Goal: Communication & Community: Answer question/provide support

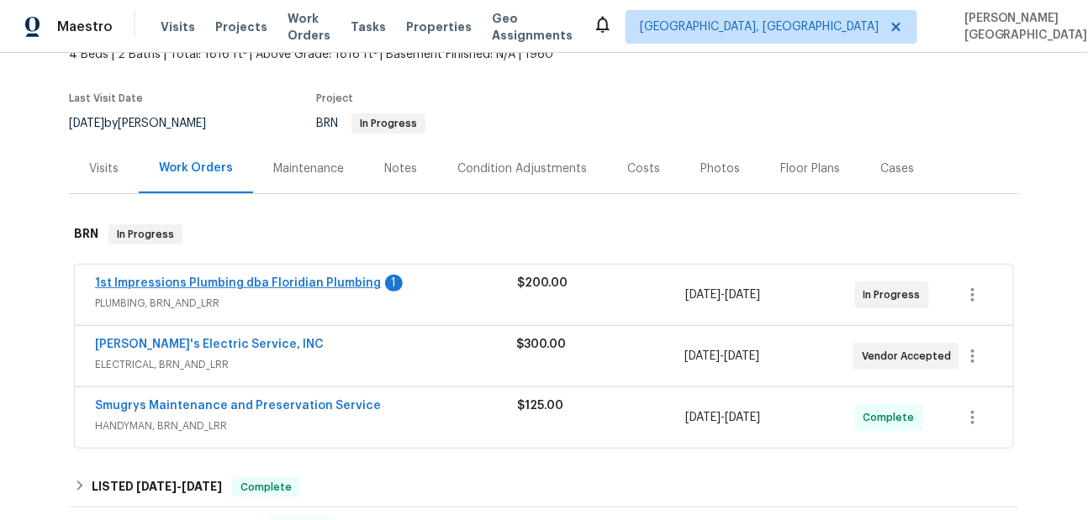
scroll to position [157, 0]
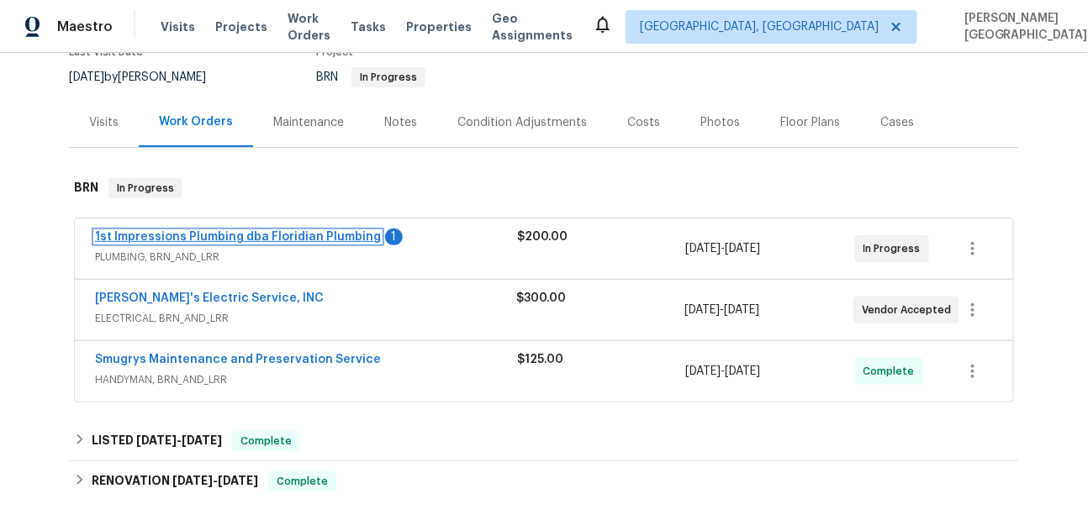
click at [256, 238] on link "1st Impressions Plumbing dba Floridian Plumbing" at bounding box center [238, 237] width 286 height 12
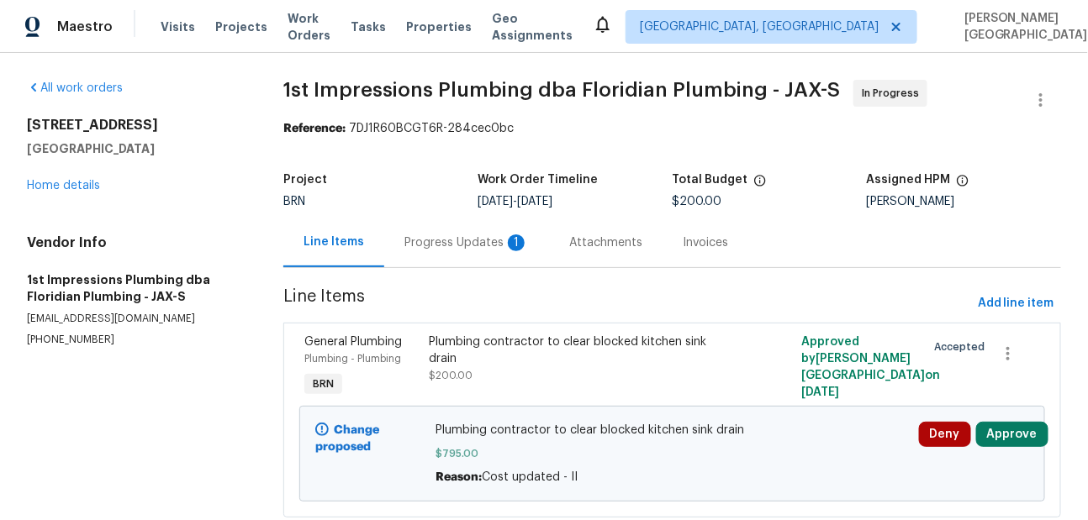
click at [482, 245] on div "Progress Updates 1" at bounding box center [466, 243] width 124 height 17
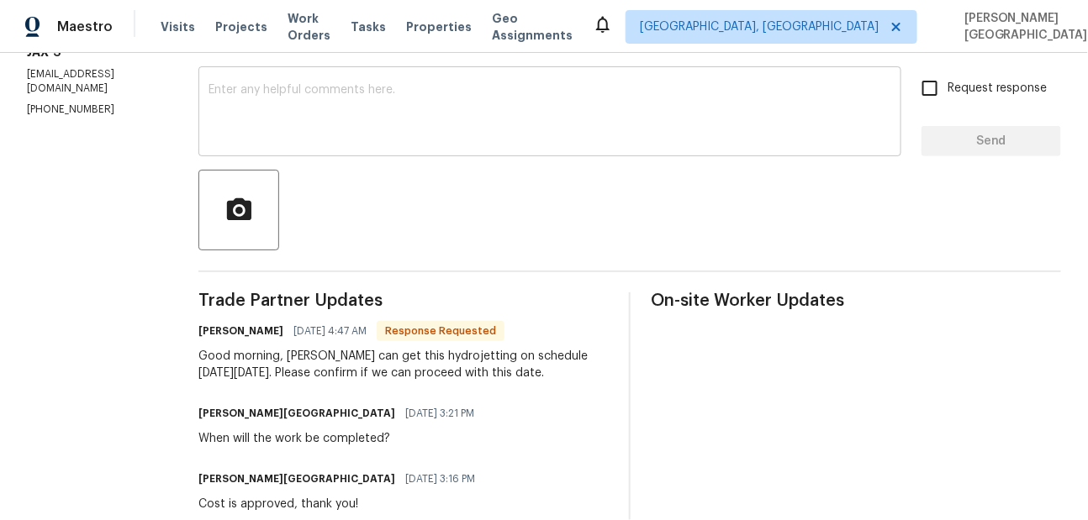
scroll to position [246, 0]
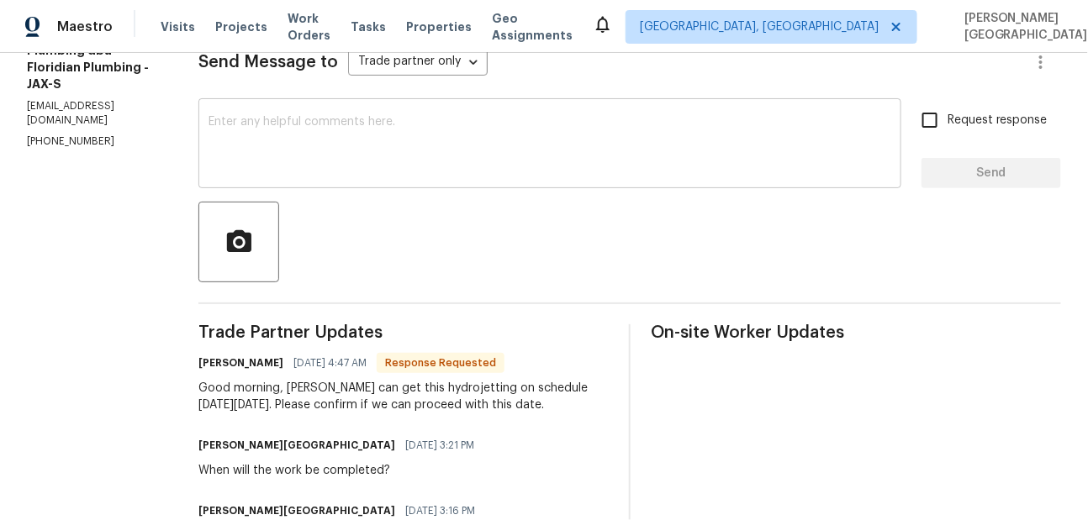
click at [212, 158] on textarea at bounding box center [549, 145] width 683 height 59
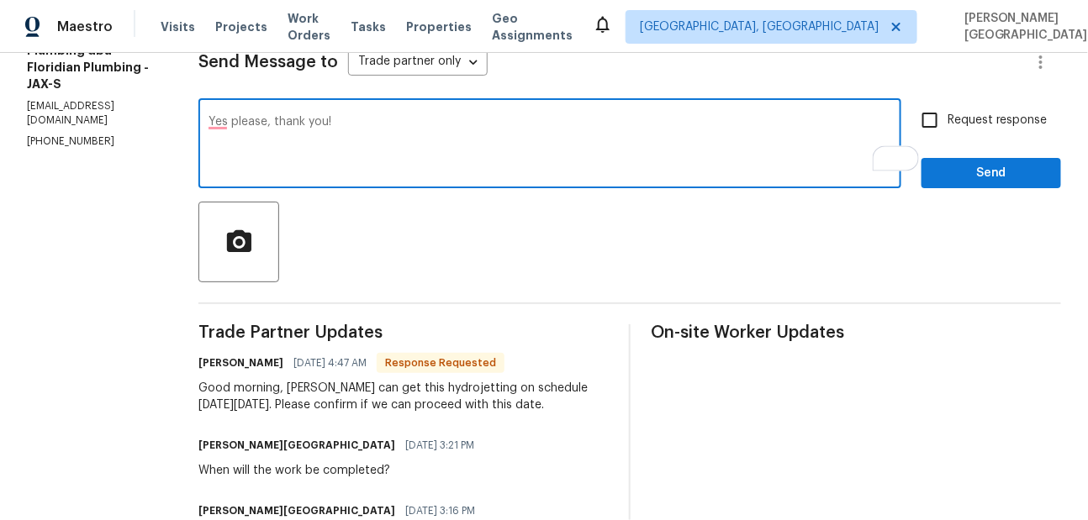
type textarea "Yes please, thank you!"
click at [947, 130] on input "Request response" at bounding box center [929, 120] width 35 height 35
checkbox input "true"
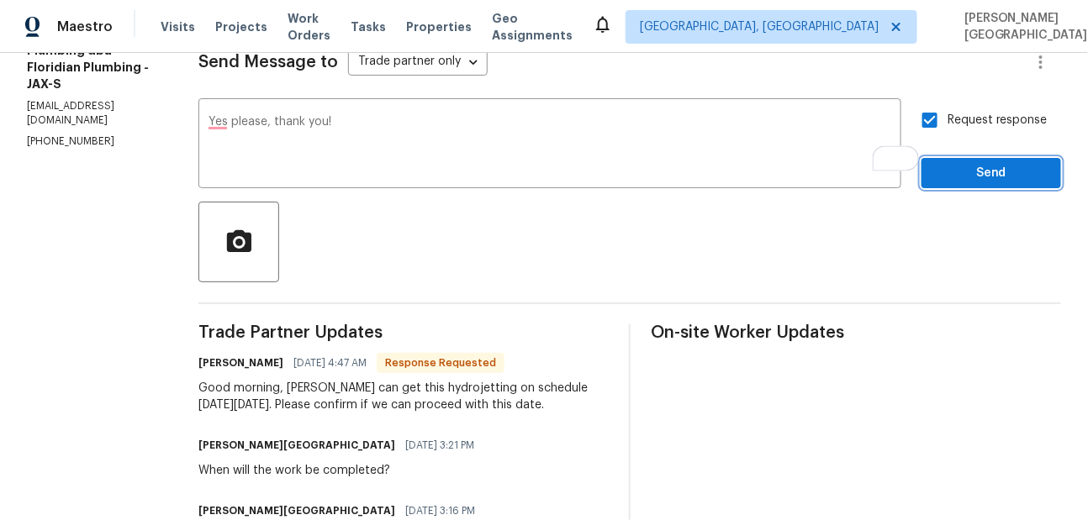
click at [951, 165] on span "Send" at bounding box center [991, 173] width 113 height 21
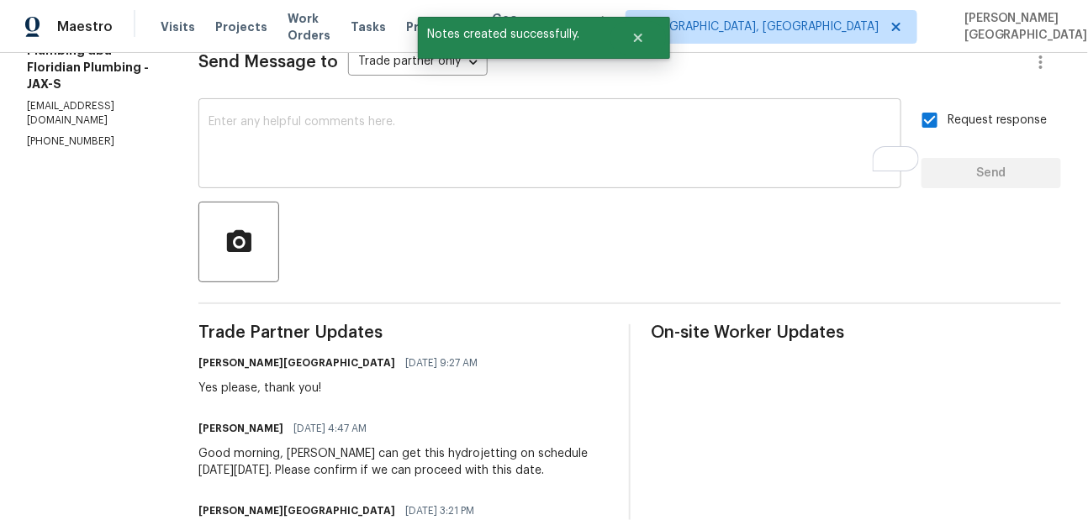
scroll to position [377, 0]
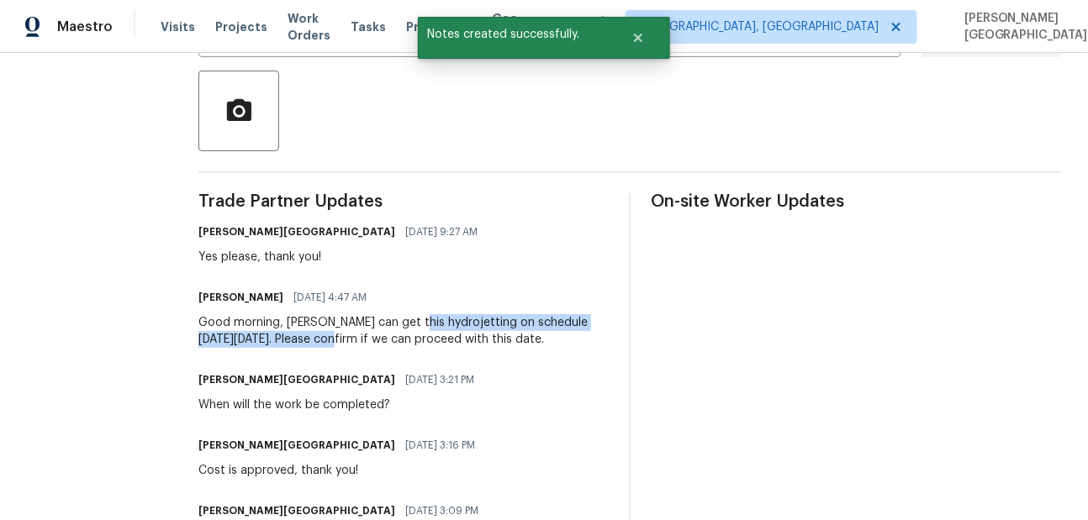
drag, startPoint x: 367, startPoint y: 324, endPoint x: 245, endPoint y: 339, distance: 123.7
click at [245, 339] on div "Good morning, [PERSON_NAME] can get this hydrojetting on schedule [DATE][DATE].…" at bounding box center [403, 331] width 410 height 34
copy div "hydrojetting on schedule this Thursday, October 2nd."
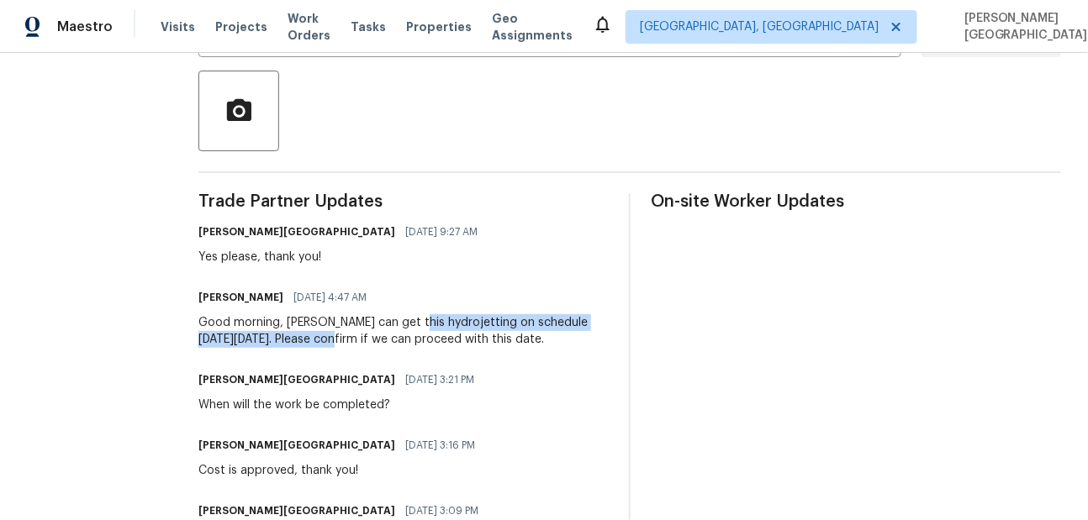
scroll to position [0, 0]
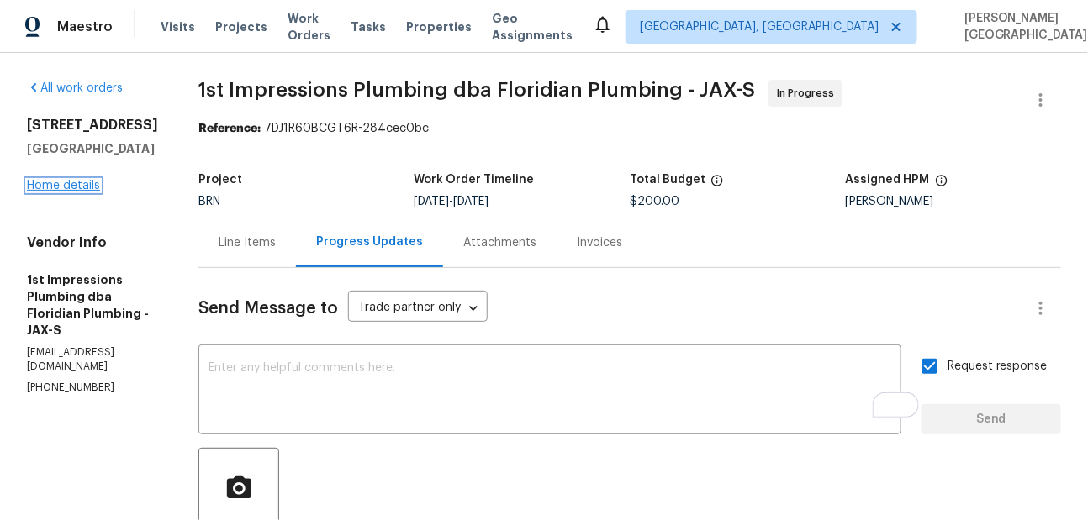
click at [76, 192] on link "Home details" at bounding box center [63, 186] width 73 height 12
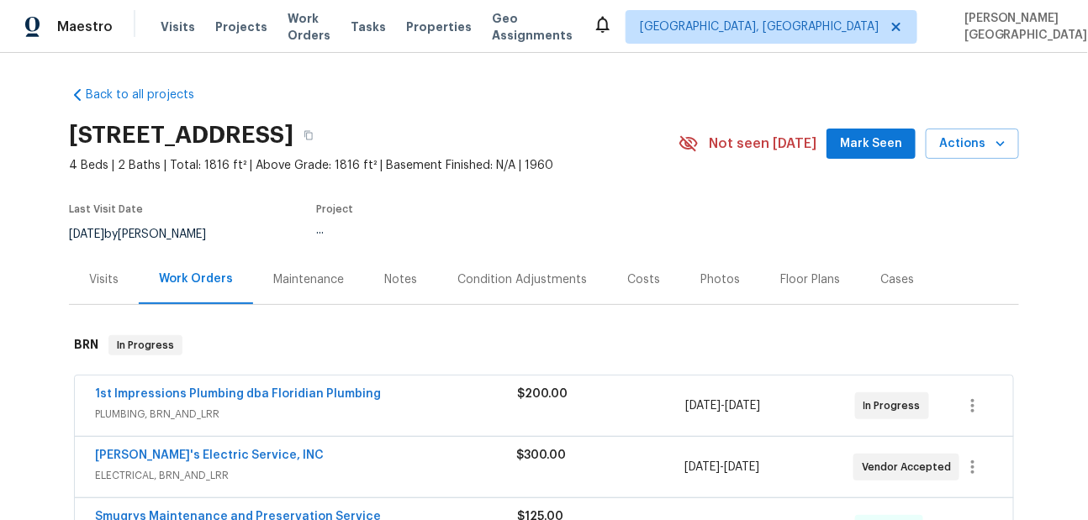
scroll to position [287, 0]
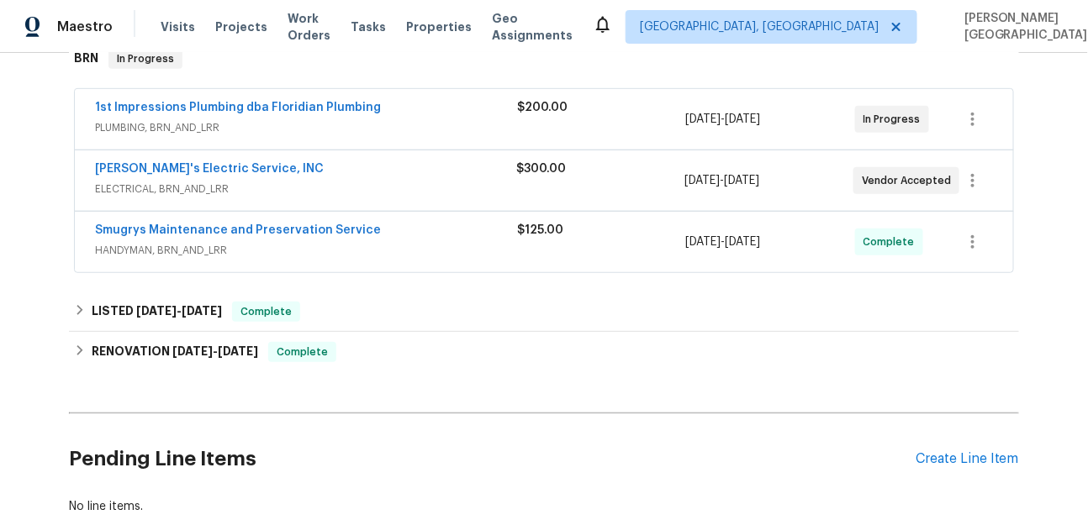
click at [208, 157] on div "Jack's Electric Service, INC ELECTRICAL, BRN_AND_LRR $300.00 9/22/2025 - 9/25/2…" at bounding box center [544, 180] width 938 height 61
click at [210, 169] on link "Jack's Electric Service, INC" at bounding box center [209, 169] width 229 height 12
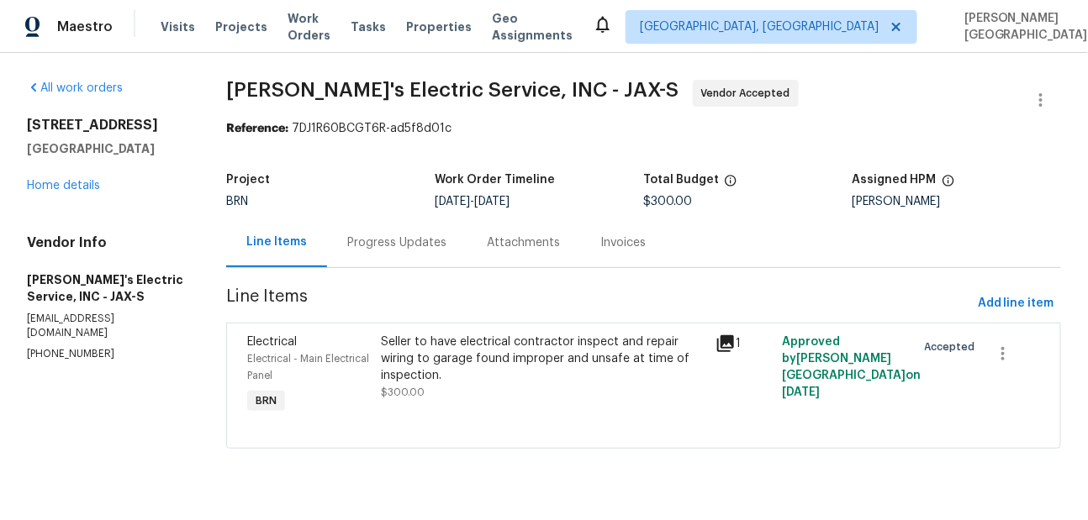
click at [403, 253] on div "Progress Updates" at bounding box center [397, 243] width 140 height 50
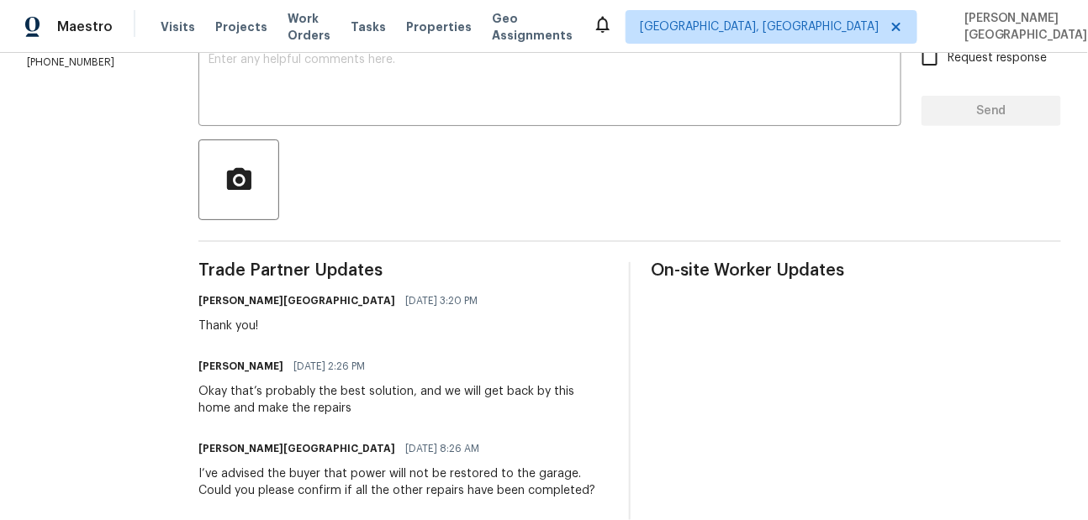
scroll to position [312, 0]
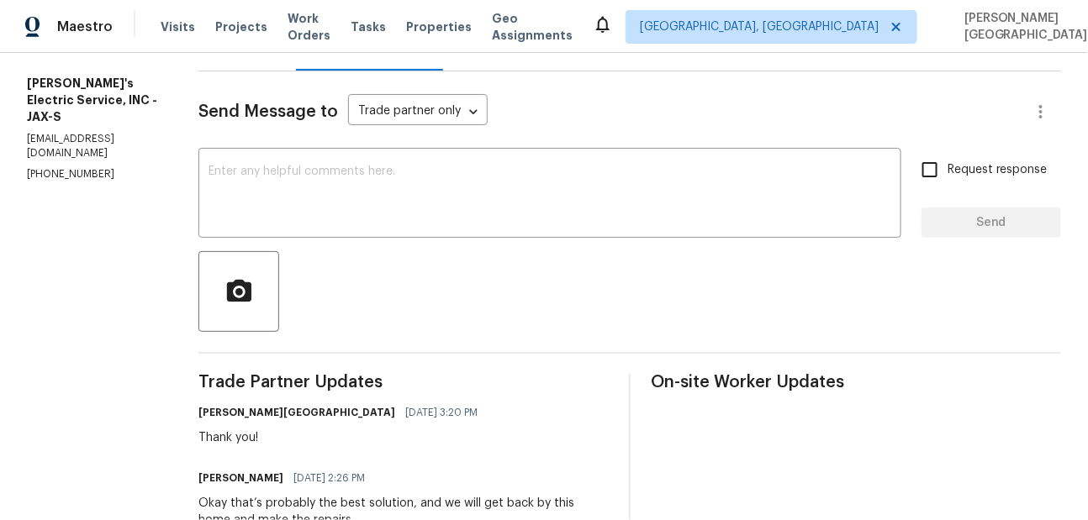
scroll to position [161, 0]
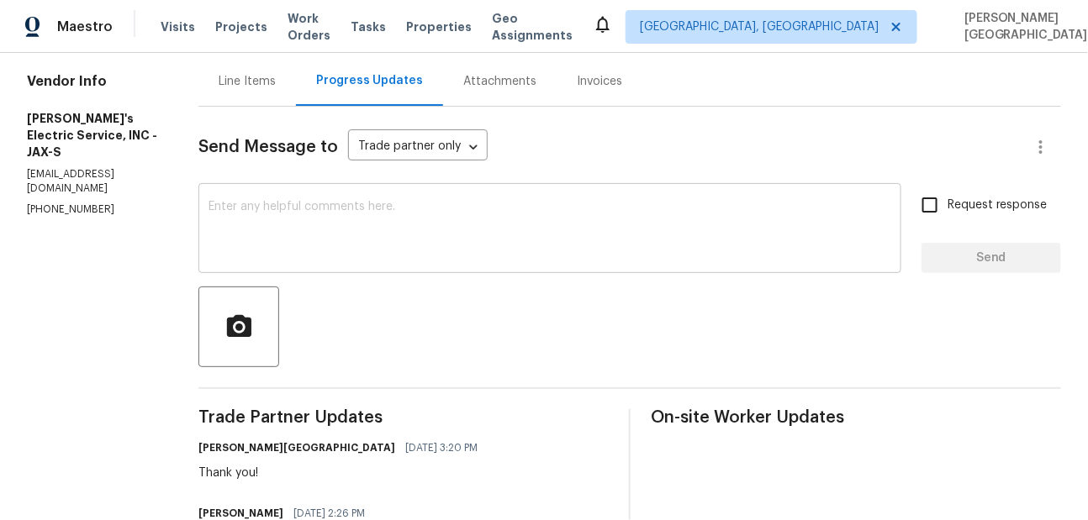
click at [288, 214] on textarea at bounding box center [549, 230] width 683 height 59
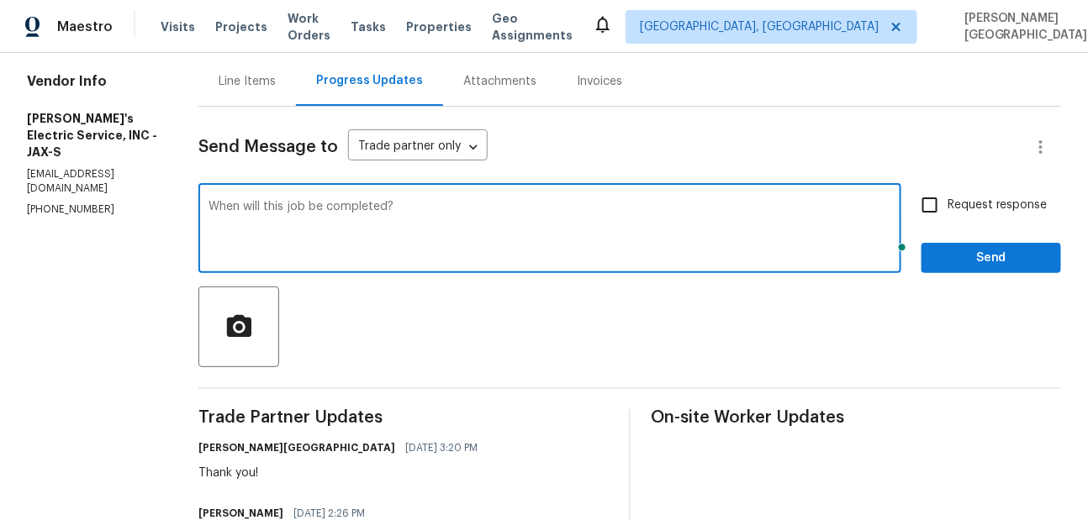
type textarea "When will this job be completed?"
click at [942, 202] on input "Request response" at bounding box center [929, 204] width 35 height 35
checkbox input "true"
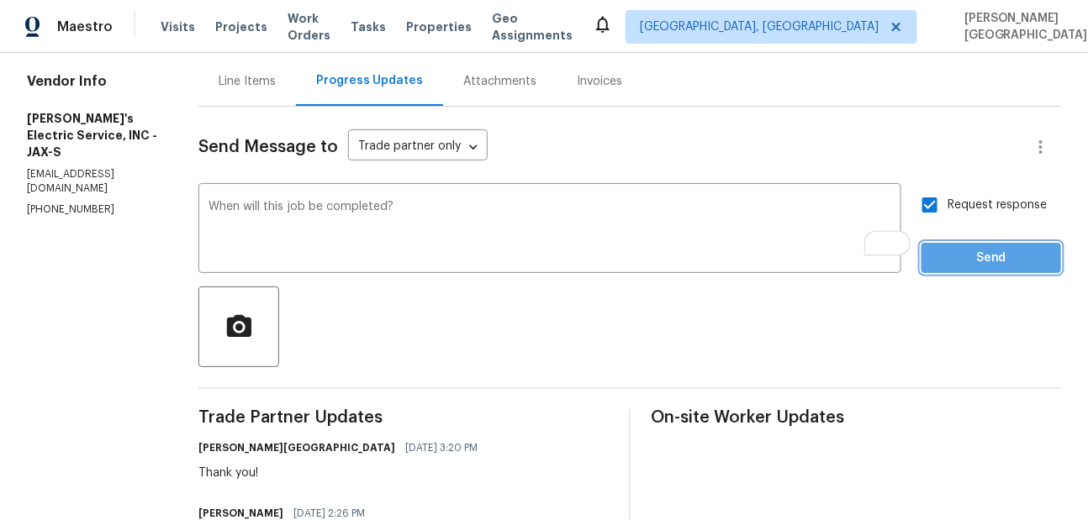
click at [952, 264] on span "Send" at bounding box center [991, 258] width 113 height 21
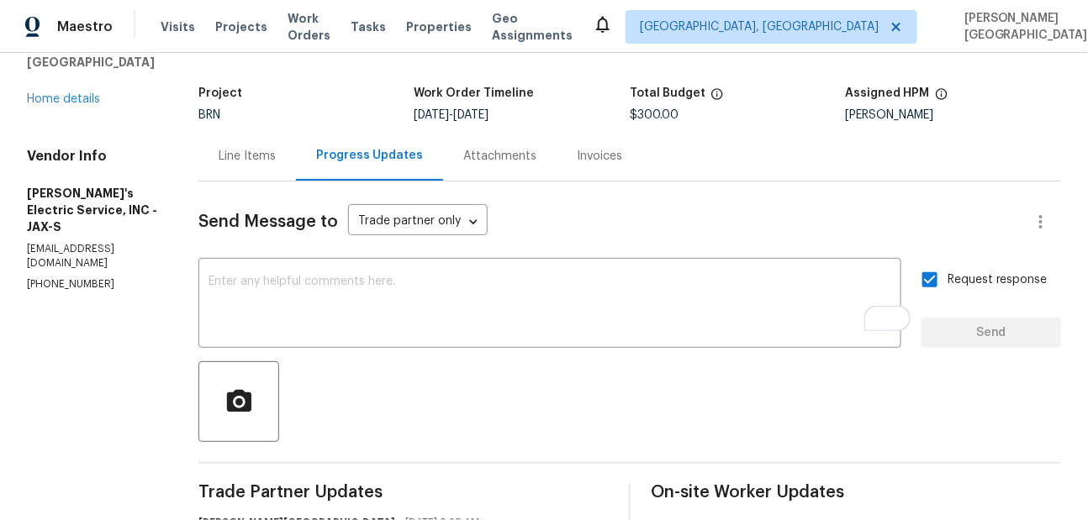
scroll to position [0, 0]
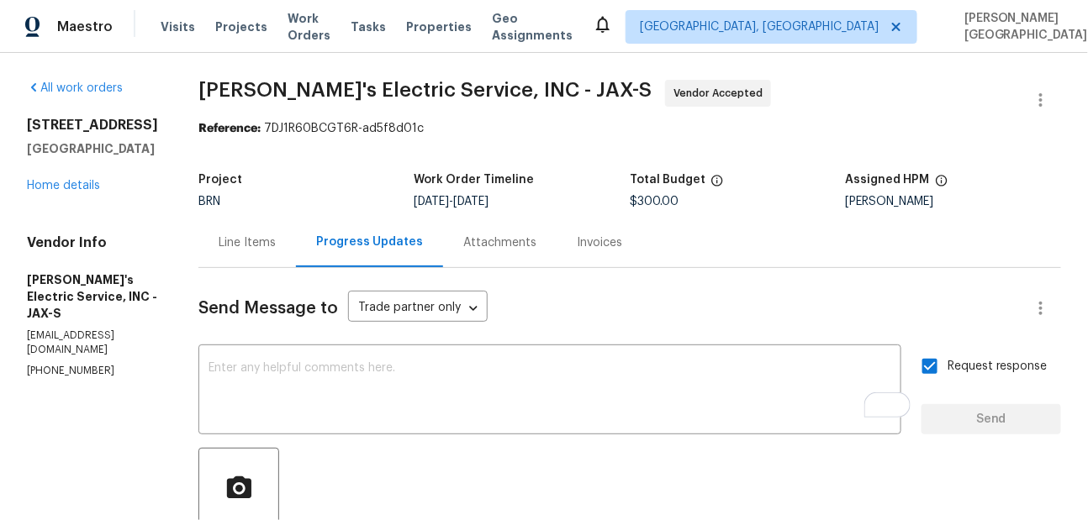
click at [62, 194] on div "5453 S South Bend Cir N Jacksonville, FL 32207 Home details" at bounding box center [92, 155] width 131 height 77
click at [64, 192] on link "Home details" at bounding box center [63, 186] width 73 height 12
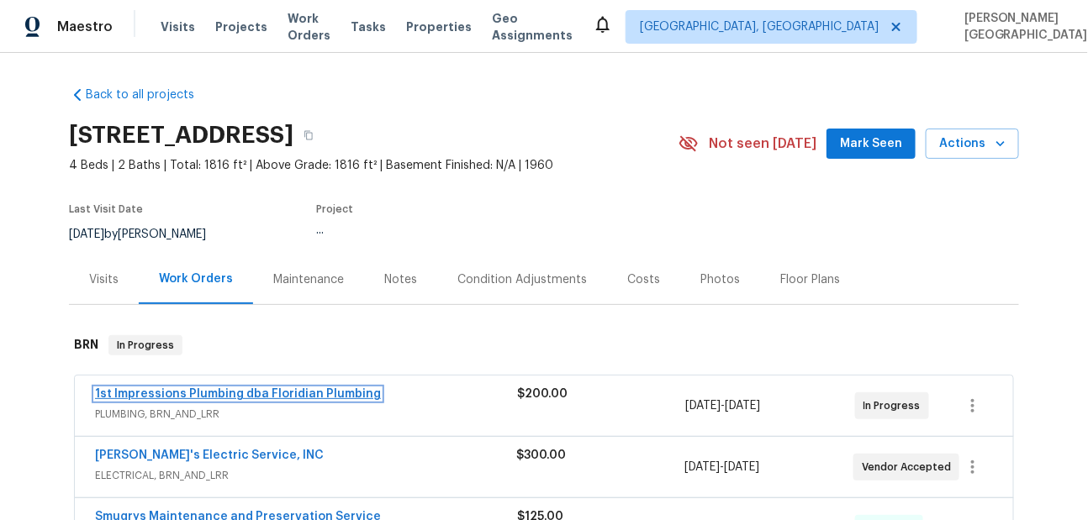
click at [271, 394] on link "1st Impressions Plumbing dba Floridian Plumbing" at bounding box center [238, 394] width 286 height 12
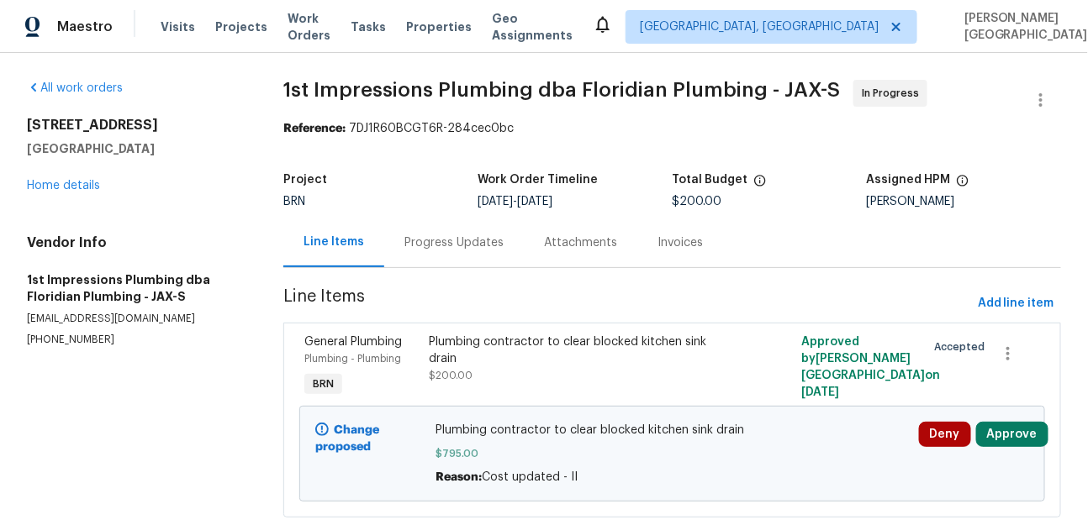
click at [457, 247] on div "Progress Updates" at bounding box center [453, 243] width 99 height 17
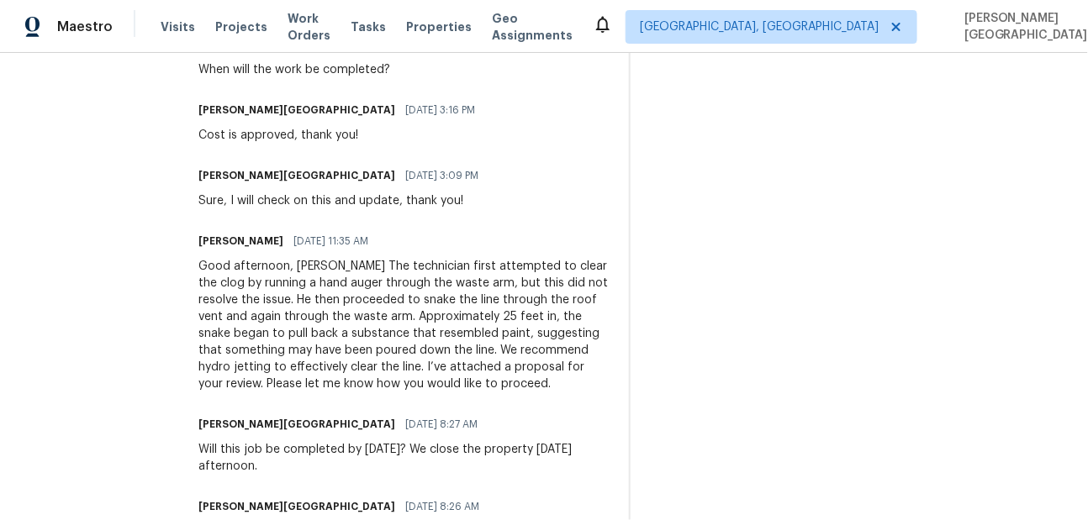
scroll to position [763, 0]
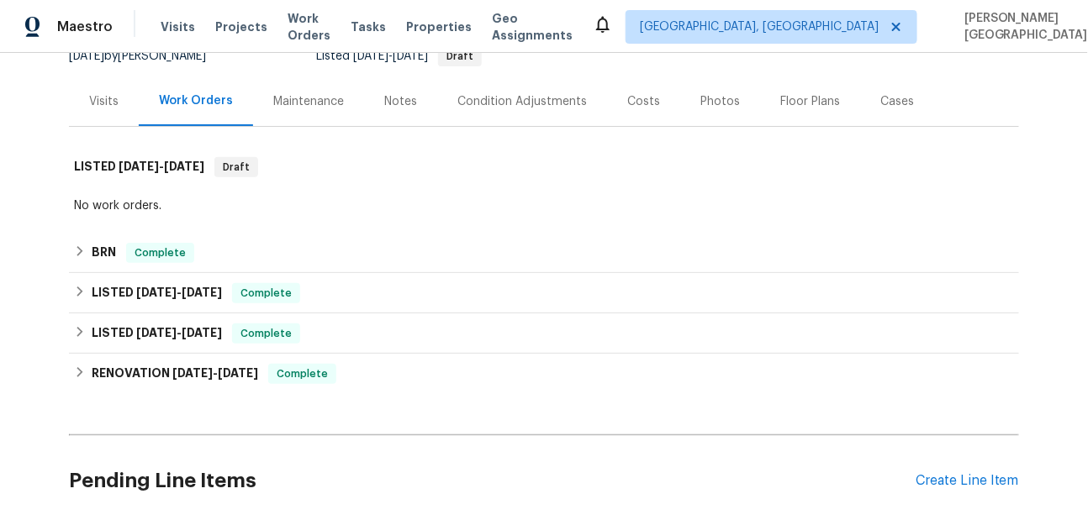
scroll to position [193, 0]
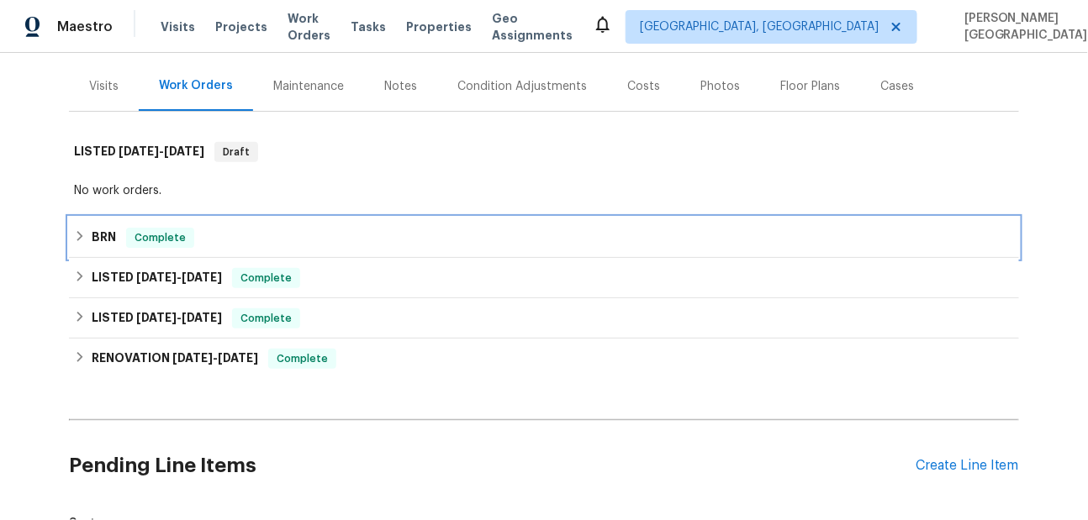
click at [80, 240] on icon at bounding box center [80, 236] width 12 height 12
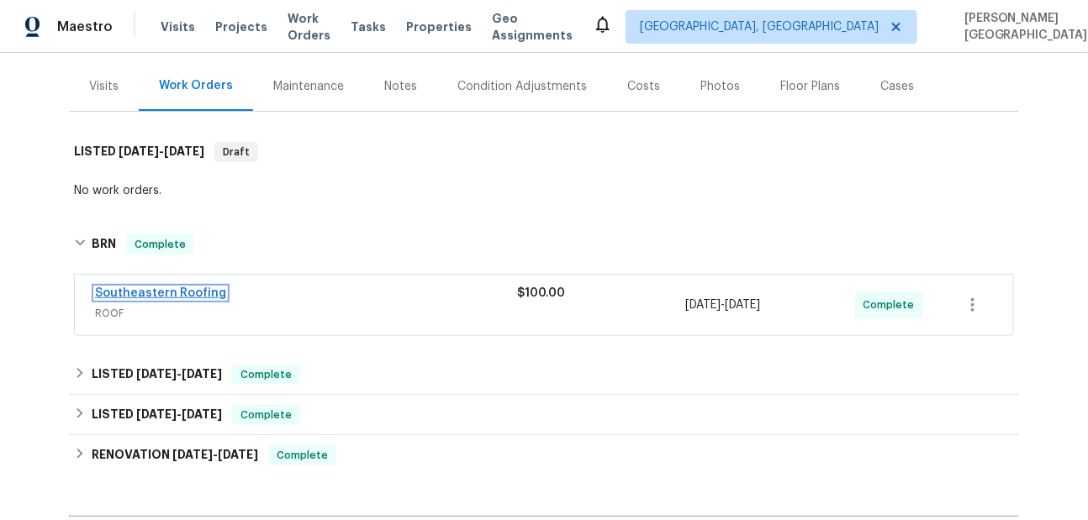
click at [171, 298] on span "Southeastern Roofing" at bounding box center [160, 293] width 131 height 17
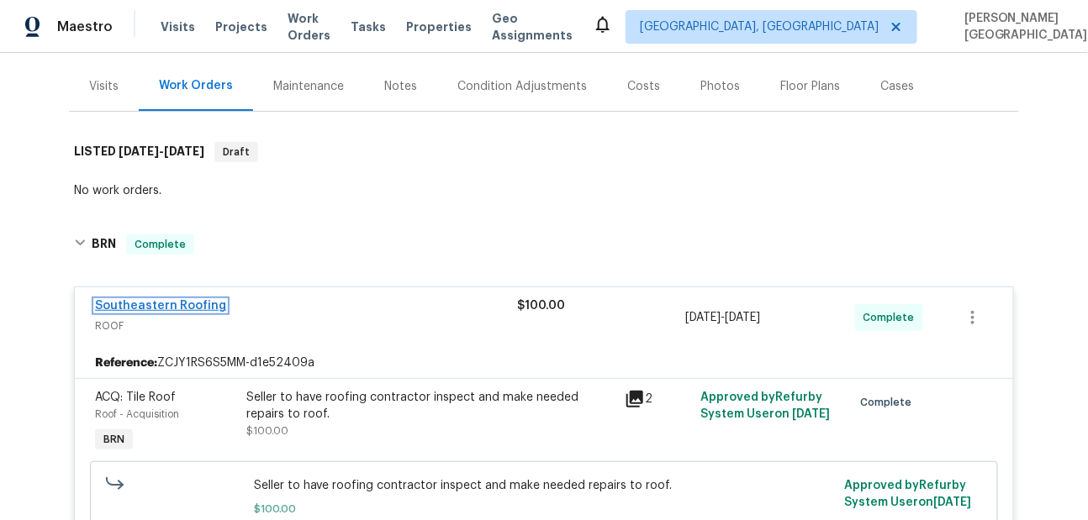
click at [193, 307] on link "Southeastern Roofing" at bounding box center [160, 306] width 131 height 12
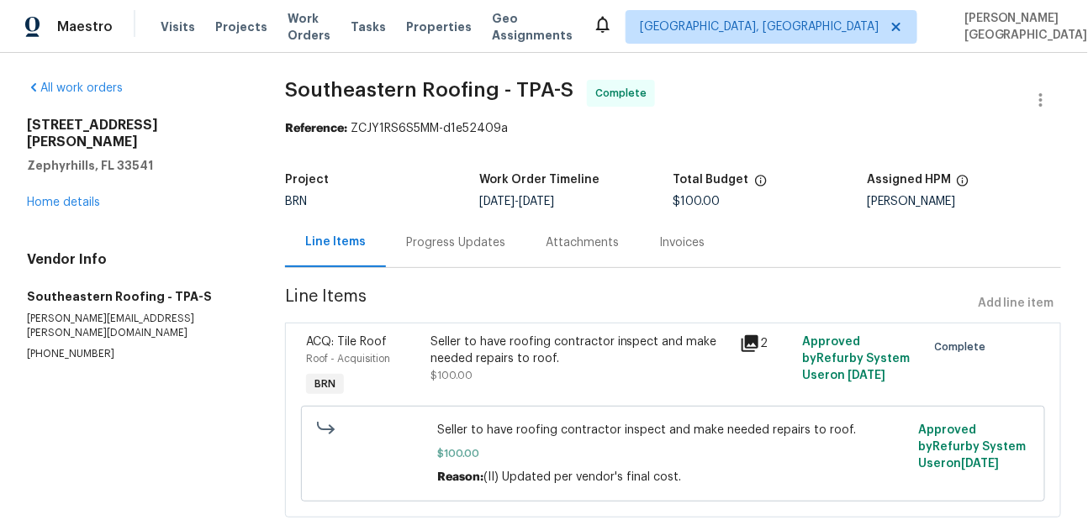
click at [451, 259] on div "Progress Updates" at bounding box center [456, 243] width 140 height 50
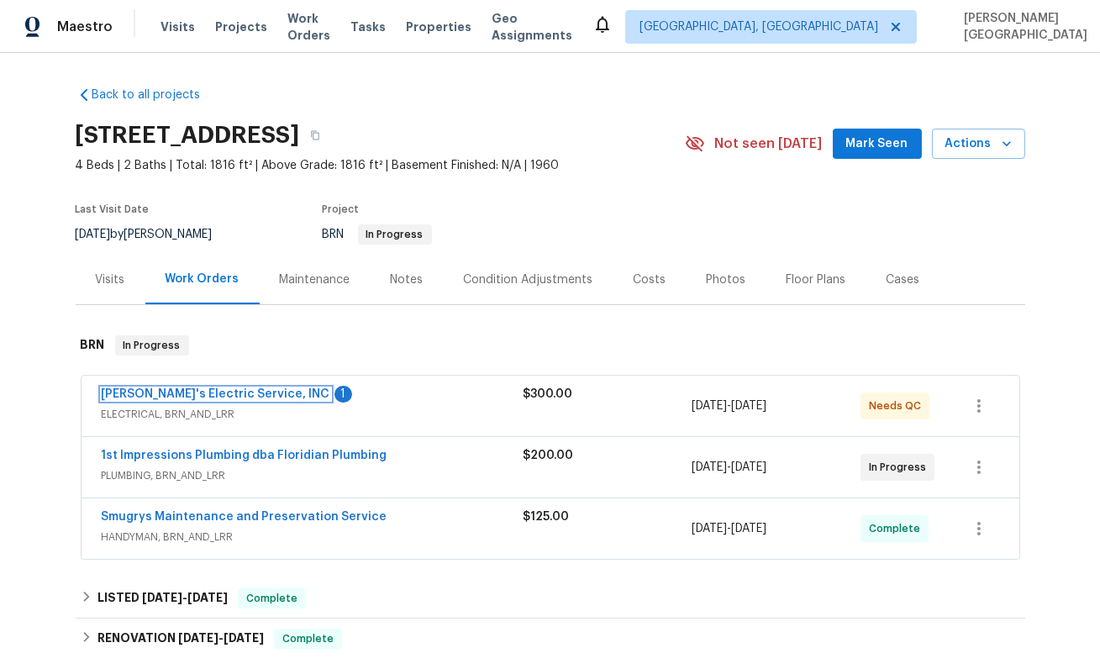
click at [231, 398] on link "Jack's Electric Service, INC" at bounding box center [216, 394] width 229 height 12
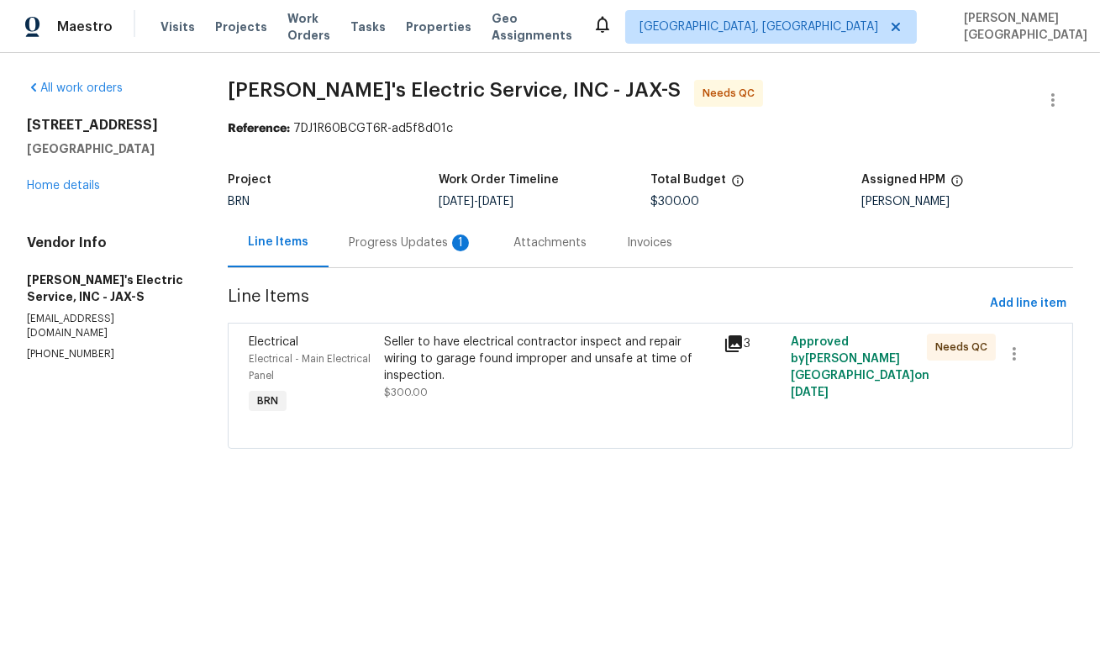
click at [430, 243] on div "Progress Updates 1" at bounding box center [411, 243] width 124 height 17
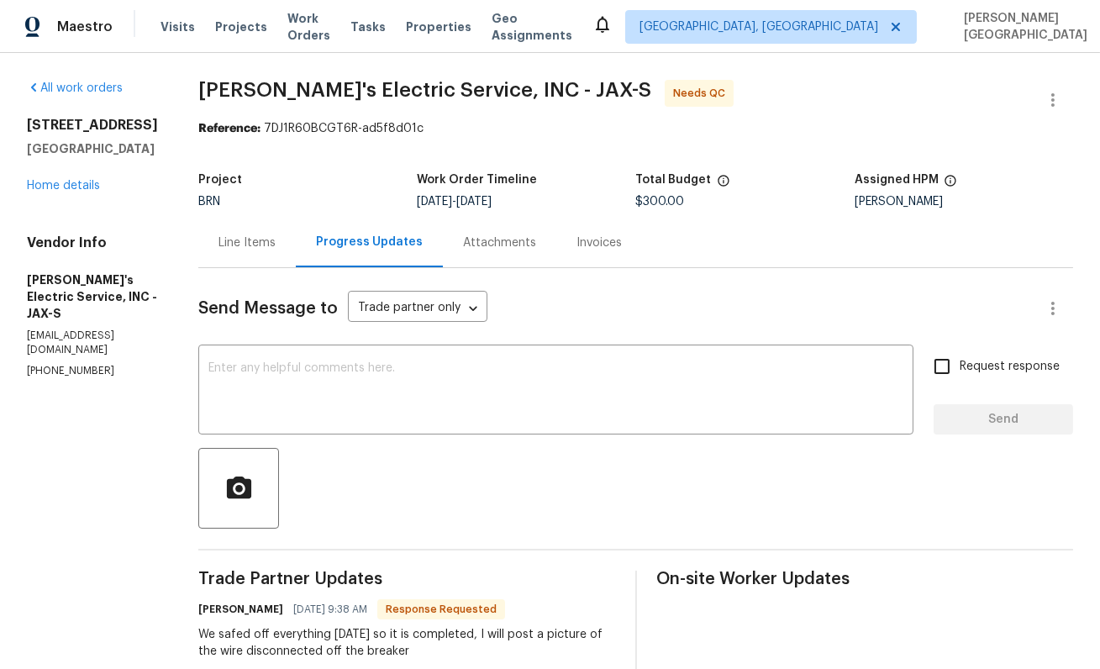
click at [224, 228] on div "Line Items" at bounding box center [247, 243] width 98 height 50
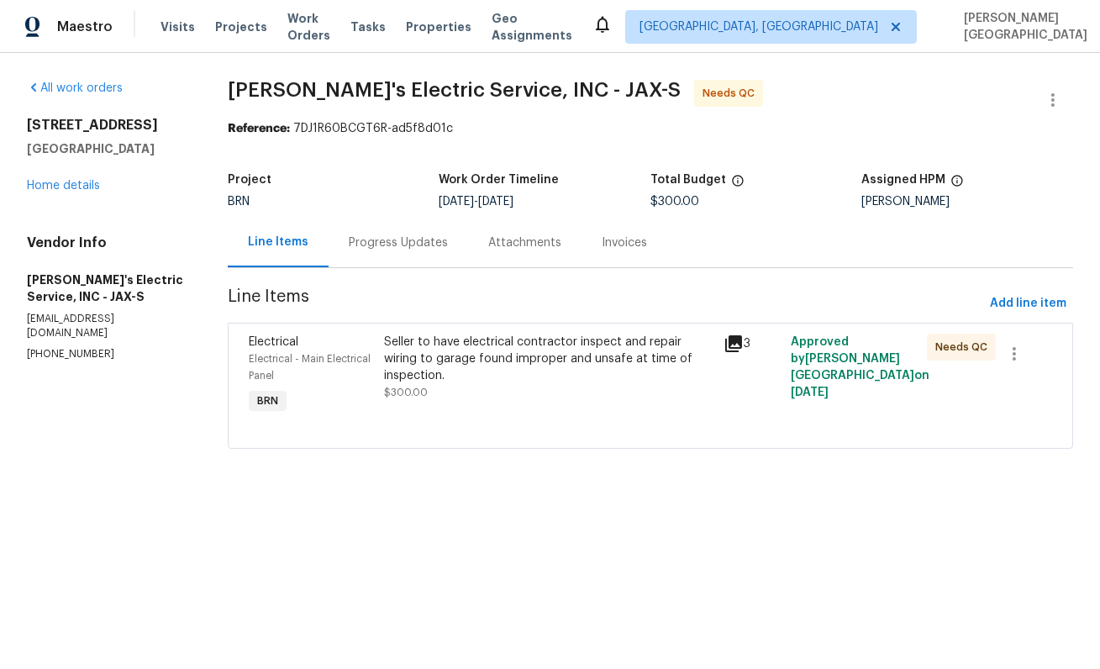
click at [561, 351] on div "Seller to have electrical contractor inspect and repair wiring to garage found …" at bounding box center [548, 359] width 329 height 50
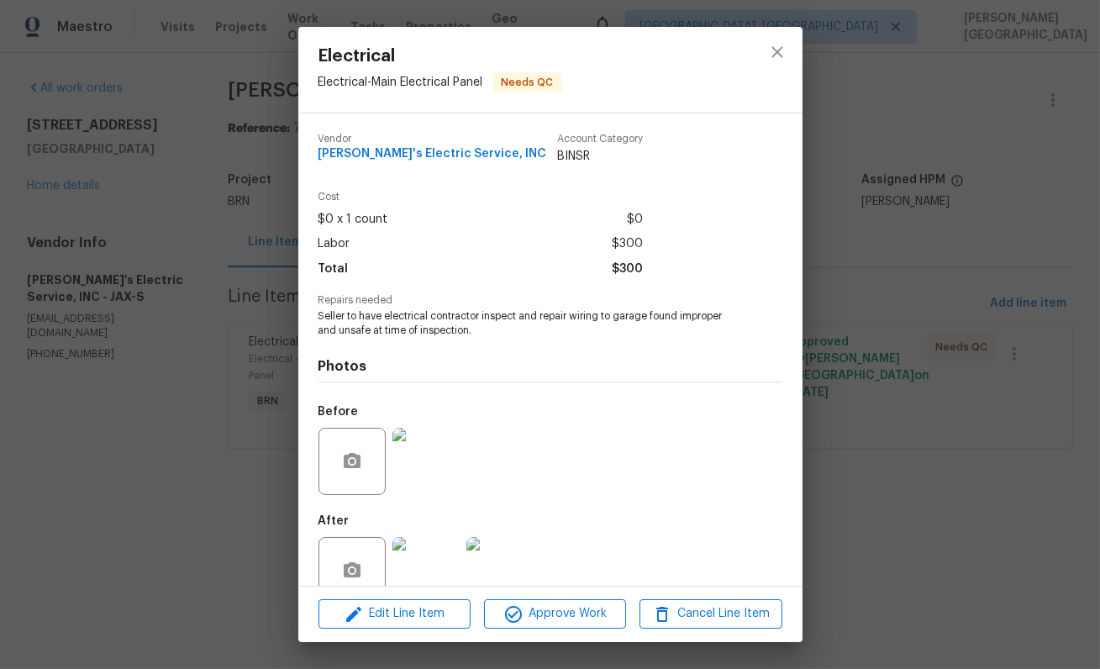
click at [408, 467] on img at bounding box center [426, 461] width 67 height 67
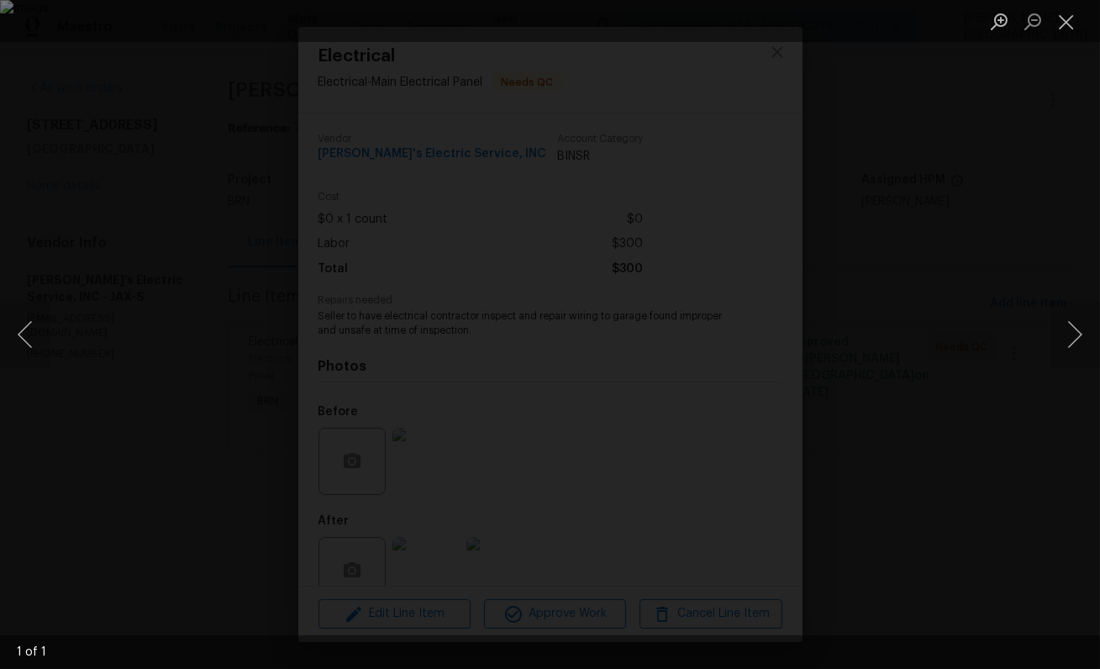
click at [1033, 268] on div "Lightbox" at bounding box center [550, 334] width 1100 height 669
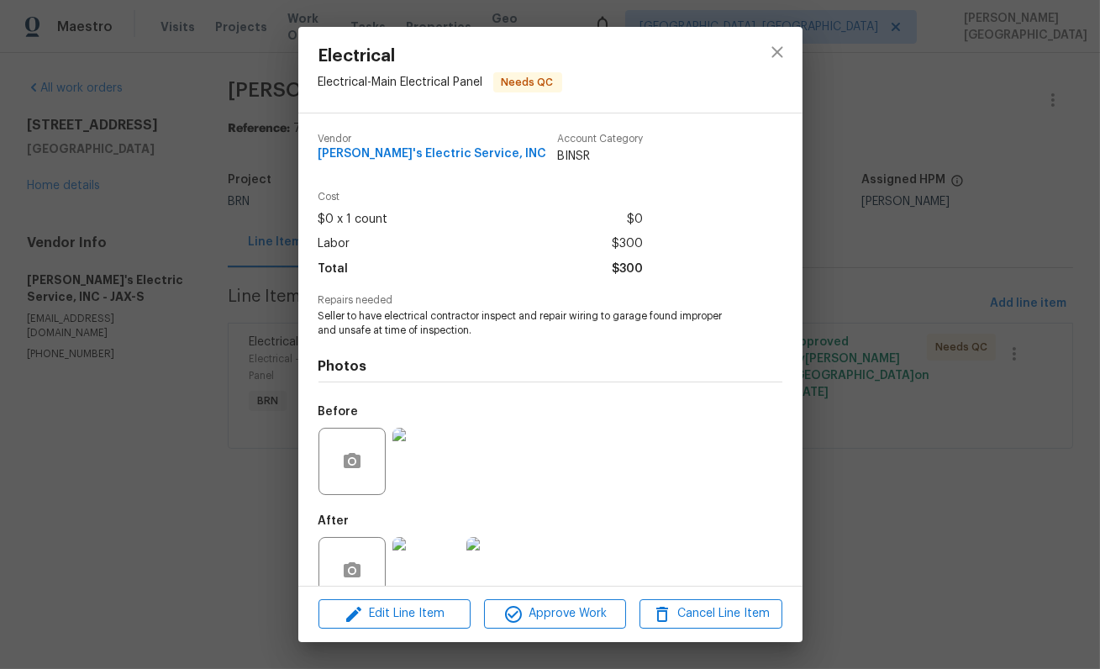
click at [412, 578] on img at bounding box center [426, 570] width 67 height 67
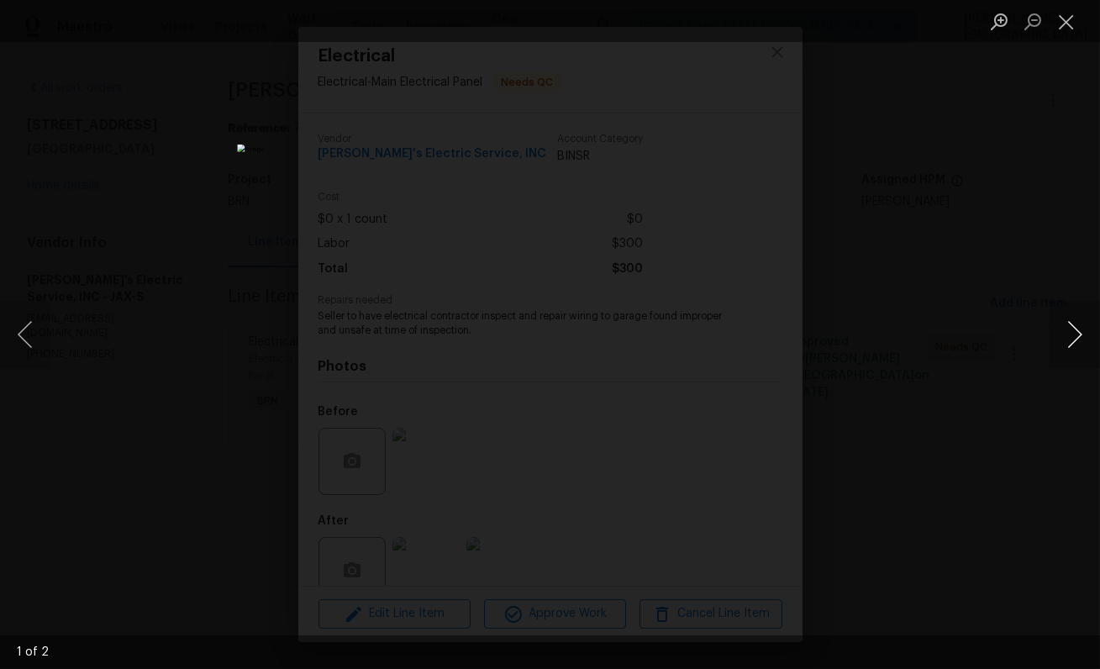
click at [1064, 303] on button "Next image" at bounding box center [1075, 334] width 50 height 67
click at [1028, 226] on div "Lightbox" at bounding box center [550, 334] width 1100 height 669
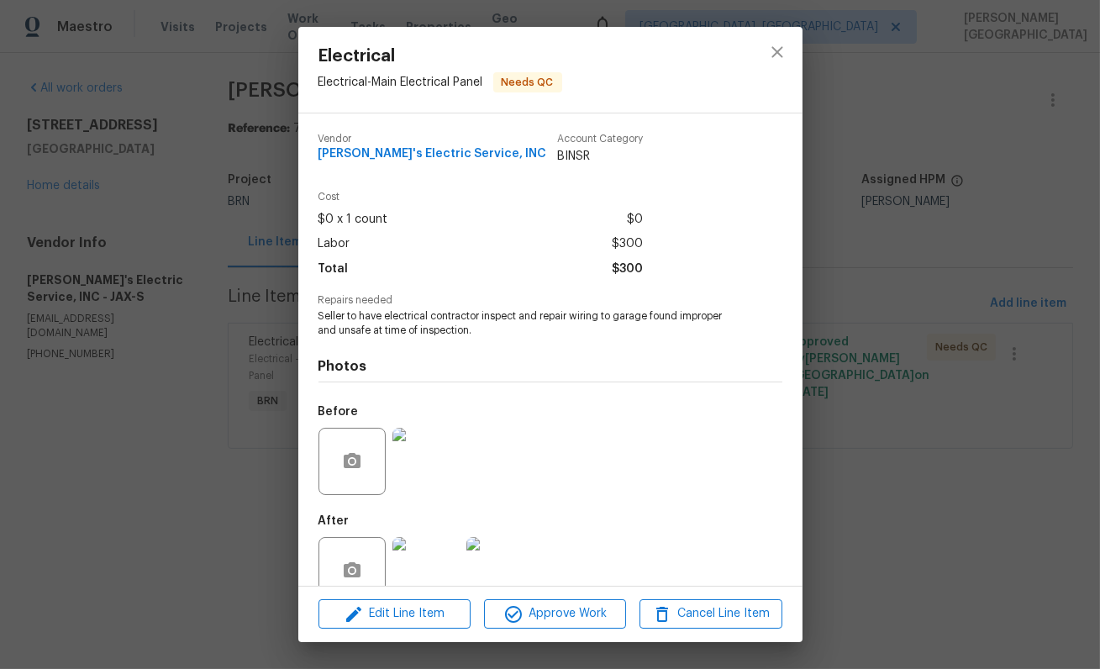
click at [1028, 226] on div "Electrical Electrical - Main Electrical Panel Needs QC Vendor Jack's Electric S…" at bounding box center [550, 334] width 1100 height 669
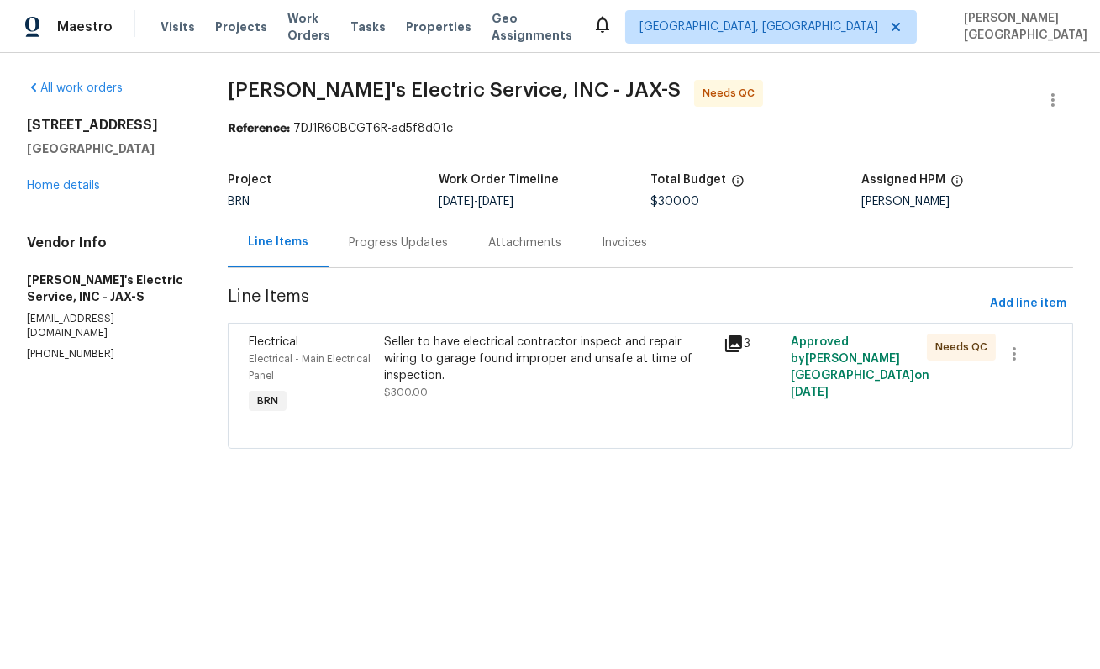
click at [414, 242] on div "Progress Updates" at bounding box center [398, 243] width 99 height 17
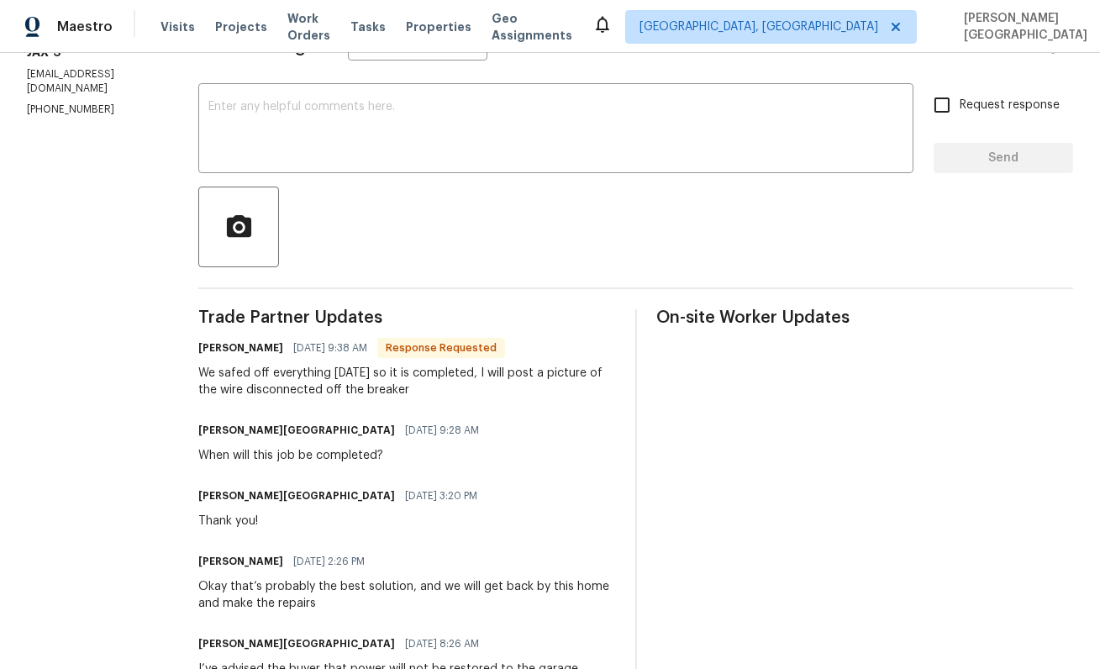
scroll to position [202, 0]
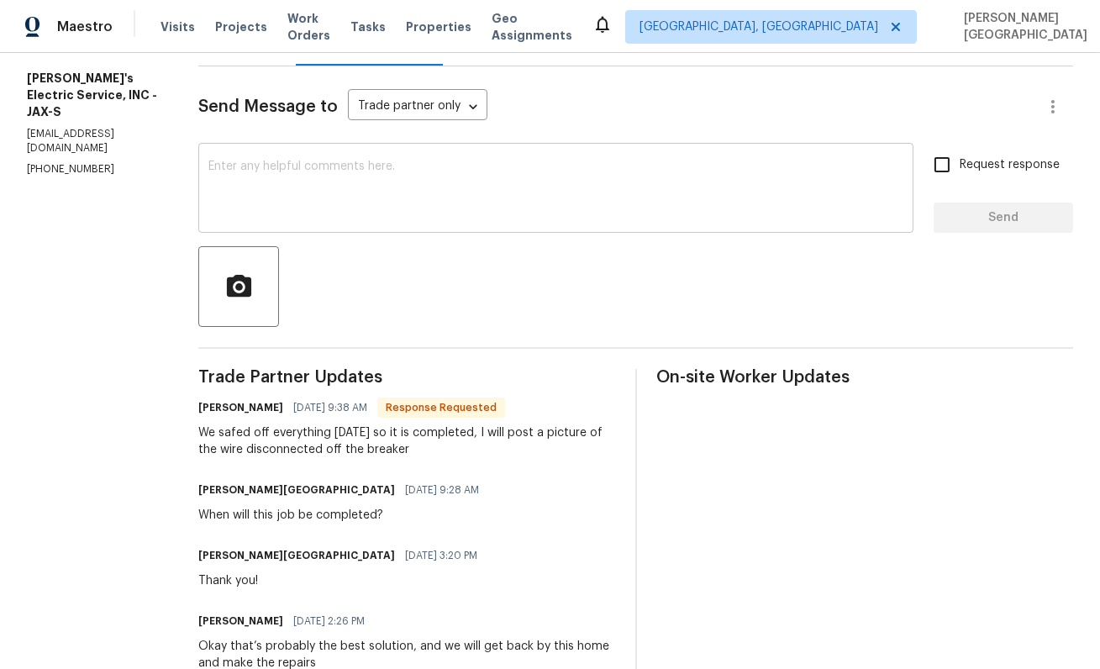
click at [307, 179] on textarea at bounding box center [555, 190] width 695 height 59
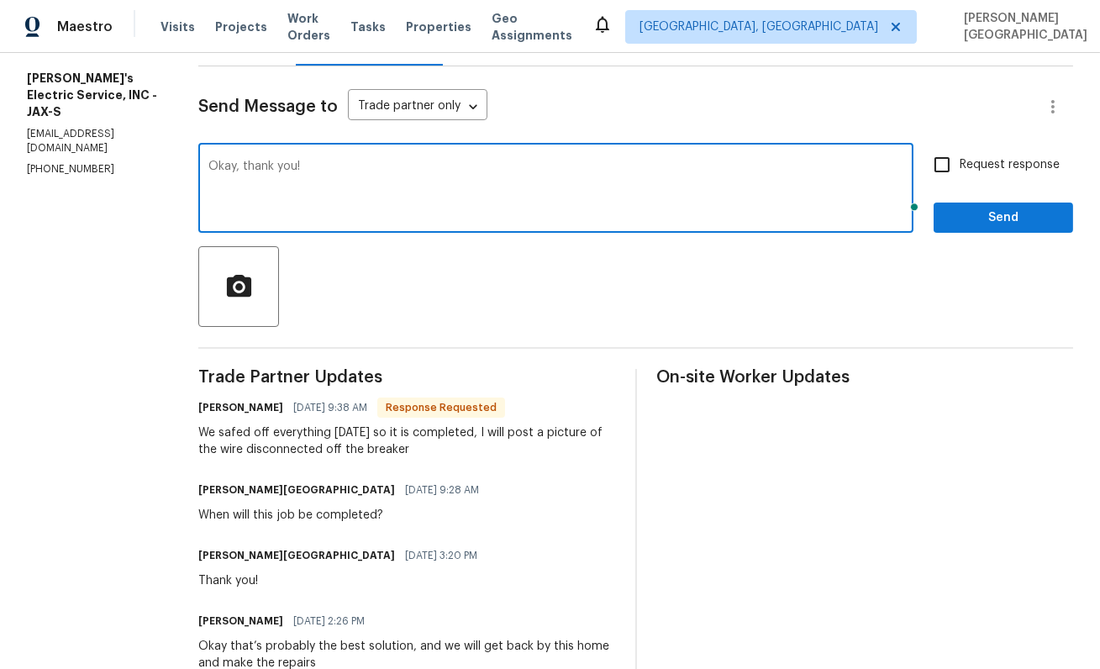
type textarea "Okay, thank you!"
click at [986, 166] on span "Request response" at bounding box center [1010, 165] width 100 height 18
click at [960, 166] on input "Request response" at bounding box center [942, 164] width 35 height 35
checkbox input "true"
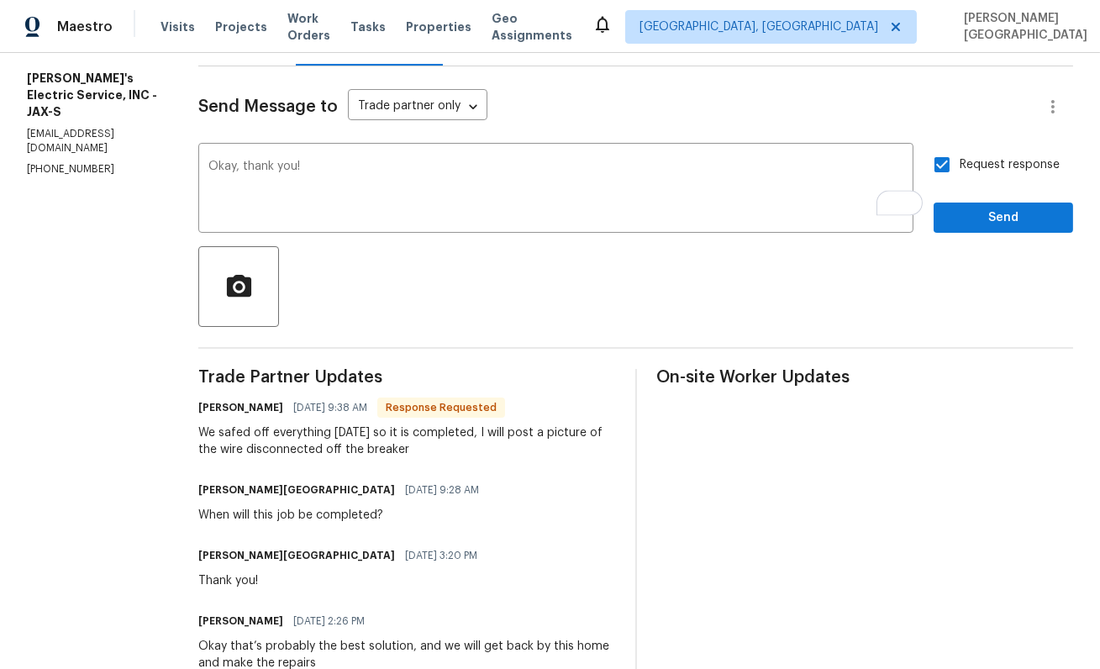
click at [989, 222] on span "Send" at bounding box center [1003, 218] width 113 height 21
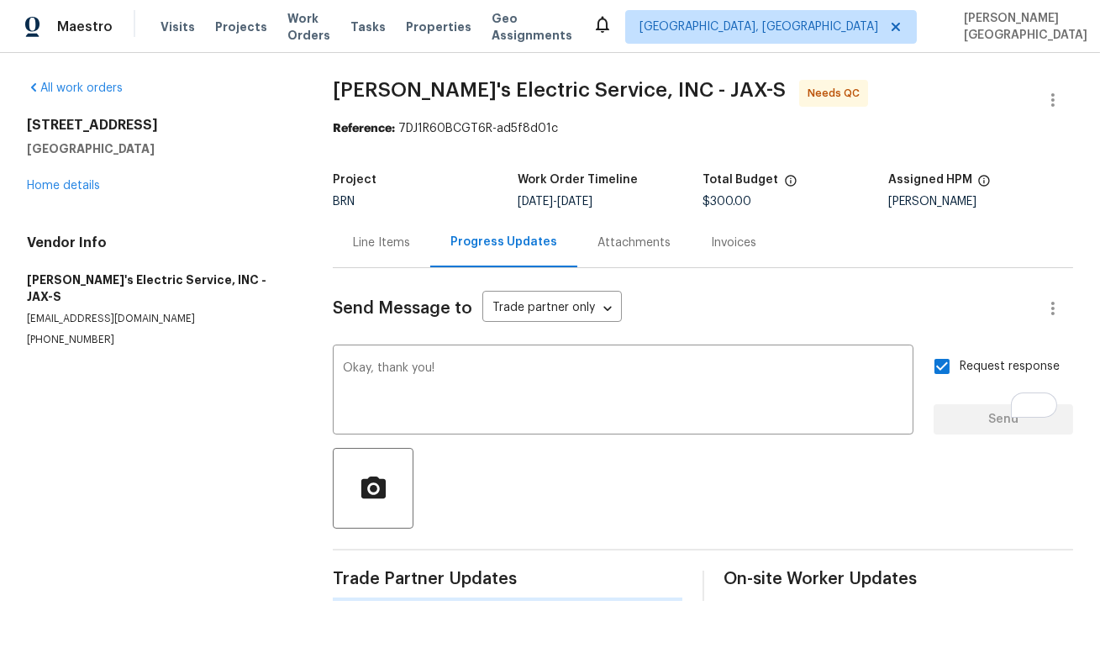
scroll to position [0, 0]
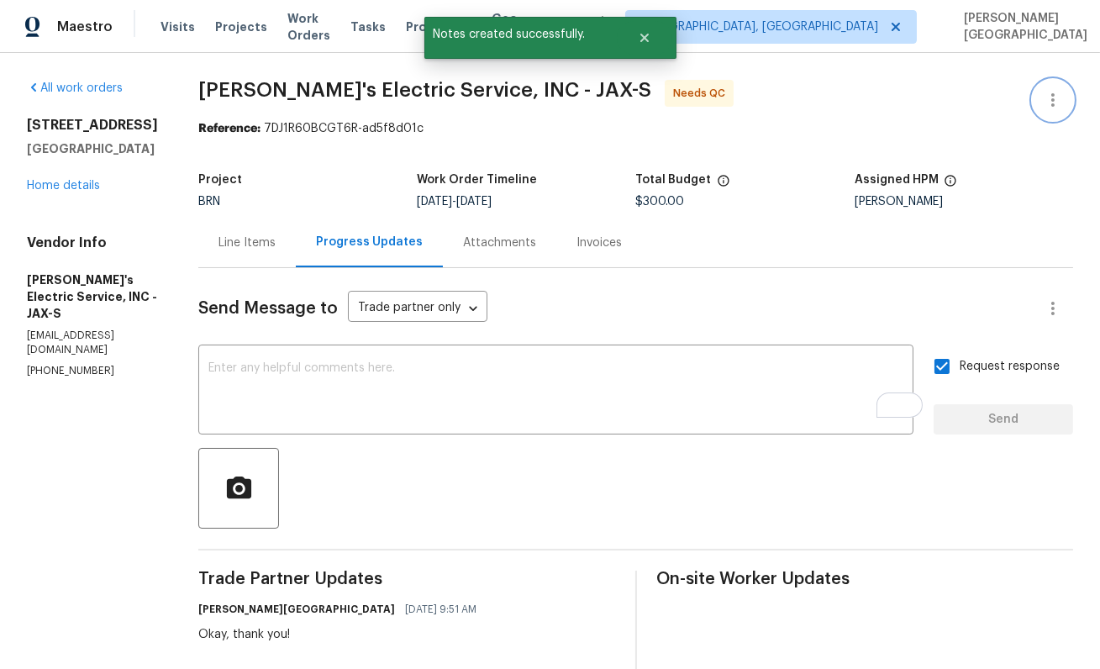
click at [1051, 103] on icon "button" at bounding box center [1053, 100] width 20 height 20
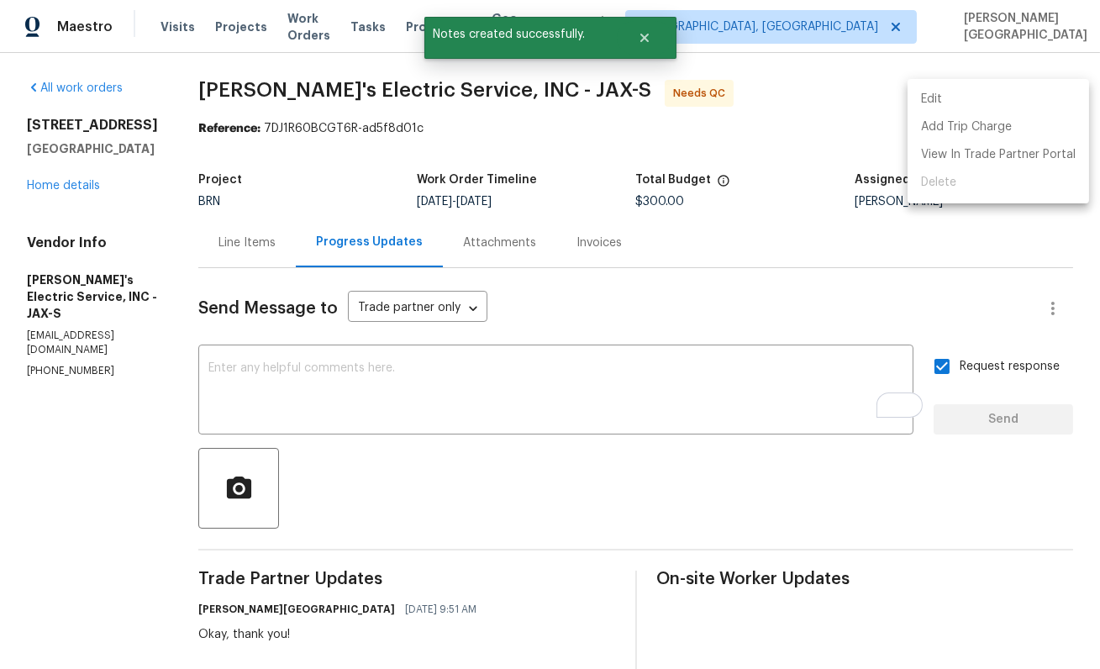
click at [1000, 105] on li "Edit" at bounding box center [999, 100] width 182 height 28
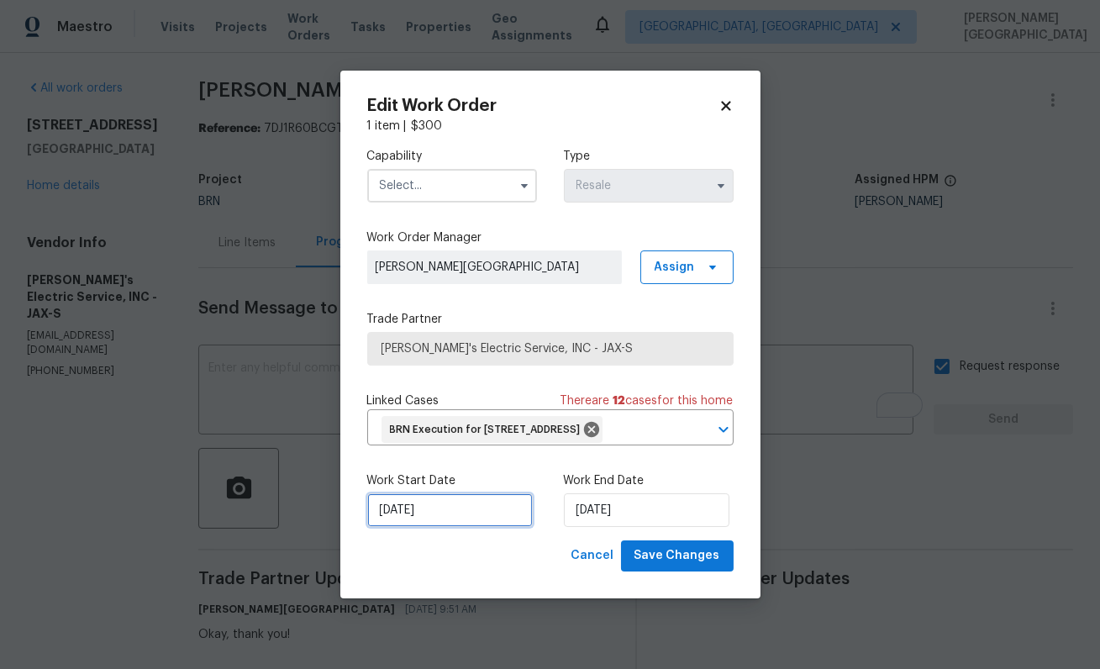
click at [441, 515] on input "[DATE]" at bounding box center [450, 510] width 166 height 34
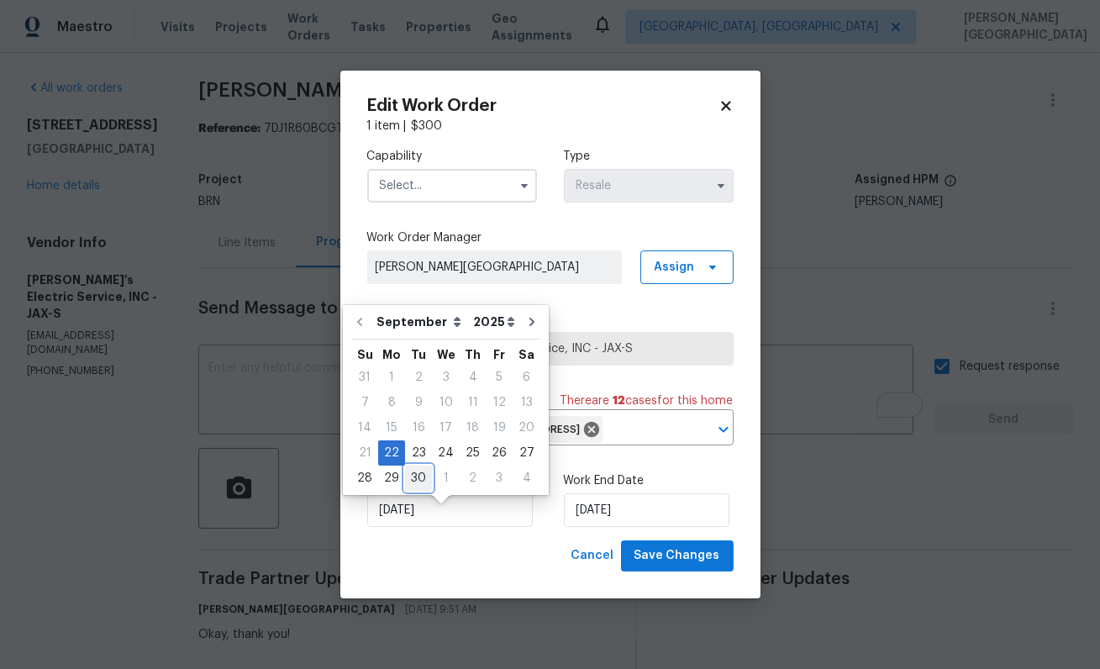
click at [416, 473] on div "30" at bounding box center [418, 479] width 27 height 24
type input "9/30/2025"
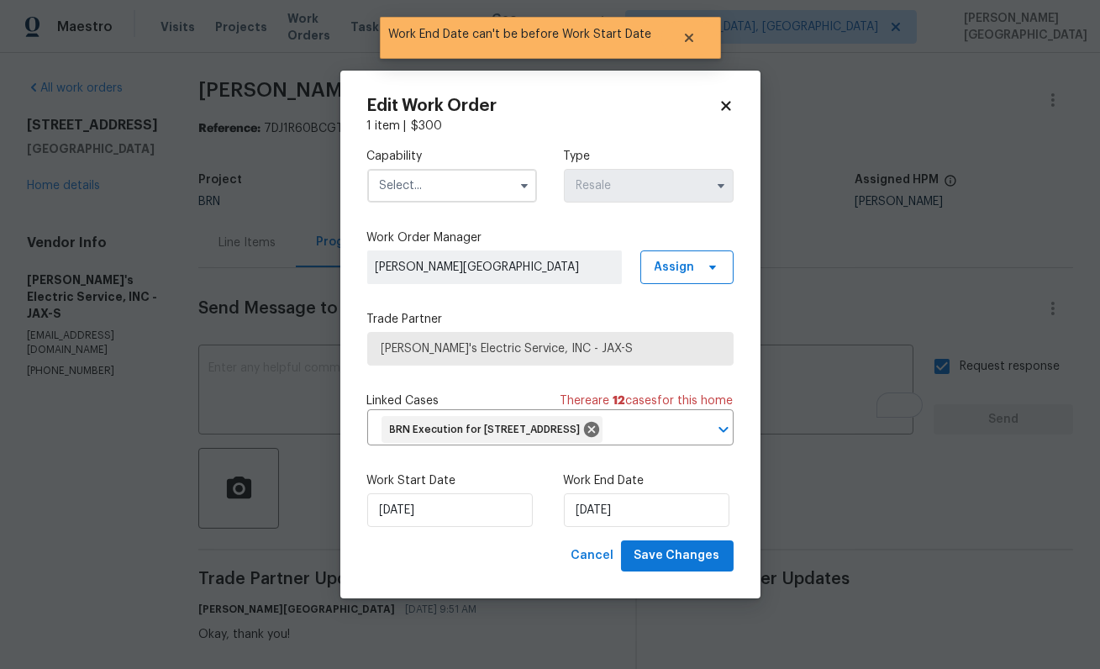
click at [426, 169] on input "text" at bounding box center [452, 186] width 170 height 34
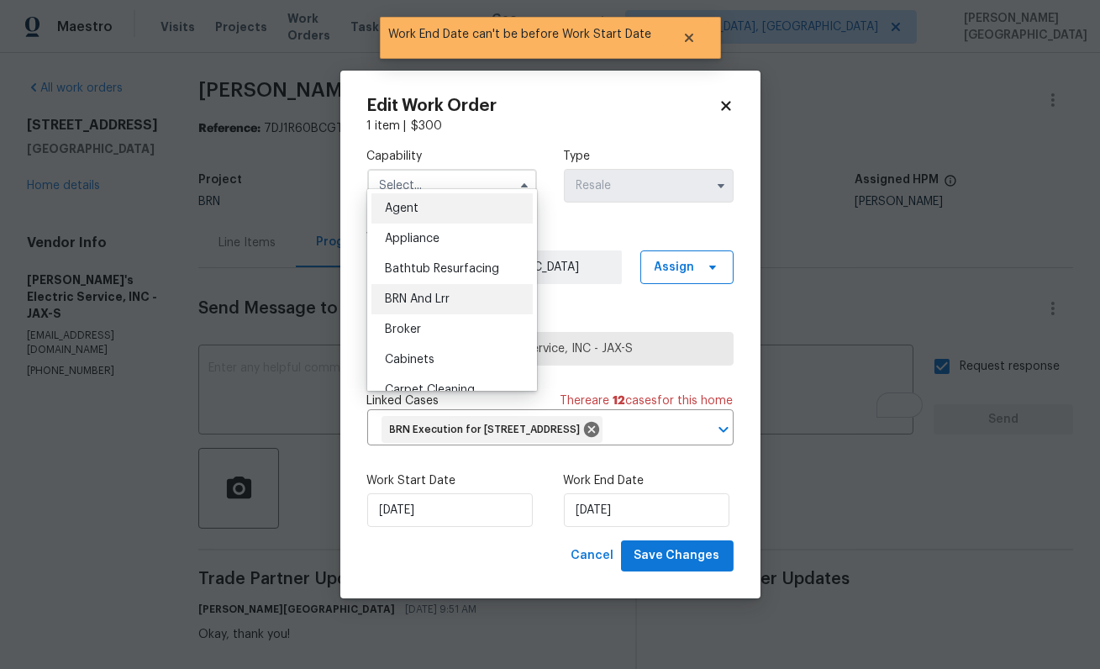
click at [431, 312] on div "BRN And Lrr" at bounding box center [452, 299] width 161 height 30
type input "BRN And Lrr"
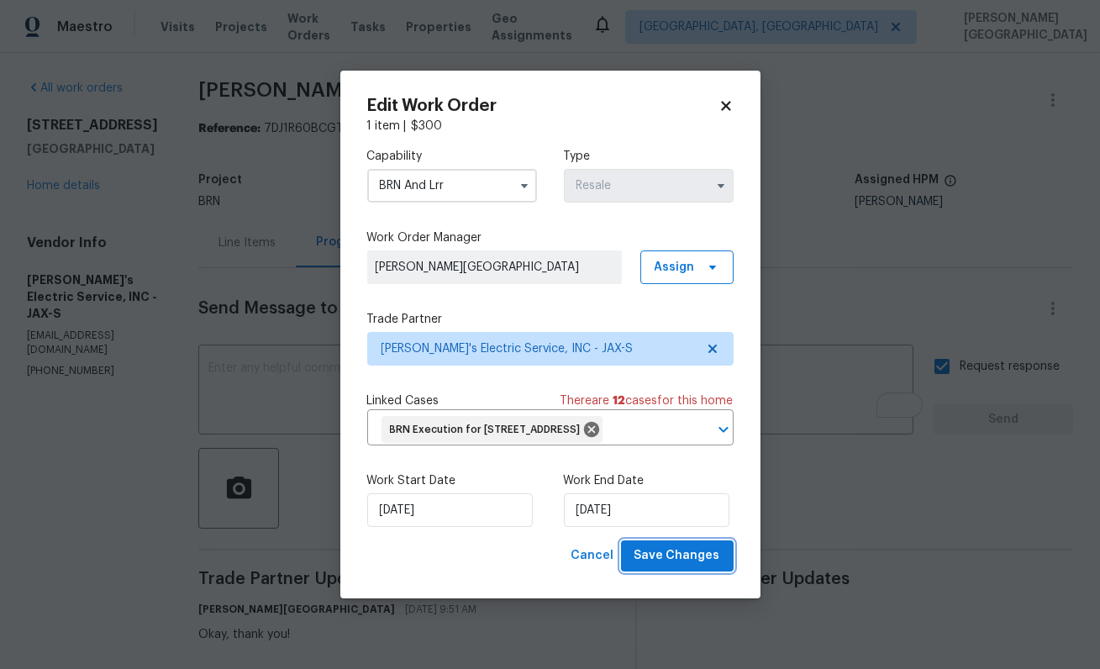
click at [674, 564] on span "Save Changes" at bounding box center [678, 556] width 86 height 21
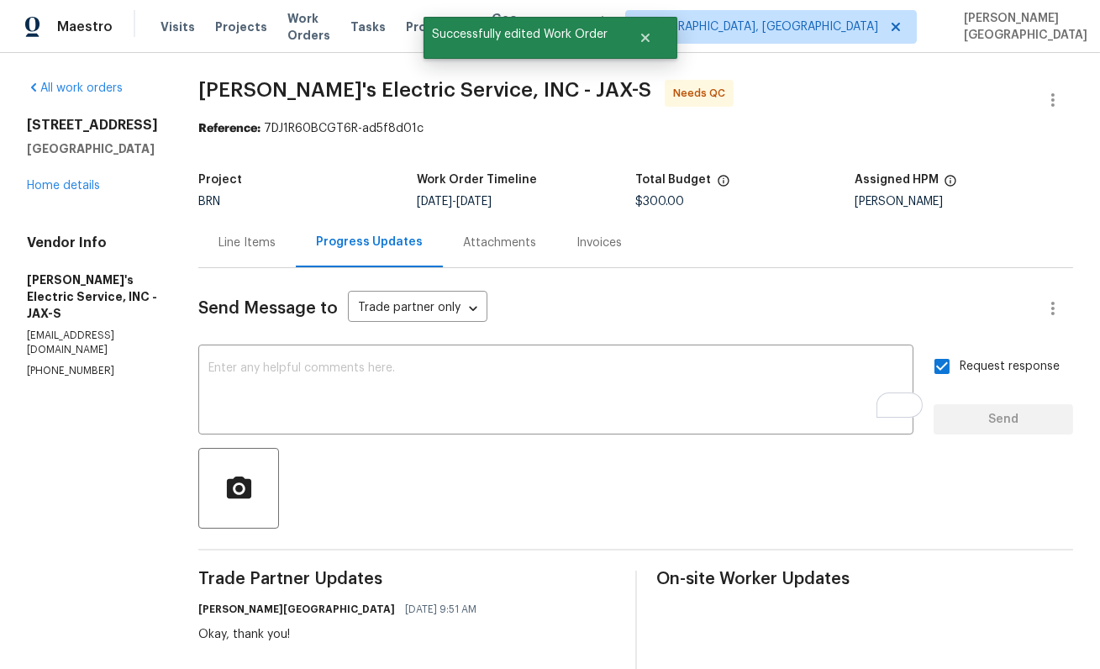
click at [219, 235] on div "Line Items" at bounding box center [247, 243] width 57 height 17
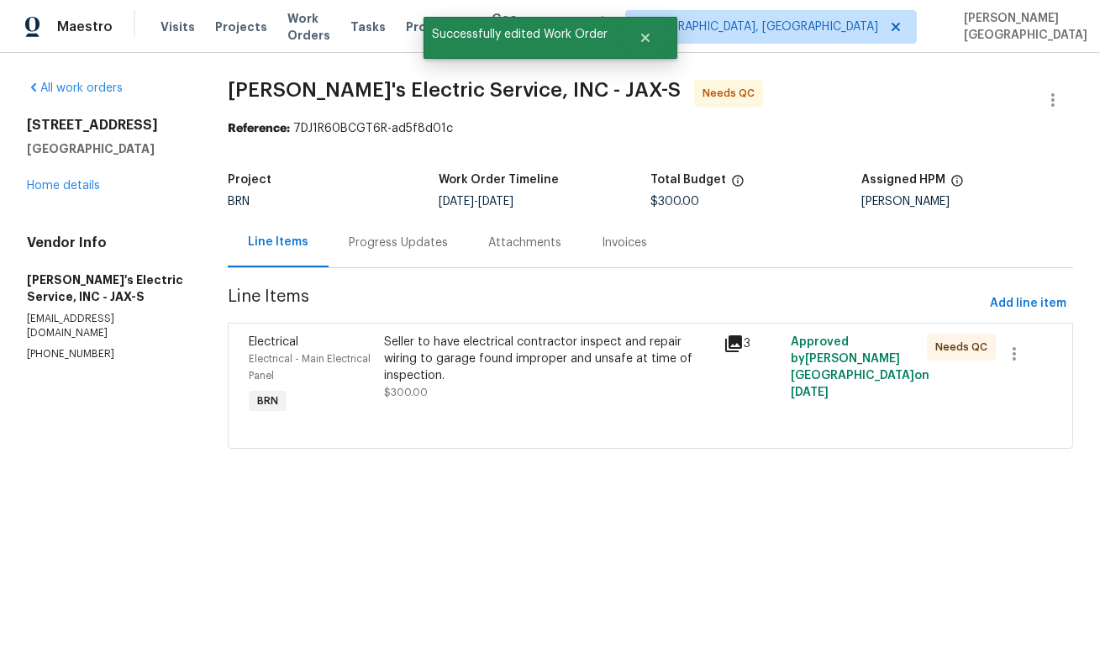
click at [473, 407] on div "Seller to have electrical contractor inspect and repair wiring to garage found …" at bounding box center [548, 376] width 339 height 94
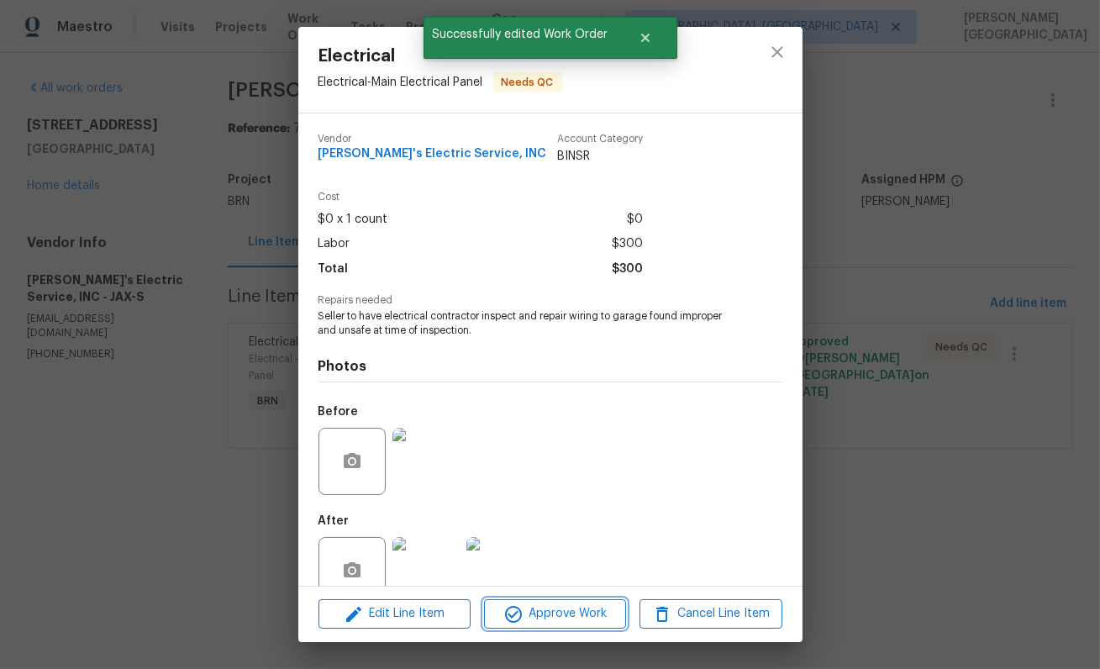
click at [558, 625] on span "Approve Work" at bounding box center [555, 614] width 132 height 21
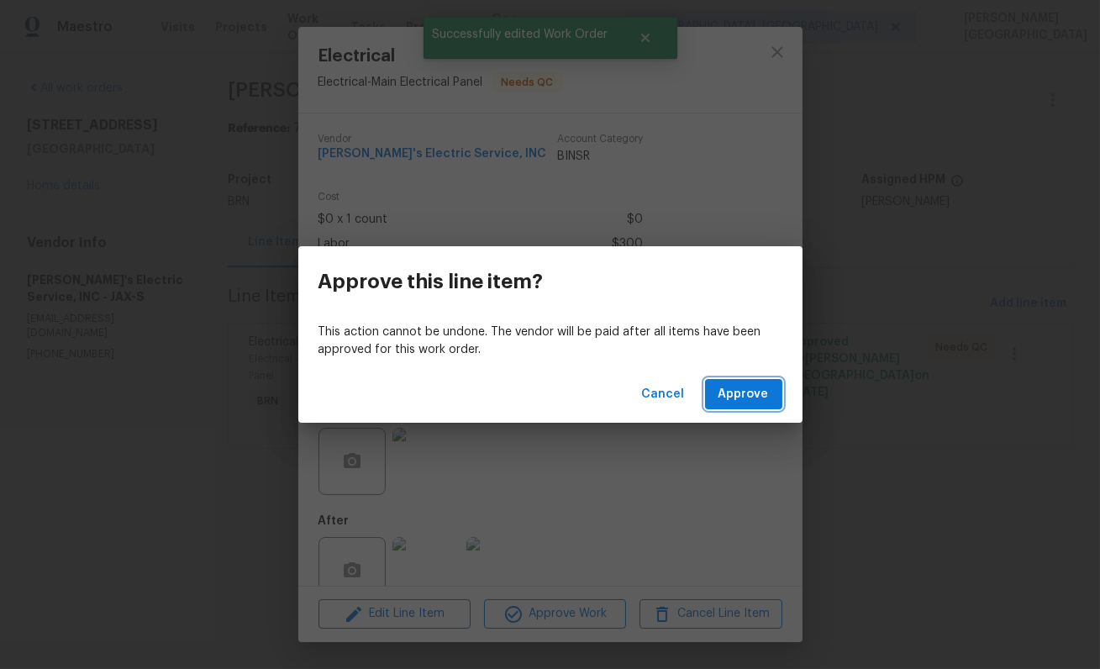
click at [737, 398] on span "Approve" at bounding box center [744, 394] width 50 height 21
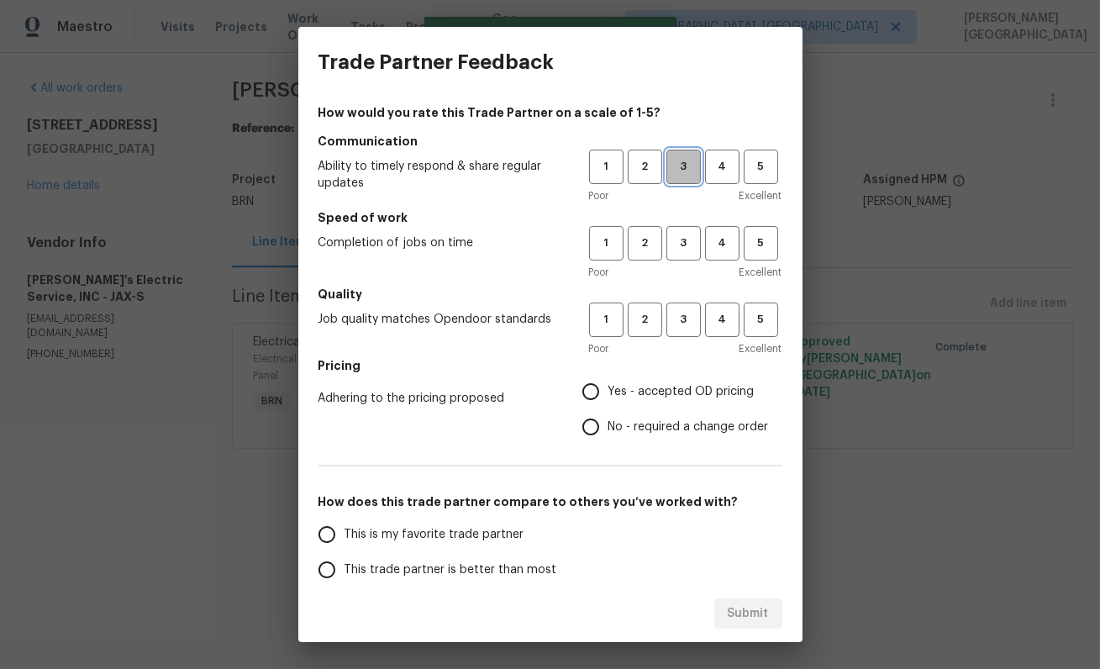
click at [684, 171] on span "3" at bounding box center [683, 166] width 31 height 19
click at [686, 235] on span "3" at bounding box center [683, 243] width 31 height 19
click at [678, 338] on div "1 2 3 4 5 Poor Excellent" at bounding box center [685, 330] width 193 height 55
click at [677, 325] on span "3" at bounding box center [683, 319] width 31 height 19
click at [604, 431] on input "No - required a change order" at bounding box center [590, 426] width 35 height 35
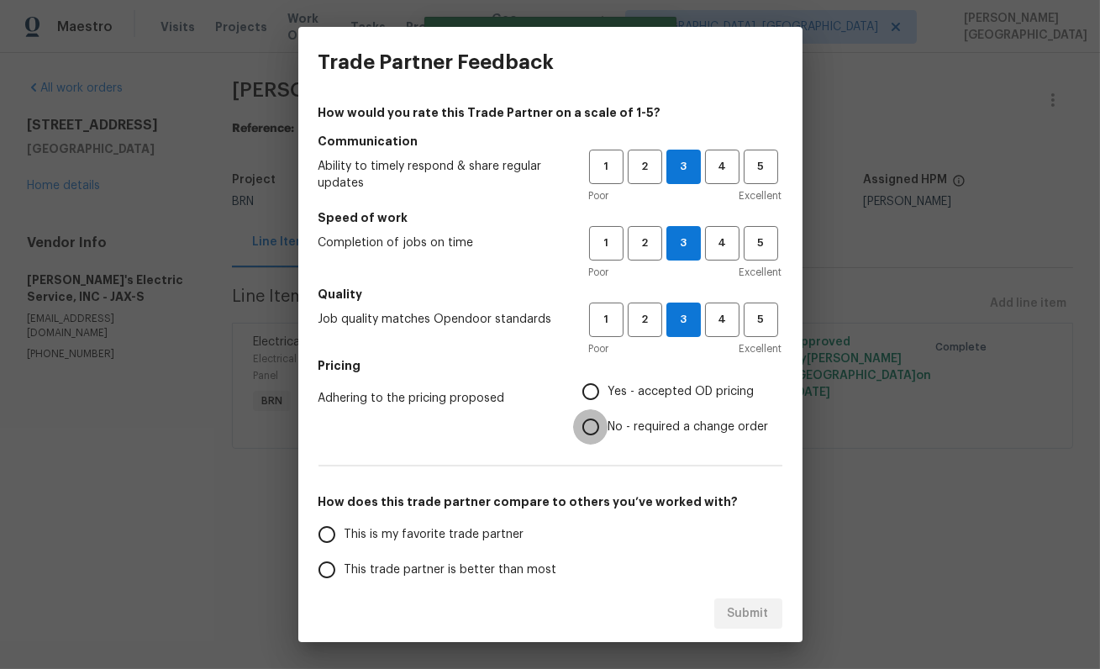
radio input "true"
click at [445, 560] on label "This trade partner is better than most" at bounding box center [442, 569] width 266 height 35
click at [345, 560] on input "This trade partner is better than most" at bounding box center [326, 569] width 35 height 35
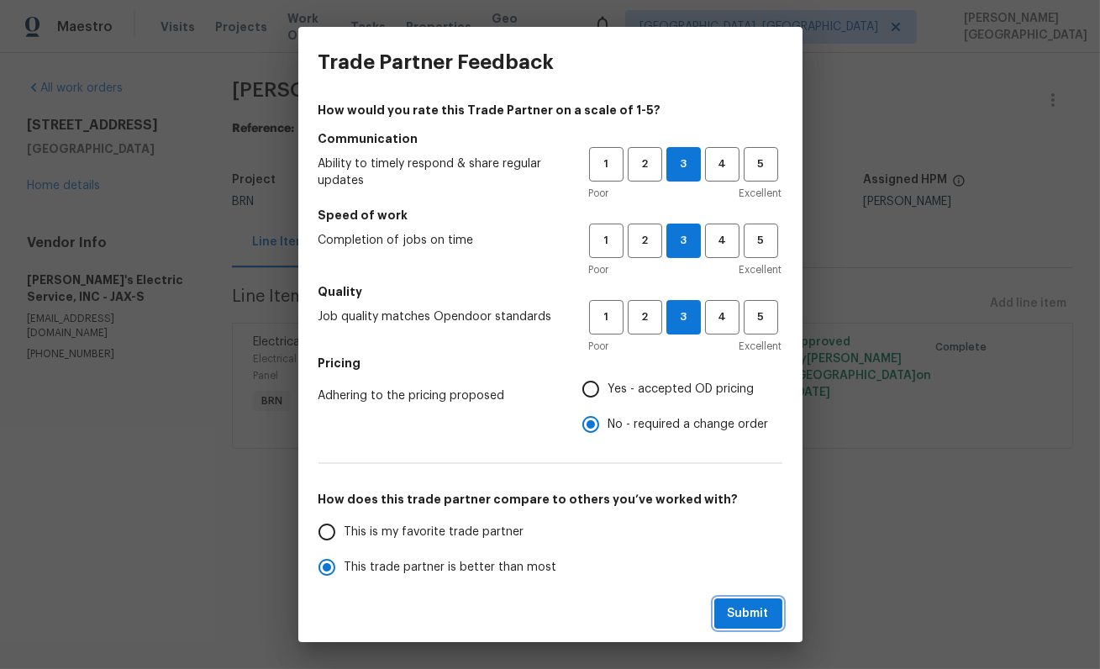
click at [747, 615] on span "Submit" at bounding box center [748, 614] width 41 height 21
radio input "true"
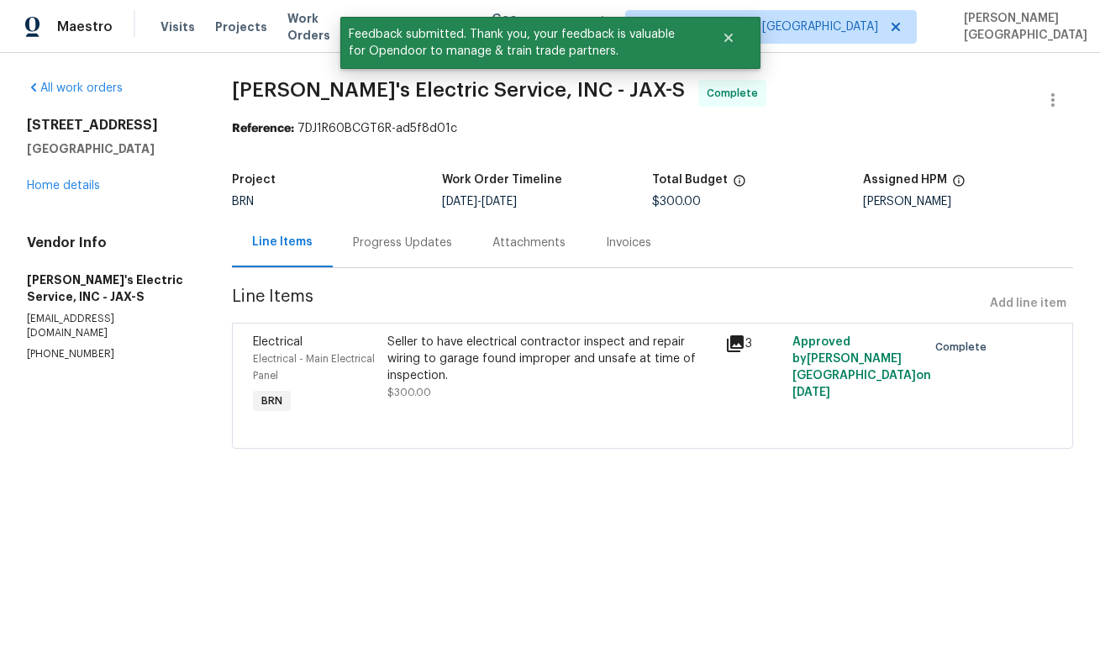
click at [390, 246] on div "Progress Updates" at bounding box center [402, 243] width 99 height 17
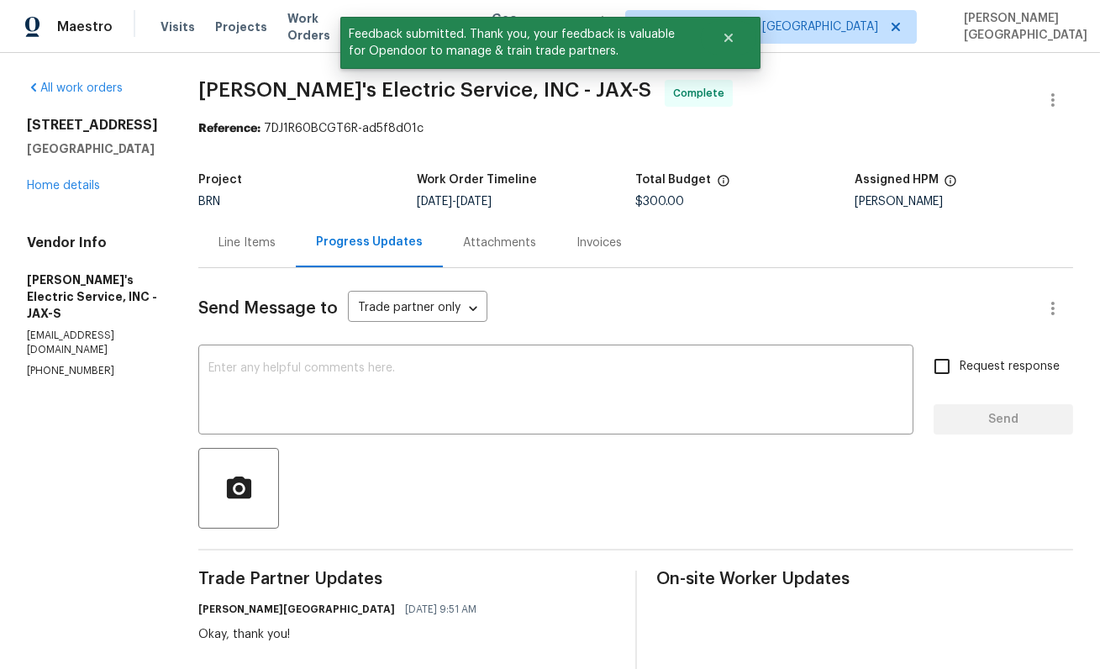
click at [198, 87] on span "Jack's Electric Service, INC - JAX-S" at bounding box center [424, 90] width 453 height 20
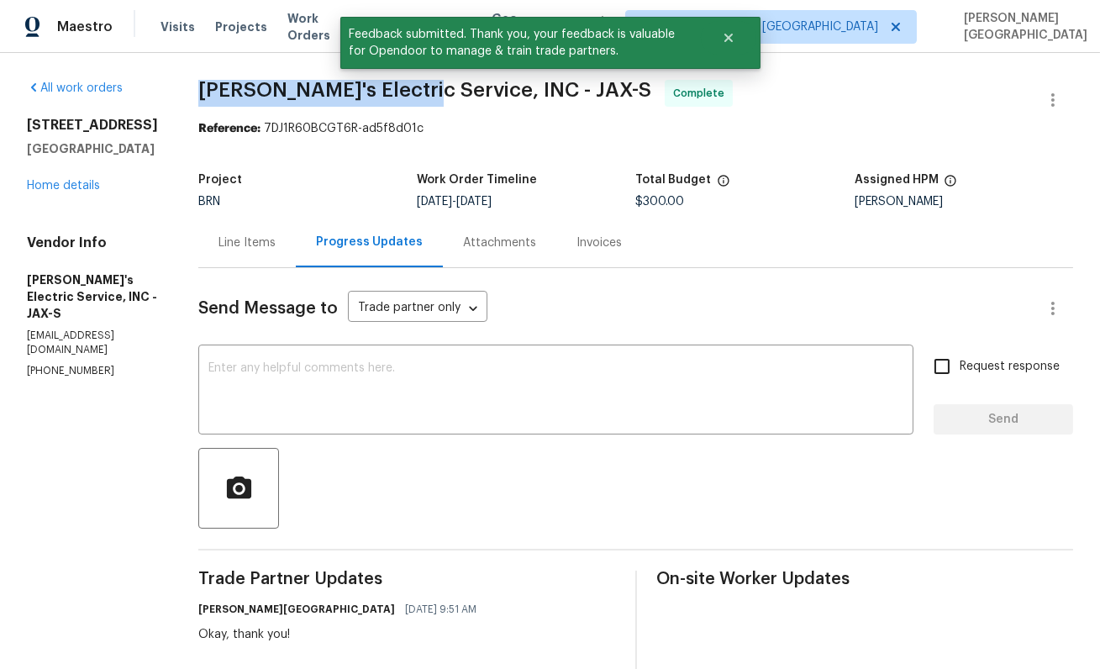
click at [332, 91] on span "Jack's Electric Service, INC - JAX-S" at bounding box center [424, 90] width 453 height 20
copy span "Jack's Electric Service"
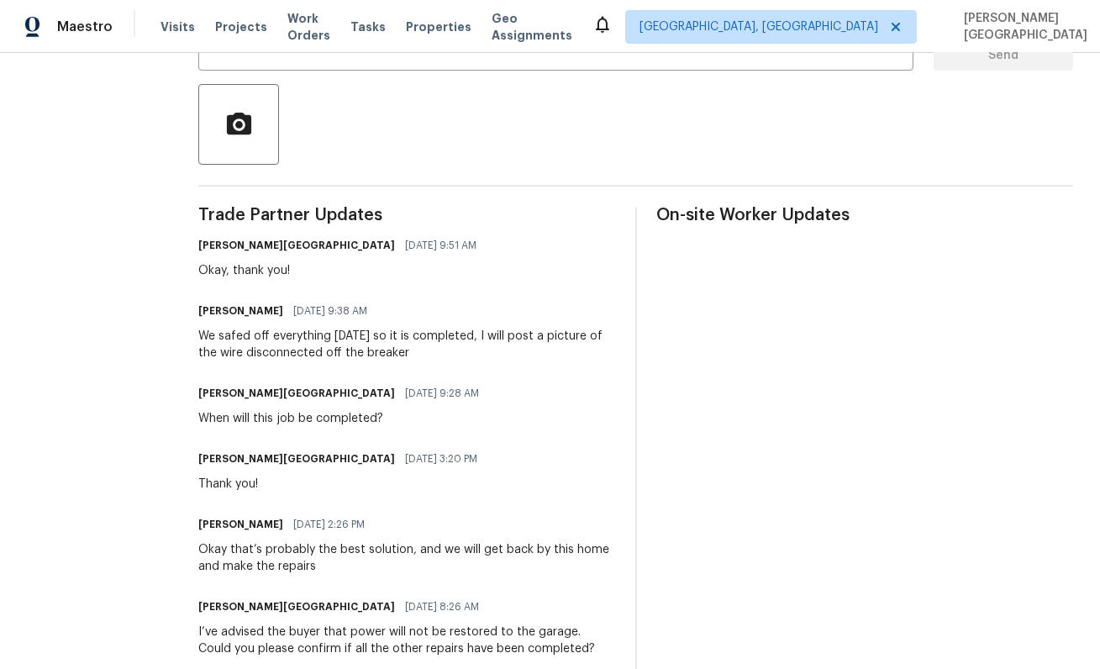
scroll to position [381, 0]
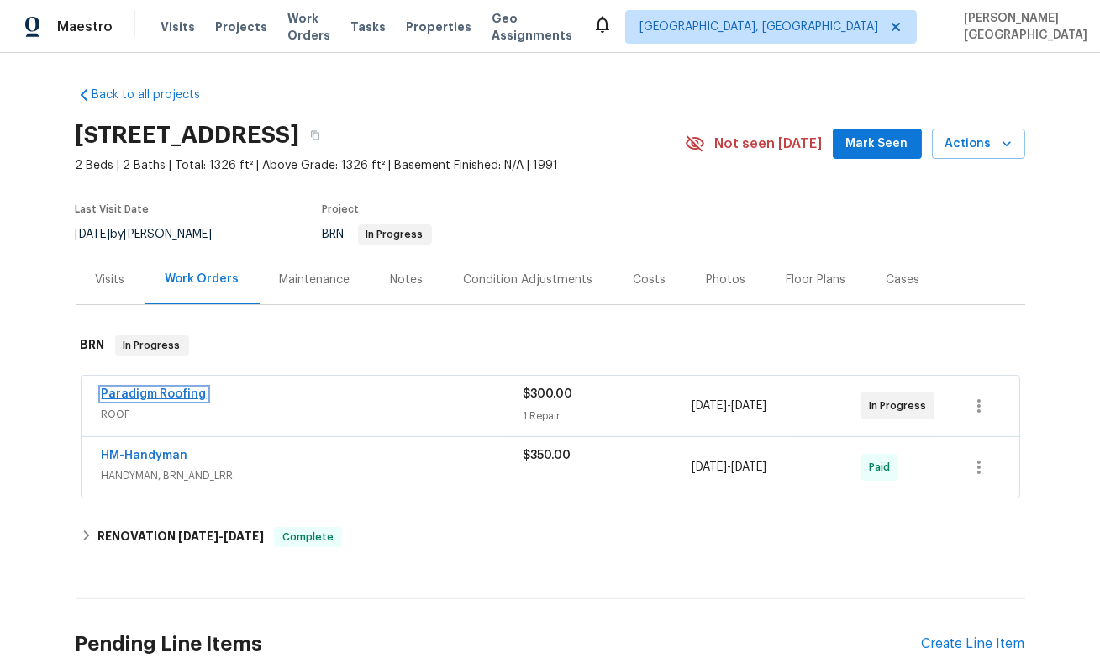
click at [174, 392] on link "Paradigm Roofing" at bounding box center [154, 394] width 105 height 12
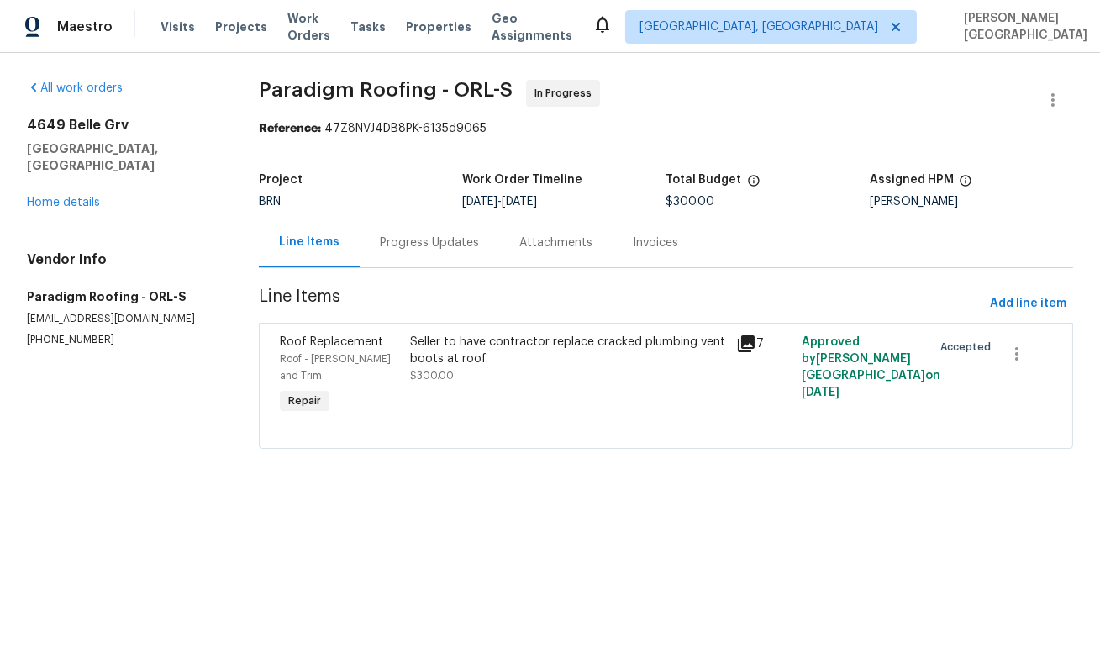
click at [430, 240] on div "Progress Updates" at bounding box center [429, 243] width 99 height 17
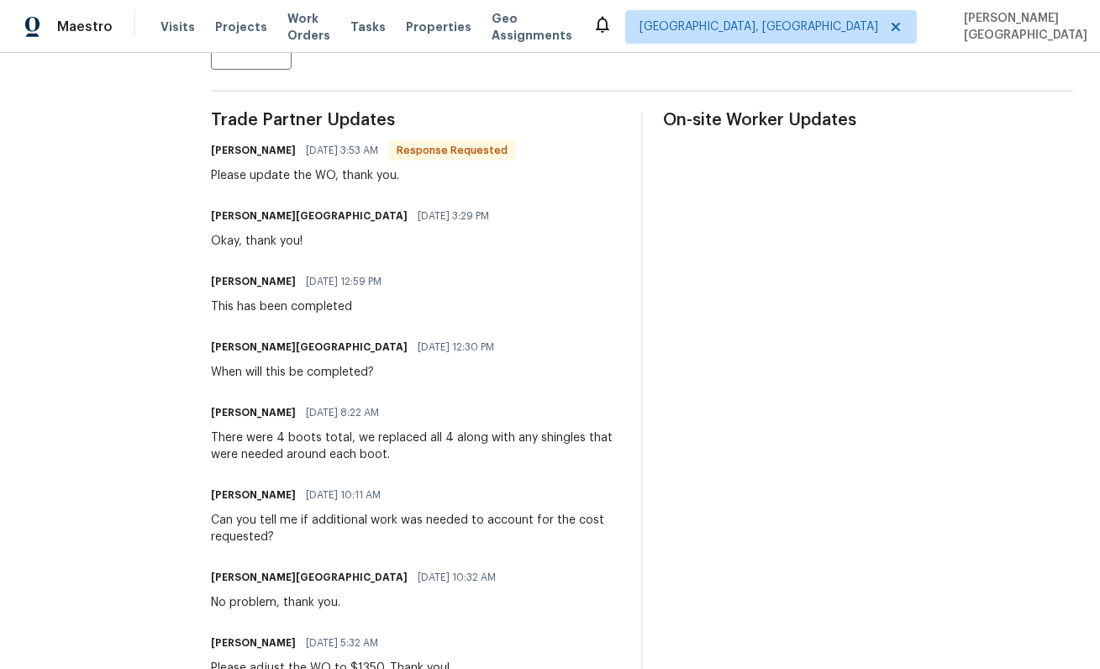
scroll to position [462, 0]
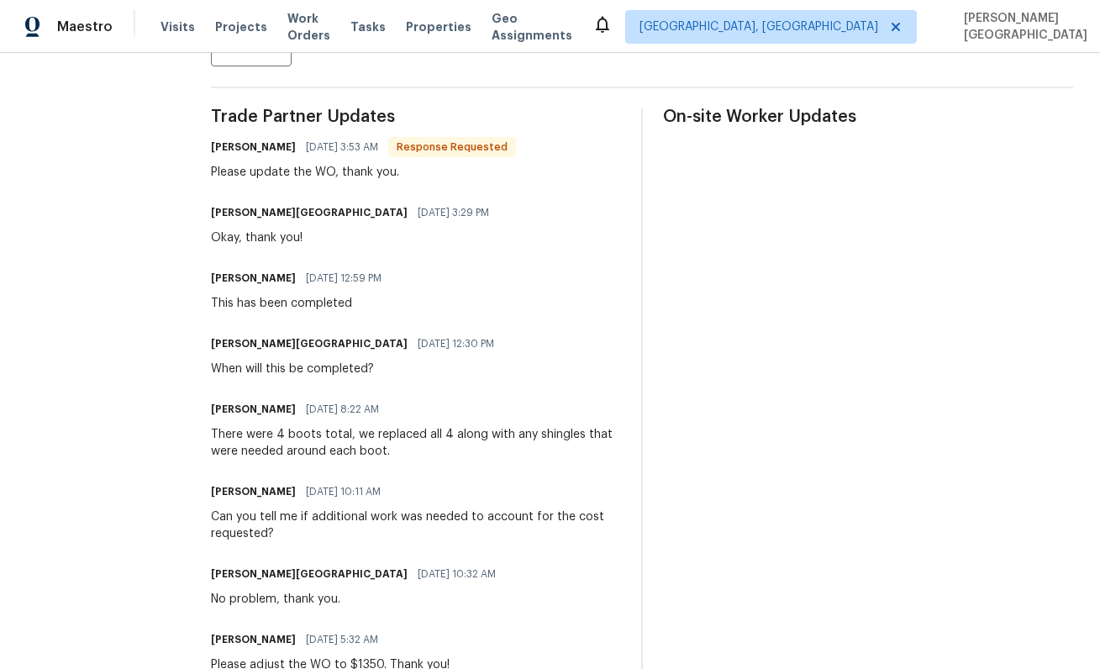
click at [243, 533] on div "Can you tell me if additional work was needed to account for the cost requested?" at bounding box center [416, 526] width 410 height 34
click at [292, 443] on div "There were 4 boots total, we replaced all 4 along with any shingles that were n…" at bounding box center [416, 443] width 410 height 34
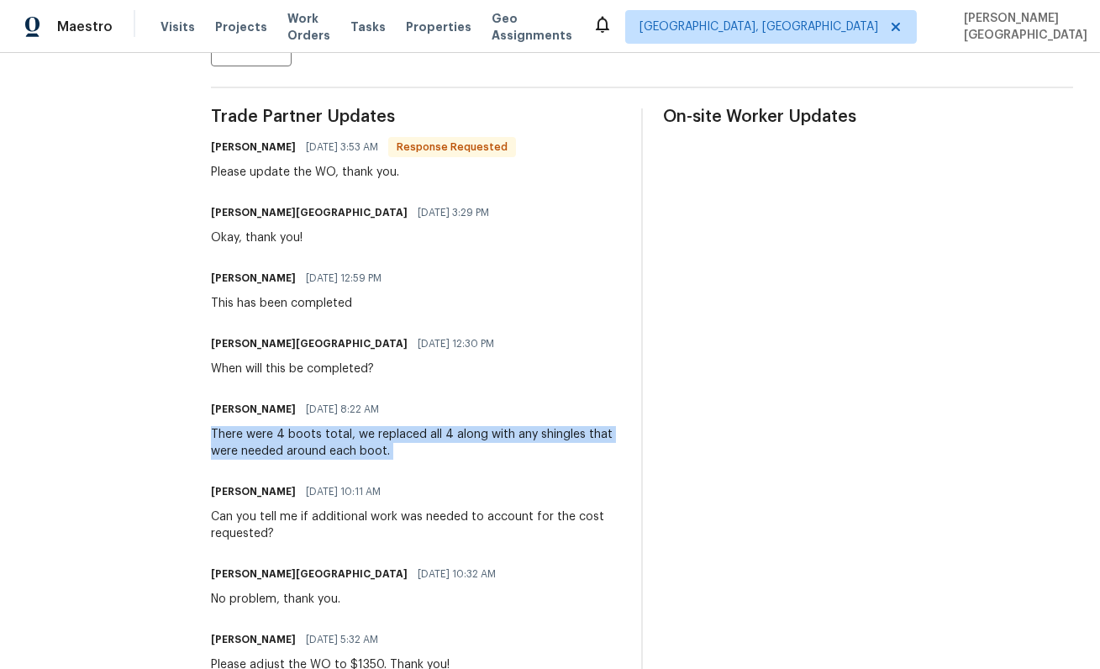
click at [292, 443] on div "There were 4 boots total, we replaced all 4 along with any shingles that were n…" at bounding box center [416, 443] width 410 height 34
copy div "There were 4 boots total, we replaced all 4 along with any shingles that were n…"
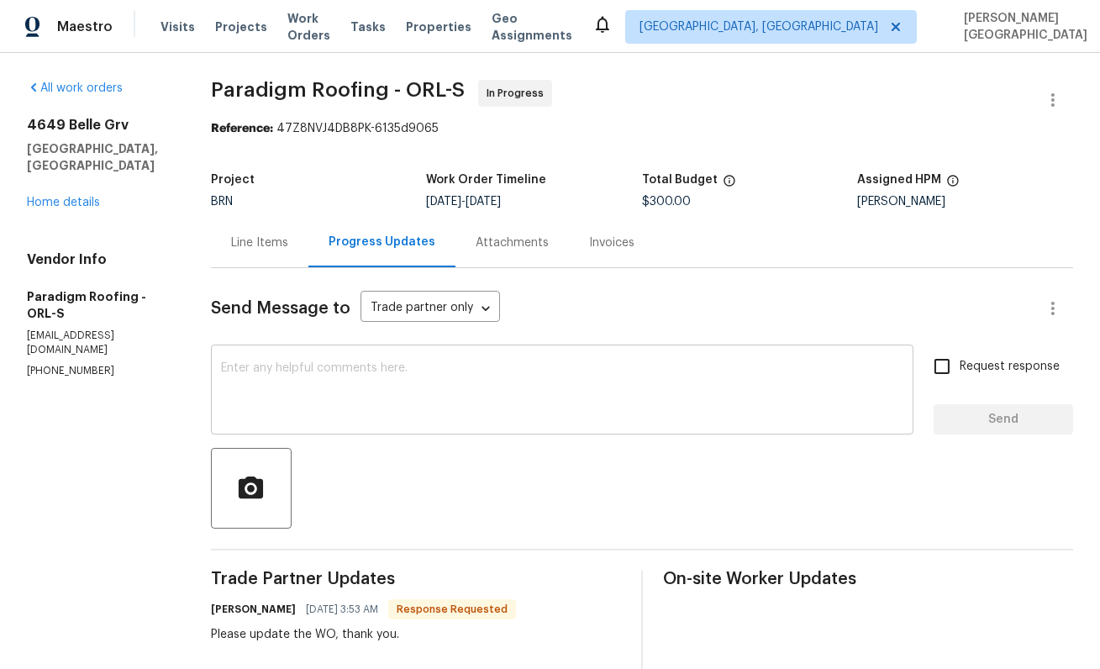
click at [352, 397] on textarea at bounding box center [562, 391] width 683 height 59
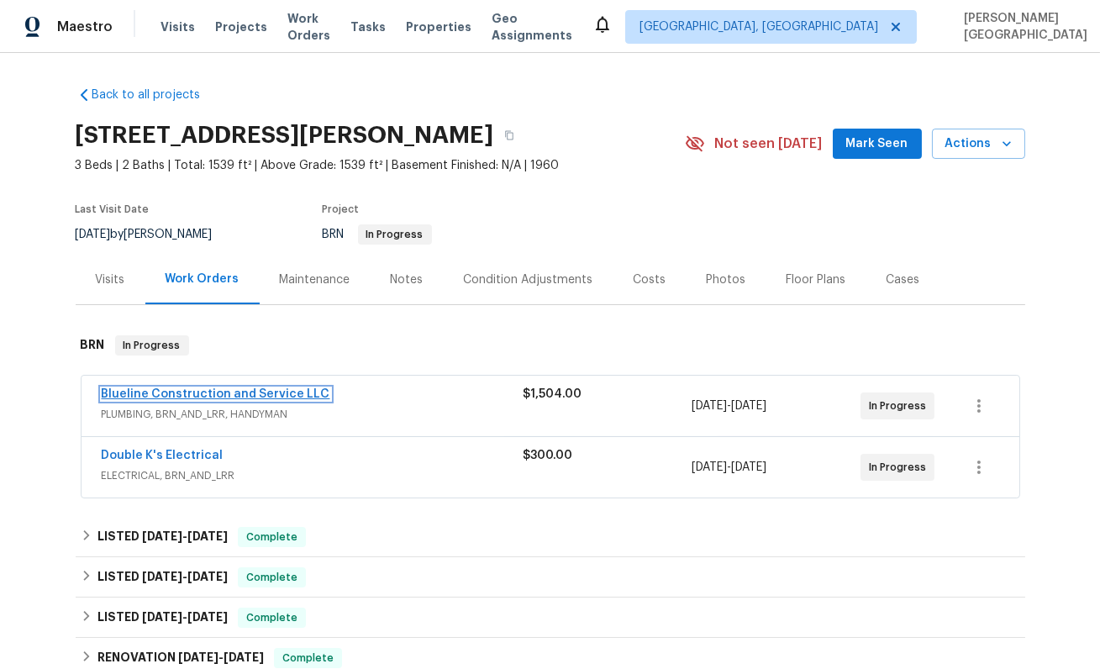
click at [221, 397] on link "Blueline Construction and Service LLC" at bounding box center [216, 394] width 229 height 12
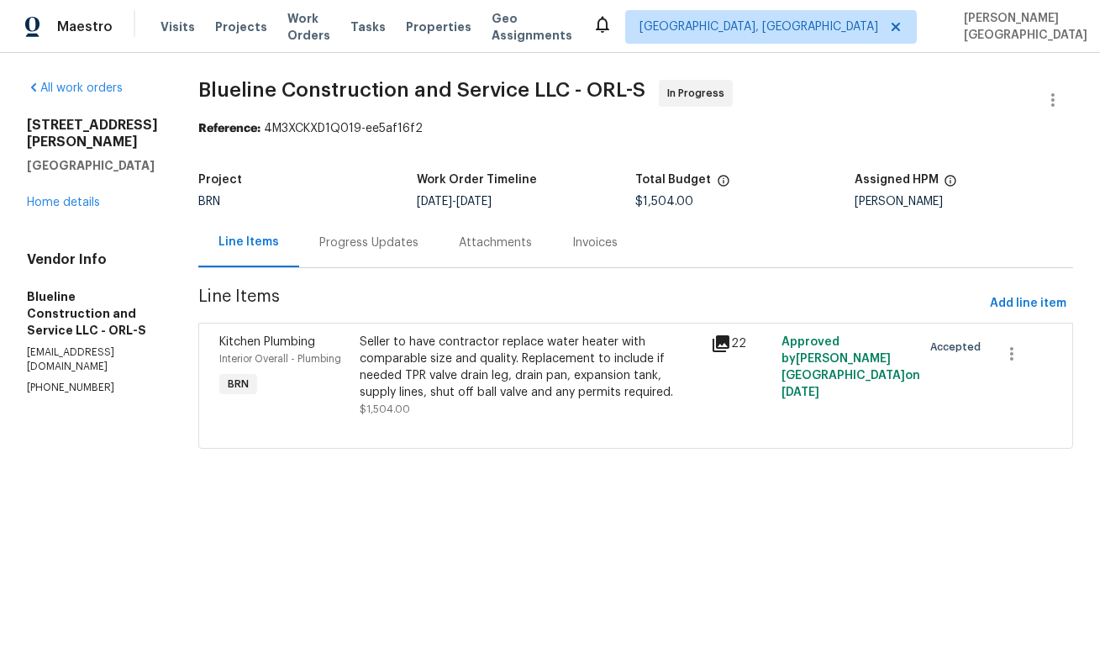
click at [415, 255] on div "Progress Updates" at bounding box center [369, 243] width 140 height 50
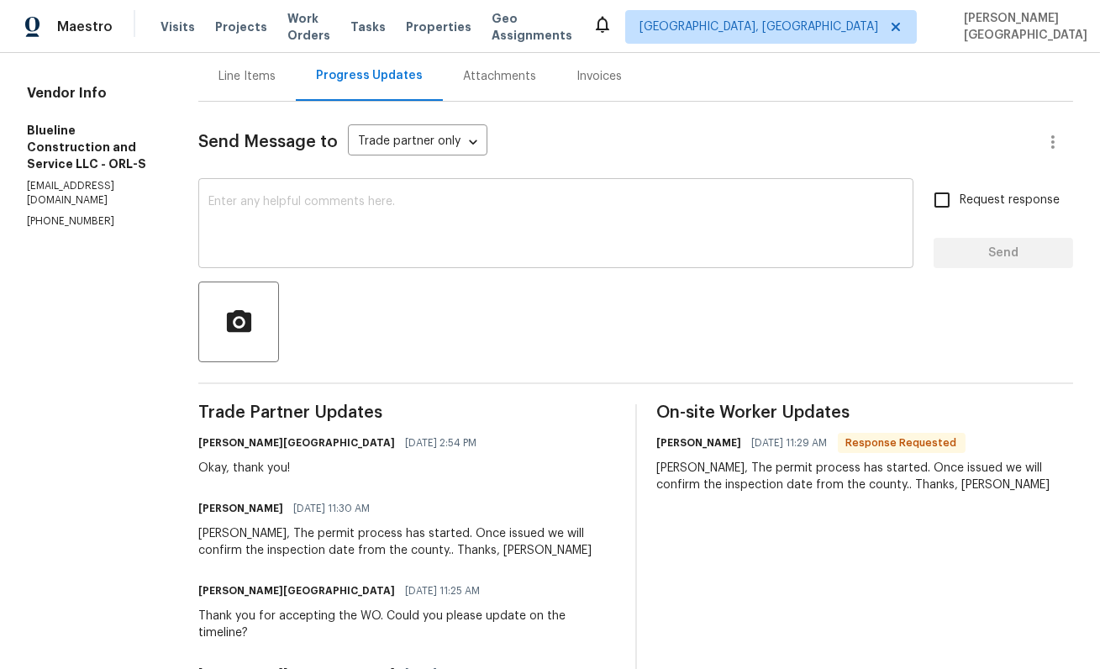
scroll to position [167, 0]
click at [324, 210] on textarea at bounding box center [555, 224] width 695 height 59
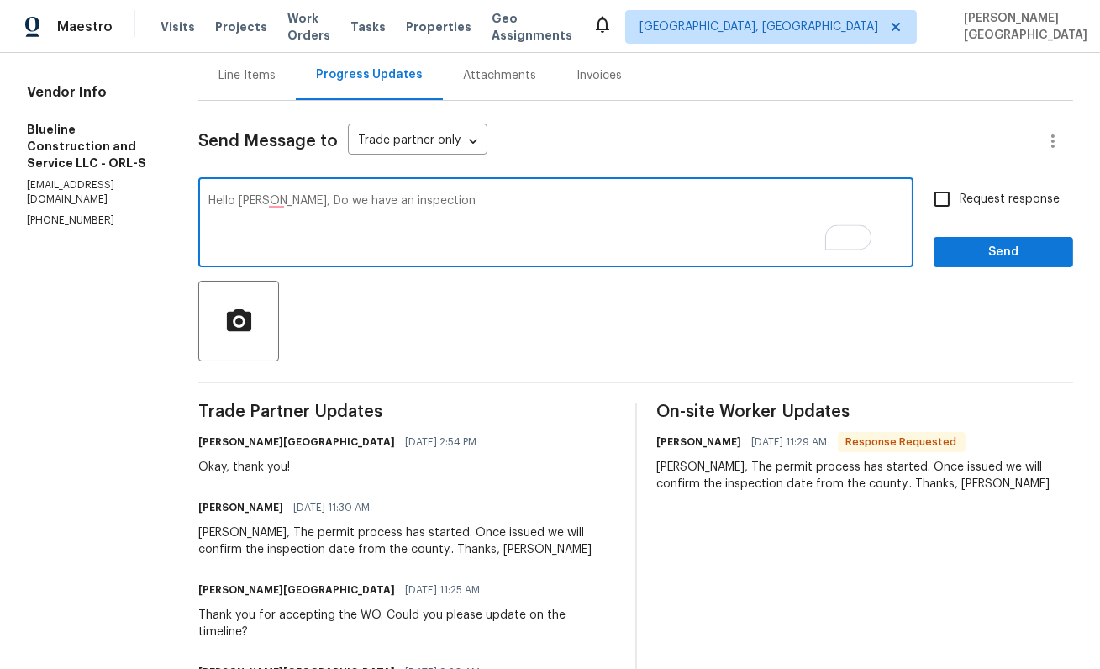
click at [481, 200] on textarea "Hello [PERSON_NAME], Do we have an inspection" at bounding box center [555, 224] width 695 height 59
type textarea "Hello Bart, Do we have an inspection date for the WO?"
click at [947, 203] on input "Request response" at bounding box center [942, 199] width 35 height 35
checkbox input "true"
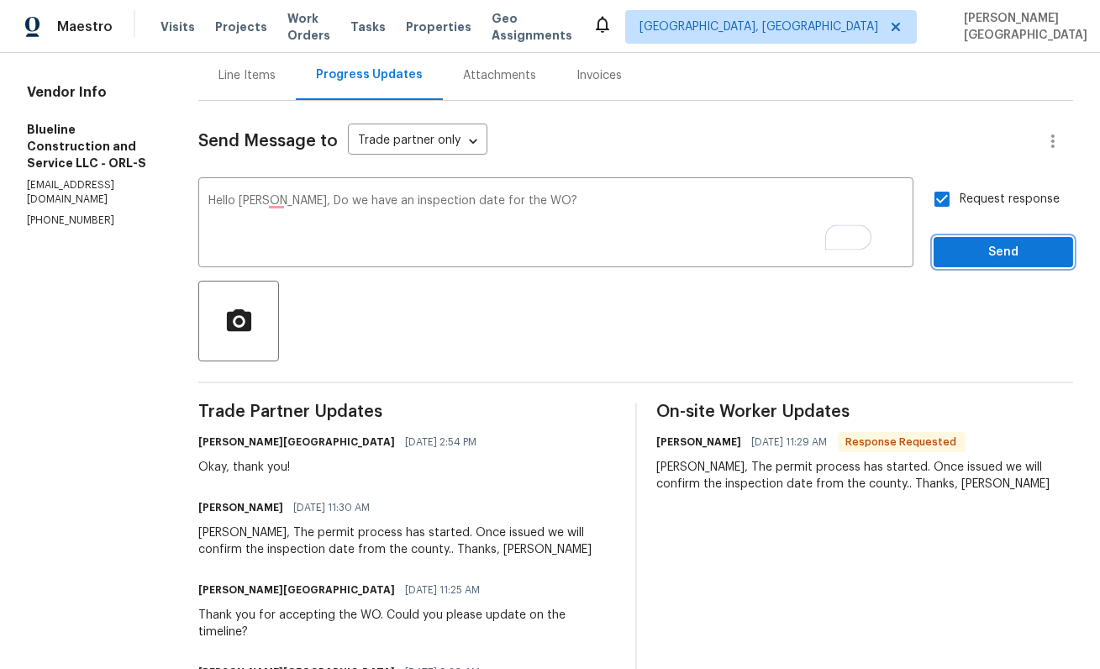
click at [953, 266] on button "Send" at bounding box center [1004, 252] width 140 height 31
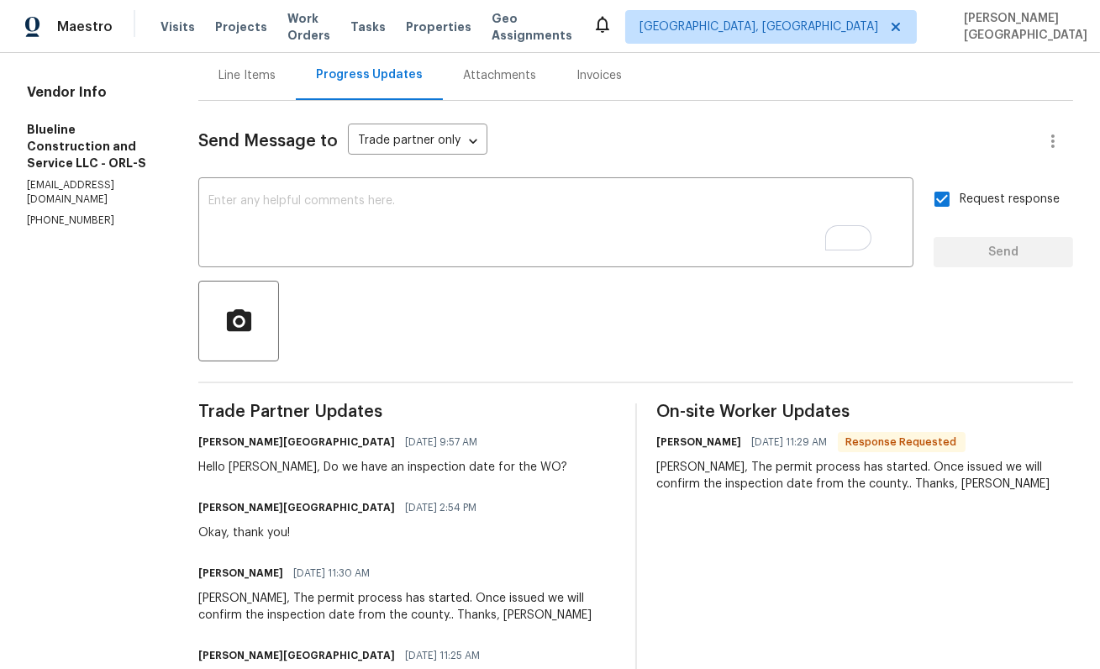
scroll to position [0, 0]
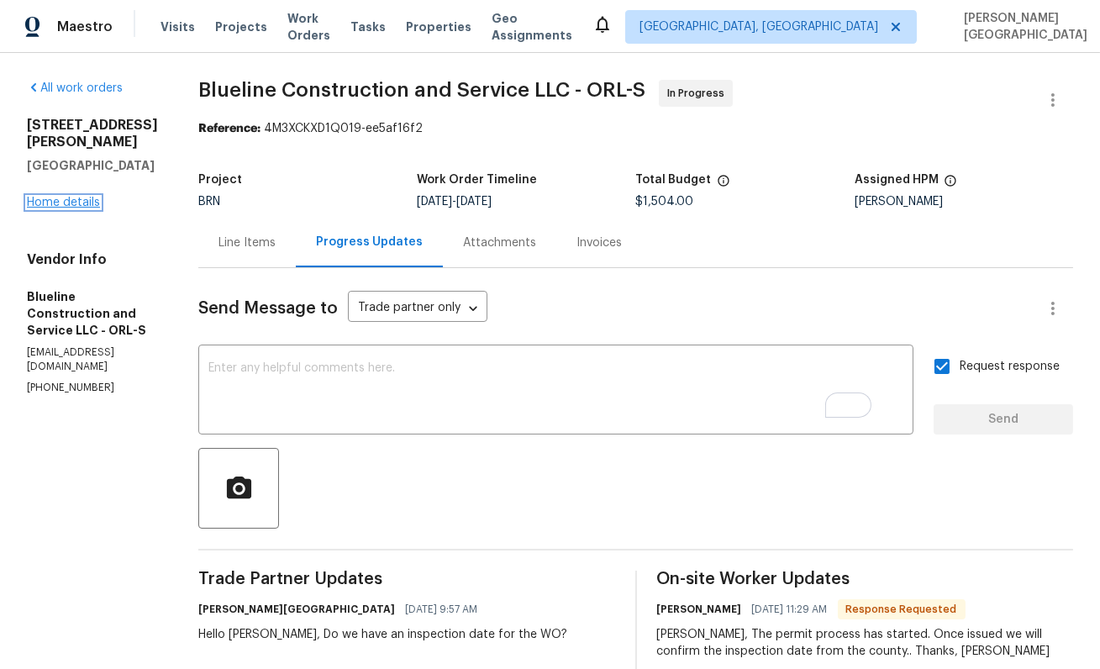
click at [58, 197] on link "Home details" at bounding box center [63, 203] width 73 height 12
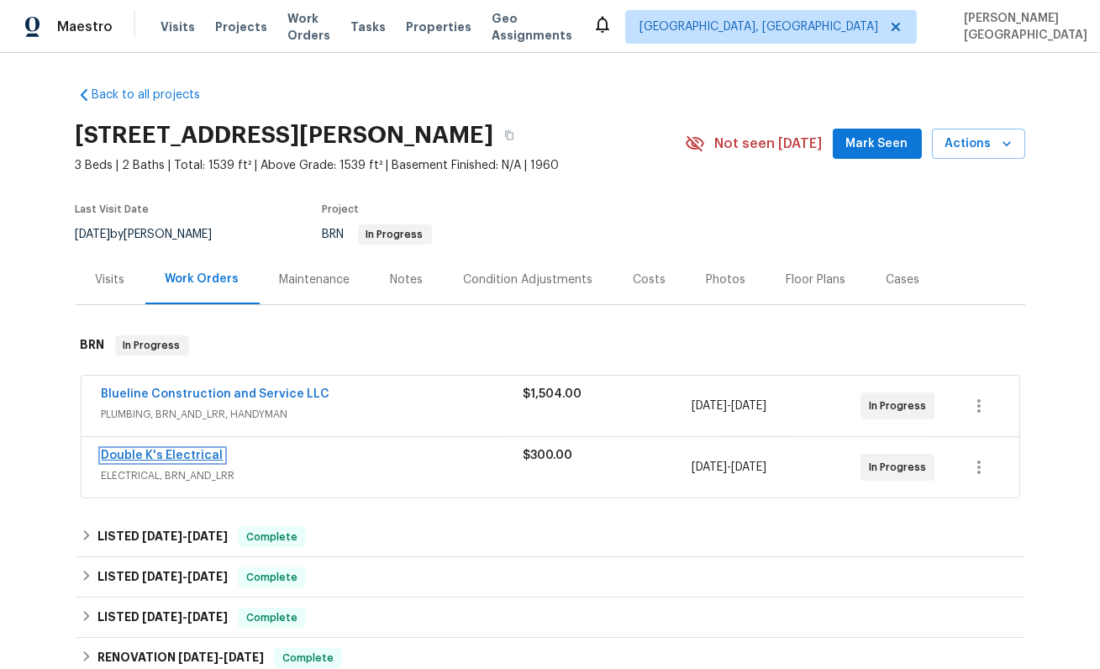
click at [188, 455] on link "Double K's Electrical" at bounding box center [163, 456] width 122 height 12
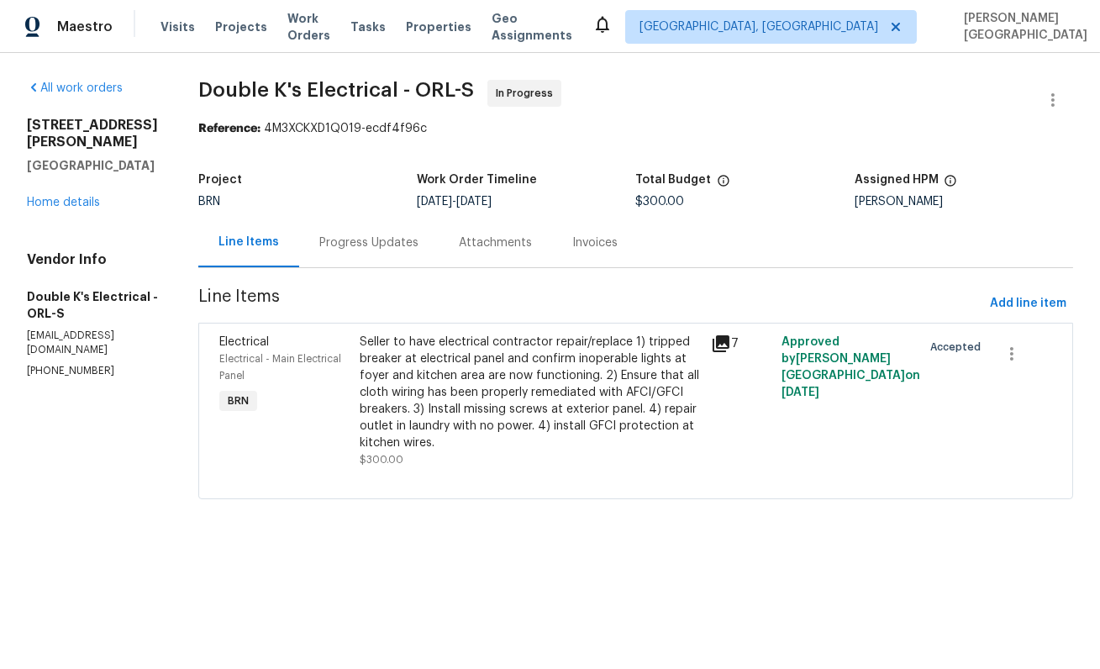
click at [366, 262] on div "Progress Updates" at bounding box center [369, 243] width 140 height 50
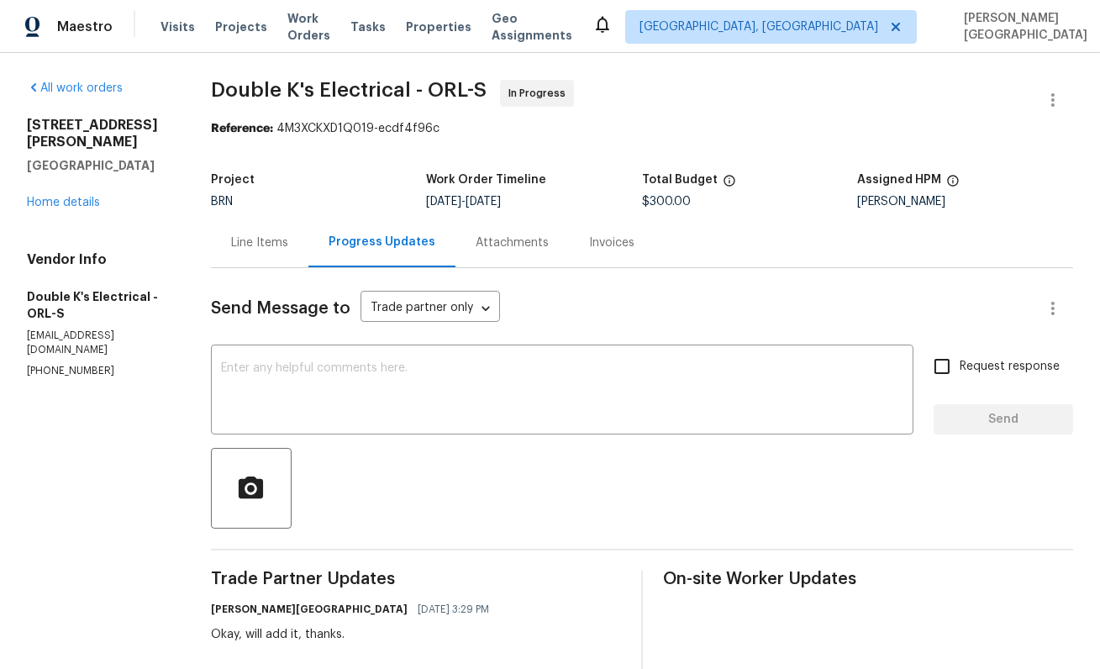
click at [269, 224] on div "Line Items" at bounding box center [260, 243] width 98 height 50
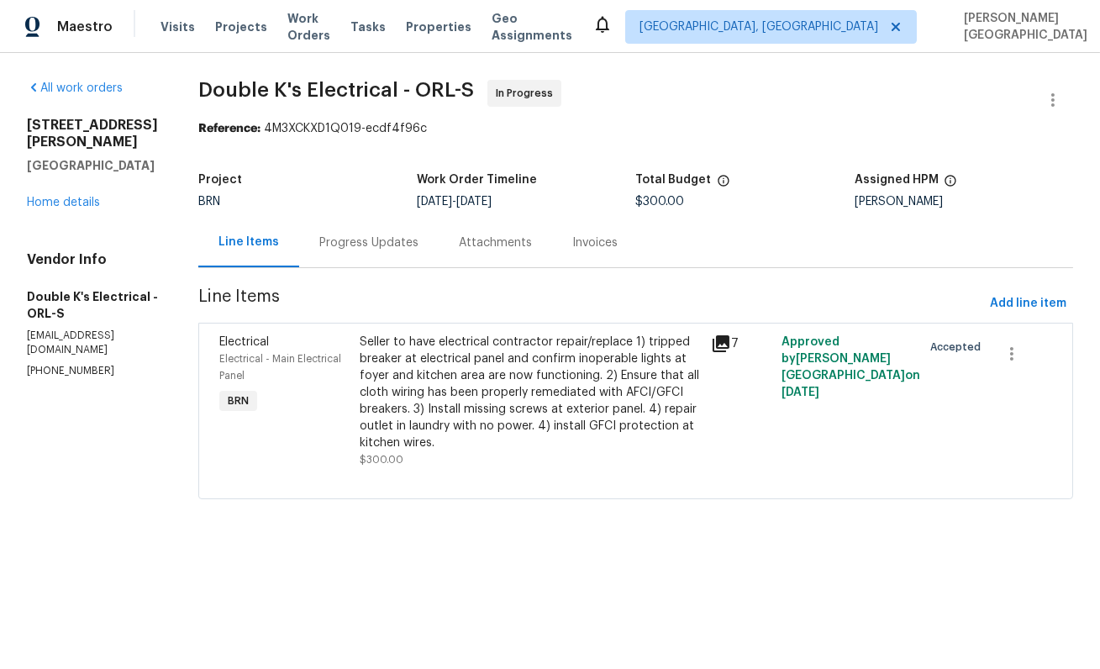
click at [377, 237] on div "Progress Updates" at bounding box center [368, 243] width 99 height 17
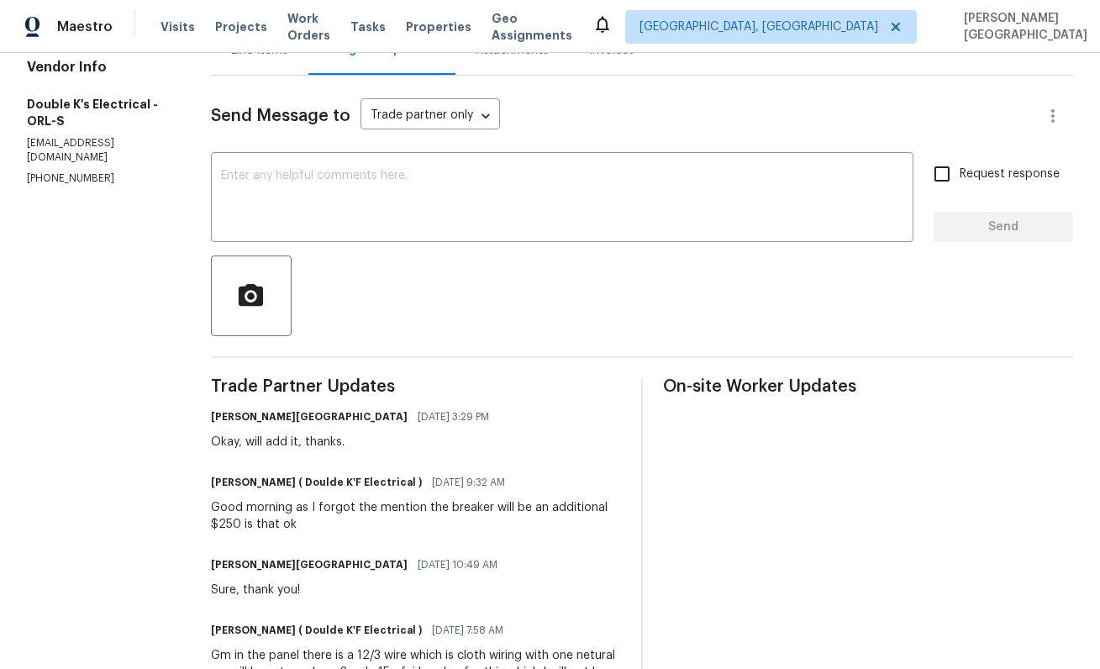
scroll to position [227, 0]
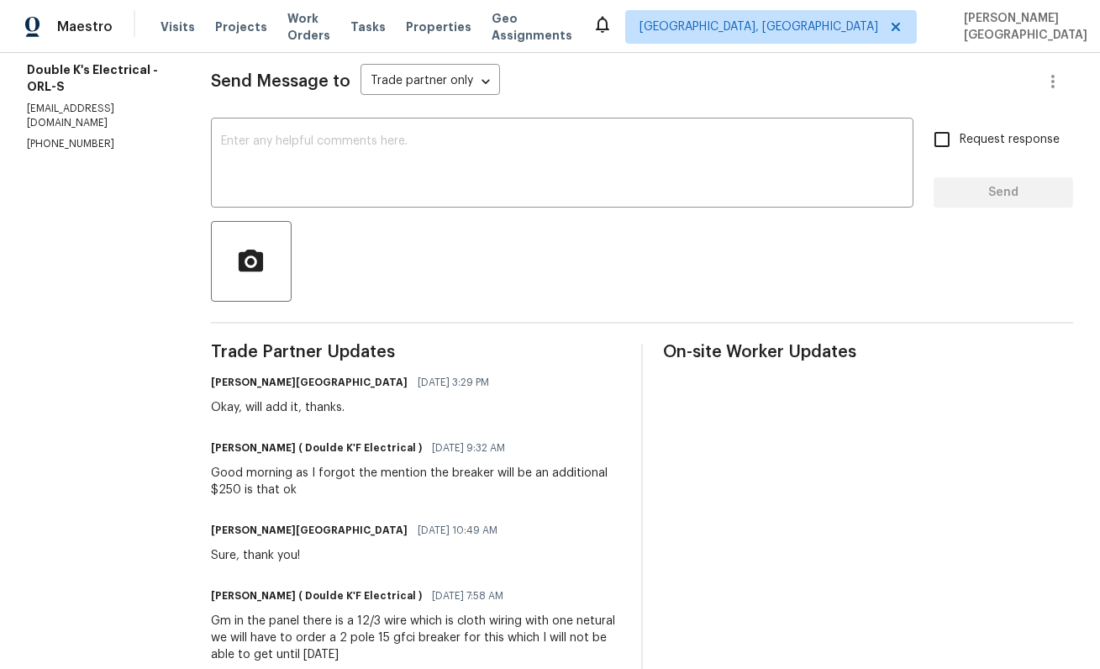
click at [235, 489] on div "Good morning as I forgot the mention the breaker will be an additional $250 is …" at bounding box center [416, 482] width 410 height 34
copy div "250"
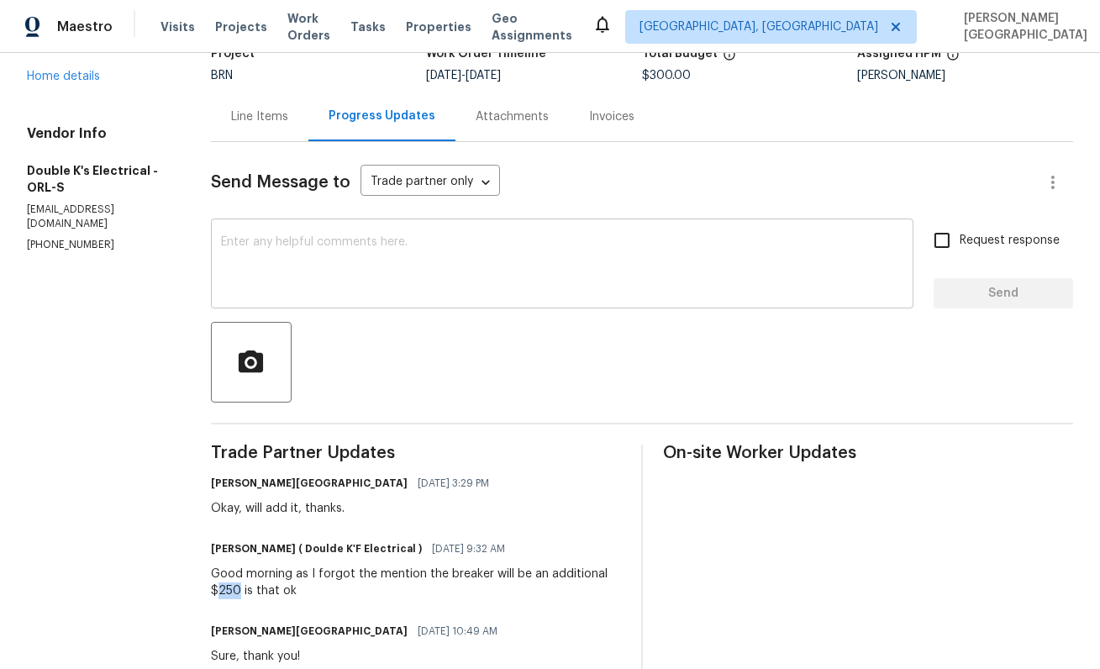
scroll to position [0, 0]
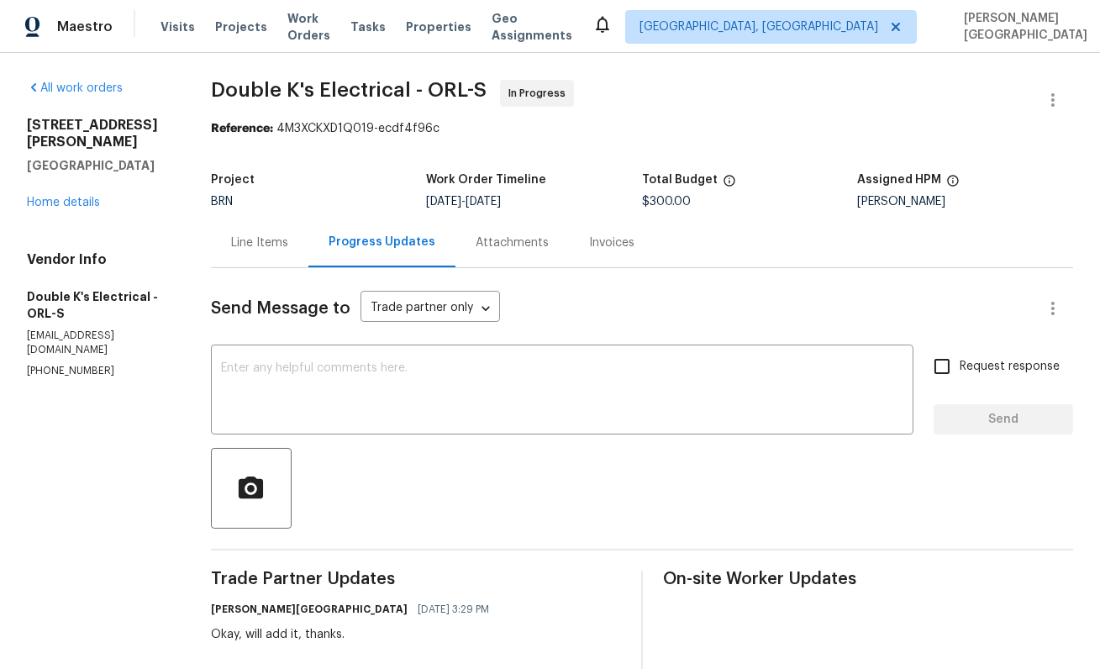
click at [262, 258] on div "Line Items" at bounding box center [260, 243] width 98 height 50
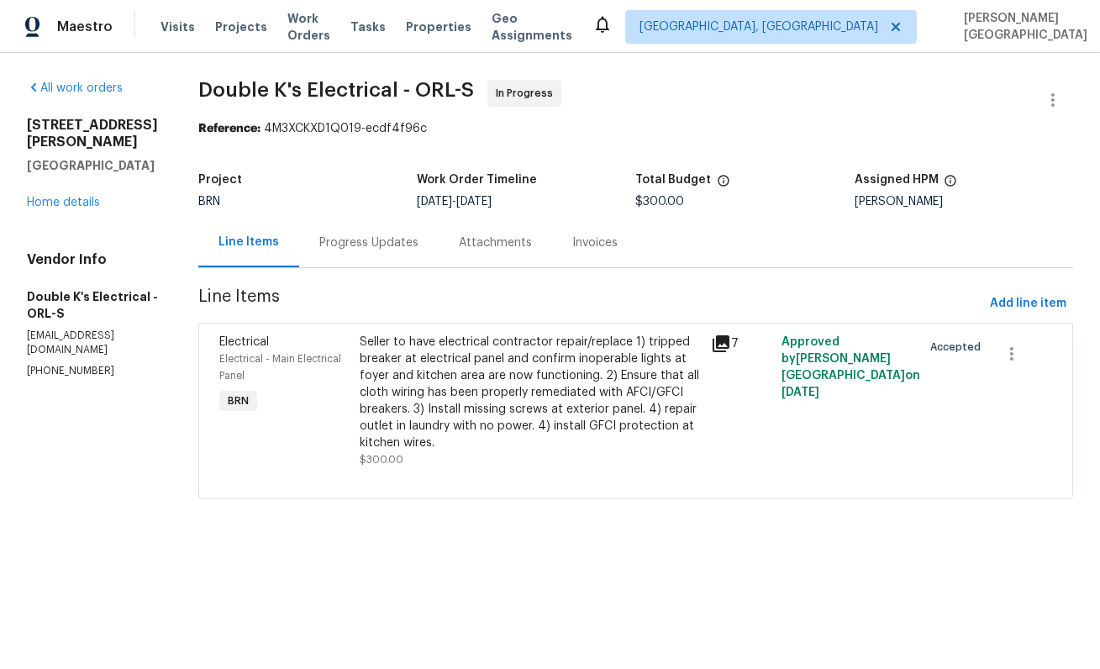
click at [467, 423] on div "Seller to have electrical contractor repair/replace 1) tripped breaker at elect…" at bounding box center [530, 393] width 341 height 118
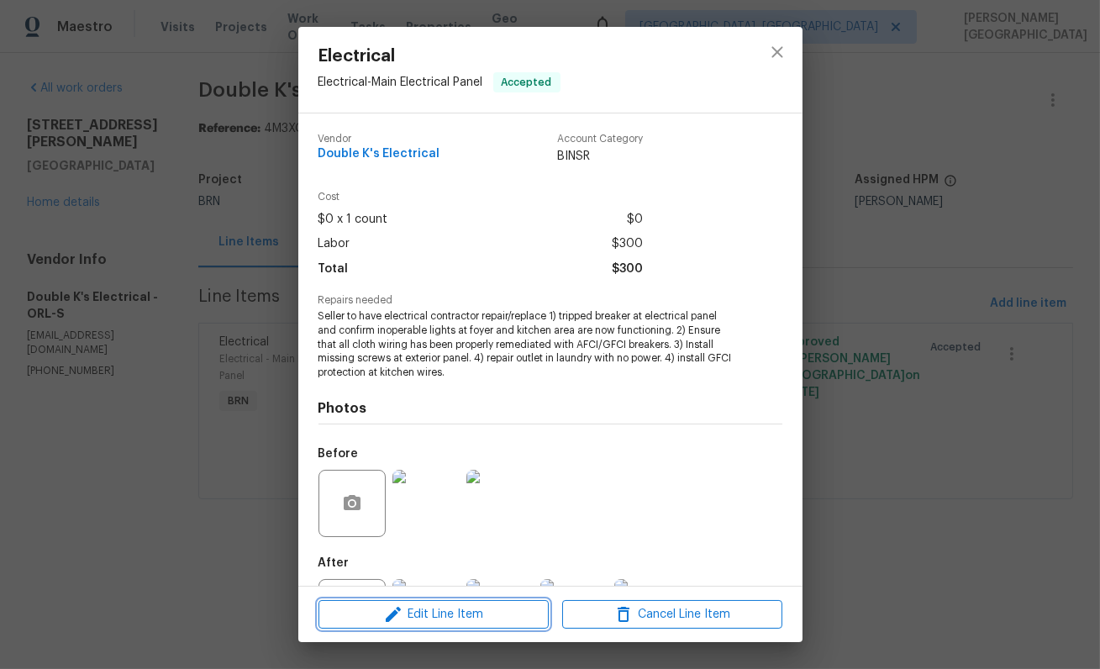
click at [467, 600] on button "Edit Line Item" at bounding box center [434, 614] width 230 height 29
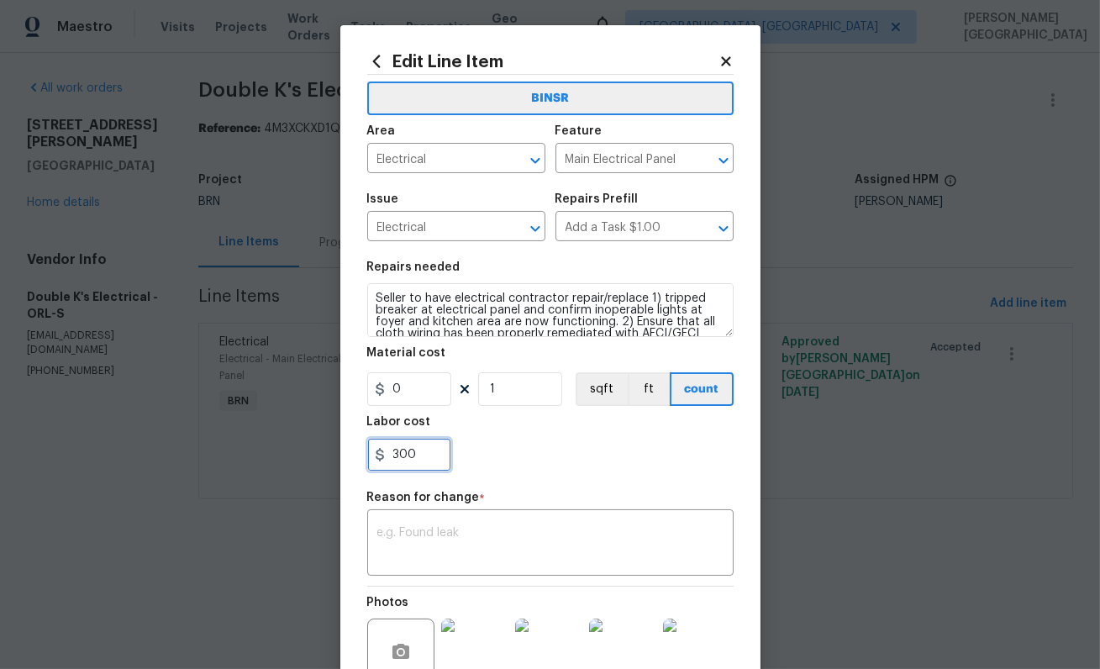
click at [412, 455] on input "300" at bounding box center [409, 455] width 84 height 34
type input "550"
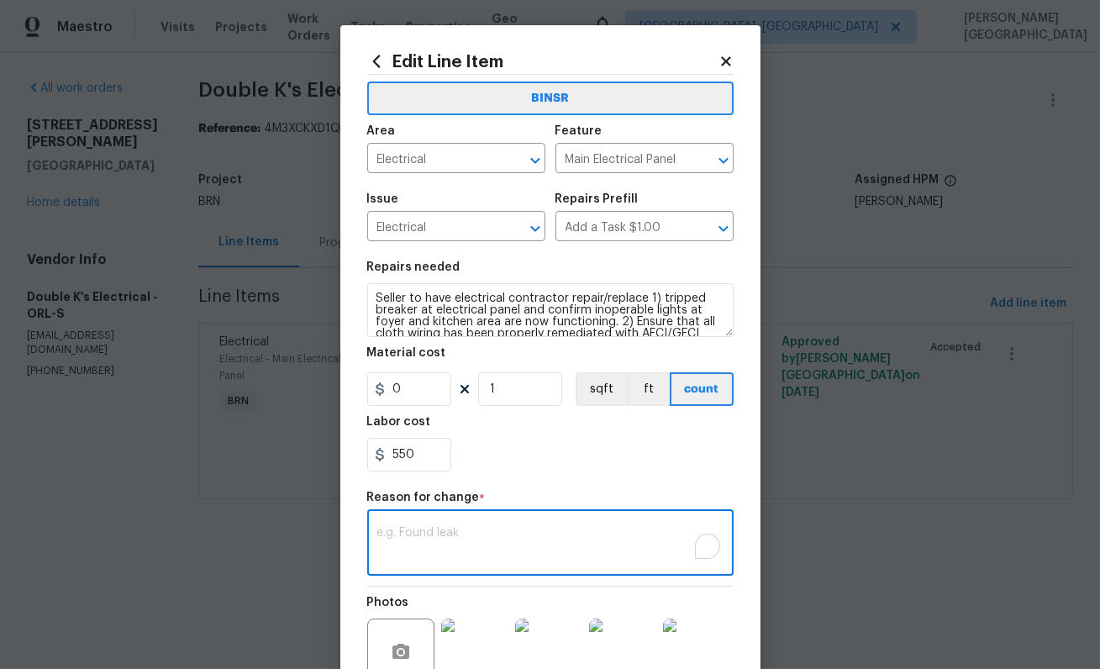
click at [420, 562] on textarea "To enrich screen reader interactions, please activate Accessibility in Grammarl…" at bounding box center [550, 544] width 346 height 35
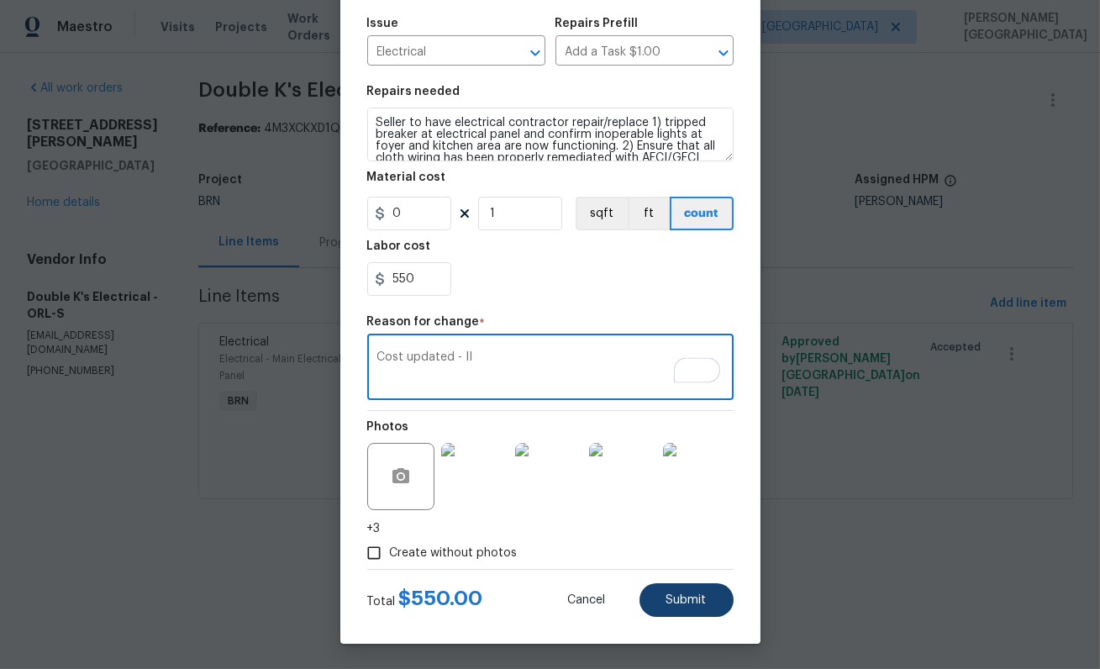
type textarea "Cost updated - II"
click at [657, 602] on button "Submit" at bounding box center [687, 600] width 94 height 34
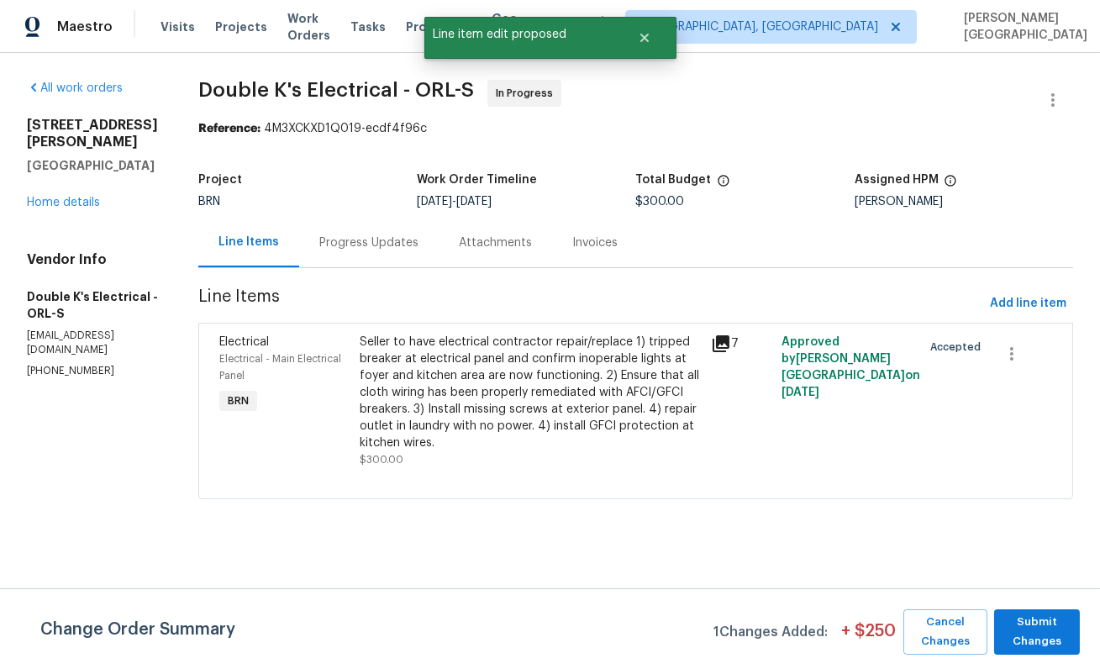
scroll to position [0, 0]
click at [1032, 644] on span "Submit Changes" at bounding box center [1037, 632] width 69 height 39
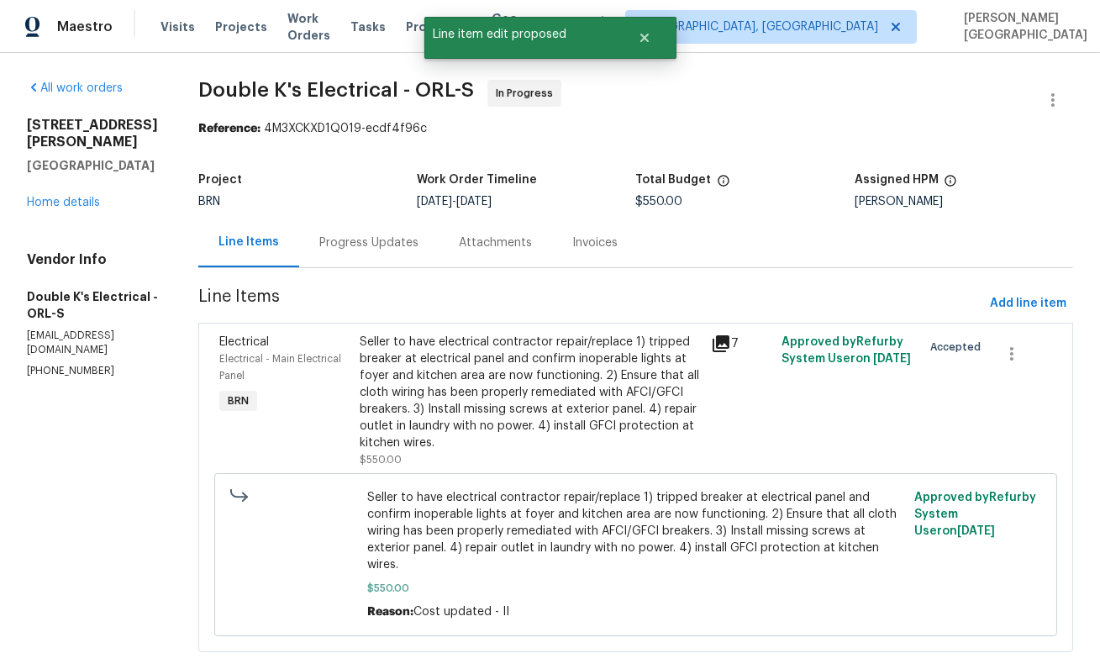
click at [361, 248] on div "Progress Updates" at bounding box center [368, 243] width 99 height 17
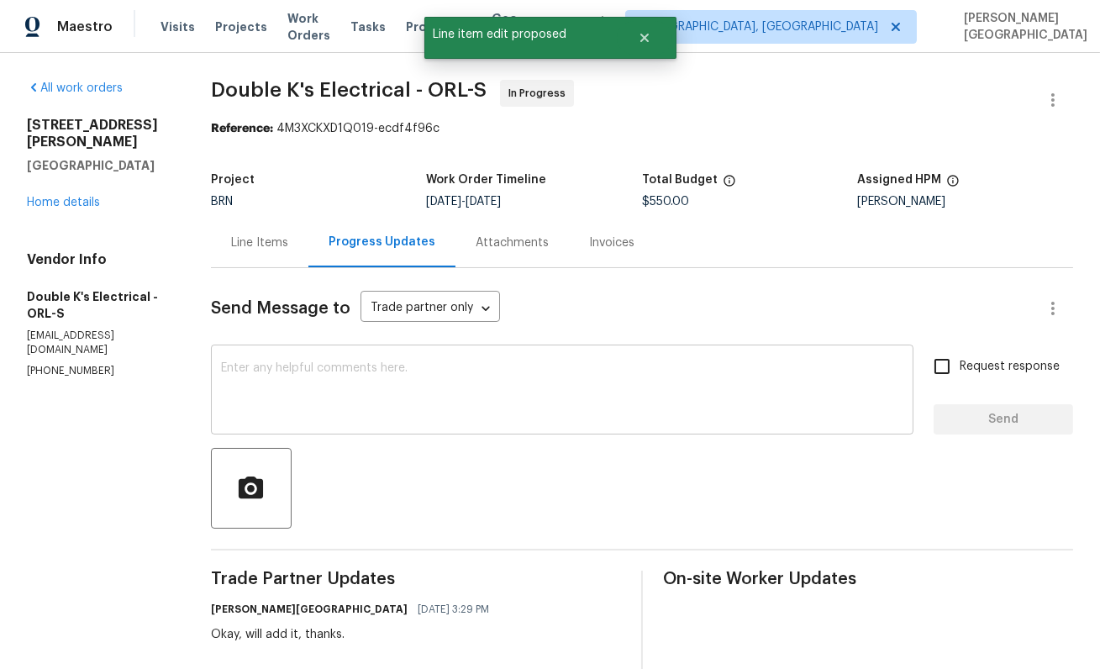
click at [342, 398] on textarea at bounding box center [562, 391] width 683 height 59
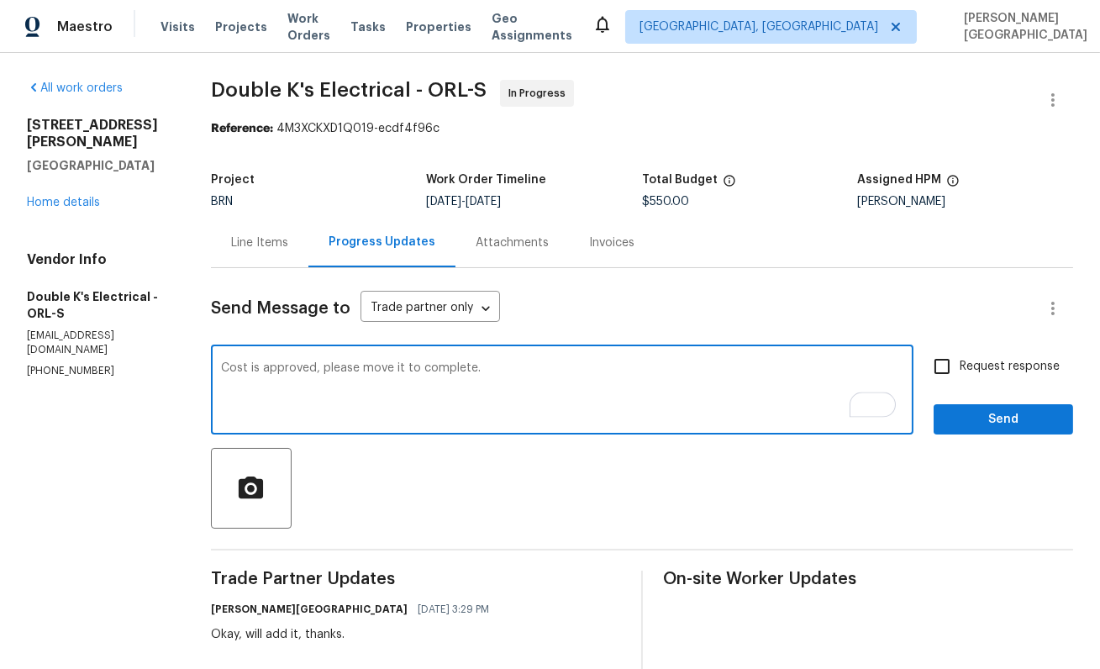
type textarea "Cost is approved, please move it to complete."
click at [954, 377] on input "Request response" at bounding box center [942, 366] width 35 height 35
checkbox input "true"
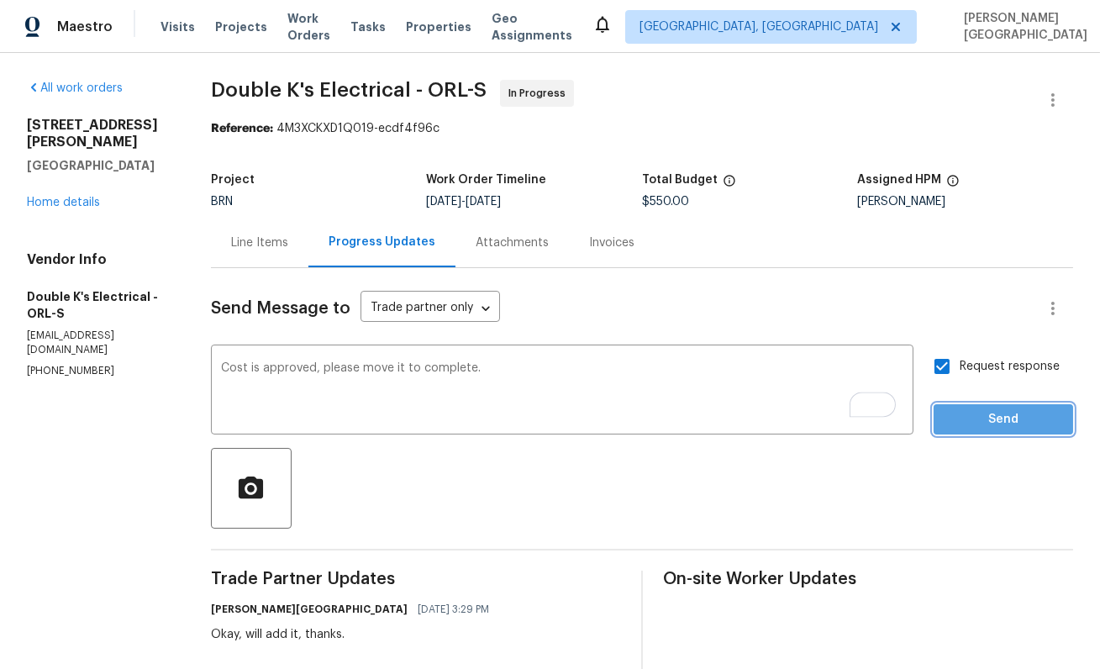
click at [962, 430] on span "Send" at bounding box center [1003, 419] width 113 height 21
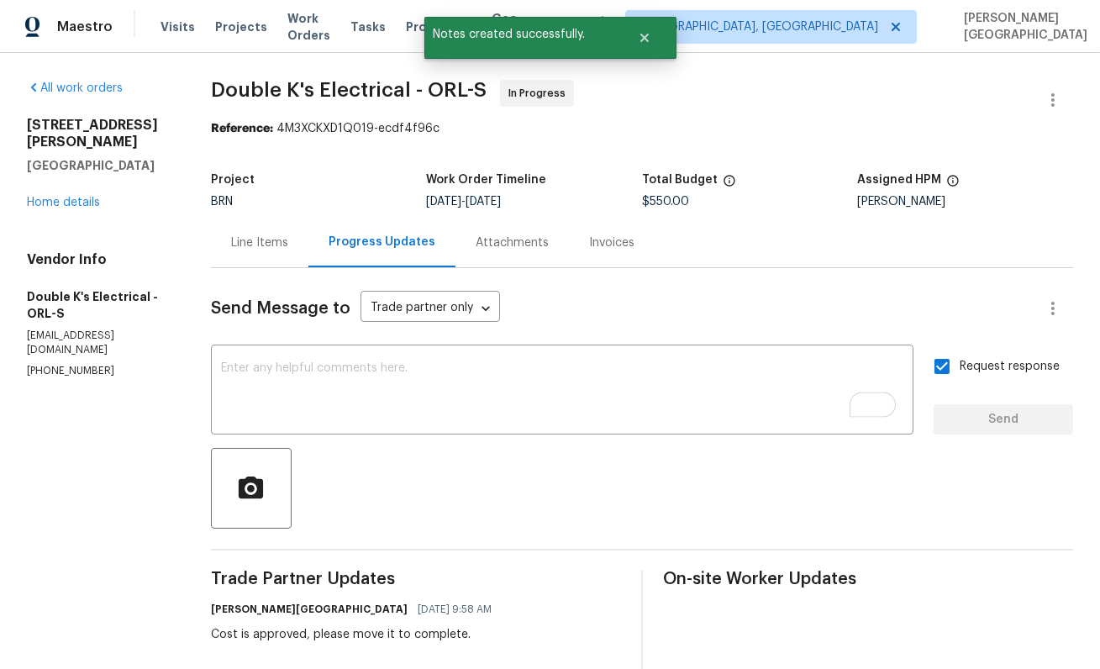
click at [261, 85] on span "Double K's Electrical - ORL-S" at bounding box center [349, 90] width 276 height 20
click at [393, 94] on span "Double K's Electrical - ORL-S" at bounding box center [349, 90] width 276 height 20
copy span "Double K's Electrical"
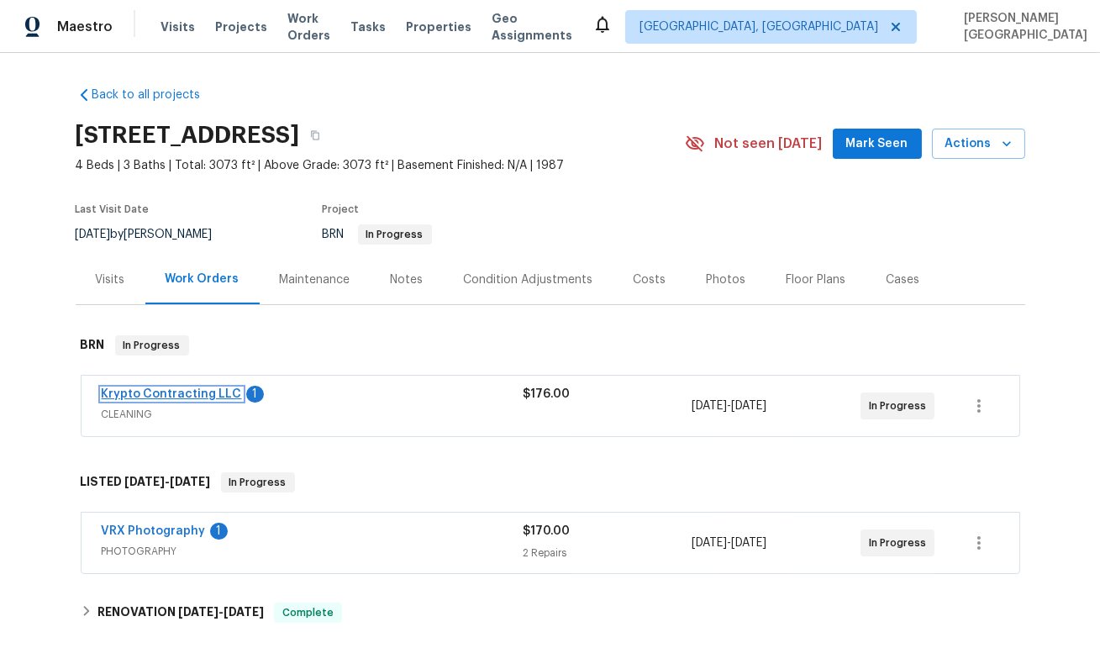
click at [224, 395] on link "Krypto Contracting LLC" at bounding box center [172, 394] width 140 height 12
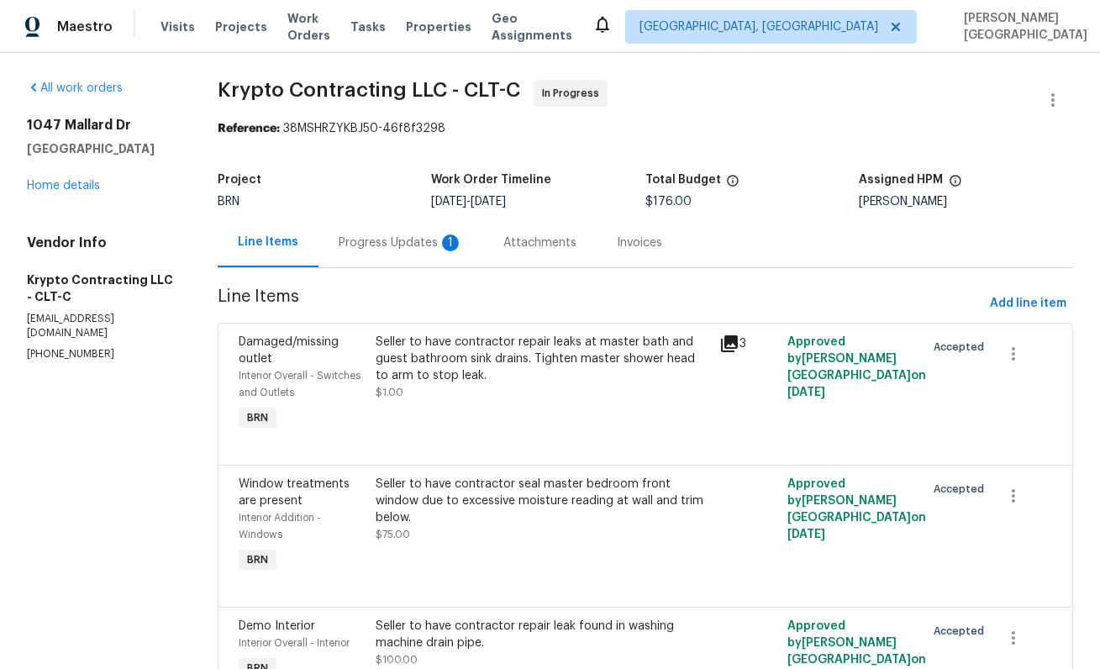
click at [378, 249] on div "Progress Updates 1" at bounding box center [401, 243] width 124 height 17
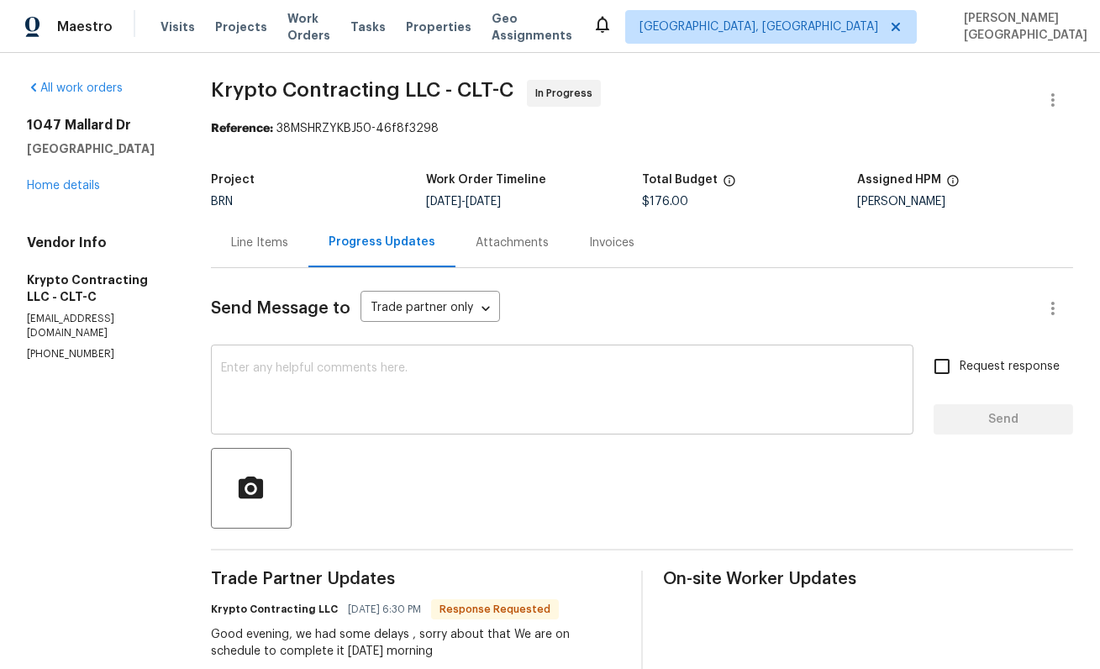
click at [327, 367] on textarea at bounding box center [562, 391] width 683 height 59
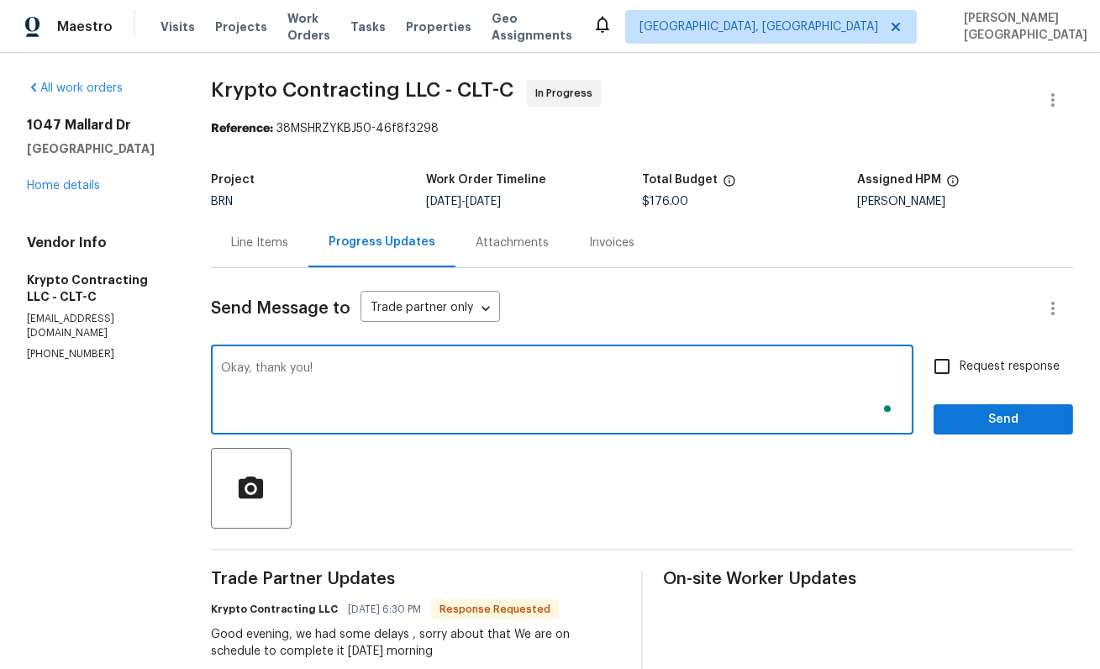
type textarea "Okay, thank you!"
click at [976, 368] on span "Request response" at bounding box center [1010, 367] width 100 height 18
click at [960, 368] on input "Request response" at bounding box center [942, 366] width 35 height 35
checkbox input "true"
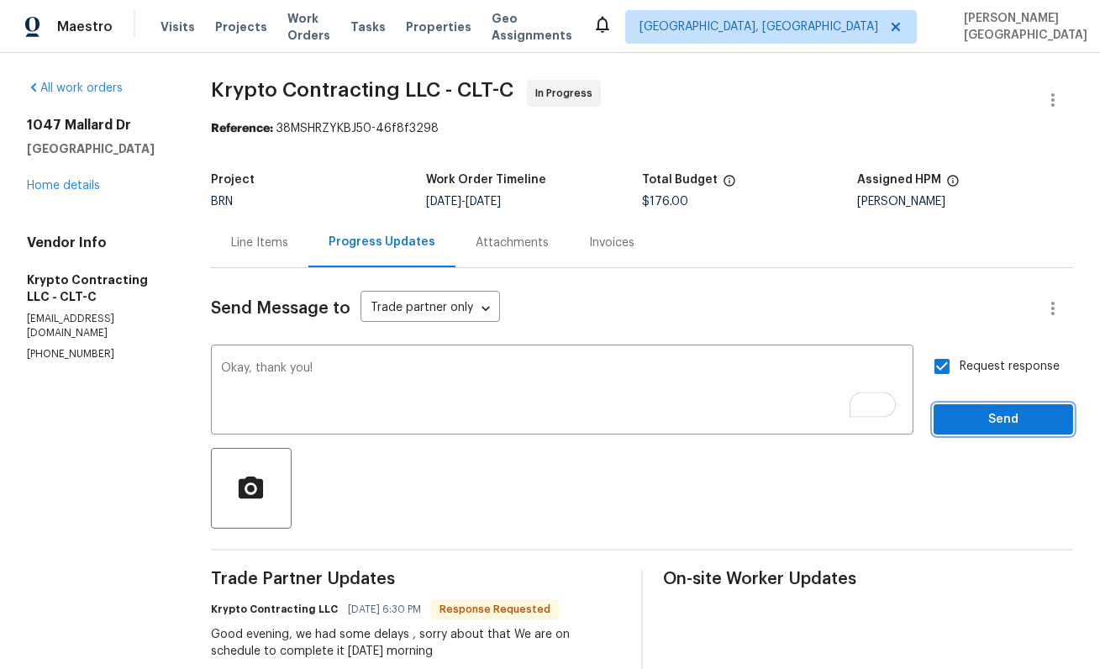
click at [977, 419] on span "Send" at bounding box center [1003, 419] width 113 height 21
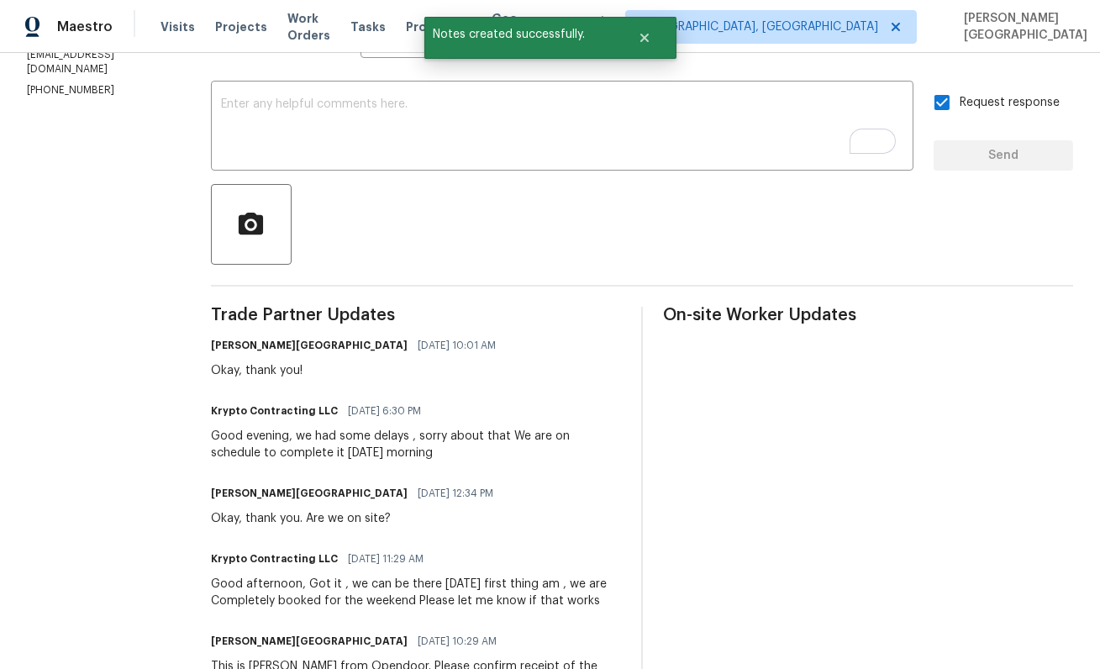
scroll to position [367, 0]
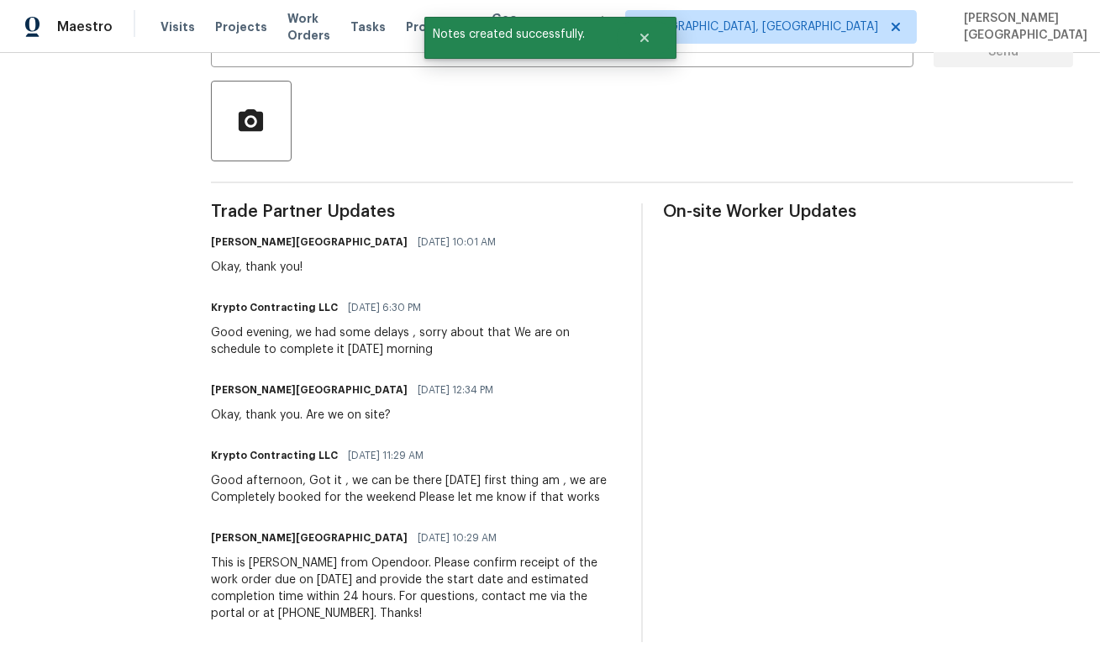
drag, startPoint x: 303, startPoint y: 333, endPoint x: 440, endPoint y: 356, distance: 138.1
click at [441, 356] on div "Good evening, we had some delays , sorry about that We are on schedule to compl…" at bounding box center [416, 341] width 410 height 34
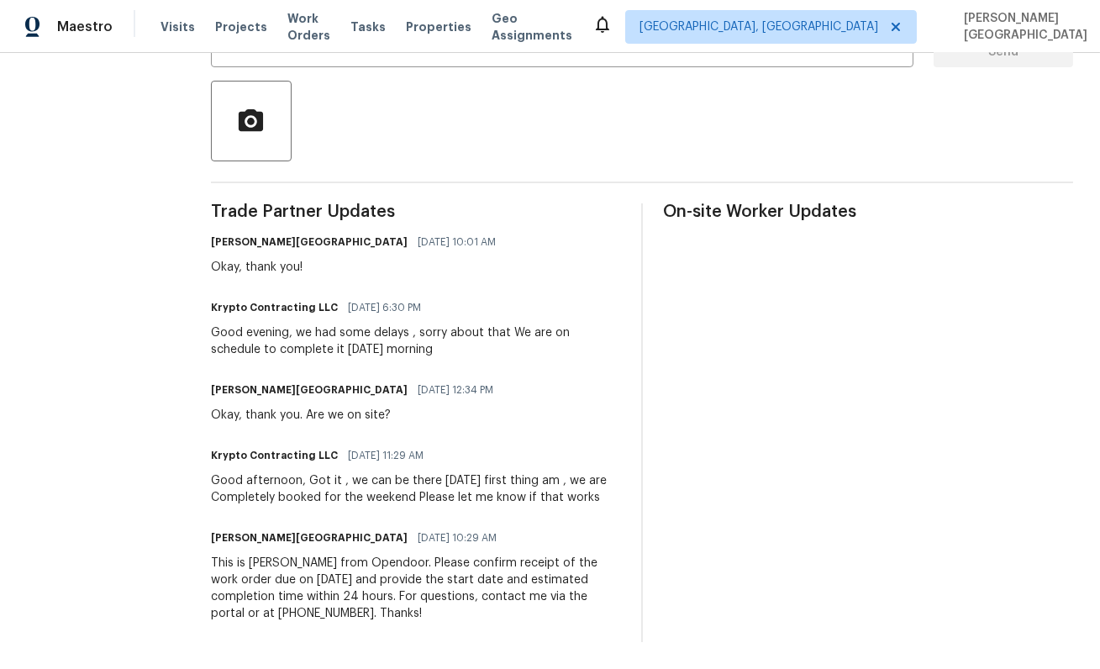
copy div "we had some delays , sorry about that We are on schedule to complete it tomorro…"
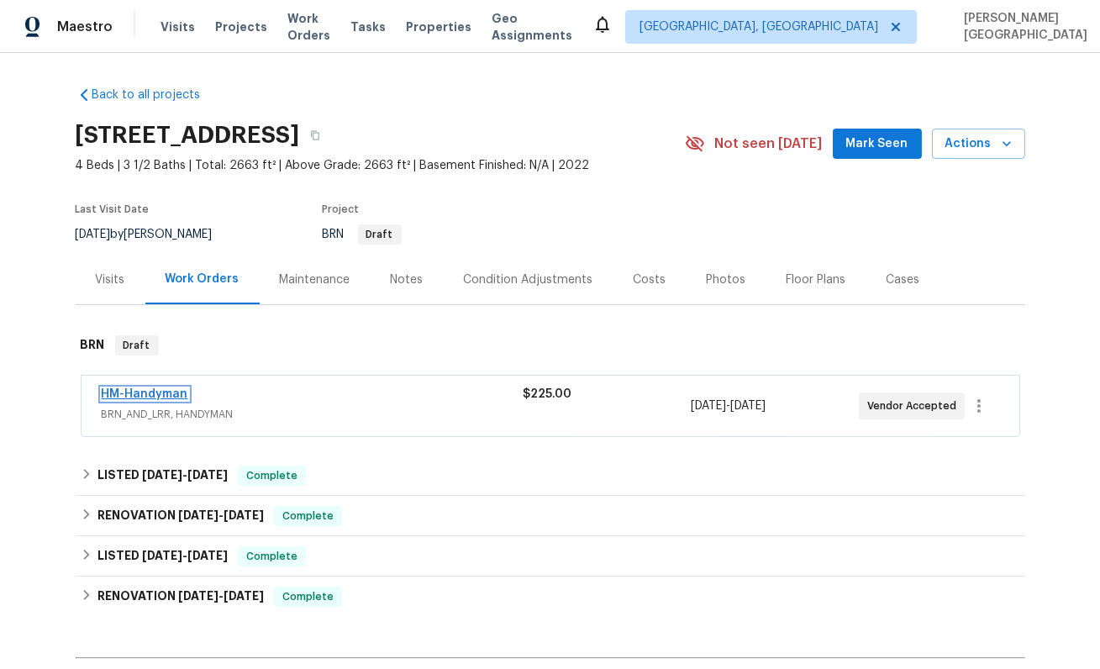
click at [140, 398] on link "HM-Handyman" at bounding box center [145, 394] width 87 height 12
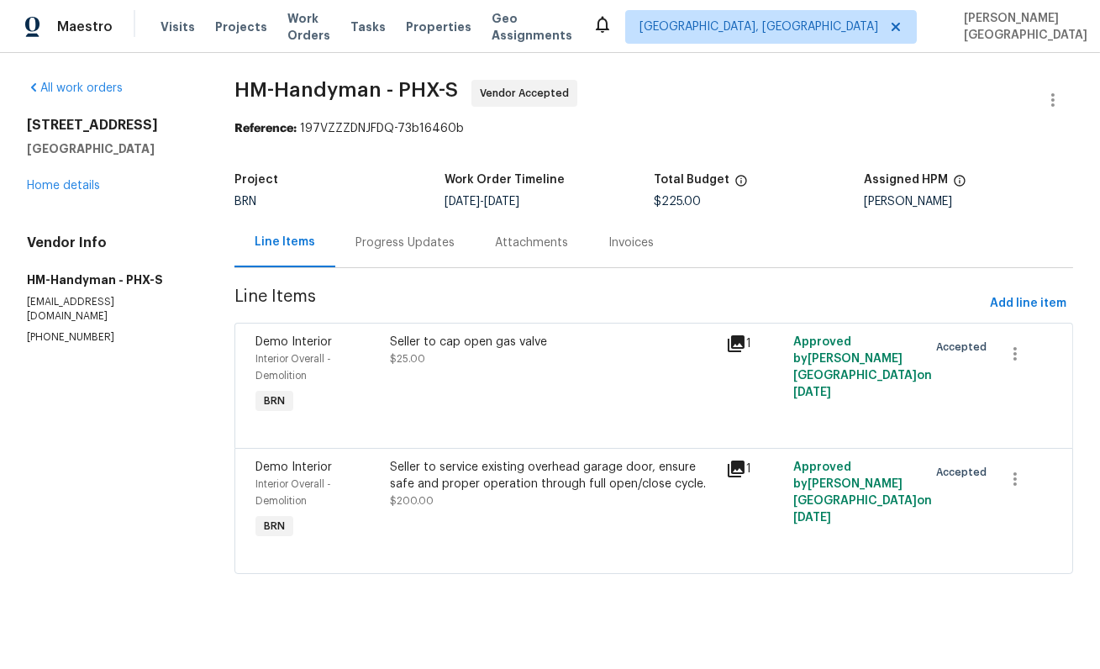
click at [650, 419] on div at bounding box center [654, 428] width 797 height 20
click at [403, 255] on div "Progress Updates" at bounding box center [405, 243] width 140 height 50
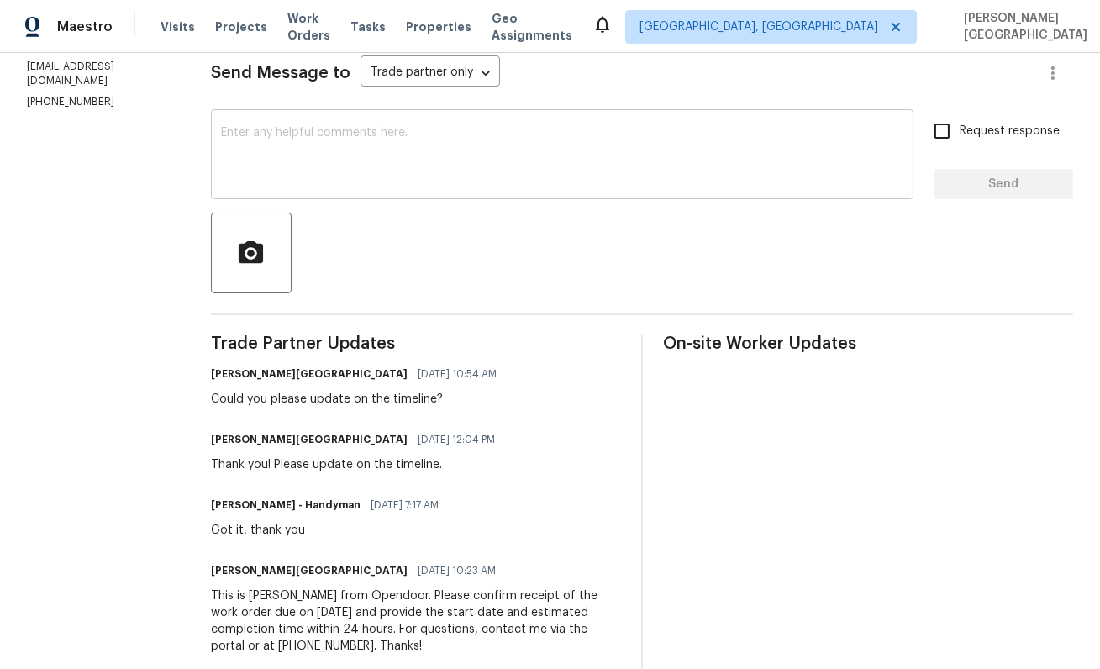
scroll to position [268, 0]
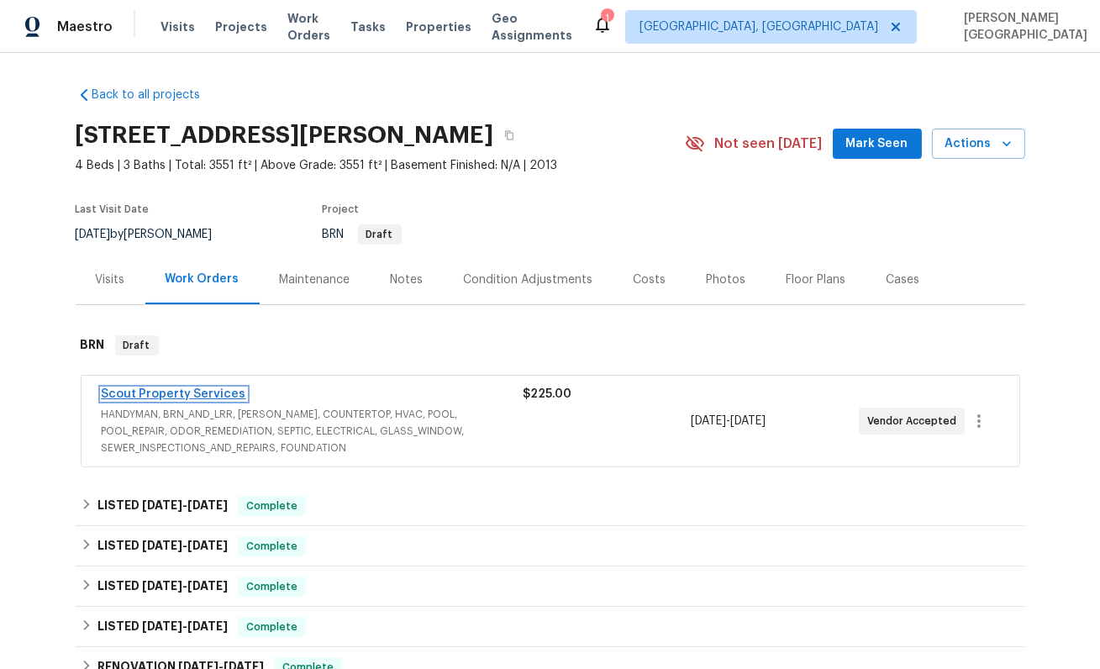
click at [124, 396] on link "Scout Property Services" at bounding box center [174, 394] width 145 height 12
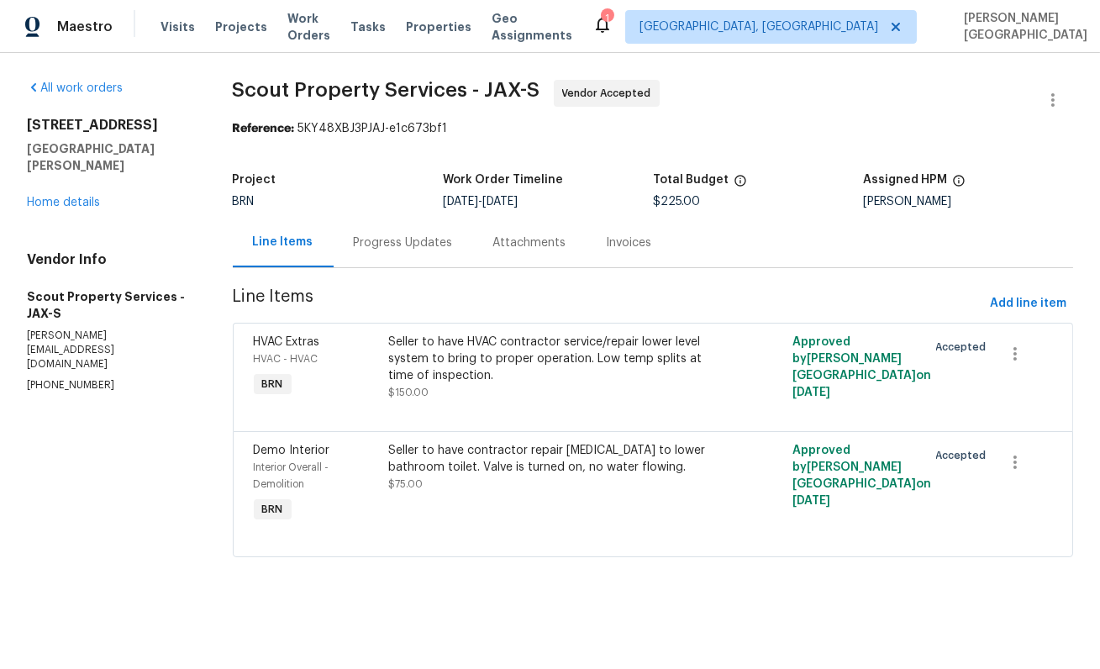
click at [383, 236] on div "Progress Updates" at bounding box center [403, 243] width 99 height 17
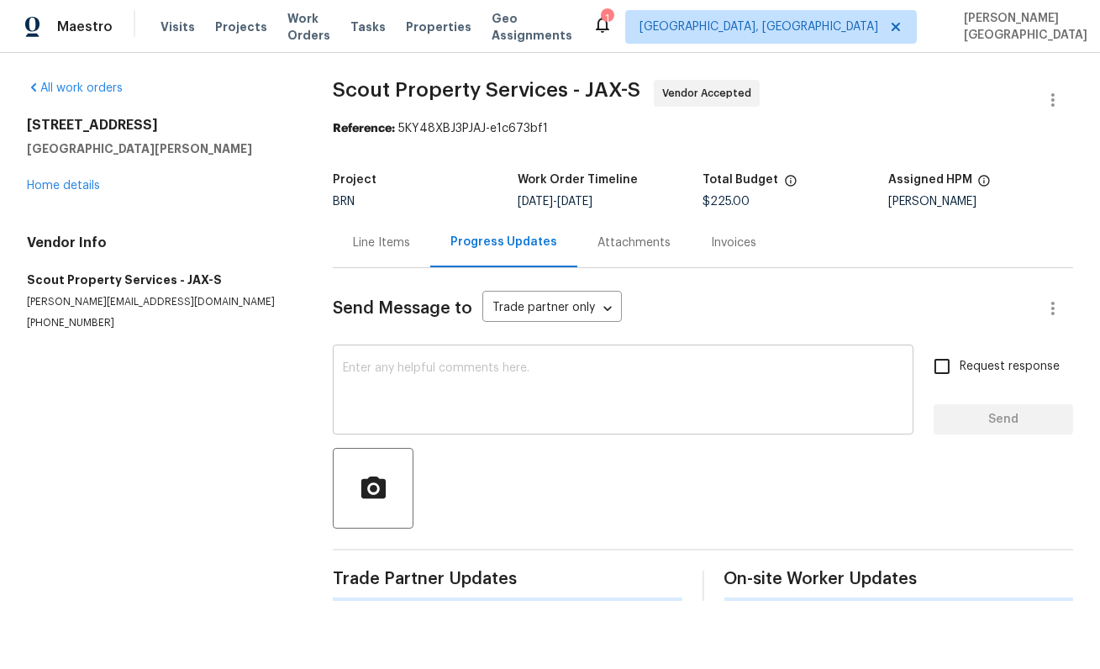
click at [404, 382] on textarea at bounding box center [623, 391] width 561 height 59
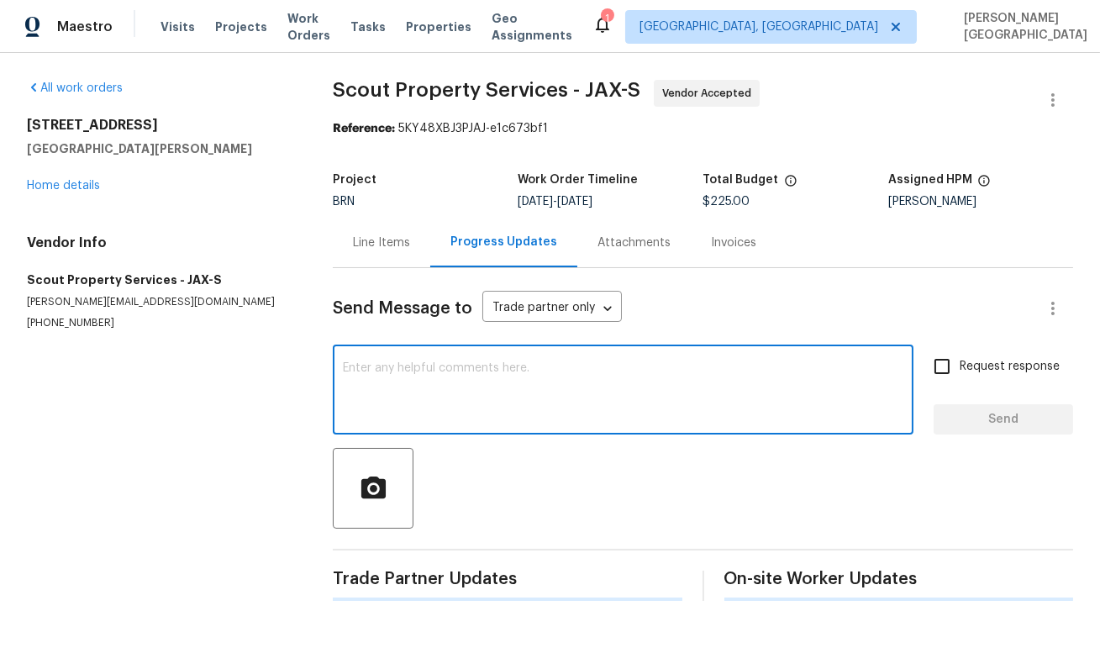
paste textarea "Thank you for accepting the WO. Could you please update on the timeline?"
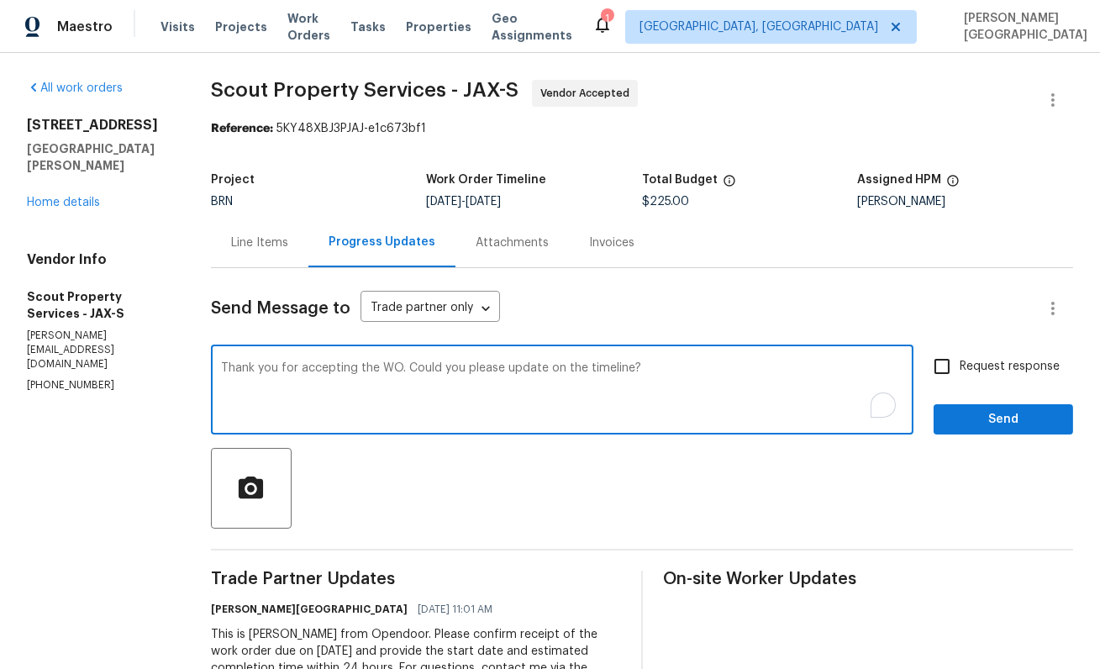
type textarea "Thank you for accepting the WO. Could you please update on the timeline?"
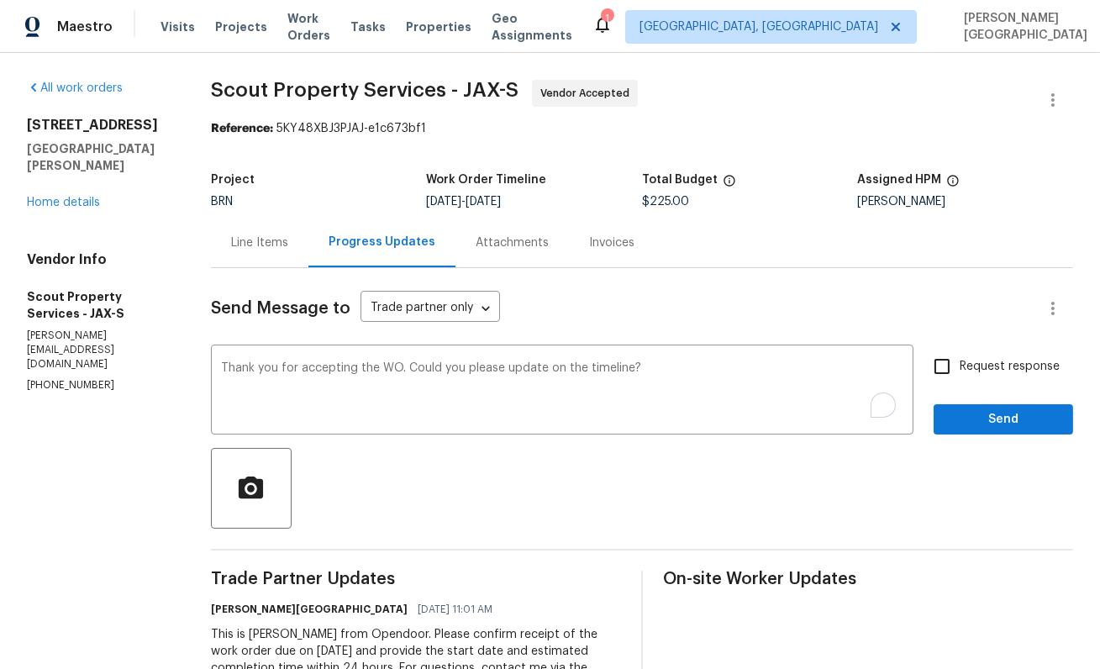
click at [979, 365] on span "Request response" at bounding box center [1010, 367] width 100 height 18
click at [960, 365] on input "Request response" at bounding box center [942, 366] width 35 height 35
checkbox input "true"
click at [991, 416] on span "Send" at bounding box center [1003, 419] width 113 height 21
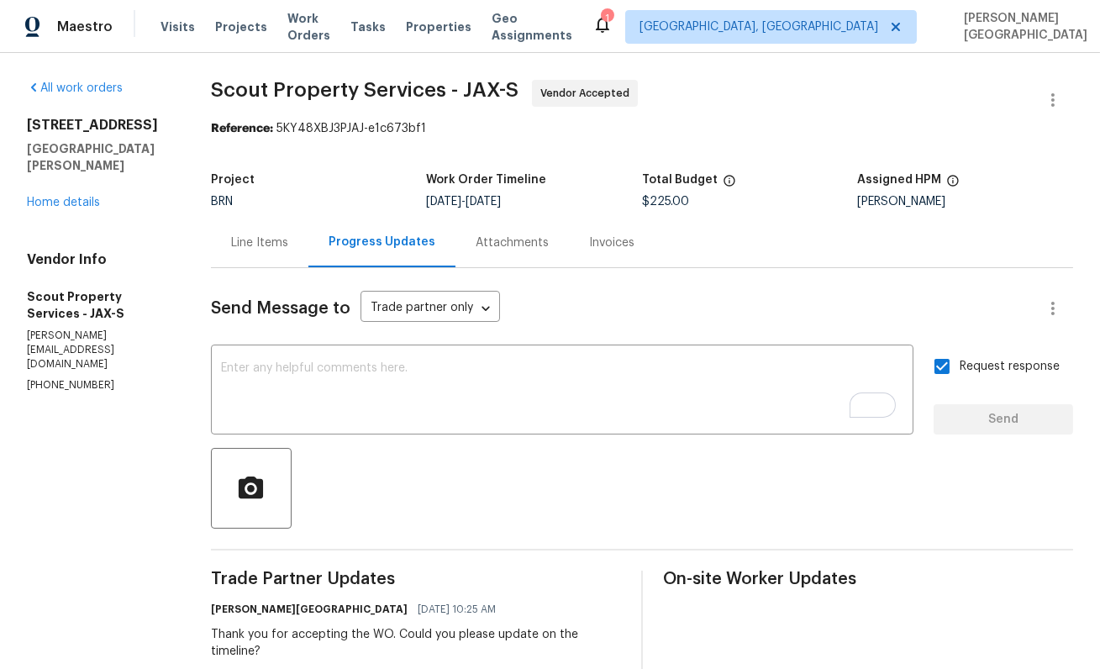
click at [240, 91] on span "Scout Property Services - JAX-S" at bounding box center [365, 90] width 308 height 20
click at [375, 91] on span "Scout Property Services - JAX-S" at bounding box center [365, 90] width 308 height 20
copy span "Scout Property Services"
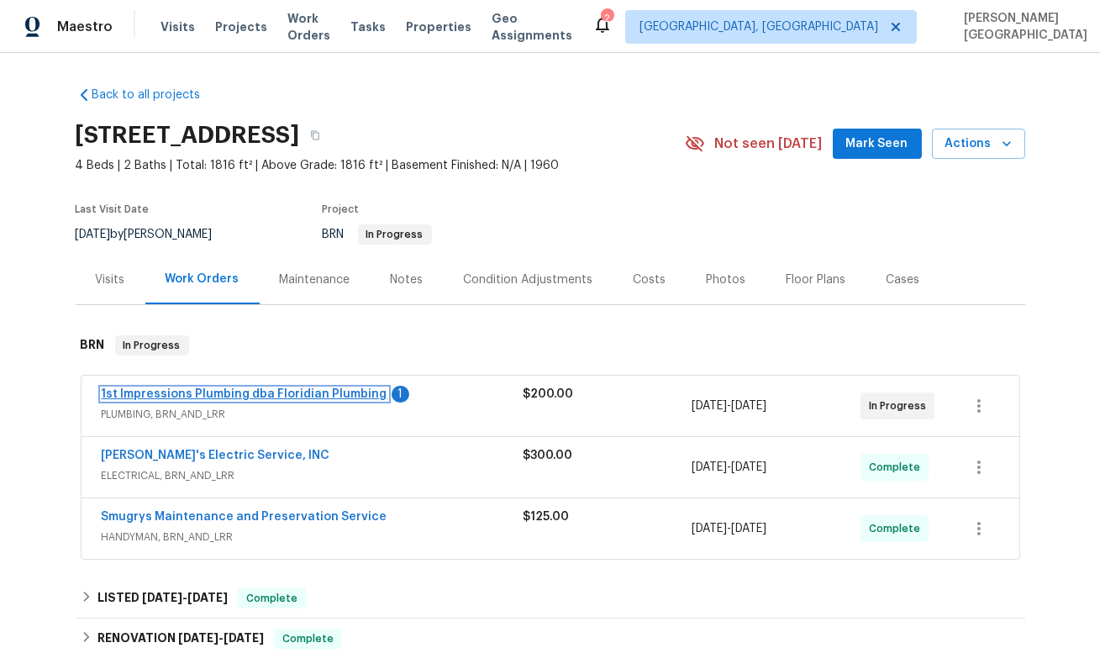
click at [264, 396] on link "1st Impressions Plumbing dba Floridian Plumbing" at bounding box center [245, 394] width 286 height 12
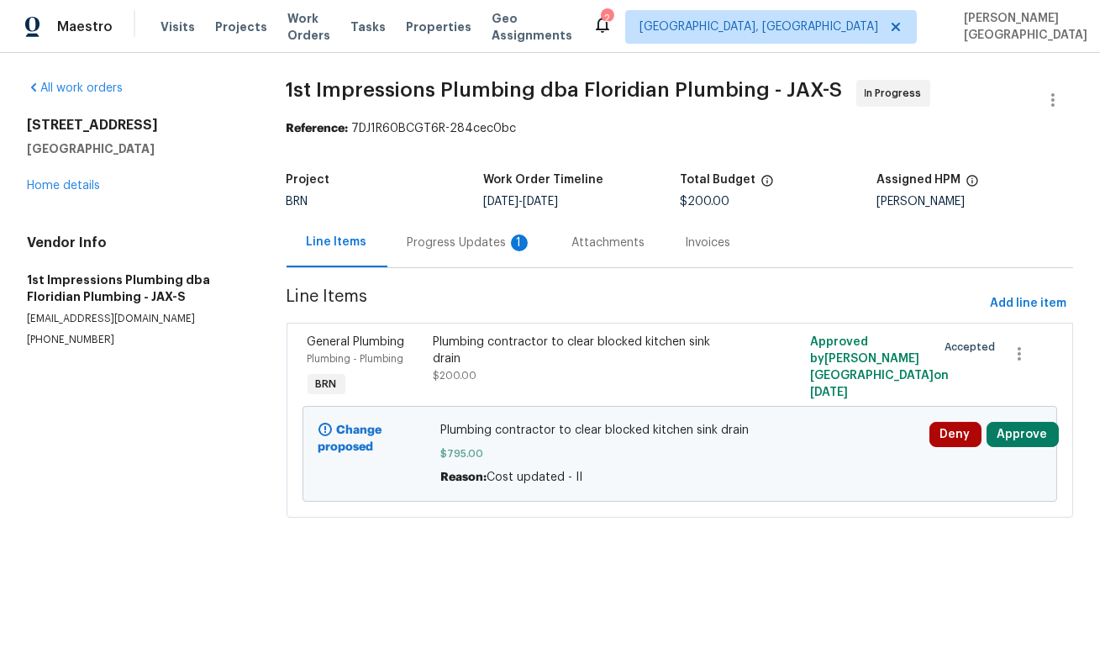
click at [440, 252] on div "Progress Updates 1" at bounding box center [470, 243] width 165 height 50
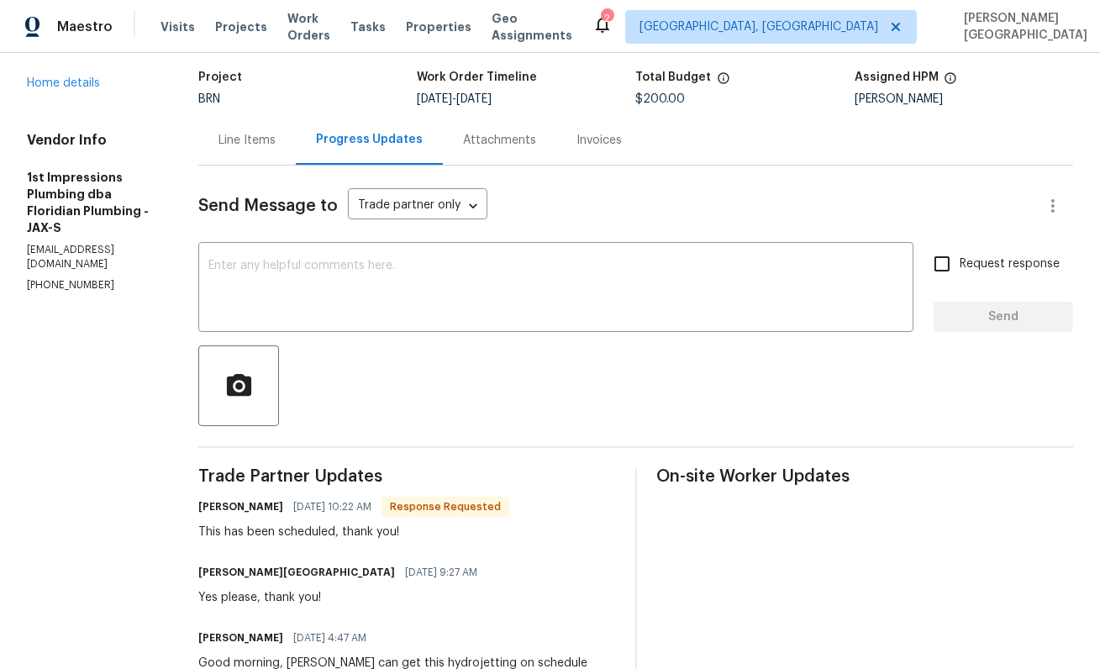
scroll to position [118, 0]
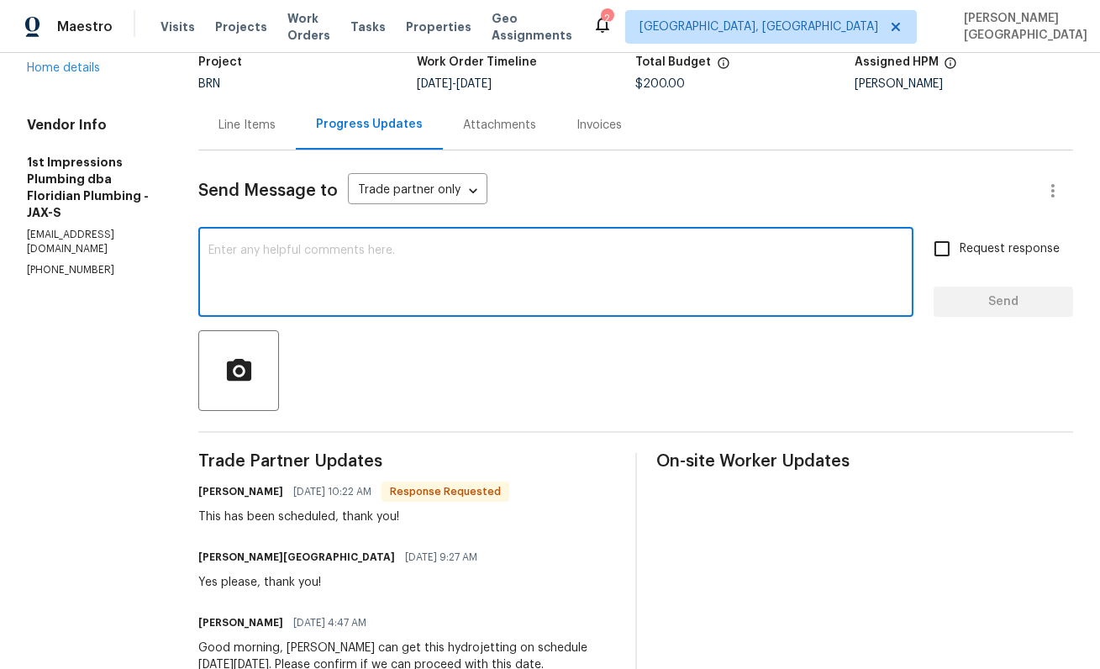
click at [291, 277] on textarea at bounding box center [555, 274] width 695 height 59
type textarea "thank tou"
type textarea "Thank you!"
click at [999, 255] on span "Request response" at bounding box center [1010, 249] width 100 height 18
click at [960, 255] on input "Request response" at bounding box center [942, 248] width 35 height 35
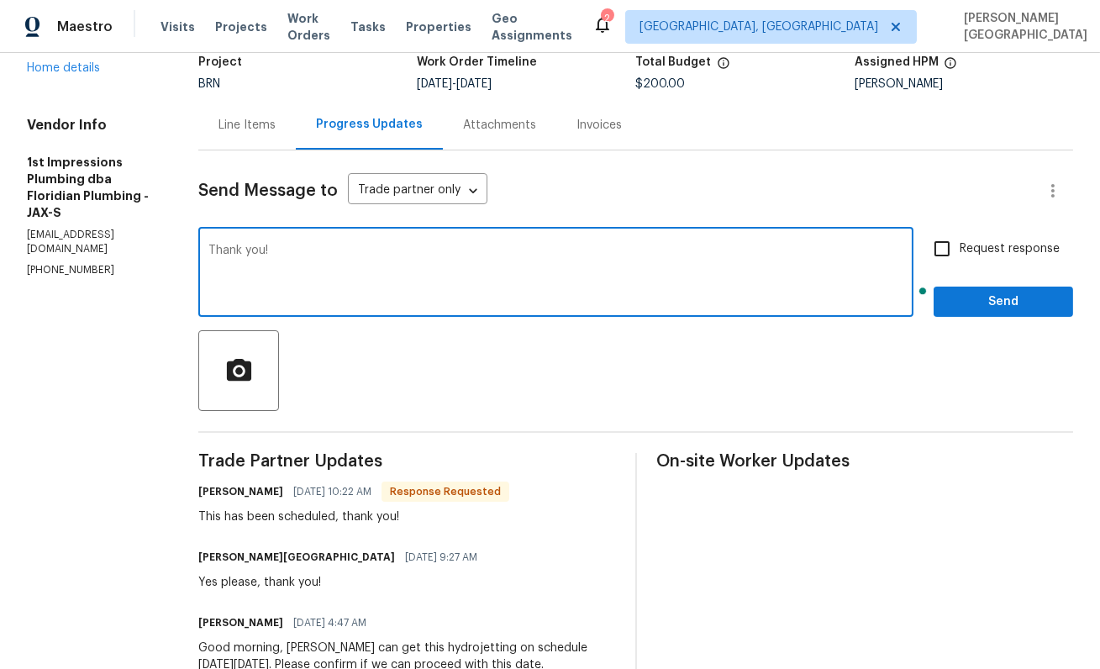
checkbox input "true"
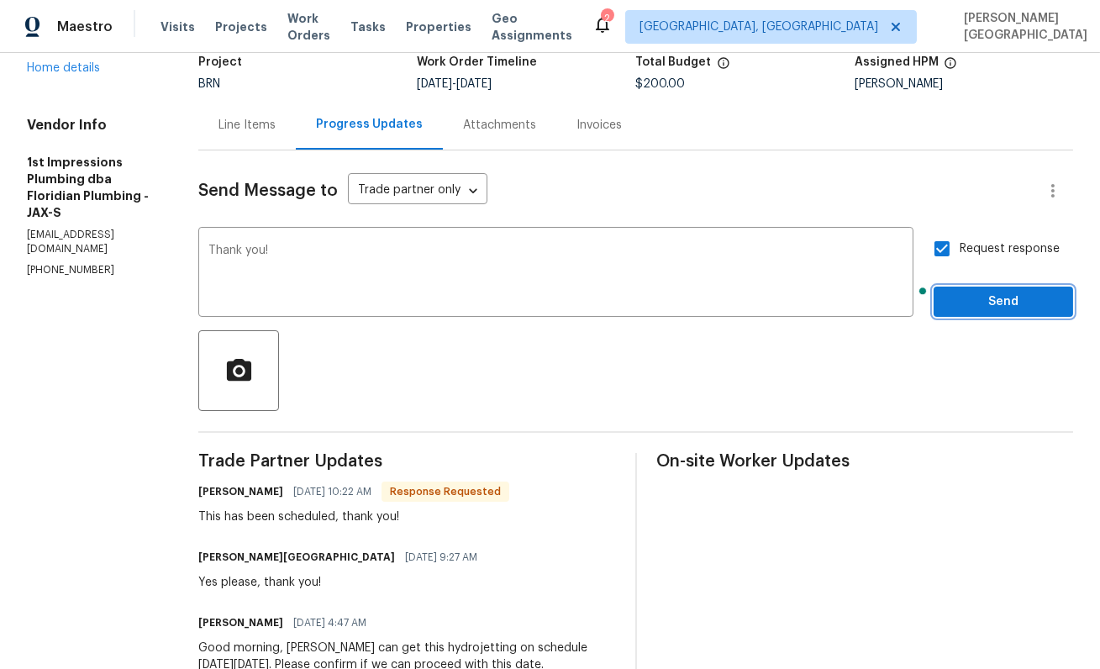
click at [999, 314] on button "Send" at bounding box center [1004, 302] width 140 height 31
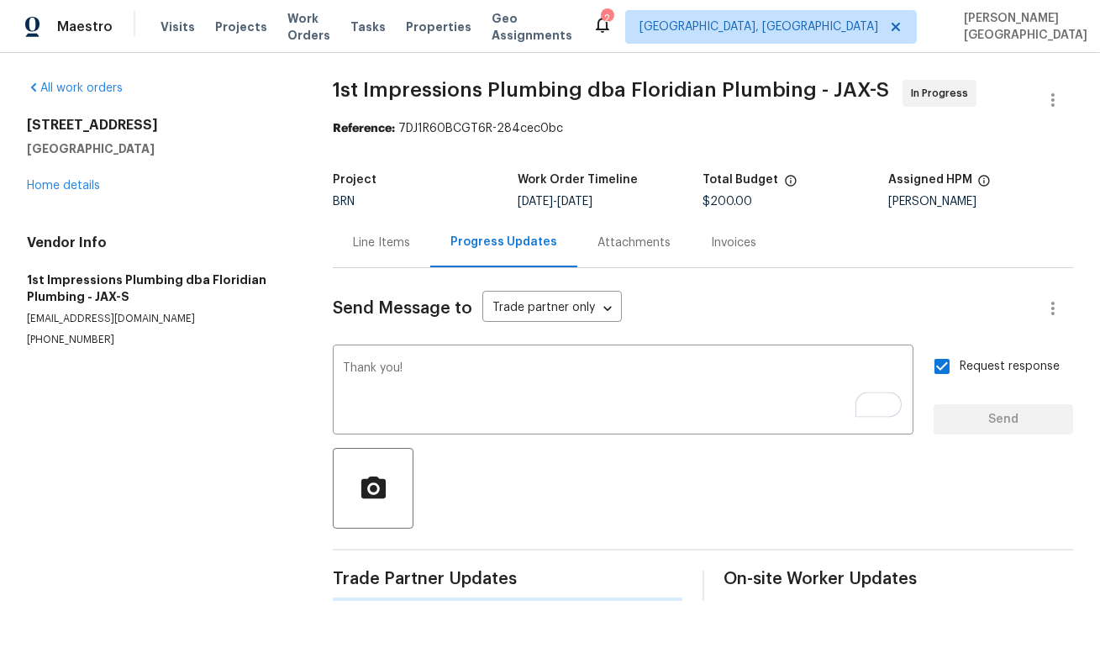
scroll to position [0, 0]
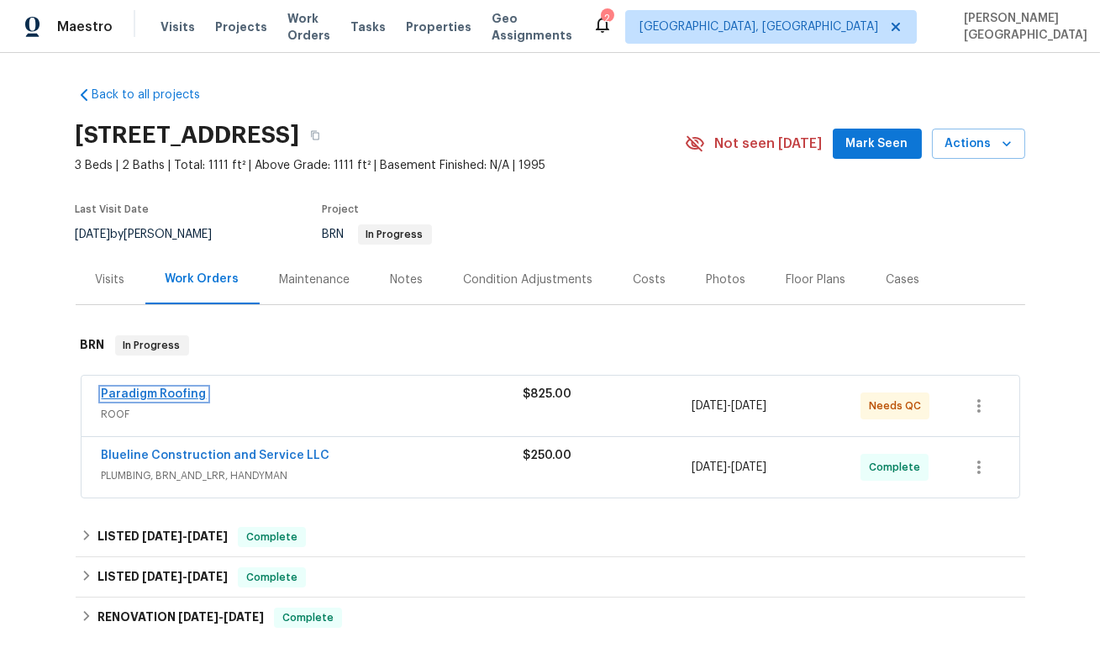
click at [185, 395] on link "Paradigm Roofing" at bounding box center [154, 394] width 105 height 12
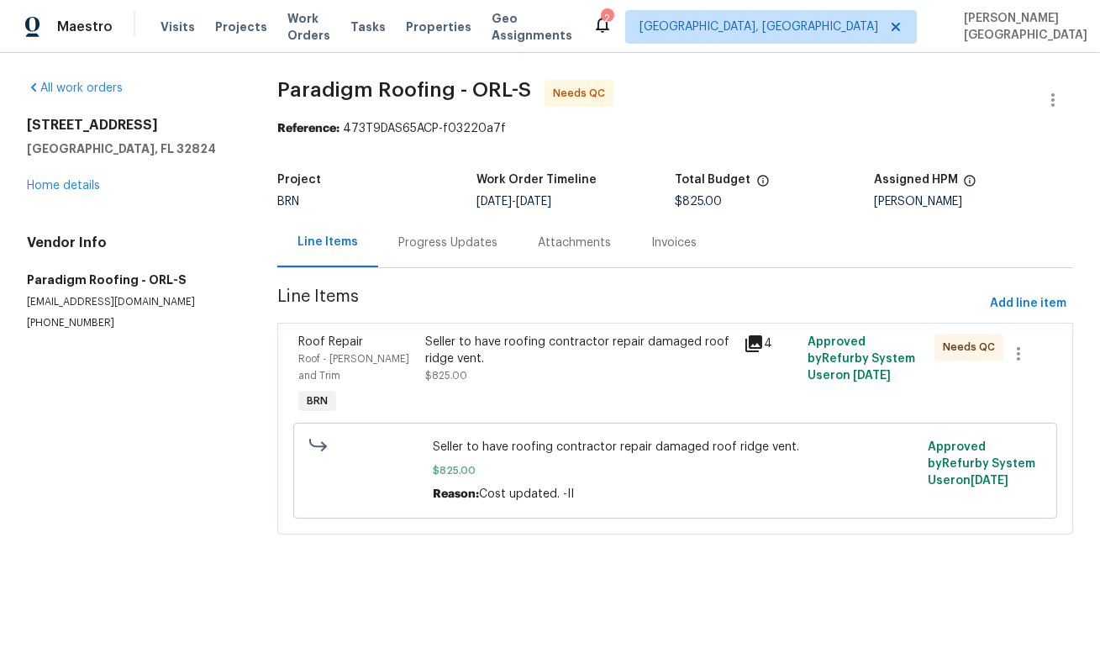
click at [449, 266] on div "Progress Updates" at bounding box center [448, 243] width 140 height 50
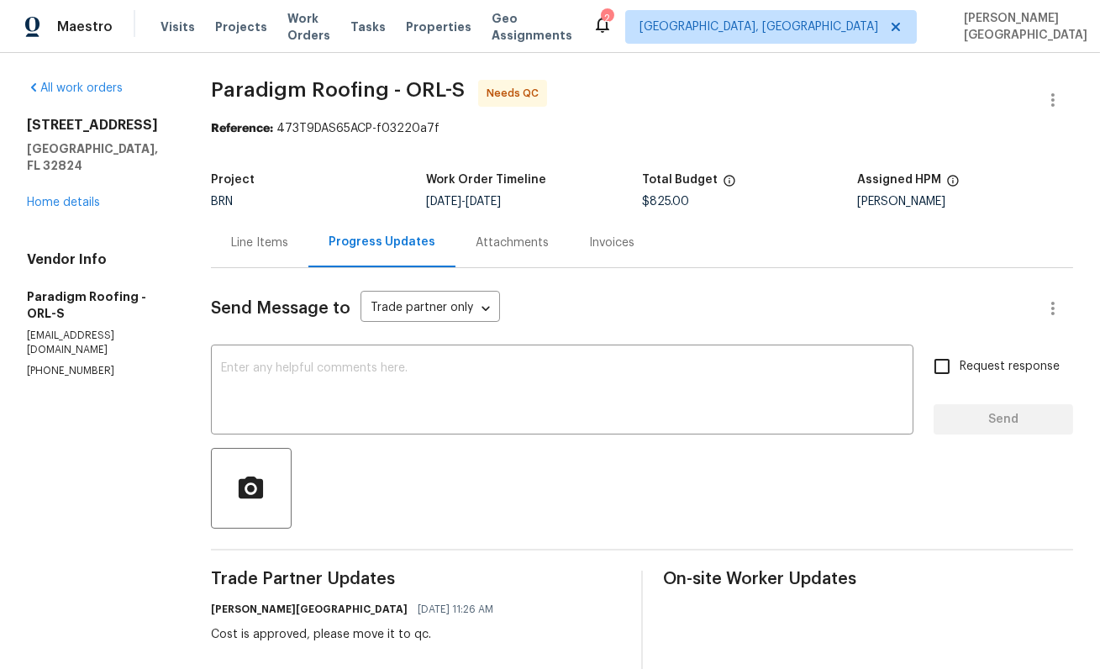
click at [269, 236] on div "Line Items" at bounding box center [259, 243] width 57 height 17
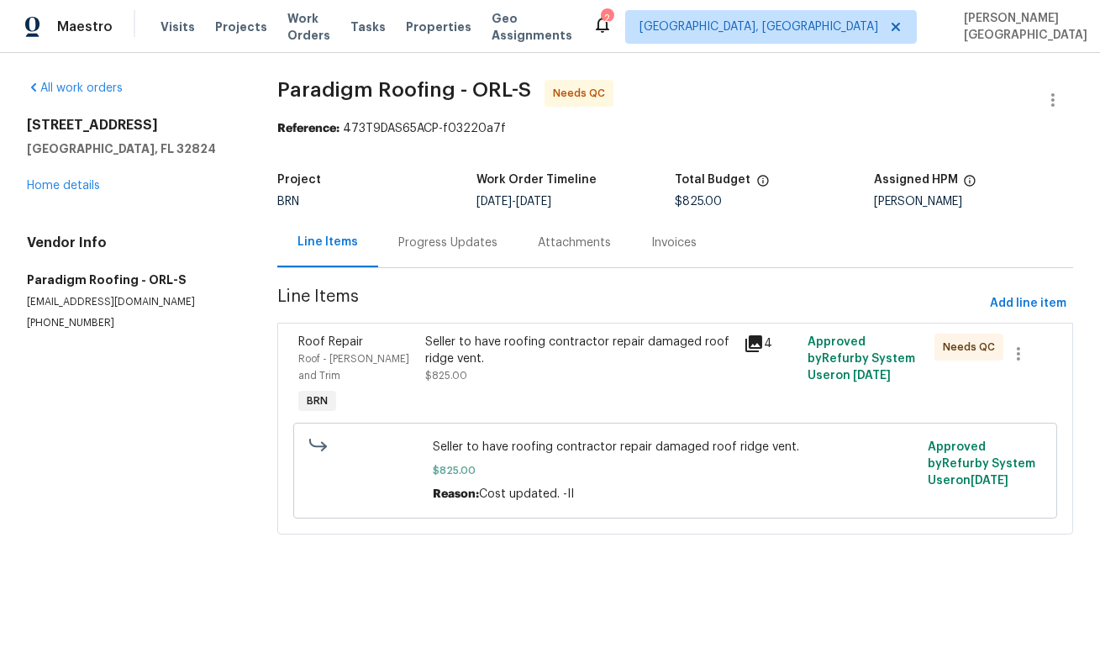
click at [503, 360] on div "Seller to have roofing contractor repair damaged roof ridge vent." at bounding box center [580, 351] width 309 height 34
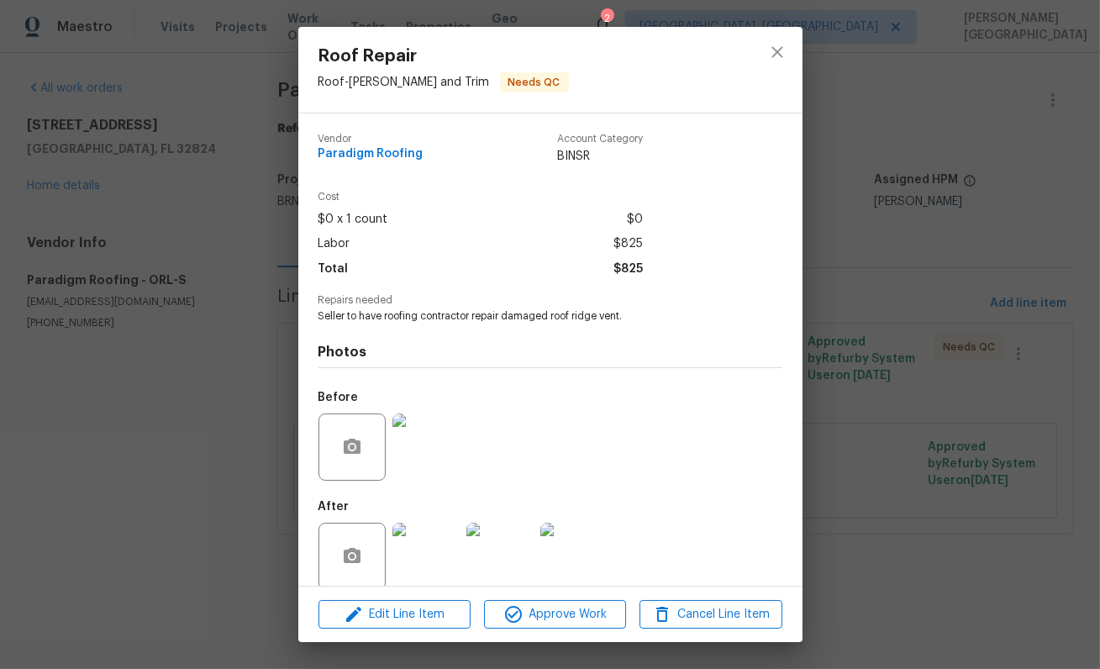
scroll to position [22, 0]
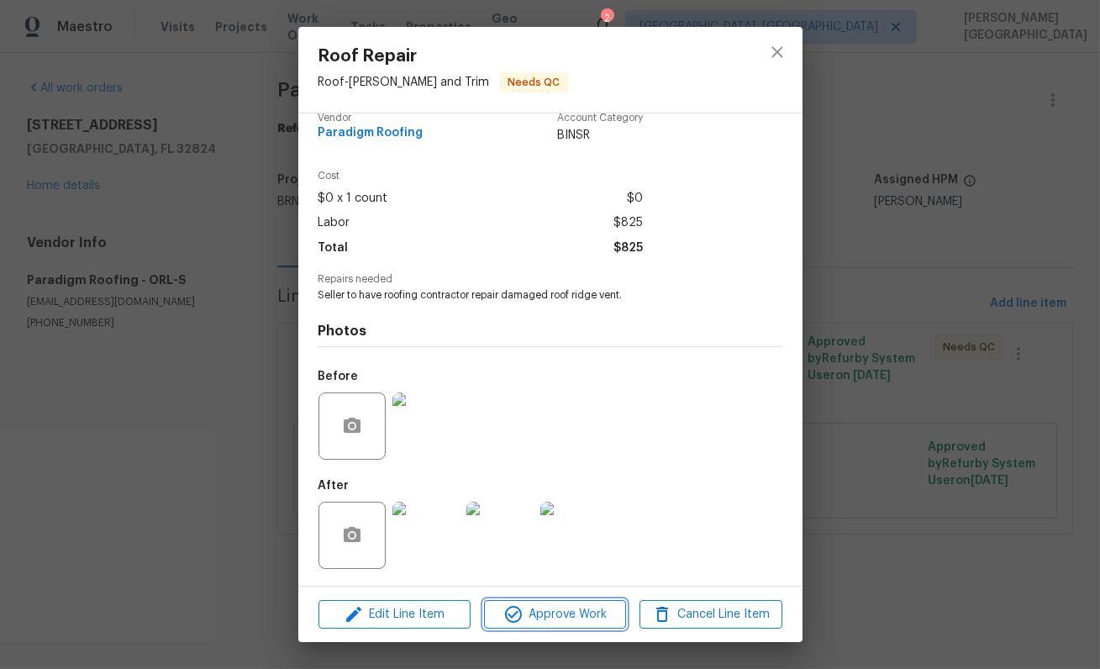
click at [547, 624] on span "Approve Work" at bounding box center [555, 614] width 132 height 21
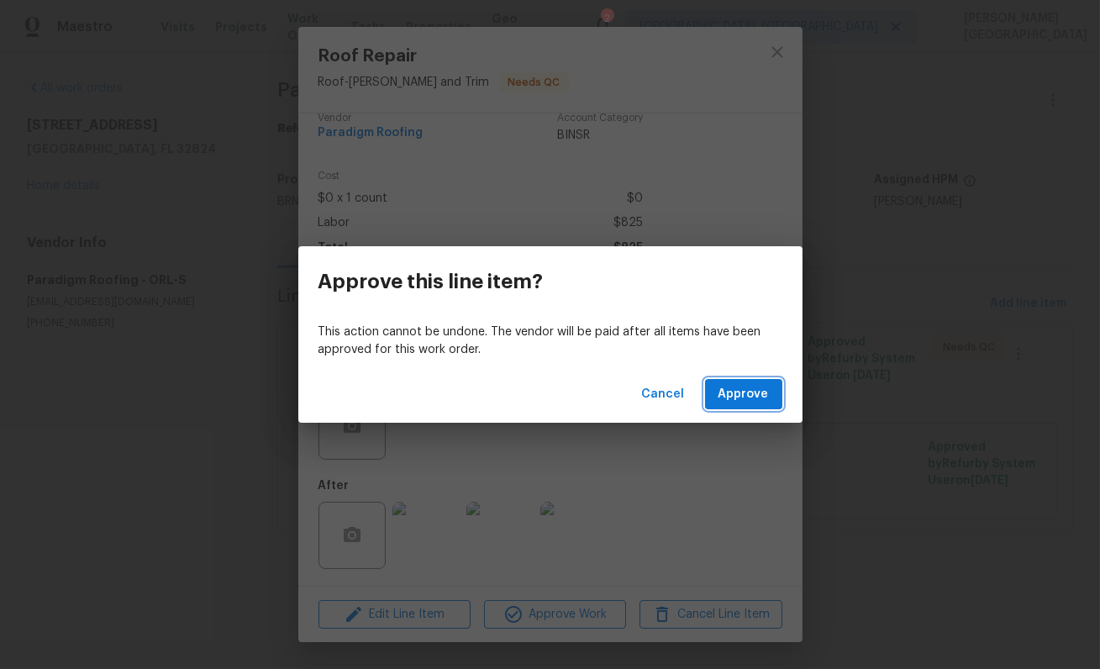
click at [756, 393] on span "Approve" at bounding box center [744, 394] width 50 height 21
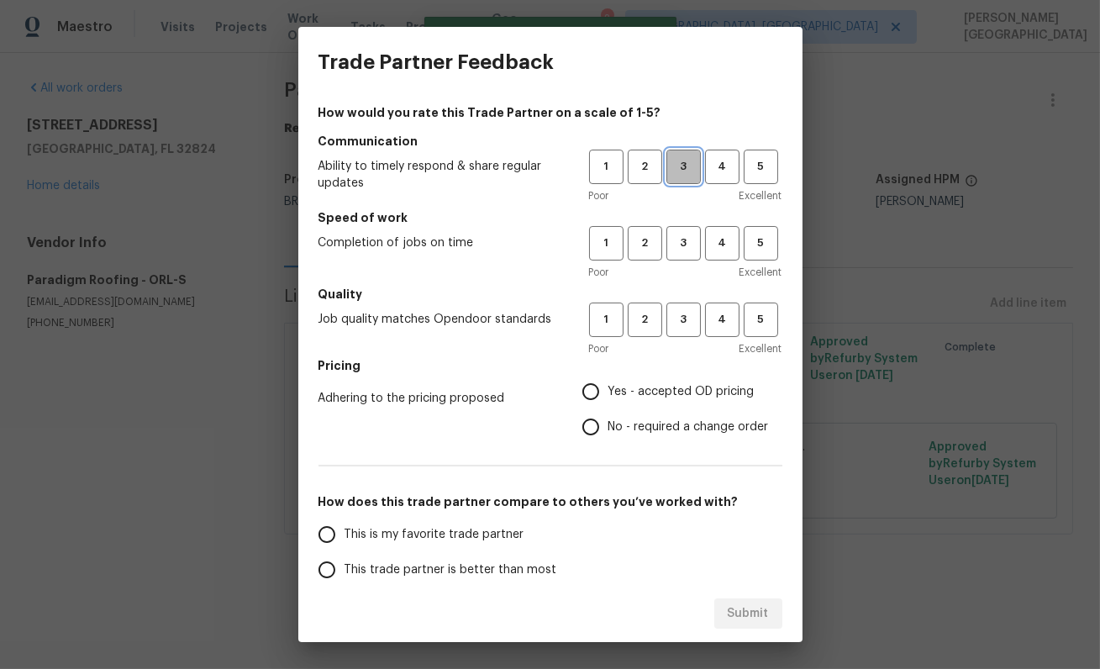
click at [688, 159] on span "3" at bounding box center [683, 166] width 31 height 19
click at [688, 240] on span "3" at bounding box center [683, 243] width 31 height 19
click at [696, 319] on span "3" at bounding box center [683, 319] width 31 height 19
click at [595, 428] on input "No - required a change order" at bounding box center [590, 426] width 35 height 35
radio input "true"
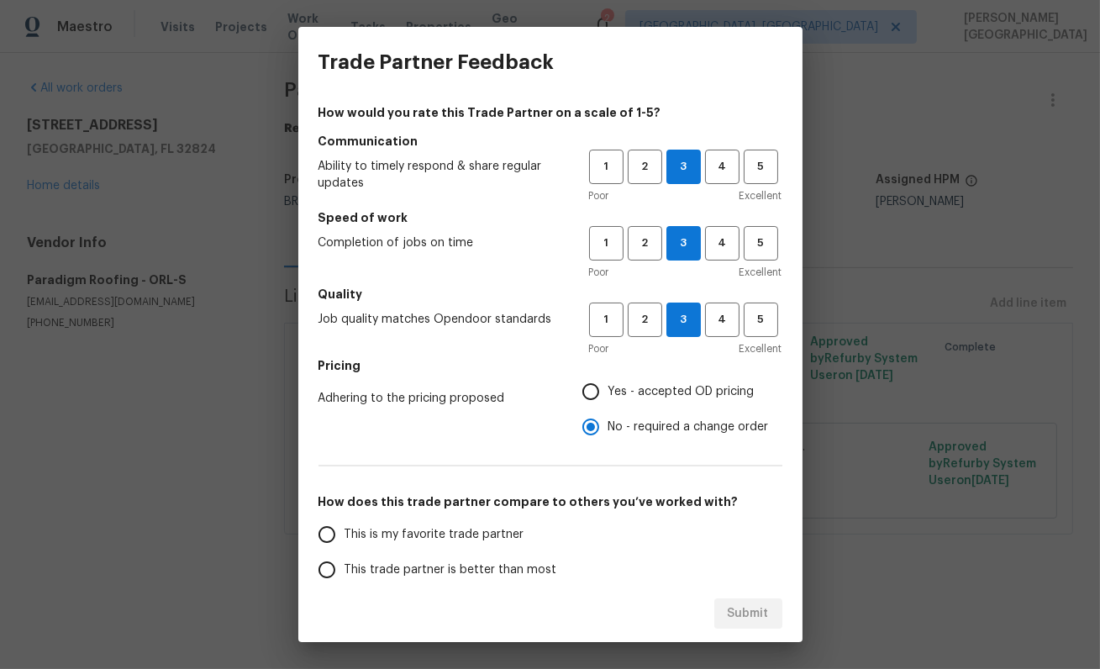
click at [450, 557] on label "This trade partner is better than most" at bounding box center [442, 569] width 266 height 35
click at [345, 557] on input "This trade partner is better than most" at bounding box center [326, 569] width 35 height 35
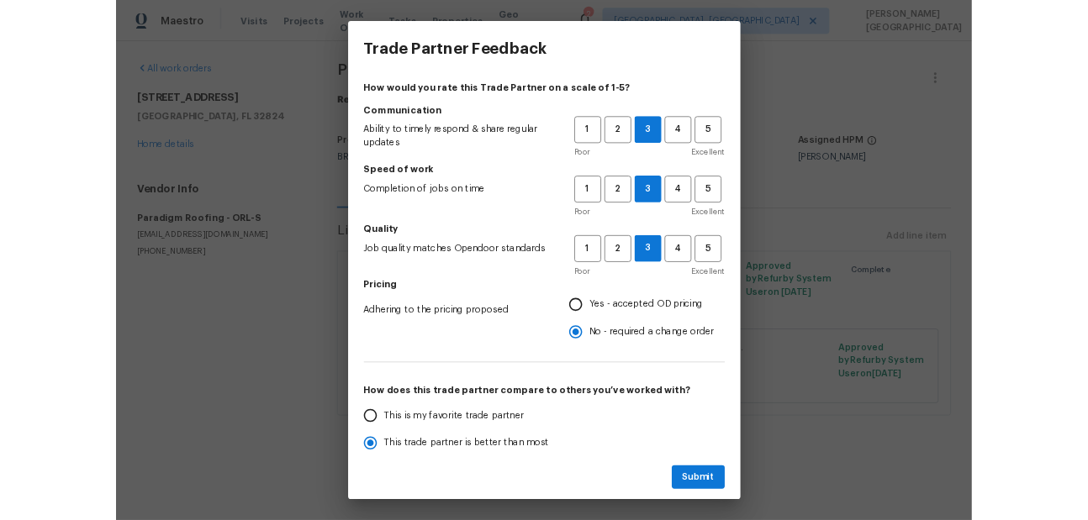
scroll to position [3, 0]
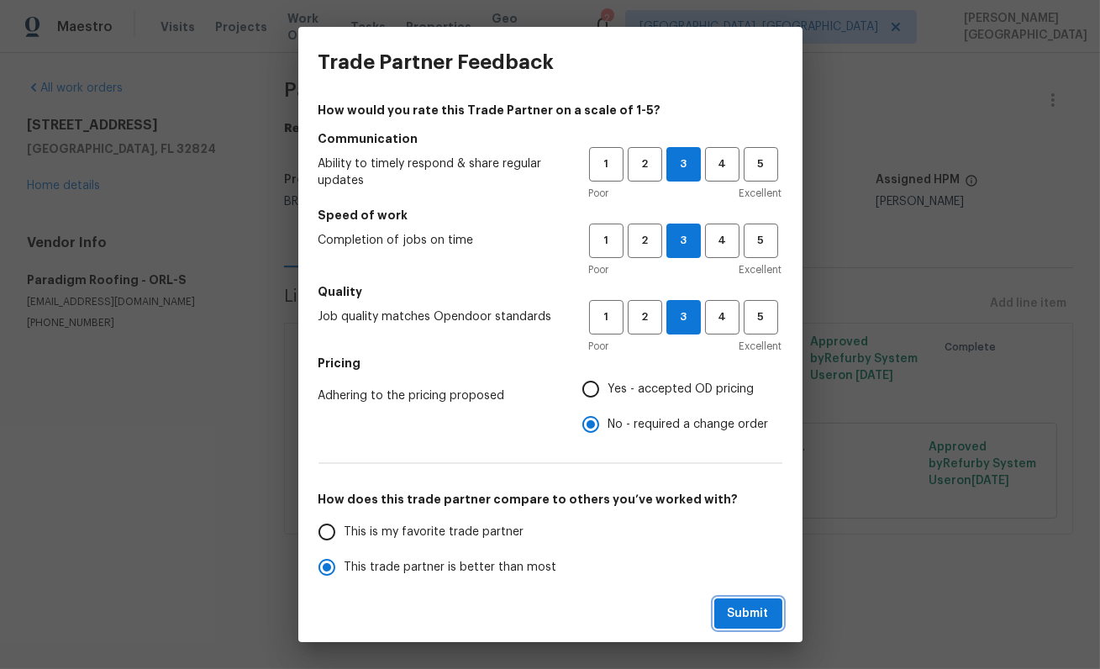
click at [747, 602] on button "Submit" at bounding box center [749, 614] width 68 height 31
radio input "true"
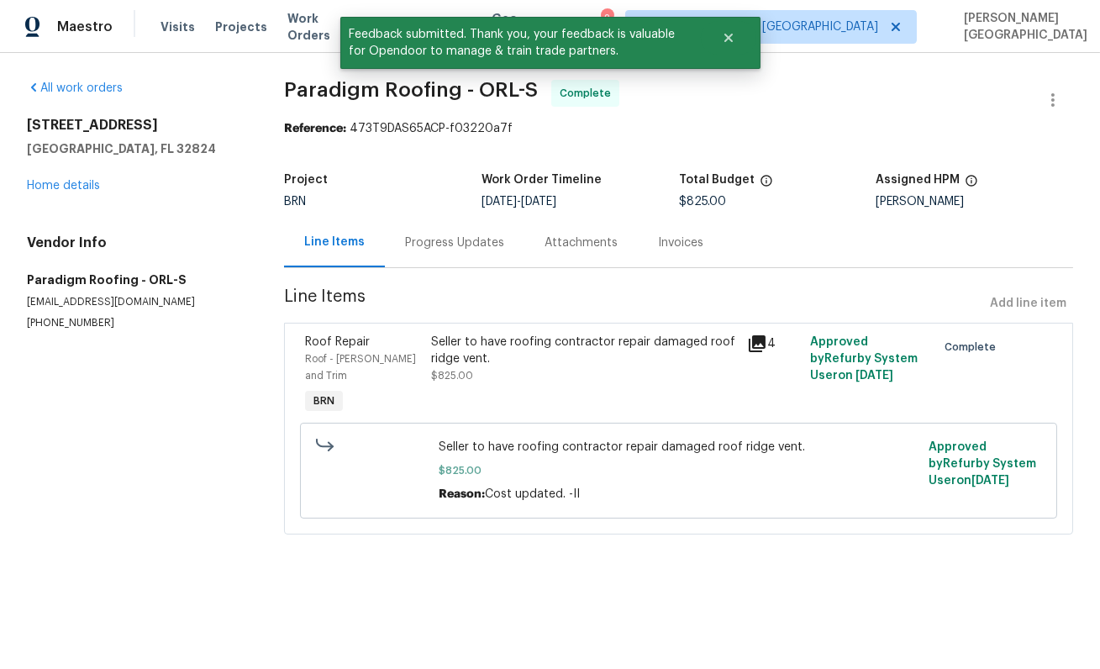
click at [477, 253] on div "Progress Updates" at bounding box center [455, 243] width 140 height 50
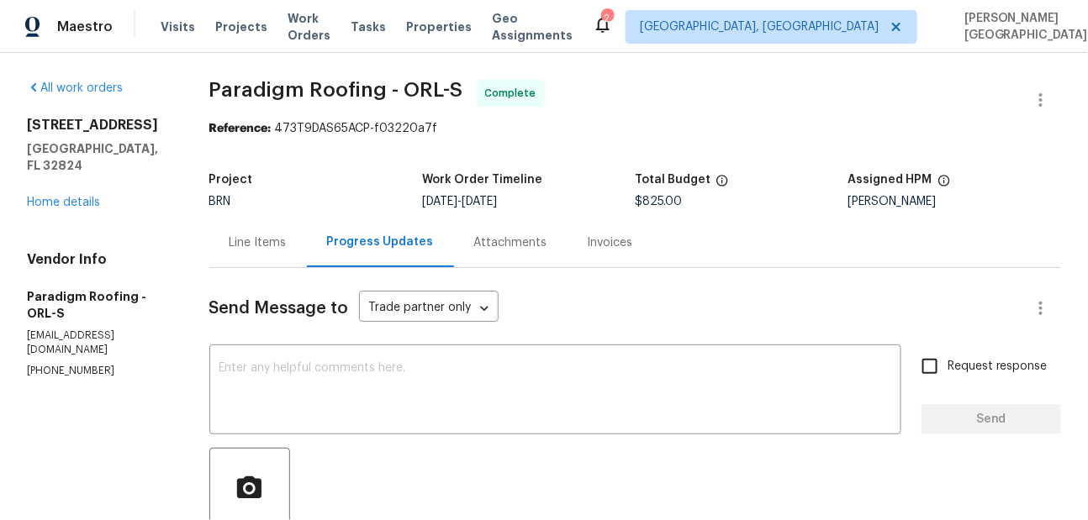
click at [587, 260] on div "Invoices" at bounding box center [610, 243] width 86 height 50
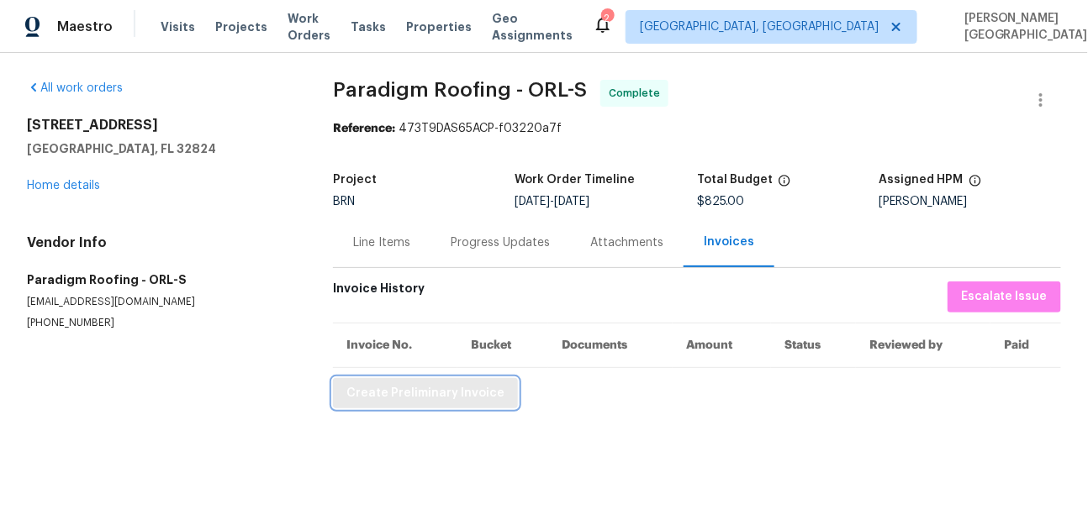
click at [438, 398] on span "Create Preliminary Invoice" at bounding box center [425, 393] width 158 height 21
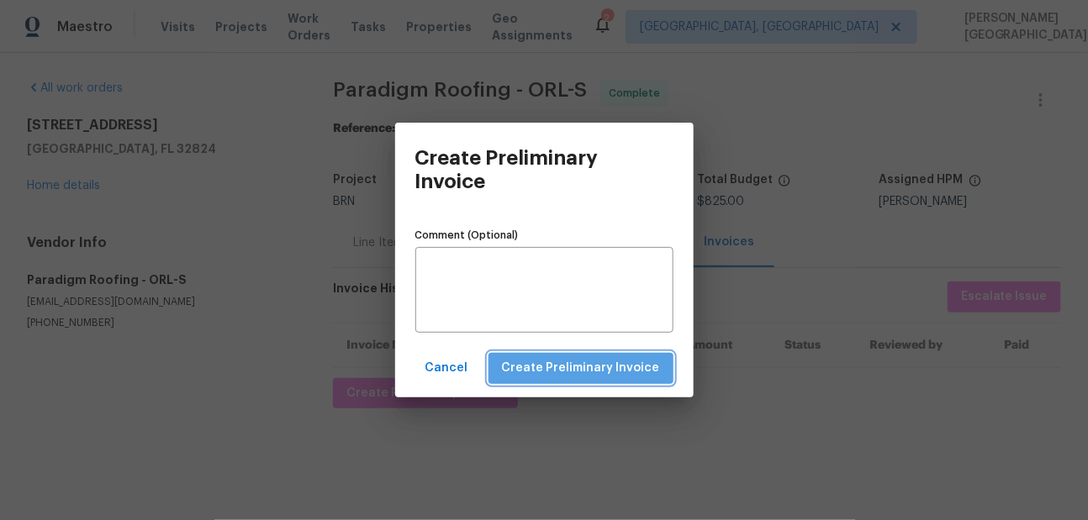
click at [596, 364] on span "Create Preliminary Invoice" at bounding box center [581, 368] width 158 height 21
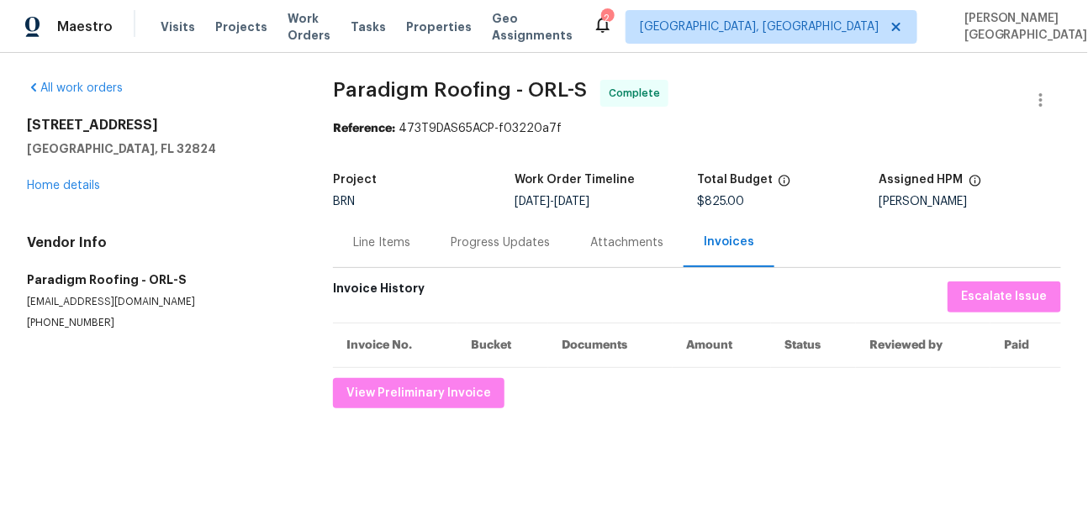
click at [365, 82] on span "Paradigm Roofing - ORL-S" at bounding box center [460, 90] width 254 height 20
click at [507, 87] on span "Paradigm Roofing - ORL-S" at bounding box center [460, 90] width 254 height 20
copy span "Paradigm Roofing -"
click at [394, 263] on div "Line Items" at bounding box center [382, 243] width 98 height 50
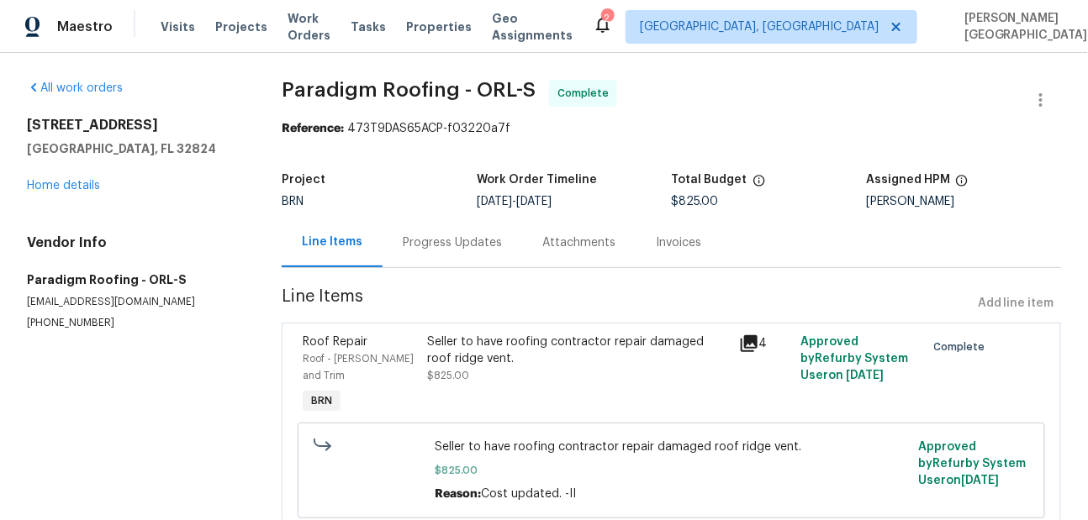
click at [446, 332] on div "Seller to have roofing contractor repair damaged roof ridge vent. $825.00" at bounding box center [577, 376] width 311 height 94
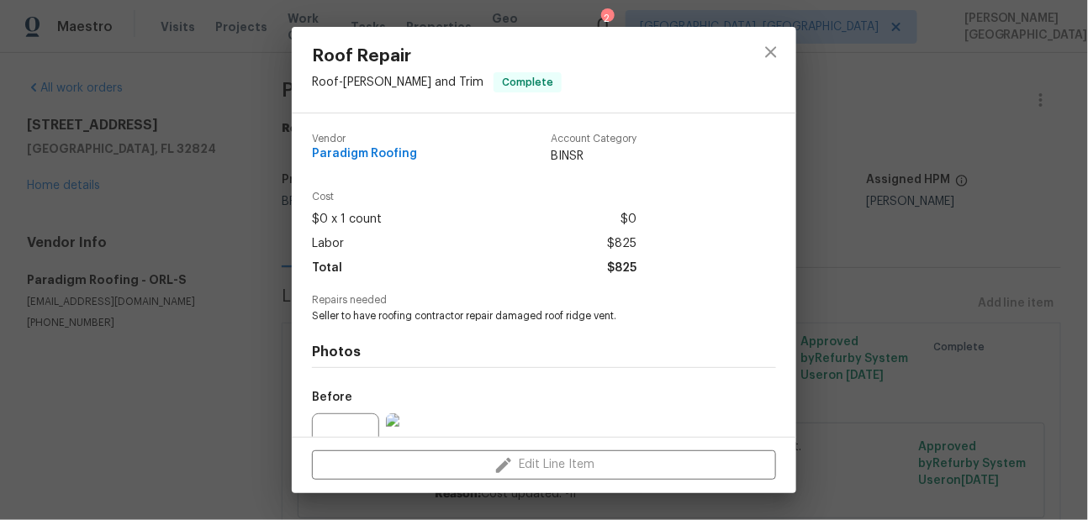
click at [472, 309] on div "Repairs needed Seller to have roofing contractor repair damaged roof ridge vent." at bounding box center [544, 309] width 464 height 29
copy span "Seller to have roofing contractor repair damaged roof ridge vent."
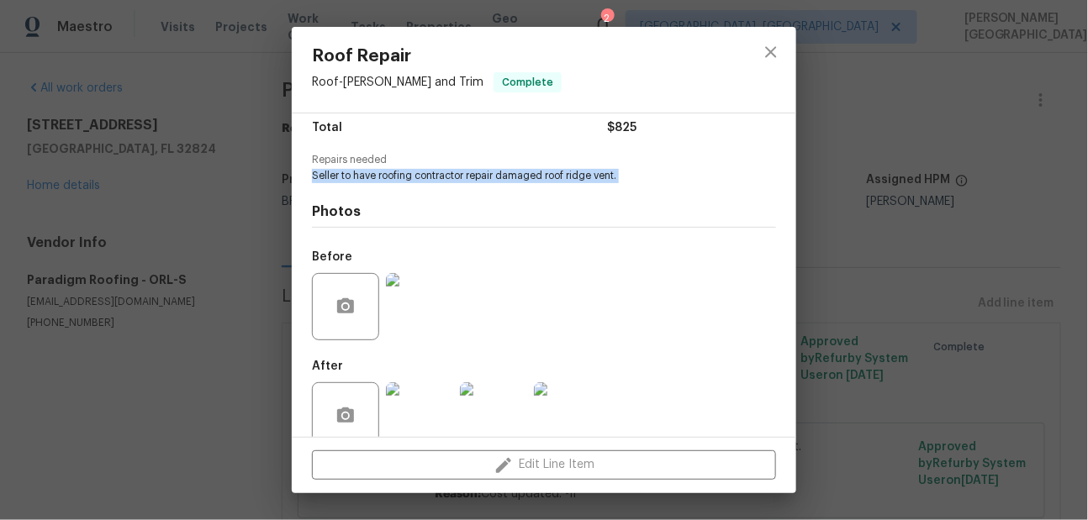
scroll to position [170, 0]
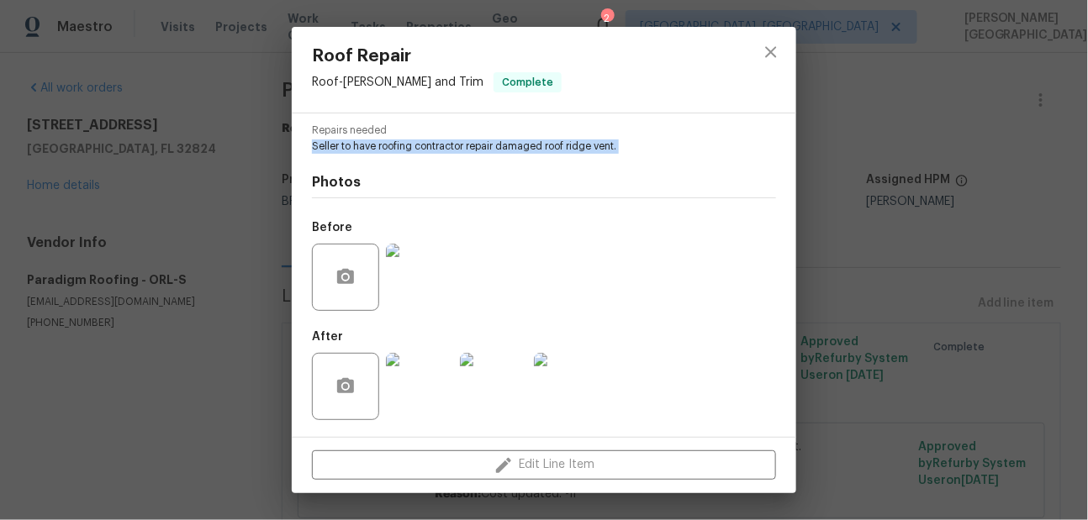
click at [422, 245] on img at bounding box center [419, 277] width 67 height 67
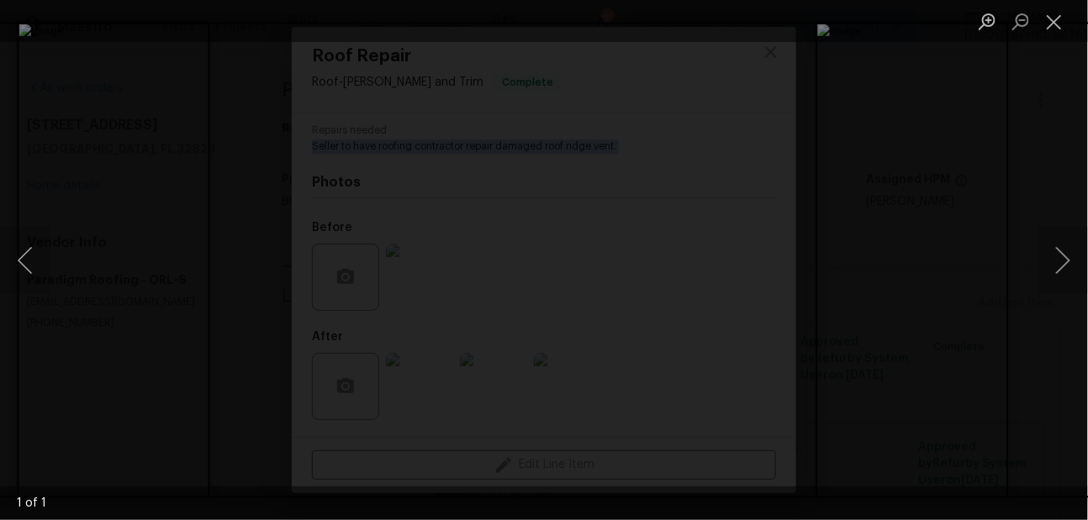
click at [771, 75] on div "Lightbox" at bounding box center [544, 260] width 1088 height 520
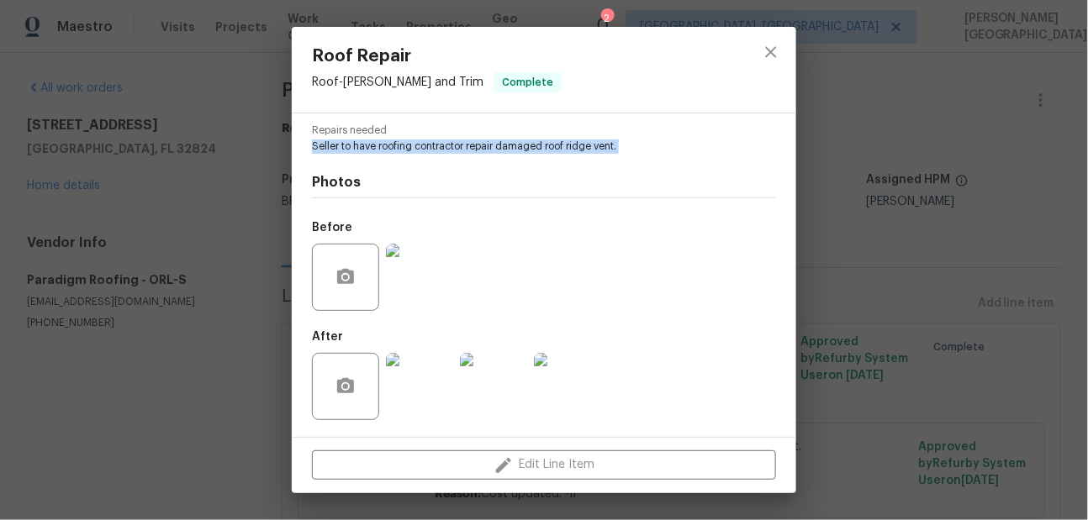
click at [482, 389] on img at bounding box center [493, 386] width 67 height 67
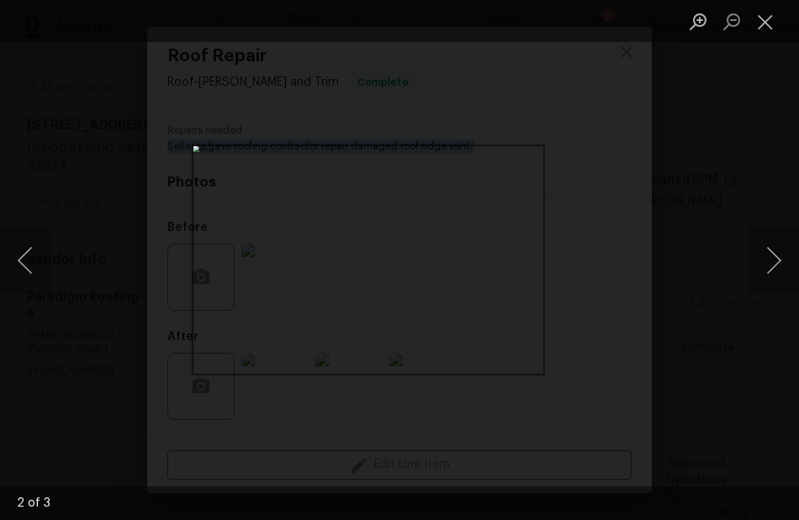
click at [716, 278] on div "Lightbox" at bounding box center [399, 260] width 799 height 520
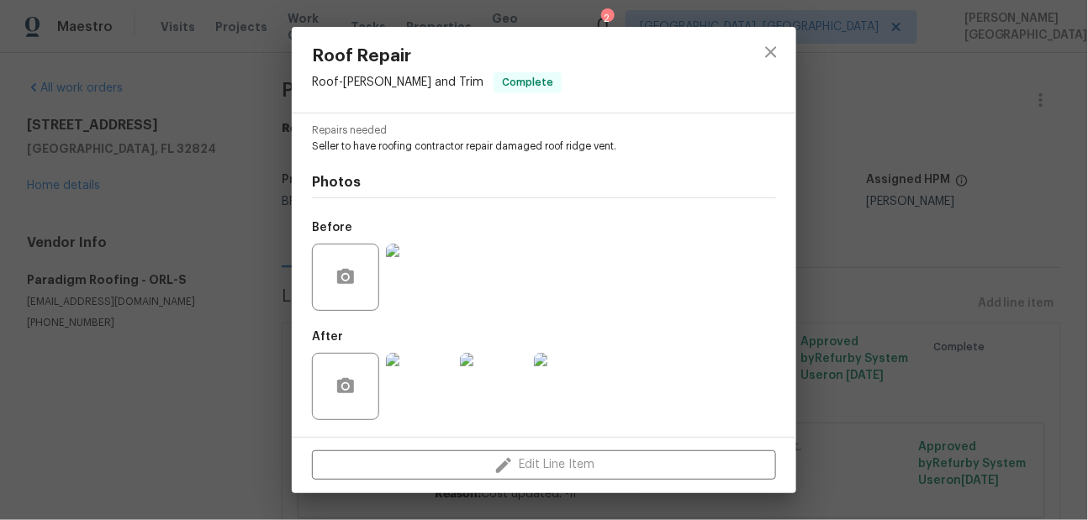
click at [933, 93] on div "Roof Repair Roof - Eaves and Trim Complete Vendor Paradigm Roofing Account Cate…" at bounding box center [544, 260] width 1088 height 520
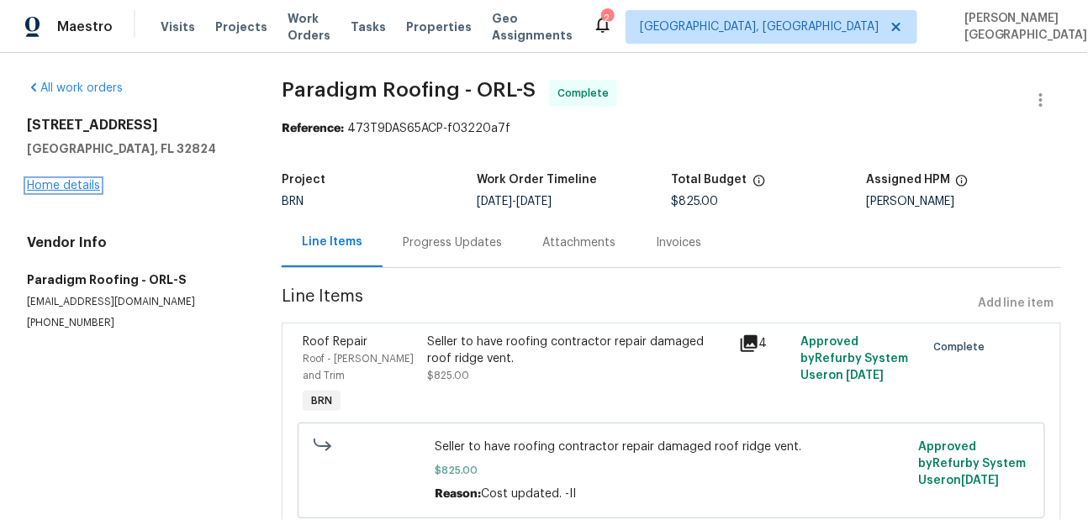
click at [71, 184] on link "Home details" at bounding box center [63, 186] width 73 height 12
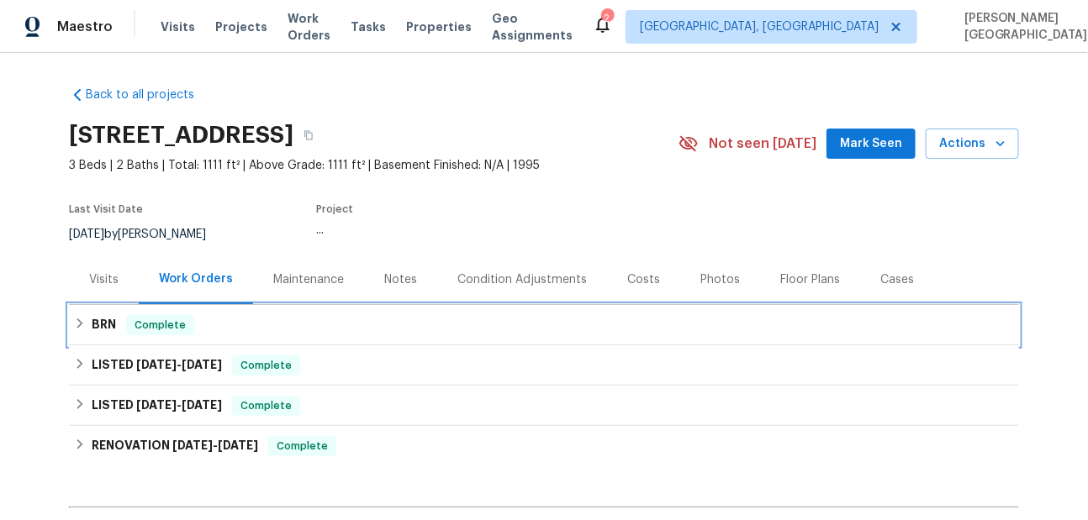
click at [111, 325] on h6 "BRN" at bounding box center [104, 325] width 24 height 20
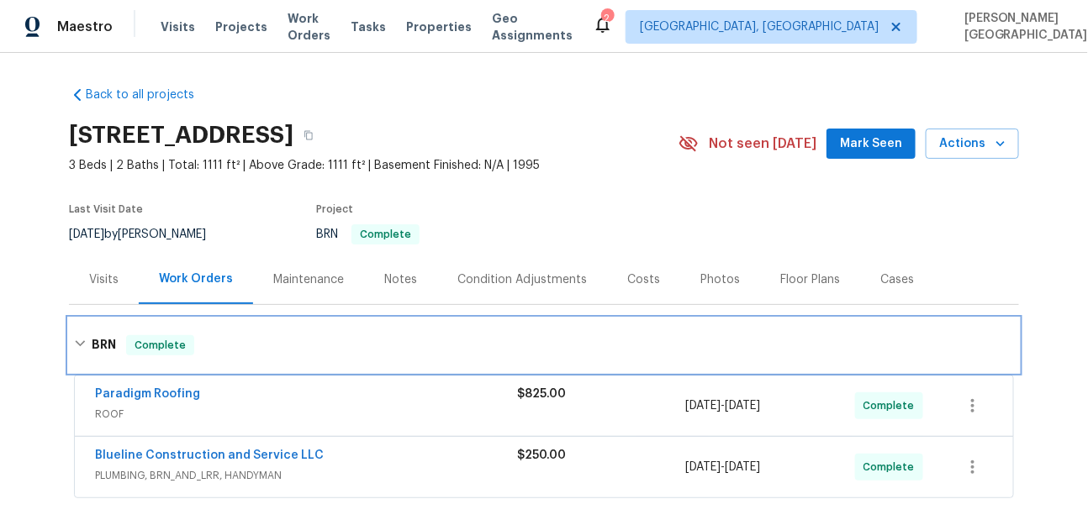
scroll to position [188, 0]
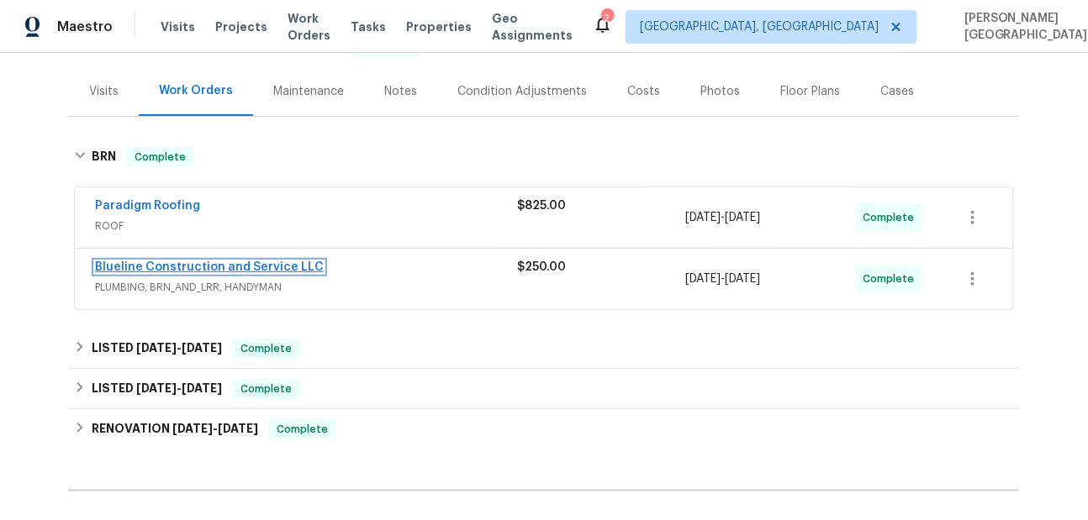
click at [138, 261] on link "Blueline Construction and Service LLC" at bounding box center [209, 267] width 229 height 12
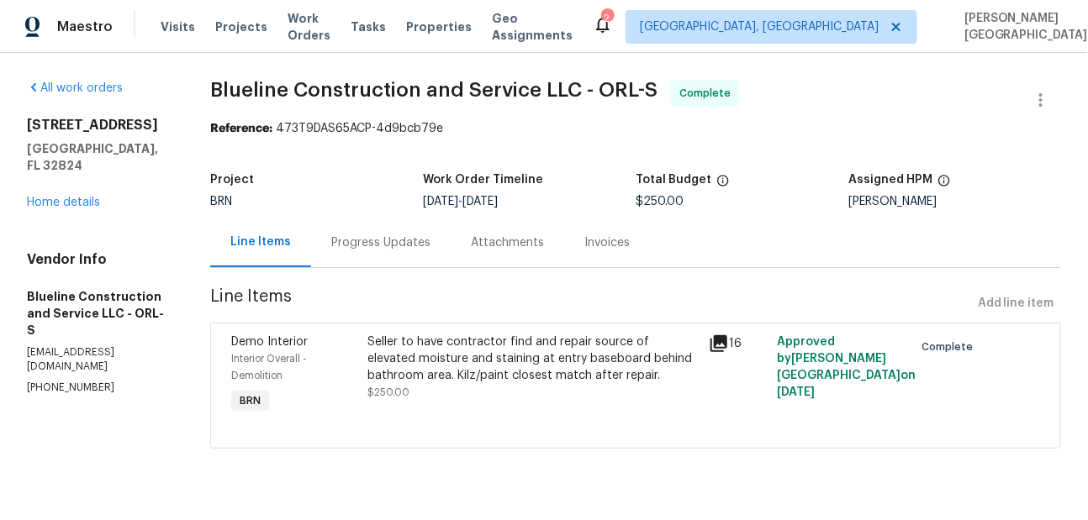
click at [615, 247] on div "Invoices" at bounding box center [606, 243] width 45 height 17
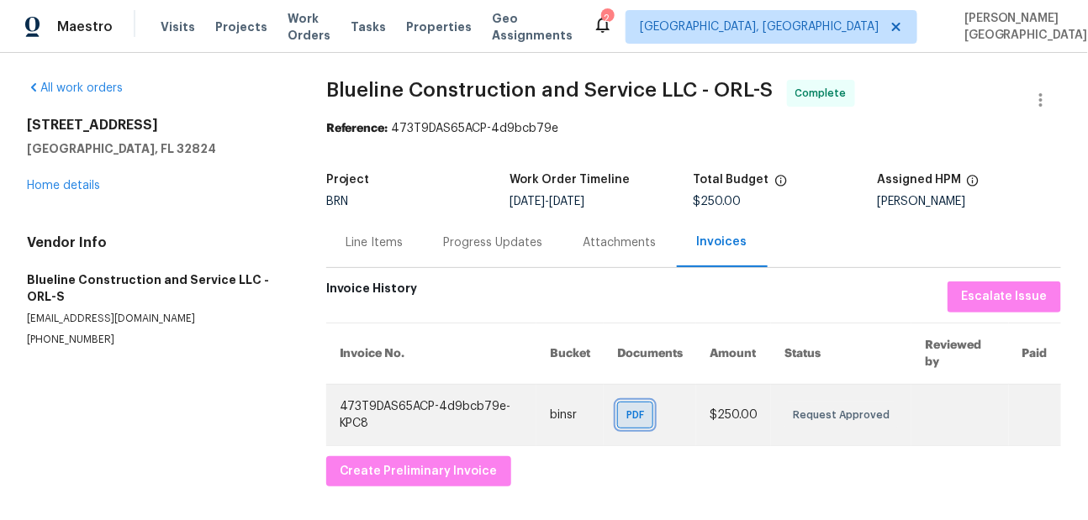
click at [647, 414] on span "PDF" at bounding box center [638, 415] width 24 height 17
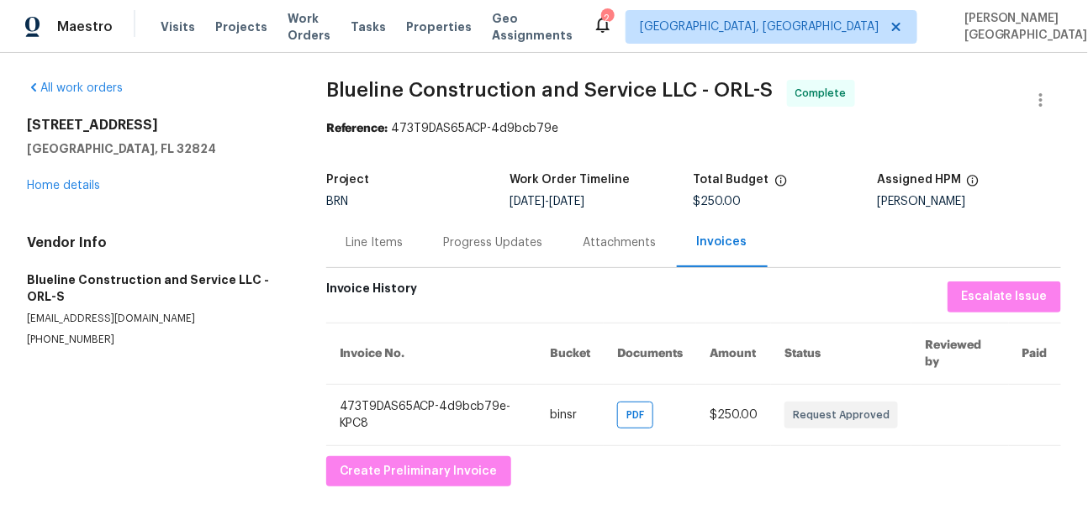
click at [393, 231] on div "Line Items" at bounding box center [375, 243] width 98 height 50
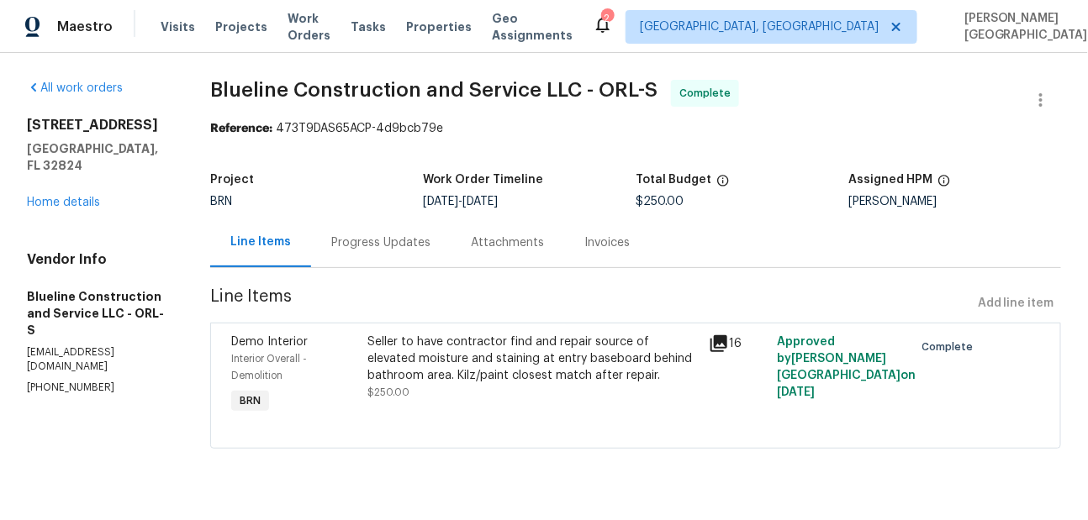
click at [280, 103] on span "Blueline Construction and Service LLC - ORL-S Complete" at bounding box center [615, 100] width 810 height 40
click at [582, 74] on div "All work orders 9948 Red Clover Ave Orlando, FL 32824 Home details Vendor Info …" at bounding box center [544, 274] width 1088 height 443
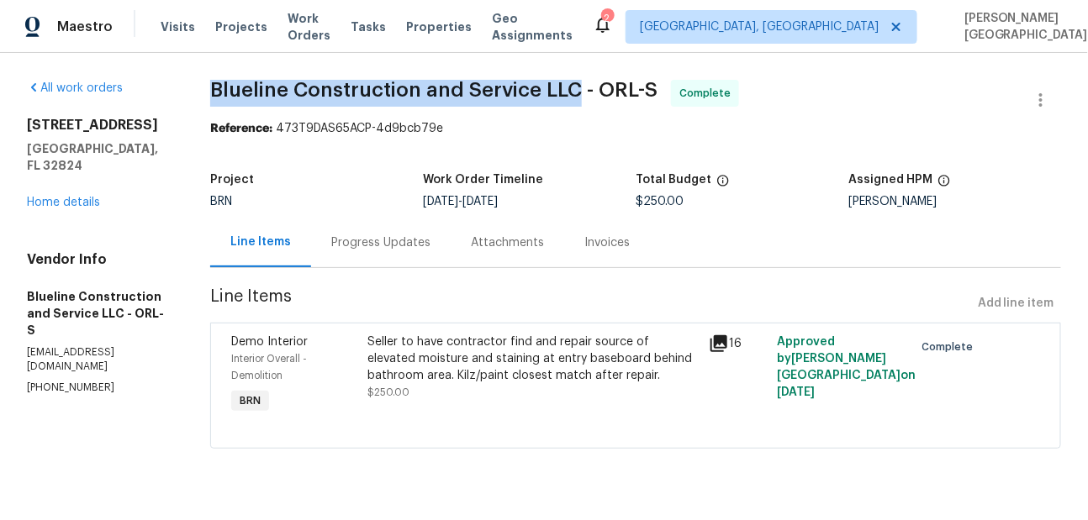
click at [583, 97] on span "Blueline Construction and Service LLC - ORL-S" at bounding box center [433, 90] width 447 height 20
copy span "Blueline Construction and Service LLC"
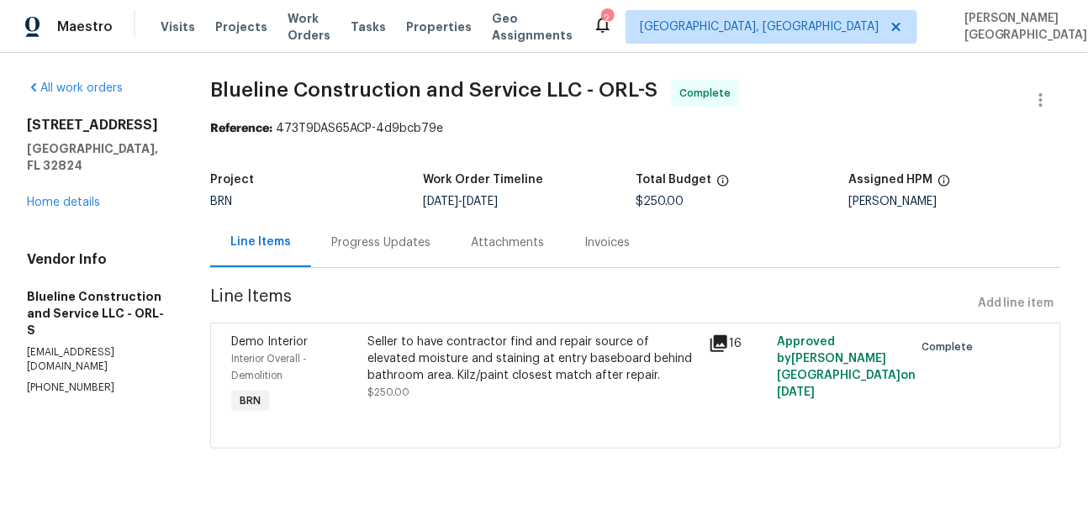
click at [512, 375] on div "Seller to have contractor find and repair source of elevated moisture and stain…" at bounding box center [533, 359] width 331 height 50
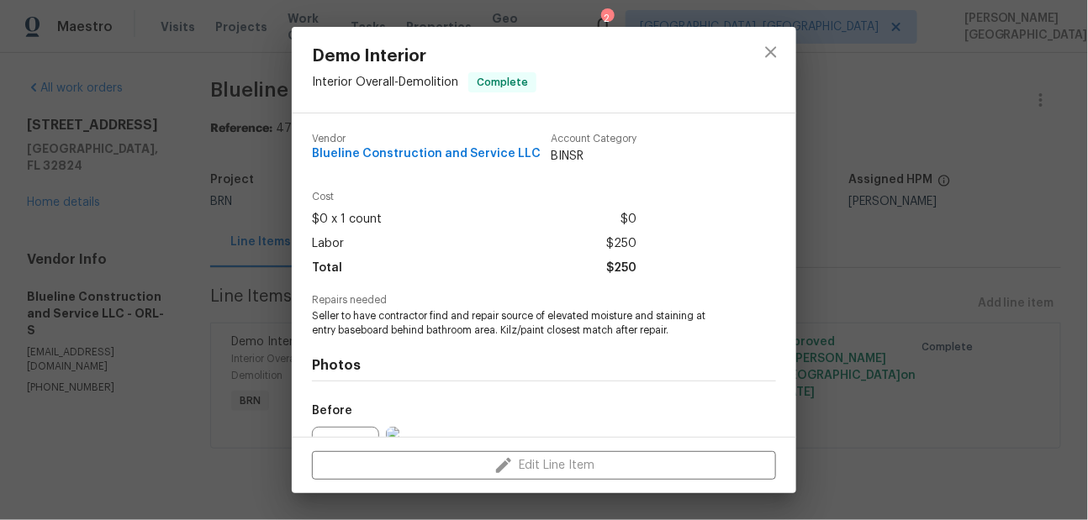
click at [454, 323] on span "Seller to have contractor find and repair source of elevated moisture and stain…" at bounding box center [521, 323] width 418 height 29
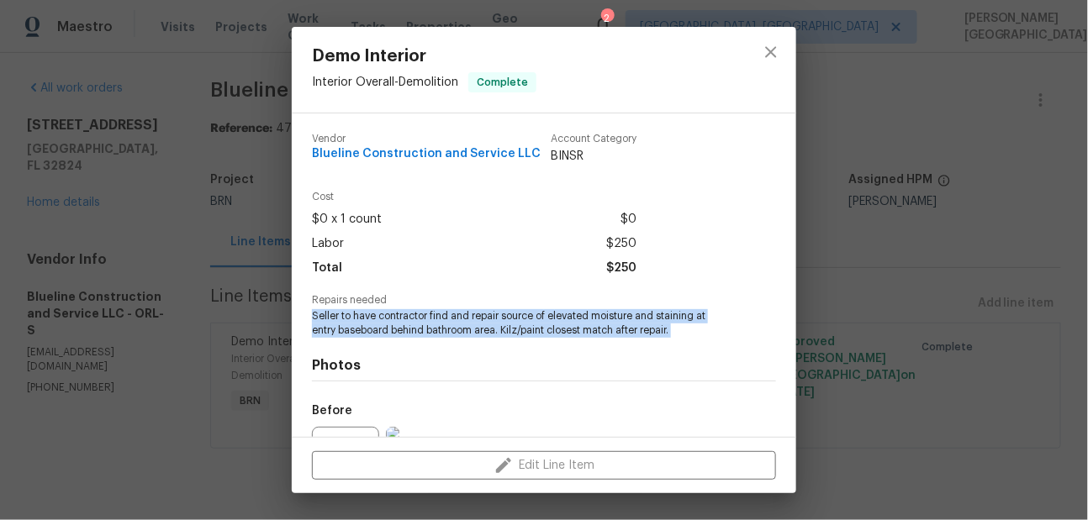
click at [454, 323] on span "Seller to have contractor find and repair source of elevated moisture and stain…" at bounding box center [521, 323] width 418 height 29
copy span "Seller to have contractor find and repair source of elevated moisture and stain…"
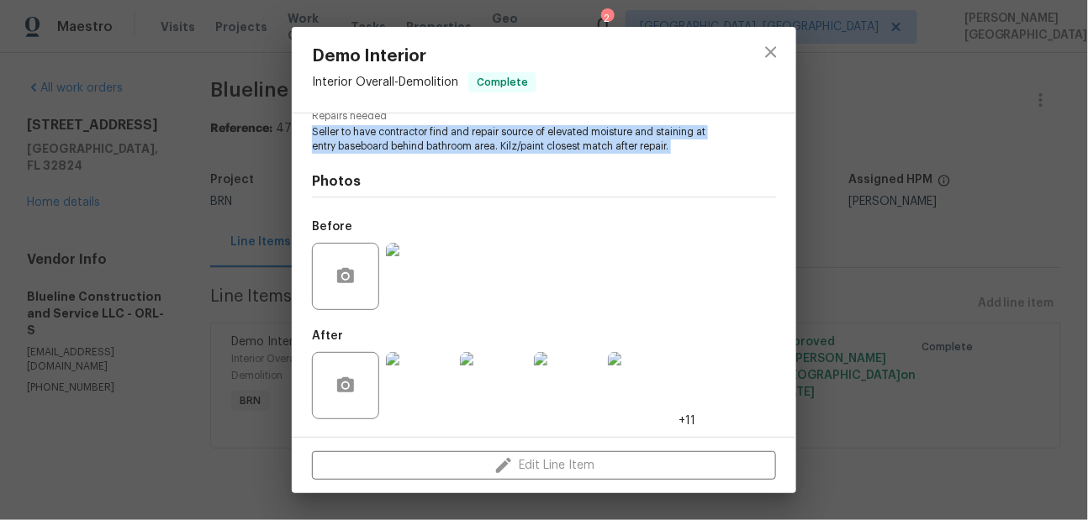
click at [421, 293] on img at bounding box center [419, 276] width 67 height 67
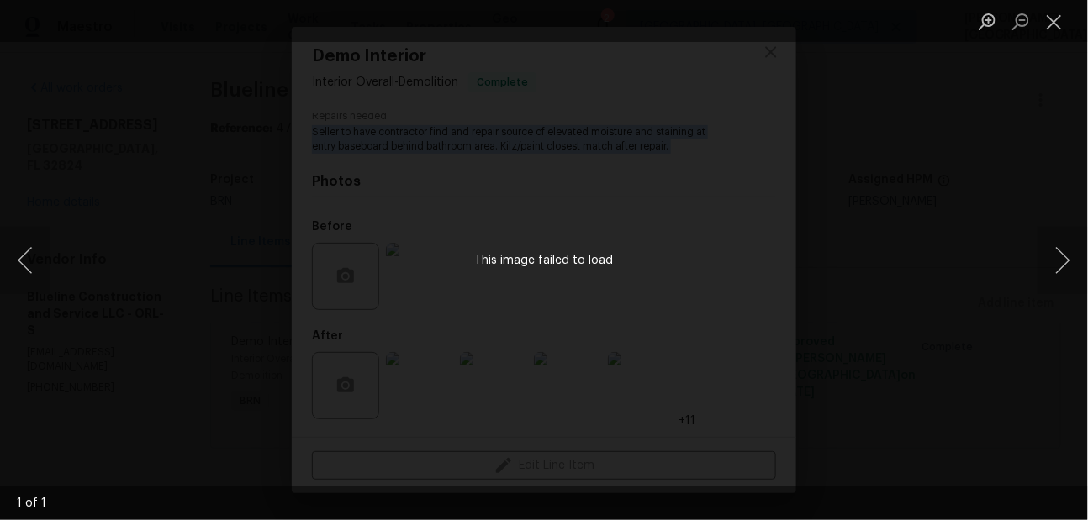
click at [690, 246] on div "This image failed to load" at bounding box center [544, 260] width 1088 height 520
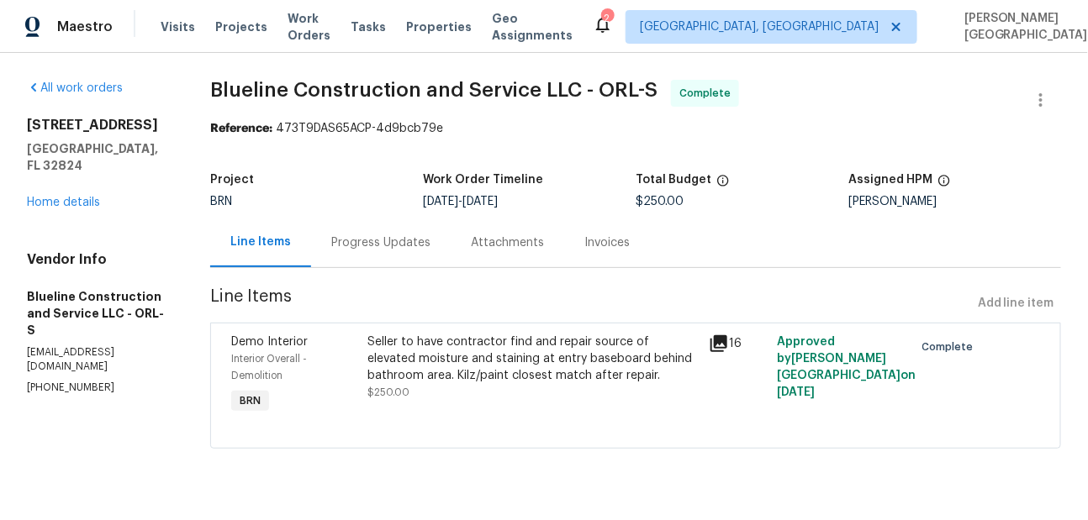
click at [471, 382] on div "Seller to have contractor find and repair source of elevated moisture and stain…" at bounding box center [533, 359] width 331 height 50
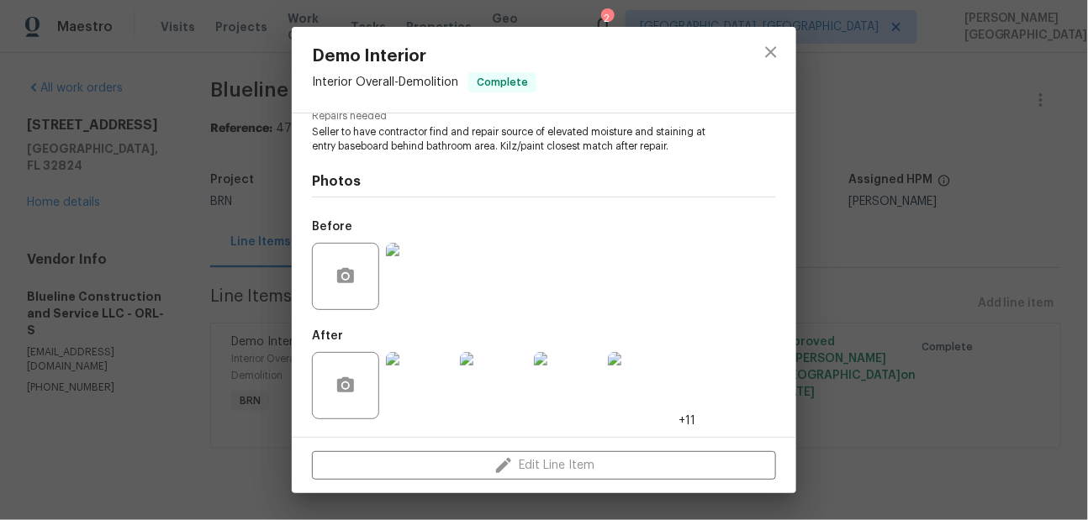
click at [402, 270] on img at bounding box center [419, 276] width 67 height 67
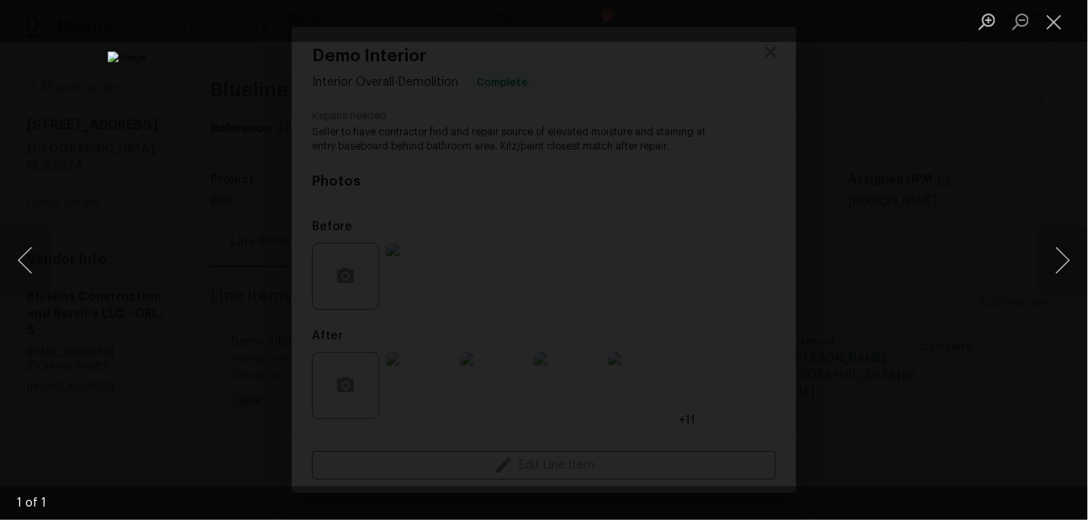
click at [936, 184] on div "Lightbox" at bounding box center [544, 260] width 1088 height 520
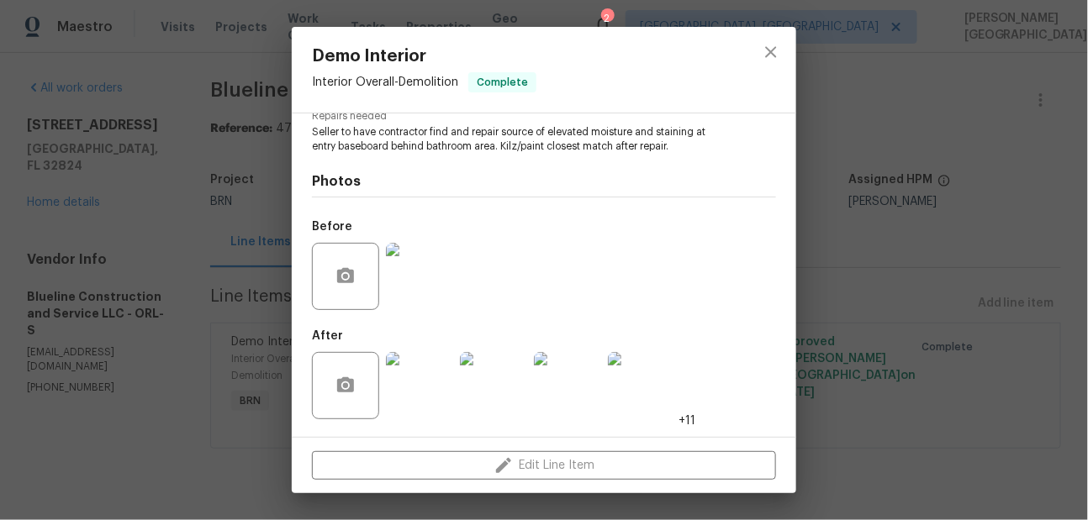
click at [500, 399] on img at bounding box center [493, 385] width 67 height 67
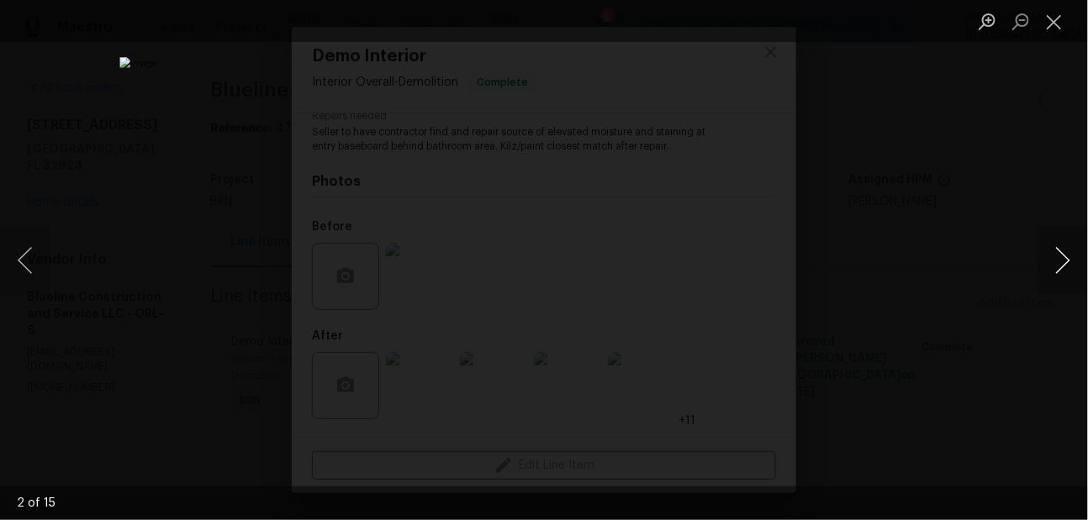
click at [1059, 262] on button "Next image" at bounding box center [1062, 260] width 50 height 67
click at [1073, 258] on button "Next image" at bounding box center [1062, 260] width 50 height 67
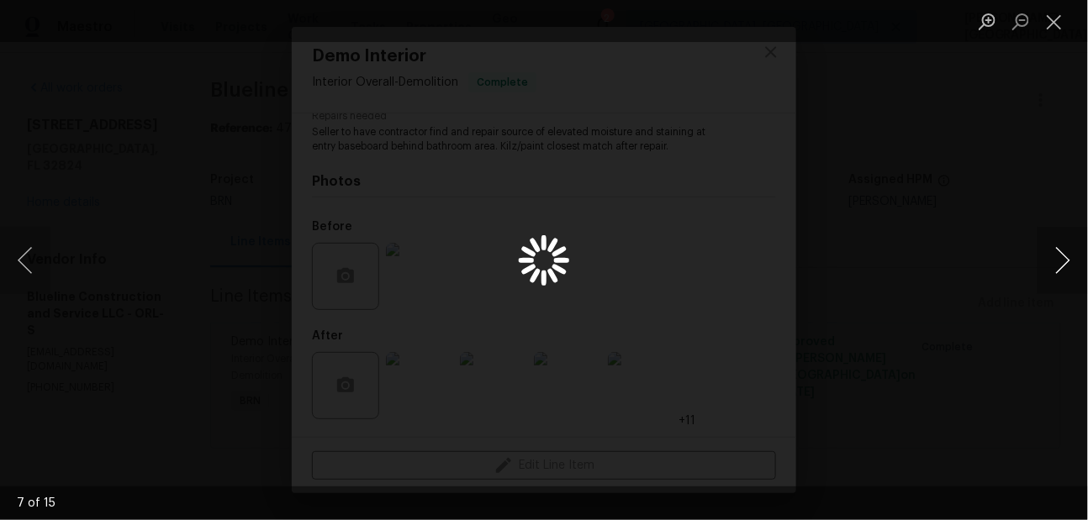
click at [1073, 258] on button "Next image" at bounding box center [1062, 260] width 50 height 67
drag, startPoint x: 1073, startPoint y: 258, endPoint x: 1080, endPoint y: 285, distance: 27.9
click at [1080, 285] on button "Next image" at bounding box center [1062, 260] width 50 height 67
click at [1062, 255] on button "Next image" at bounding box center [1062, 260] width 50 height 67
click at [1052, 255] on button "Next image" at bounding box center [1062, 260] width 50 height 67
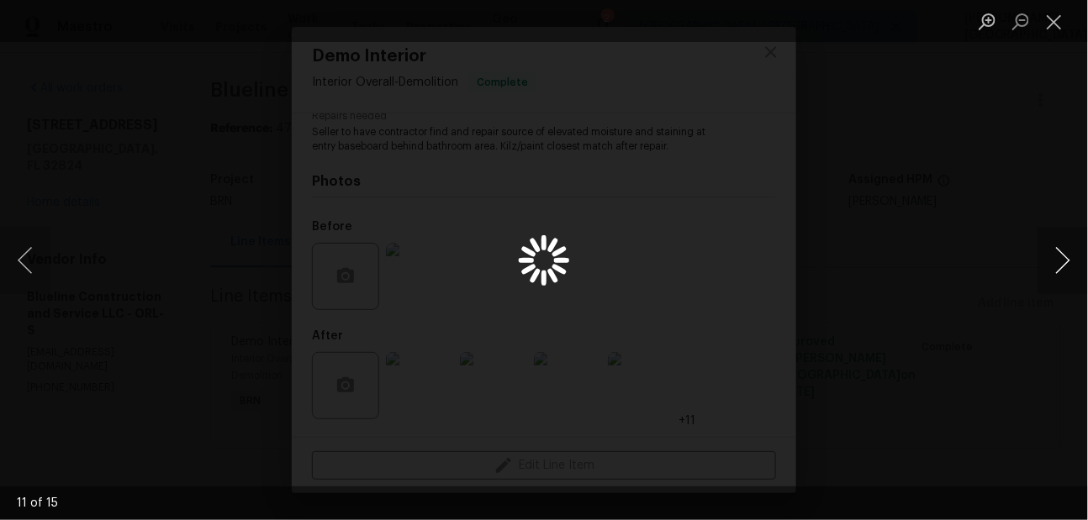
click at [1052, 255] on button "Next image" at bounding box center [1062, 260] width 50 height 67
click at [1055, 256] on button "Next image" at bounding box center [1062, 260] width 50 height 67
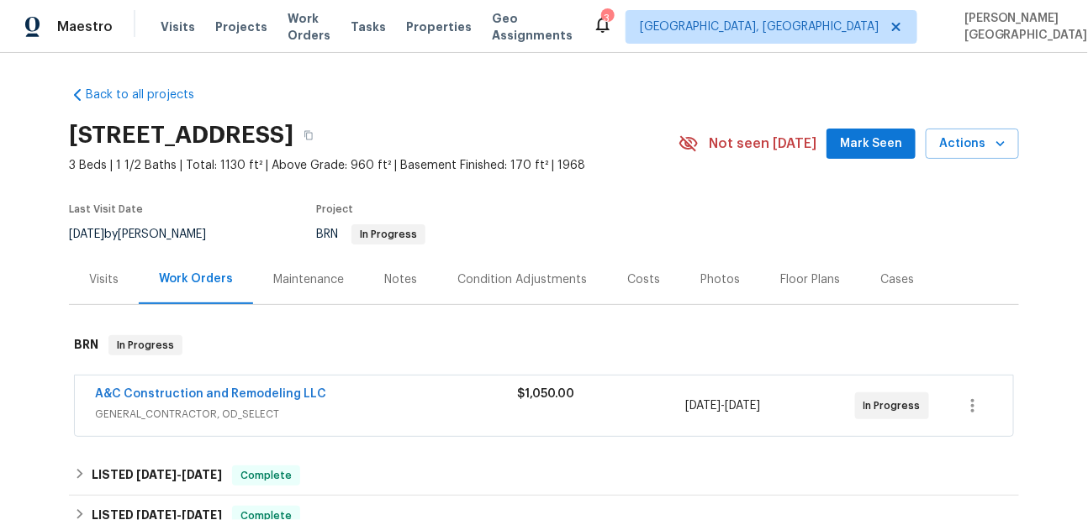
click at [218, 386] on span "A&C Construction and Remodeling LLC" at bounding box center [210, 394] width 231 height 17
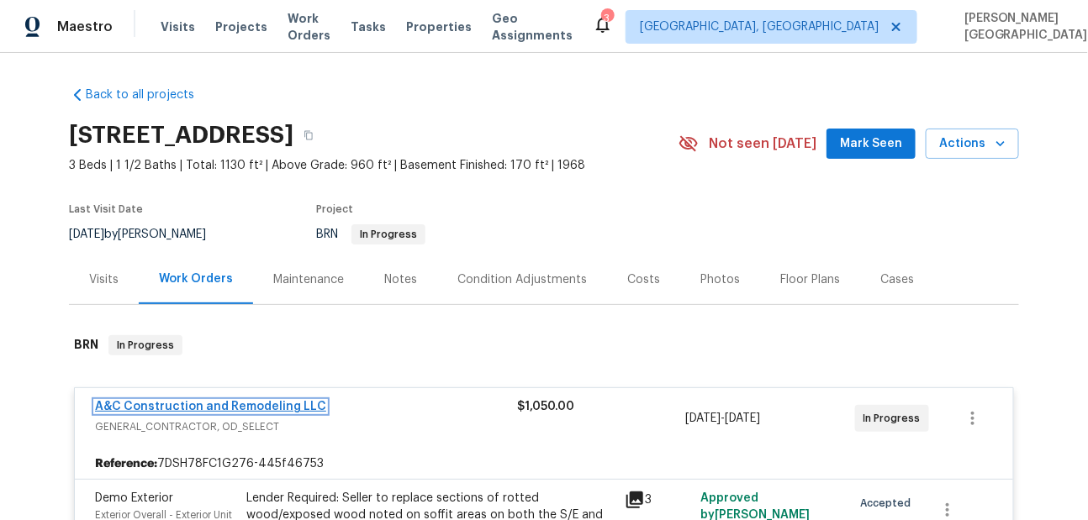
click at [225, 412] on link "A&C Construction and Remodeling LLC" at bounding box center [210, 407] width 231 height 12
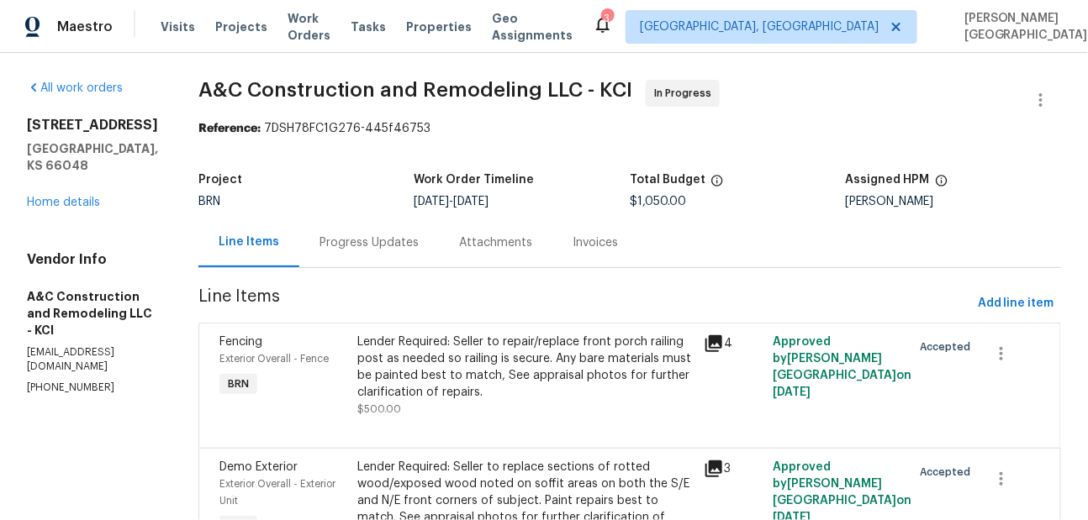
click at [388, 242] on div "Progress Updates" at bounding box center [368, 243] width 99 height 17
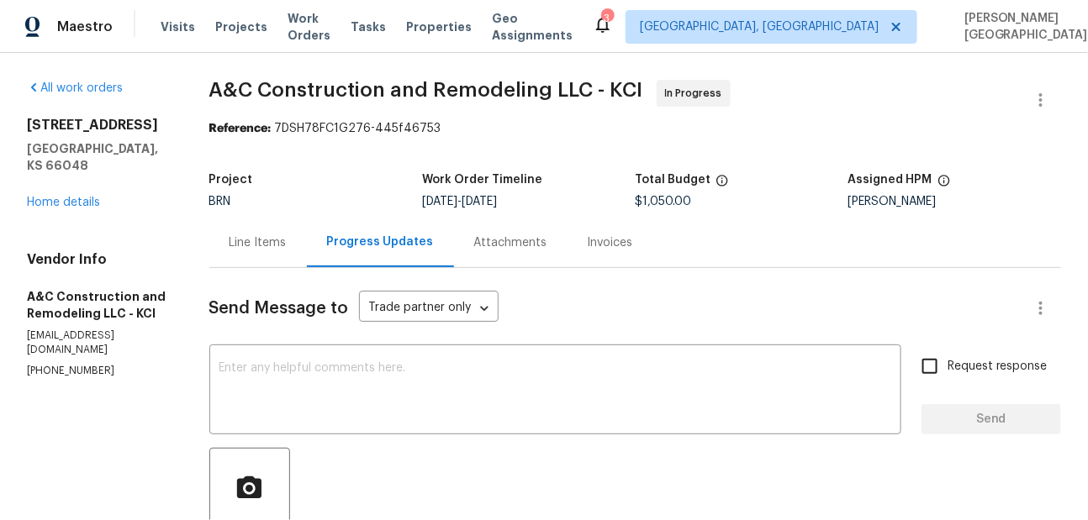
click at [282, 241] on div "Line Items" at bounding box center [257, 243] width 57 height 17
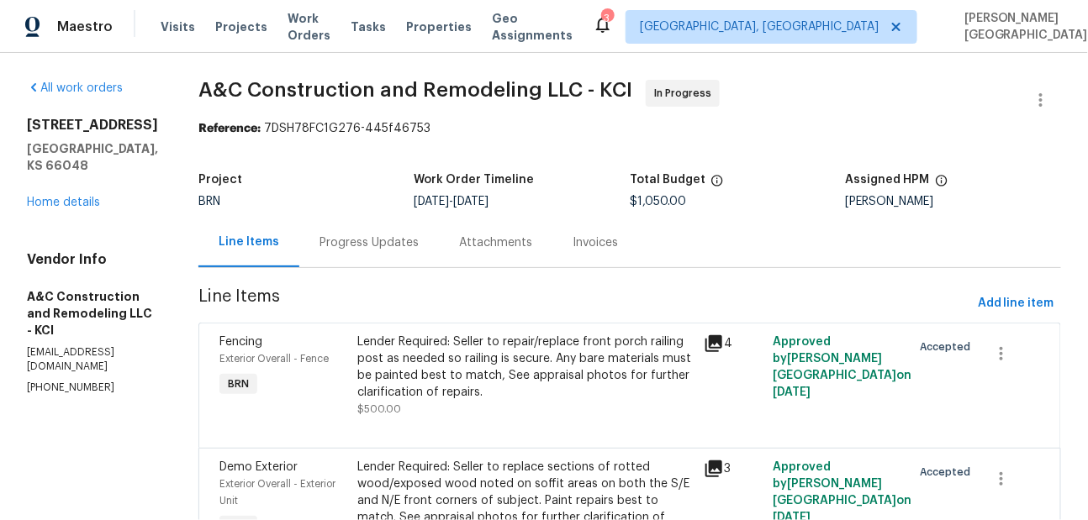
click at [370, 252] on div "Progress Updates" at bounding box center [369, 243] width 140 height 50
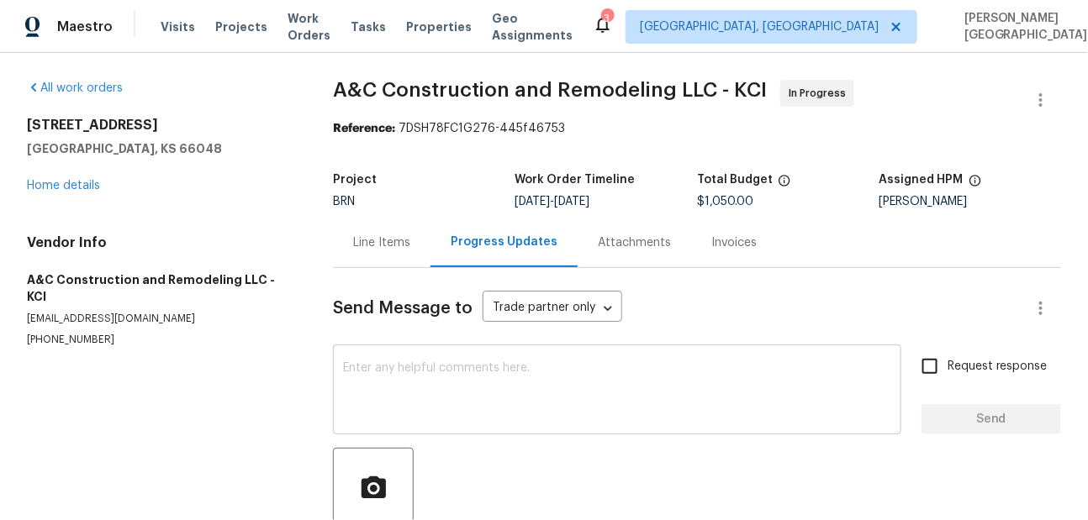
click at [406, 382] on textarea at bounding box center [617, 391] width 548 height 59
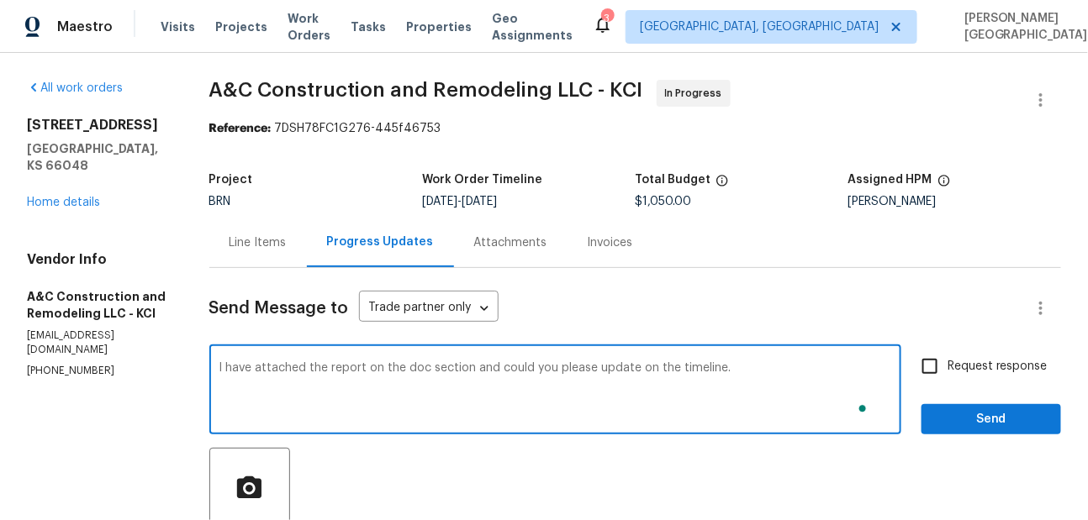
type textarea "I have attached the report on the doc section and could you please update on th…"
click at [986, 364] on span "Request response" at bounding box center [997, 367] width 100 height 18
click at [947, 364] on input "Request response" at bounding box center [929, 366] width 35 height 35
checkbox input "true"
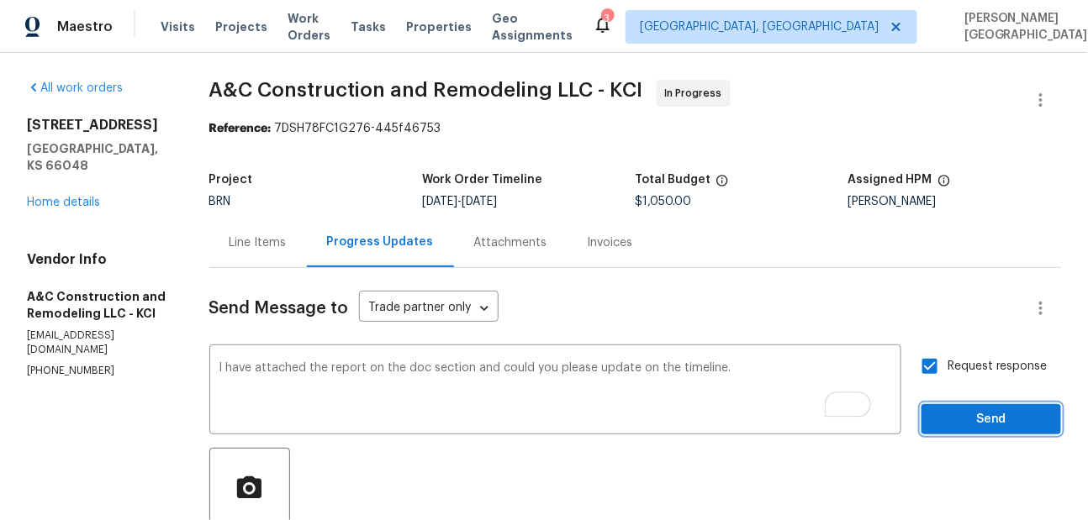
click at [979, 407] on button "Send" at bounding box center [991, 419] width 140 height 31
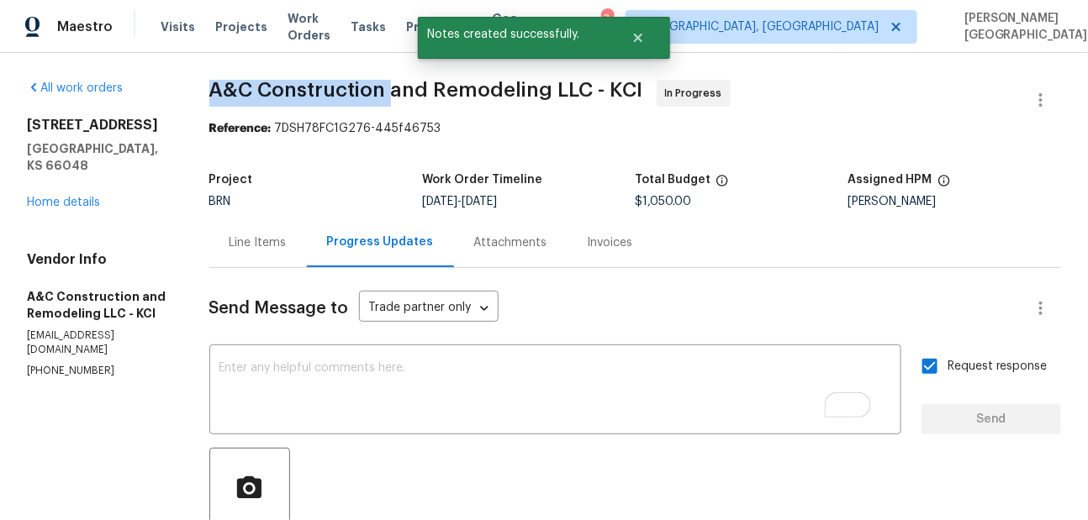
drag, startPoint x: 224, startPoint y: 91, endPoint x: 404, endPoint y: 93, distance: 179.9
click at [406, 94] on div "All work orders [STREET_ADDRESS] Home details Vendor Info A&C Construction and …" at bounding box center [544, 496] width 1088 height 886
copy span "A&C Construction"
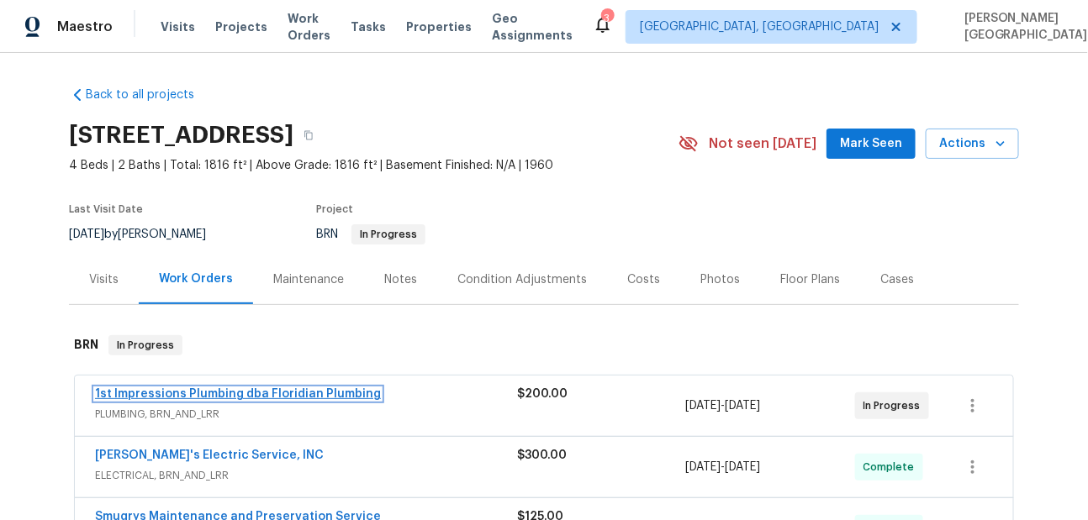
click at [252, 391] on link "1st Impressions Plumbing dba Floridian Plumbing" at bounding box center [238, 394] width 286 height 12
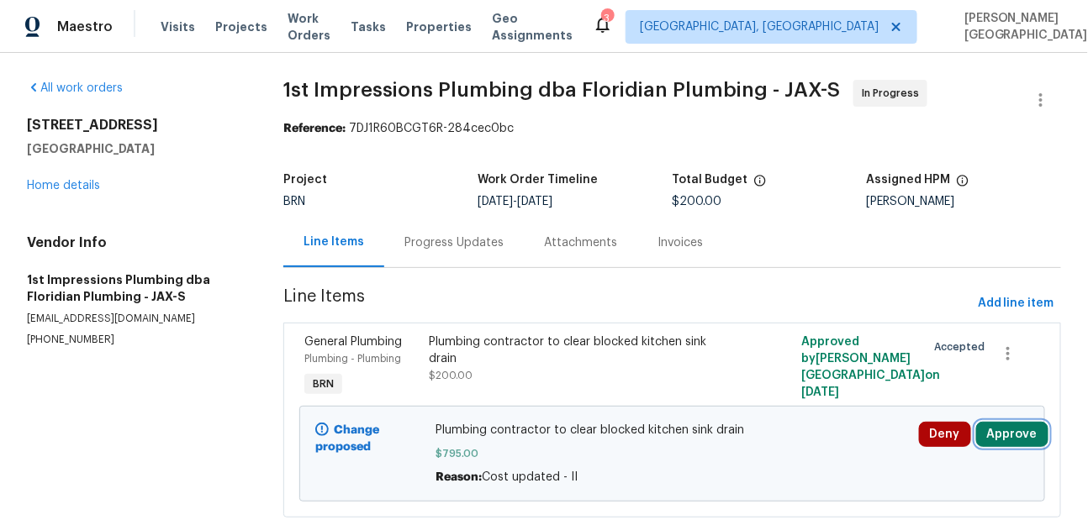
click at [1002, 427] on button "Approve" at bounding box center [1012, 434] width 72 height 25
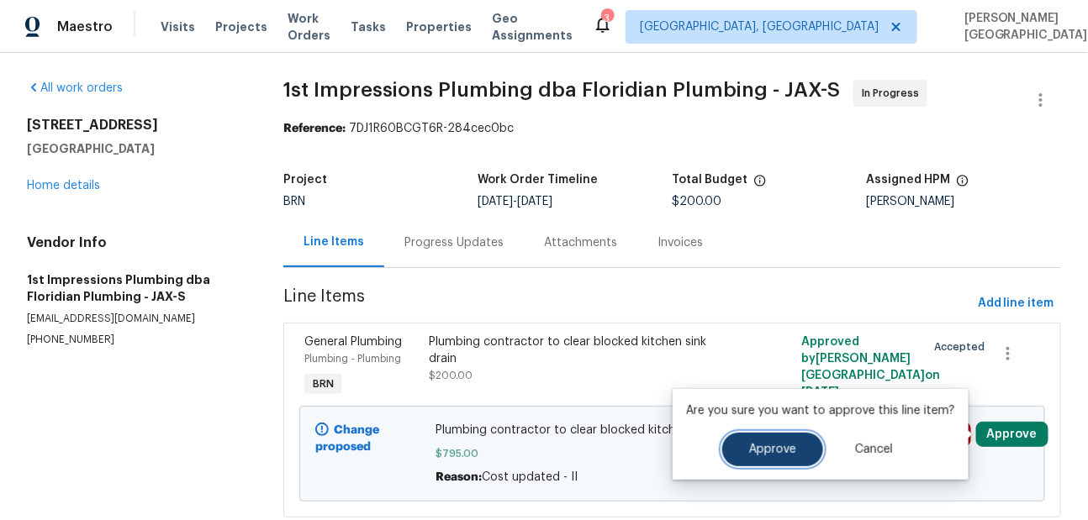
click at [783, 450] on span "Approve" at bounding box center [772, 450] width 47 height 13
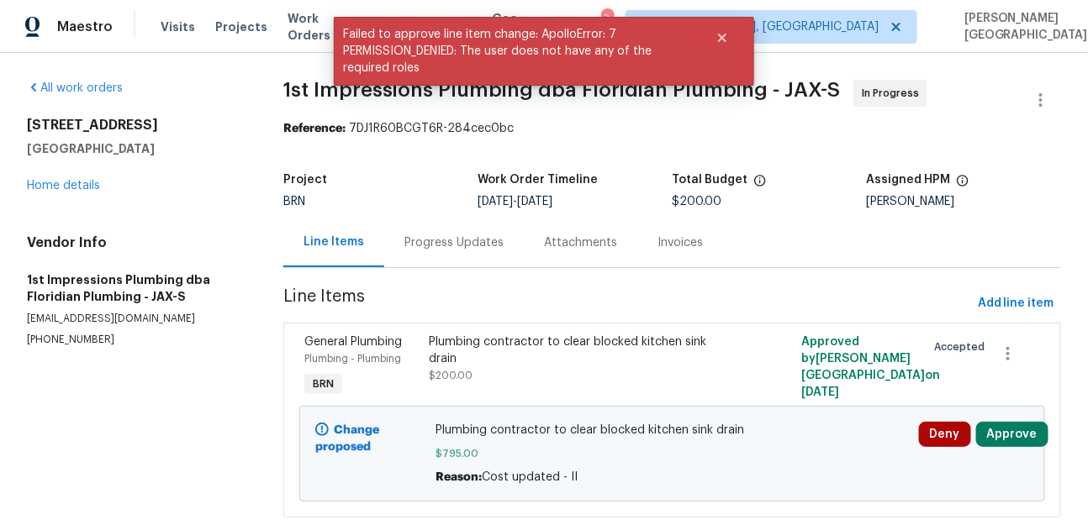
click at [453, 236] on div "Progress Updates" at bounding box center [453, 243] width 99 height 17
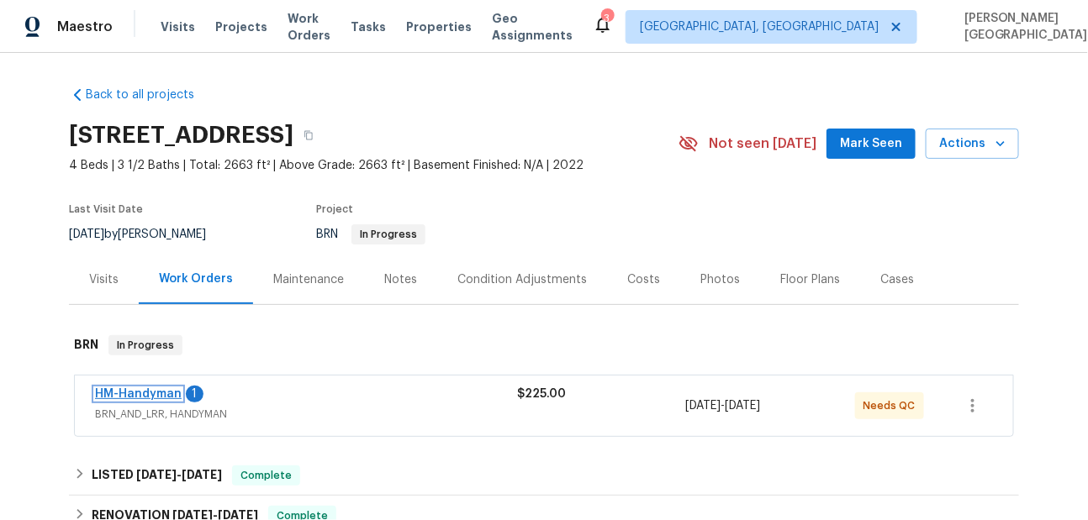
click at [139, 398] on link "HM-Handyman" at bounding box center [138, 394] width 87 height 12
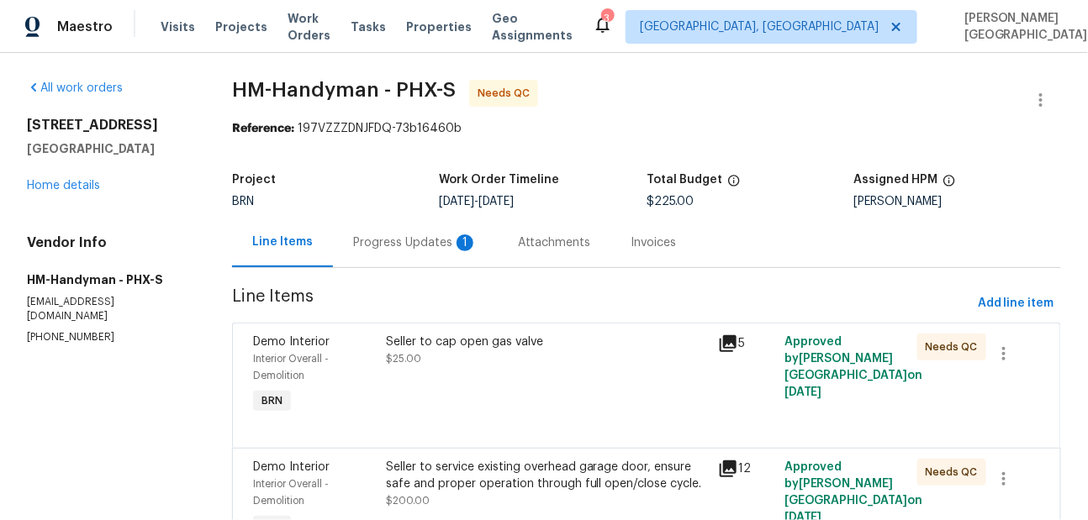
click at [415, 243] on div "Progress Updates 1" at bounding box center [415, 243] width 124 height 17
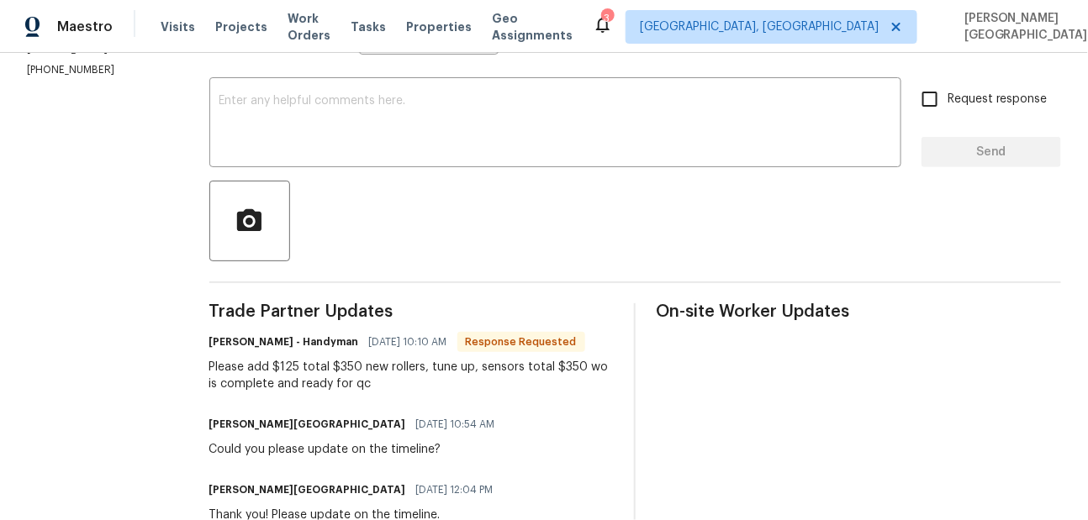
scroll to position [202, 0]
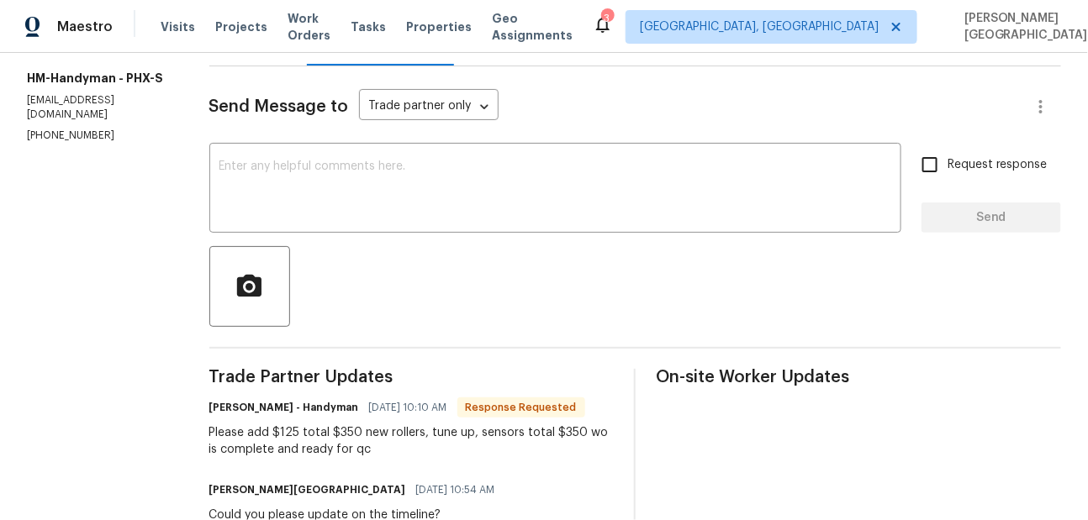
click at [570, 433] on div "Please add $125 total $350 new rollers, tune up, sensors total $350 wo is compl…" at bounding box center [411, 442] width 405 height 34
copy div "350"
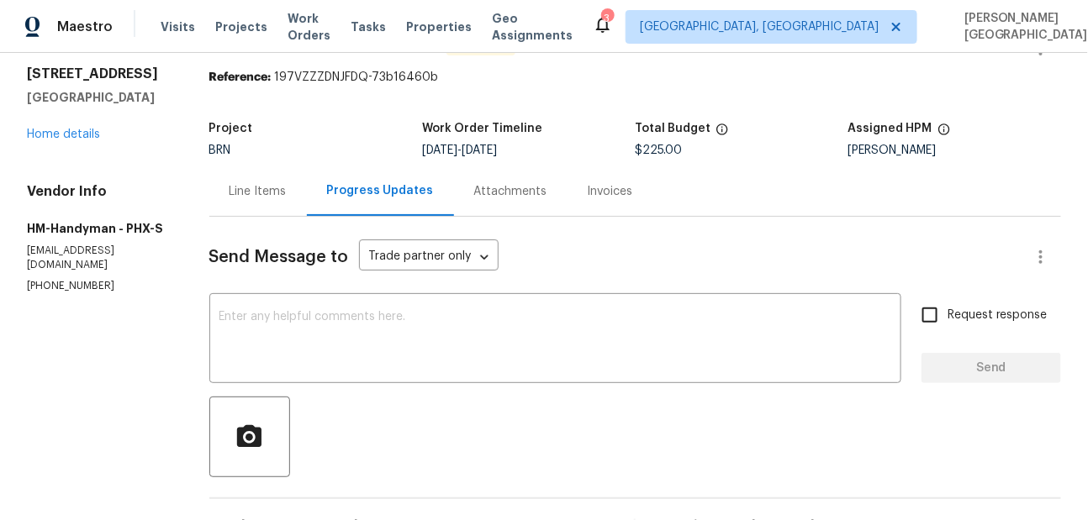
scroll to position [15, 0]
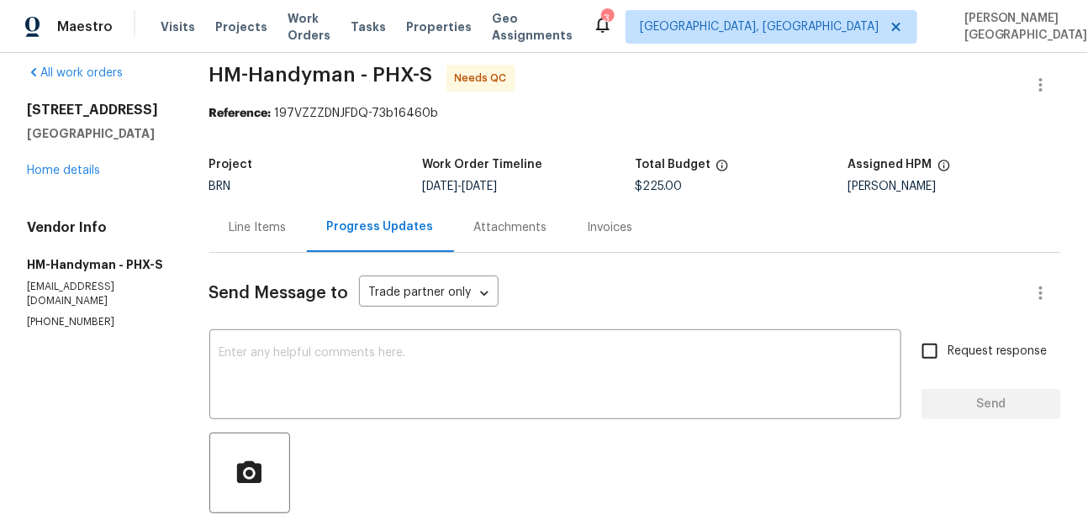
click at [296, 229] on div "Line Items" at bounding box center [258, 228] width 98 height 50
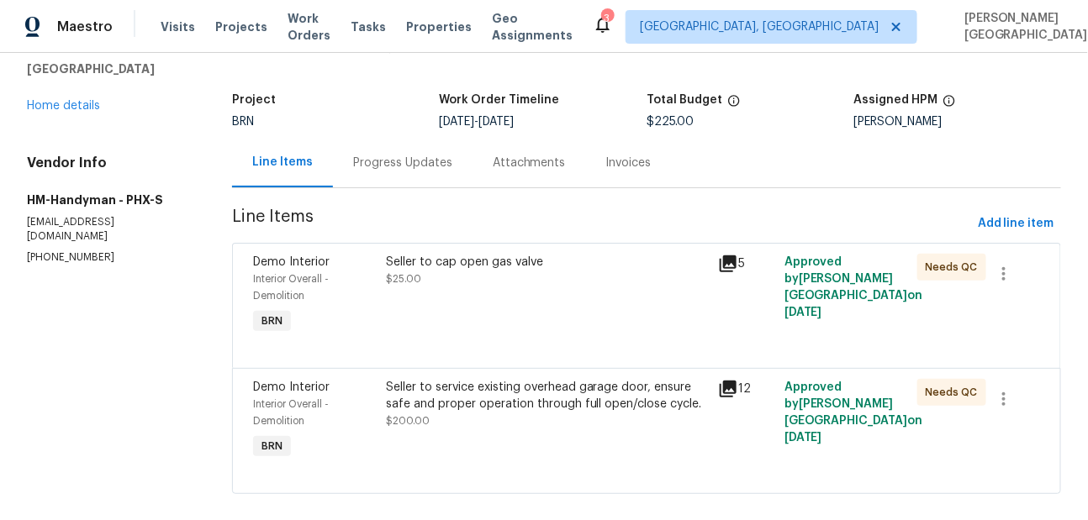
scroll to position [102, 0]
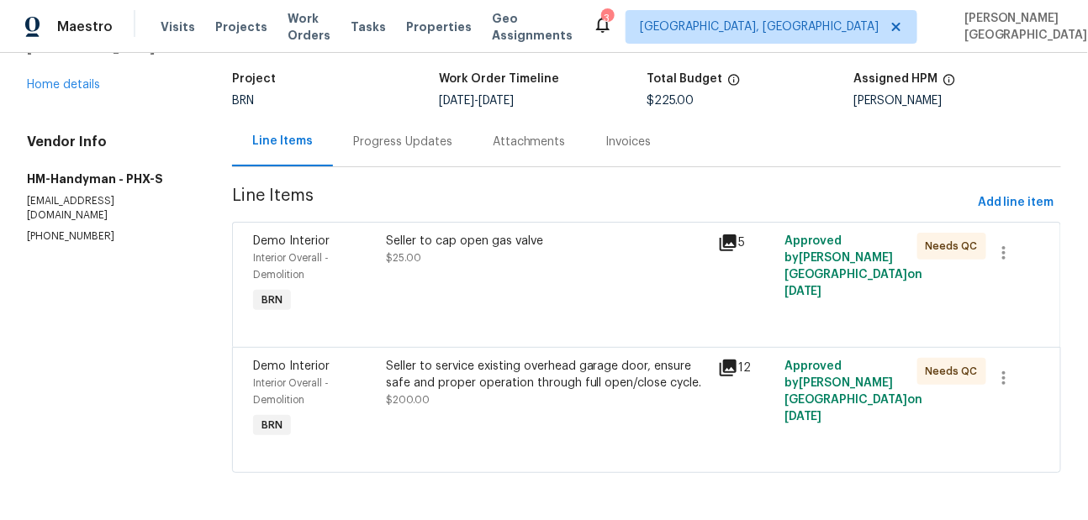
click at [447, 266] on div "Seller to cap open gas valve $25.00" at bounding box center [547, 275] width 332 height 94
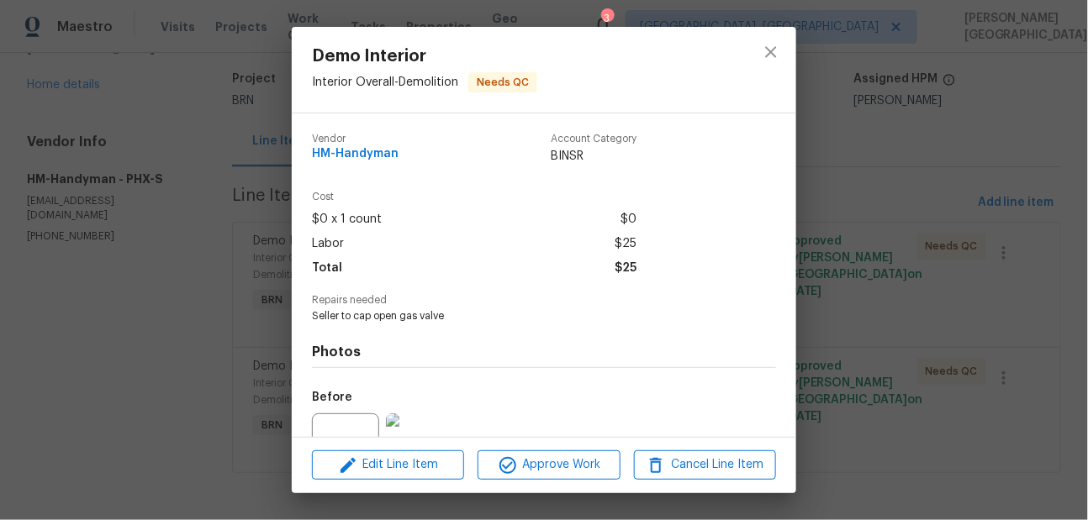
click at [905, 301] on div "Demo Interior Interior Overall - Demolition Needs QC Vendor HM-Handyman Account…" at bounding box center [544, 260] width 1088 height 520
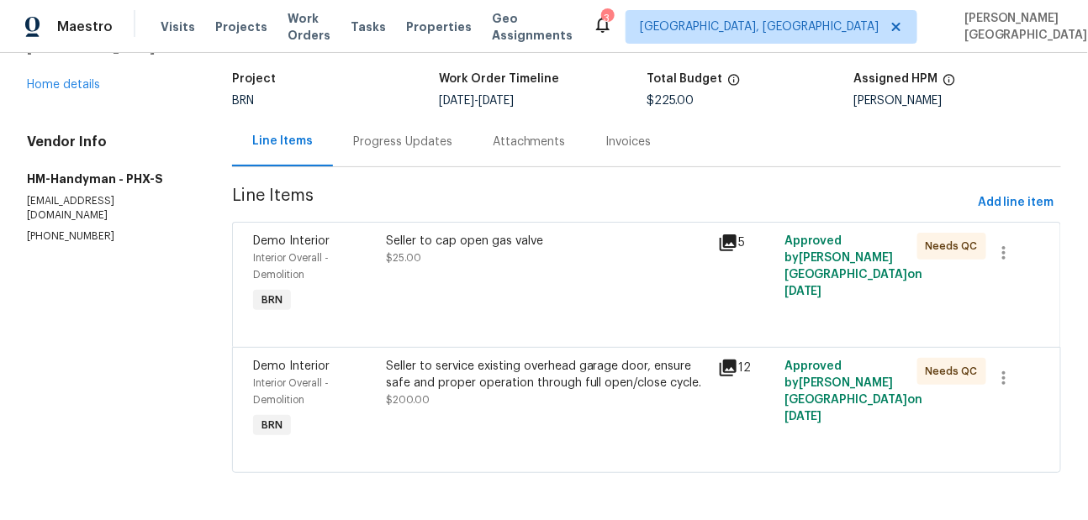
click at [482, 258] on div "Seller to cap open gas valve $25.00" at bounding box center [547, 250] width 322 height 34
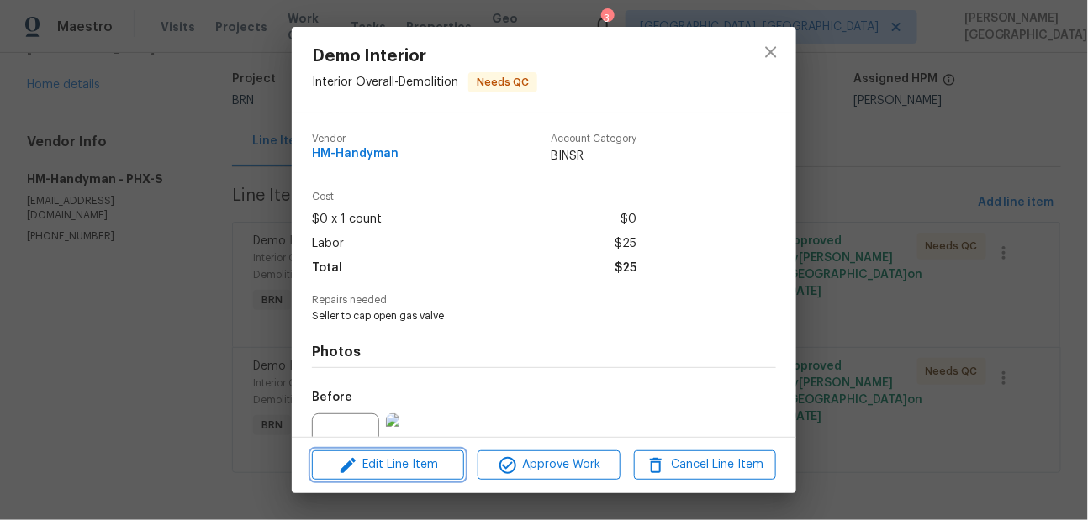
click at [393, 472] on span "Edit Line Item" at bounding box center [388, 465] width 142 height 21
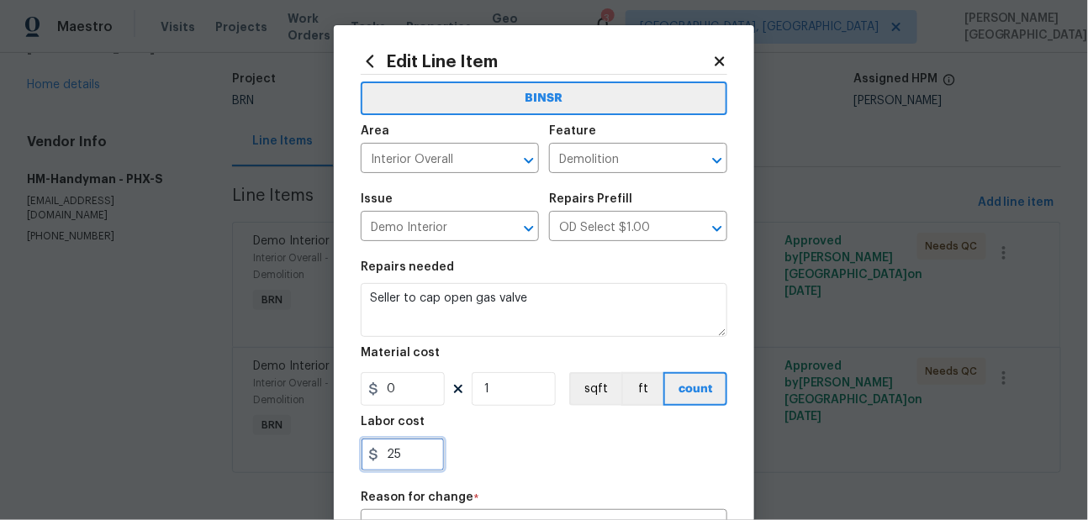
click at [397, 454] on input "25" at bounding box center [403, 455] width 84 height 34
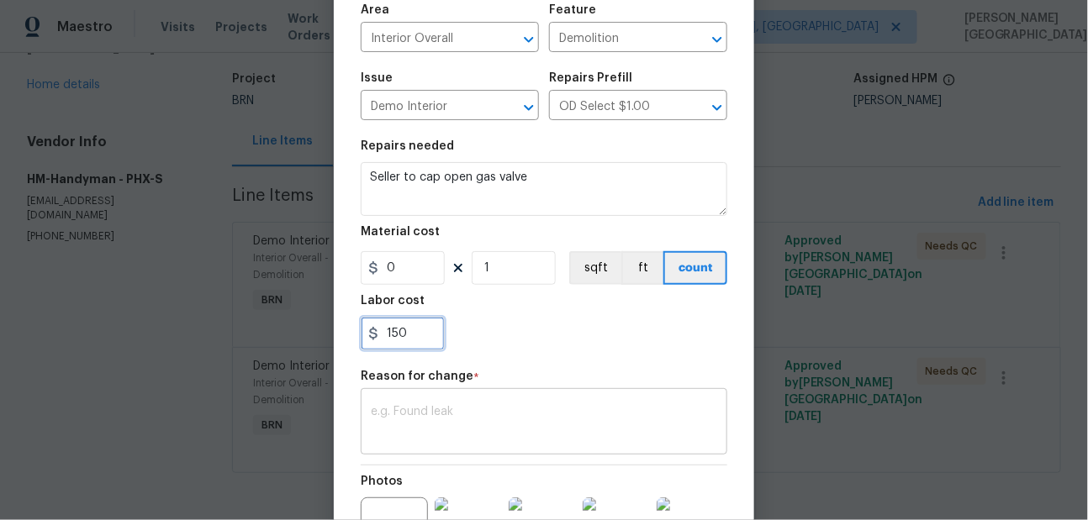
scroll to position [135, 0]
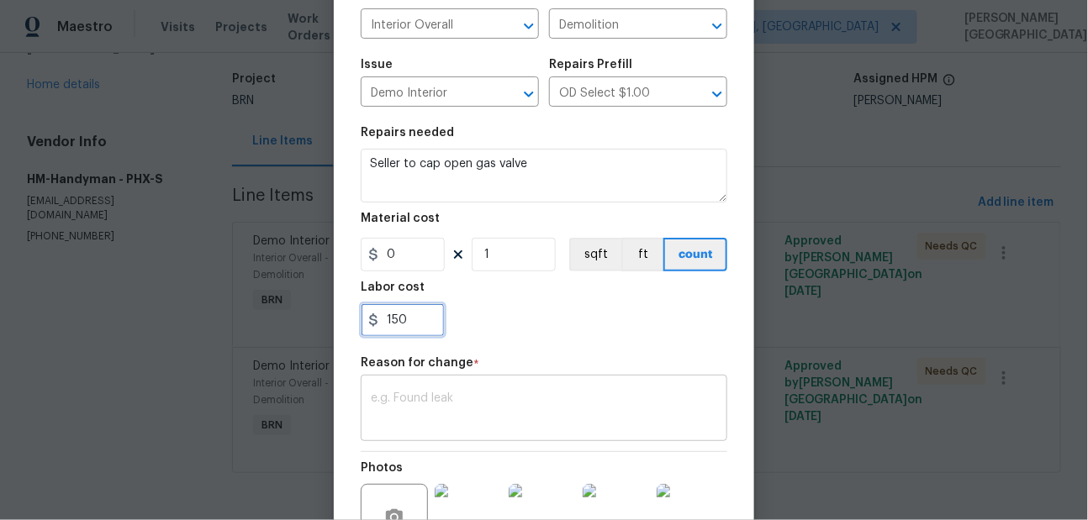
type input "150"
click at [425, 414] on textarea at bounding box center [544, 410] width 346 height 35
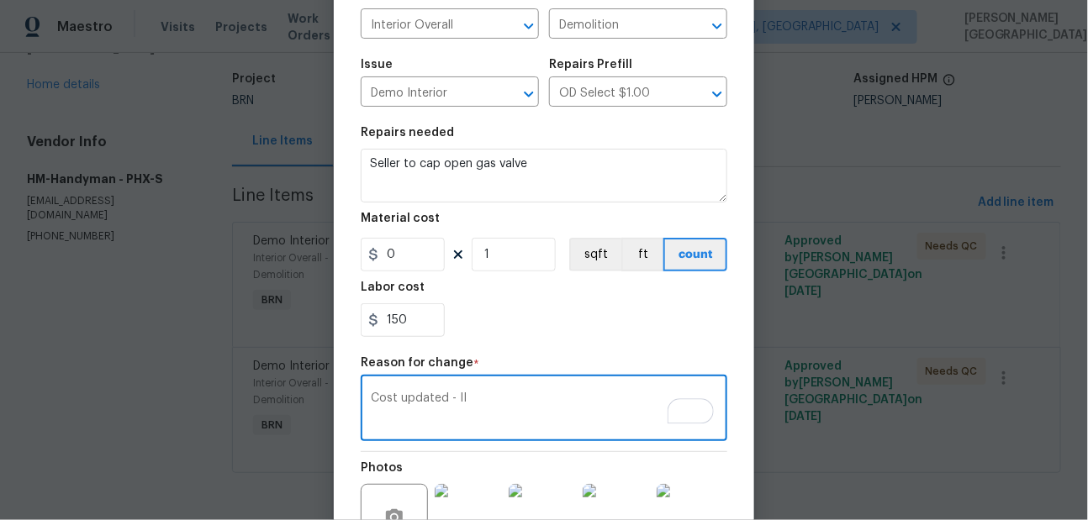
scroll to position [324, 0]
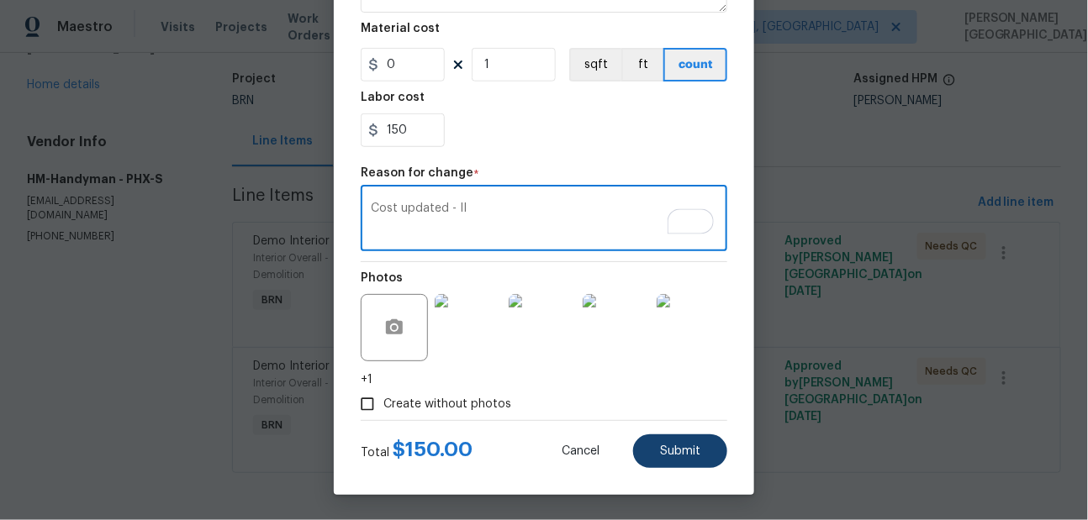
type textarea "Cost updated - II"
click at [664, 451] on span "Submit" at bounding box center [680, 452] width 40 height 13
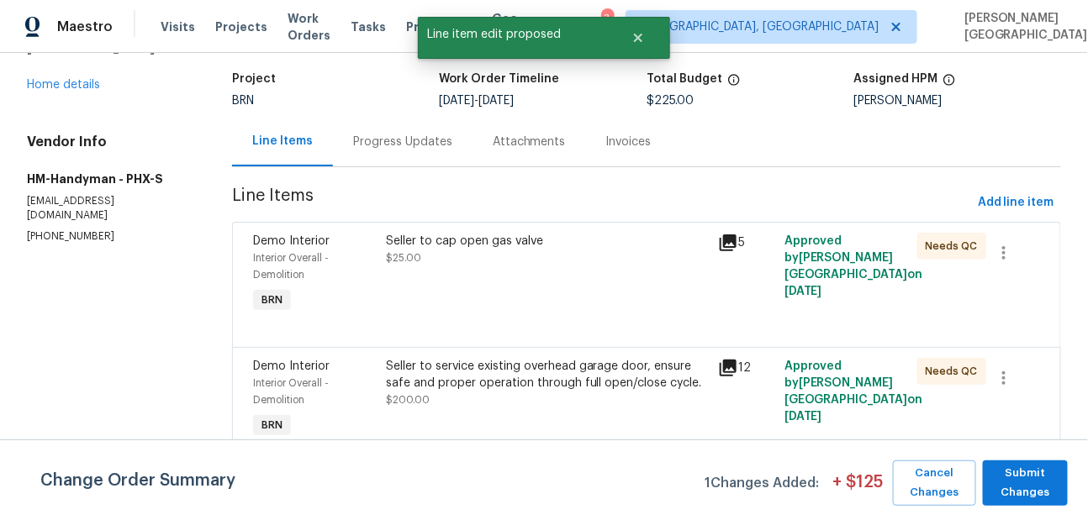
scroll to position [0, 0]
click at [1020, 487] on span "Submit Changes" at bounding box center [1025, 483] width 68 height 39
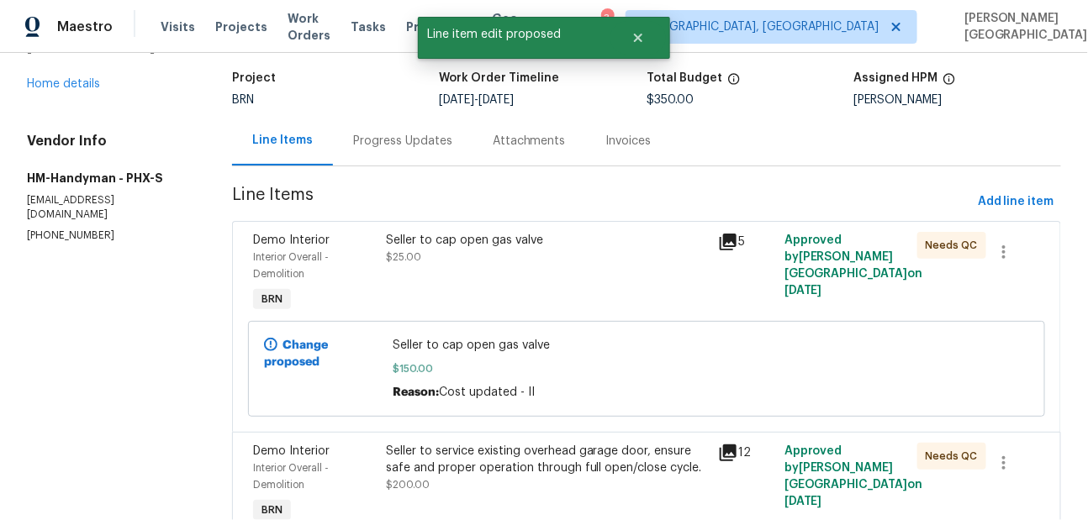
click at [407, 148] on div "Progress Updates" at bounding box center [402, 141] width 99 height 17
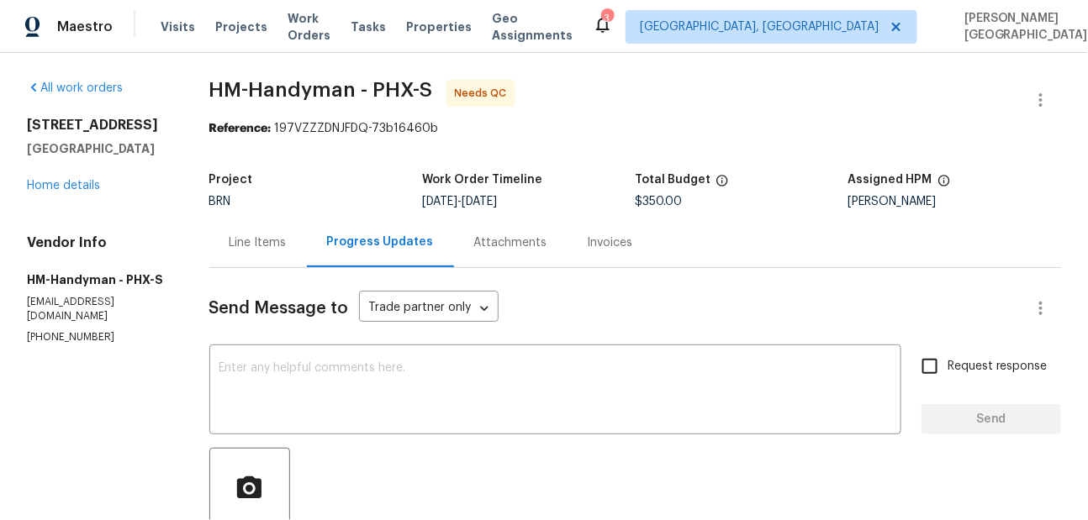
click at [282, 232] on div "Line Items" at bounding box center [258, 243] width 98 height 50
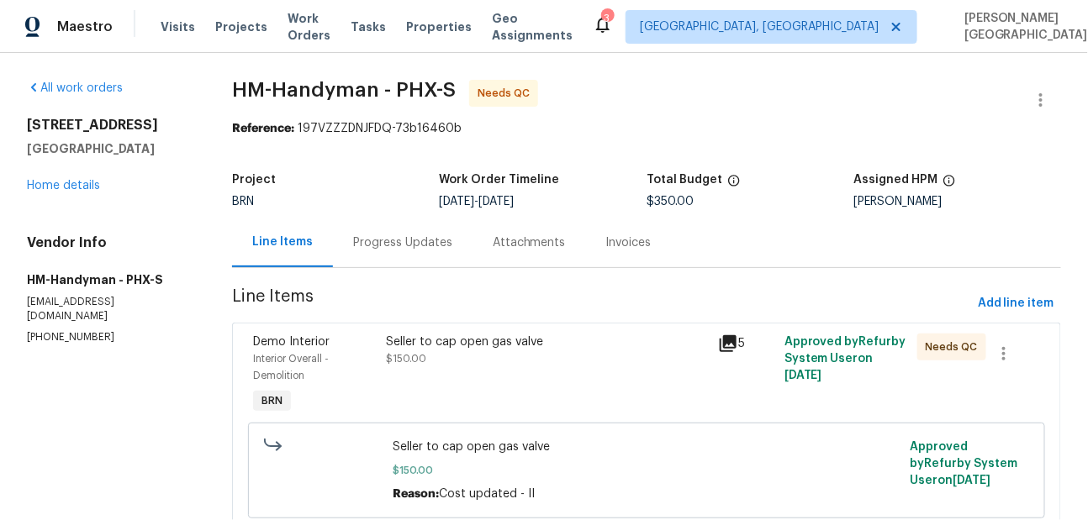
click at [395, 388] on div "Seller to cap open gas valve $150.00" at bounding box center [547, 376] width 332 height 94
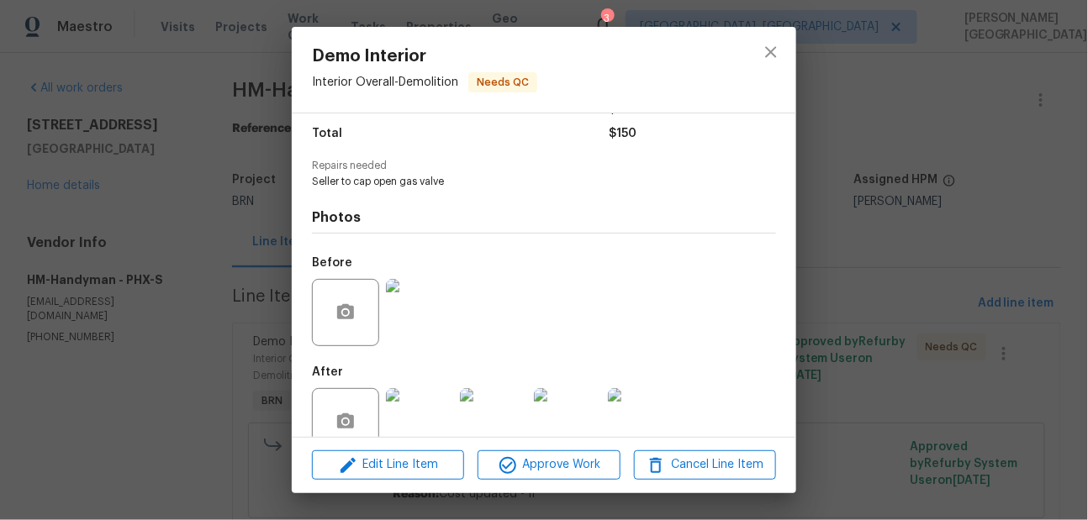
scroll to position [170, 0]
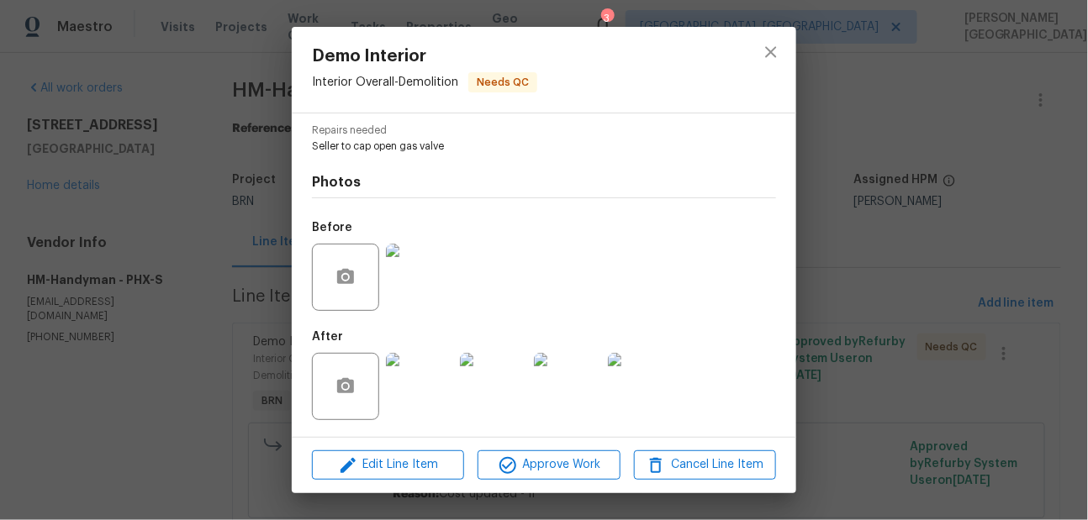
click at [398, 298] on img at bounding box center [419, 277] width 67 height 67
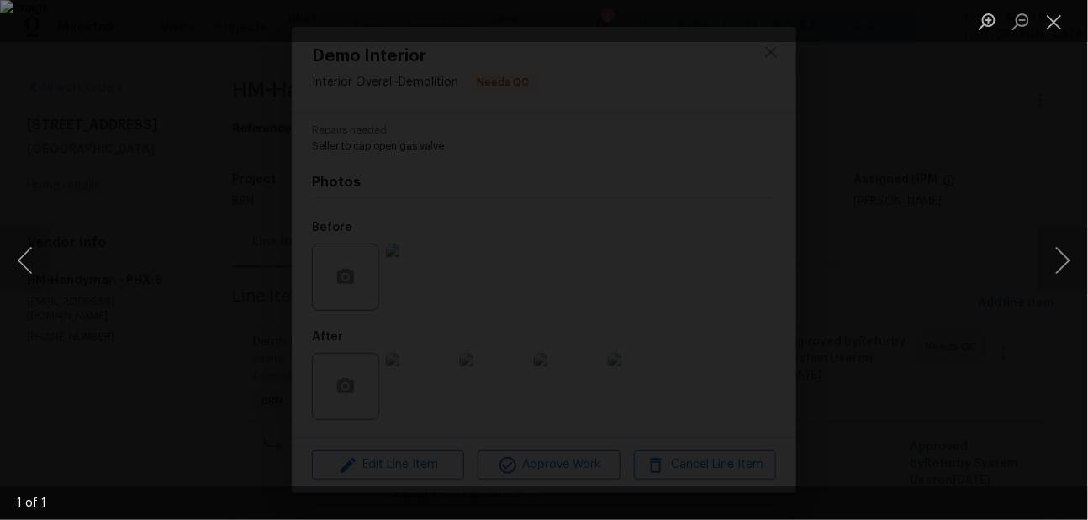
click at [995, 197] on div "Lightbox" at bounding box center [544, 260] width 1088 height 520
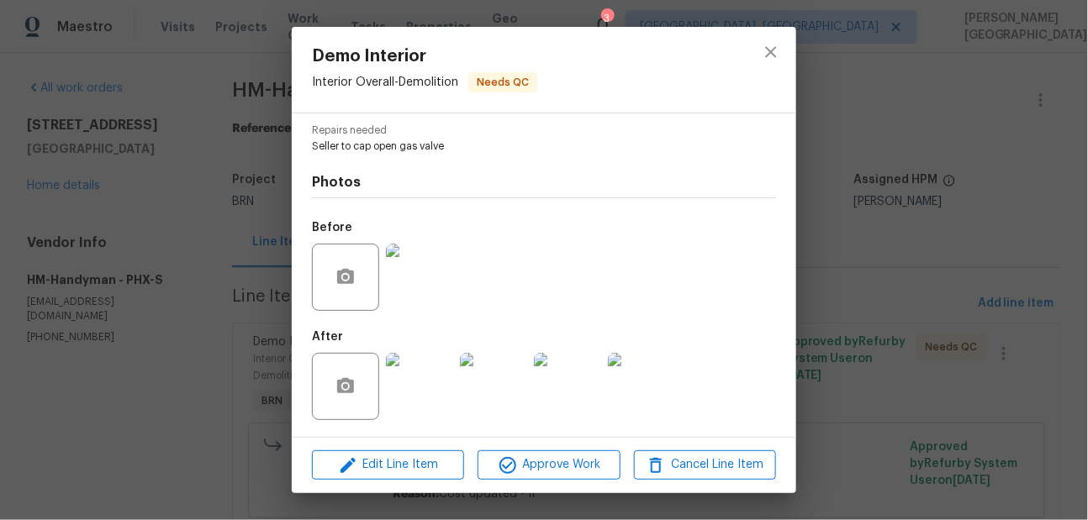
click at [441, 367] on img at bounding box center [419, 386] width 67 height 67
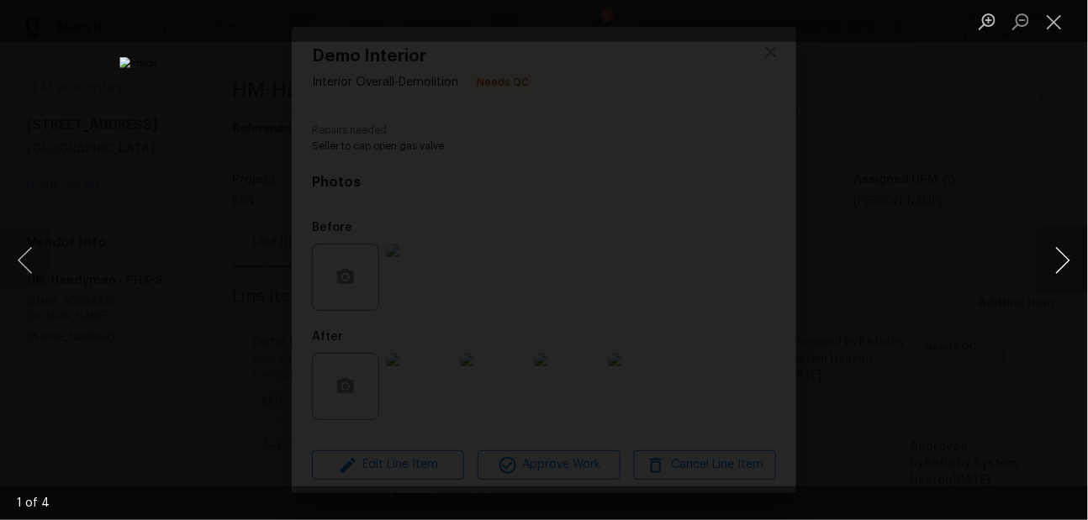
click at [1065, 266] on button "Next image" at bounding box center [1062, 260] width 50 height 67
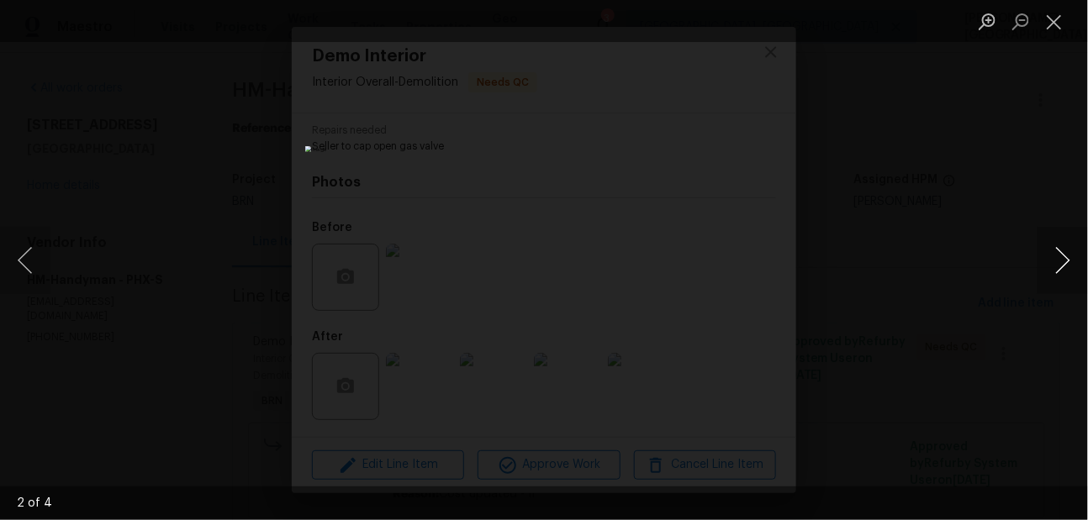
click at [1065, 266] on button "Next image" at bounding box center [1062, 260] width 50 height 67
click at [1033, 152] on div "Lightbox" at bounding box center [544, 260] width 1088 height 520
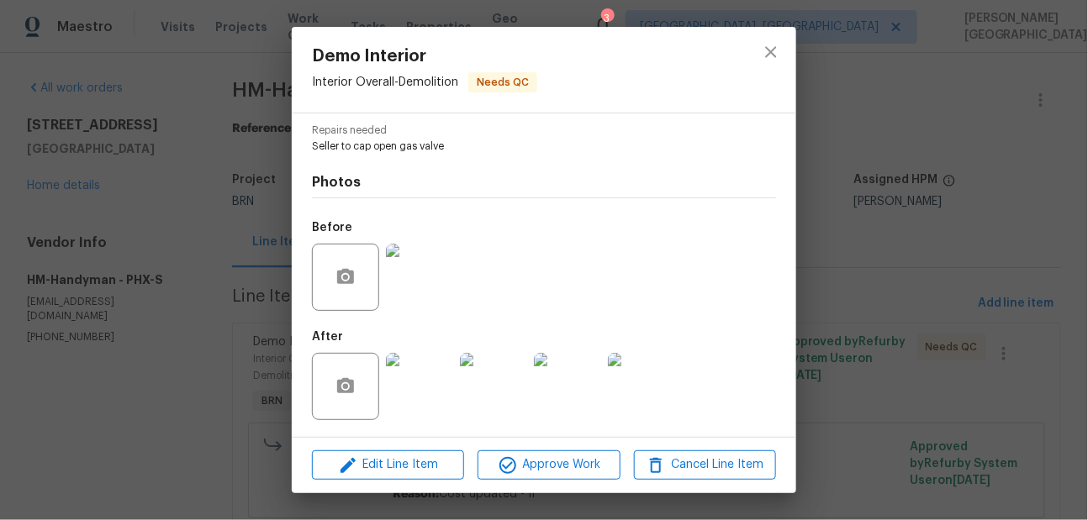
click at [889, 176] on div "Demo Interior Interior Overall - Demolition Needs QC Vendor HM-Handyman Account…" at bounding box center [544, 260] width 1088 height 520
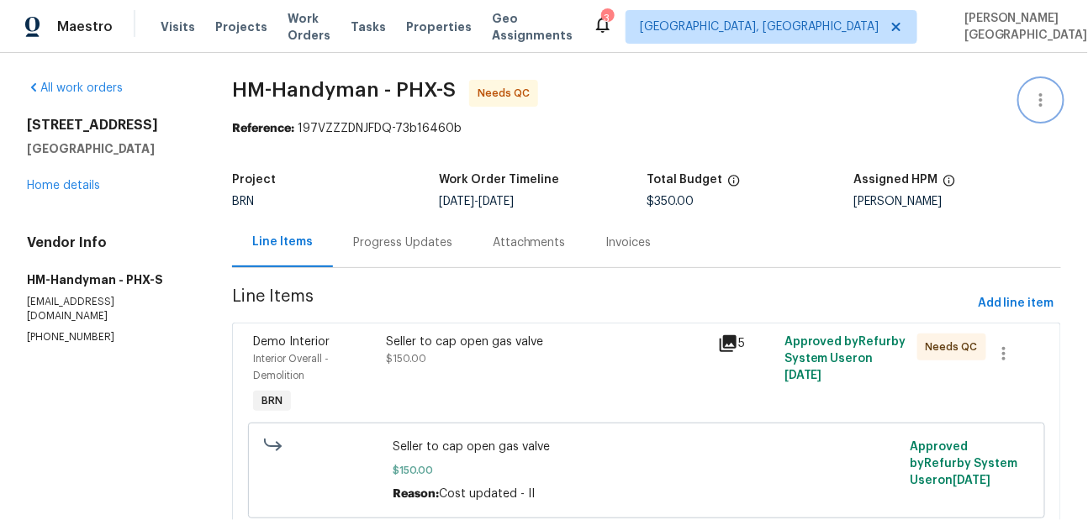
click at [1039, 105] on icon "button" at bounding box center [1041, 100] width 20 height 20
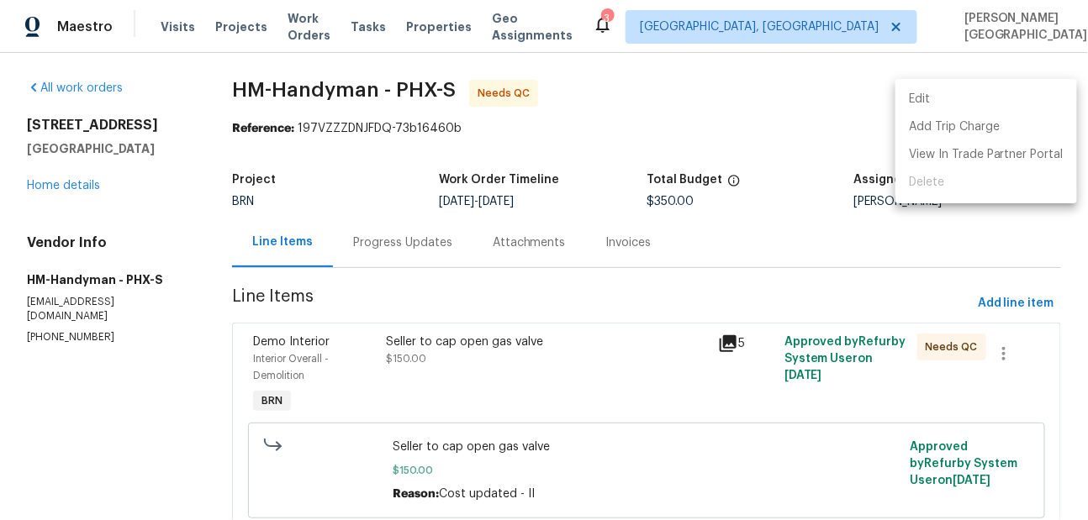
click at [979, 98] on li "Edit" at bounding box center [986, 100] width 182 height 28
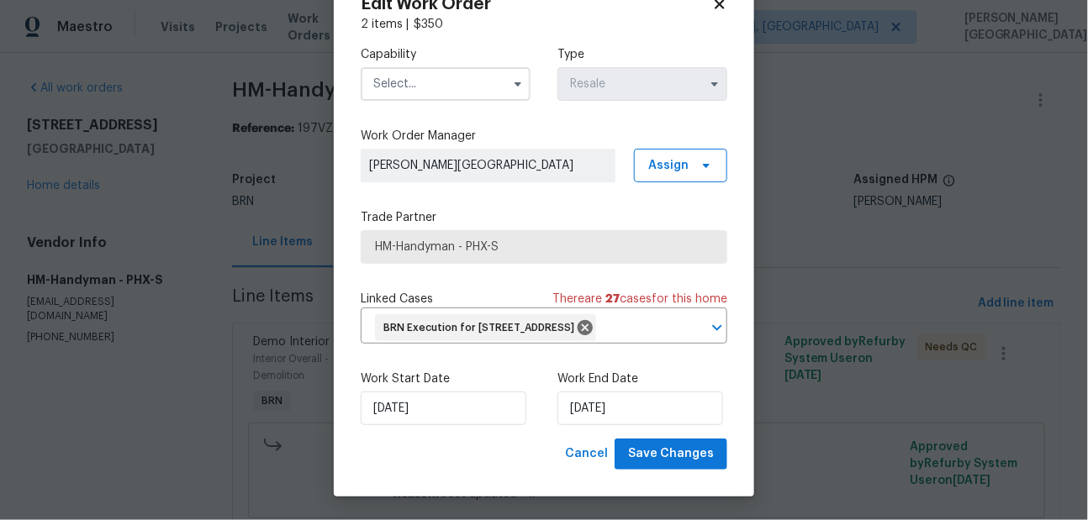
scroll to position [84, 0]
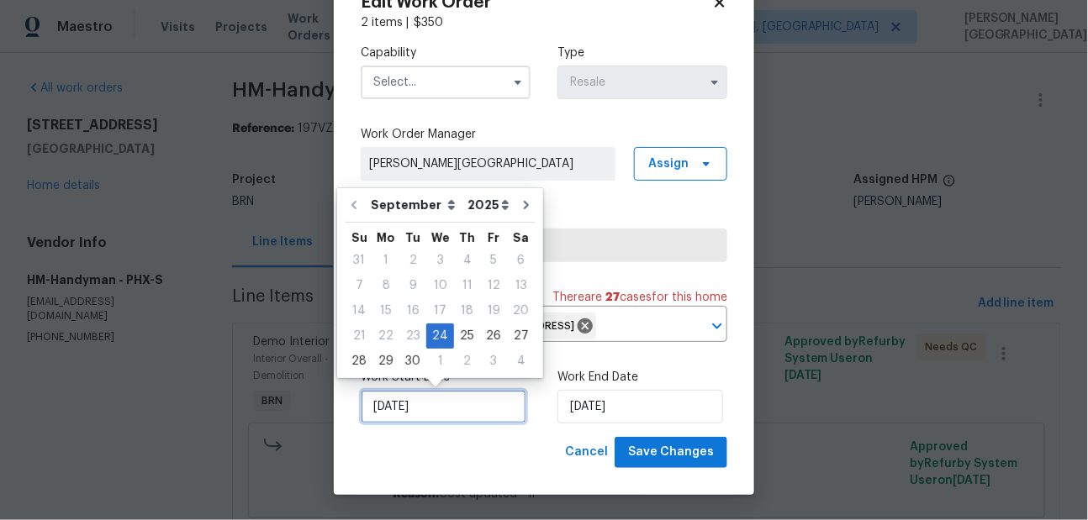
click at [417, 418] on input "[DATE]" at bounding box center [444, 407] width 166 height 34
click at [406, 369] on div "30" at bounding box center [412, 362] width 27 height 24
type input "[DATE]"
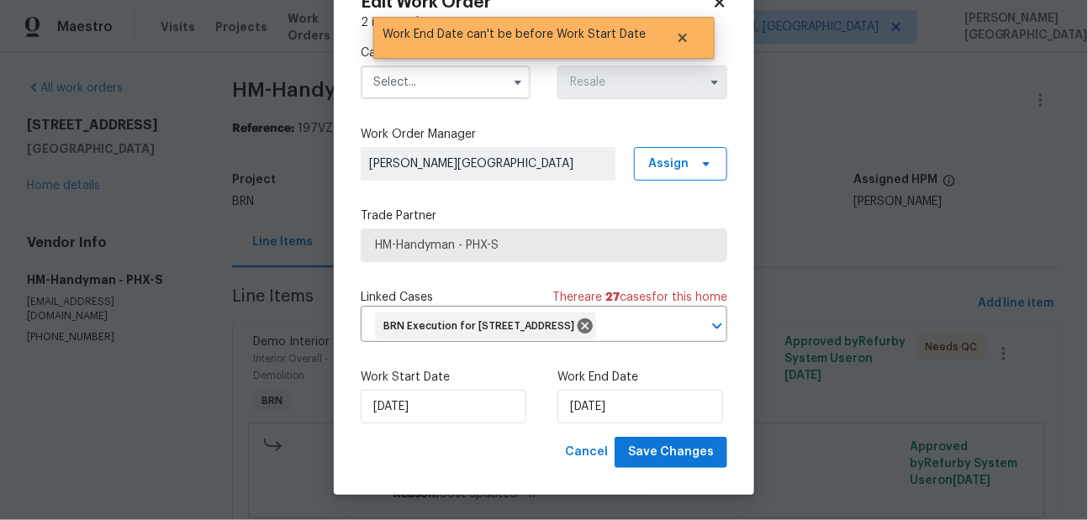
click at [395, 71] on input "text" at bounding box center [446, 83] width 170 height 34
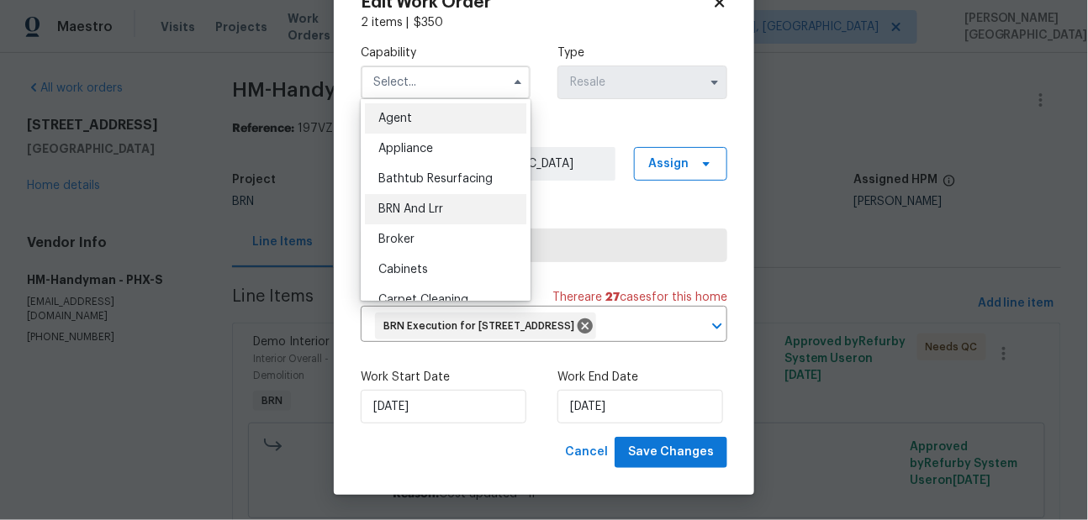
click at [419, 194] on div "BRN And Lrr" at bounding box center [445, 209] width 161 height 30
type input "BRN And Lrr"
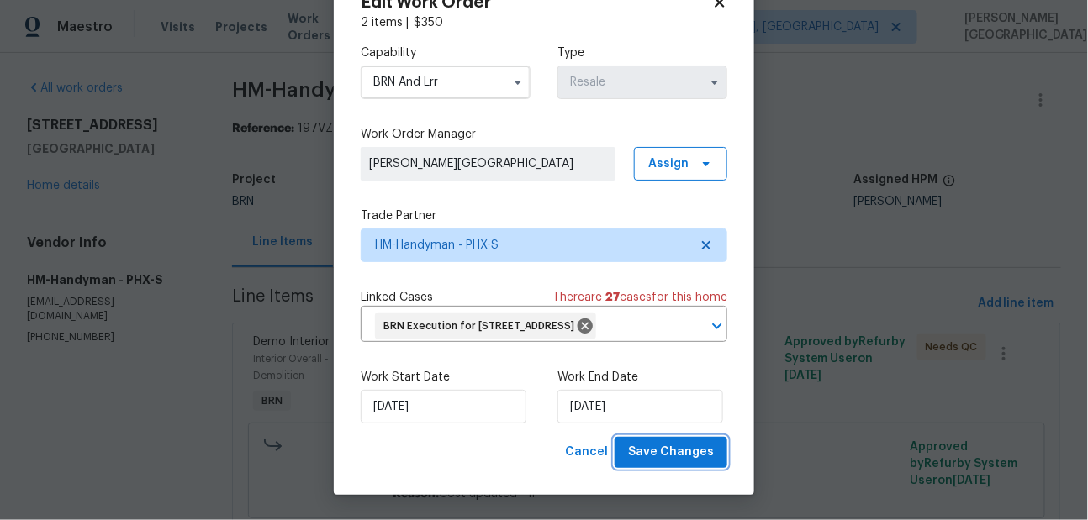
click at [688, 446] on span "Save Changes" at bounding box center [671, 452] width 86 height 21
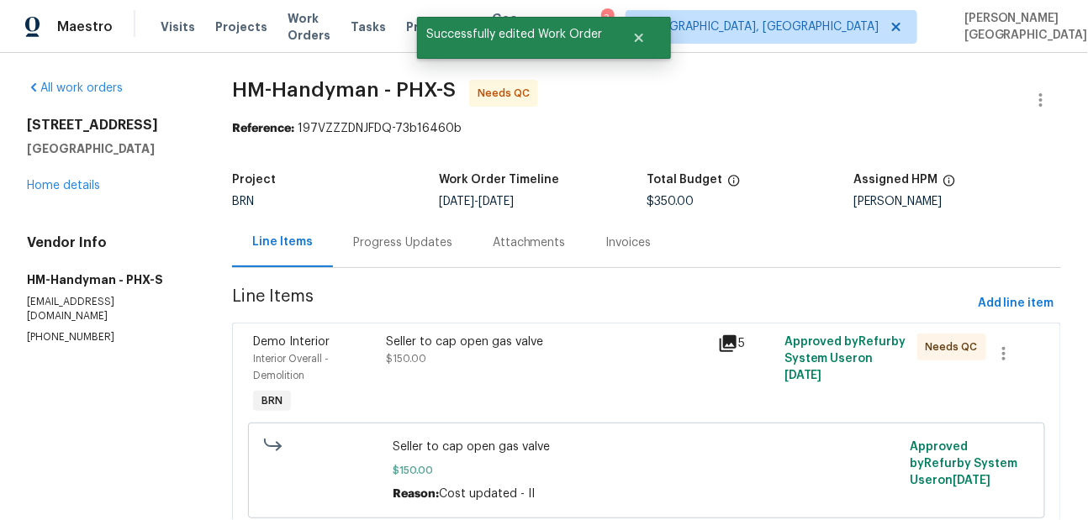
scroll to position [42, 0]
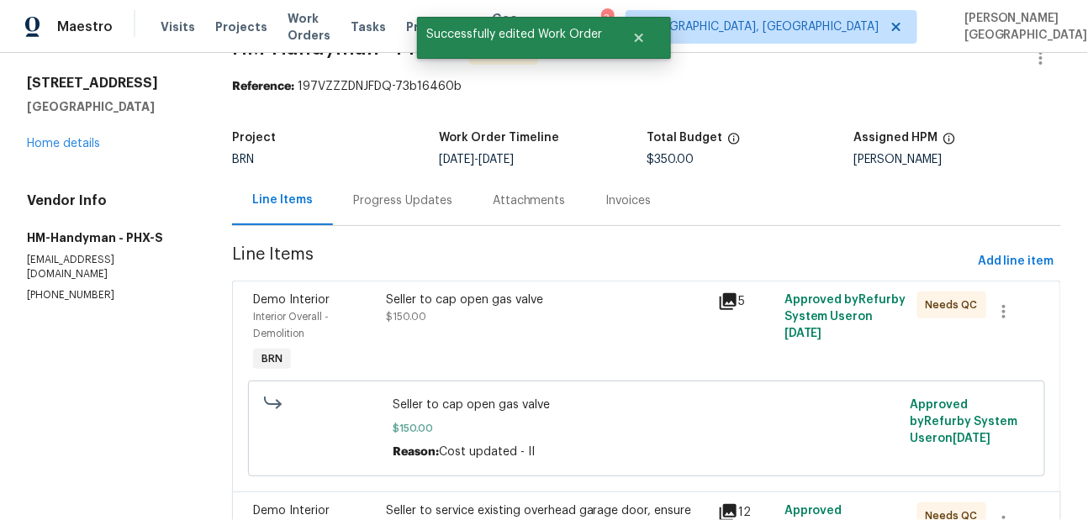
click at [502, 329] on div "Seller to cap open gas valve $150.00" at bounding box center [547, 334] width 332 height 94
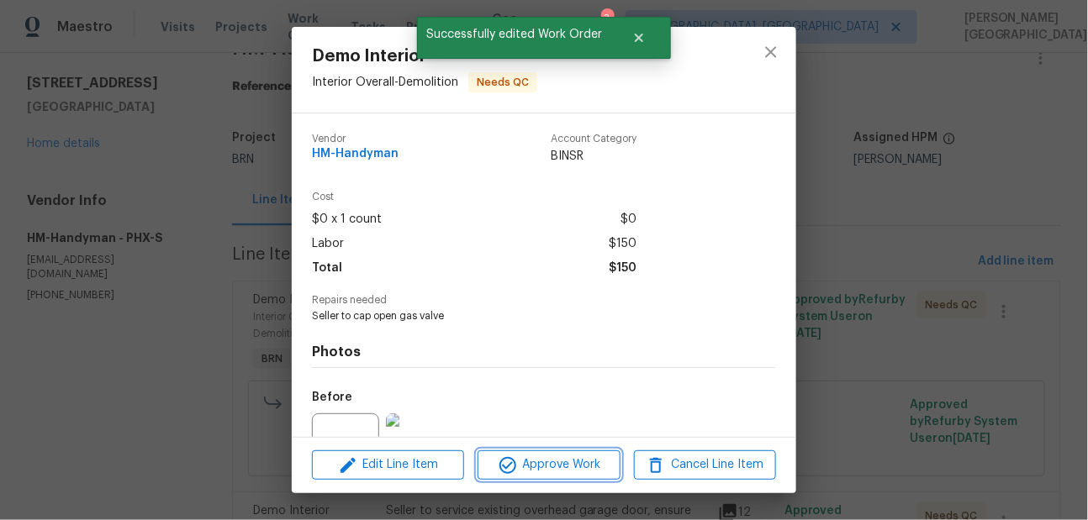
click at [546, 456] on span "Approve Work" at bounding box center [549, 465] width 132 height 21
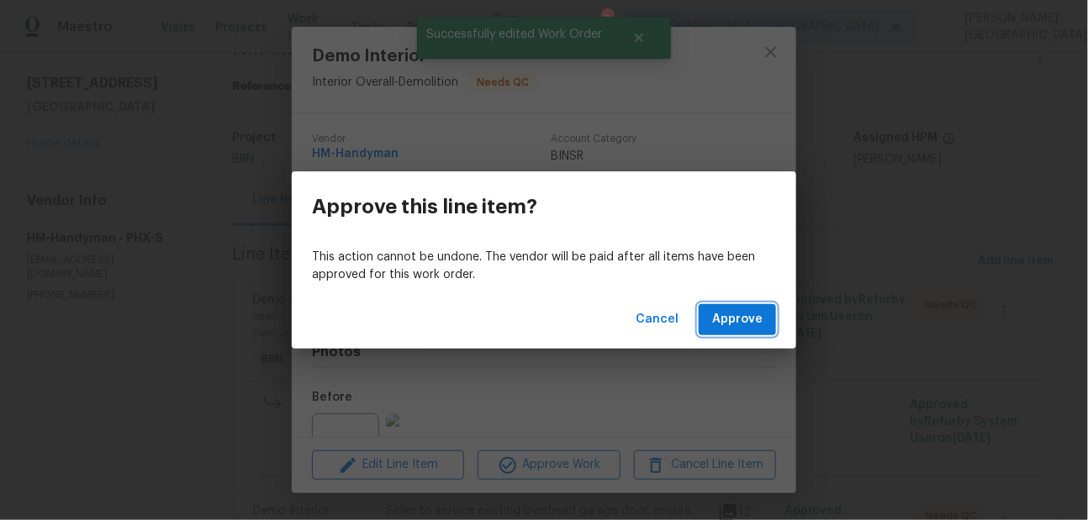
click at [736, 329] on span "Approve" at bounding box center [737, 319] width 50 height 21
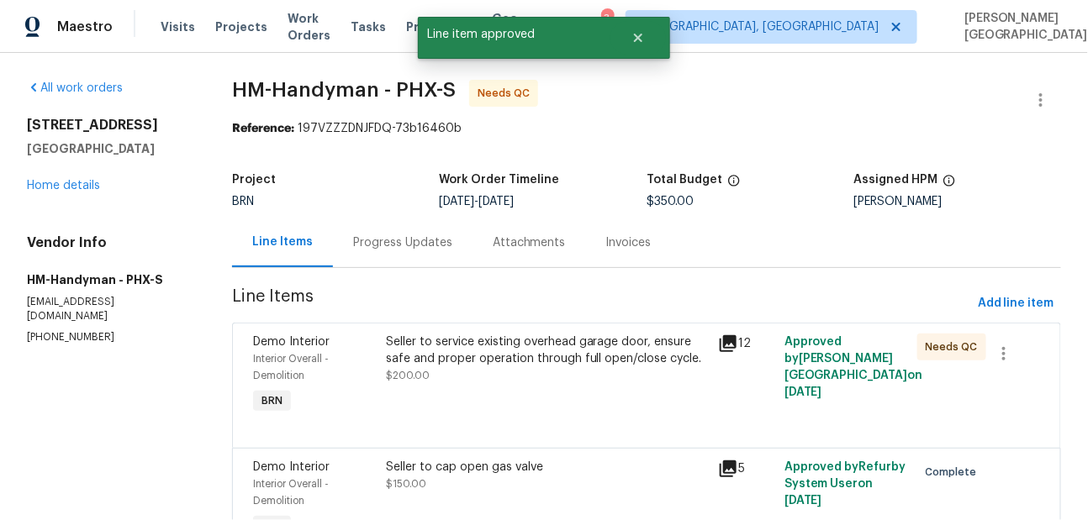
scroll to position [153, 0]
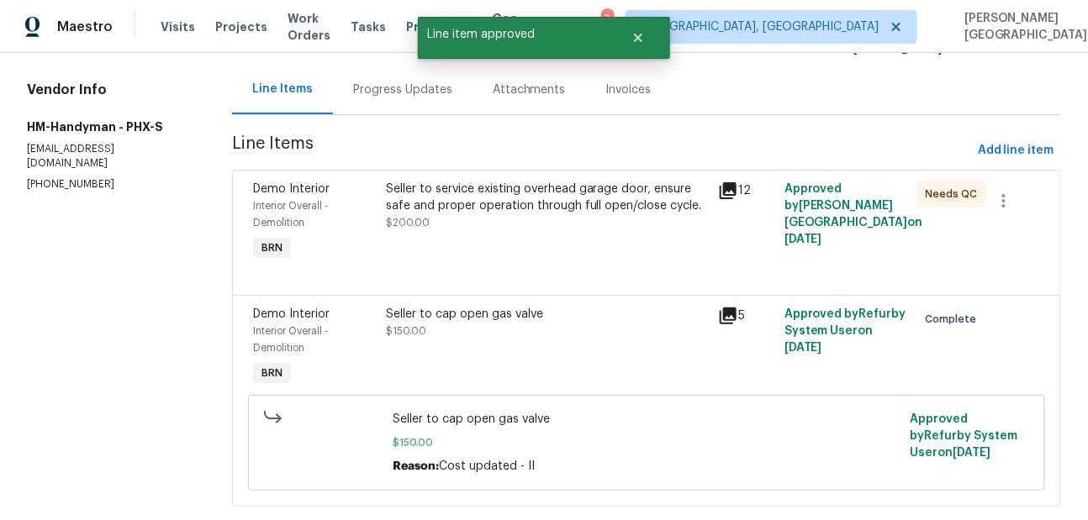
click at [520, 221] on div "Seller to service existing overhead garage door, ensure safe and proper operati…" at bounding box center [547, 206] width 322 height 50
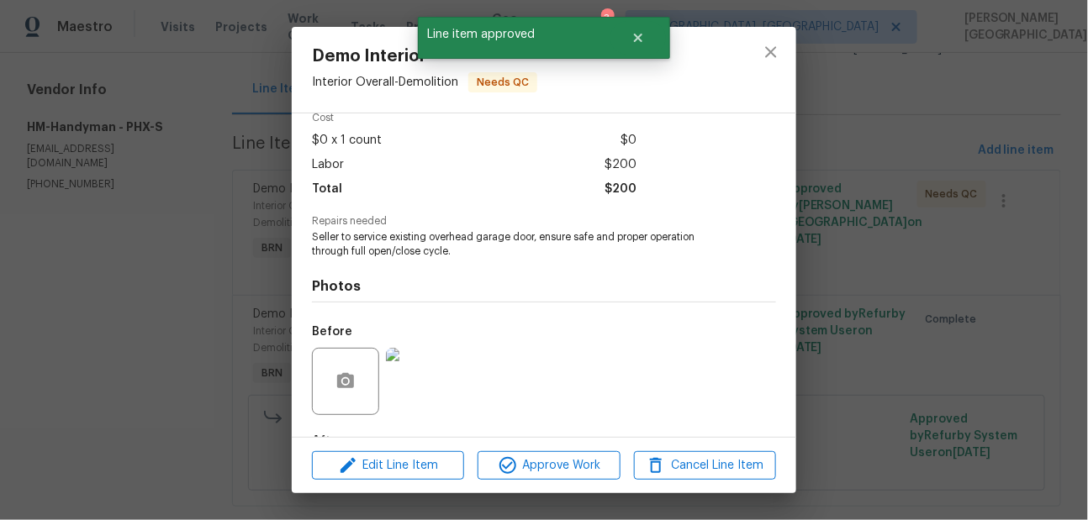
scroll to position [184, 0]
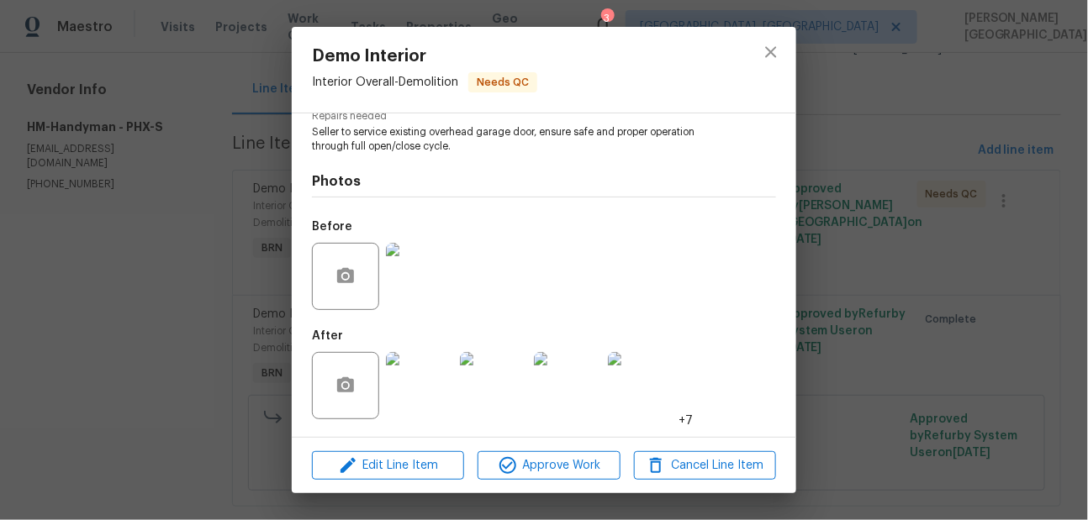
click at [428, 372] on img at bounding box center [419, 385] width 67 height 67
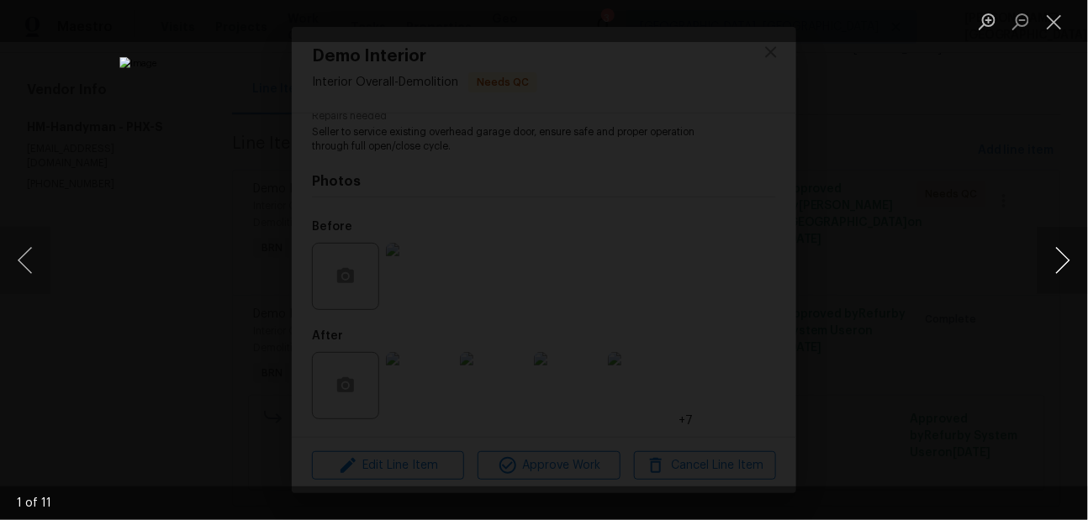
click at [1053, 267] on button "Next image" at bounding box center [1062, 260] width 50 height 67
click at [1055, 268] on button "Next image" at bounding box center [1062, 260] width 50 height 67
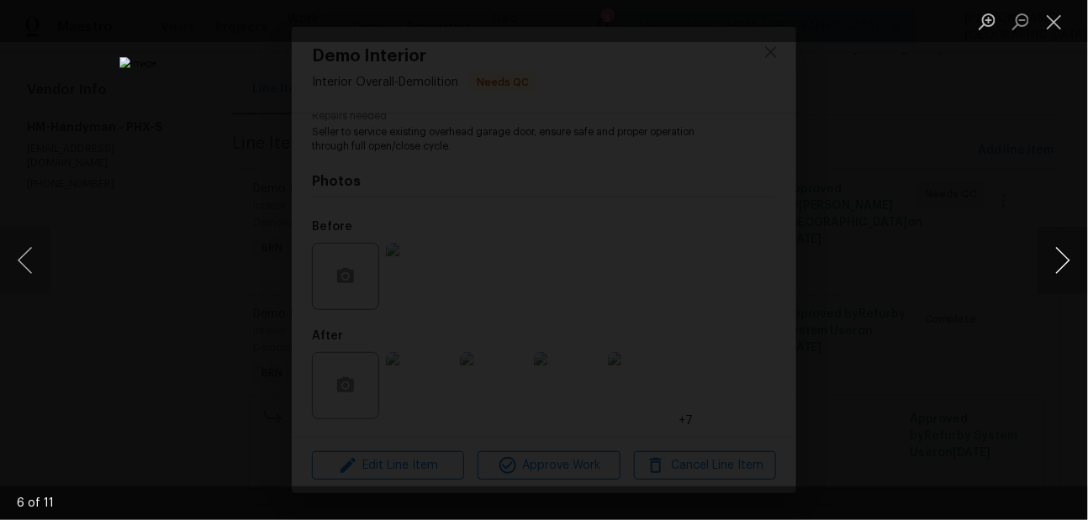
click at [1055, 268] on button "Next image" at bounding box center [1062, 260] width 50 height 67
click at [995, 150] on div "Lightbox" at bounding box center [544, 260] width 1088 height 520
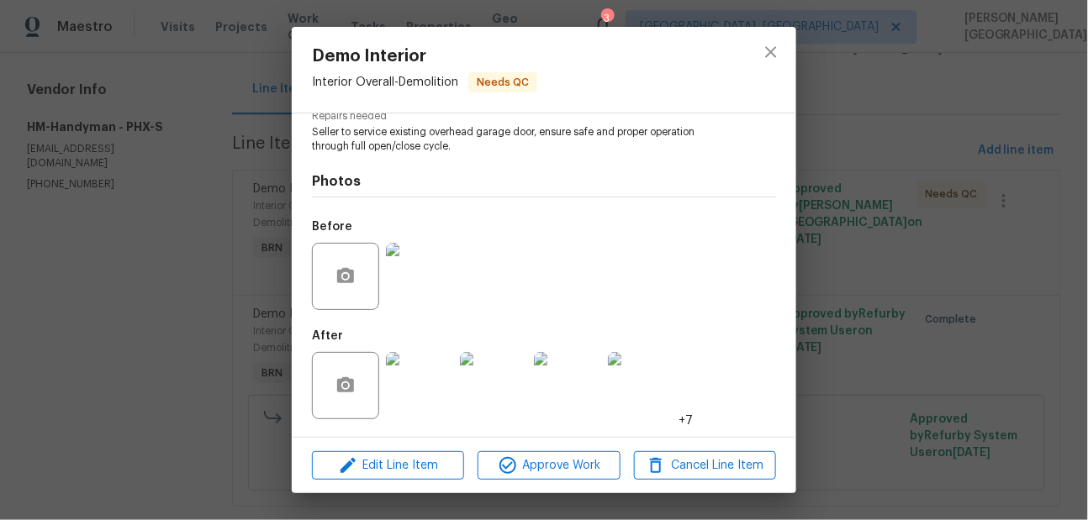
click at [995, 150] on div "Demo Interior Interior Overall - Demolition Needs QC Vendor HM-Handyman Account…" at bounding box center [544, 260] width 1088 height 520
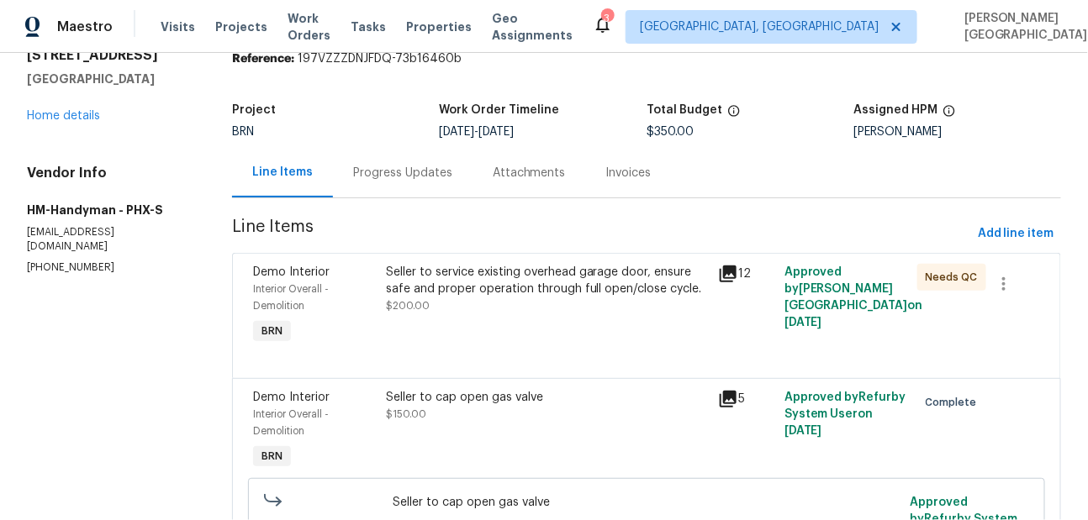
scroll to position [0, 0]
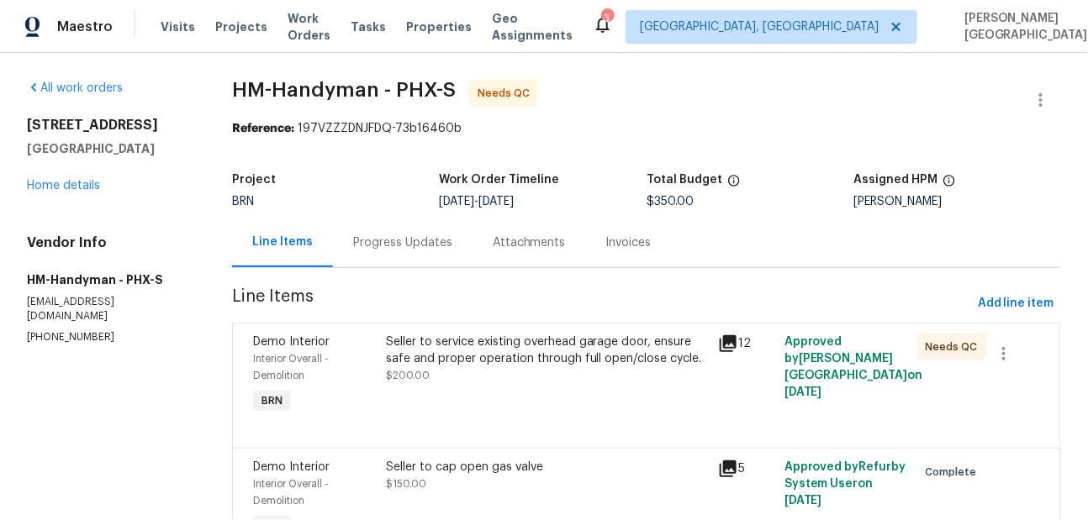
click at [428, 363] on div "Seller to service existing overhead garage door, ensure safe and proper operati…" at bounding box center [547, 351] width 322 height 34
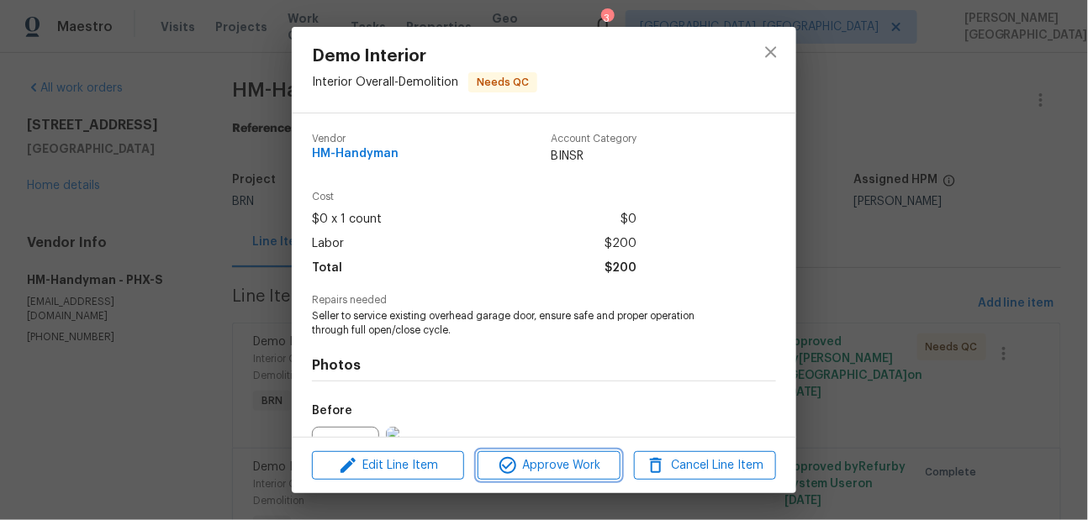
click at [533, 465] on span "Approve Work" at bounding box center [549, 466] width 132 height 21
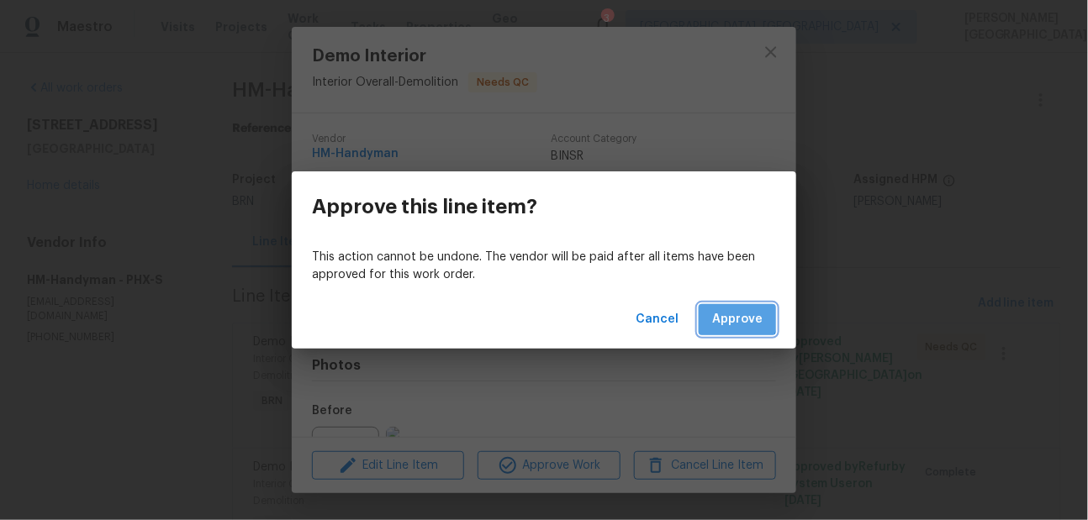
click at [736, 317] on span "Approve" at bounding box center [737, 319] width 50 height 21
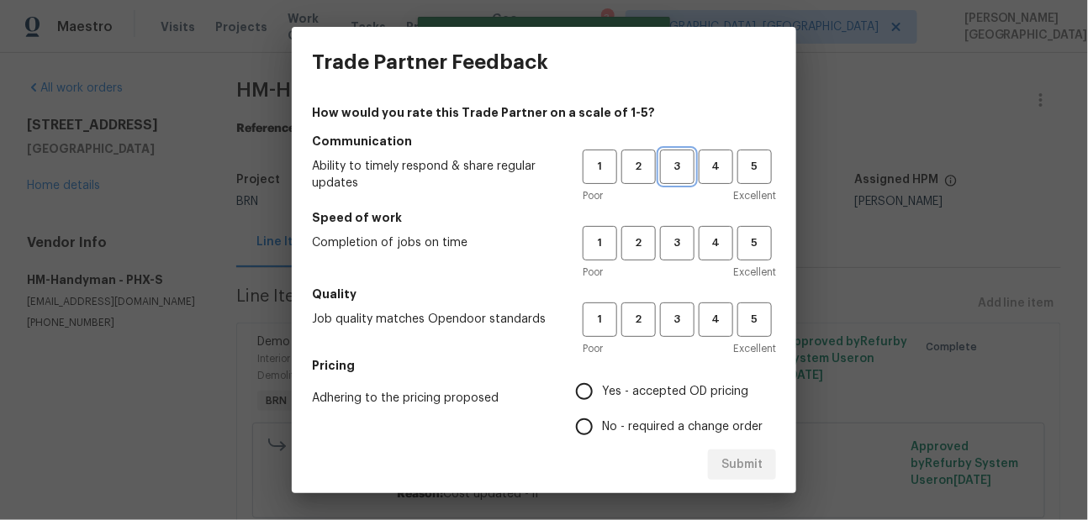
click at [675, 173] on span "3" at bounding box center [677, 166] width 31 height 19
click at [675, 263] on div "1 2 3 4 5 Poor Excellent" at bounding box center [679, 253] width 193 height 55
click at [675, 247] on span "3" at bounding box center [677, 243] width 31 height 19
click at [675, 348] on div "Poor Excellent" at bounding box center [679, 348] width 193 height 17
click at [674, 324] on span "3" at bounding box center [677, 319] width 31 height 19
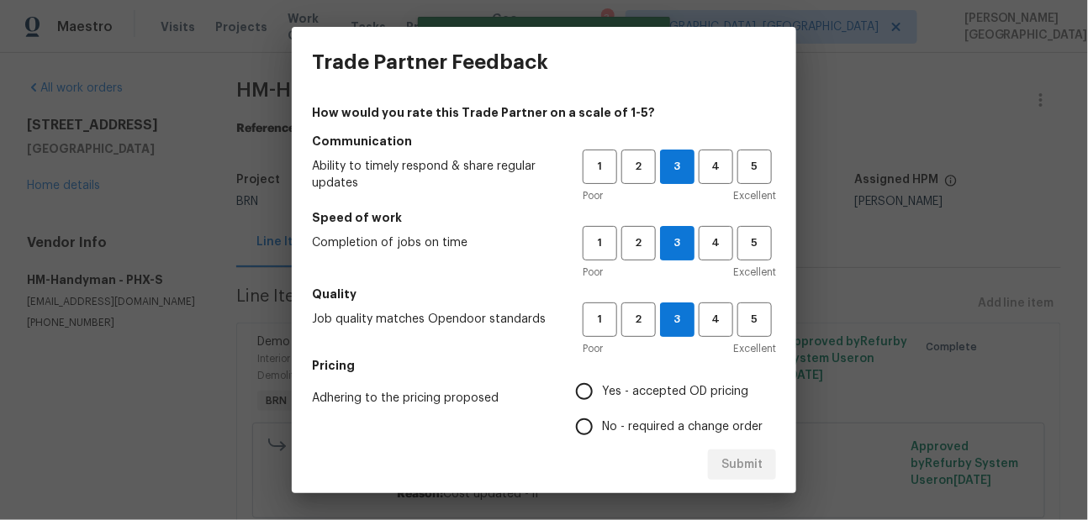
click at [594, 424] on input "No - required a change order" at bounding box center [584, 426] width 35 height 35
radio input "true"
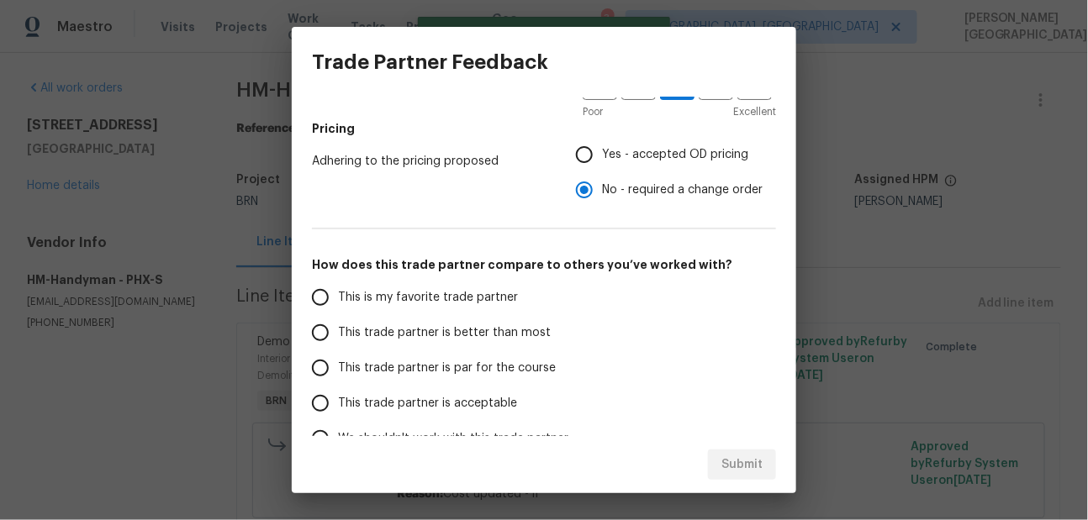
scroll to position [272, 0]
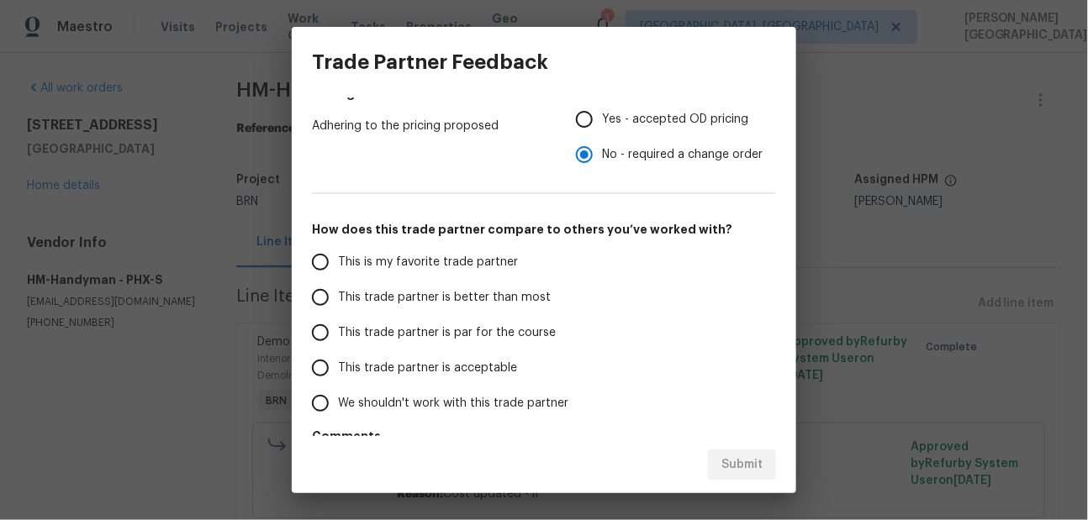
click at [459, 298] on span "This trade partner is better than most" at bounding box center [444, 298] width 213 height 18
click at [338, 298] on input "This trade partner is better than most" at bounding box center [320, 297] width 35 height 35
click at [731, 456] on span "Submit" at bounding box center [741, 465] width 41 height 21
radio input "true"
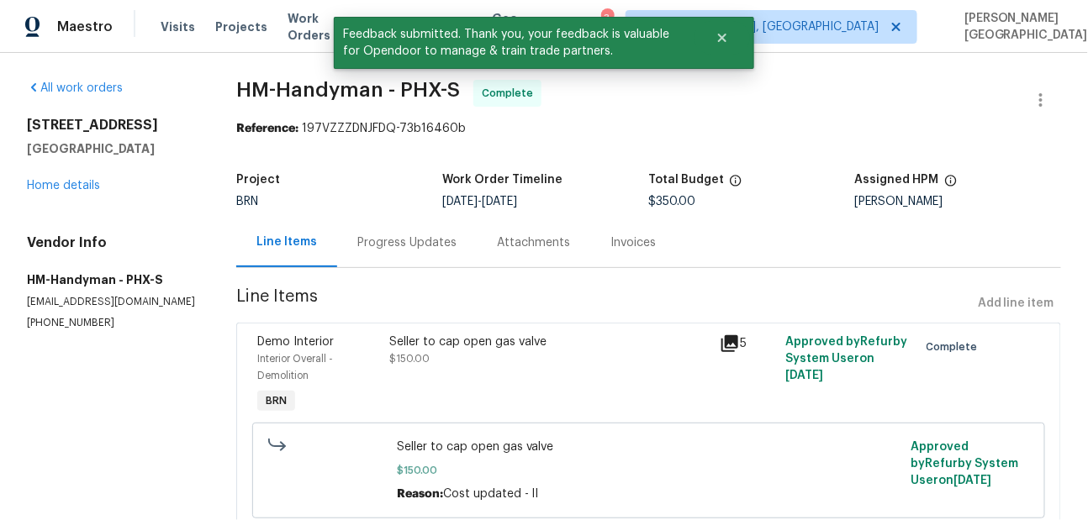
click at [619, 237] on div "Invoices" at bounding box center [632, 243] width 45 height 17
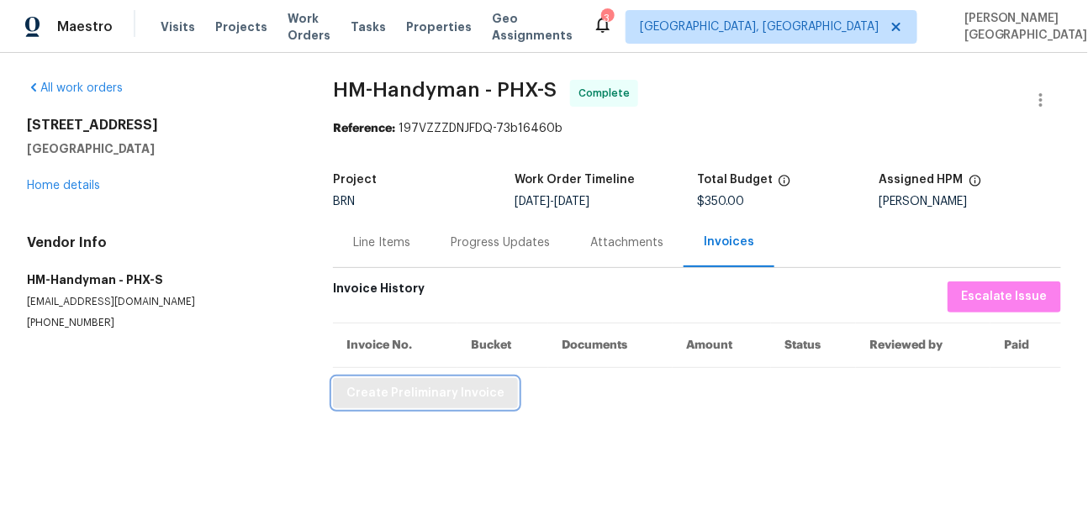
click at [458, 386] on span "Create Preliminary Invoice" at bounding box center [425, 393] width 158 height 21
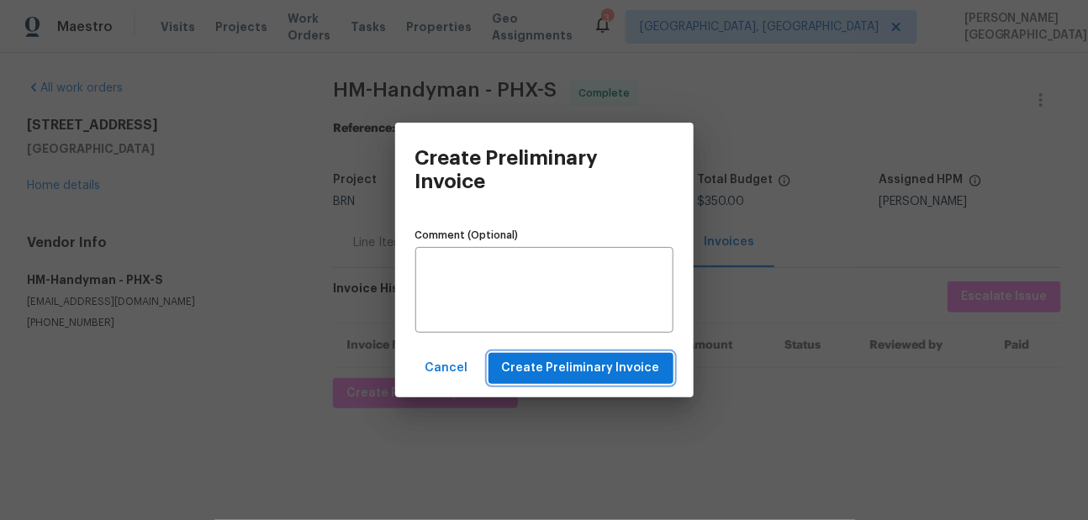
click at [577, 353] on button "Create Preliminary Invoice" at bounding box center [580, 368] width 185 height 31
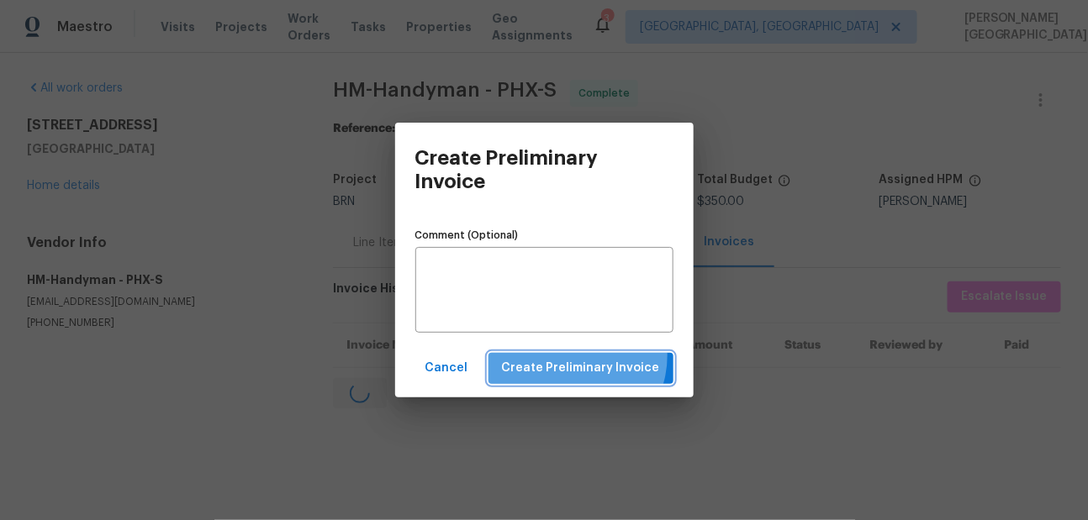
click at [577, 356] on button "Create Preliminary Invoice" at bounding box center [580, 368] width 185 height 31
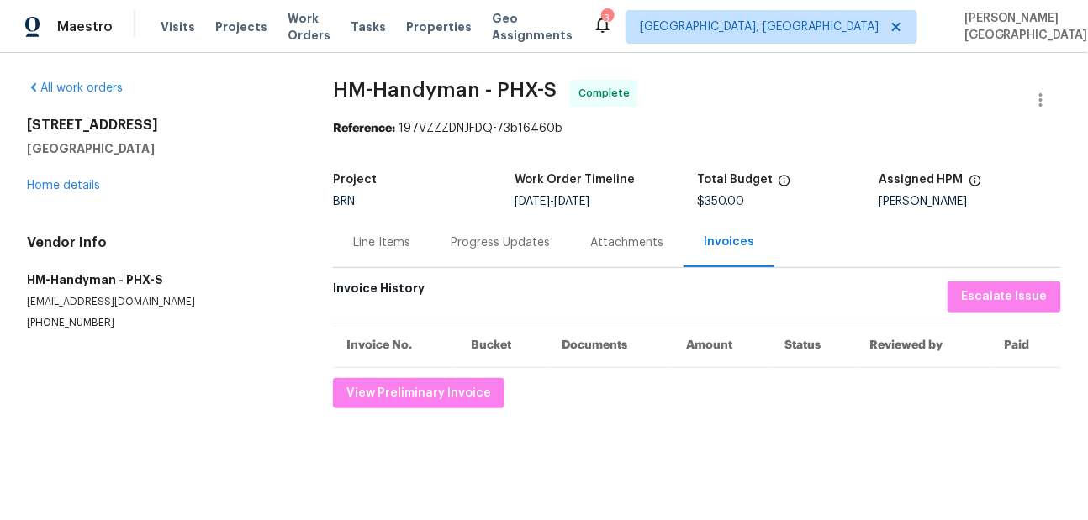
click at [340, 82] on span "HM-Handyman - PHX-S" at bounding box center [445, 90] width 224 height 20
click at [424, 82] on span "HM-Handyman - PHX-S" at bounding box center [445, 90] width 224 height 20
copy span "HM-Handyman"
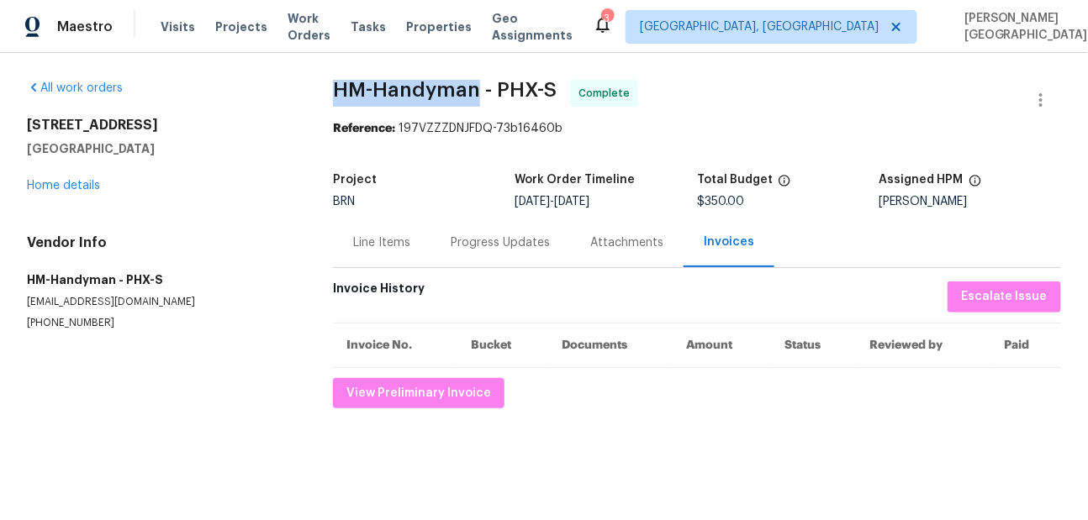
copy span "HM-Handyman"
click at [377, 259] on div "Line Items" at bounding box center [382, 243] width 98 height 50
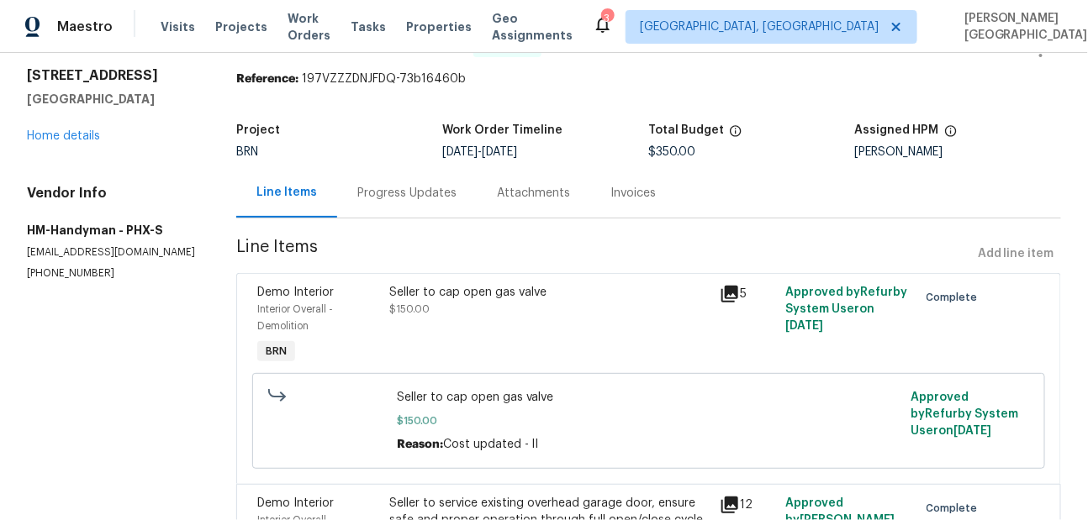
scroll to position [109, 0]
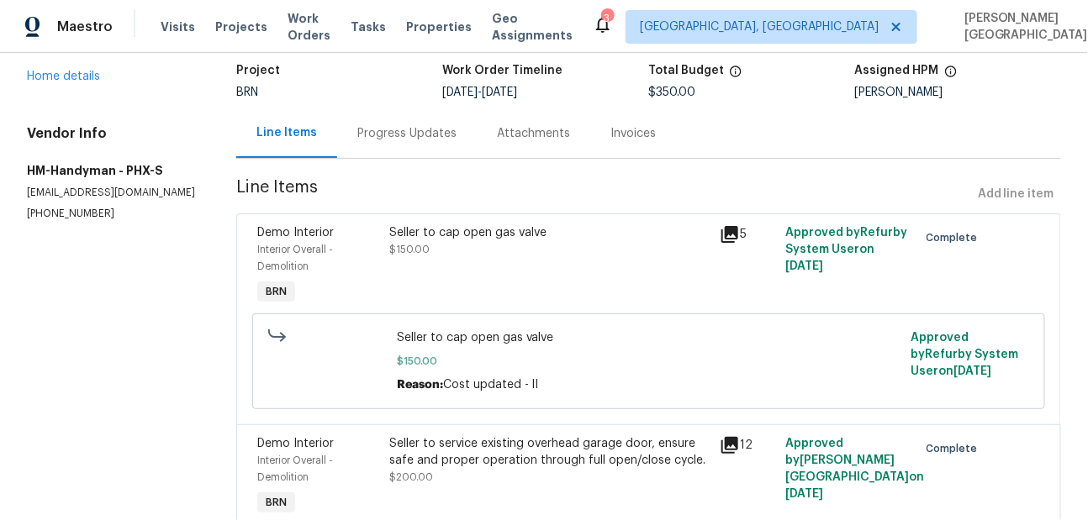
click at [481, 234] on div "Seller to cap open gas valve" at bounding box center [549, 232] width 320 height 17
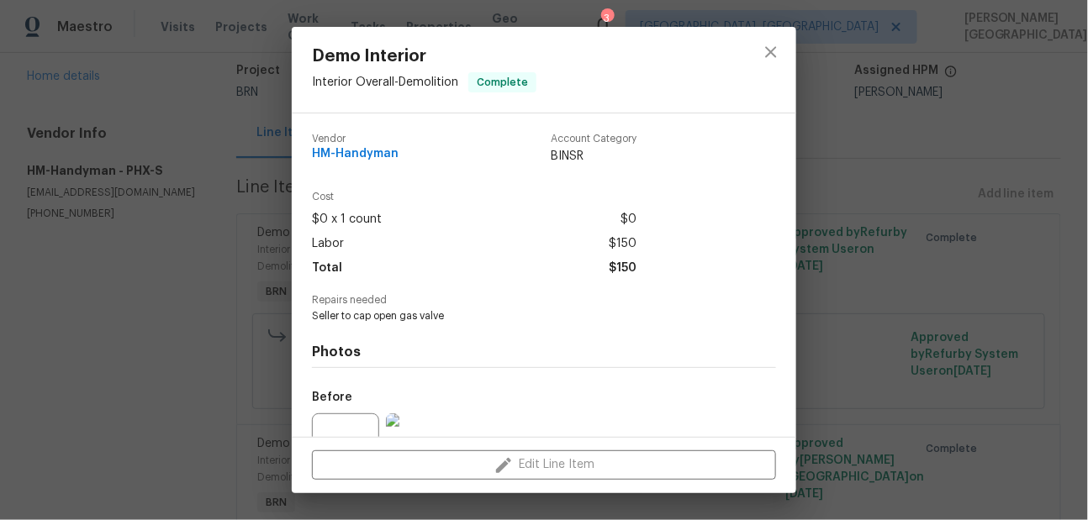
click at [392, 318] on span "Seller to cap open gas valve" at bounding box center [521, 316] width 418 height 14
copy span "Seller to cap open gas valve"
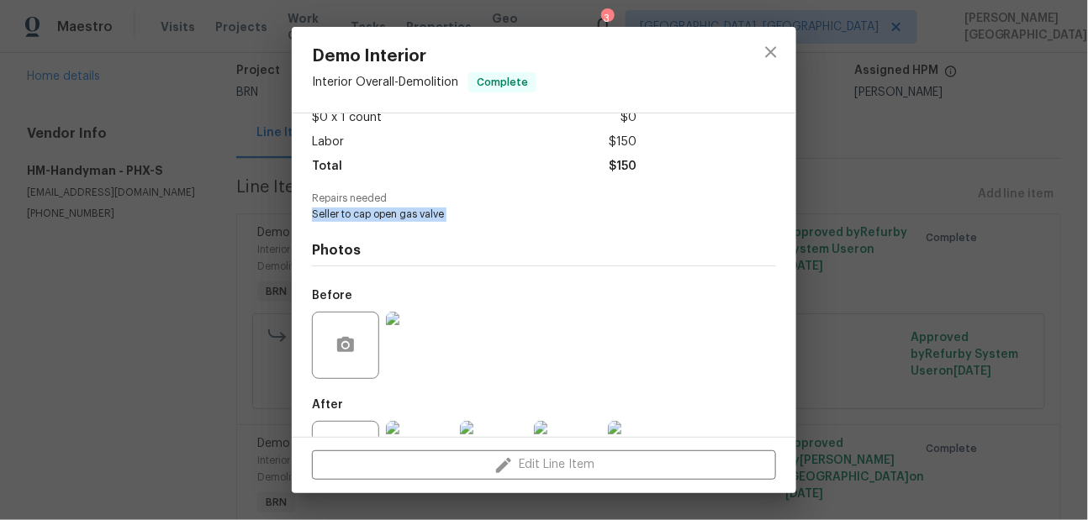
scroll to position [170, 0]
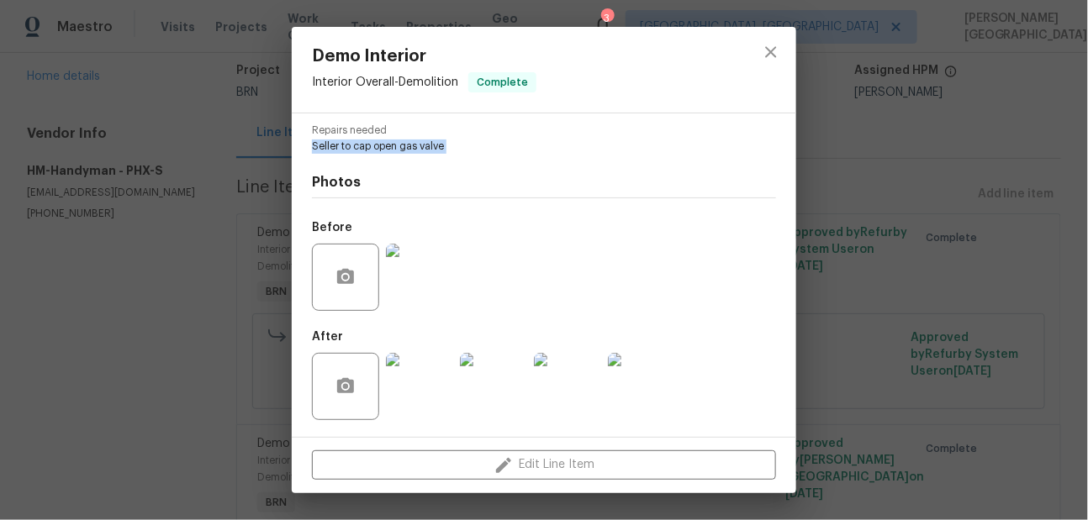
click at [426, 282] on img at bounding box center [419, 277] width 67 height 67
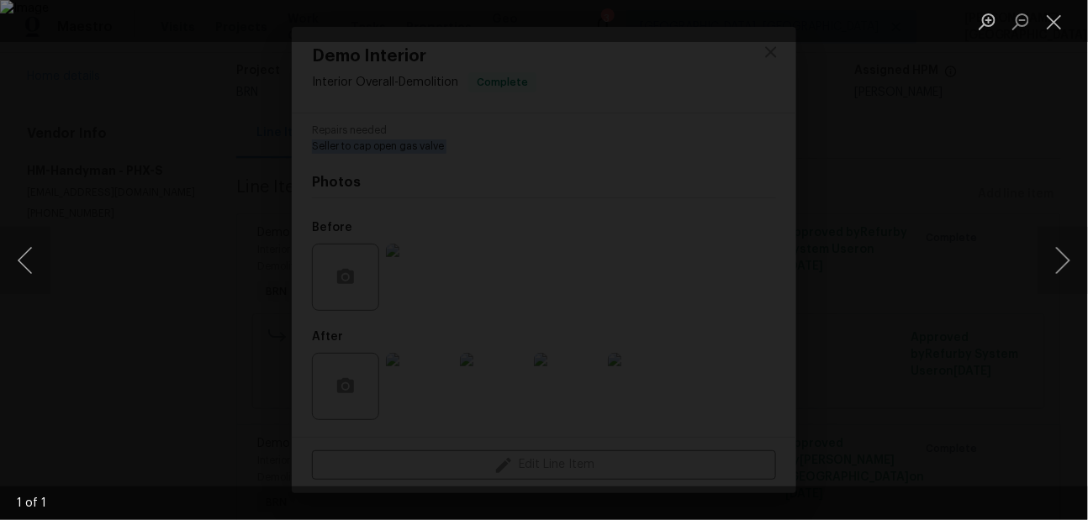
click at [825, 40] on div "Lightbox" at bounding box center [544, 21] width 1088 height 42
click at [704, 491] on div "1 of 1" at bounding box center [544, 504] width 1088 height 34
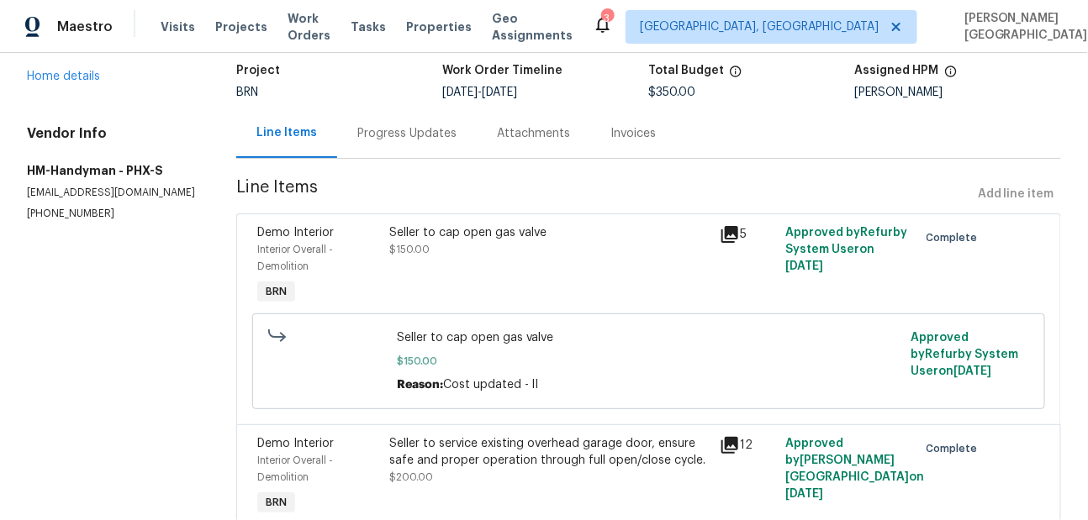
click at [462, 255] on div "Seller to cap open gas valve $150.00" at bounding box center [549, 241] width 320 height 34
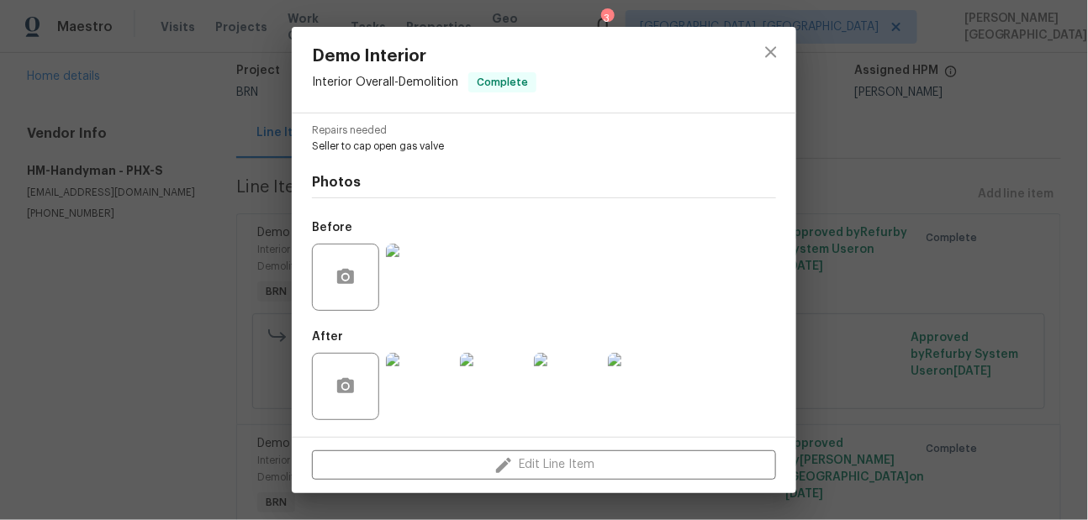
click at [478, 409] on img at bounding box center [493, 386] width 67 height 67
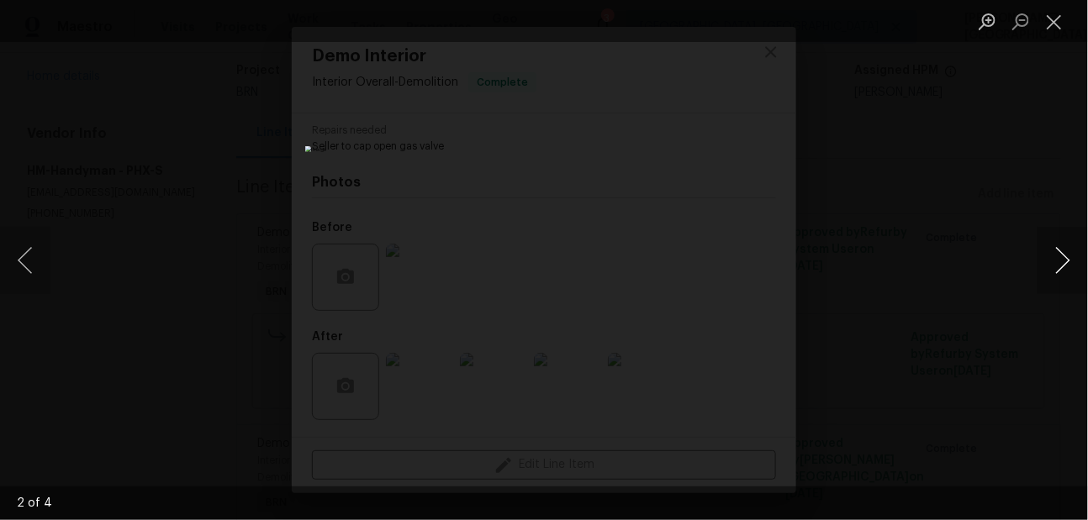
click at [1055, 255] on button "Next image" at bounding box center [1062, 260] width 50 height 67
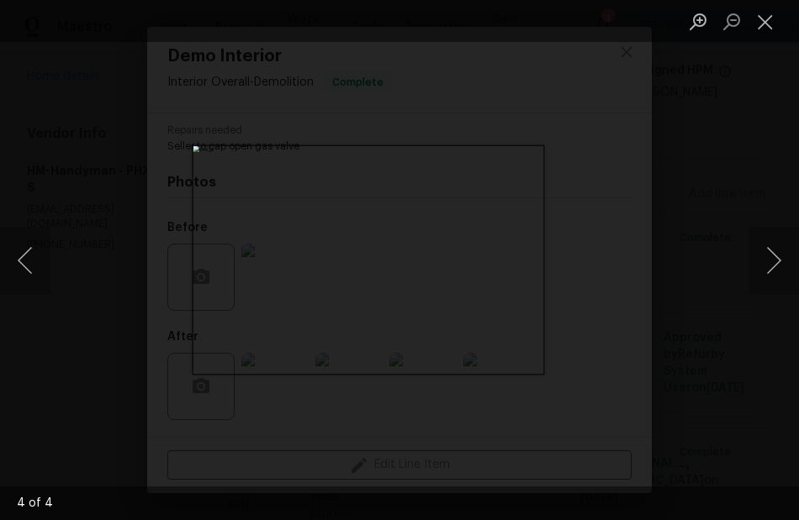
click at [738, 230] on div "Lightbox" at bounding box center [399, 260] width 799 height 520
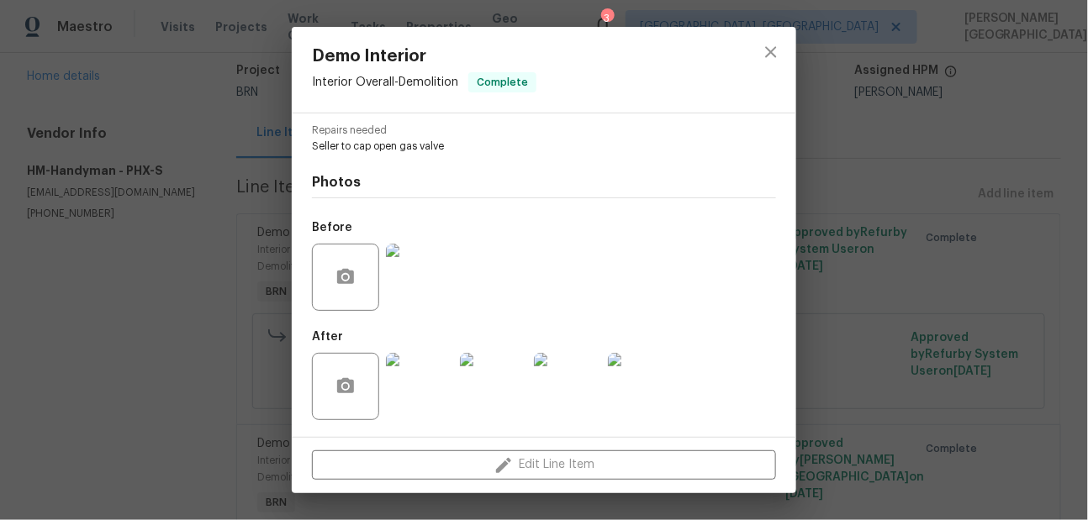
click at [945, 202] on div "Demo Interior Interior Overall - Demolition Complete Vendor HM-Handyman Account…" at bounding box center [544, 260] width 1088 height 520
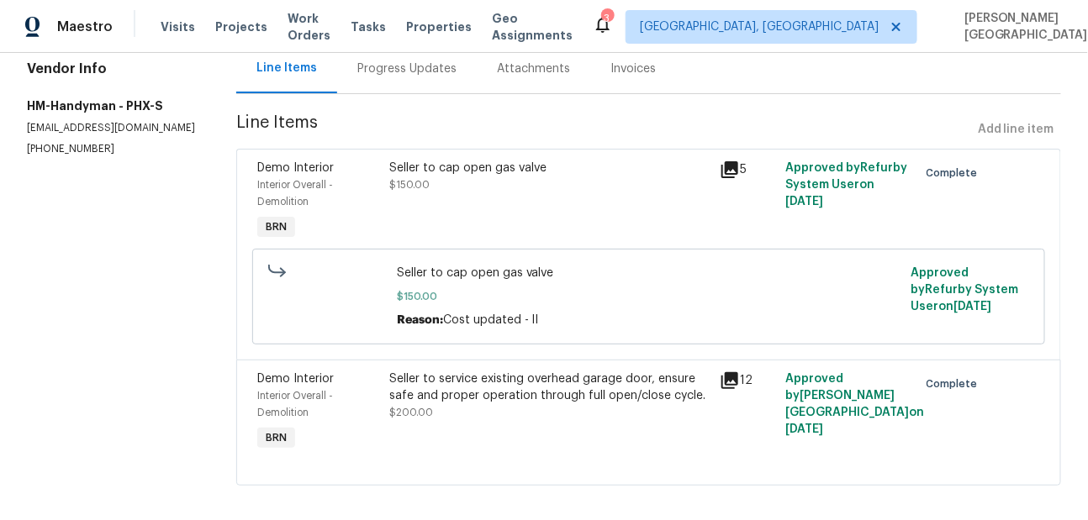
scroll to position [188, 0]
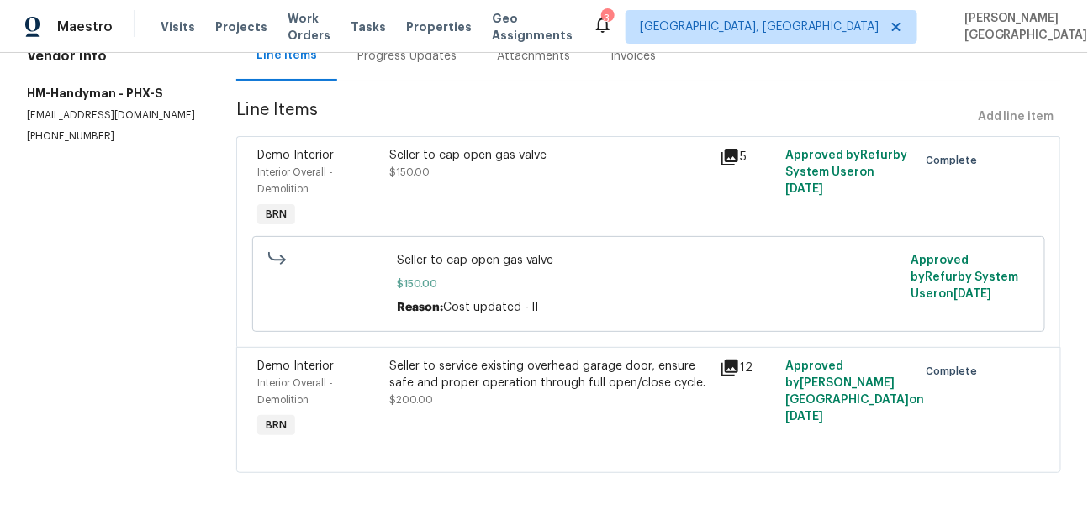
click at [433, 400] on span "$200.00" at bounding box center [411, 400] width 44 height 10
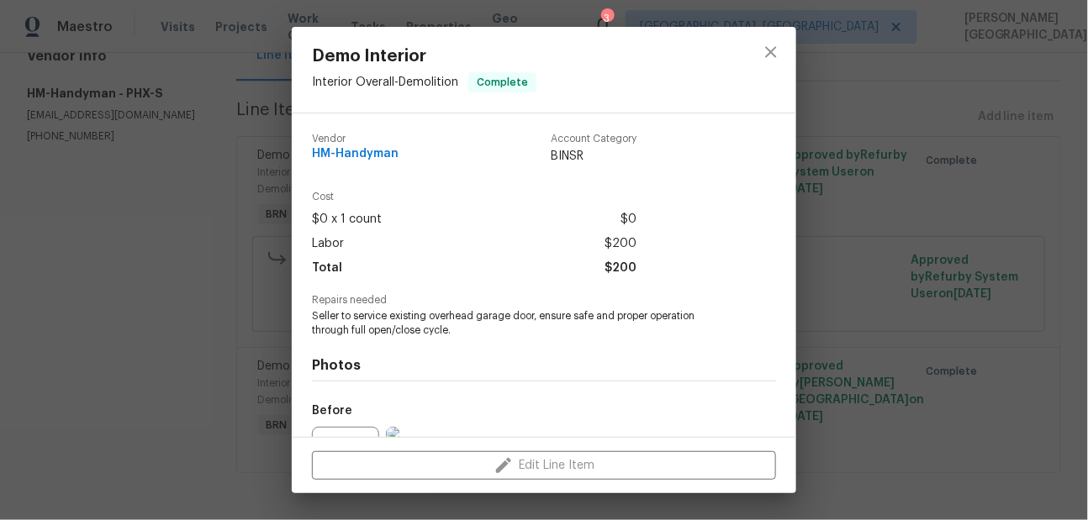
click at [426, 314] on span "Seller to service existing overhead garage door, ensure safe and proper operati…" at bounding box center [521, 323] width 418 height 29
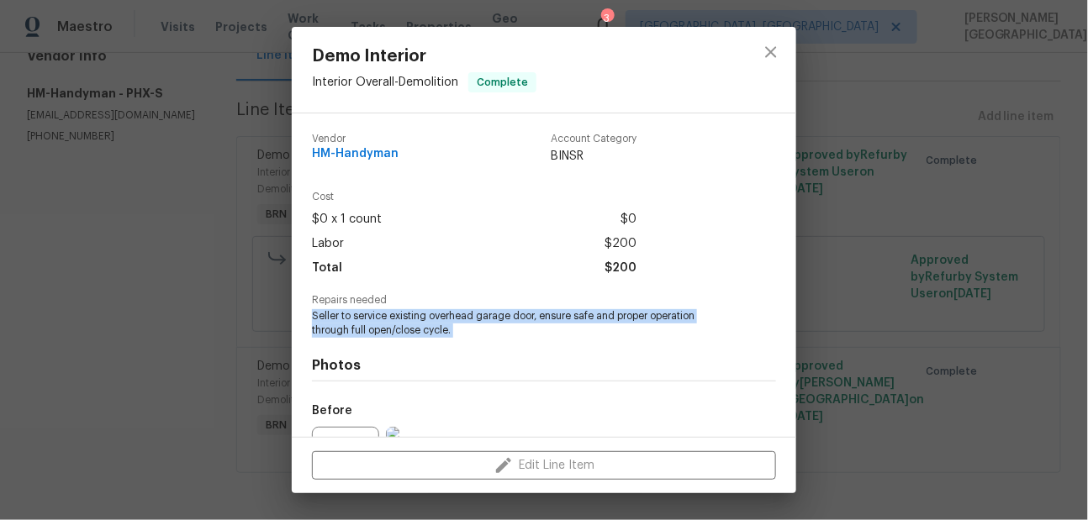
click at [426, 314] on span "Seller to service existing overhead garage door, ensure safe and proper operati…" at bounding box center [521, 323] width 418 height 29
copy span "Seller to service existing overhead garage door, ensure safe and proper operati…"
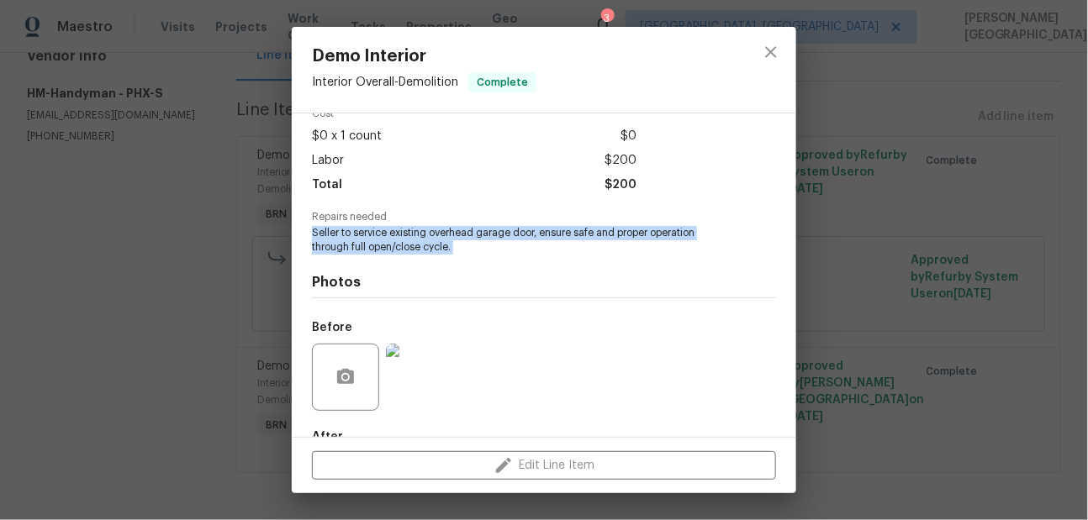
scroll to position [184, 0]
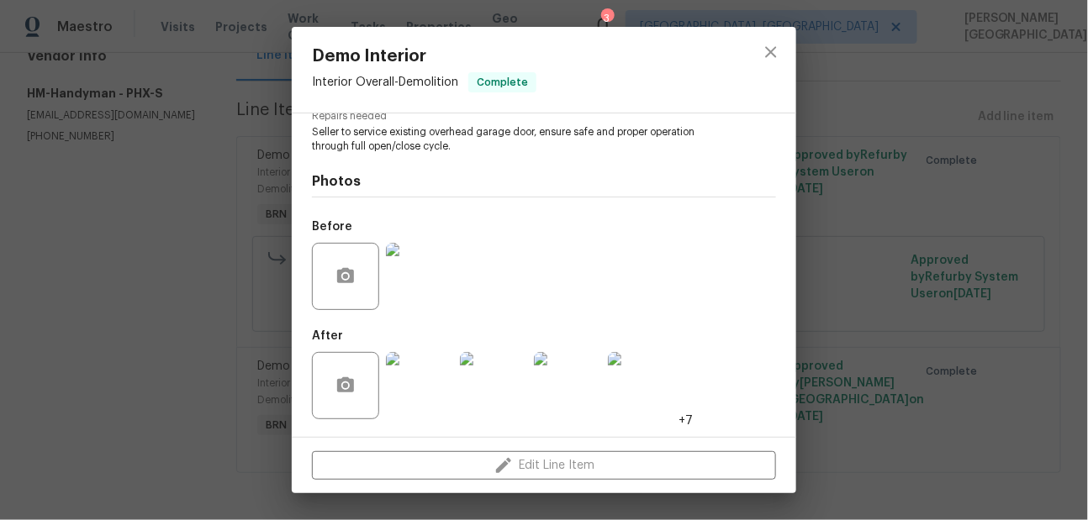
click at [424, 319] on div at bounding box center [419, 276] width 74 height 87
click at [423, 267] on img at bounding box center [419, 276] width 67 height 67
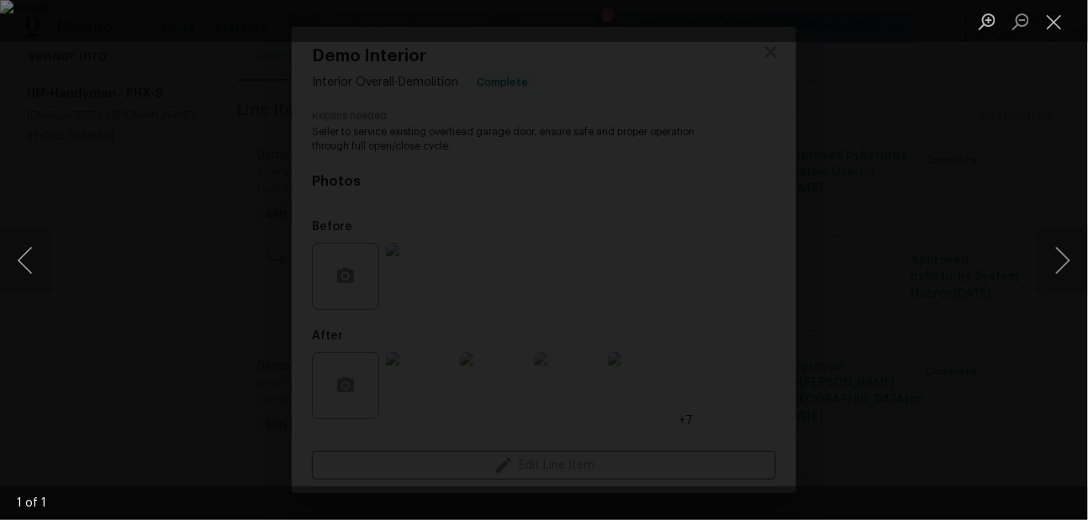
click at [772, 40] on div "Lightbox" at bounding box center [544, 21] width 1088 height 42
click at [1050, 16] on button "Close lightbox" at bounding box center [1054, 21] width 34 height 29
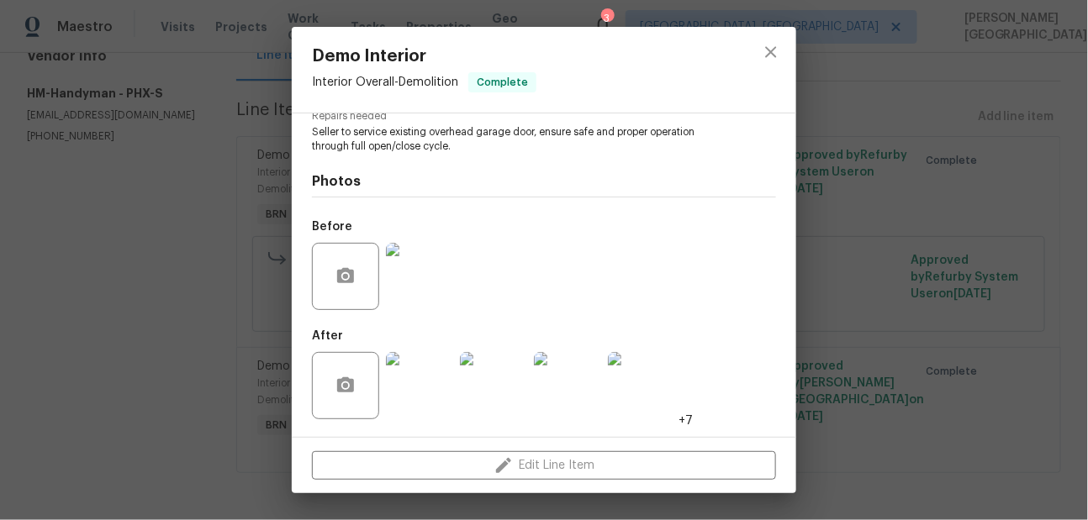
click at [489, 402] on img at bounding box center [493, 385] width 67 height 67
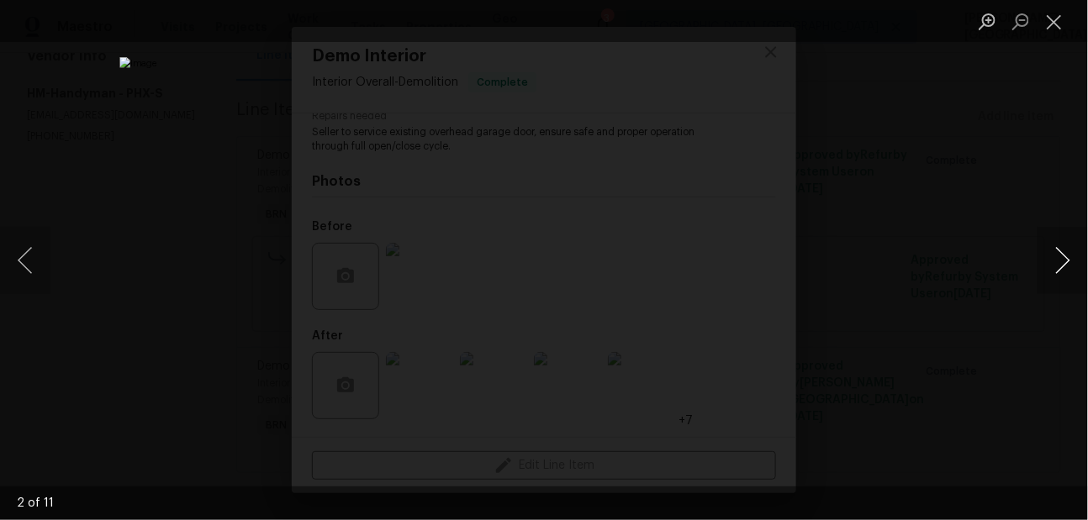
click at [1055, 261] on button "Next image" at bounding box center [1062, 260] width 50 height 67
click at [1061, 265] on button "Next image" at bounding box center [1062, 260] width 50 height 67
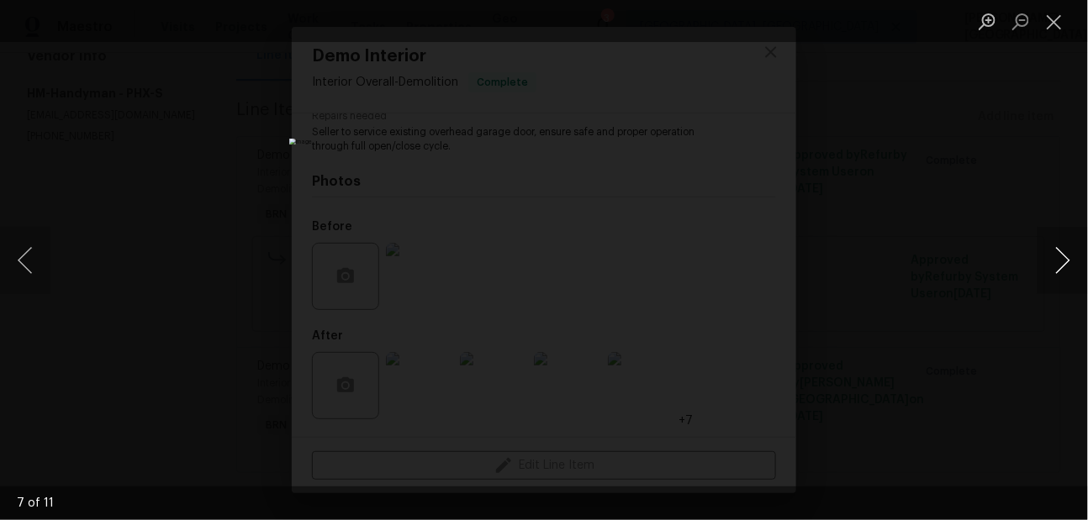
click at [1061, 265] on button "Next image" at bounding box center [1062, 260] width 50 height 67
click at [1063, 264] on button "Next image" at bounding box center [1062, 260] width 50 height 67
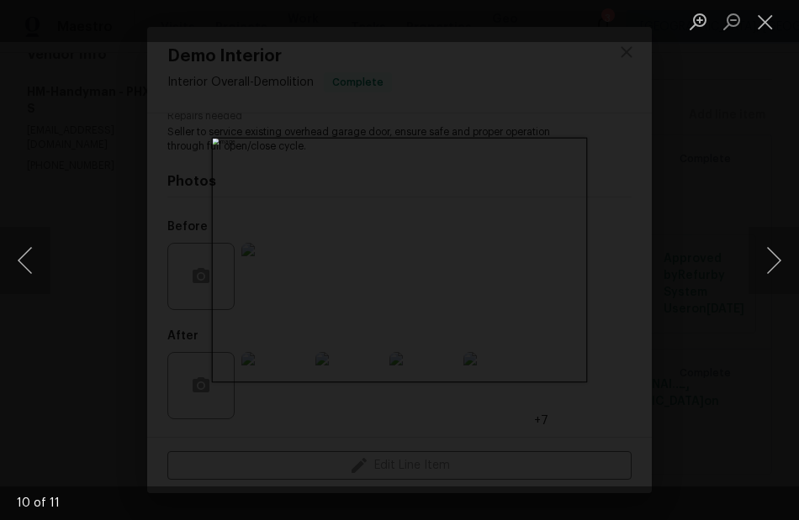
click at [730, 228] on div "Lightbox" at bounding box center [399, 260] width 799 height 520
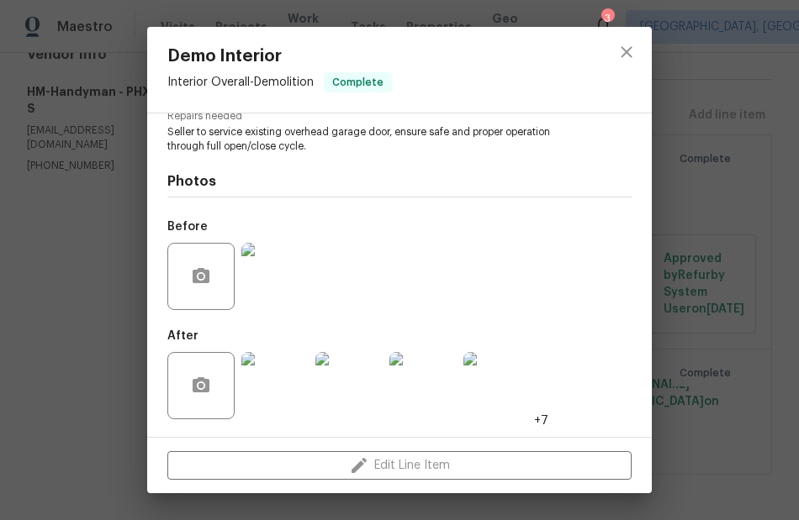
click at [727, 228] on div "Demo Interior Interior Overall - Demolition Complete Vendor HM-Handyman Account…" at bounding box center [399, 260] width 799 height 520
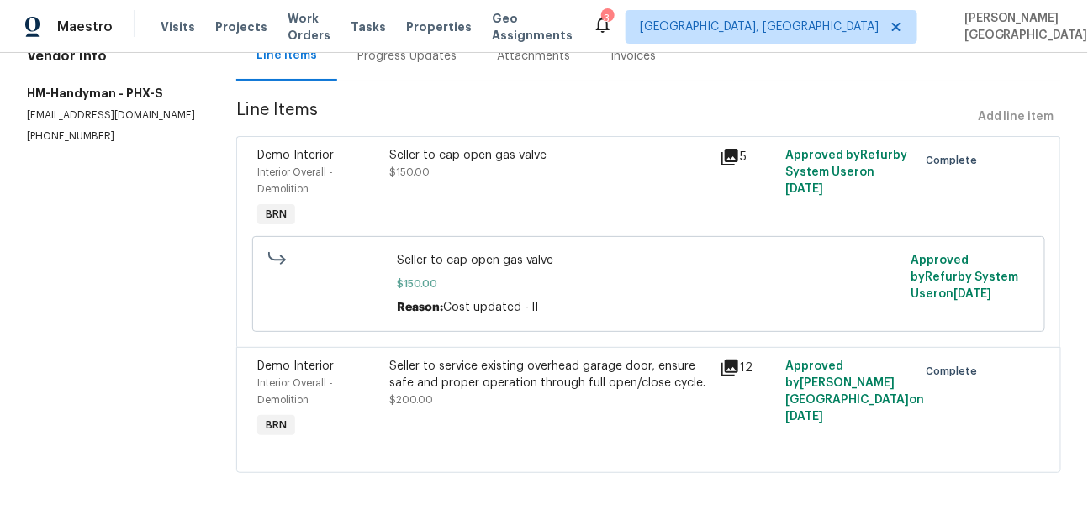
scroll to position [0, 0]
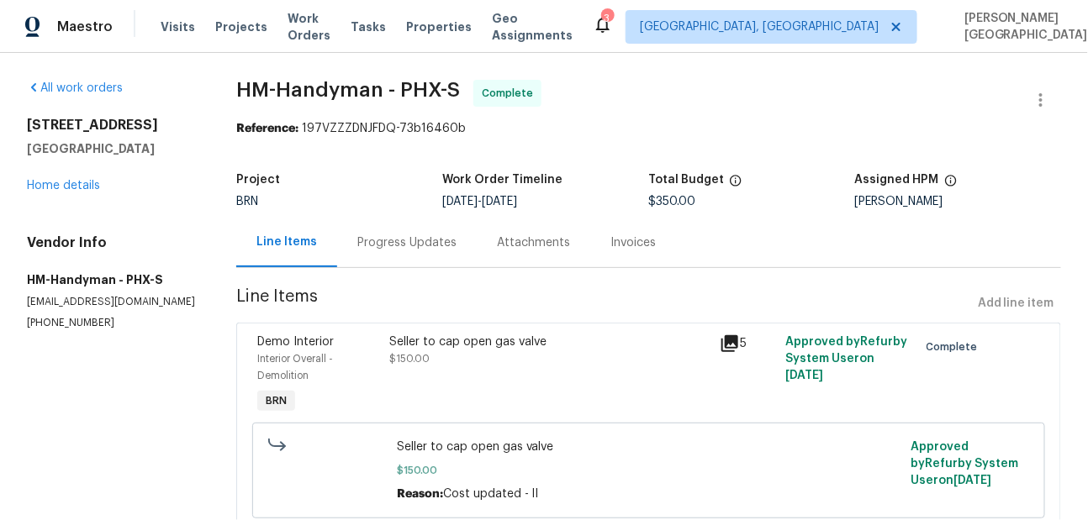
click at [408, 240] on div "Progress Updates" at bounding box center [406, 243] width 99 height 17
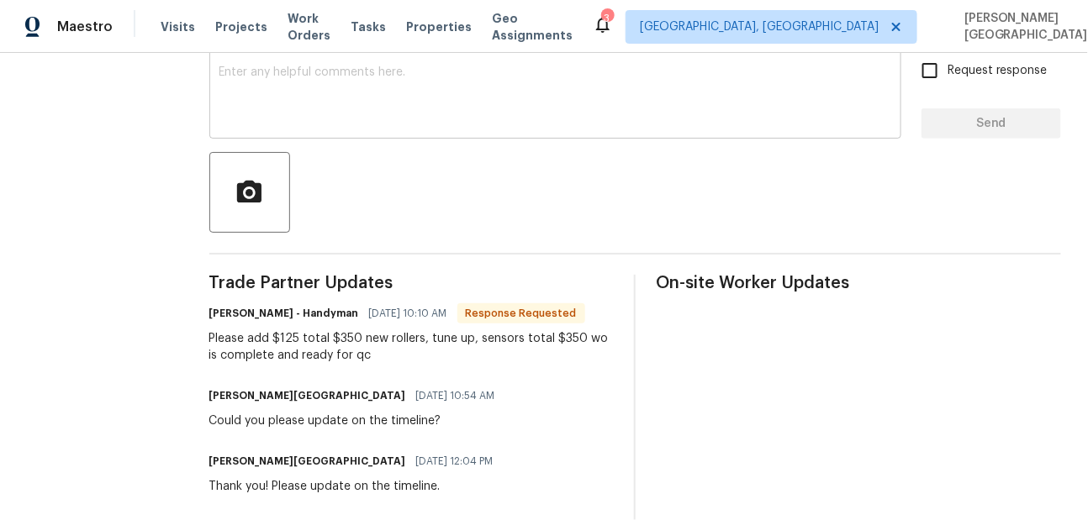
scroll to position [235, 0]
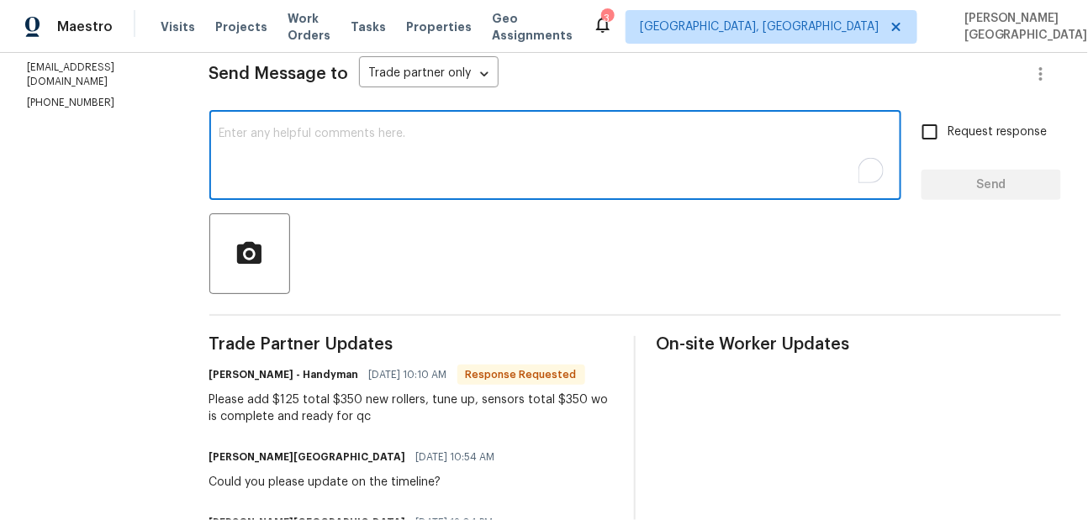
click at [305, 131] on textarea "To enrich screen reader interactions, please activate Accessibility in Grammarl…" at bounding box center [555, 157] width 672 height 59
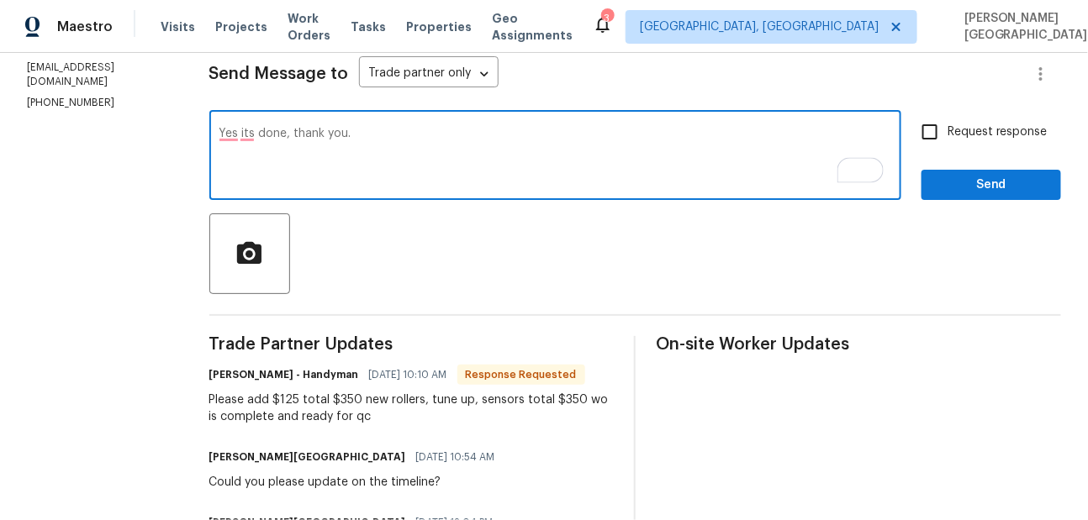
type textarea "Yes its done, thank you."
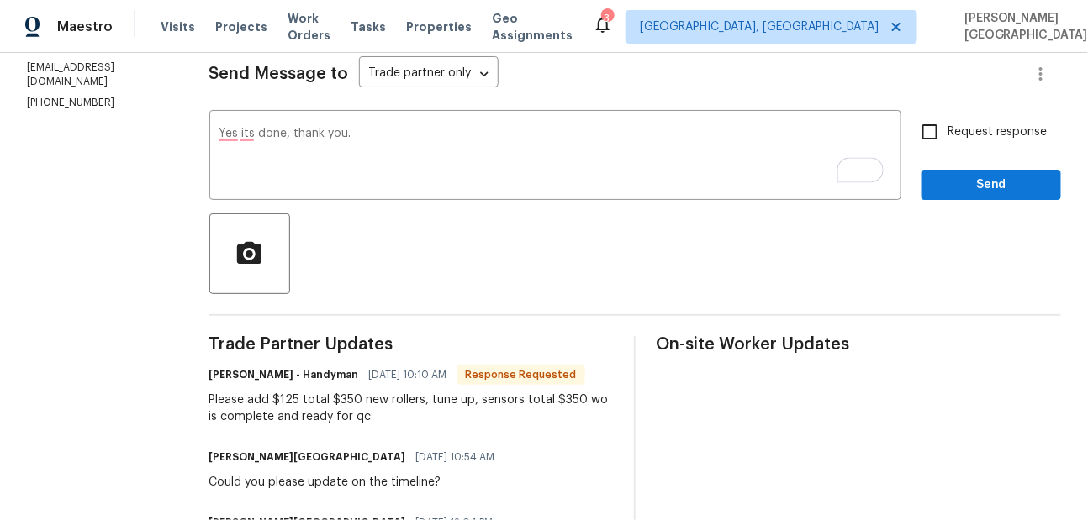
click at [941, 150] on div "Request response Send" at bounding box center [991, 157] width 140 height 86
click at [960, 122] on label "Request response" at bounding box center [979, 131] width 135 height 35
click at [947, 122] on input "Request response" at bounding box center [929, 131] width 35 height 35
checkbox input "true"
click at [963, 175] on span "Send" at bounding box center [991, 185] width 113 height 21
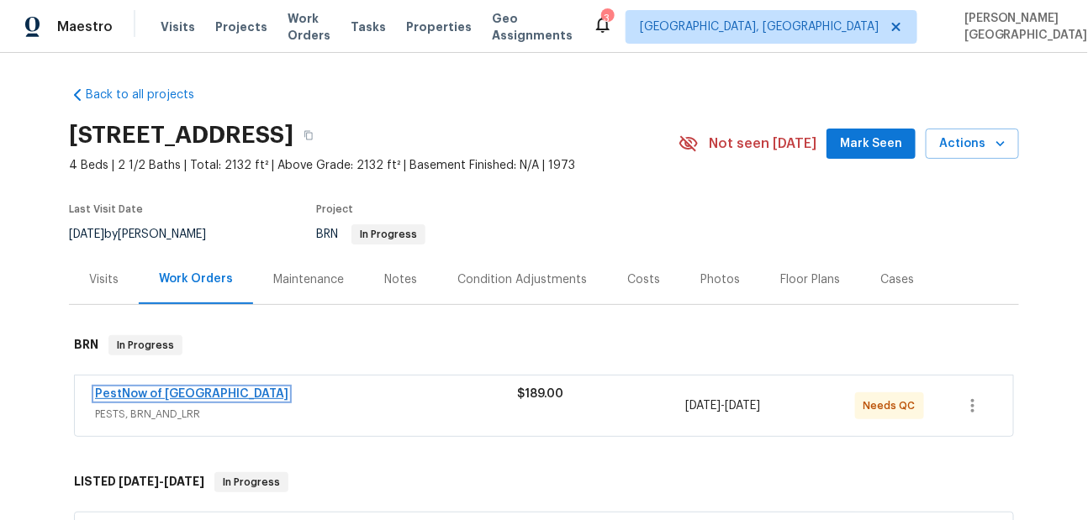
click at [197, 388] on link "PestNow of Central VA" at bounding box center [191, 394] width 193 height 12
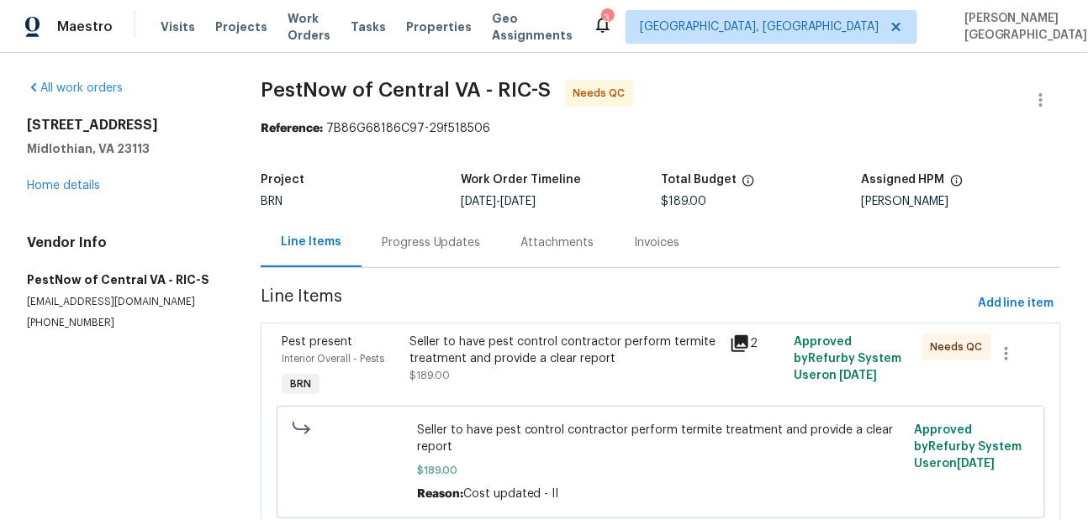
click at [439, 245] on div "Progress Updates" at bounding box center [431, 243] width 99 height 17
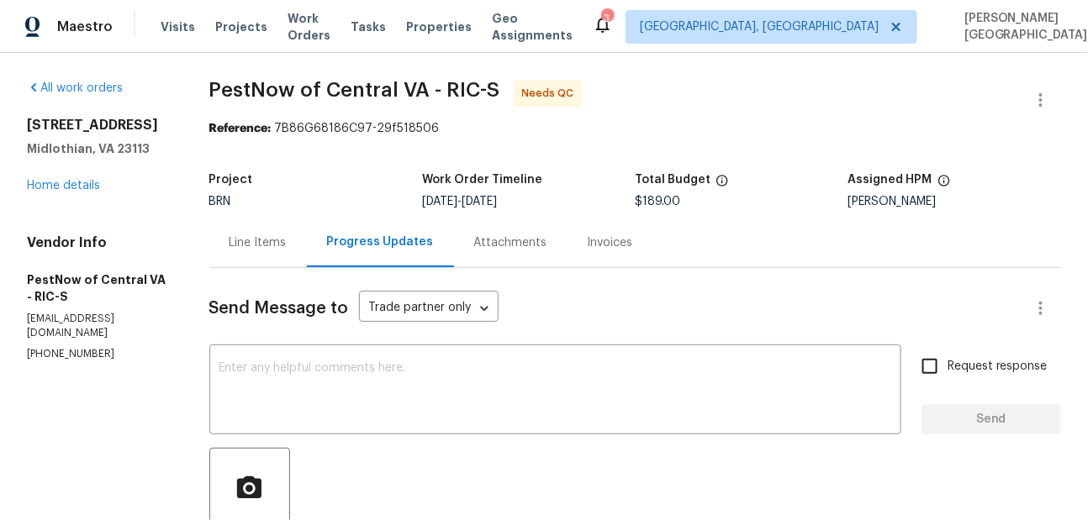
click at [256, 247] on div "Line Items" at bounding box center [257, 243] width 57 height 17
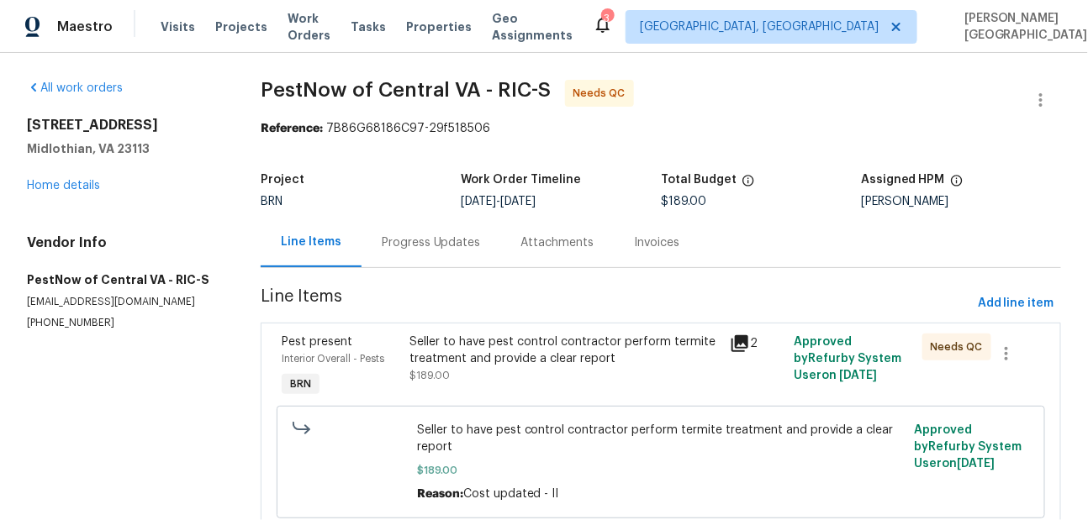
click at [254, 246] on div "All work orders 11617 Olde Coach Dr Midlothian, VA 23113 Home details Vendor In…" at bounding box center [544, 317] width 1088 height 529
click at [469, 352] on div "Seller to have pest control contractor perform termite treatment and provide a …" at bounding box center [564, 351] width 310 height 34
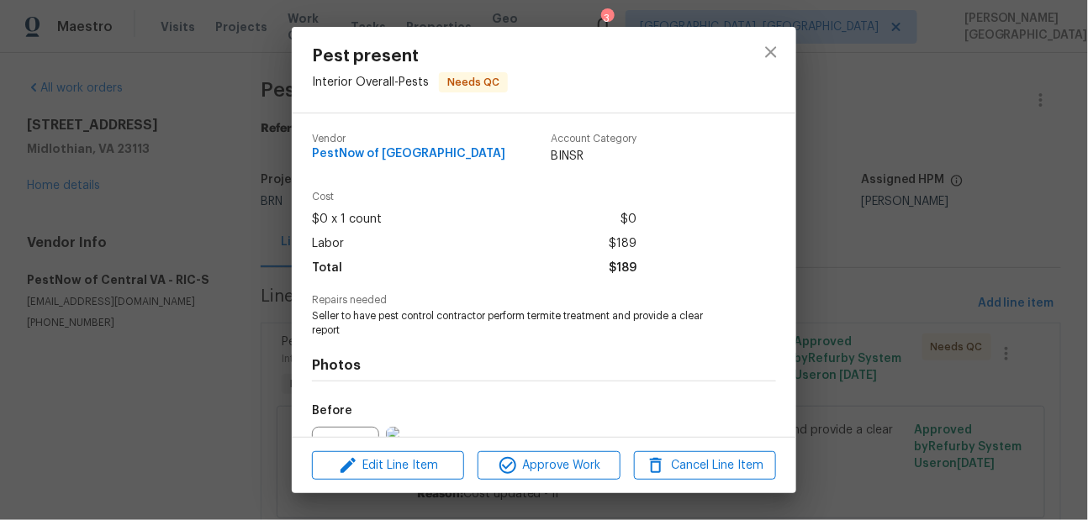
scroll to position [184, 0]
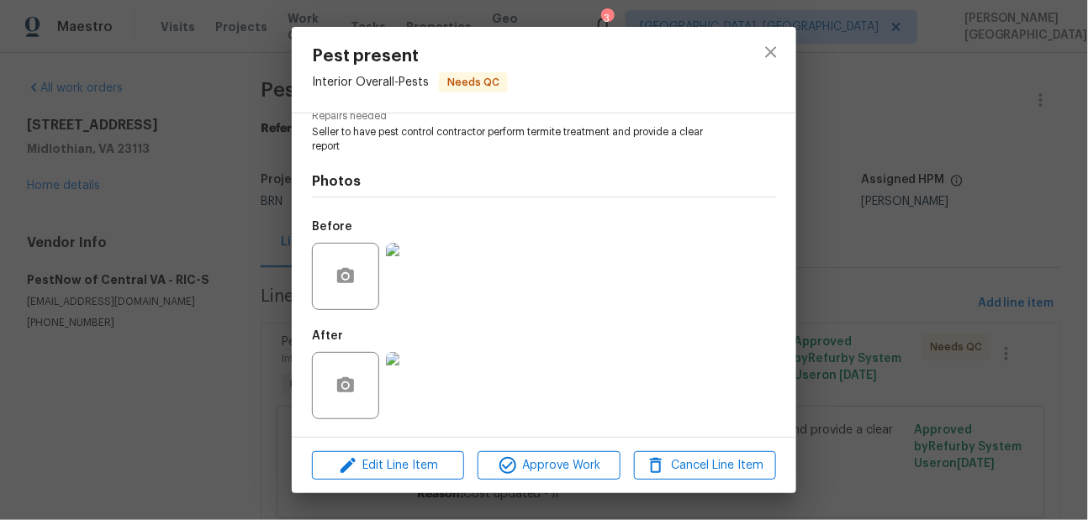
click at [878, 317] on div "Pest present Interior Overall - Pests Needs QC Vendor PestNow of Central VA Acc…" at bounding box center [544, 260] width 1088 height 520
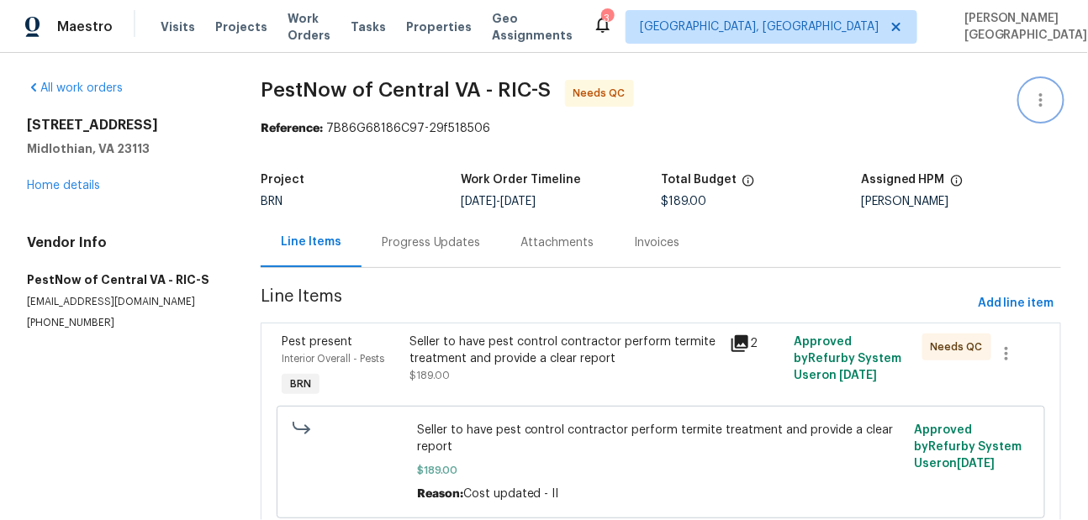
click at [1050, 94] on icon "button" at bounding box center [1041, 100] width 20 height 20
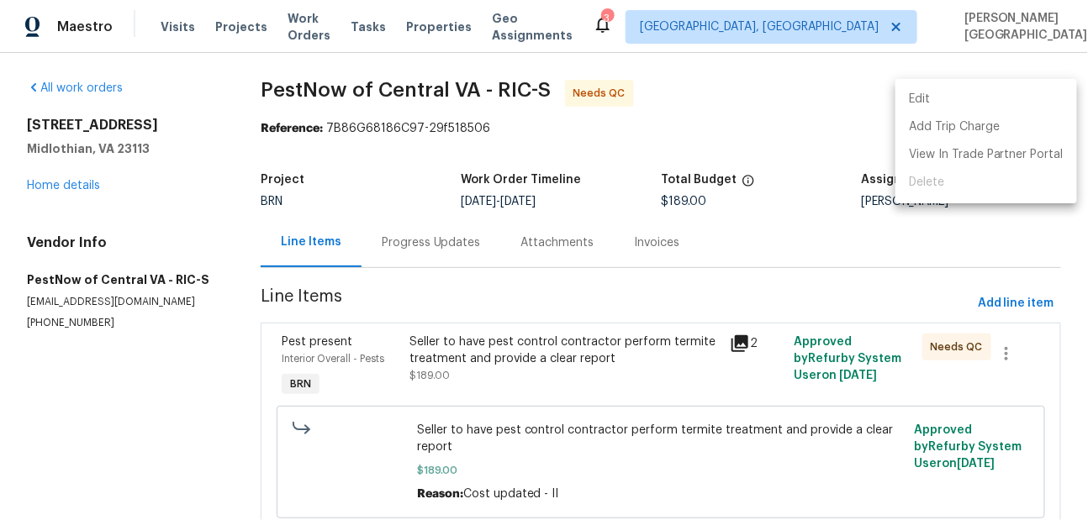
click at [959, 100] on li "Edit" at bounding box center [986, 100] width 182 height 28
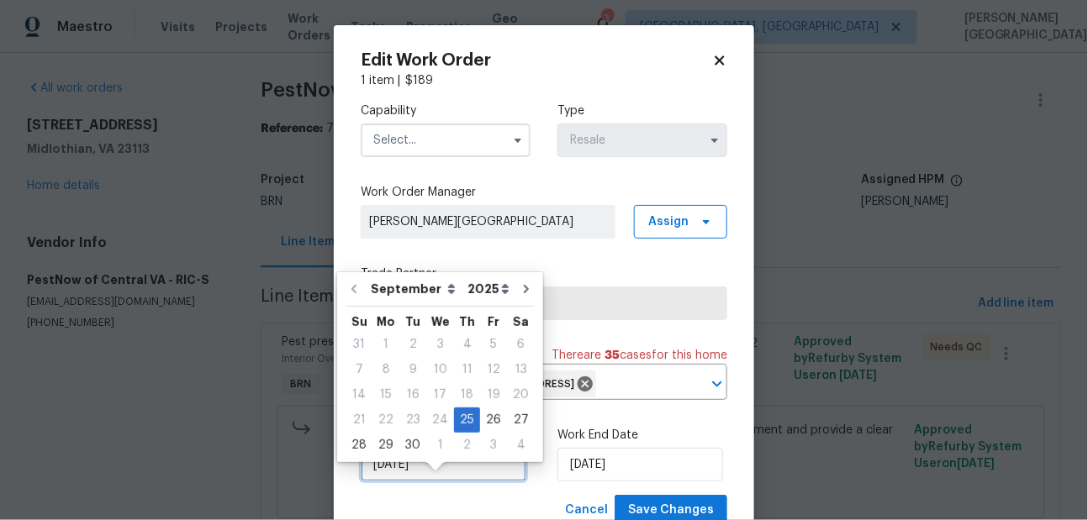
click at [488, 482] on input "9/25/2025" at bounding box center [444, 465] width 166 height 34
click at [488, 409] on div "26" at bounding box center [493, 421] width 27 height 24
type input "9/26/2025"
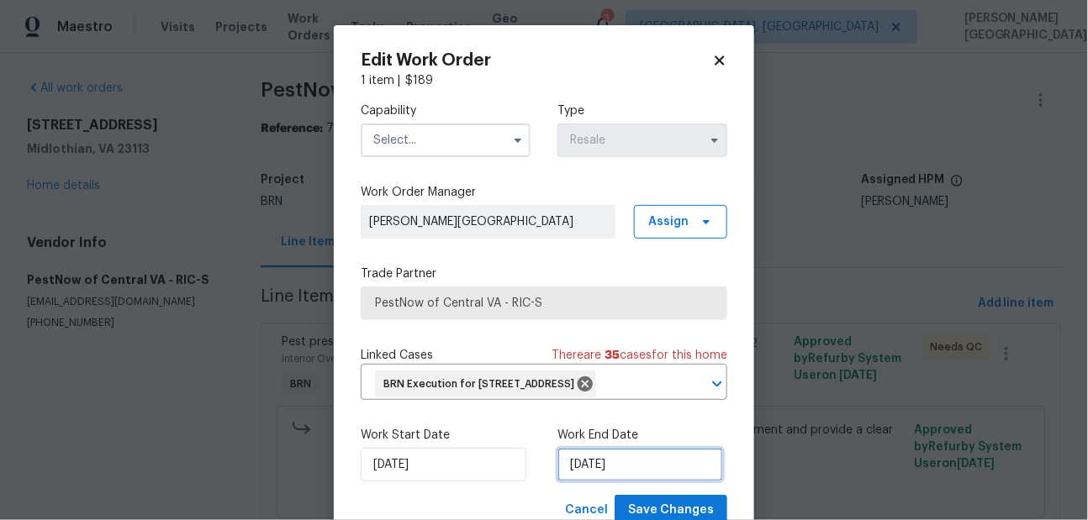
click at [595, 477] on input "9/27/2025" at bounding box center [640, 465] width 166 height 34
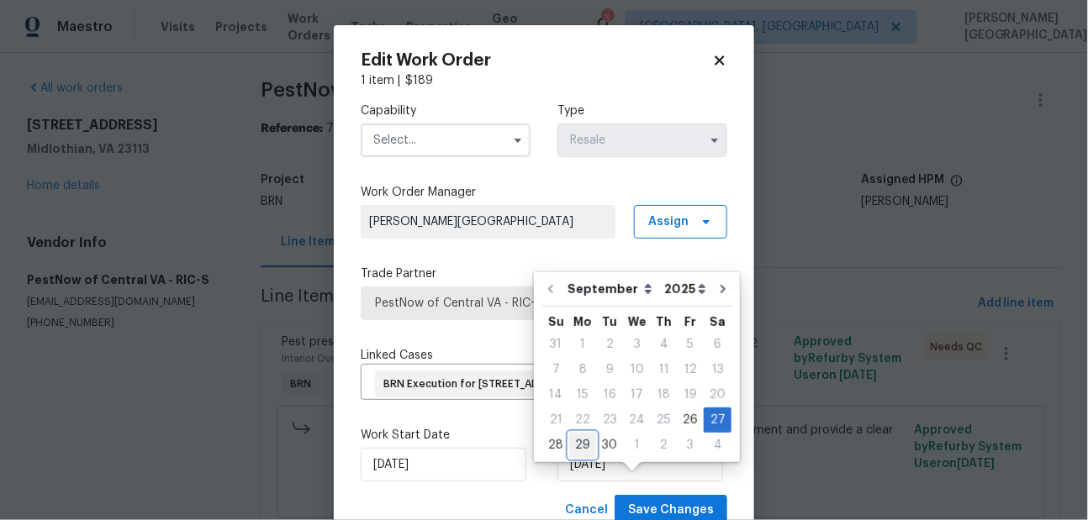
click at [574, 445] on div "29" at bounding box center [582, 446] width 27 height 24
type input "[DATE]"
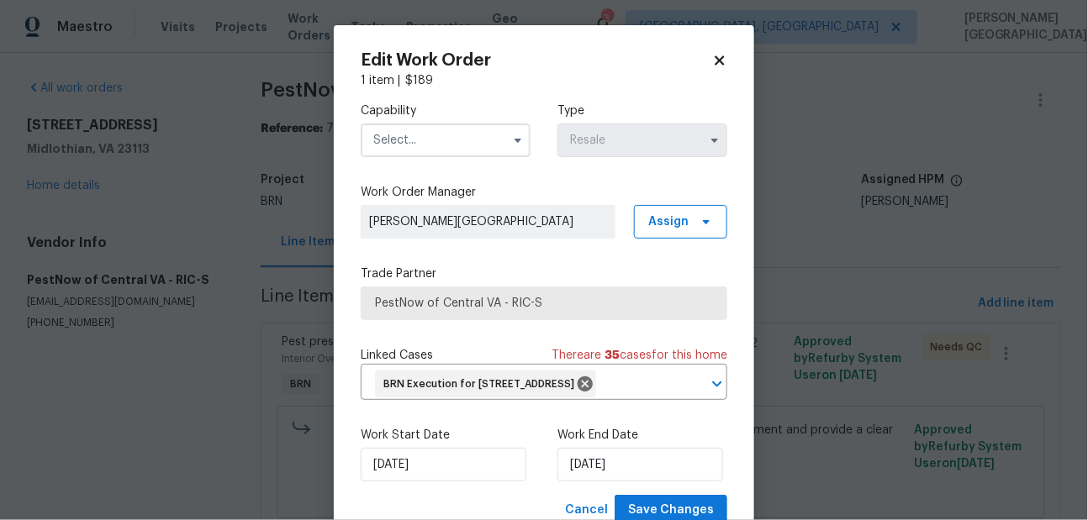
click at [442, 151] on input "text" at bounding box center [446, 141] width 170 height 34
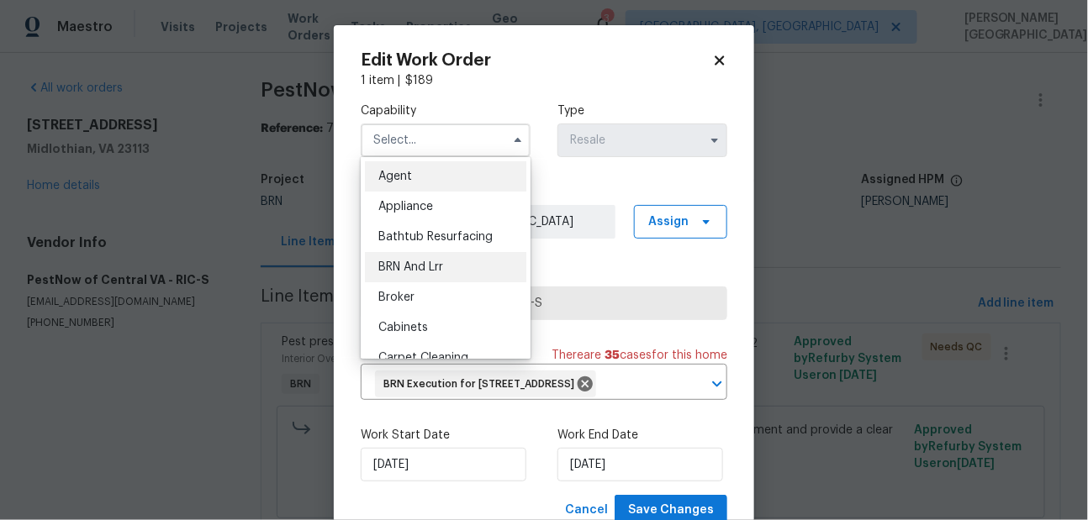
click at [432, 263] on span "BRN And Lrr" at bounding box center [410, 267] width 65 height 12
type input "BRN And Lrr"
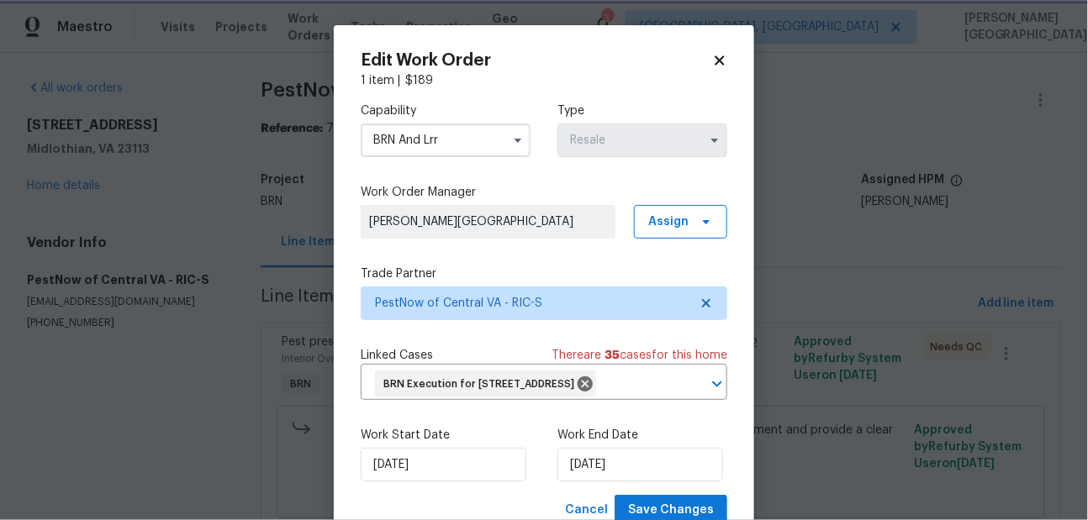
scroll to position [84, 0]
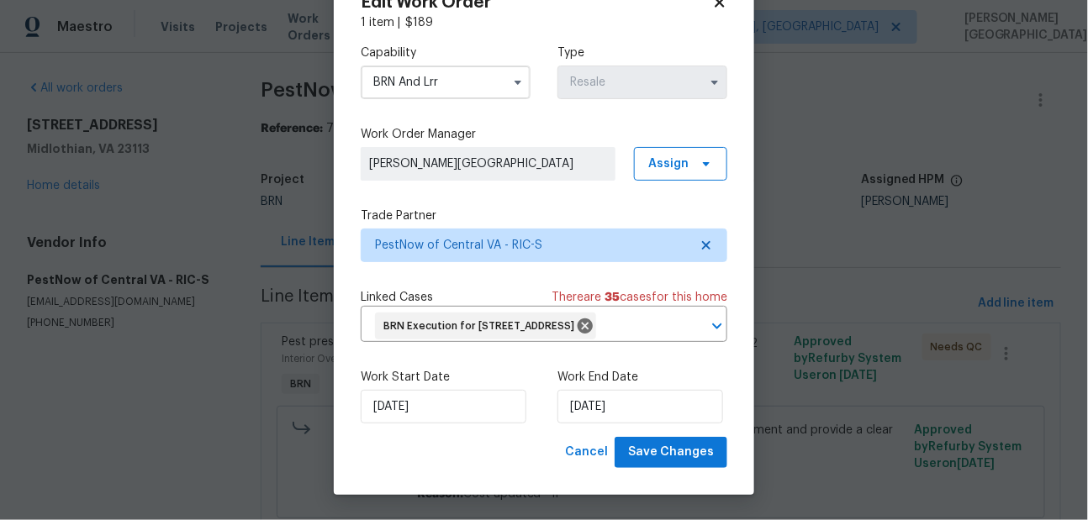
click at [704, 483] on div "Edit Work Order 1 item | $ 189 Capability BRN And Lrr Type Resale Work Order Ma…" at bounding box center [544, 231] width 420 height 528
click at [682, 446] on span "Save Changes" at bounding box center [671, 452] width 86 height 21
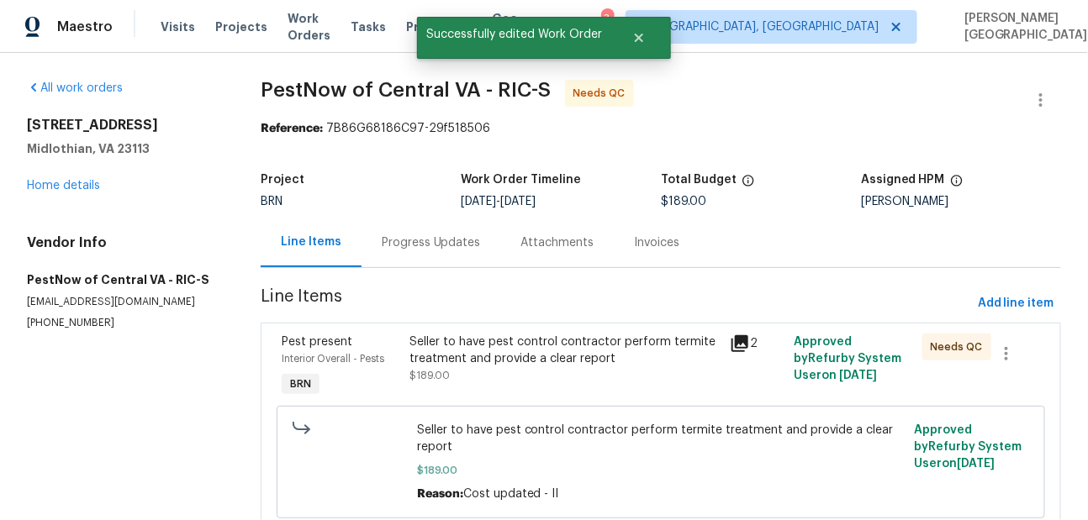
scroll to position [0, 0]
click at [475, 351] on div "Seller to have pest control contractor perform termite treatment and provide a …" at bounding box center [564, 351] width 310 height 34
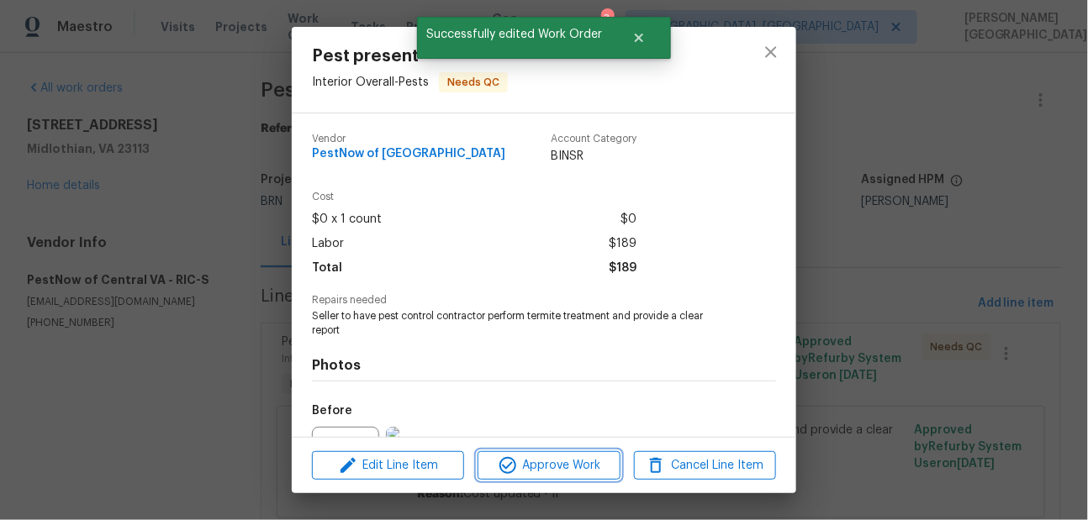
click at [535, 462] on span "Approve Work" at bounding box center [549, 466] width 132 height 21
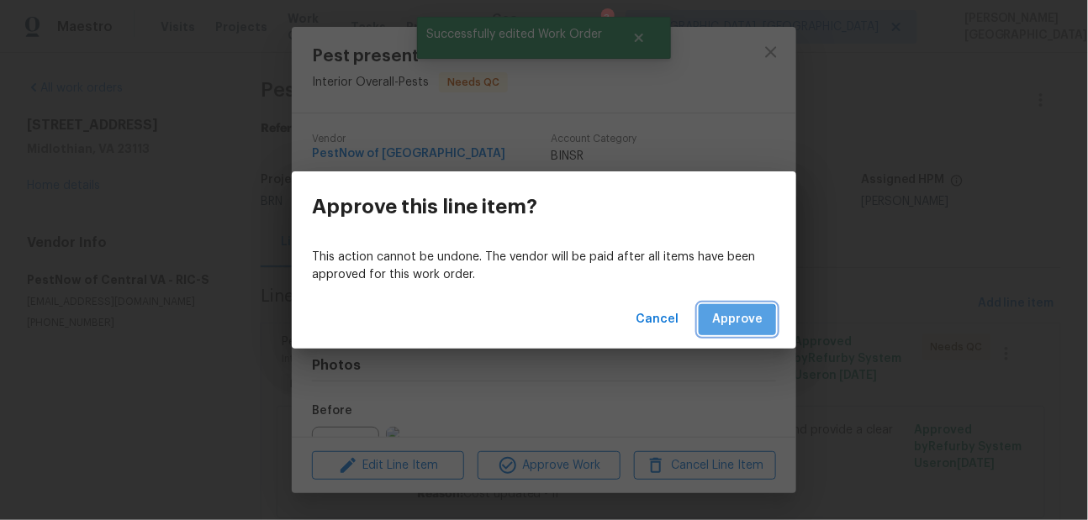
click at [732, 322] on span "Approve" at bounding box center [737, 319] width 50 height 21
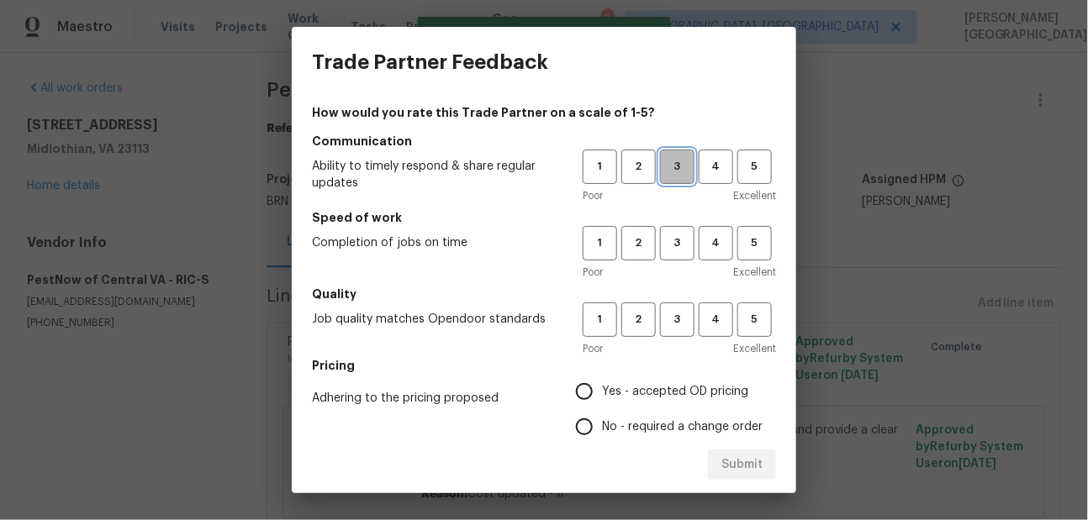
click at [671, 155] on button "3" at bounding box center [677, 167] width 34 height 34
click at [671, 261] on div "1 2 3 4 5 Poor Excellent" at bounding box center [679, 253] width 193 height 55
click at [681, 235] on span "3" at bounding box center [677, 243] width 31 height 19
click at [681, 325] on span "3" at bounding box center [677, 319] width 31 height 19
click at [575, 426] on input "No - required a change order" at bounding box center [584, 426] width 35 height 35
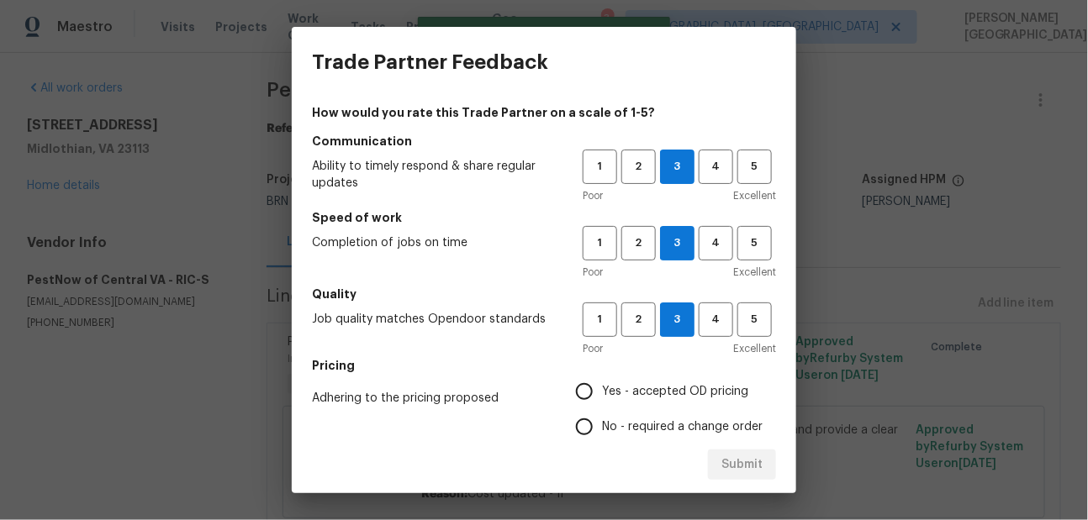
radio input "true"
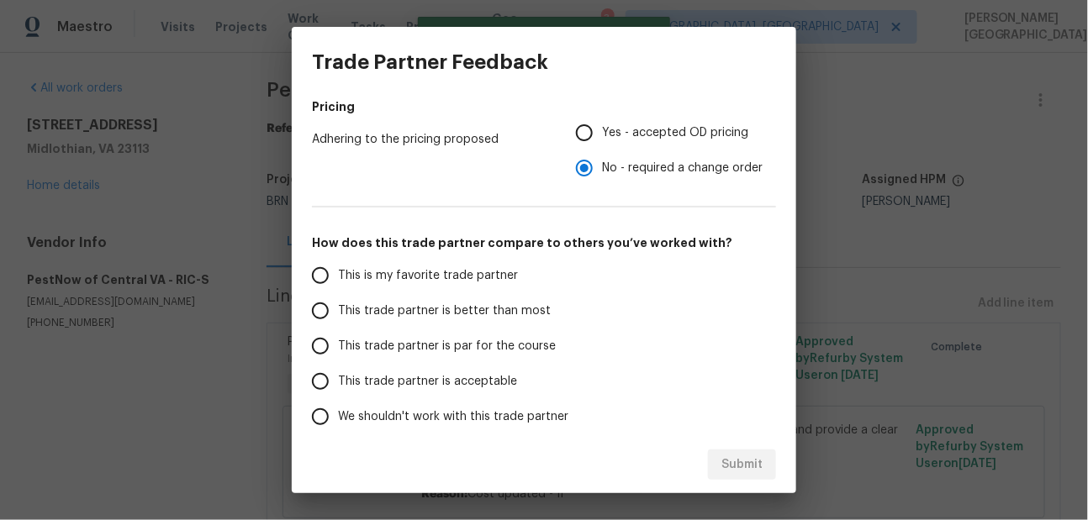
scroll to position [279, 0]
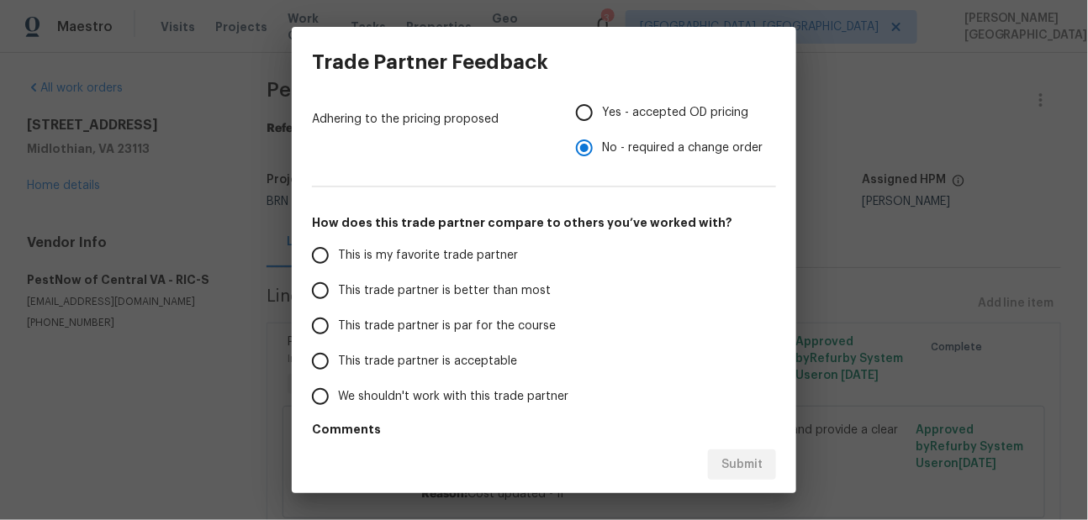
click at [526, 297] on span "This trade partner is better than most" at bounding box center [444, 291] width 213 height 18
click at [338, 297] on input "This trade partner is better than most" at bounding box center [320, 290] width 35 height 35
click at [751, 483] on div "Submit" at bounding box center [544, 465] width 504 height 58
click at [738, 464] on span "Submit" at bounding box center [741, 465] width 41 height 21
radio input "true"
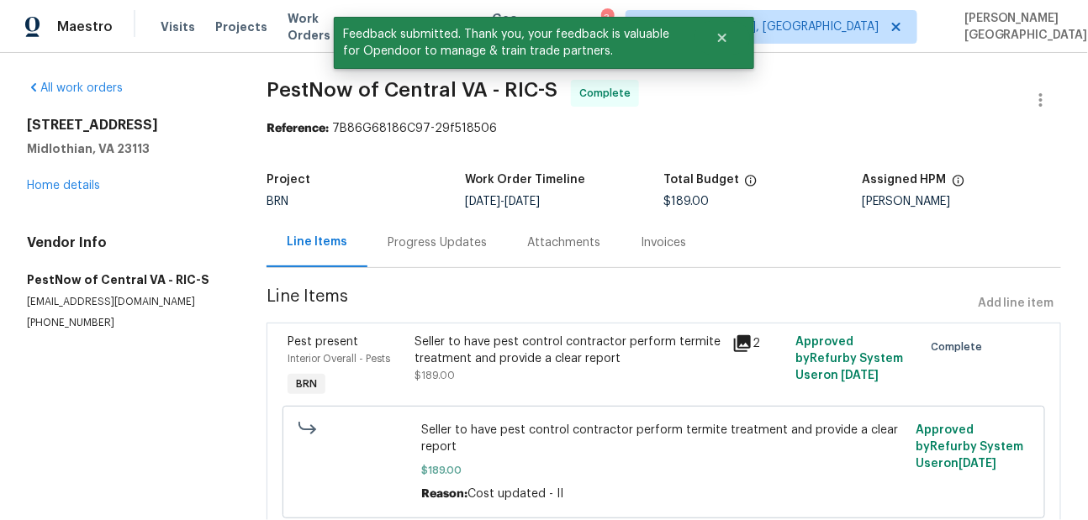
click at [410, 257] on div "Progress Updates" at bounding box center [437, 243] width 140 height 50
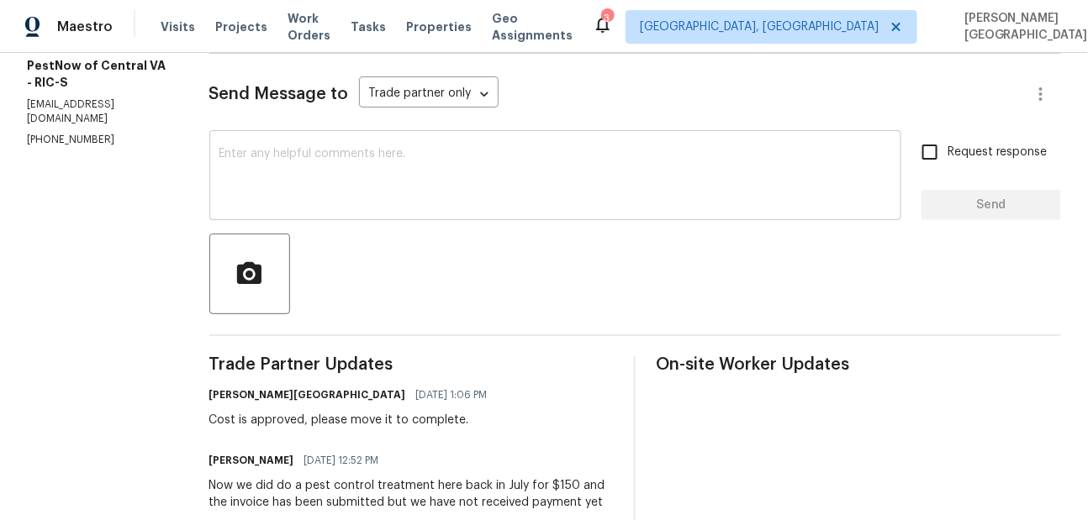
scroll to position [216, 0]
click at [275, 162] on textarea at bounding box center [555, 175] width 672 height 59
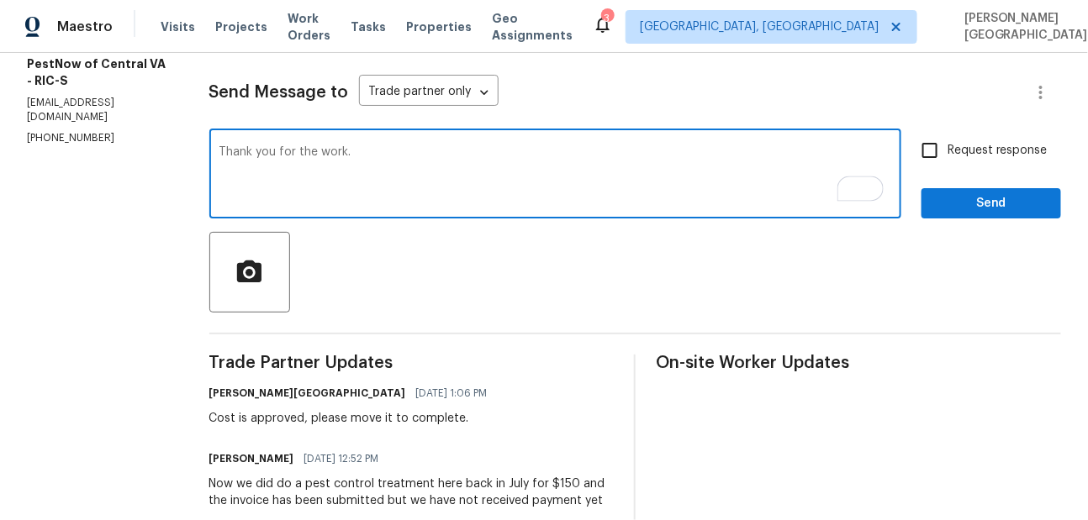
type textarea "Thank you for the work."
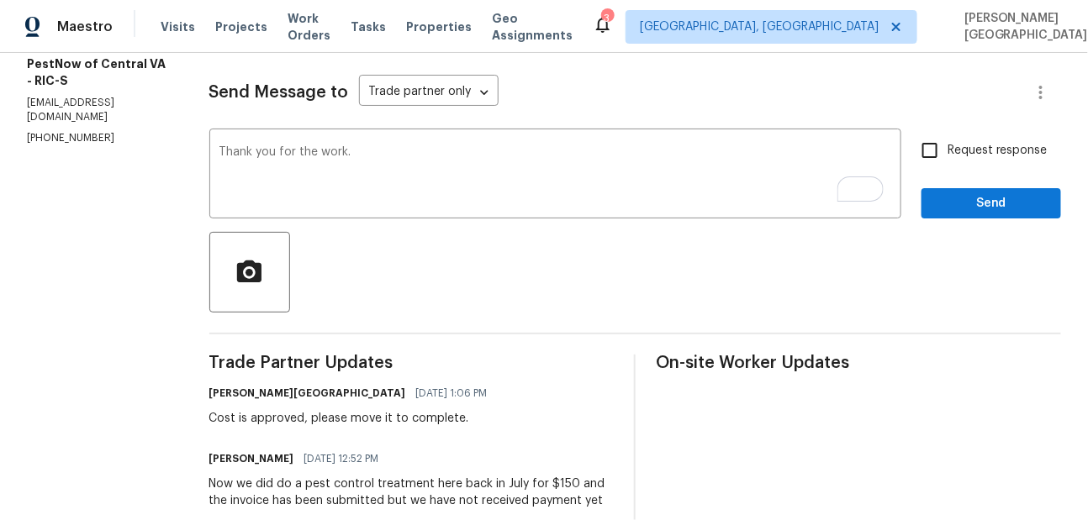
click at [952, 150] on span "Request response" at bounding box center [997, 151] width 100 height 18
click at [947, 150] on input "Request response" at bounding box center [929, 150] width 35 height 35
checkbox input "true"
click at [983, 203] on span "Send" at bounding box center [991, 203] width 113 height 21
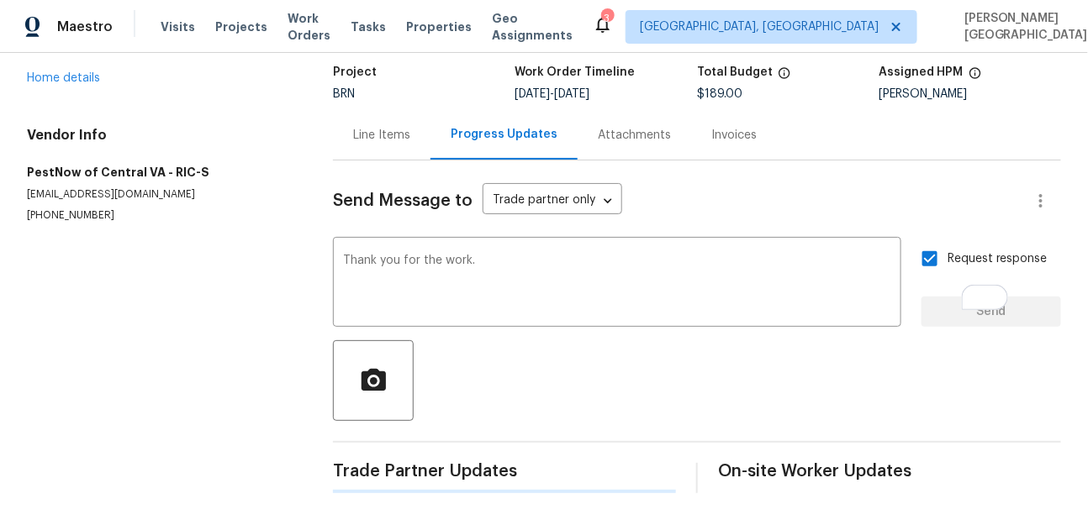
scroll to position [0, 0]
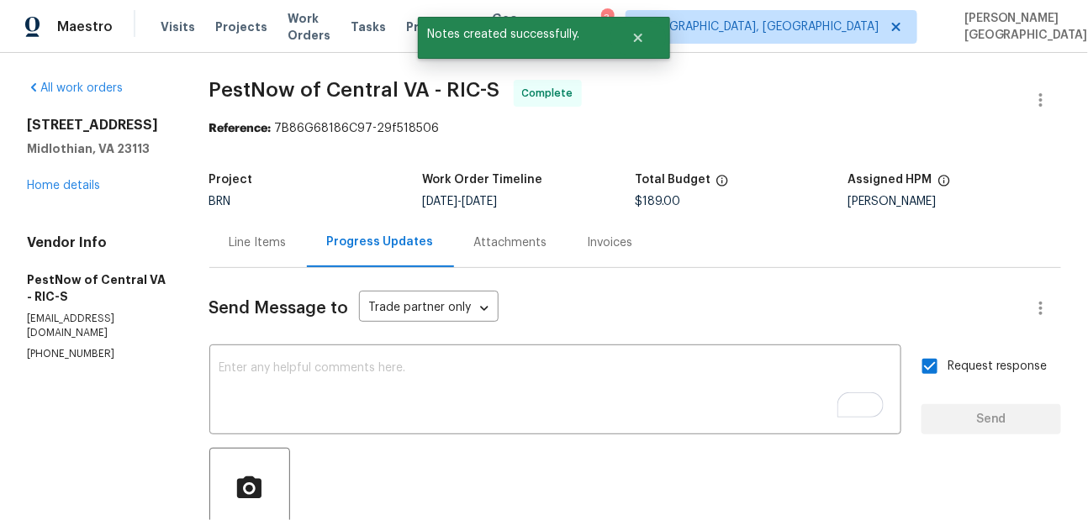
click at [573, 251] on div "Invoices" at bounding box center [610, 243] width 86 height 50
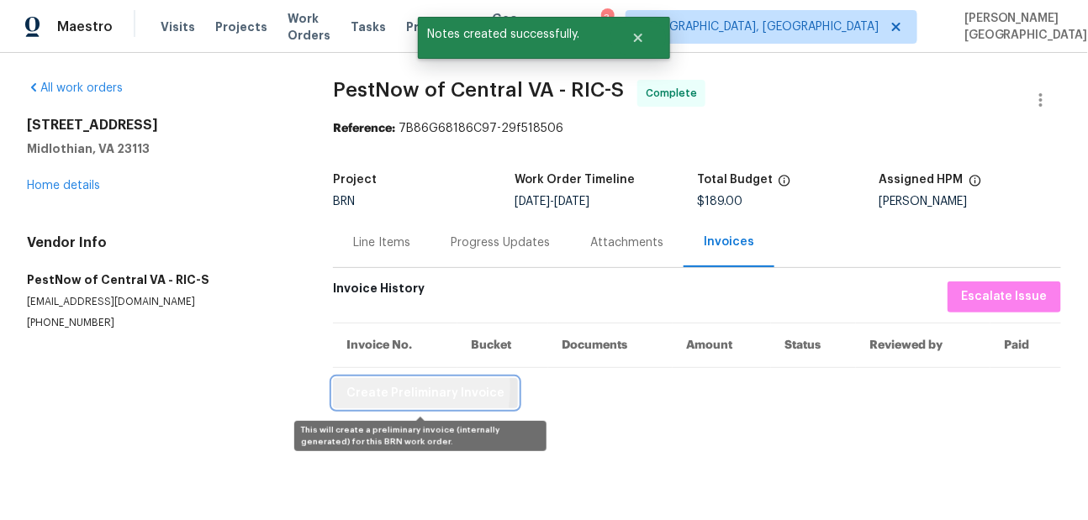
click at [388, 389] on span "Create Preliminary Invoice" at bounding box center [425, 393] width 158 height 21
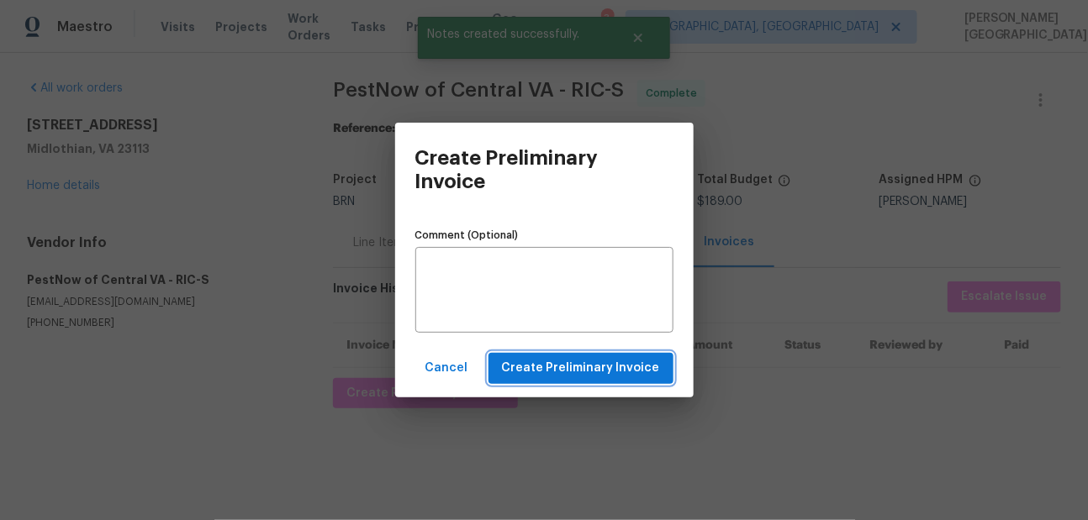
click at [584, 372] on span "Create Preliminary Invoice" at bounding box center [581, 368] width 158 height 21
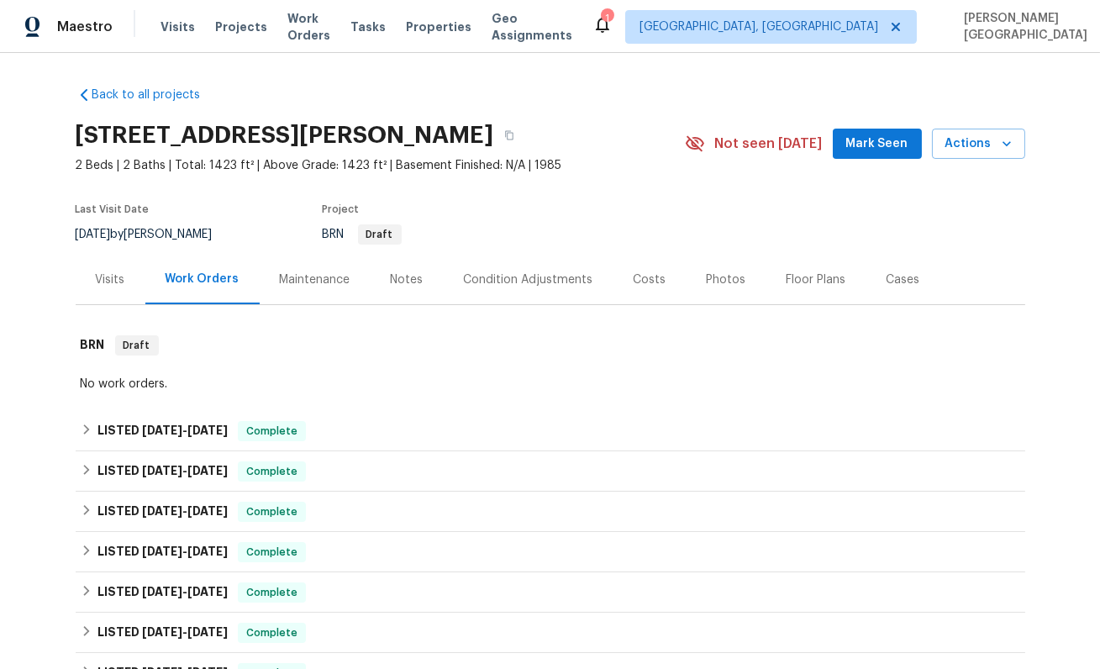
scroll to position [483, 0]
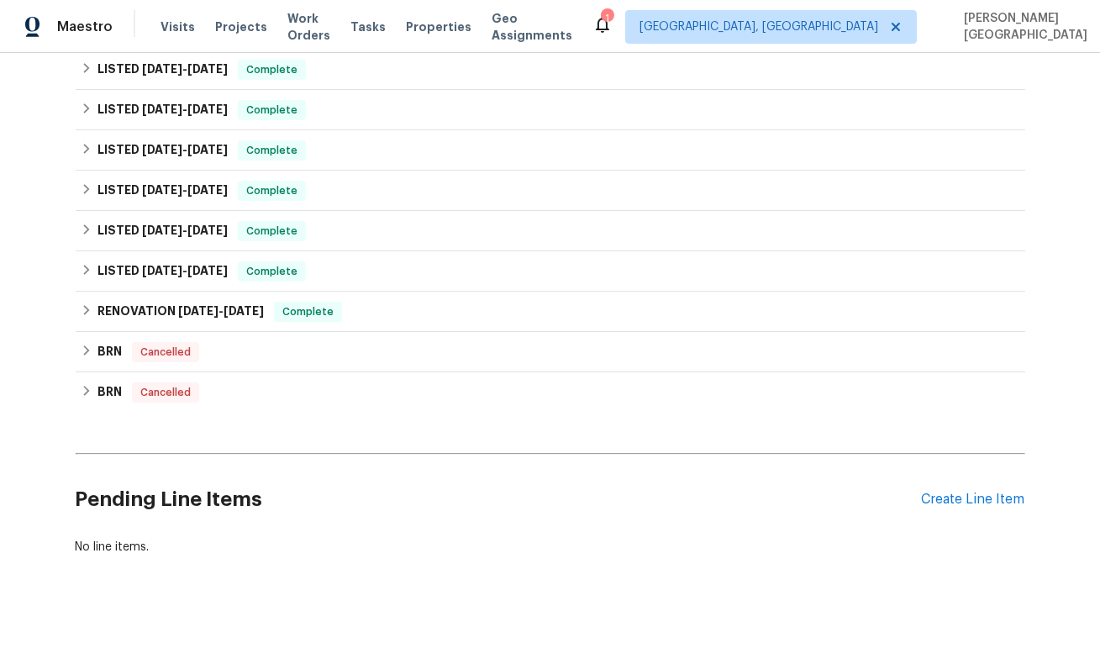
click at [945, 517] on div "Pending Line Items Create Line Item" at bounding box center [551, 500] width 950 height 78
click at [945, 490] on div "Pending Line Items Create Line Item" at bounding box center [551, 500] width 950 height 78
click at [942, 504] on div "Create Line Item" at bounding box center [973, 500] width 103 height 16
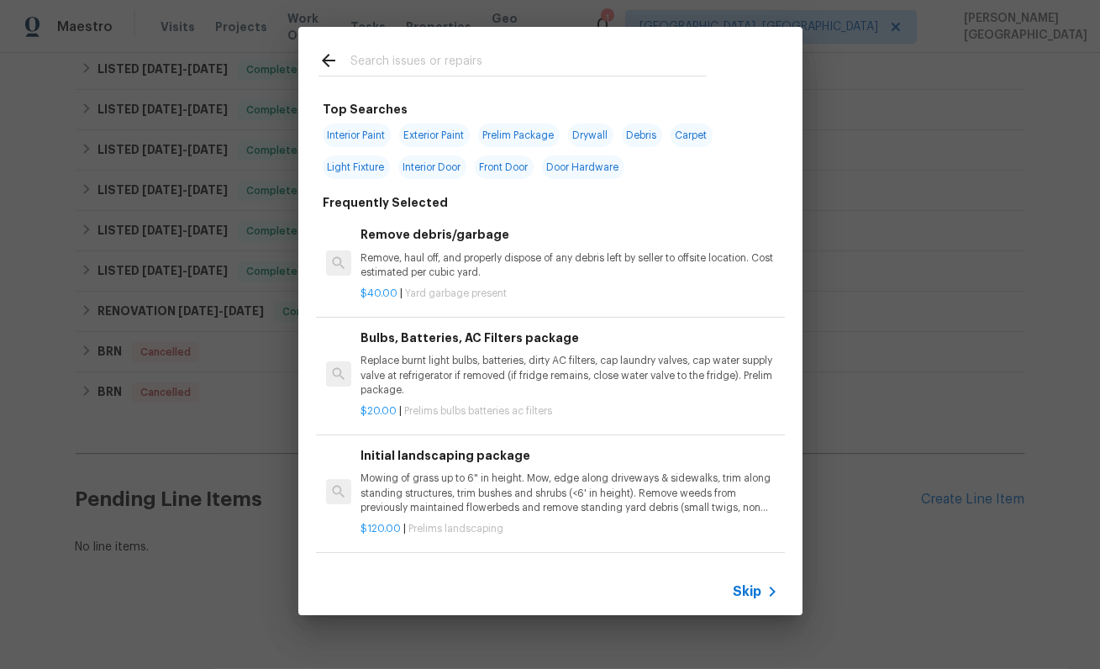
click at [756, 583] on div "Skip" at bounding box center [758, 592] width 49 height 20
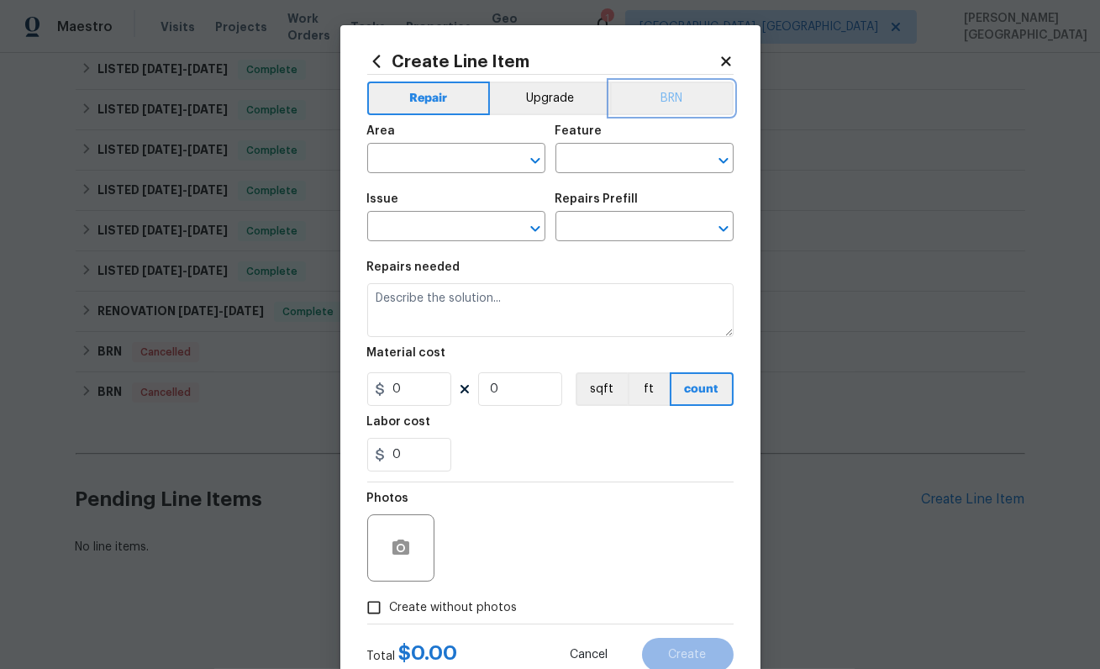
click at [681, 93] on button "BRN" at bounding box center [672, 99] width 124 height 34
click at [430, 170] on input "text" at bounding box center [432, 160] width 131 height 26
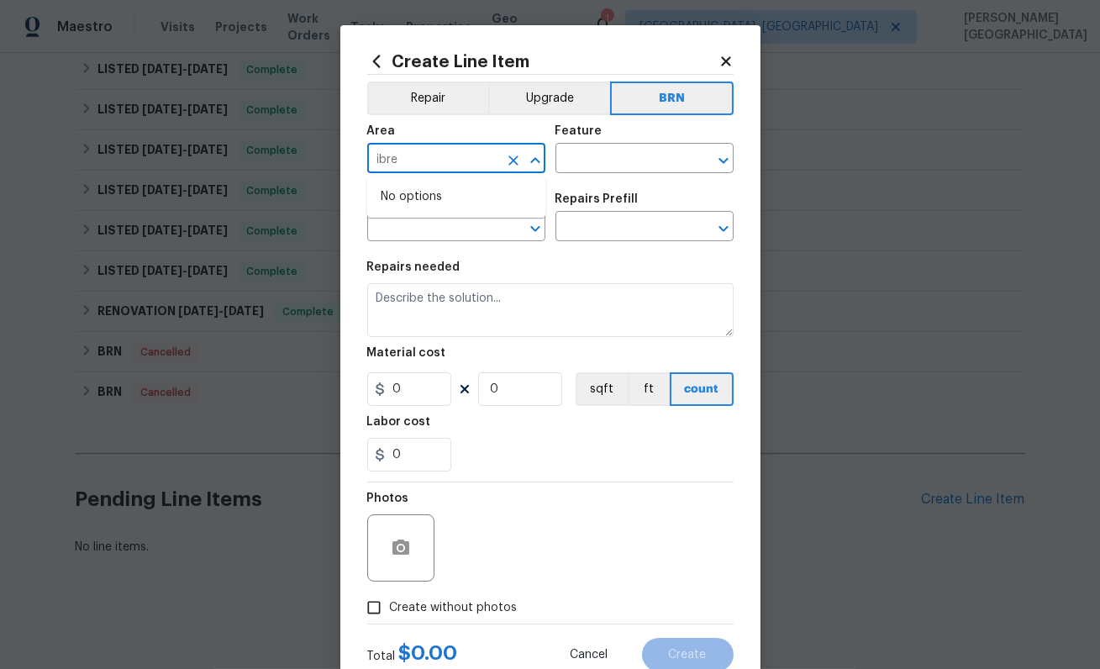
click at [430, 170] on input "ibre" at bounding box center [432, 160] width 131 height 26
click at [456, 222] on li "Interior Overall" at bounding box center [456, 225] width 178 height 28
type input "Interior Overall"
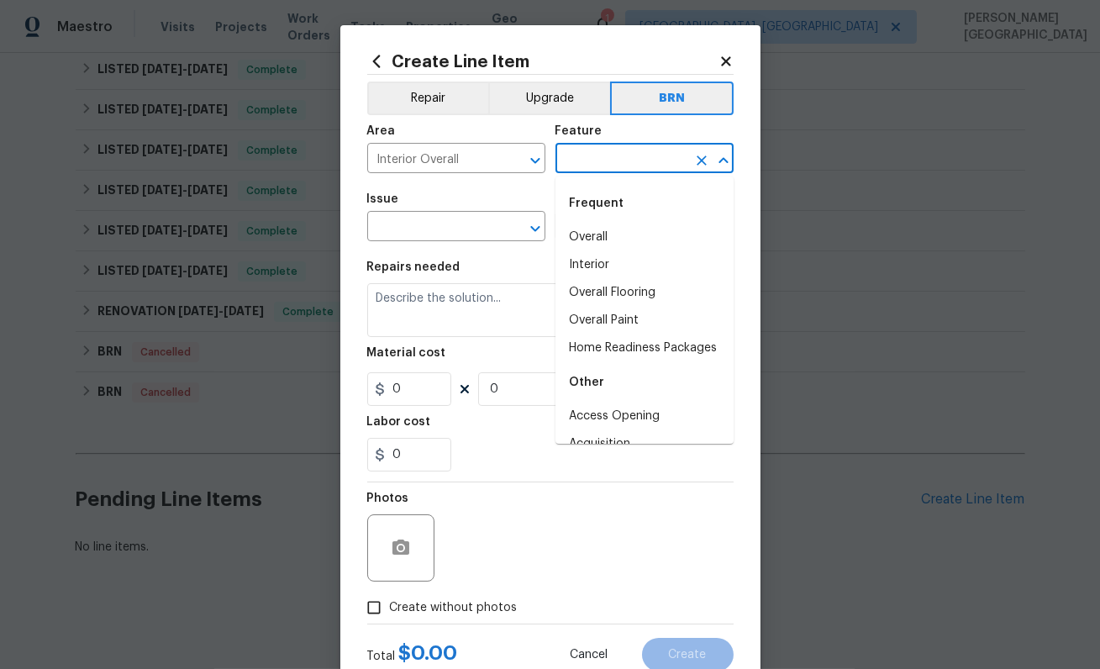
click at [583, 166] on input "text" at bounding box center [621, 160] width 131 height 26
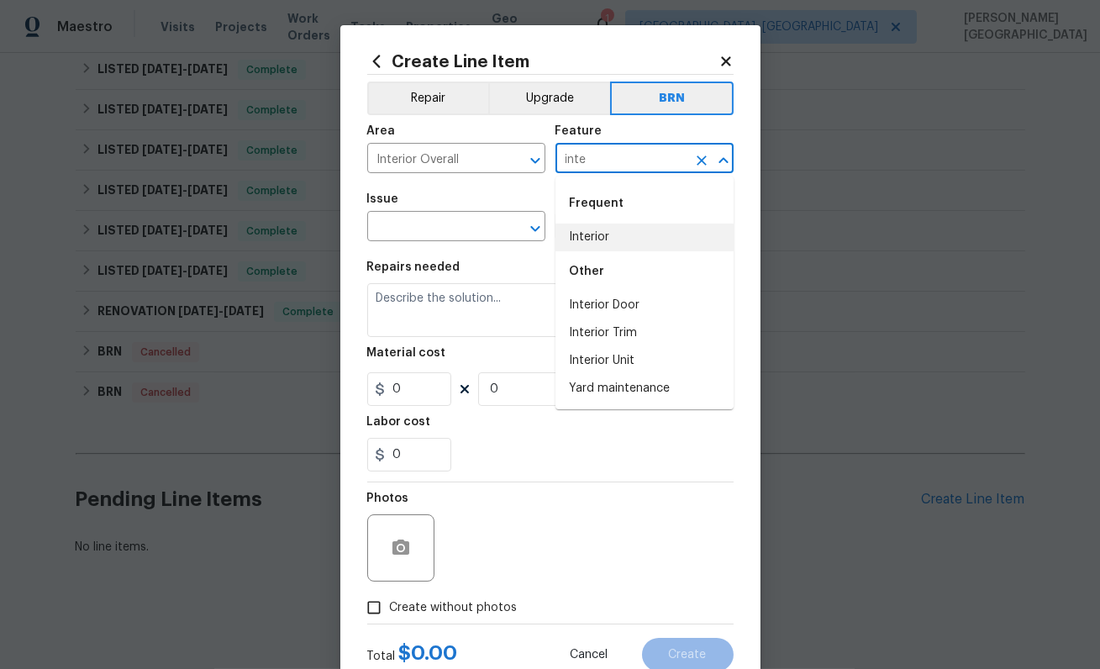
click at [603, 240] on li "Interior" at bounding box center [645, 238] width 178 height 28
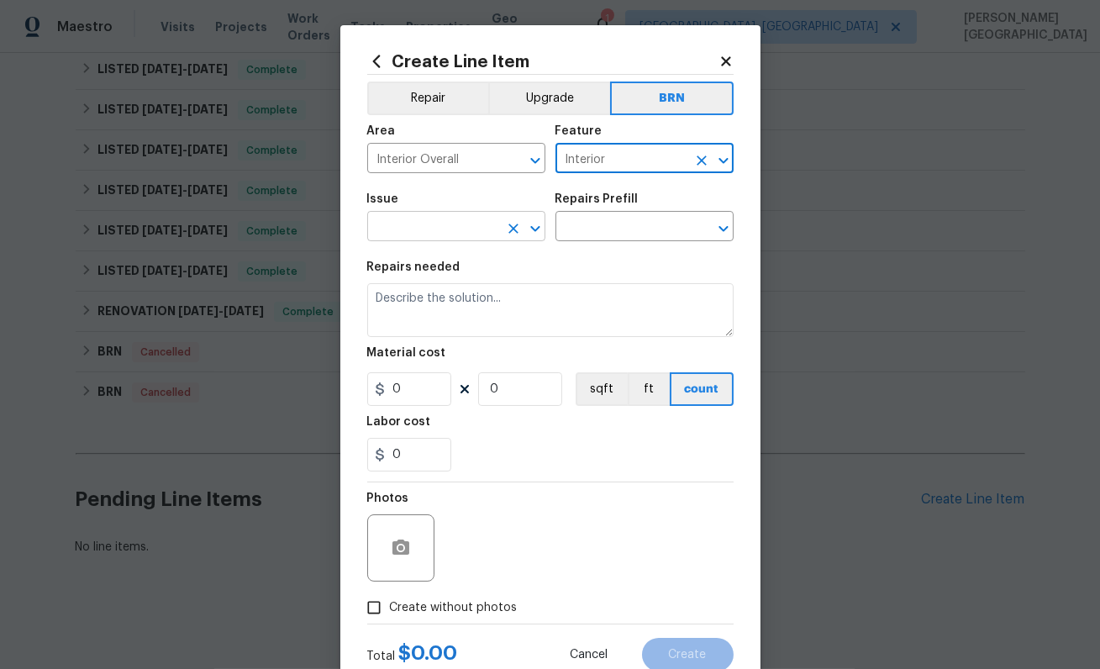
type input "Interior"
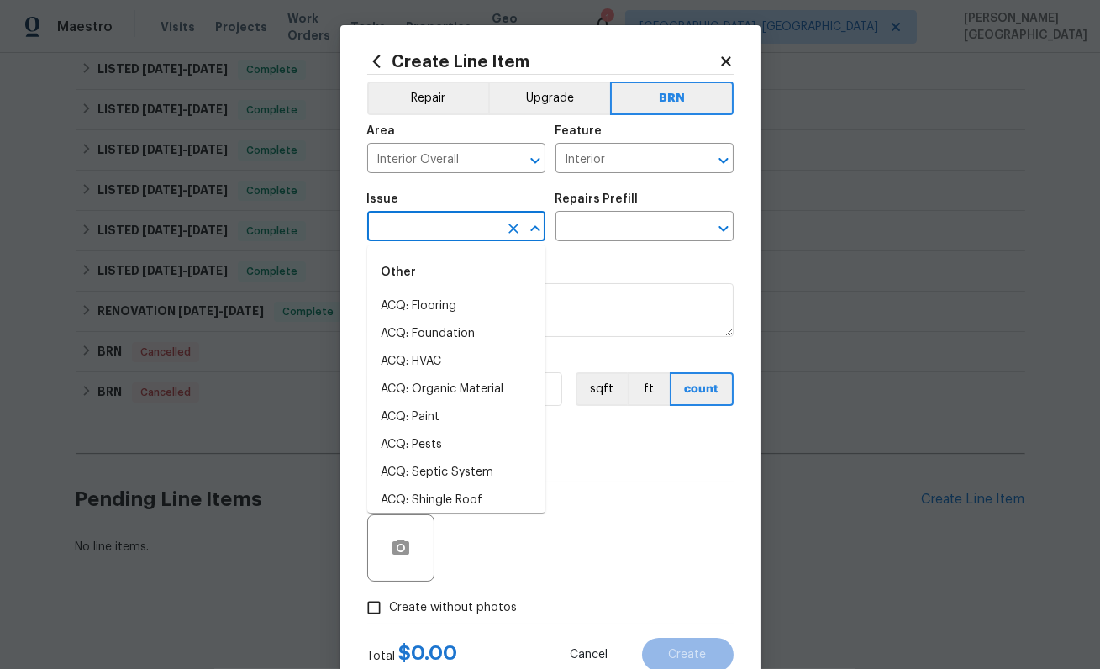
click at [434, 236] on input "text" at bounding box center [432, 228] width 131 height 26
click at [443, 319] on li "Demo Interior" at bounding box center [456, 307] width 178 height 28
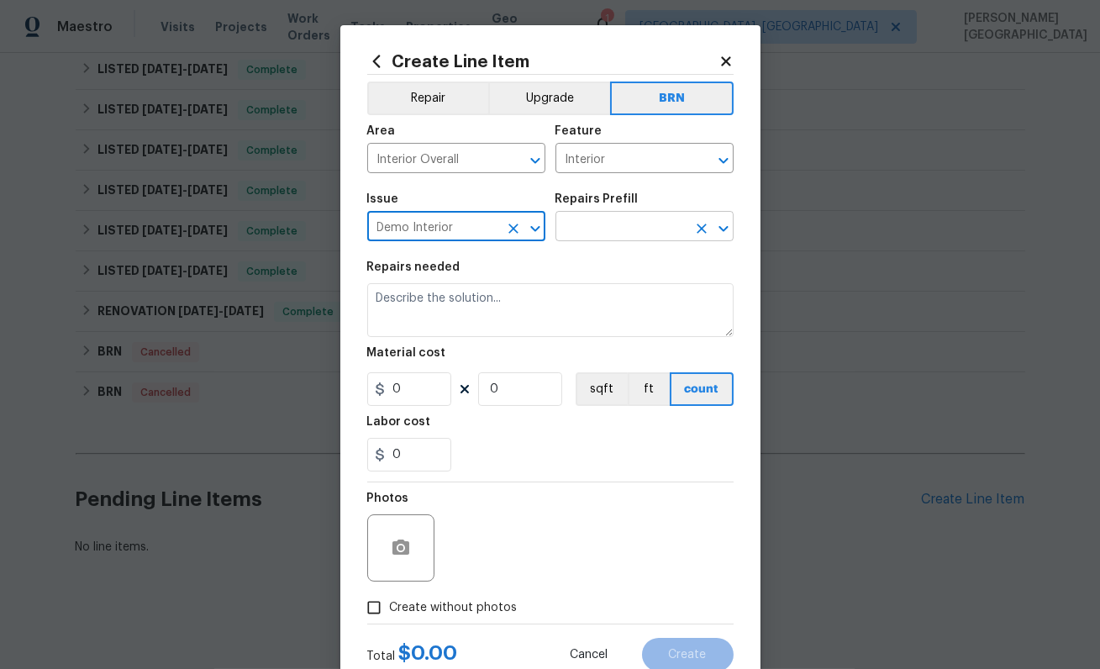
type input "Demo Interior"
click at [599, 223] on input "text" at bounding box center [621, 228] width 131 height 26
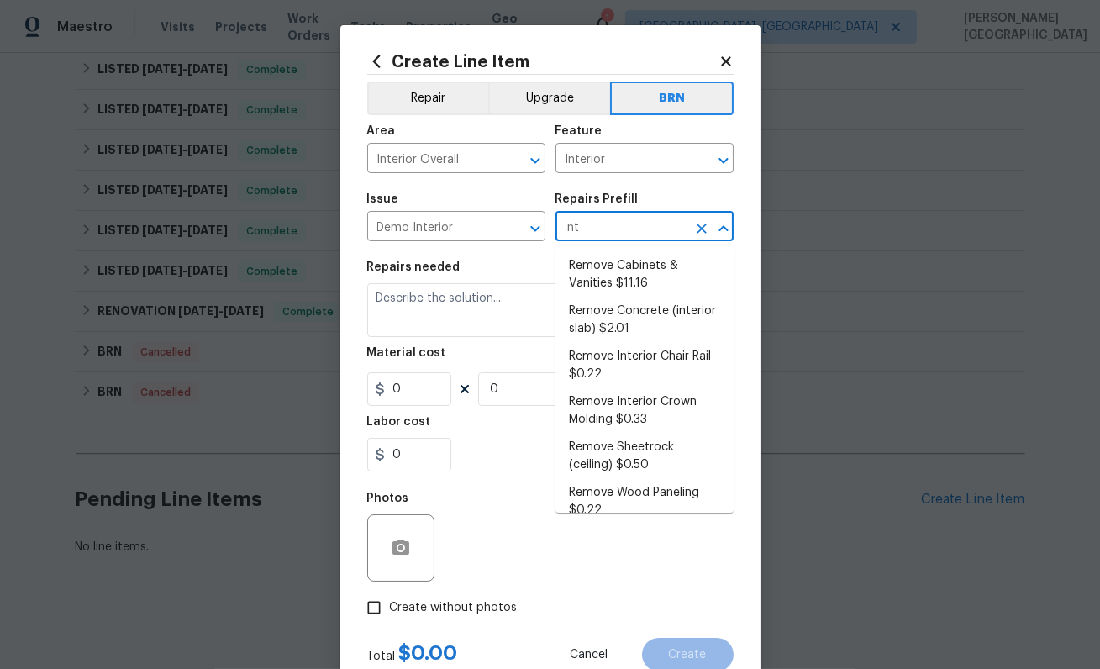
type input "inte"
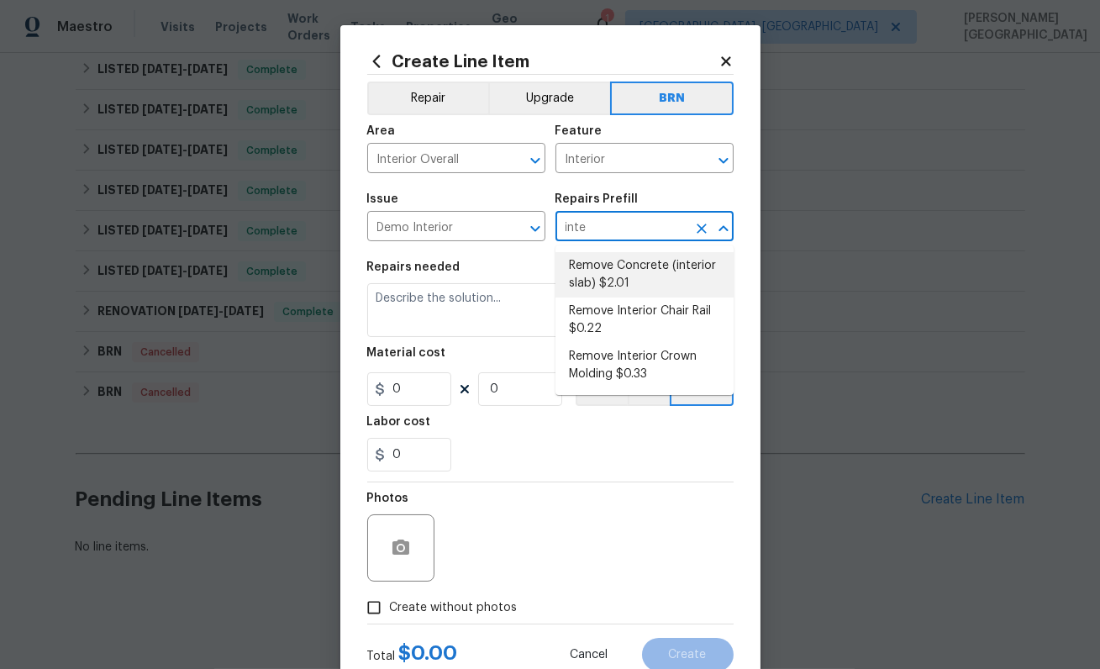
click at [610, 256] on li "Remove Concrete (interior slab) $2.01" at bounding box center [645, 274] width 178 height 45
type input "Demolition"
type input "Remove Concrete (interior slab) $2.01"
type textarea "Demo/remove and properly dispose of the concrete (1''-4'') as outlined by the P…"
type input "2.01"
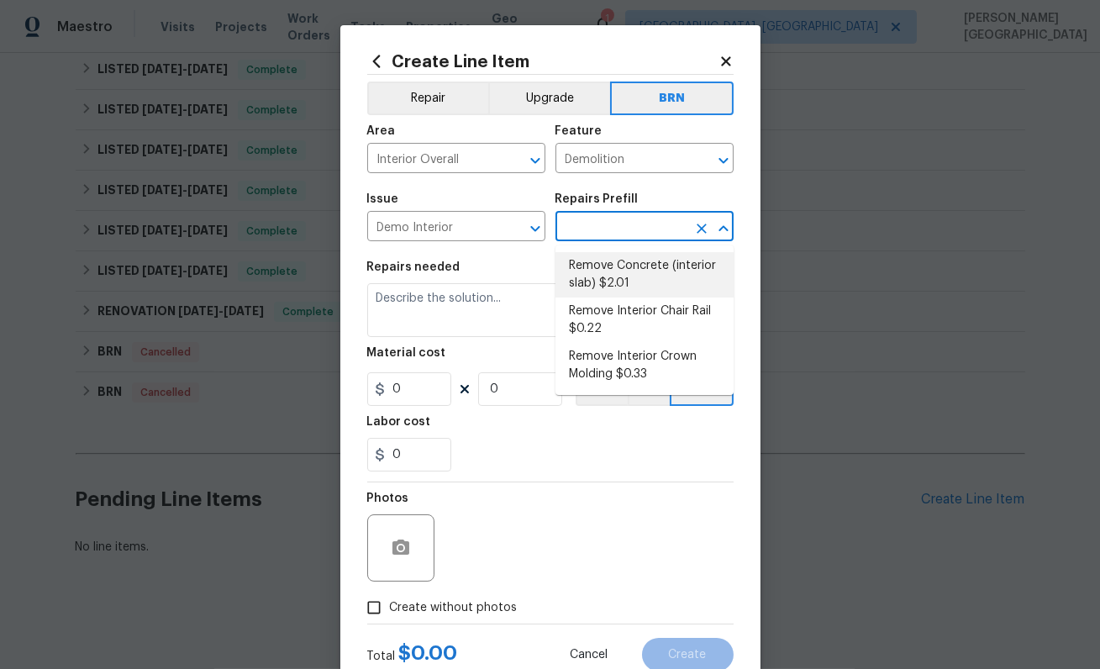
type input "1"
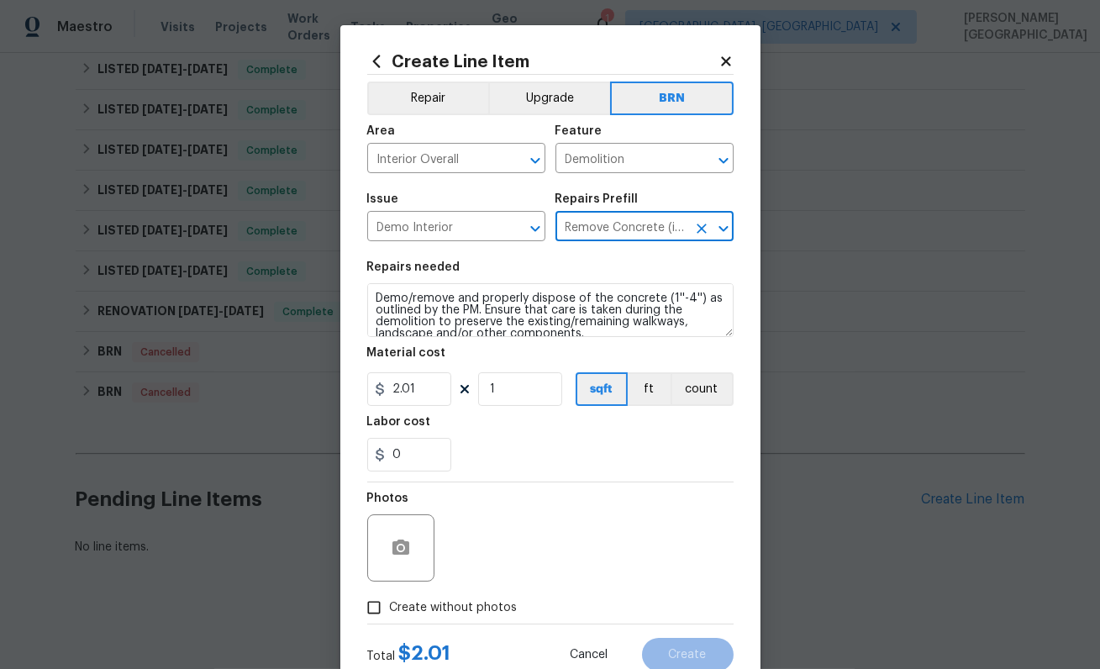
type input "Remove Concrete (interior slab) $2.01"
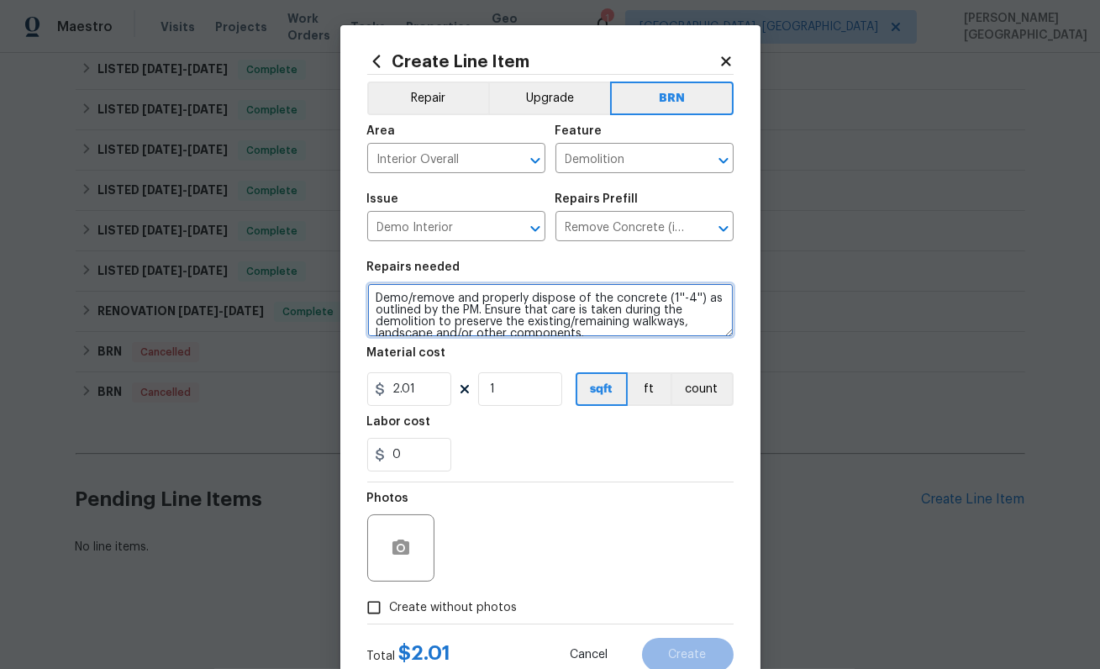
click at [427, 311] on textarea "Demo/remove and properly dispose of the concrete (1''-4'') as outlined by the P…" at bounding box center [550, 310] width 367 height 54
paste textarea "Seller to service existing overhead garage door and opener , ensure safe and pr…"
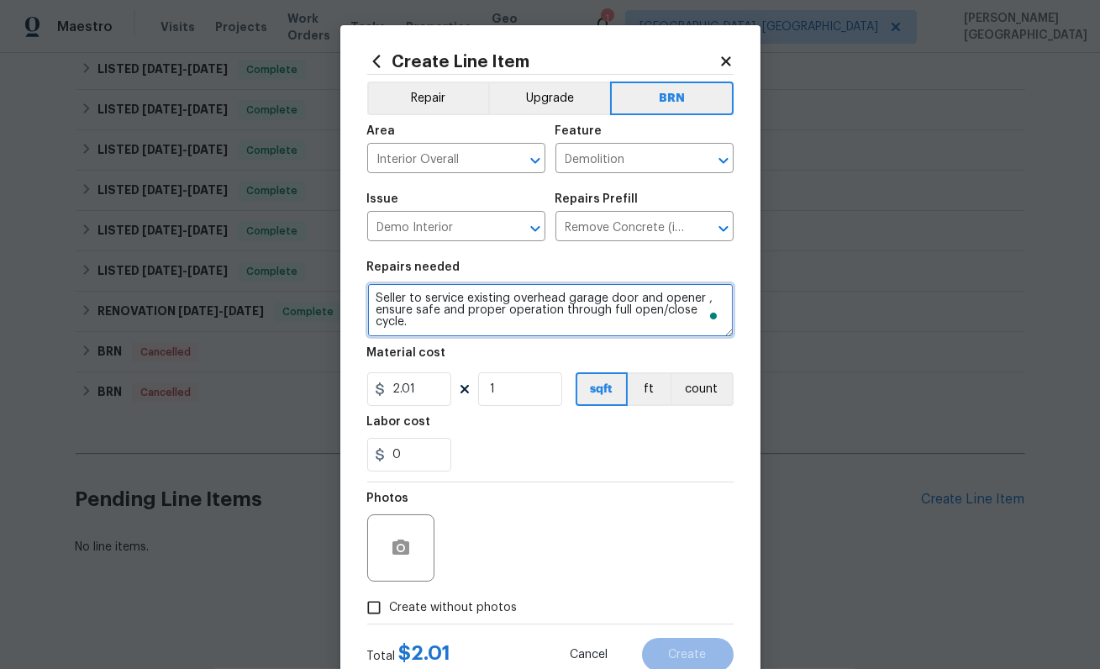
scroll to position [3, 0]
type textarea "Seller to service existing overhead garage door and opener , ensure safe and pr…"
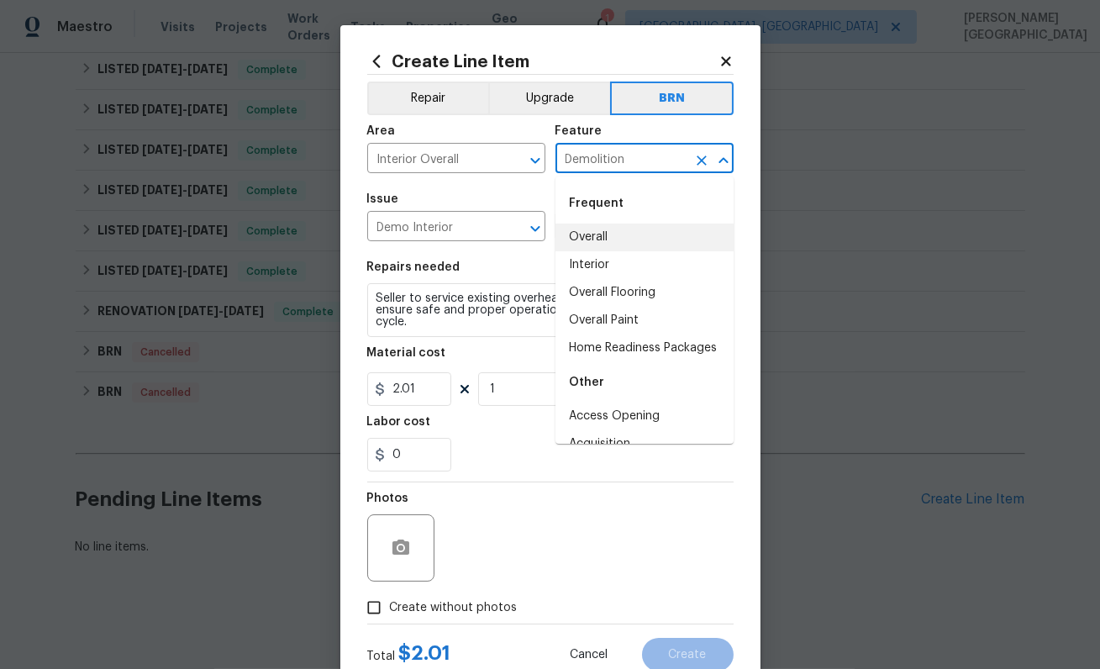
click at [576, 156] on input "Demolition" at bounding box center [621, 160] width 131 height 26
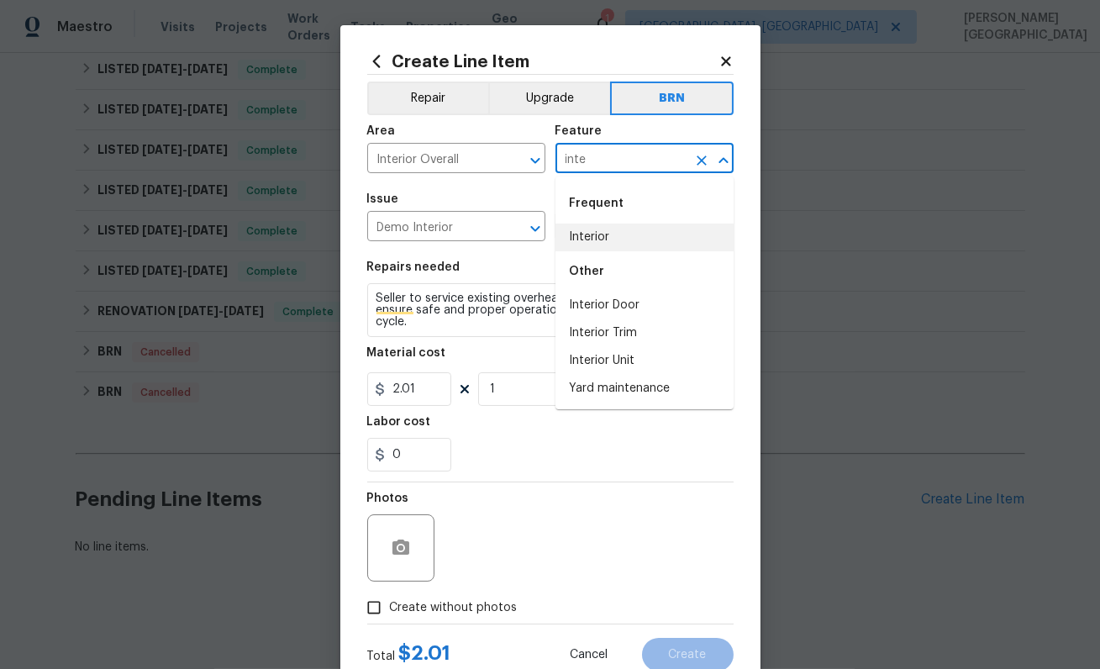
click at [595, 225] on li "Interior" at bounding box center [645, 238] width 178 height 28
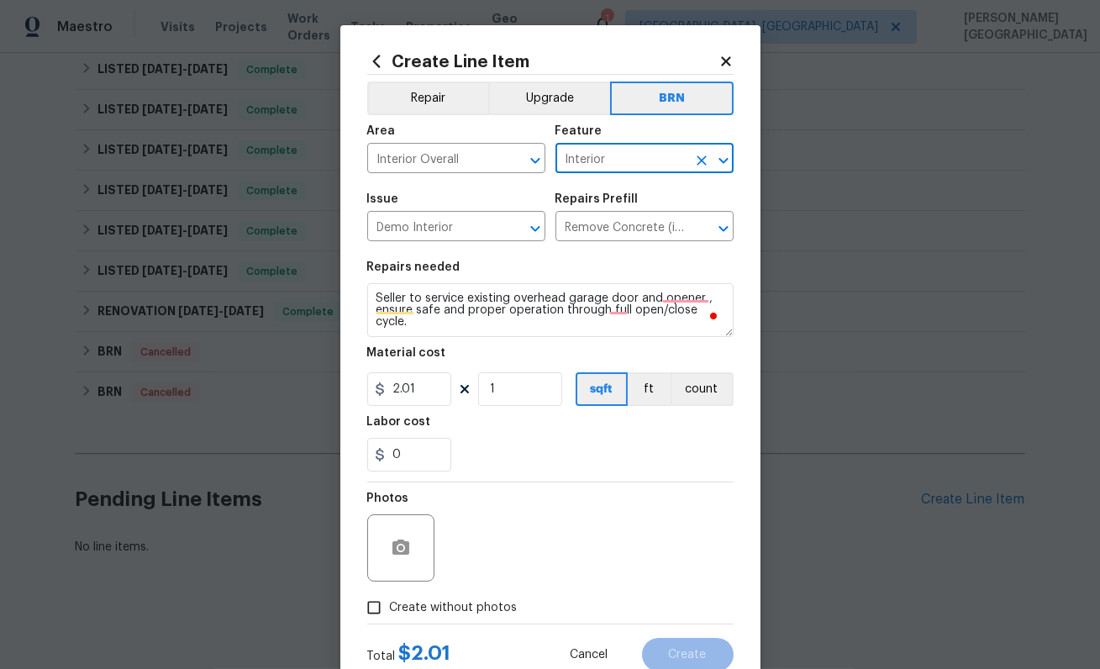
type input "Interior"
click at [409, 377] on input "2.01" at bounding box center [409, 389] width 84 height 34
type input "0"
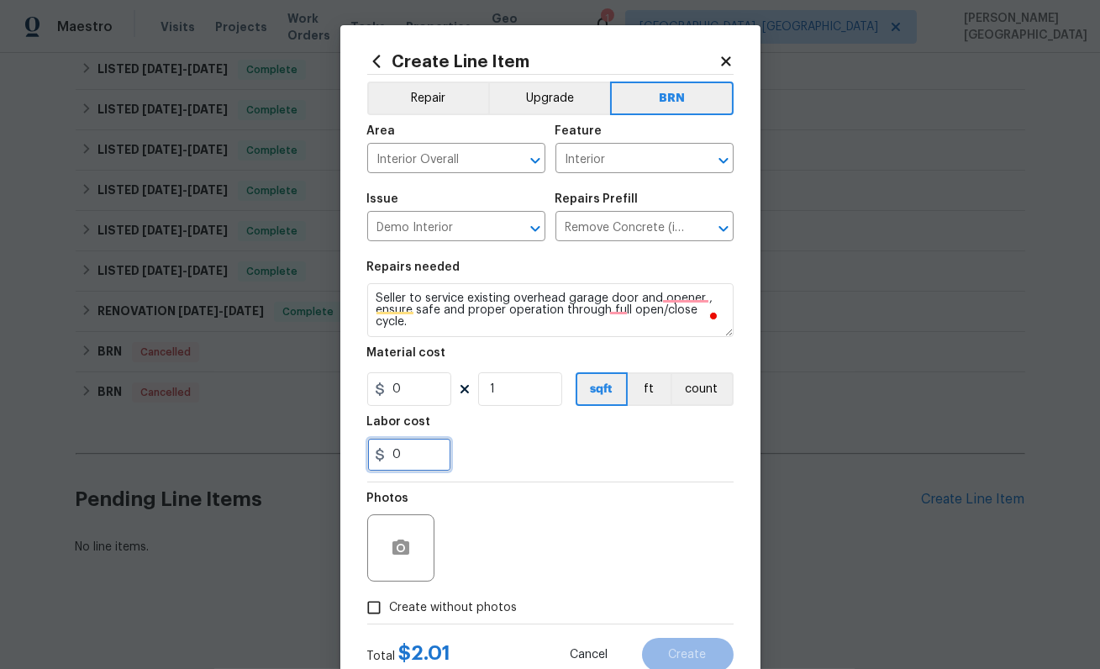
click at [421, 454] on input "0" at bounding box center [409, 455] width 84 height 34
click at [449, 447] on input "0" at bounding box center [409, 455] width 84 height 34
type input "100"
click at [409, 599] on span "Create without photos" at bounding box center [454, 608] width 128 height 18
click at [390, 599] on input "Create without photos" at bounding box center [374, 608] width 32 height 32
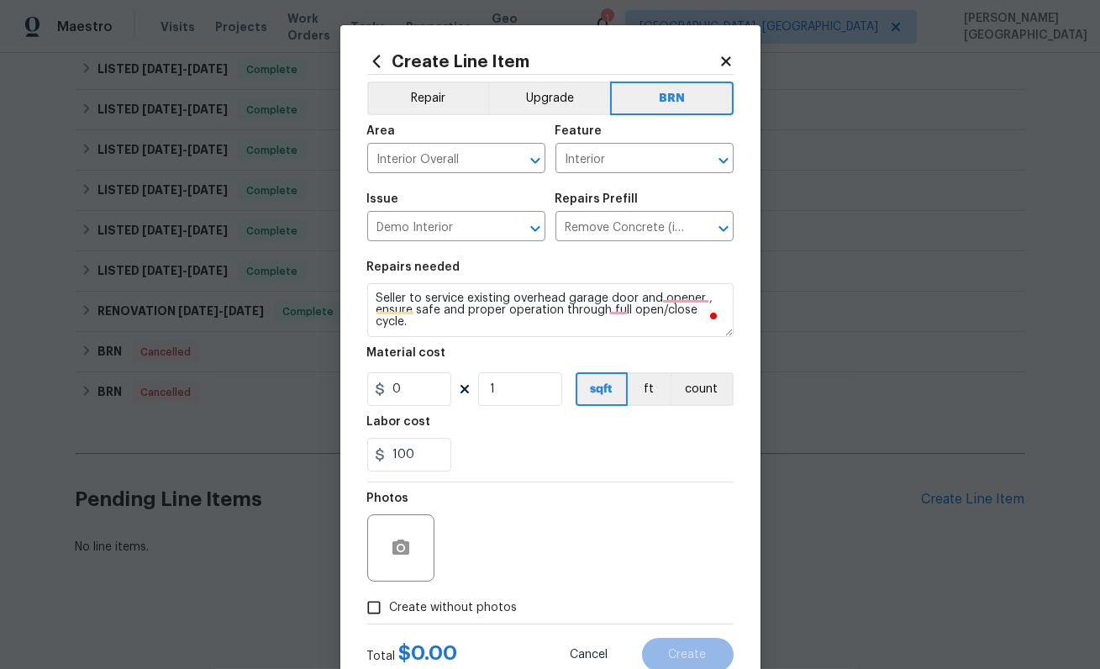
checkbox input "true"
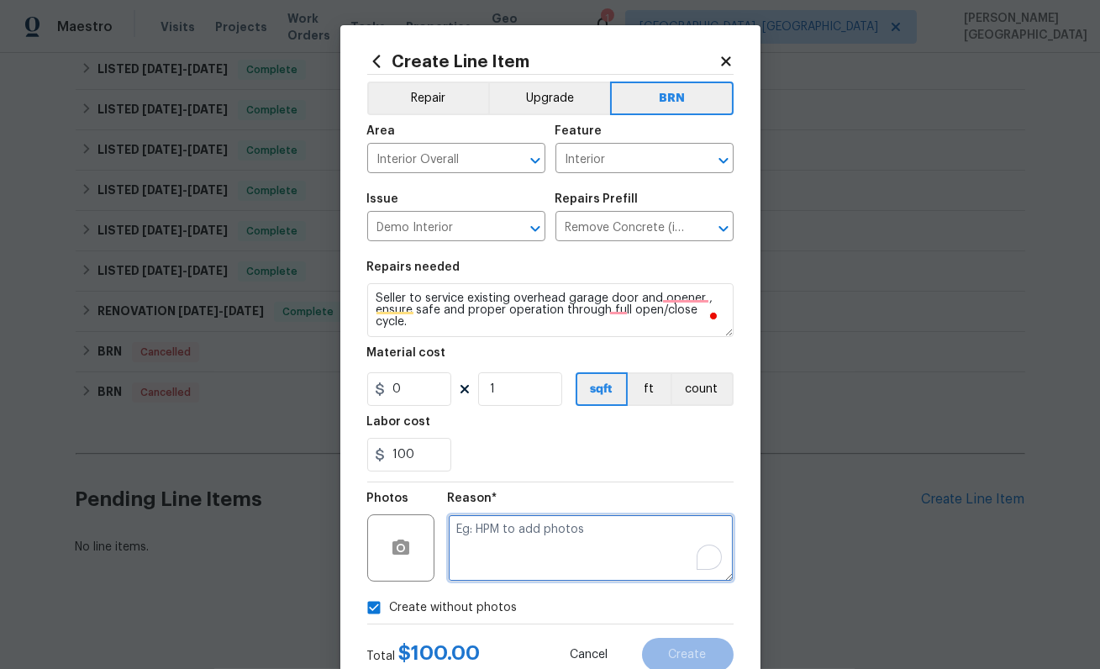
click at [461, 556] on textarea "To enrich screen reader interactions, please activate Accessibility in Grammarl…" at bounding box center [591, 547] width 286 height 67
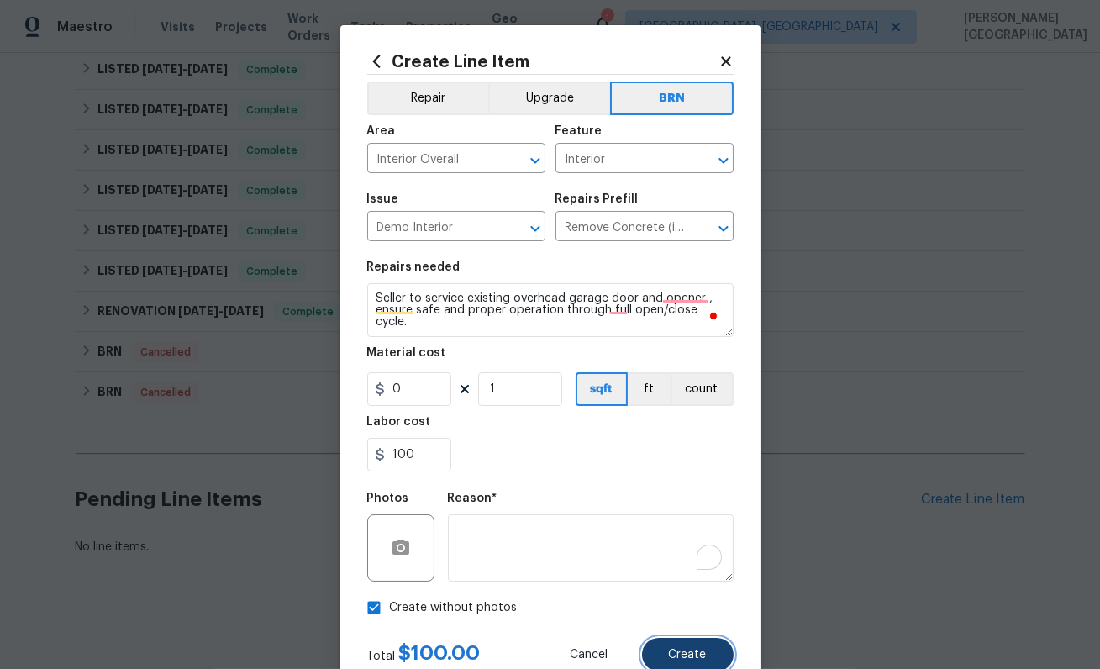
click at [668, 650] on button "Create" at bounding box center [688, 655] width 92 height 34
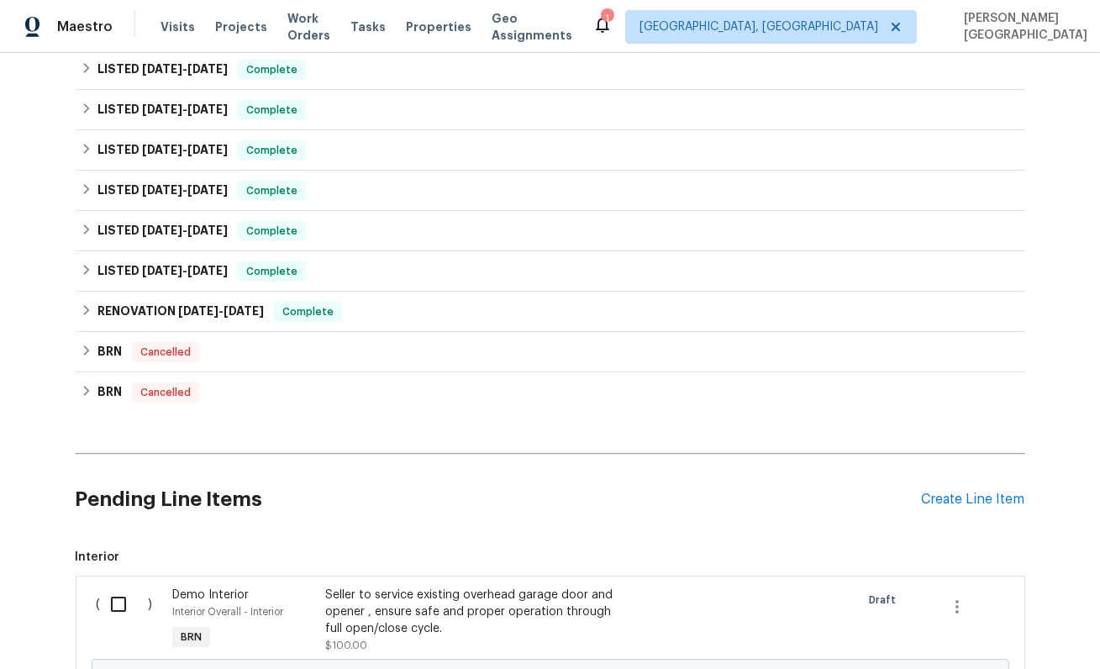
scroll to position [690, 0]
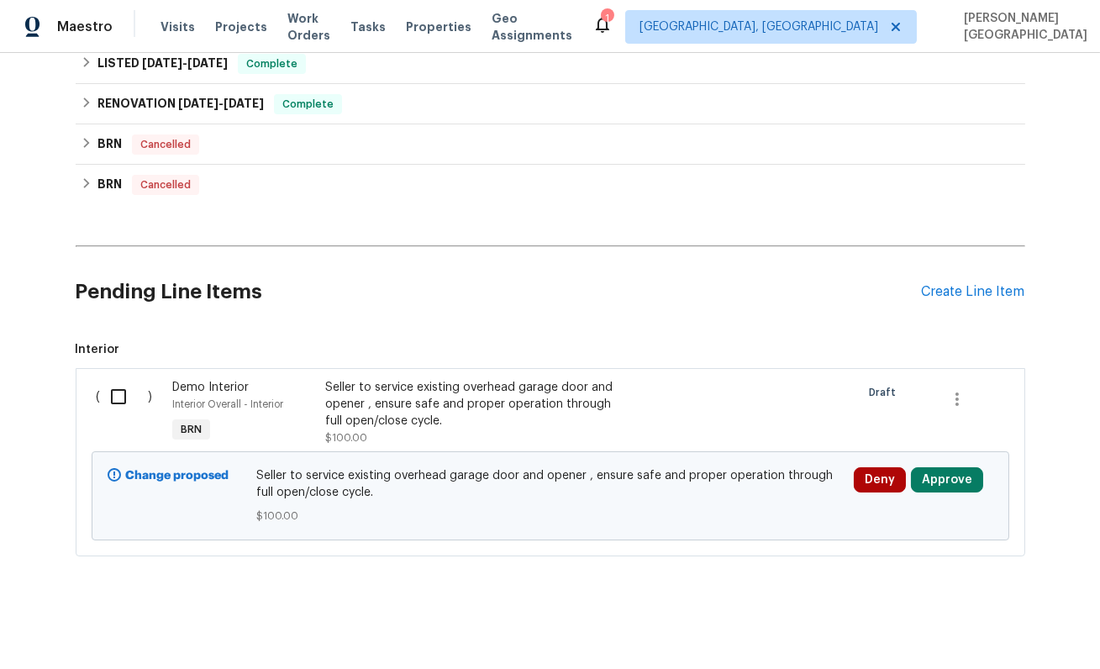
click at [117, 401] on input "checkbox" at bounding box center [125, 396] width 48 height 35
checkbox input "true"
click at [986, 615] on button "Create Work Order" at bounding box center [1004, 627] width 139 height 31
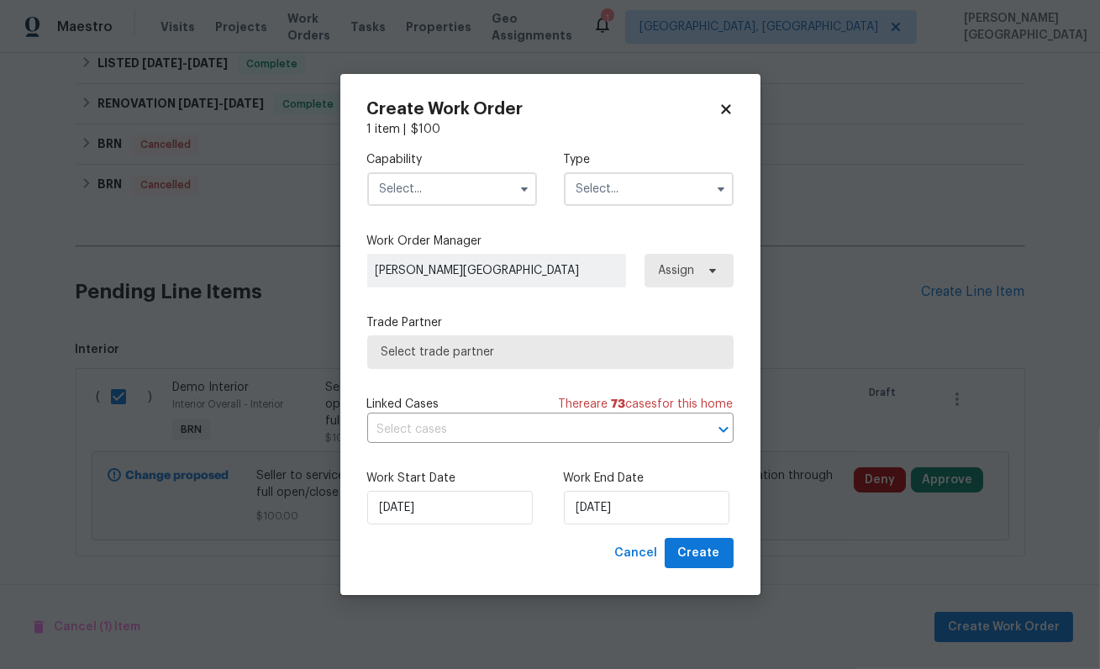
click at [505, 186] on input "text" at bounding box center [452, 189] width 170 height 34
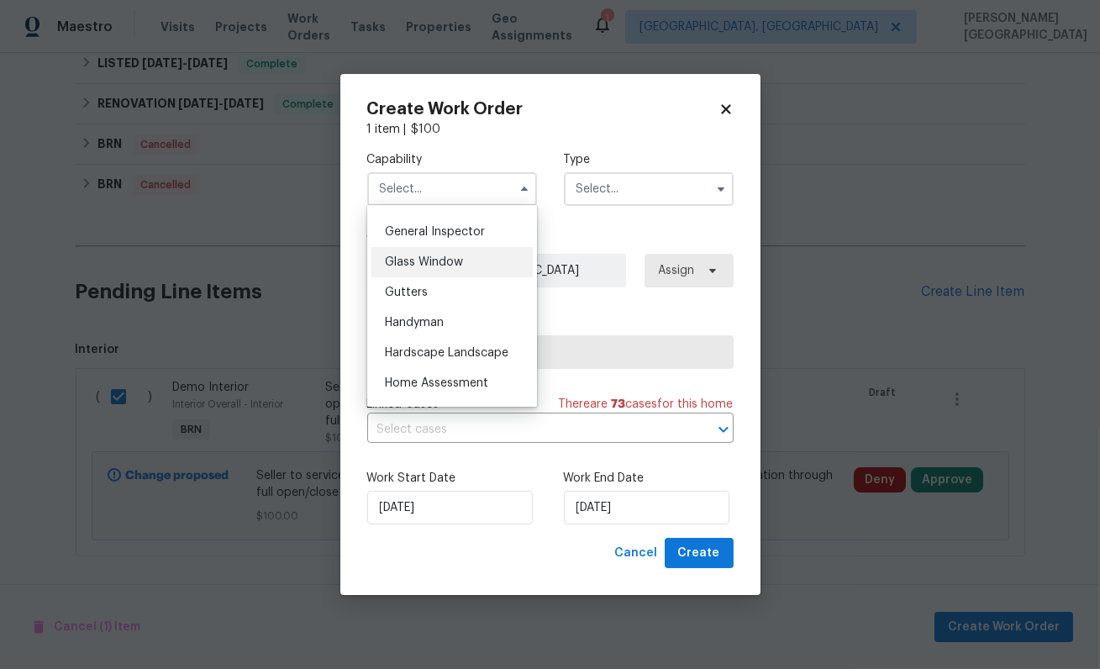
scroll to position [885, 0]
click at [424, 272] on div "Handyman" at bounding box center [452, 264] width 161 height 30
type input "Handyman"
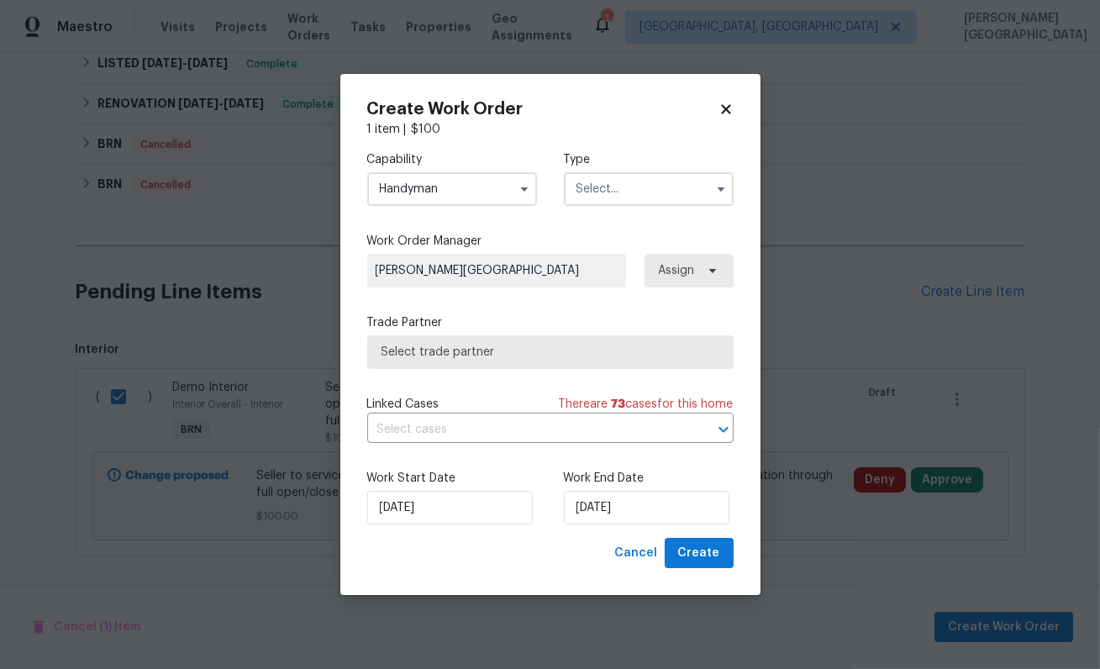
click at [625, 176] on input "text" at bounding box center [649, 189] width 170 height 34
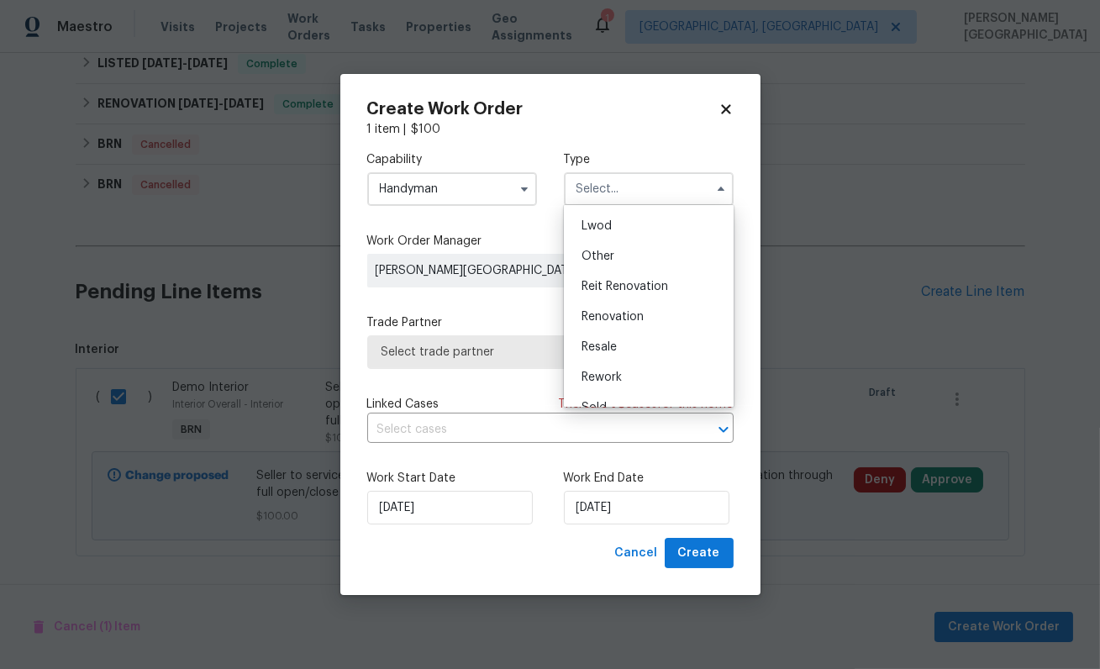
scroll to position [199, 0]
click at [611, 327] on span "Resale" at bounding box center [599, 328] width 35 height 12
type input "Resale"
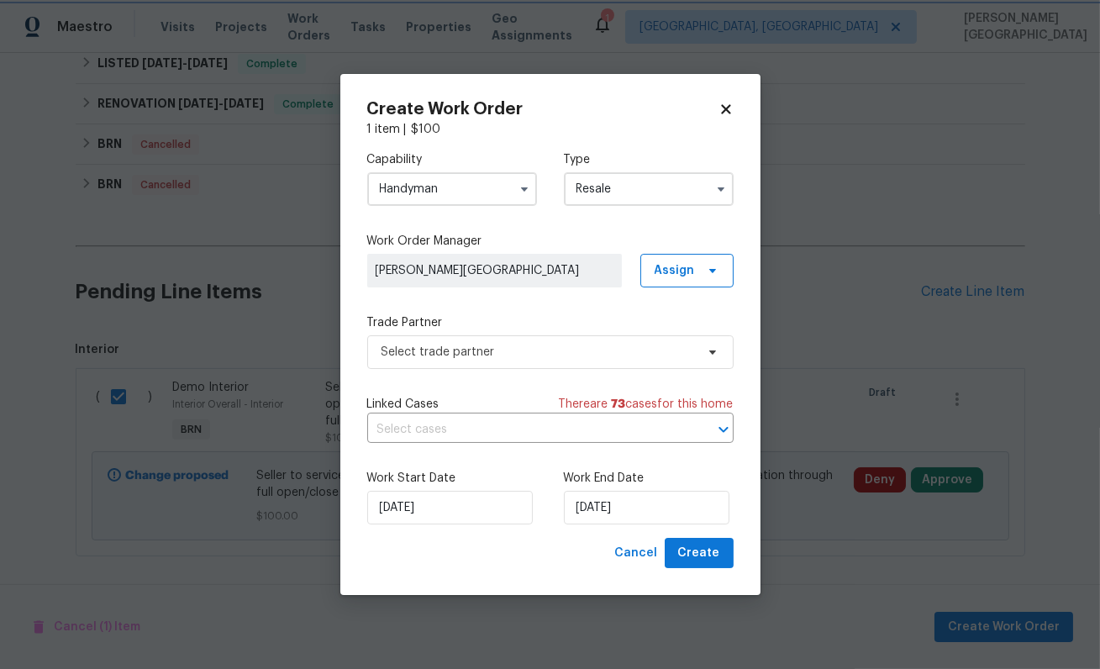
scroll to position [0, 0]
click at [468, 434] on input "text" at bounding box center [526, 430] width 319 height 26
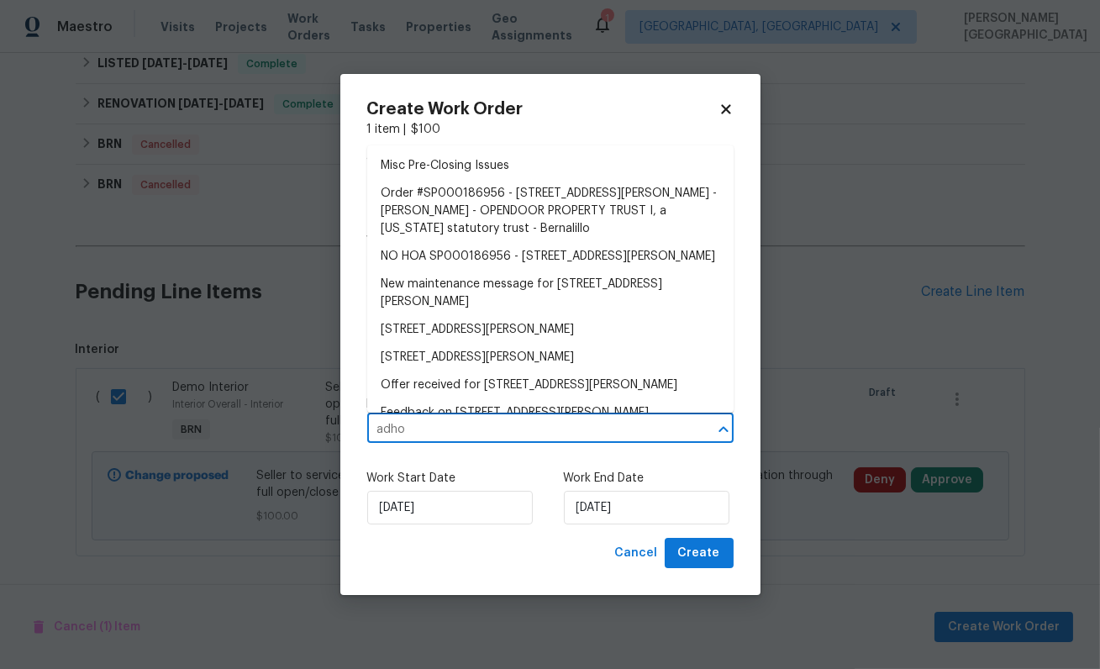
type input "adhoc"
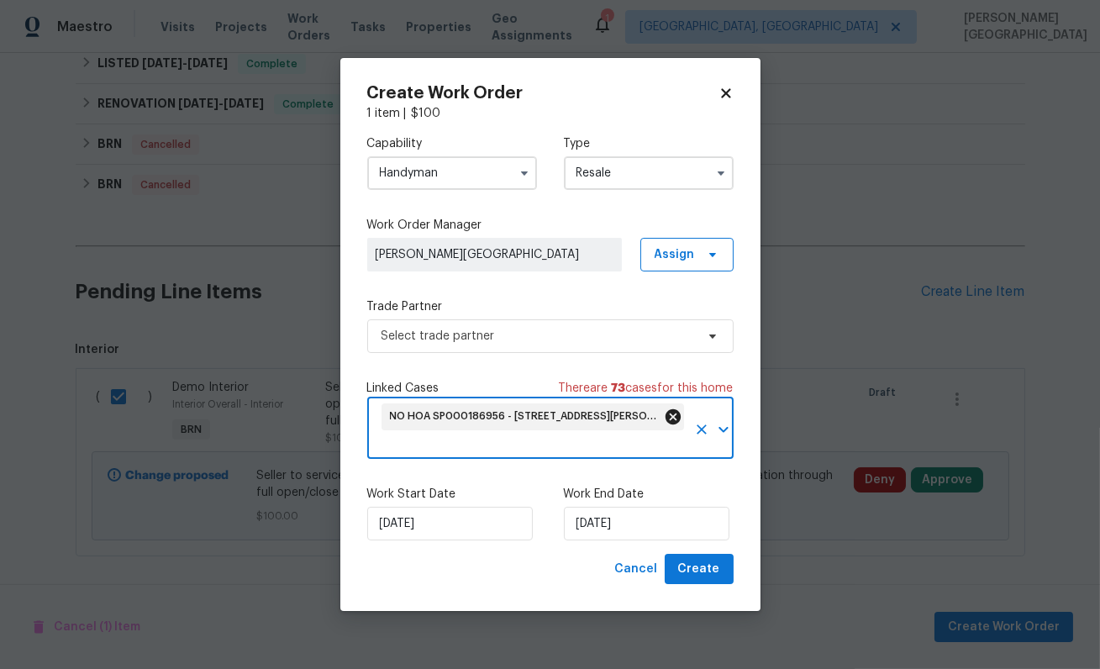
click at [681, 419] on icon at bounding box center [673, 417] width 18 height 18
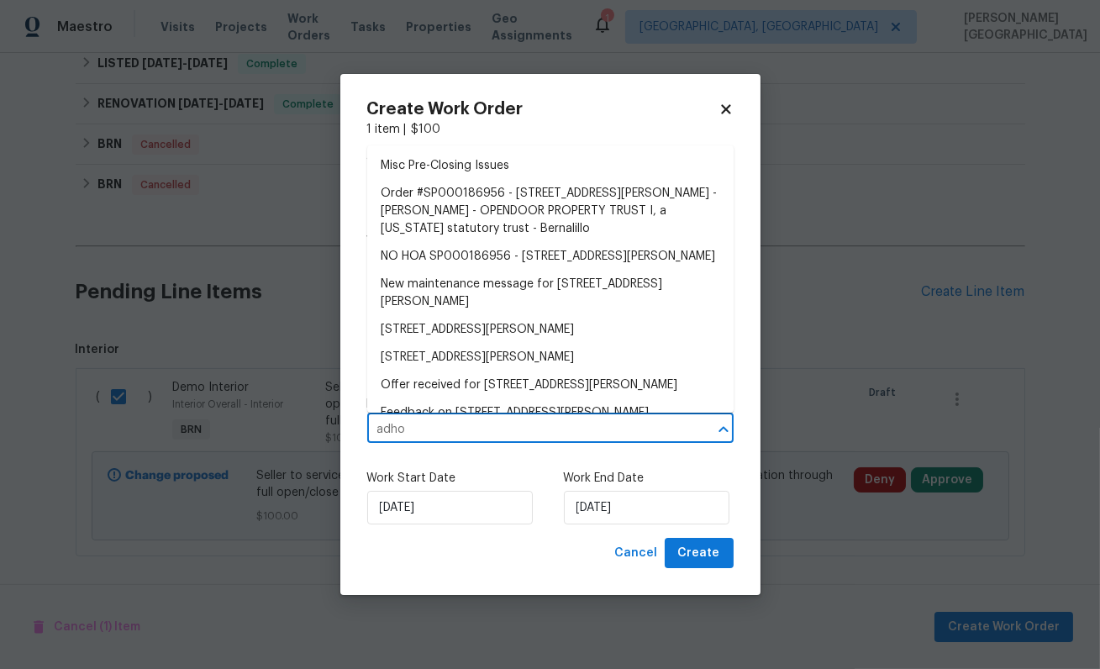
type input "adhoc"
click at [457, 344] on li "12342 Haines Ave NE, Albuquerque, NM 87112" at bounding box center [550, 330] width 367 height 28
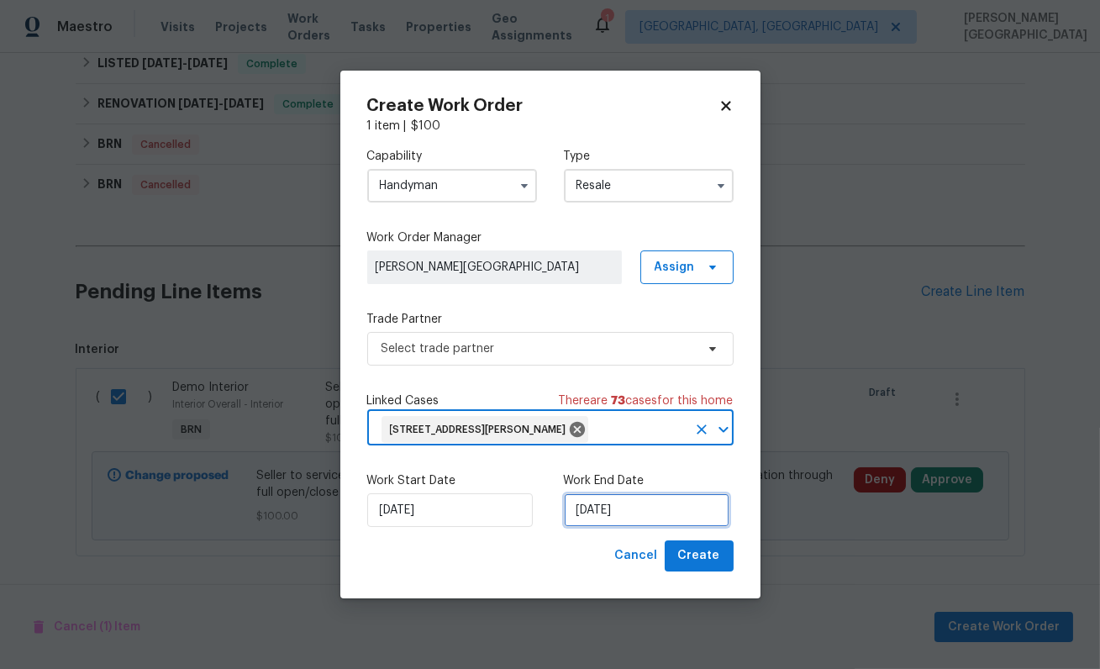
click at [613, 514] on input "[DATE]" at bounding box center [647, 510] width 166 height 34
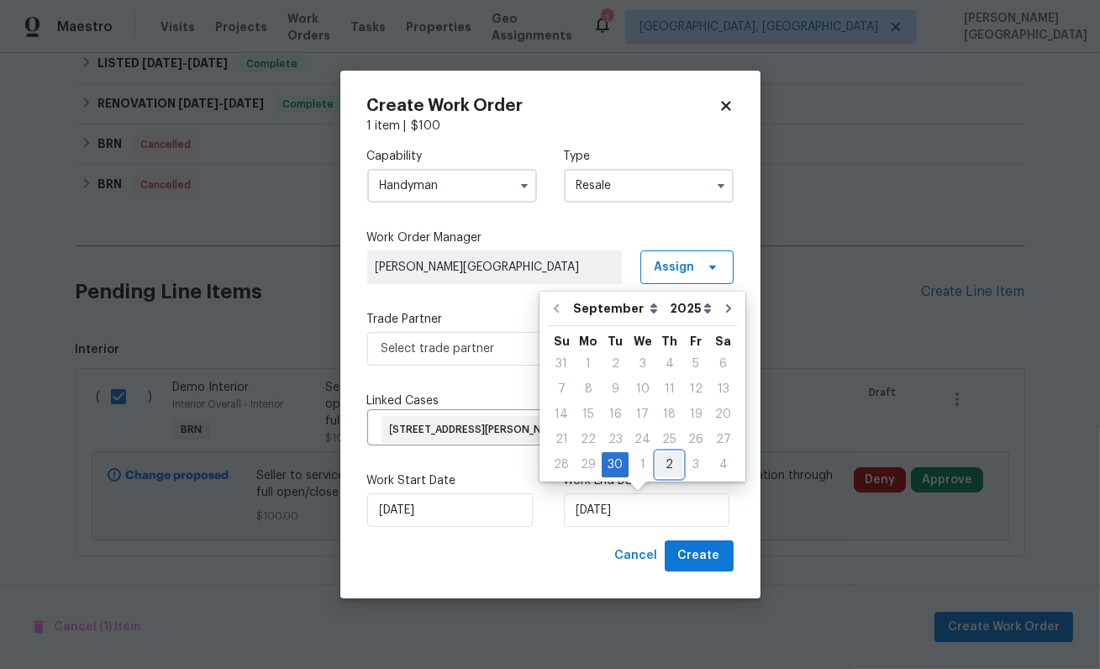
click at [674, 466] on div "2" at bounding box center [670, 465] width 26 height 24
type input "10/2/2025"
select select "9"
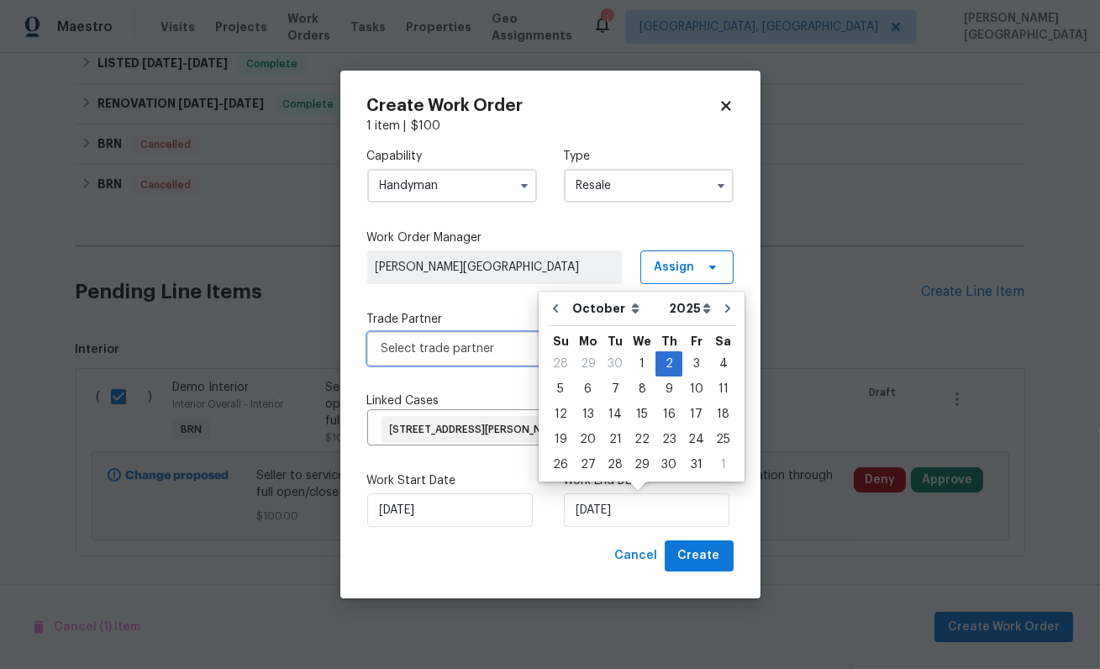
click at [429, 337] on span "Select trade partner" at bounding box center [550, 349] width 367 height 34
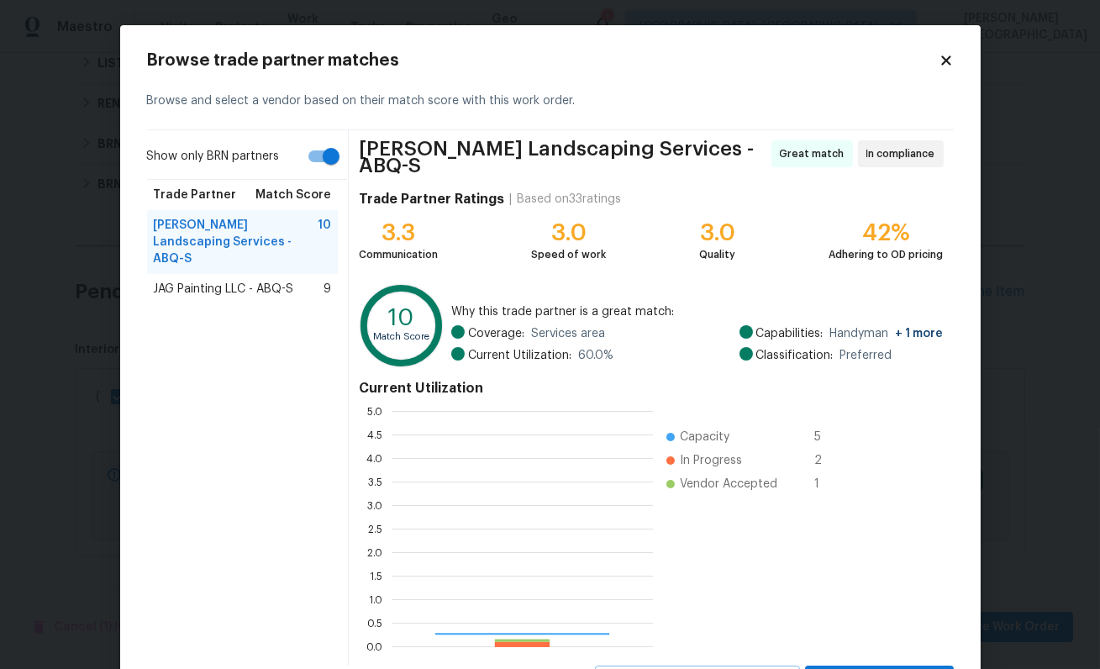
scroll to position [235, 261]
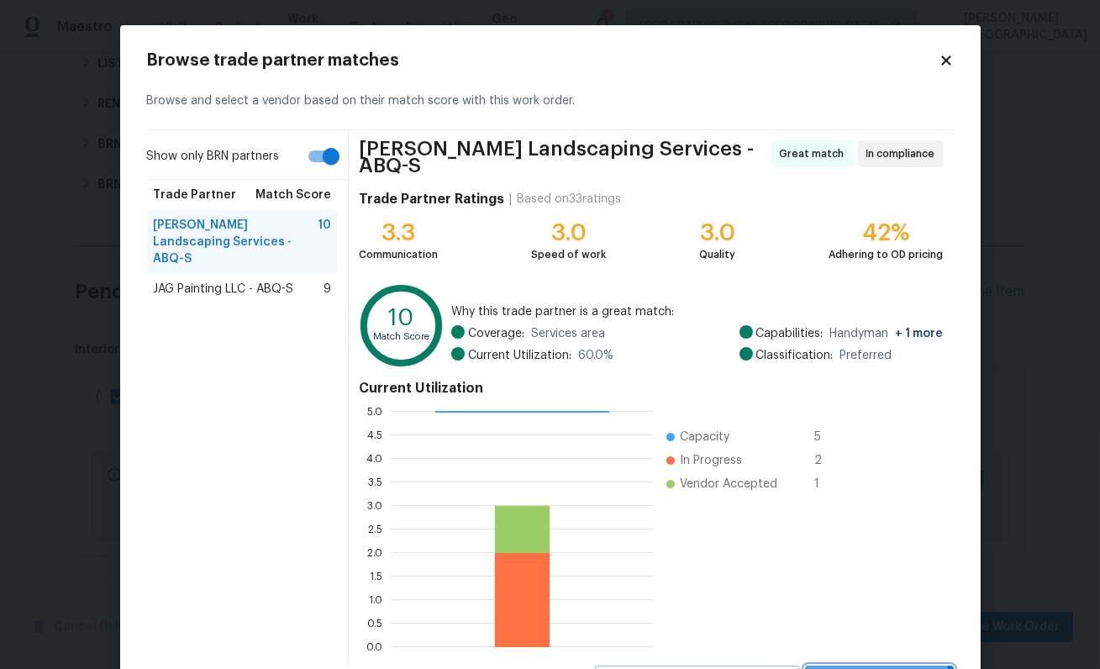
click at [859, 668] on span "Select trade partner" at bounding box center [880, 681] width 122 height 21
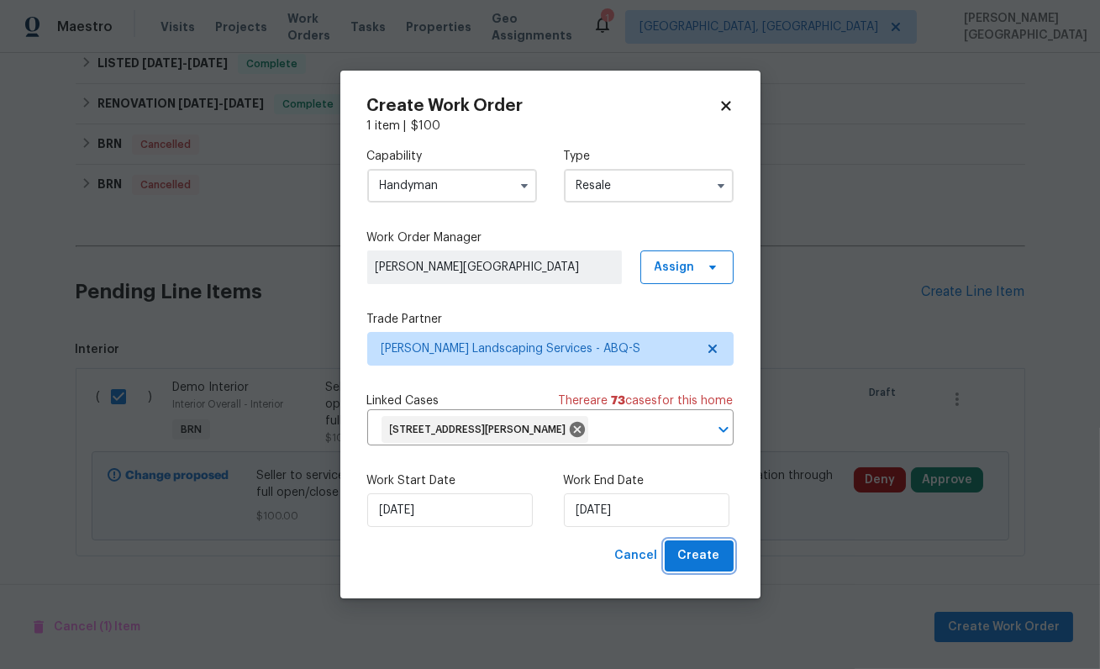
click at [727, 557] on button "Create" at bounding box center [699, 556] width 69 height 31
checkbox input "false"
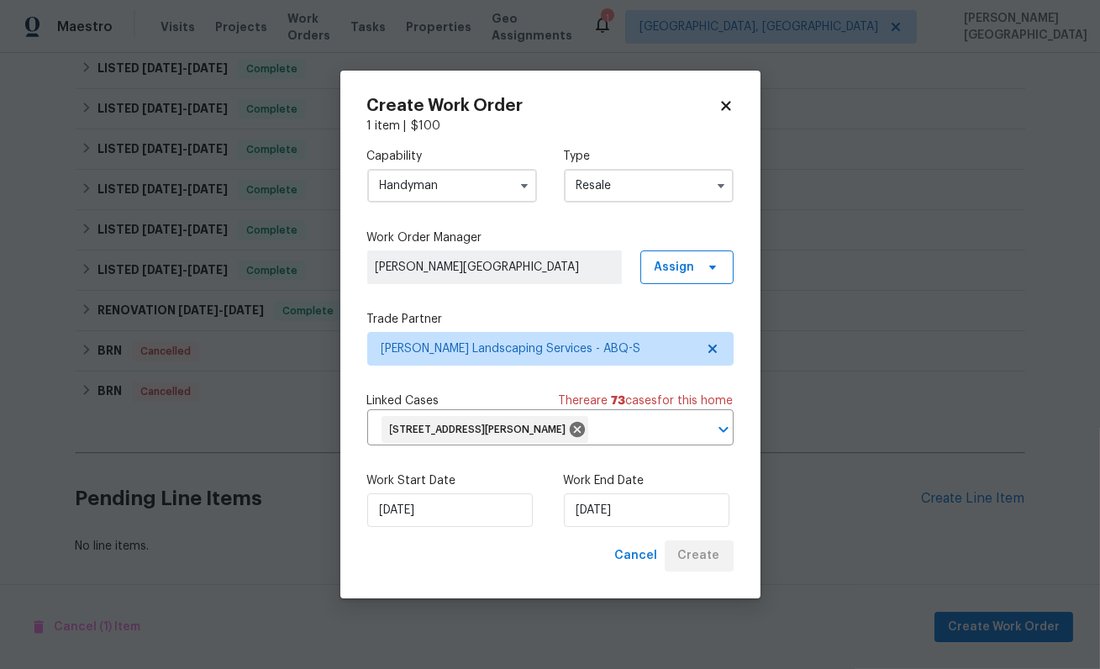
scroll to position [526, 0]
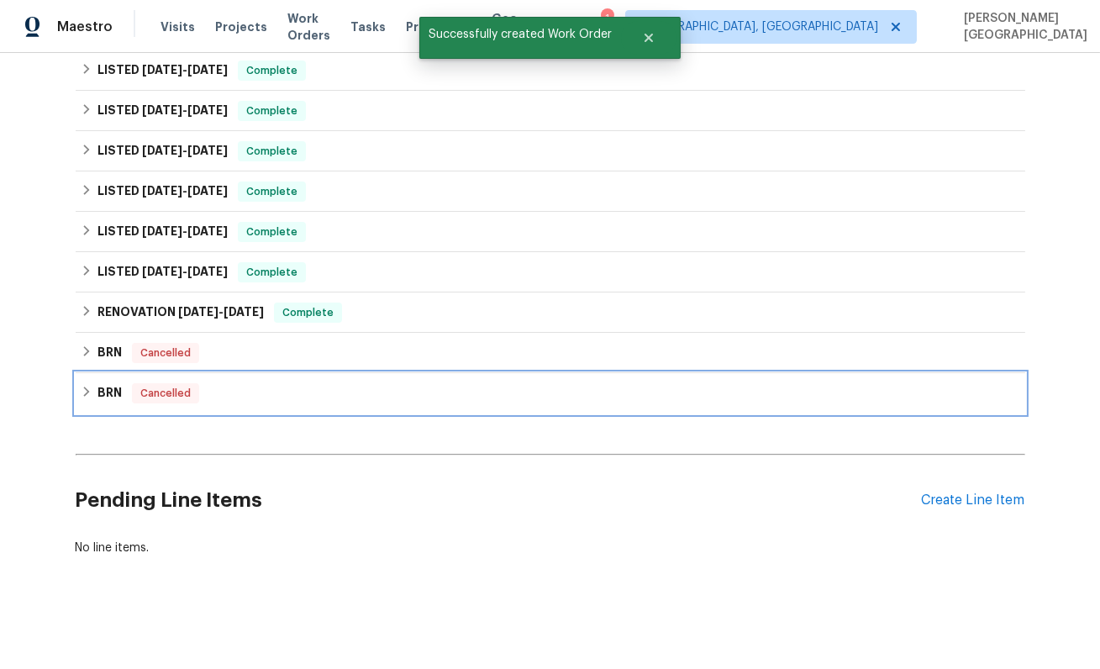
click at [251, 383] on div "BRN Cancelled" at bounding box center [551, 393] width 940 height 20
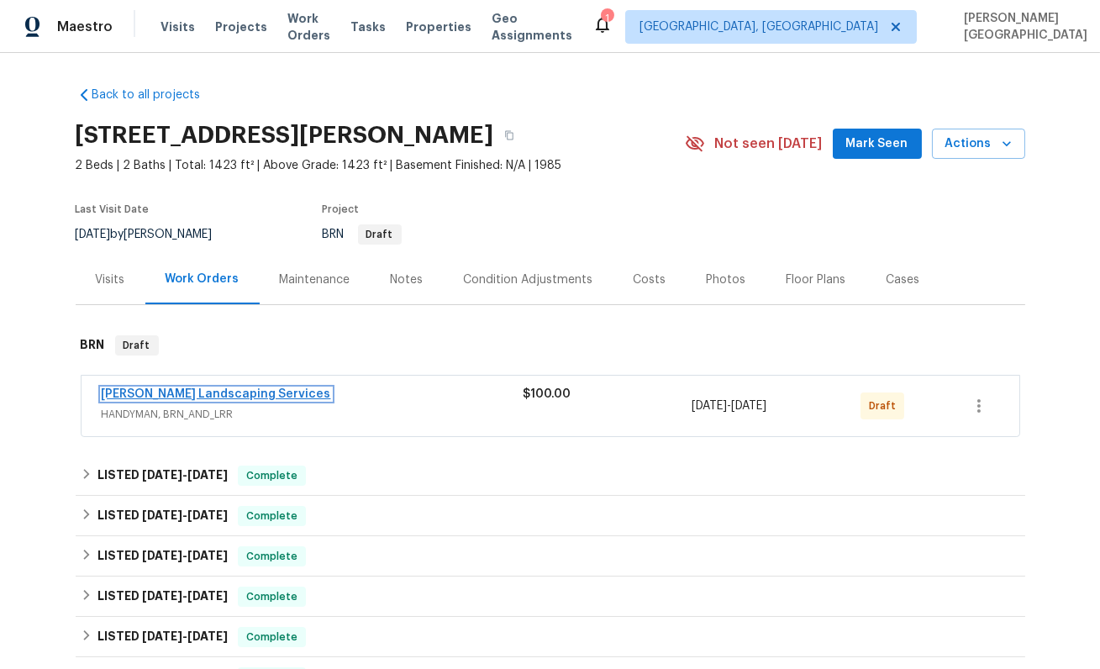
click at [156, 393] on link "Rodriguez Landscaping Services" at bounding box center [216, 394] width 229 height 12
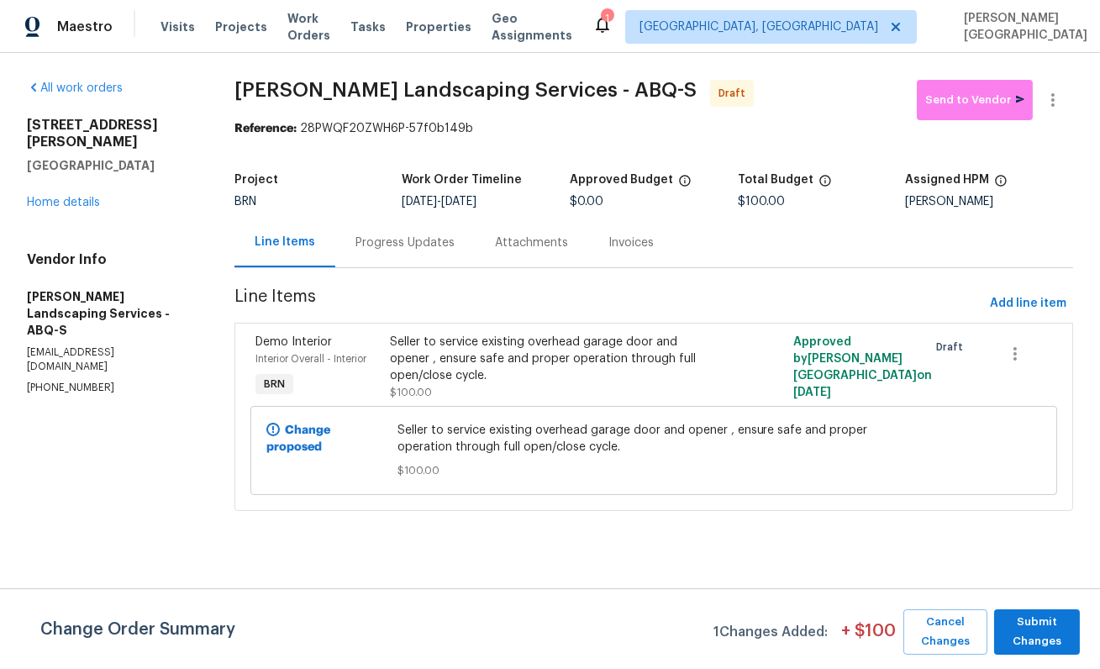
click at [405, 253] on div "Progress Updates" at bounding box center [405, 243] width 140 height 50
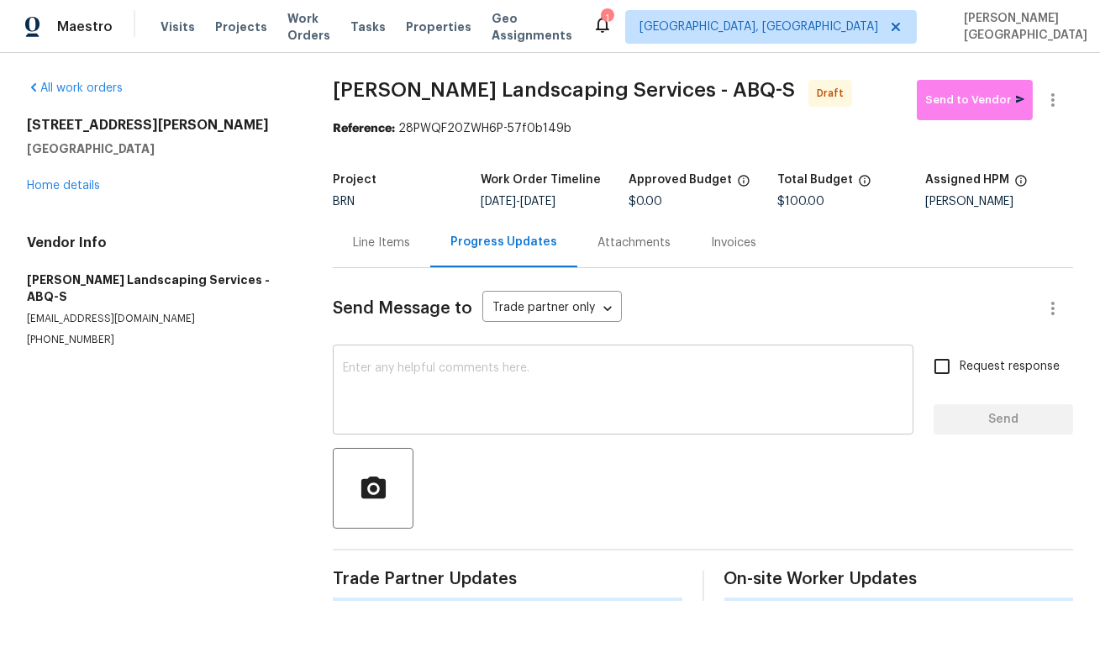
click at [382, 376] on textarea at bounding box center [623, 391] width 561 height 59
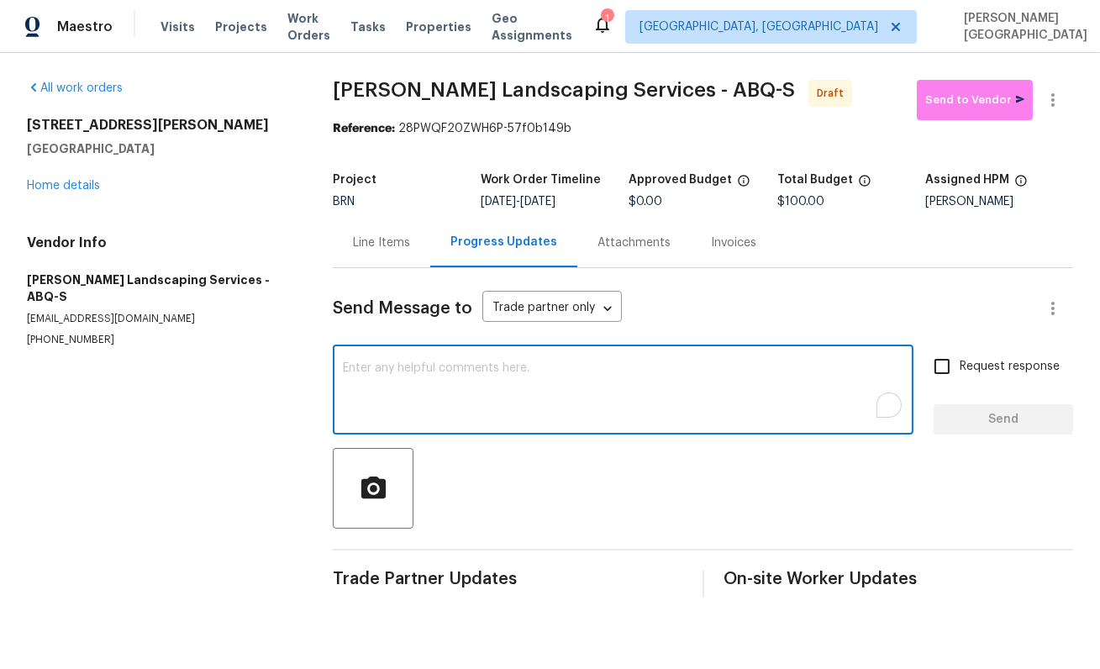
paste textarea "This is Isabel from Opendoor. Please confirm receipt of the work order due on 0…"
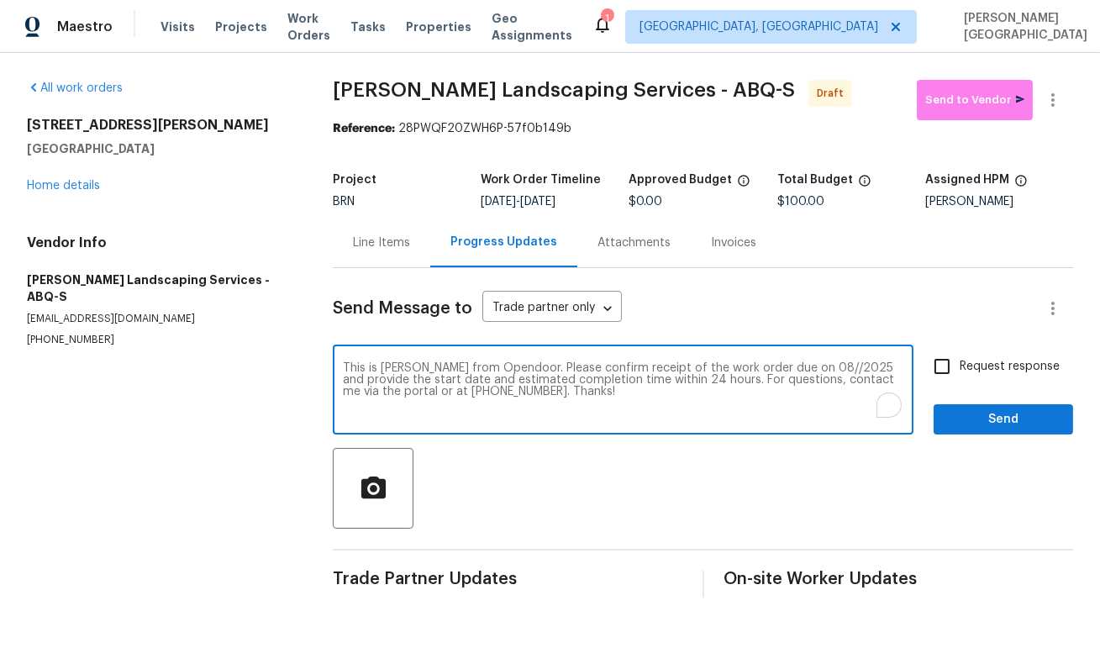
click at [790, 366] on textarea "This is Isabel from Opendoor. Please confirm receipt of the work order due on 0…" at bounding box center [623, 391] width 561 height 59
type textarea "This is Isabel from Opendoor. Please confirm receipt of the work order due on 1…"
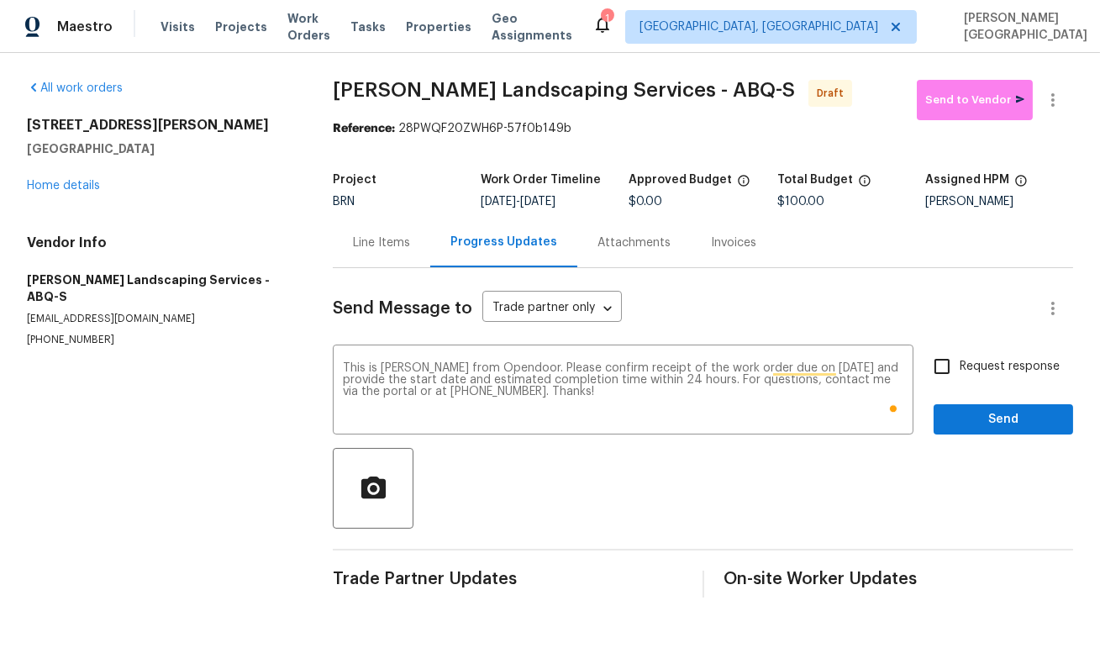
click at [977, 372] on span "Request response" at bounding box center [1010, 367] width 100 height 18
click at [960, 372] on input "Request response" at bounding box center [942, 366] width 35 height 35
checkbox input "true"
click at [984, 444] on div "Send Message to Trade partner only Trade partner only ​ This is Isabel from Ope…" at bounding box center [703, 433] width 741 height 330
click at [984, 438] on div "Send Message to Trade partner only Trade partner only ​ This is Isabel from Ope…" at bounding box center [703, 433] width 741 height 330
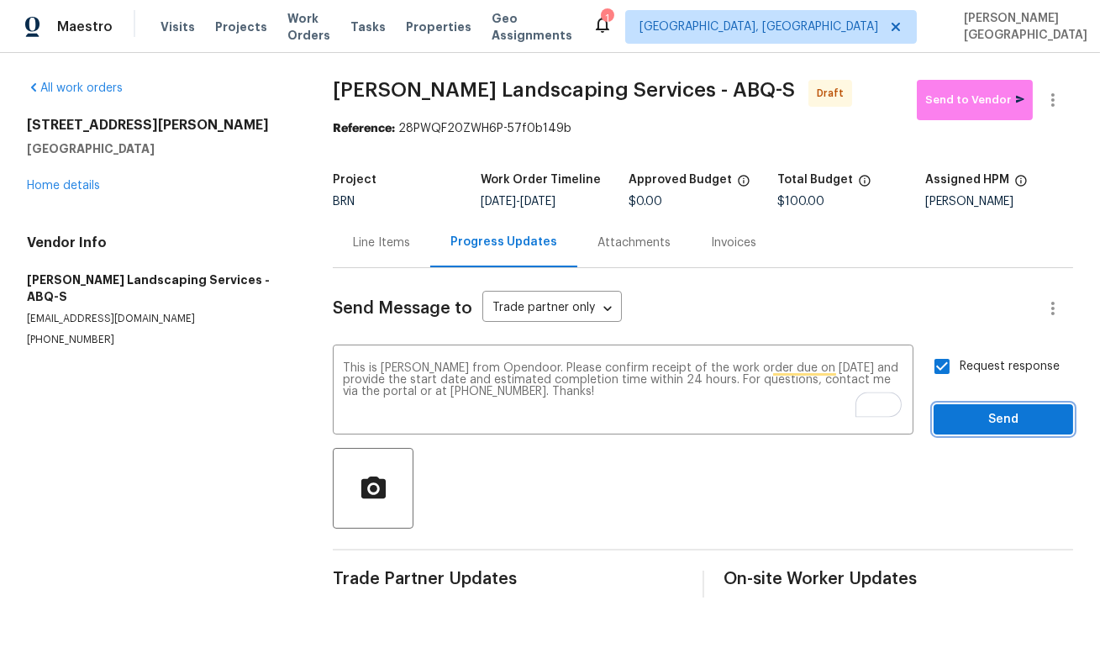
click at [984, 433] on button "Send" at bounding box center [1004, 419] width 140 height 31
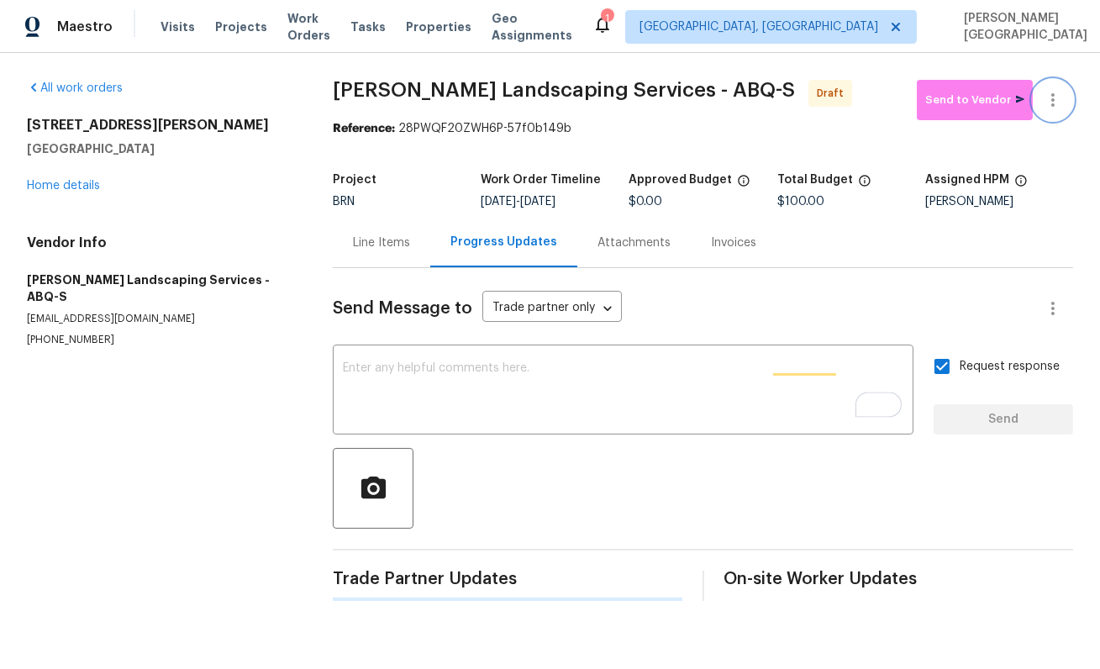
click at [1047, 98] on icon "button" at bounding box center [1053, 100] width 20 height 20
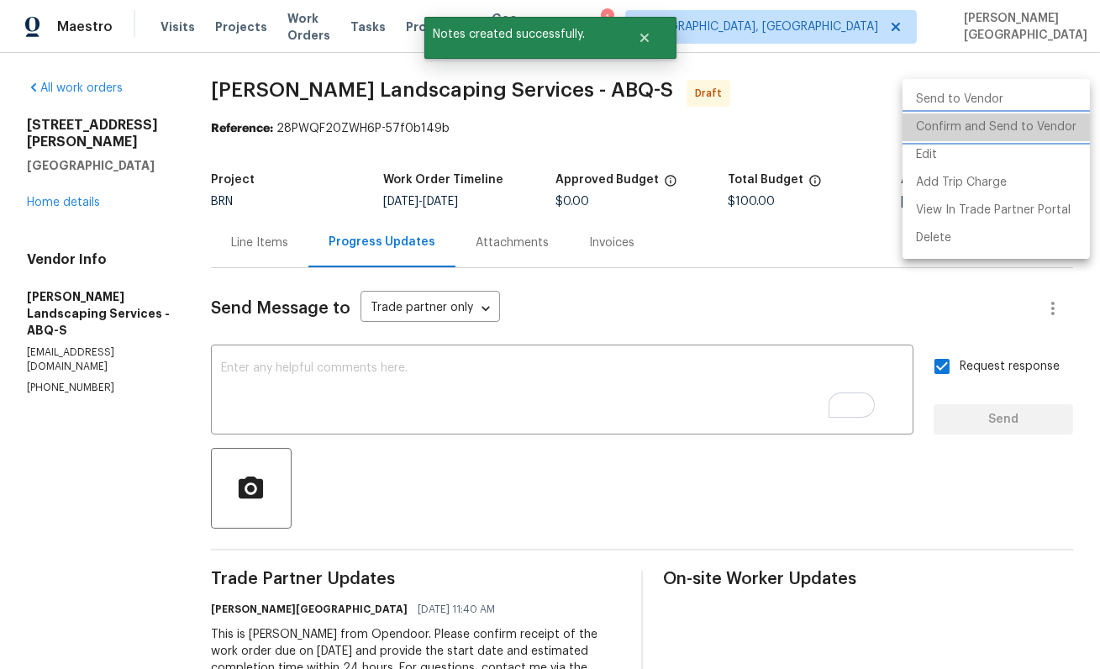
click at [1022, 136] on li "Confirm and Send to Vendor" at bounding box center [996, 127] width 187 height 28
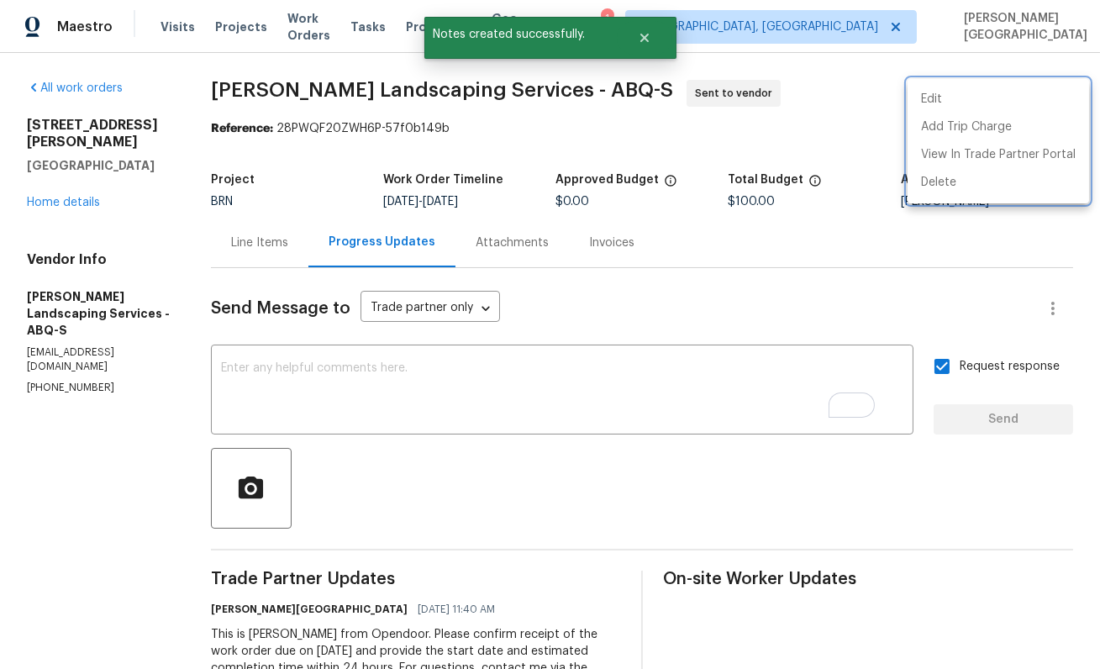
click at [55, 191] on div at bounding box center [550, 334] width 1100 height 669
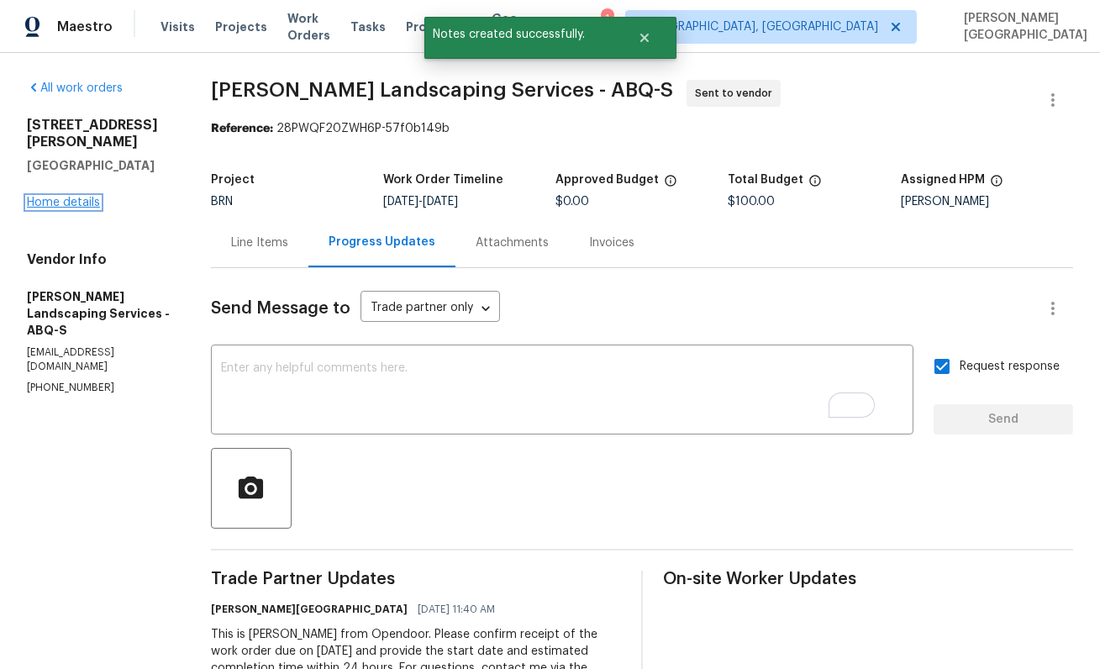
click at [61, 197] on link "Home details" at bounding box center [63, 203] width 73 height 12
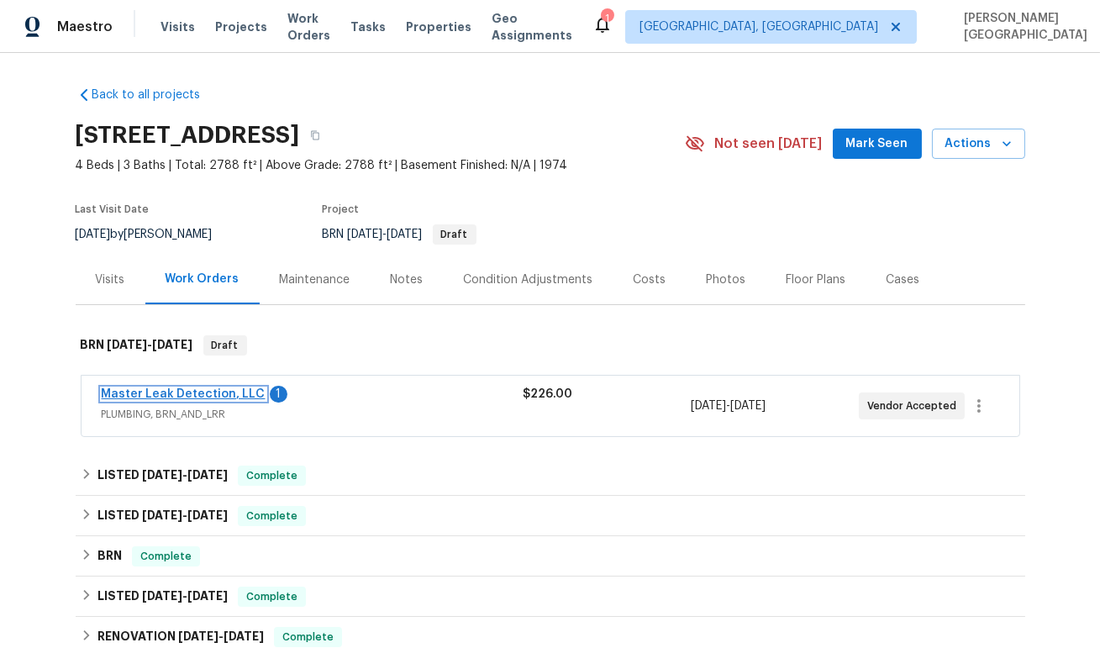
click at [219, 393] on link "Master Leak Detection, LLC" at bounding box center [184, 394] width 164 height 12
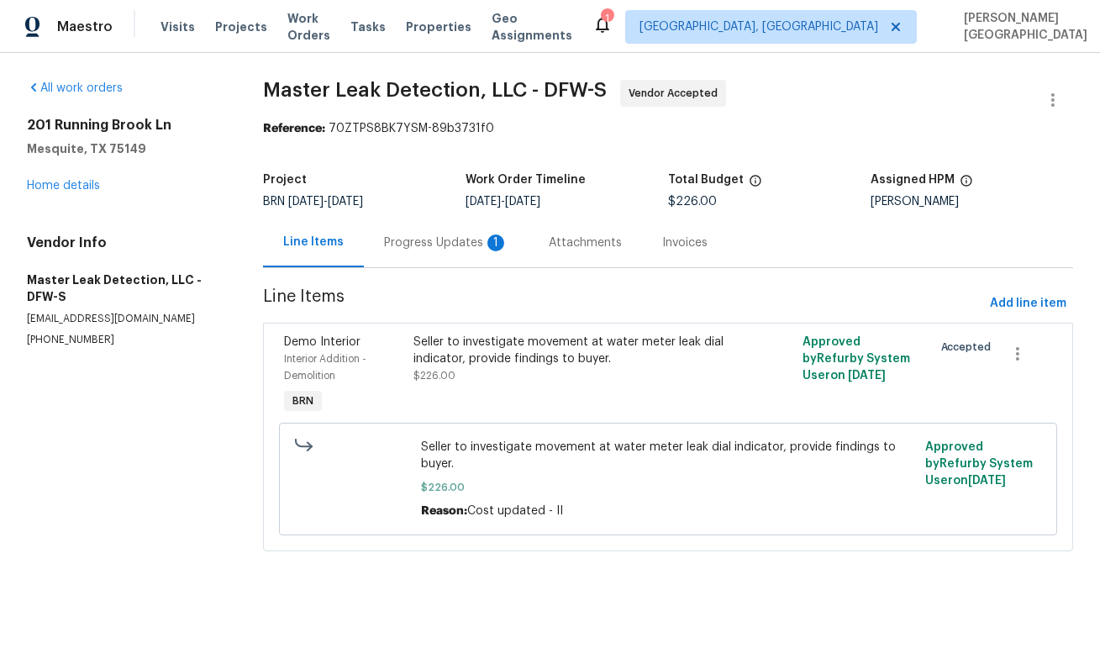
click at [447, 256] on div "Progress Updates 1" at bounding box center [446, 243] width 165 height 50
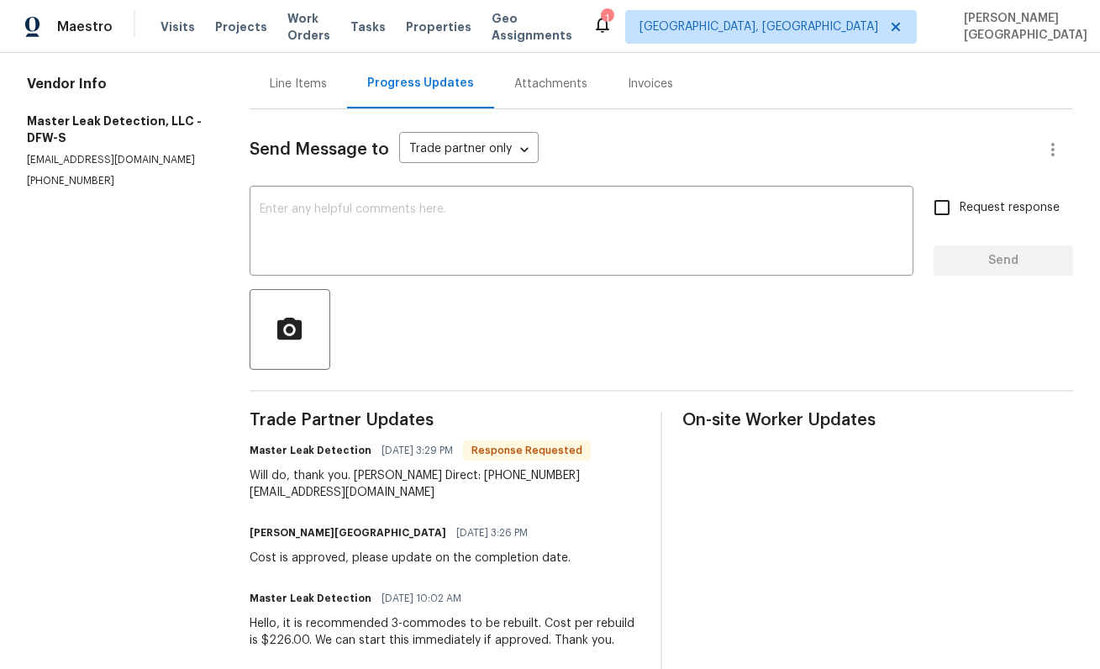
scroll to position [243, 0]
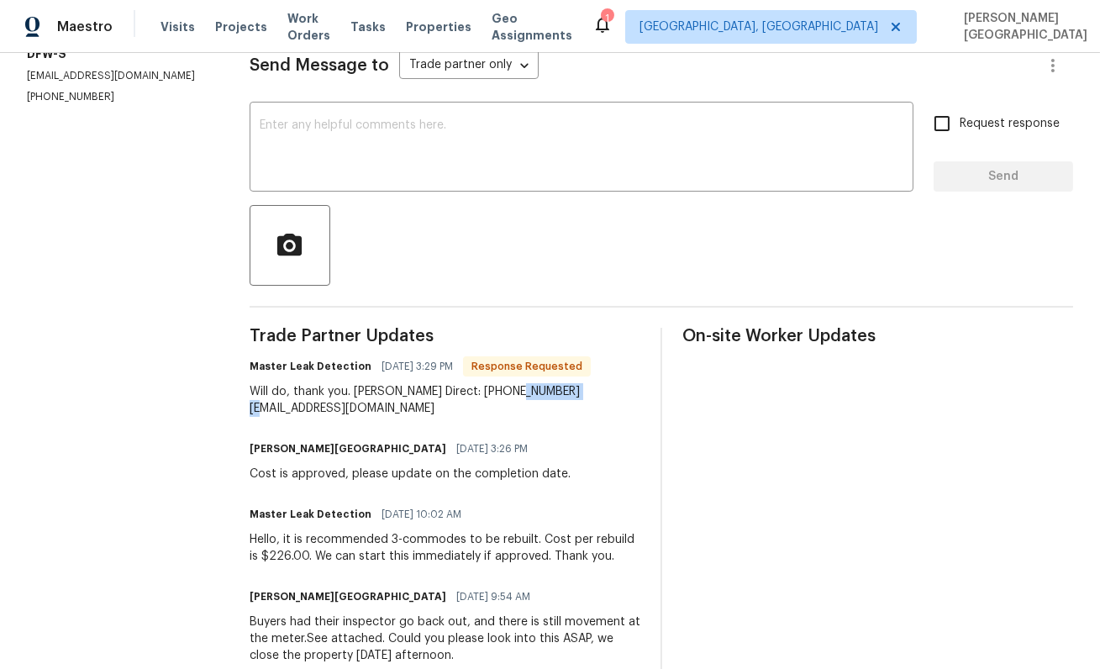
drag, startPoint x: 516, startPoint y: 390, endPoint x: 589, endPoint y: 390, distance: 73.1
click at [589, 390] on div "Will do, thank you. [PERSON_NAME] Direct: [PHONE_NUMBER] [EMAIL_ADDRESS][DOMAIN…" at bounding box center [445, 400] width 391 height 34
copy div "[PHONE_NUMBER]"
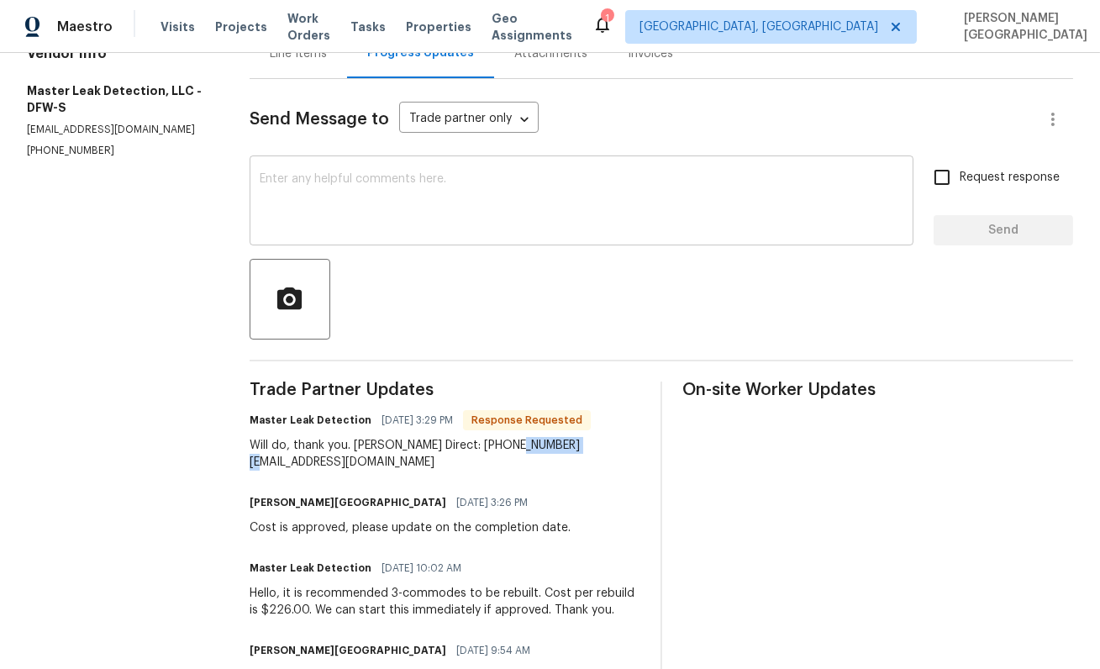
scroll to position [111, 0]
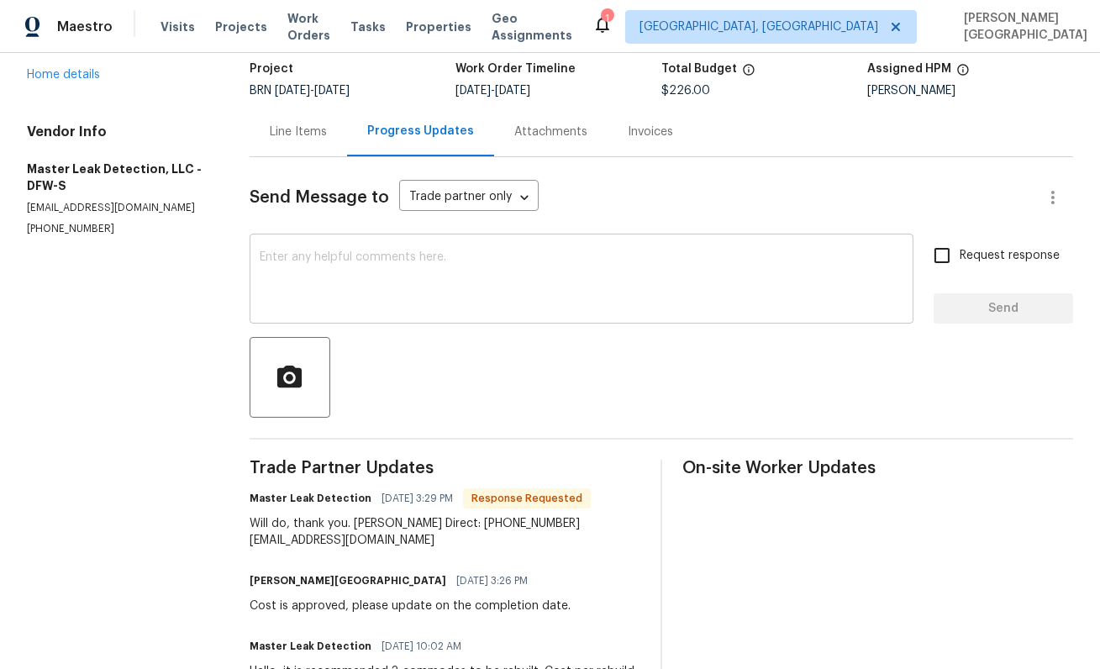
click at [336, 278] on textarea at bounding box center [582, 280] width 644 height 59
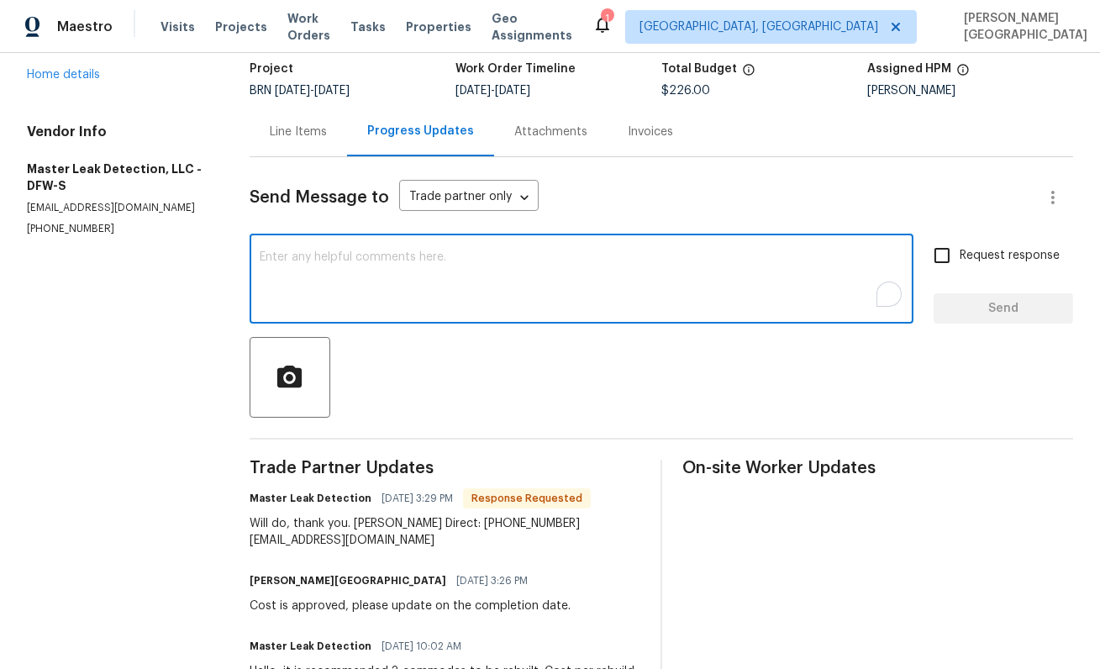
type textarea "s"
type textarea "I"
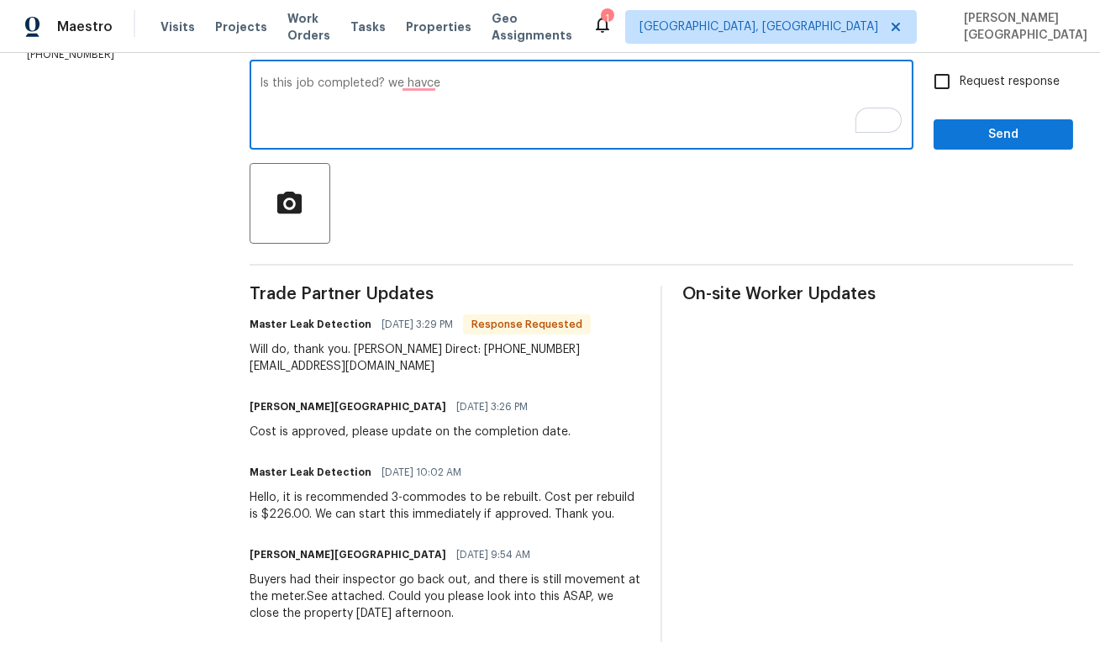
scroll to position [0, 0]
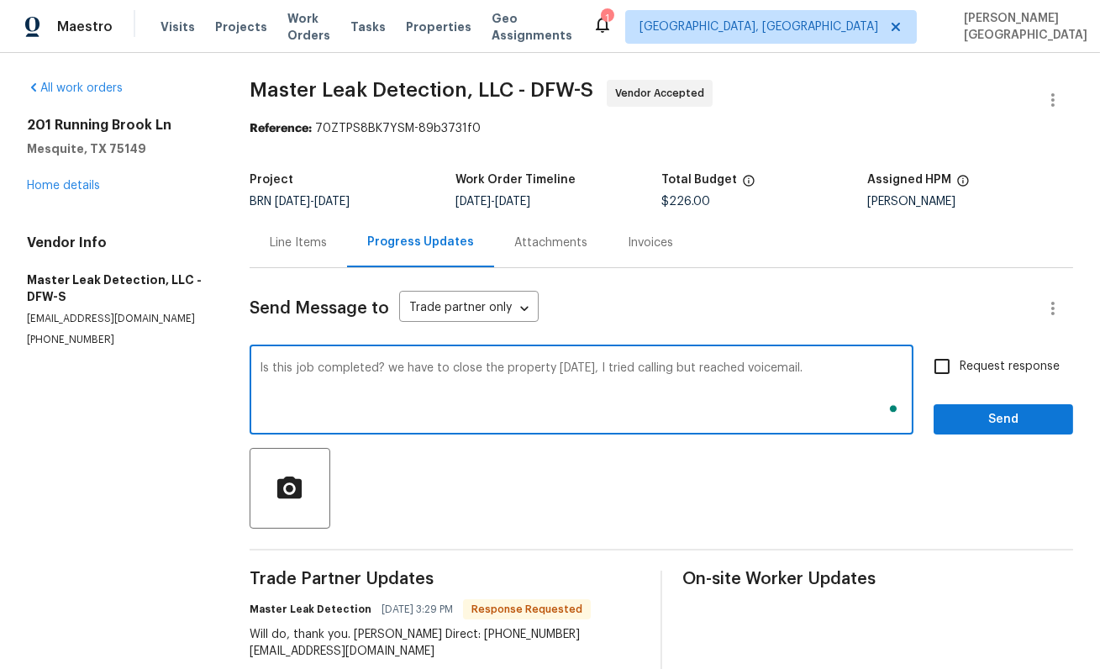
type textarea "Is this job completed? we have to close the property [DATE], I tried calling bu…"
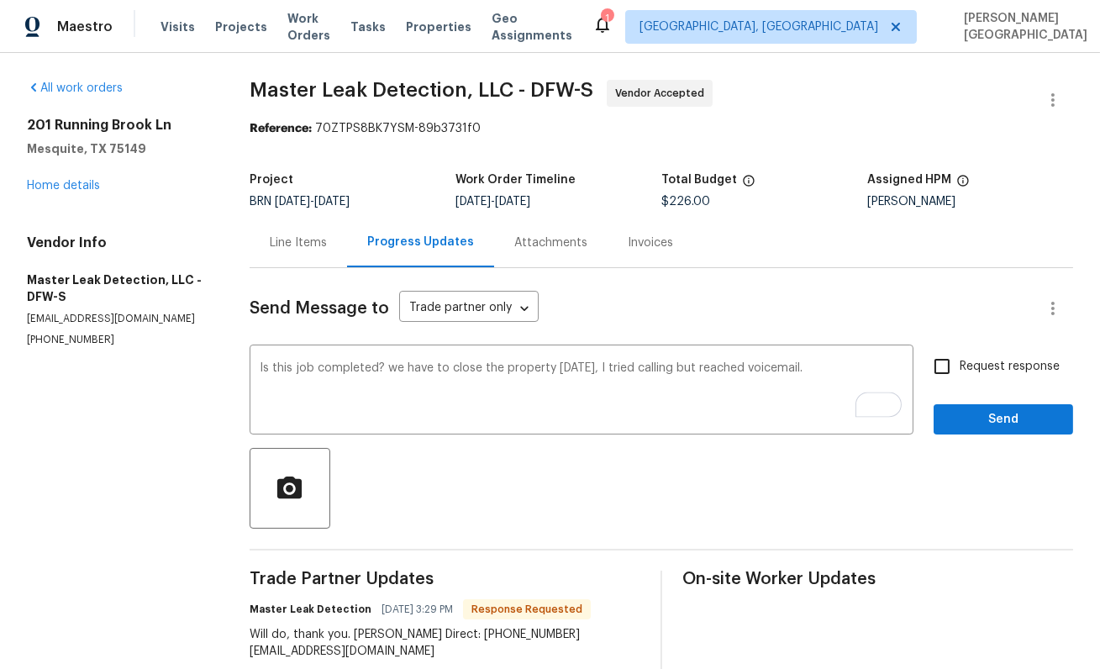
click at [983, 367] on span "Request response" at bounding box center [1010, 367] width 100 height 18
click at [960, 367] on input "Request response" at bounding box center [942, 366] width 35 height 35
checkbox input "true"
click at [982, 426] on span "Send" at bounding box center [1003, 419] width 113 height 21
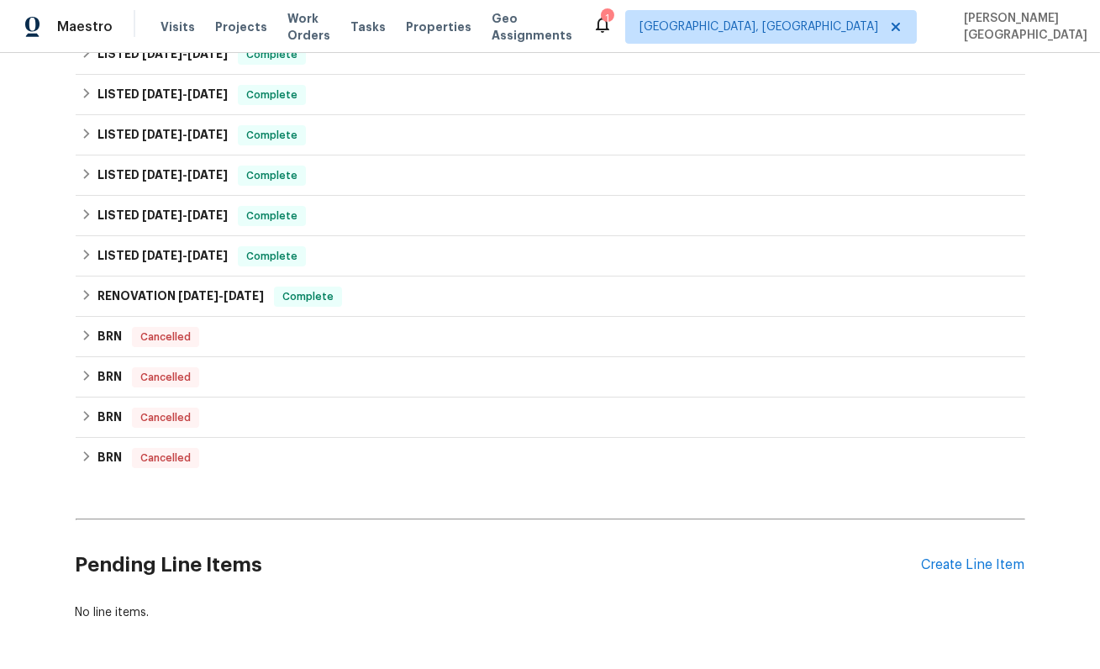
scroll to position [335, 0]
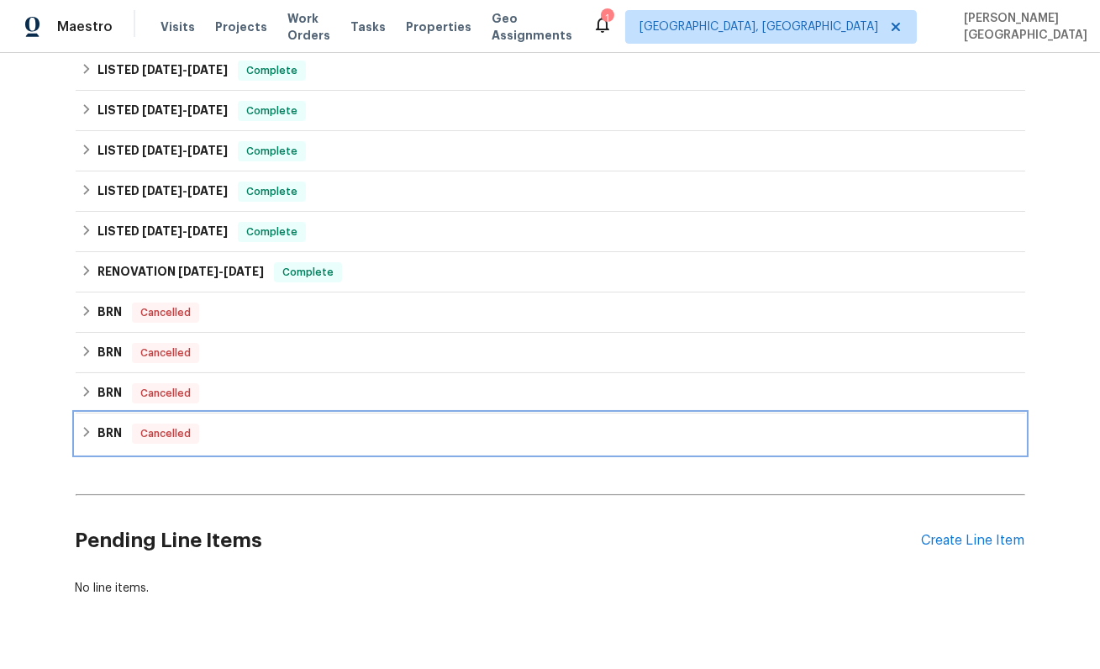
click at [106, 442] on h6 "BRN" at bounding box center [110, 434] width 24 height 20
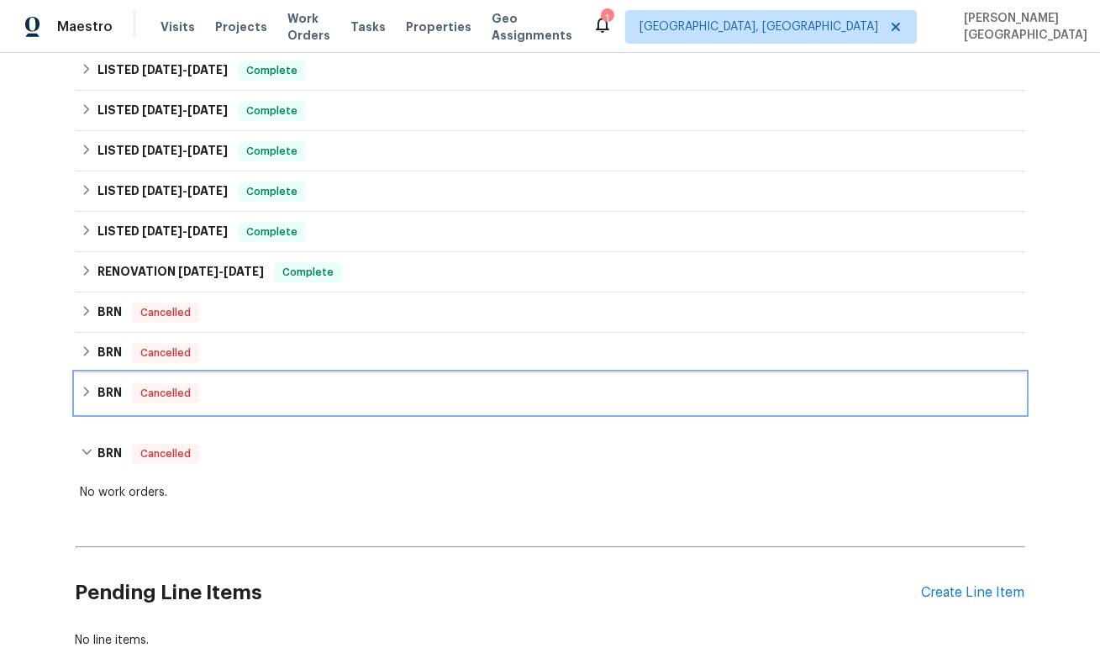
click at [95, 384] on div "BRN Cancelled" at bounding box center [551, 393] width 940 height 20
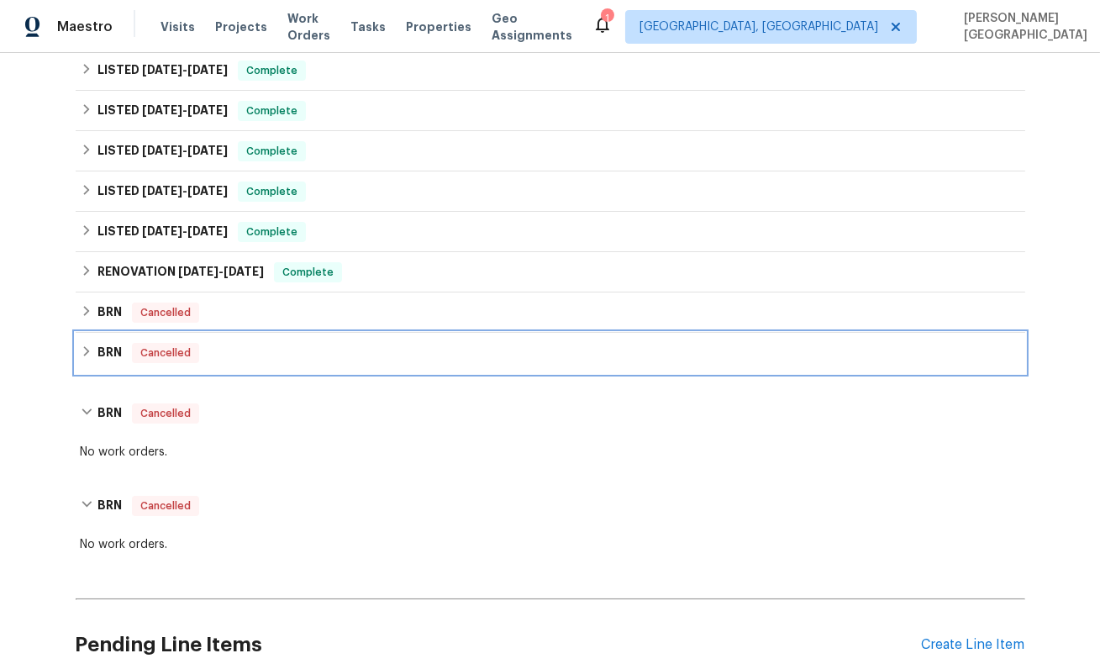
click at [90, 356] on icon at bounding box center [87, 352] width 12 height 12
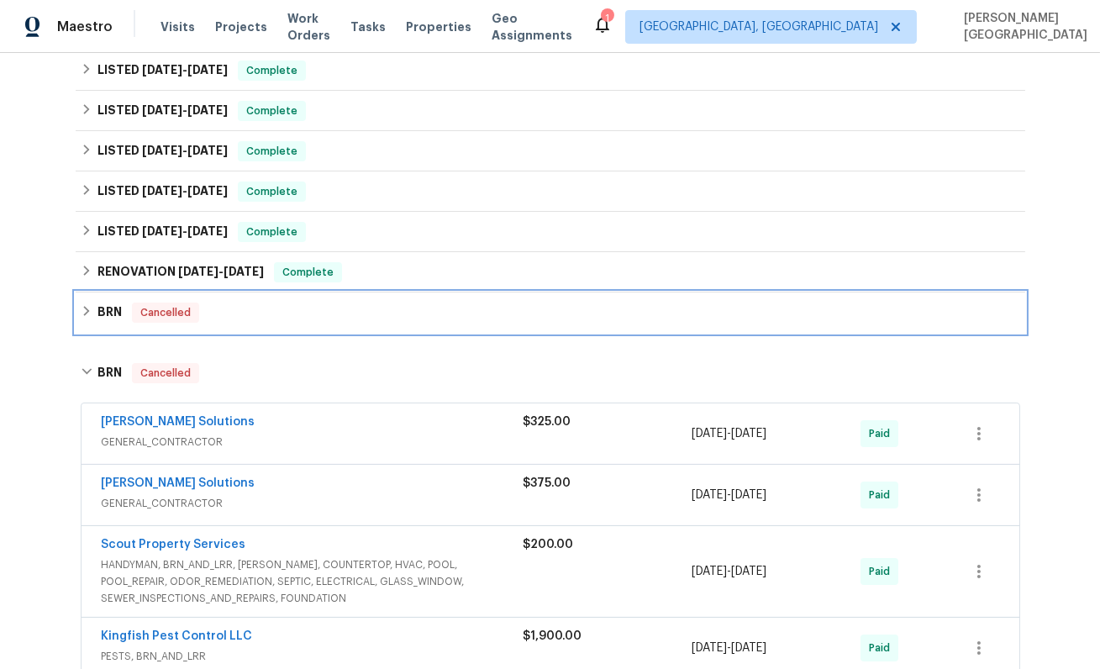
click at [102, 293] on div "BRN Cancelled" at bounding box center [551, 313] width 950 height 40
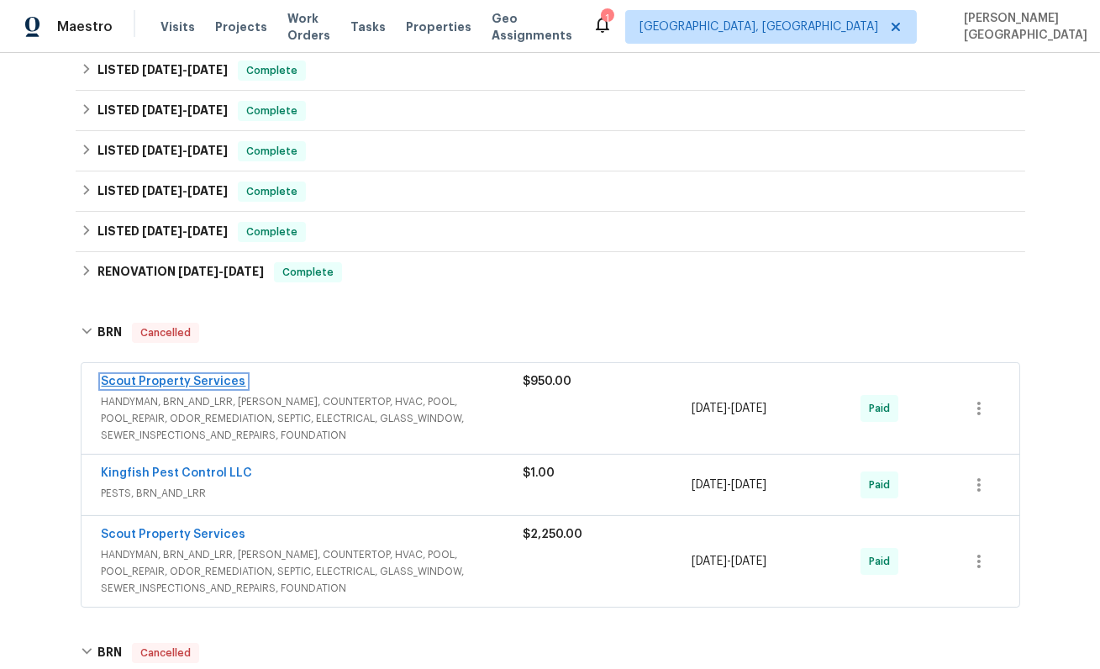
click at [171, 380] on link "Scout Property Services" at bounding box center [174, 382] width 145 height 12
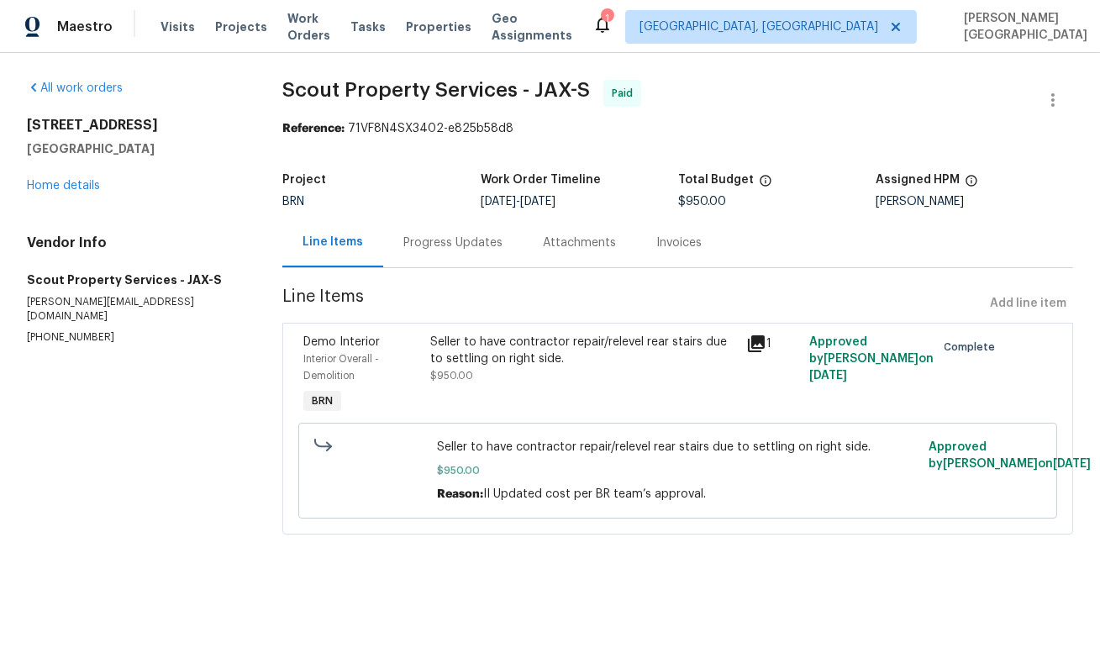
click at [462, 352] on div "Seller to have contractor repair/relevel rear stairs due to settling on right s…" at bounding box center [583, 351] width 306 height 34
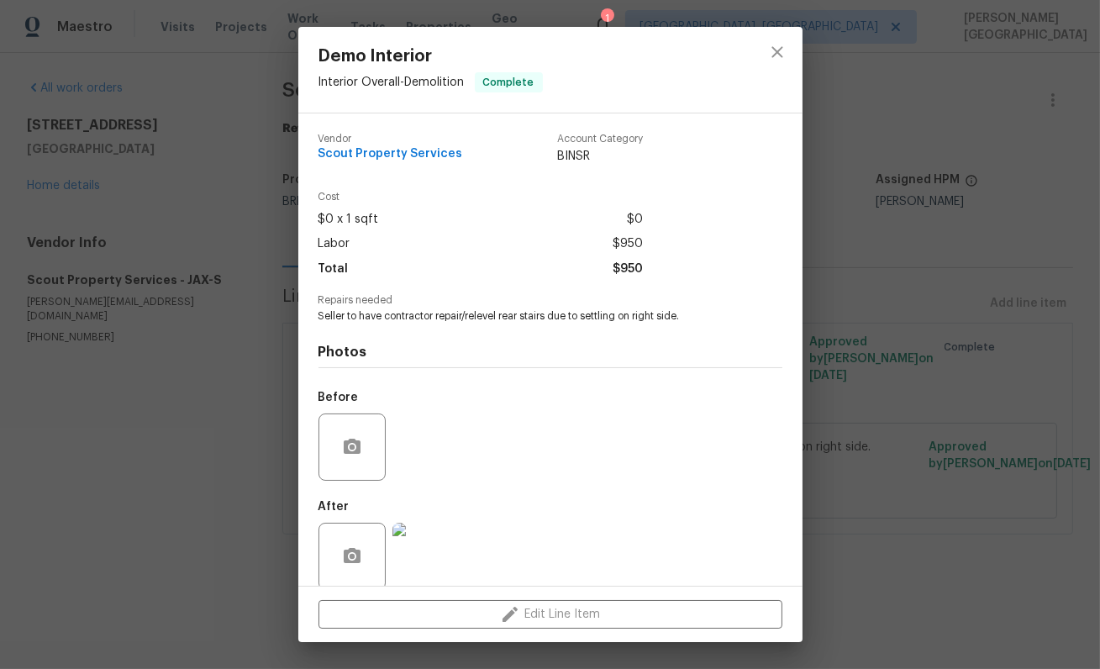
click at [435, 314] on span "Seller to have contractor repair/relevel rear stairs due to settling on right s…" at bounding box center [528, 316] width 418 height 14
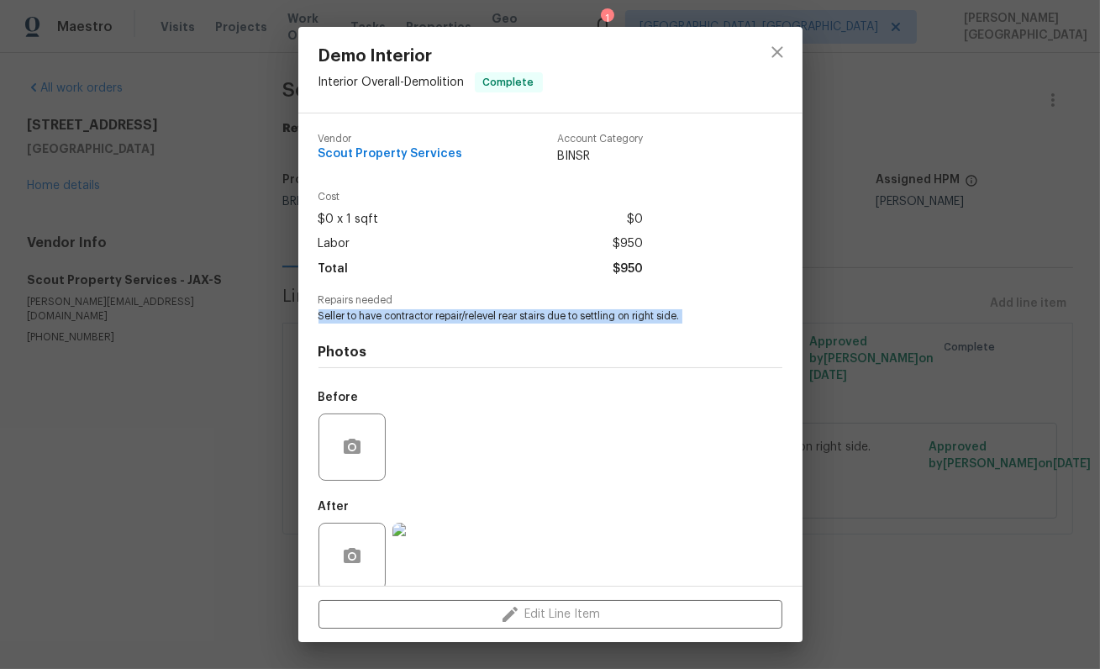
click at [435, 314] on span "Seller to have contractor repair/relevel rear stairs due to settling on right s…" at bounding box center [528, 316] width 418 height 14
copy span "Seller to have contractor repair/relevel rear stairs due to settling on right s…"
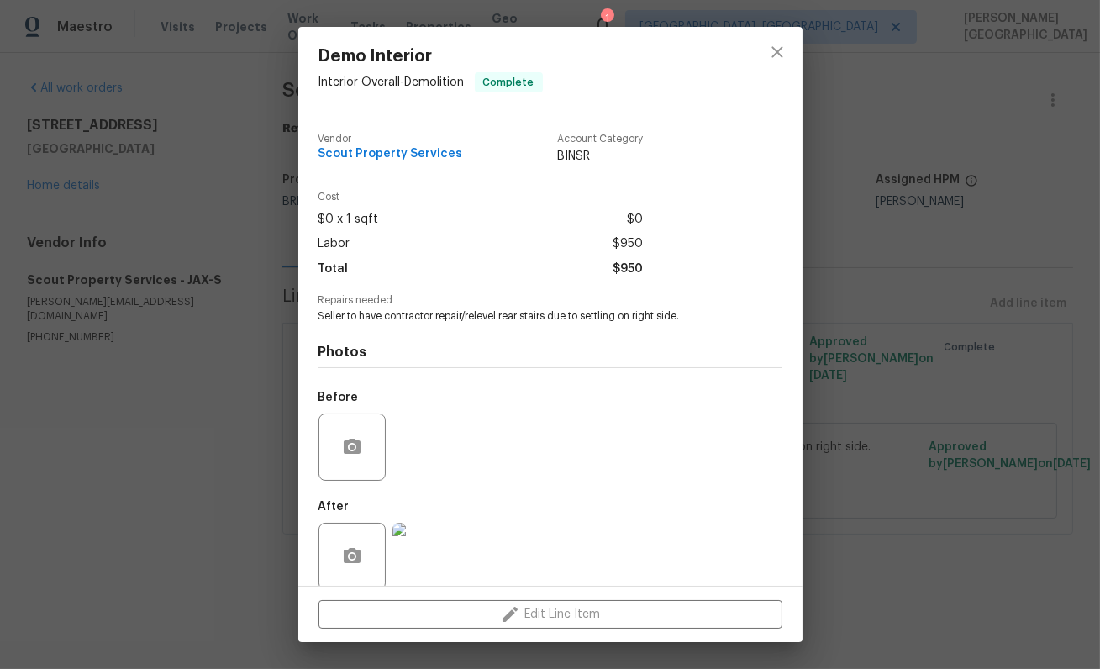
click at [162, 362] on div "Demo Interior Interior Overall - Demolition Complete Vendor Scout Property Serv…" at bounding box center [550, 334] width 1100 height 669
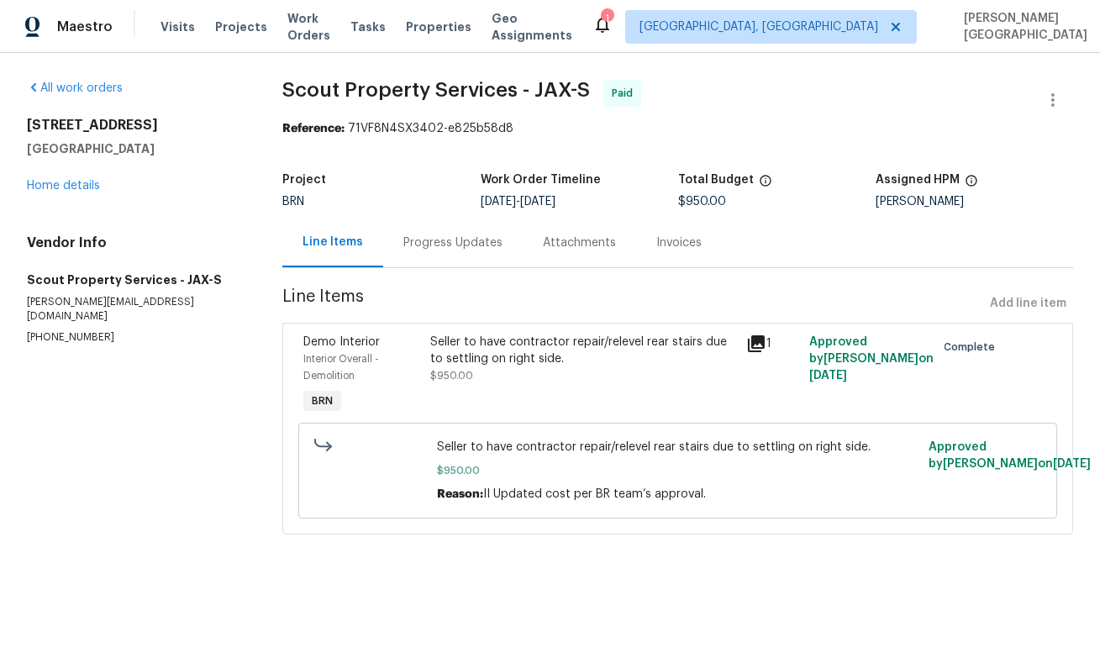
click at [395, 273] on section "Scout Property Services - JAX-S Paid Reference: 71VF8N4SX3402-e825b58d8 Project…" at bounding box center [677, 317] width 791 height 475
click at [446, 236] on div "Progress Updates" at bounding box center [453, 243] width 99 height 17
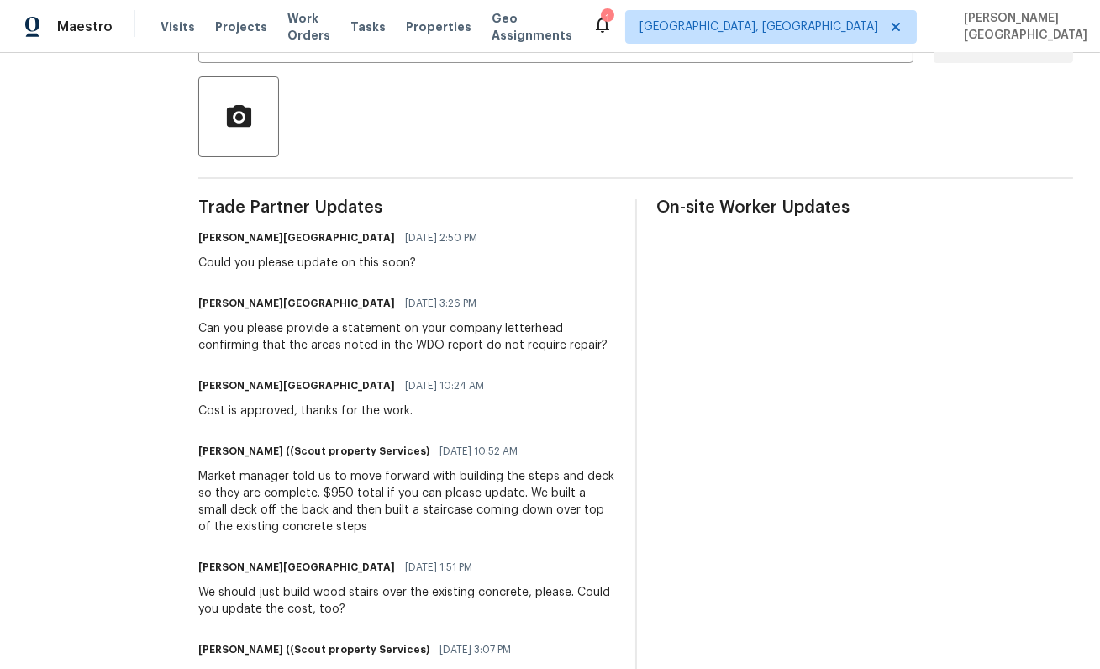
scroll to position [402, 0]
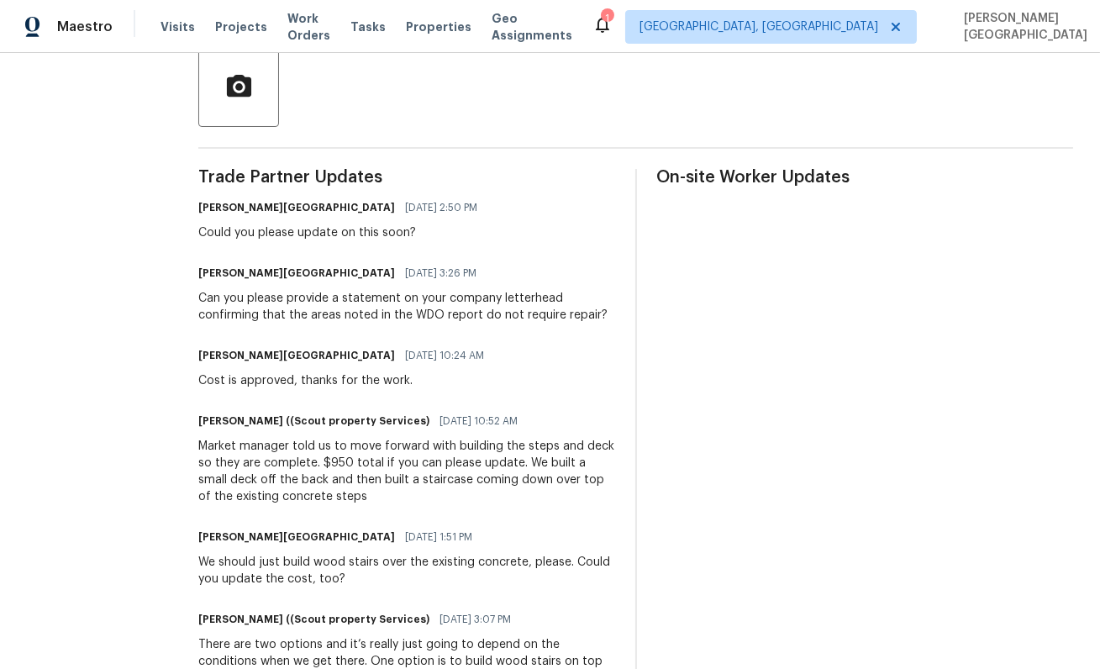
click at [216, 307] on div "Can you please provide a statement on your company letterhead confirming that t…" at bounding box center [406, 307] width 417 height 34
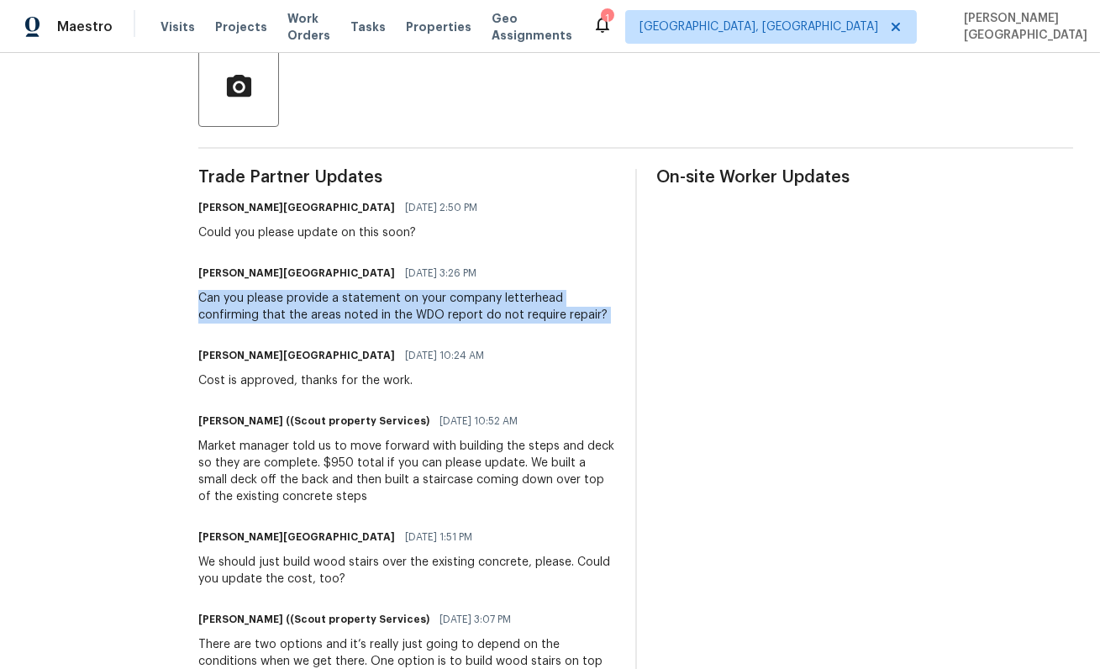
click at [216, 307] on div "Can you please provide a statement on your company letterhead confirming that t…" at bounding box center [406, 307] width 417 height 34
copy div "Can you please provide a statement on your company letterhead confirming that t…"
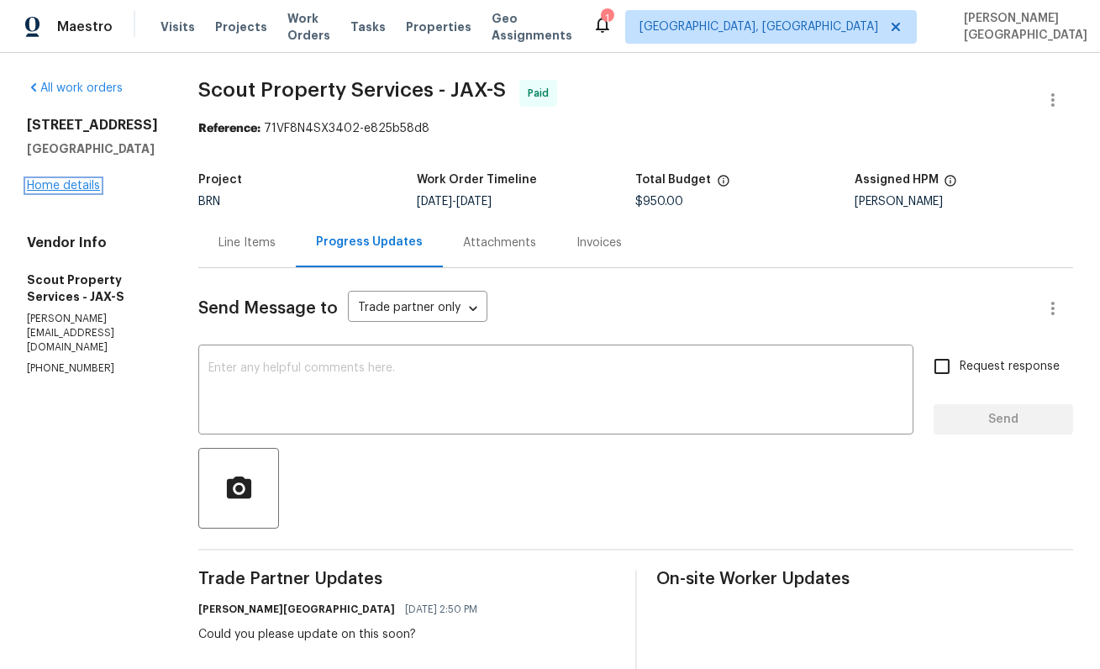
click at [55, 192] on link "Home details" at bounding box center [63, 186] width 73 height 12
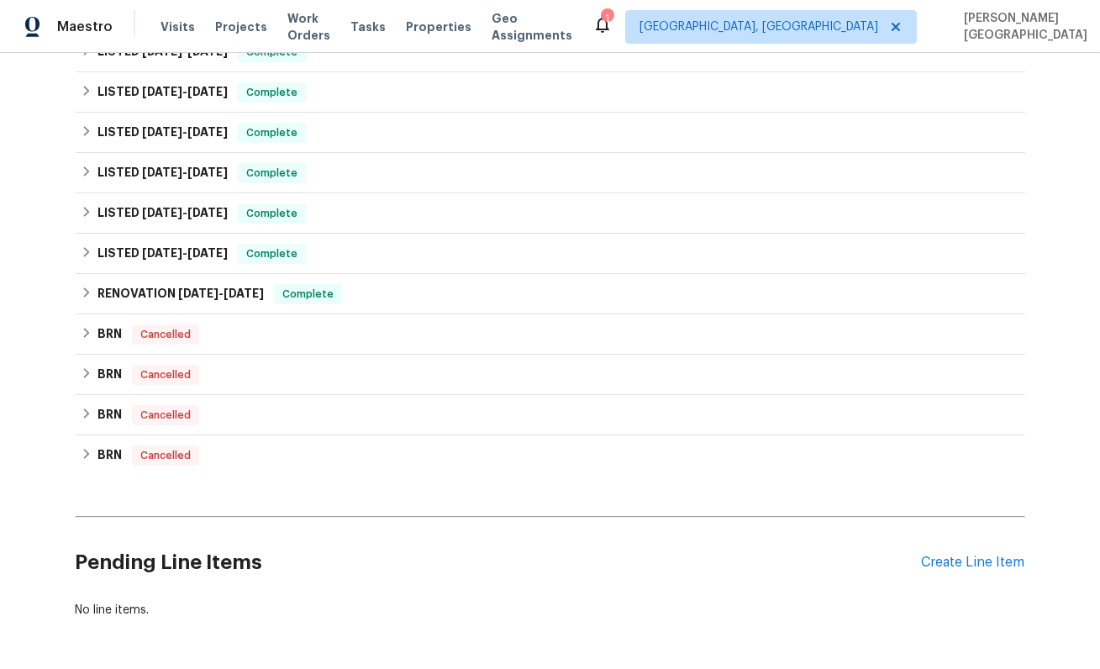
scroll to position [376, 0]
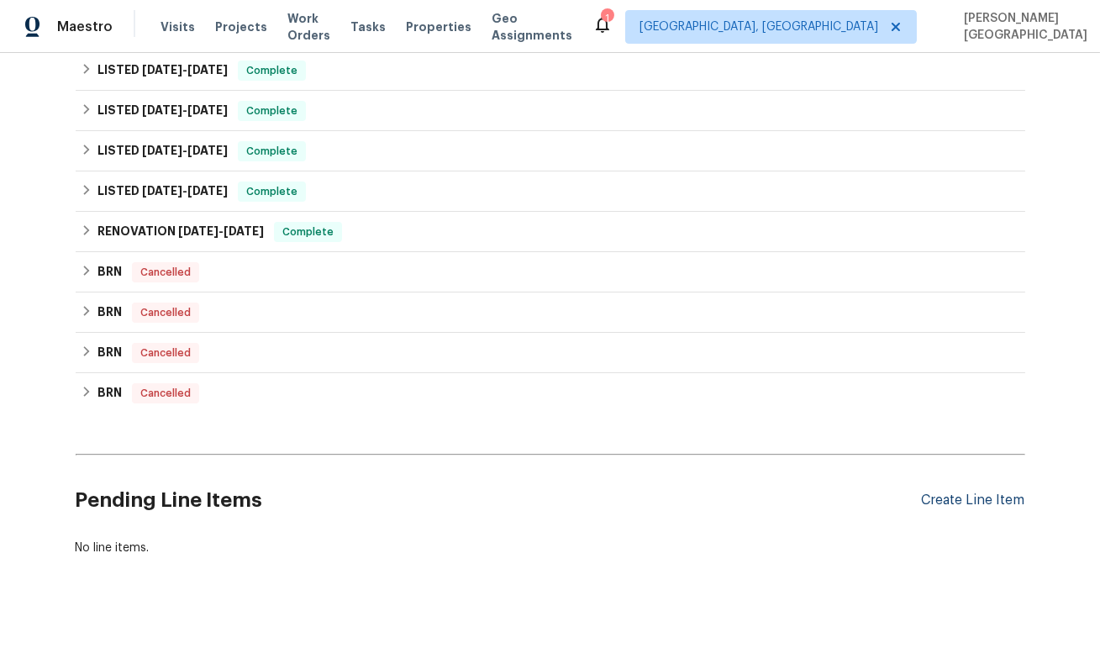
click at [938, 501] on div "Create Line Item" at bounding box center [973, 501] width 103 height 16
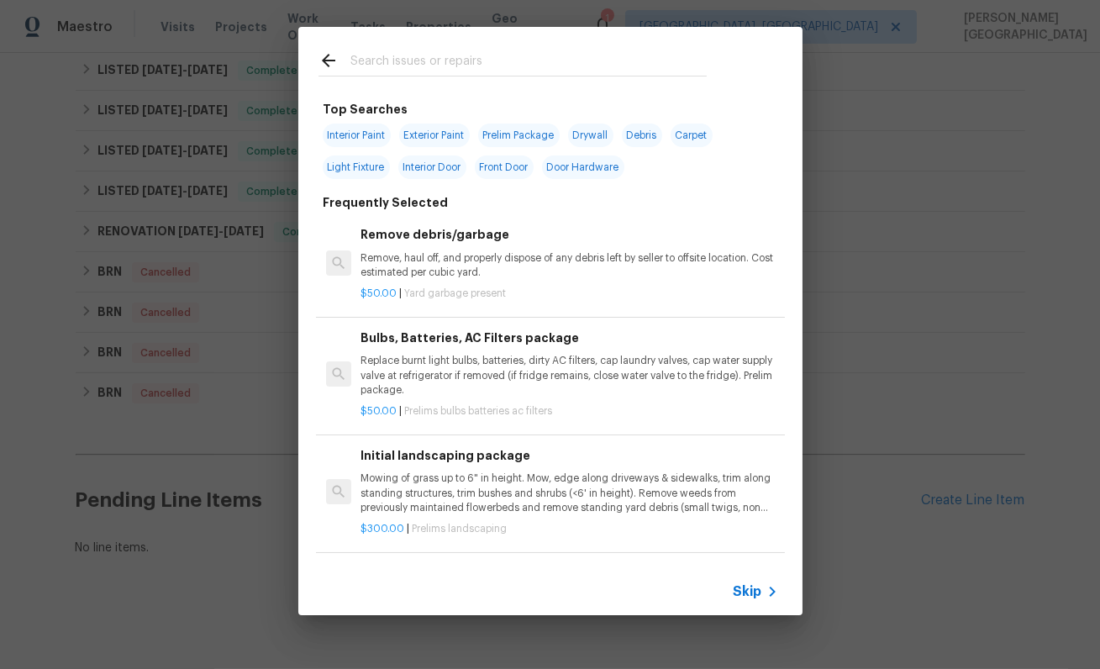
click at [741, 594] on span "Skip" at bounding box center [748, 591] width 29 height 17
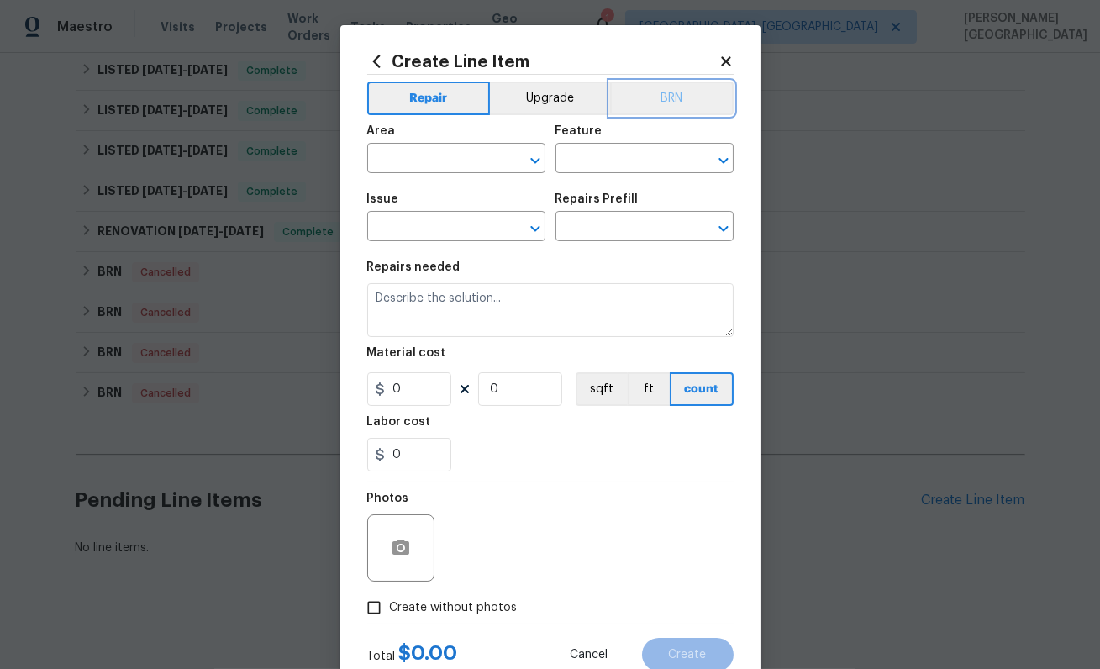
click at [654, 101] on button "BRN" at bounding box center [672, 99] width 124 height 34
click at [409, 161] on input "text" at bounding box center [432, 160] width 131 height 26
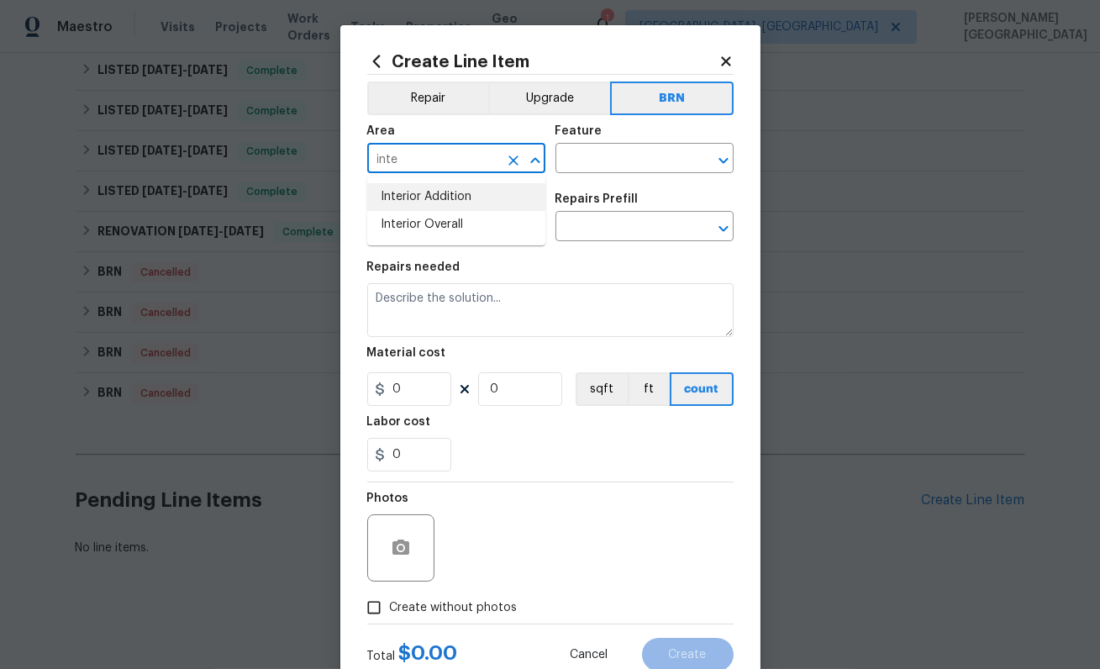
click at [435, 204] on li "Interior Addition" at bounding box center [456, 197] width 178 height 28
type input "Interior Addition"
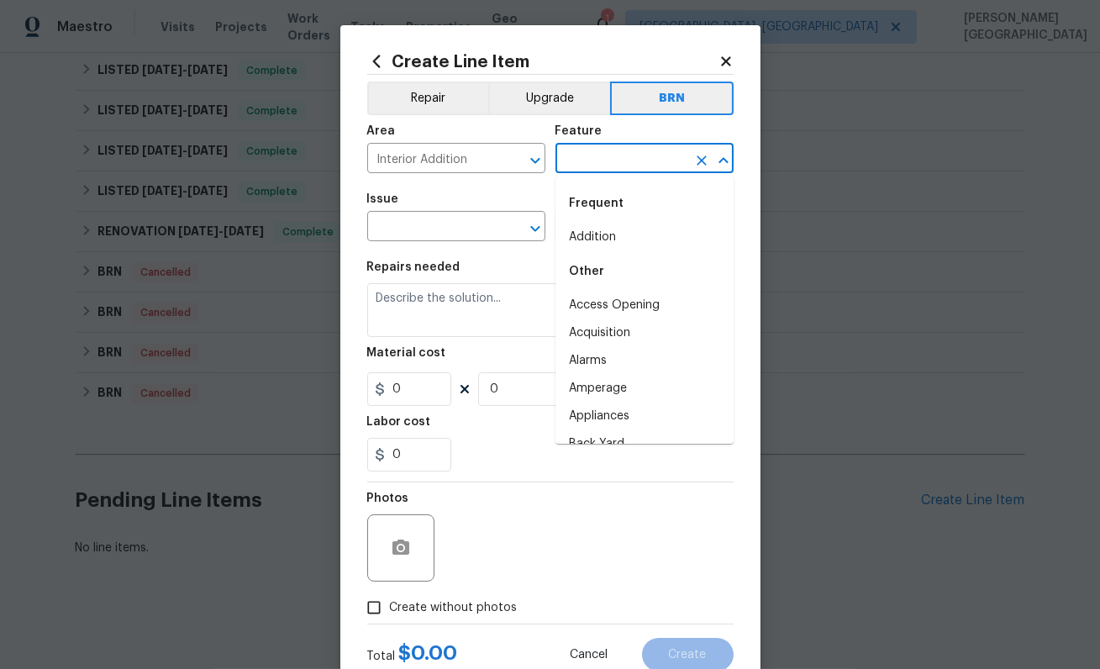
click at [585, 161] on input "text" at bounding box center [621, 160] width 131 height 26
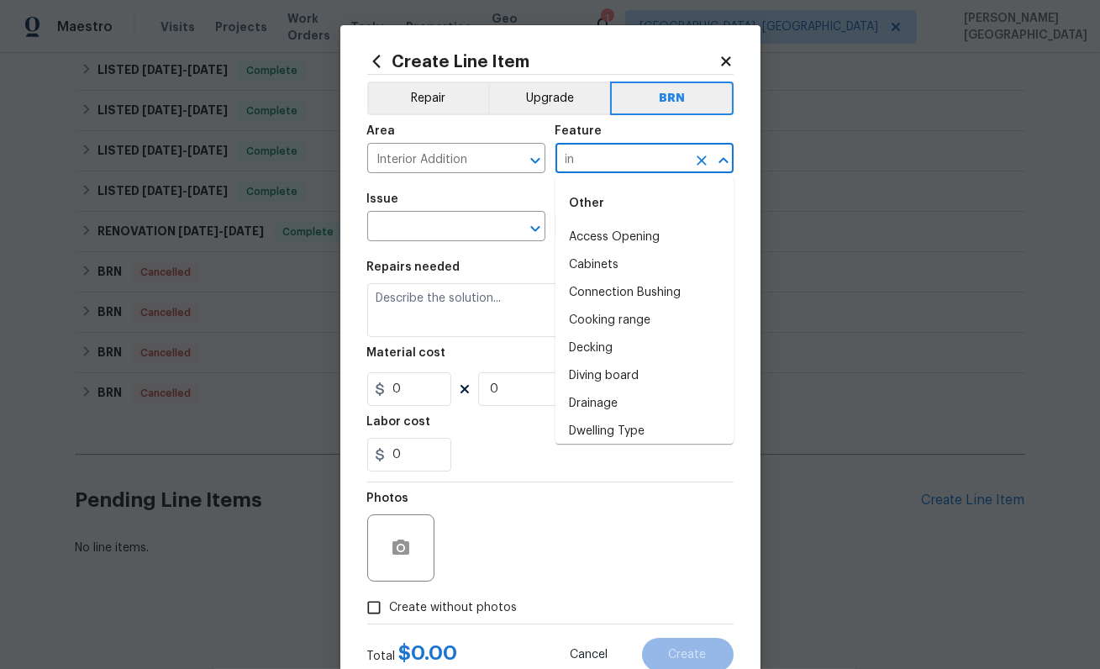
type input "i"
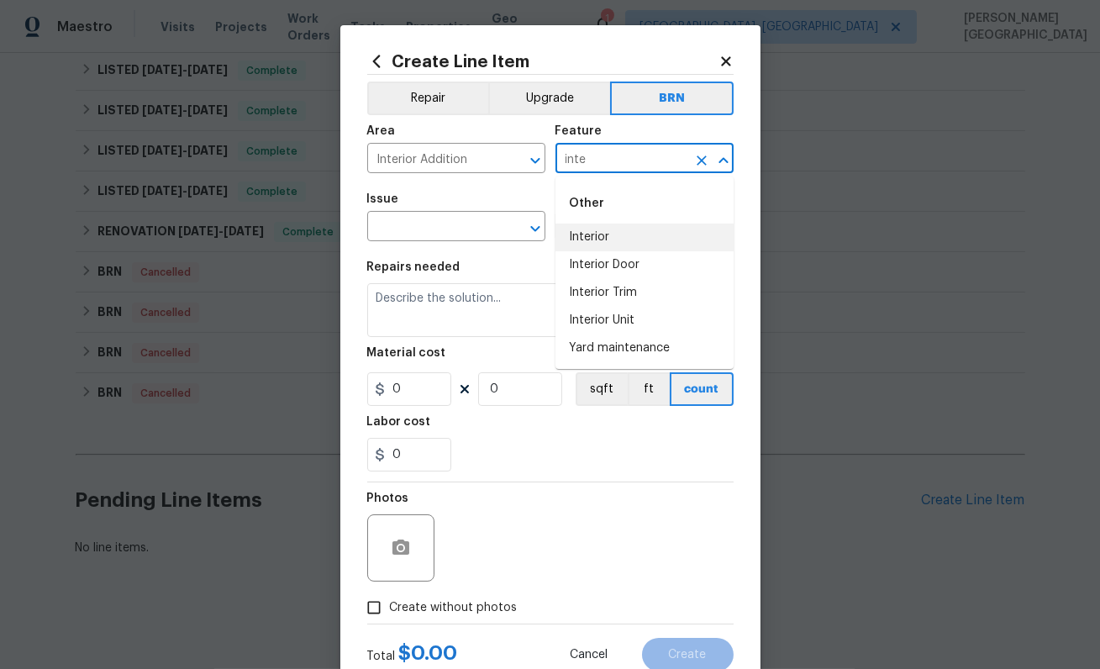
click at [629, 235] on li "Interior" at bounding box center [645, 238] width 178 height 28
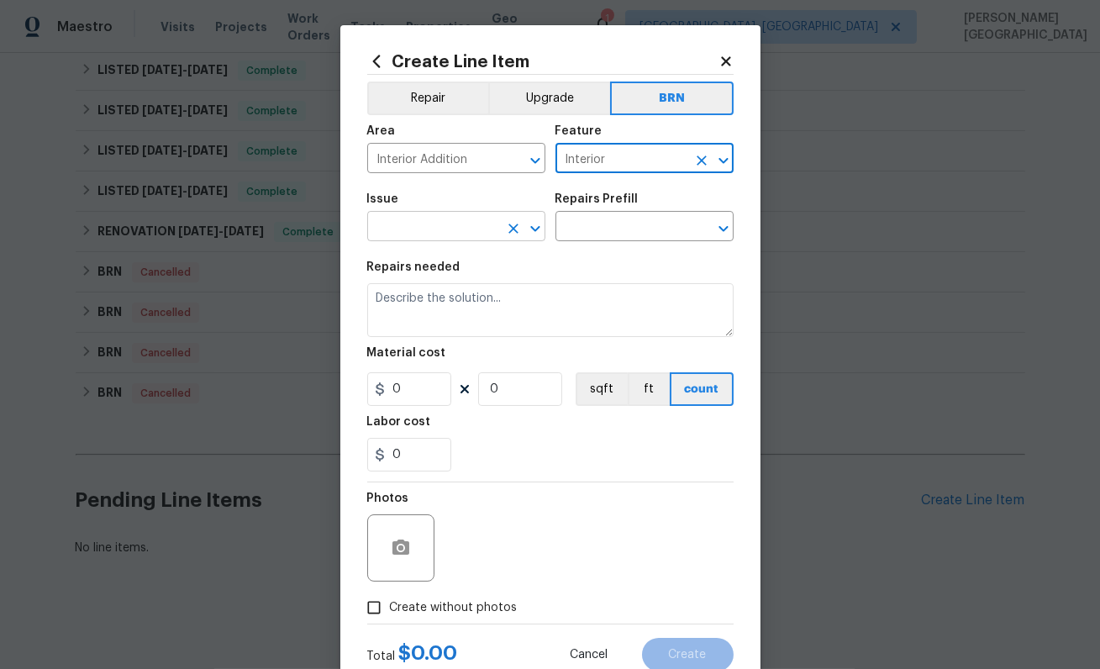
type input "Interior"
click at [409, 229] on input "text" at bounding box center [432, 228] width 131 height 26
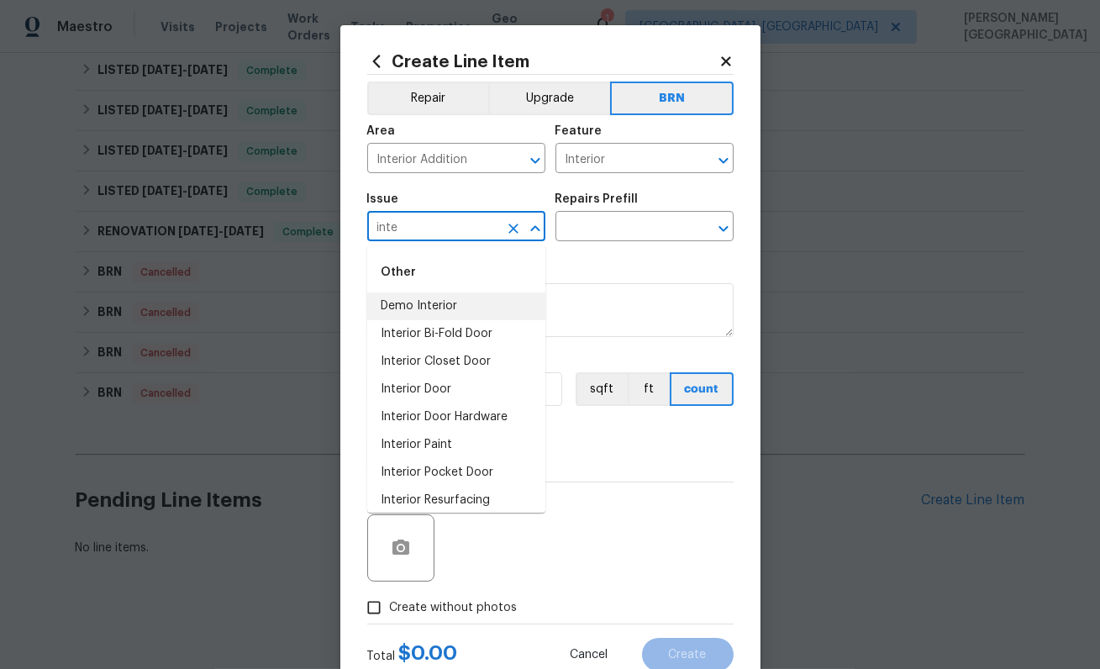
click at [465, 303] on li "Demo Interior" at bounding box center [456, 307] width 178 height 28
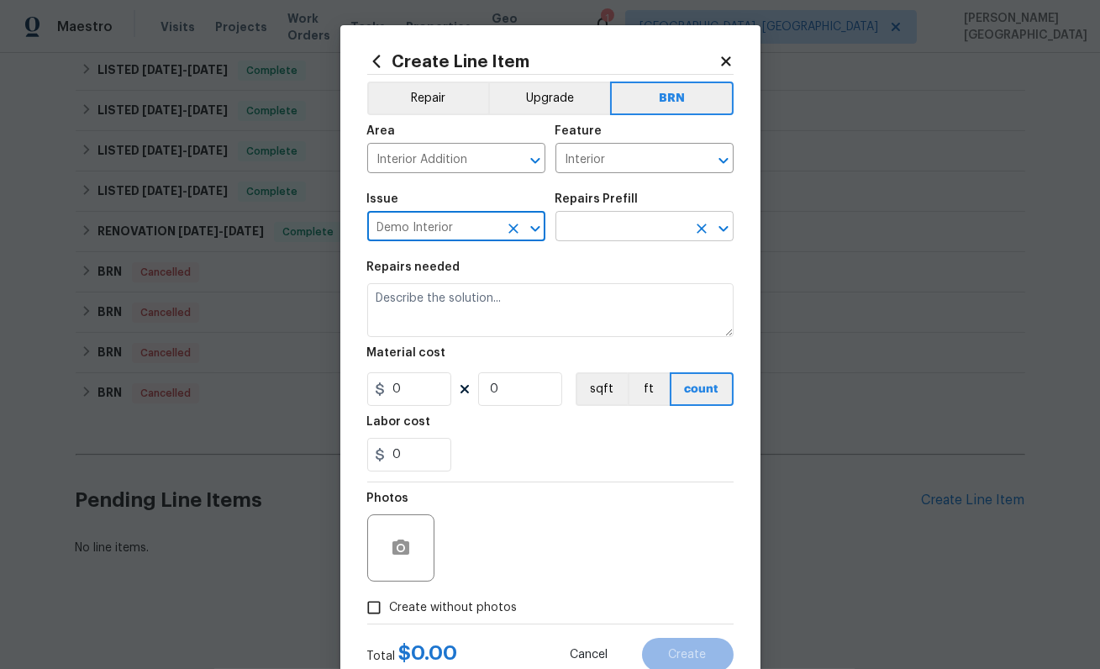
type input "Demo Interior"
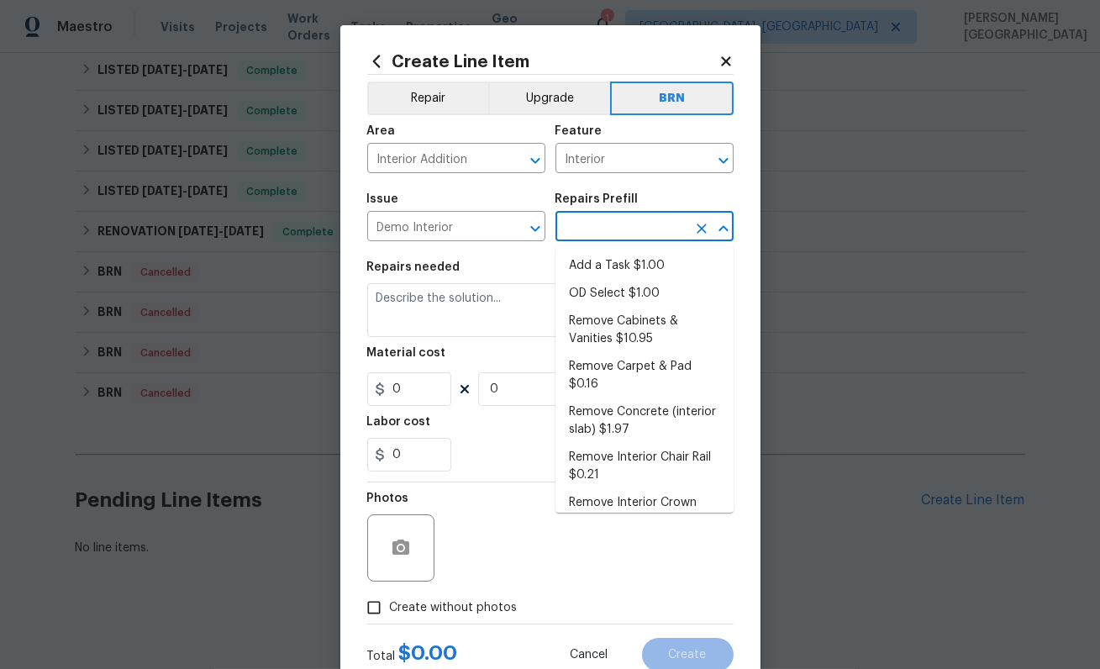
click at [570, 226] on input "text" at bounding box center [621, 228] width 131 height 26
click at [595, 280] on li "OD Select $1.00" at bounding box center [645, 294] width 178 height 28
type input "Demolition"
type input "OD Select $1.00"
type textarea "Refer to the agreed upon scope document for further details."
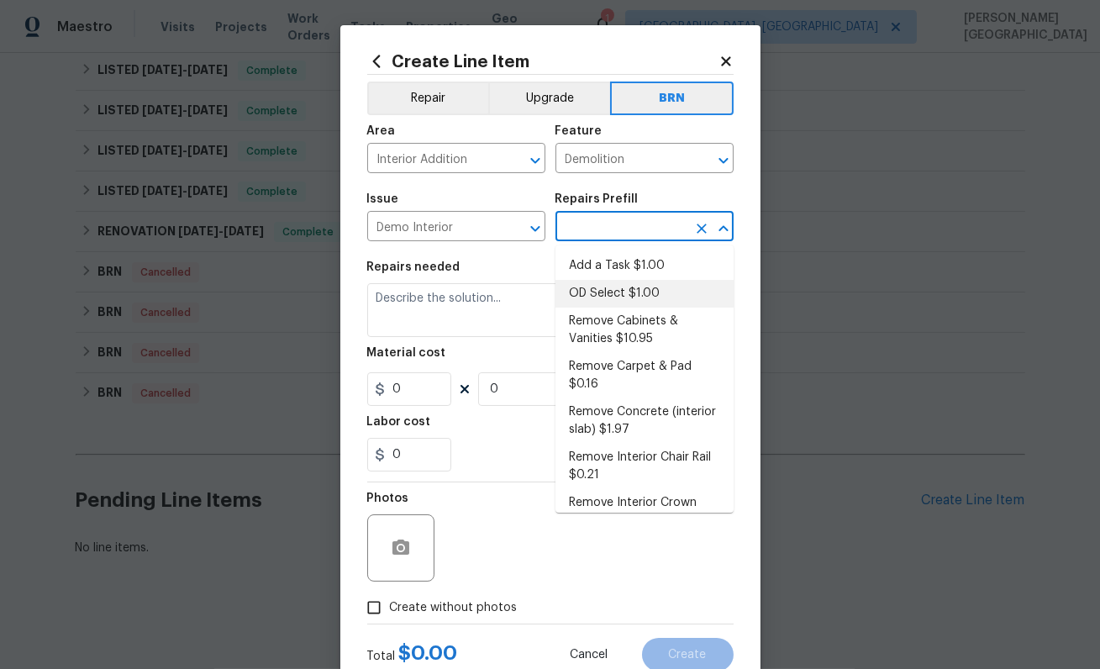
type input "1"
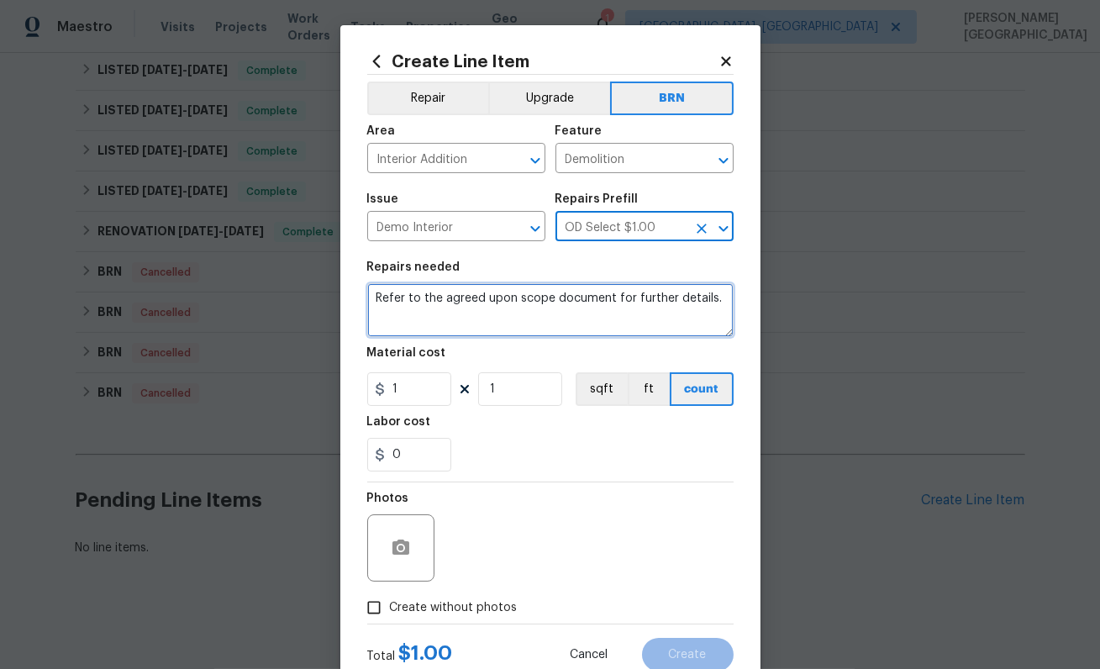
click at [496, 303] on textarea "Refer to the agreed upon scope document for further details." at bounding box center [550, 310] width 367 height 54
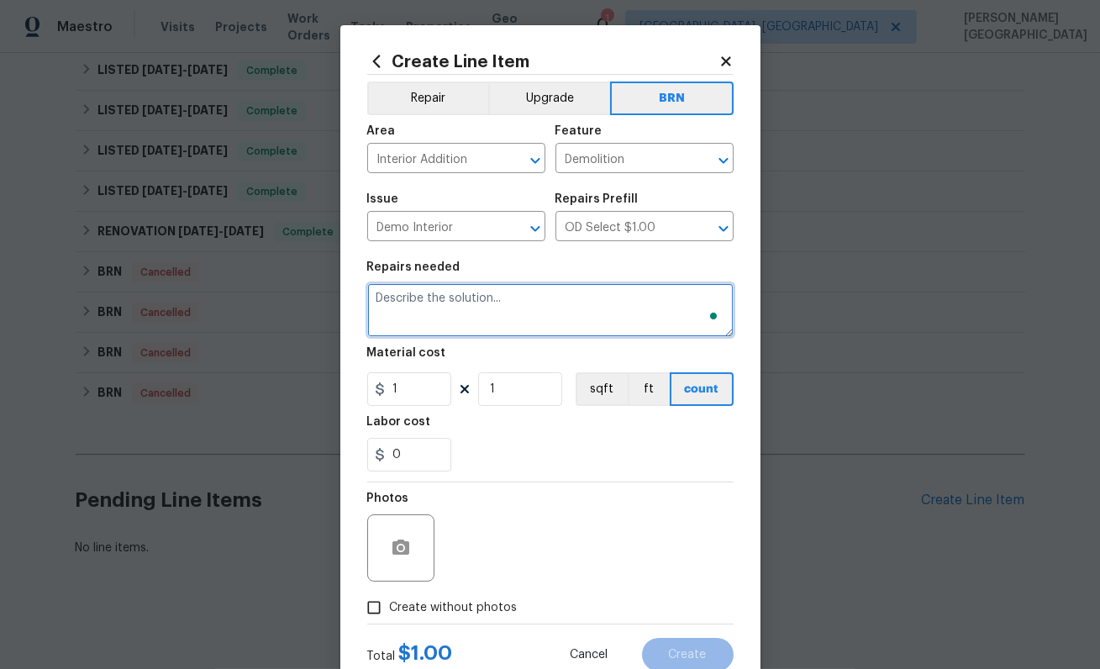
paste textarea "Seller to have contractor repair/relevel rear stairs due to settling on right s…"
type textarea "Seller to have contractor repair/relevel rear stairs due to settling on right s…"
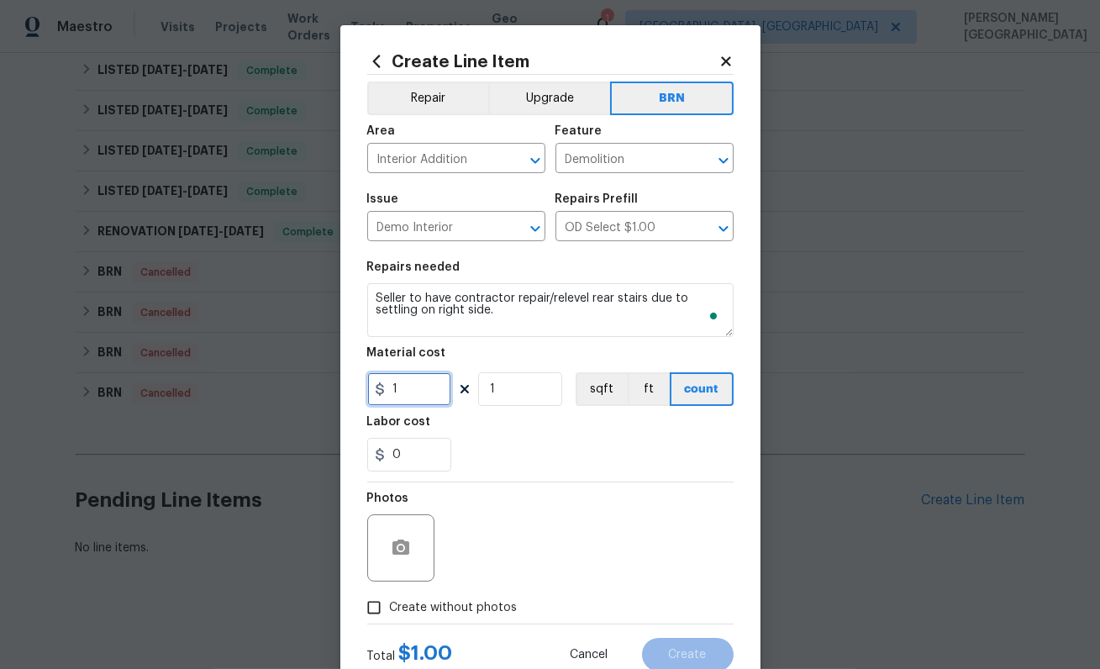
click at [415, 393] on input "1" at bounding box center [409, 389] width 84 height 34
type input "0"
click at [414, 455] on input "0" at bounding box center [409, 455] width 84 height 34
type input "1"
click at [441, 597] on label "Create without photos" at bounding box center [438, 608] width 160 height 32
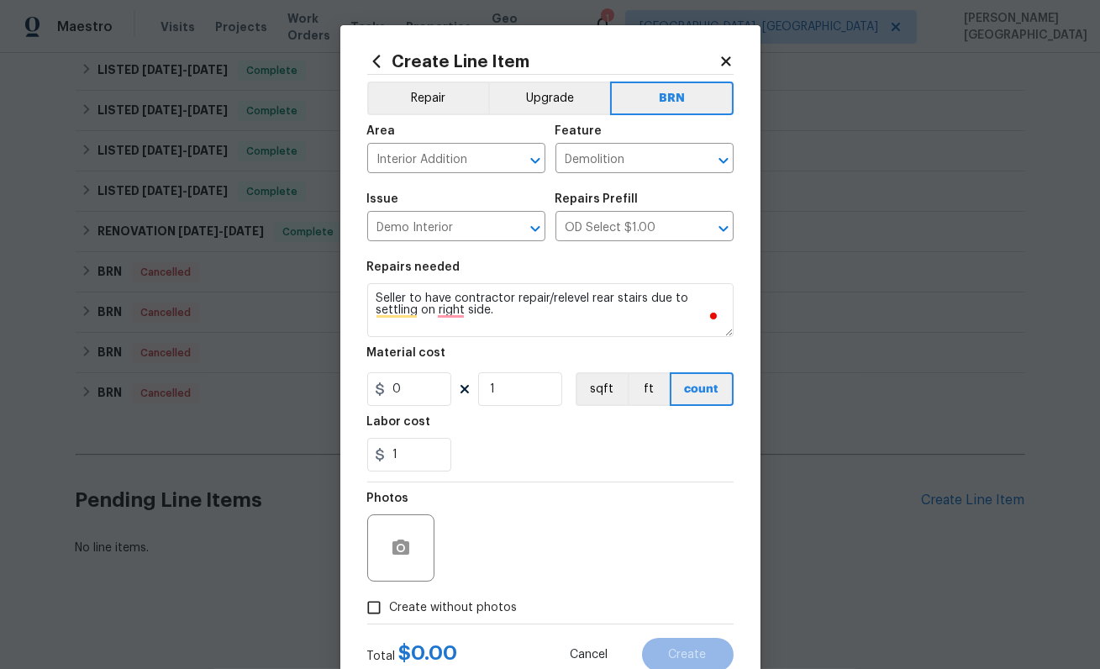
click at [390, 597] on input "Create without photos" at bounding box center [374, 608] width 32 height 32
checkbox input "true"
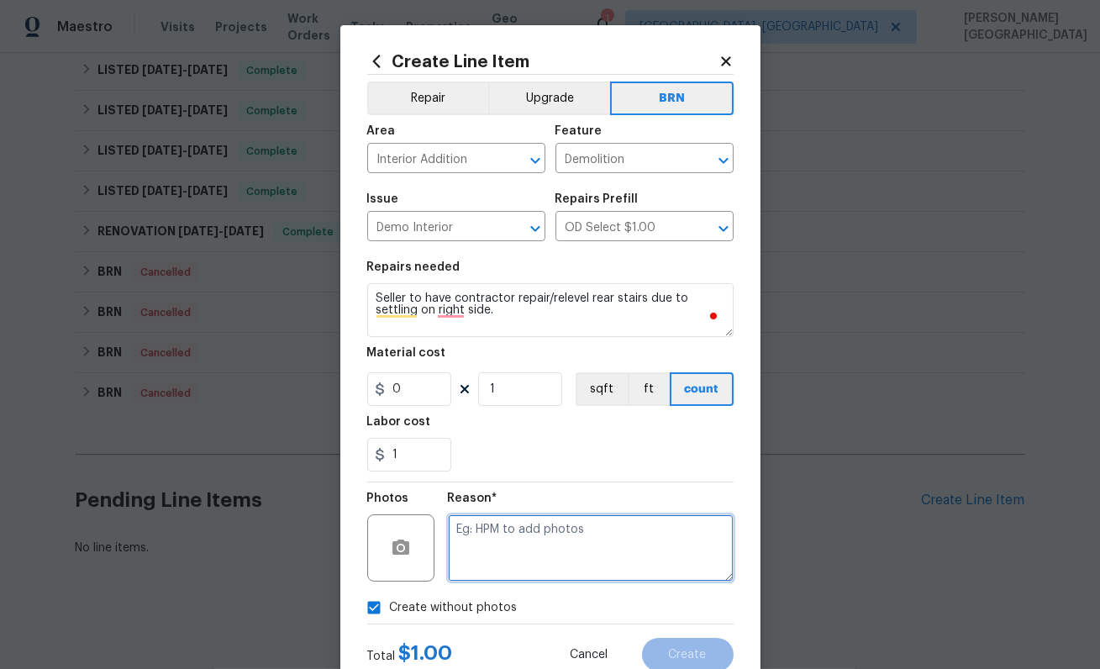
click at [496, 546] on textarea at bounding box center [591, 547] width 286 height 67
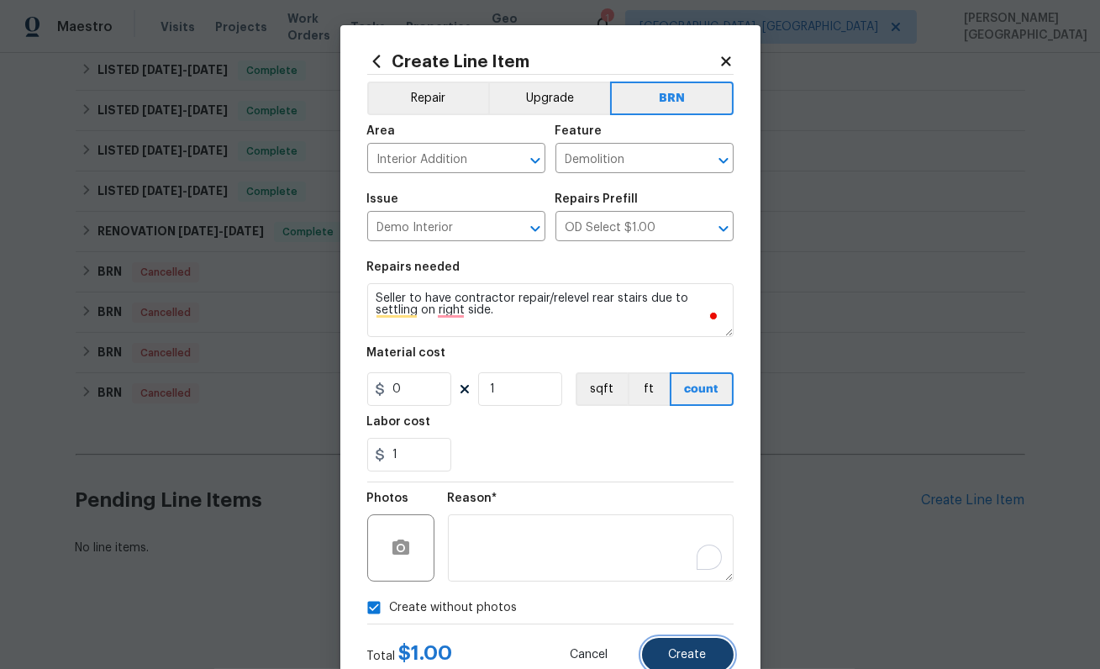
click at [660, 656] on button "Create" at bounding box center [688, 655] width 92 height 34
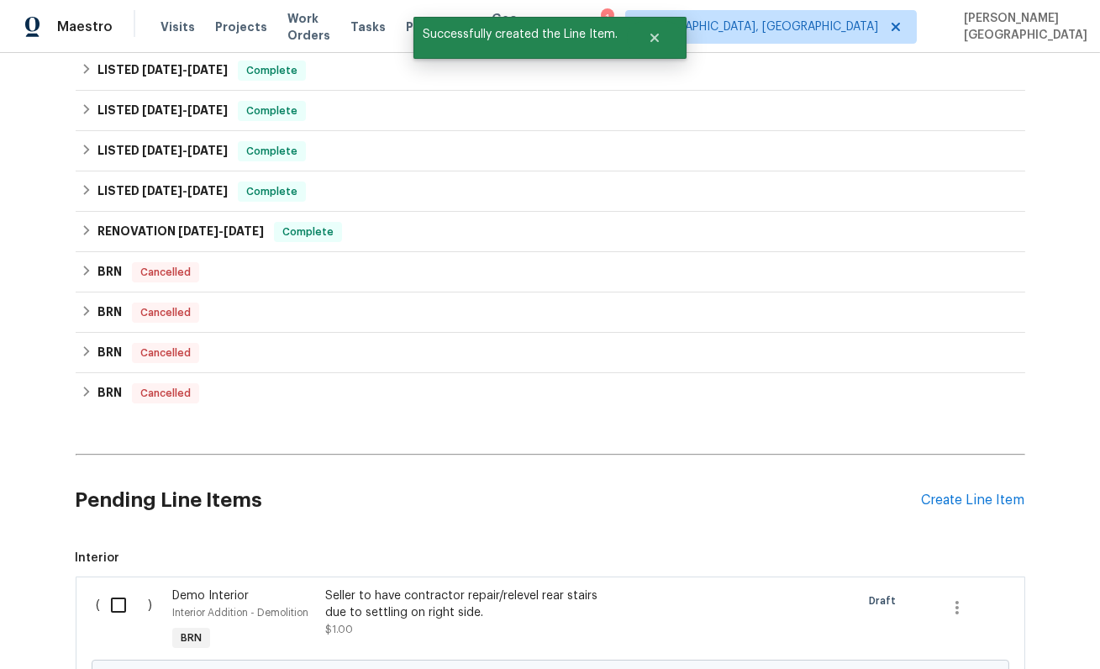
click at [116, 604] on input "checkbox" at bounding box center [125, 605] width 48 height 35
checkbox input "true"
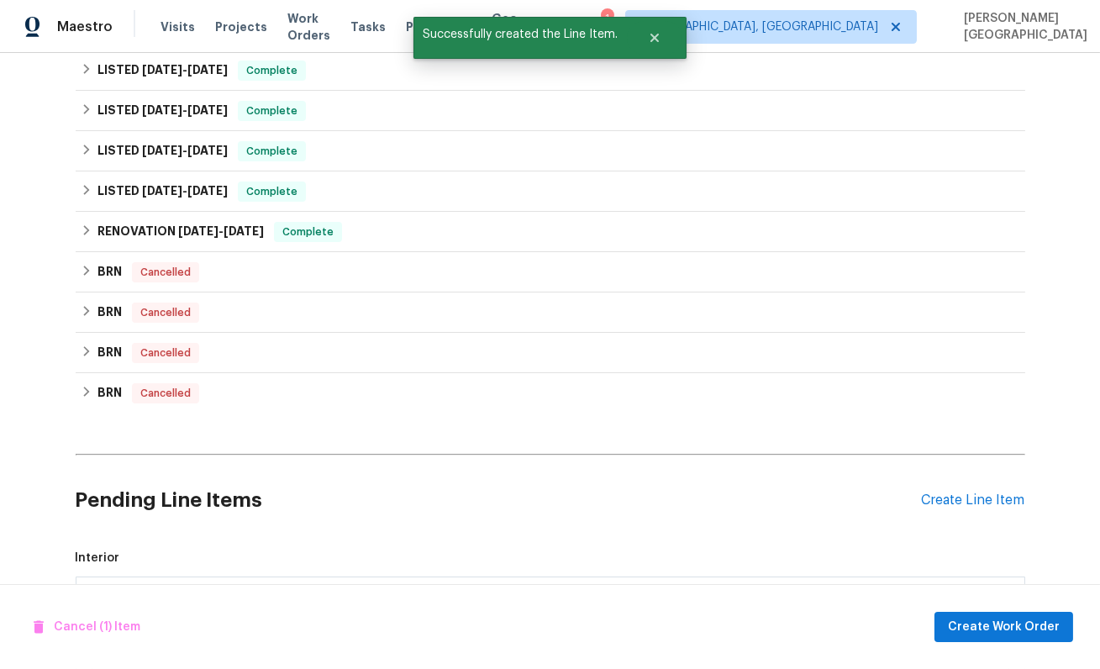
scroll to position [567, 0]
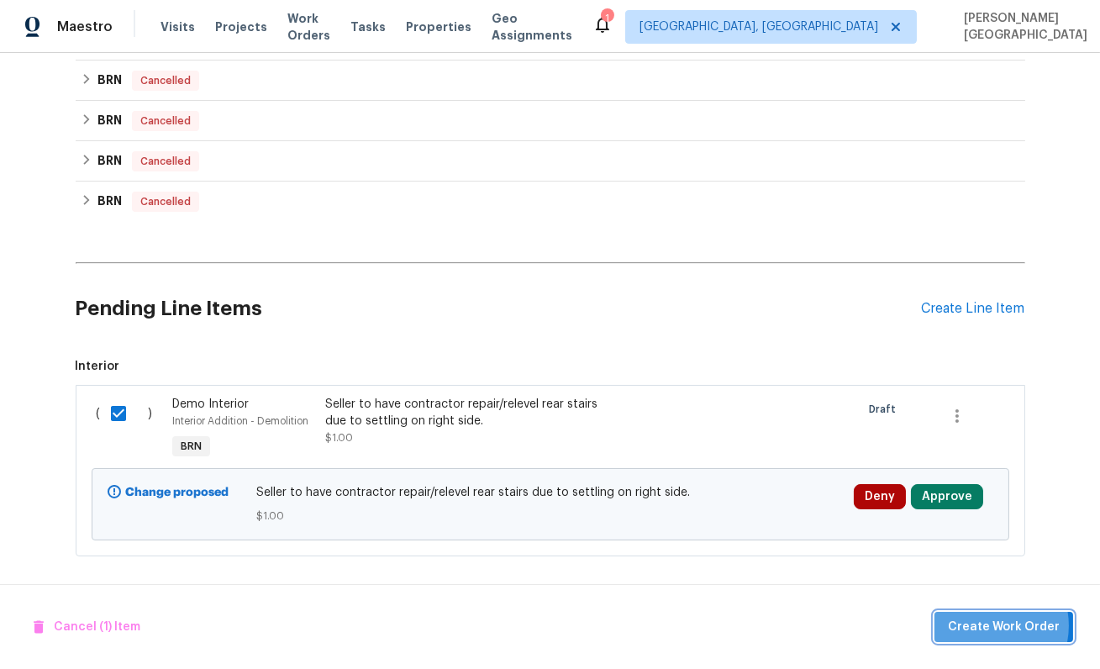
click at [989, 626] on span "Create Work Order" at bounding box center [1004, 627] width 112 height 21
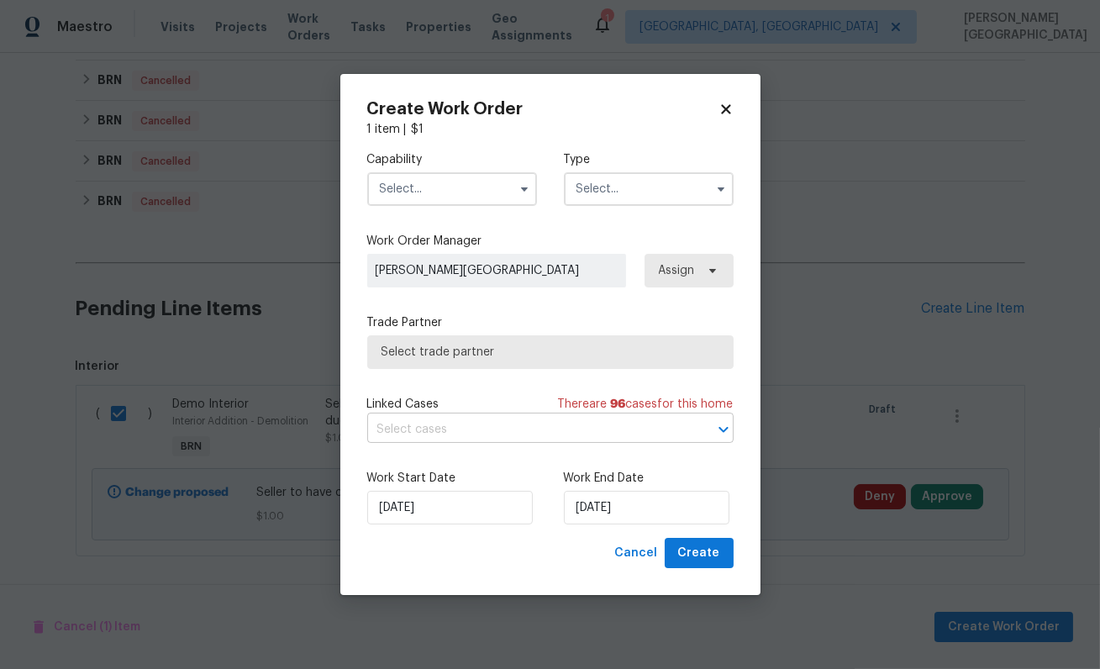
click at [425, 436] on input "text" at bounding box center [526, 430] width 319 height 26
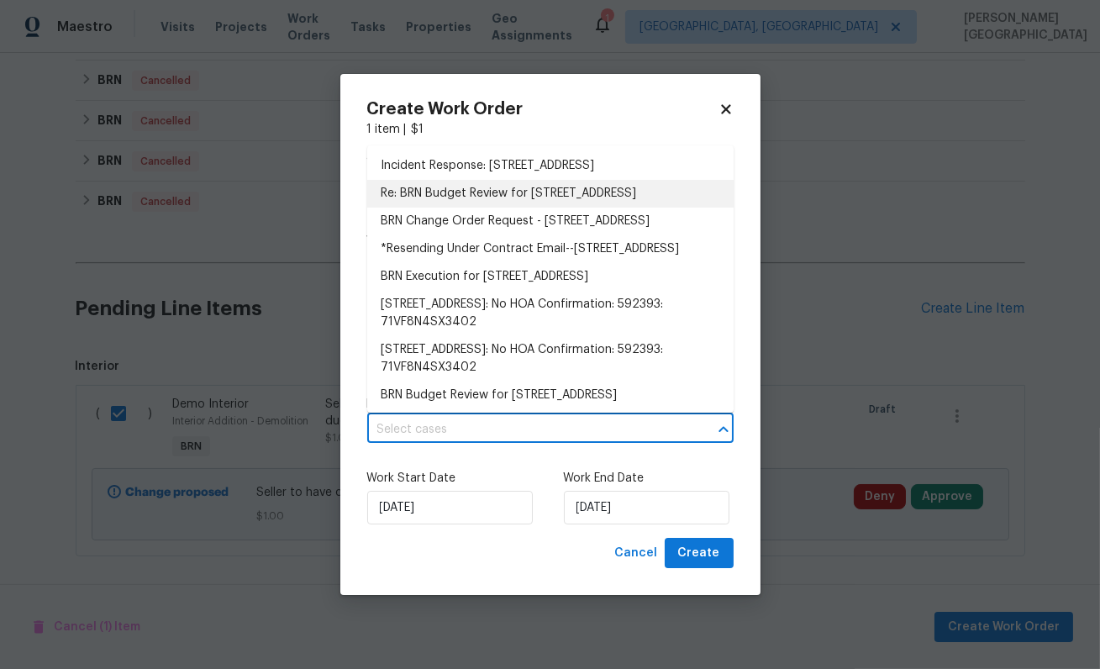
click at [465, 193] on li "Re: BRN Budget Review for 5752 Oprey St, Jacksonville, FL 32208" at bounding box center [550, 194] width 367 height 28
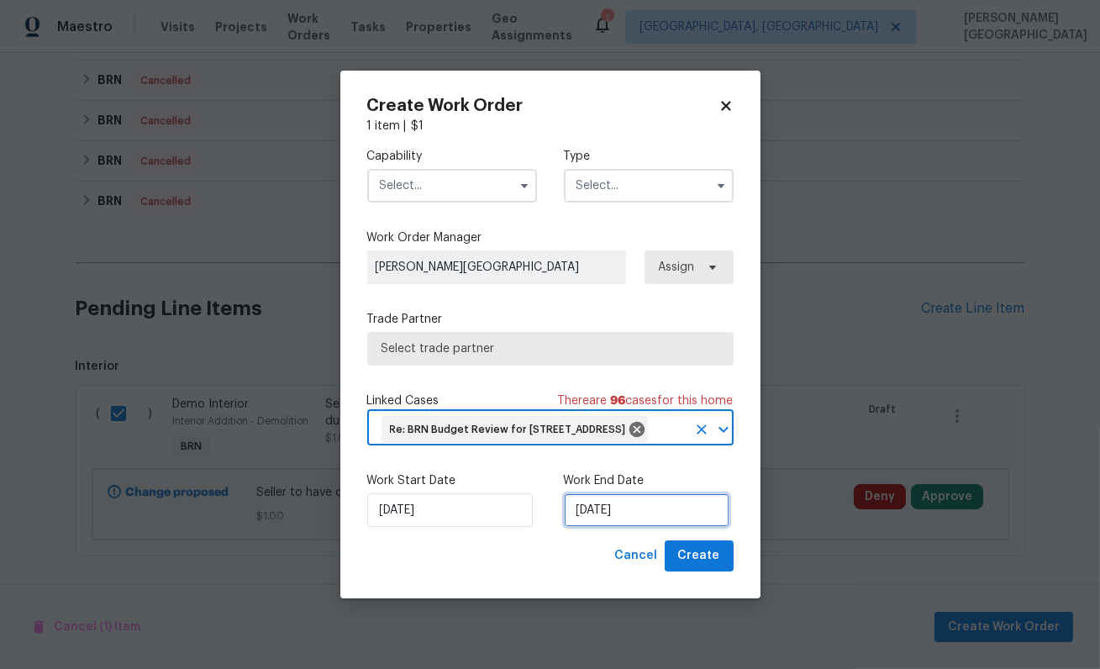
click at [604, 516] on input "9/30/2025" at bounding box center [647, 510] width 166 height 34
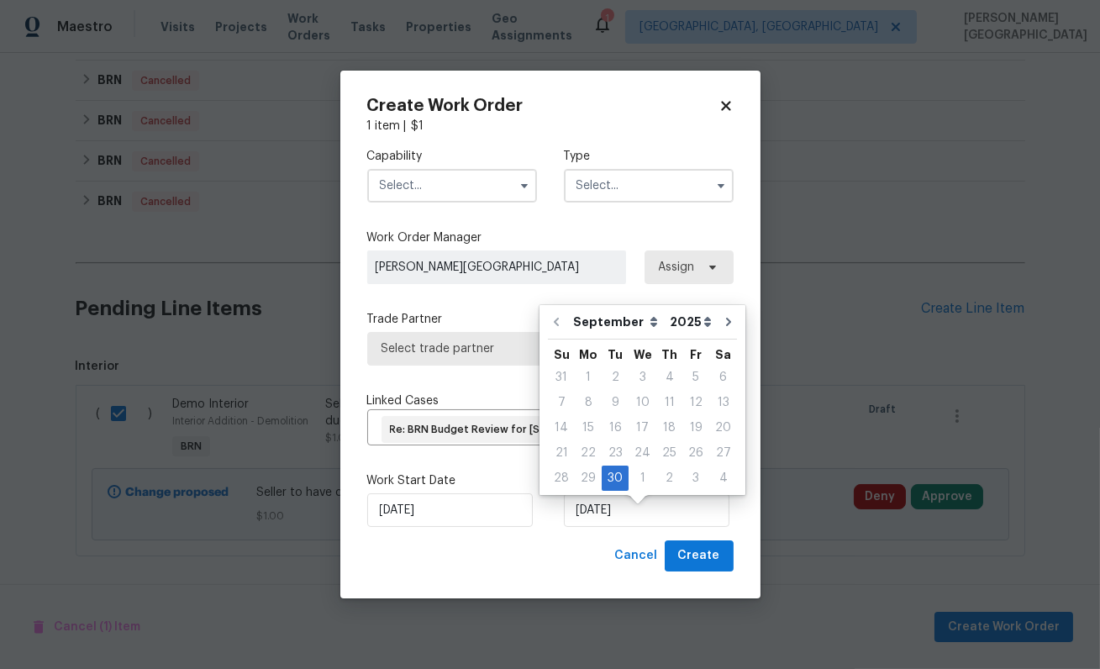
click at [455, 183] on input "text" at bounding box center [452, 186] width 170 height 34
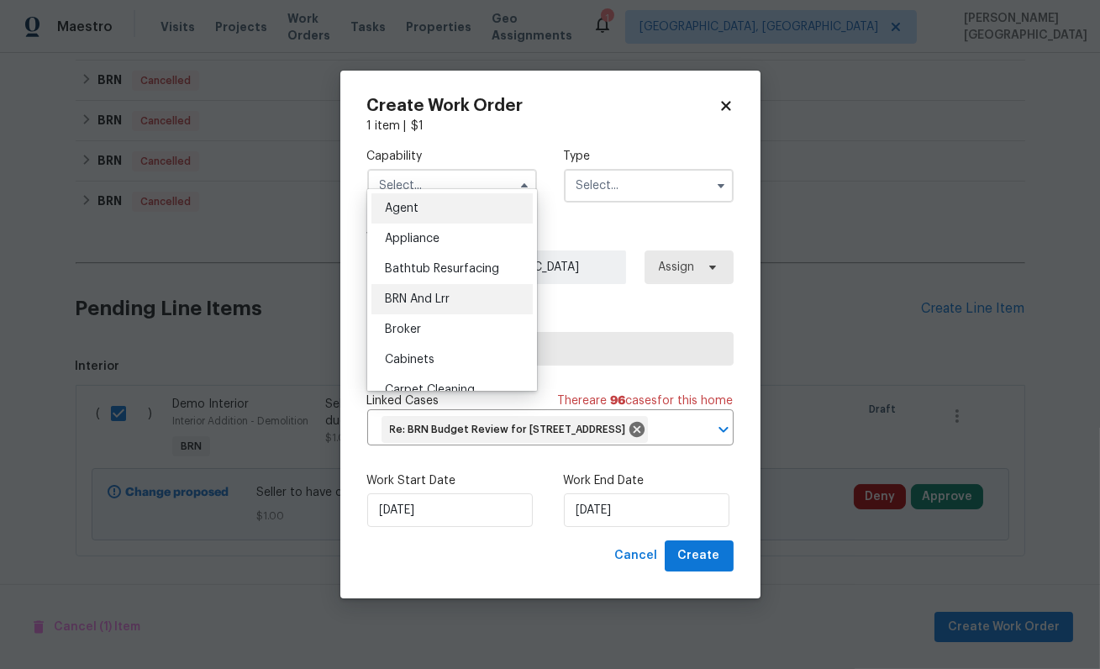
click at [455, 293] on div "BRN And Lrr" at bounding box center [452, 299] width 161 height 30
type input "BRN And Lrr"
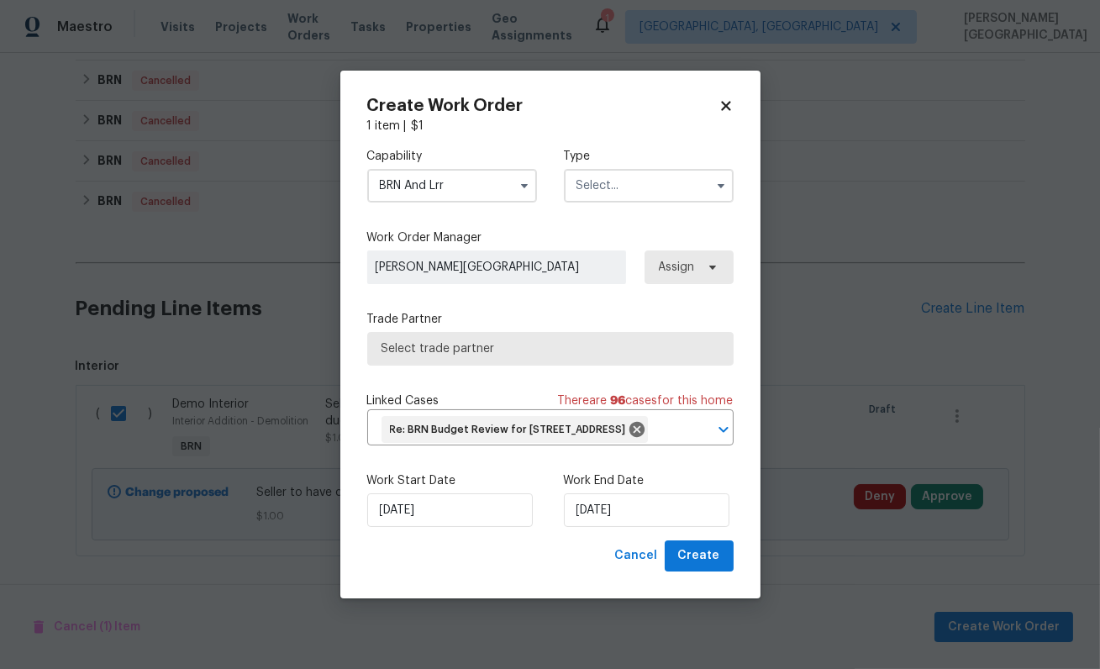
click at [642, 169] on input "text" at bounding box center [649, 186] width 170 height 34
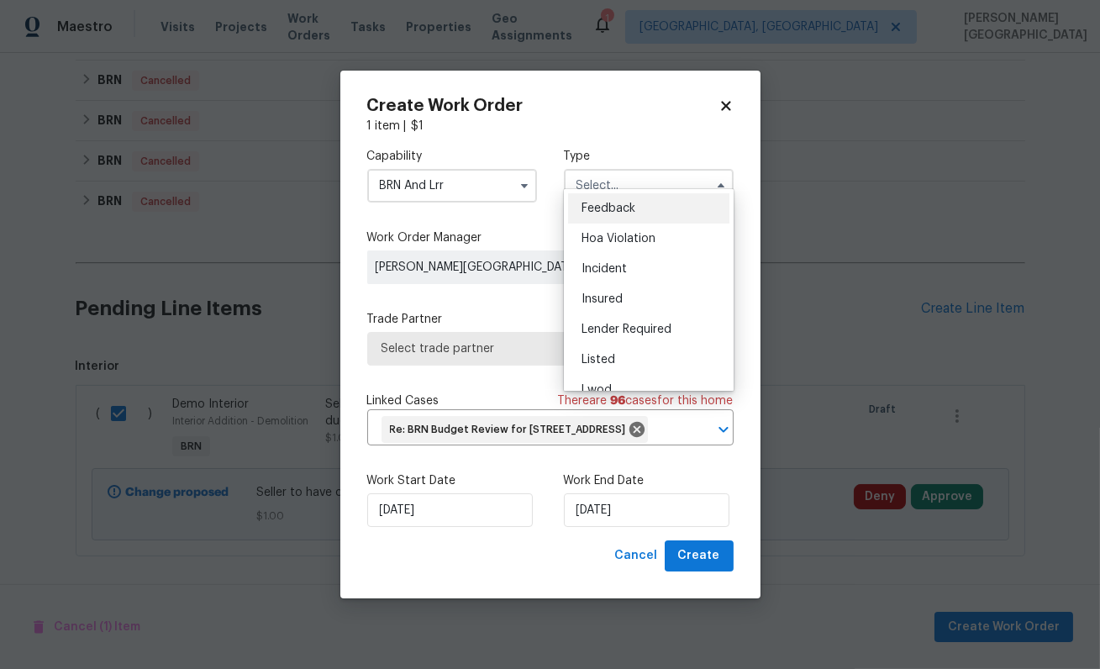
scroll to position [199, 0]
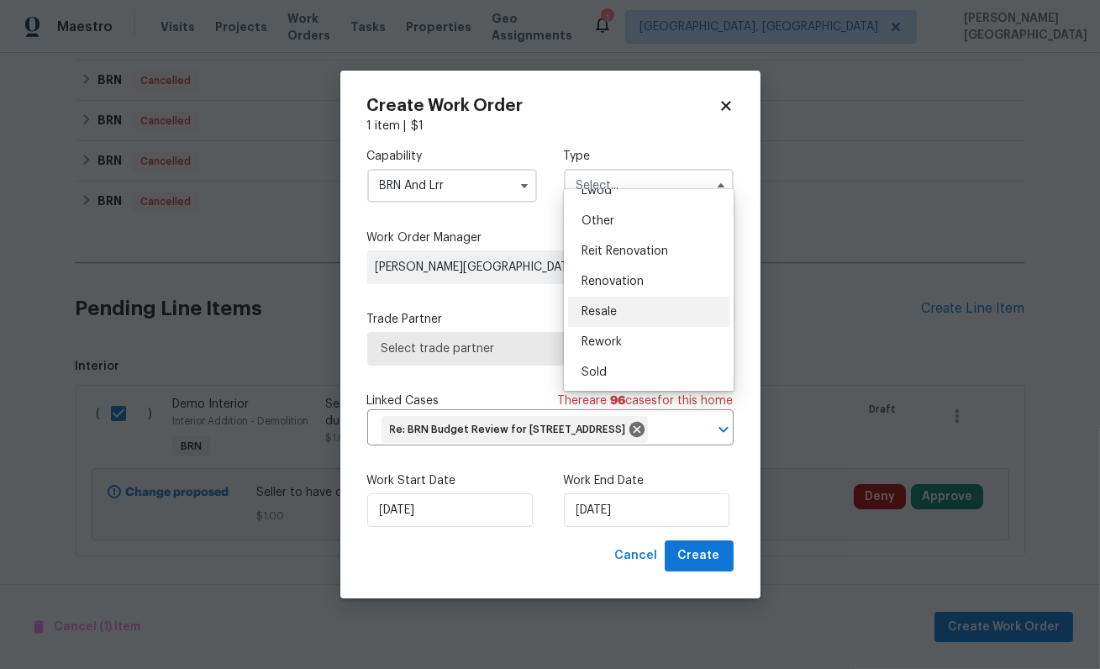
click at [616, 309] on span "Resale" at bounding box center [599, 312] width 35 height 12
type input "Resale"
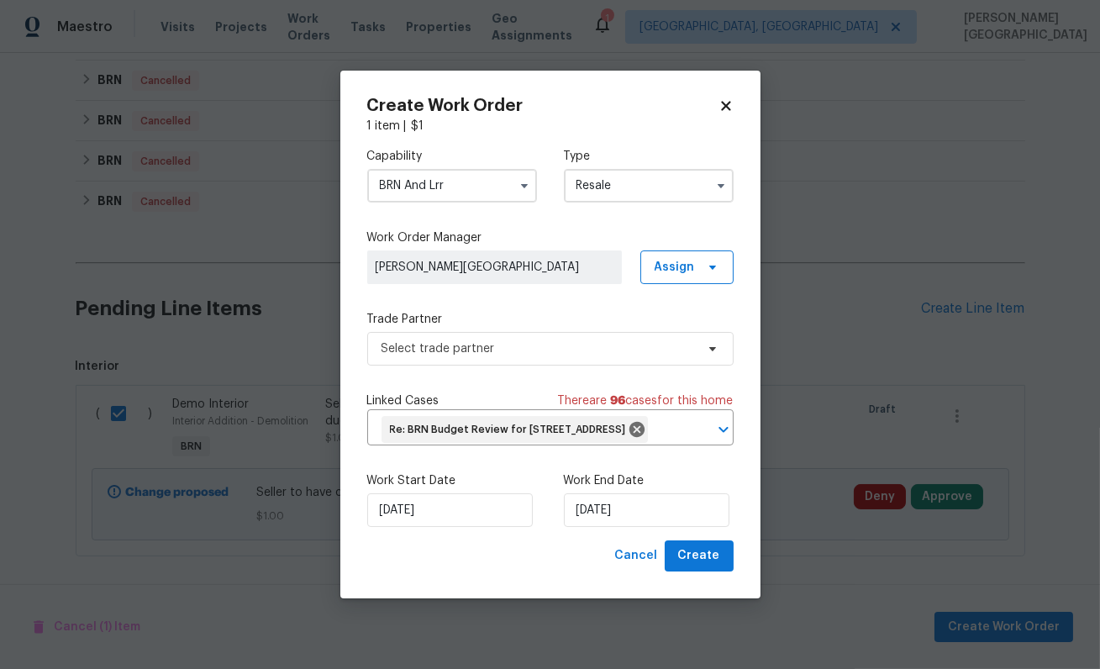
click at [455, 352] on div "Select trade partner" at bounding box center [550, 349] width 367 height 34
click at [449, 332] on span "Select trade partner" at bounding box center [550, 349] width 367 height 34
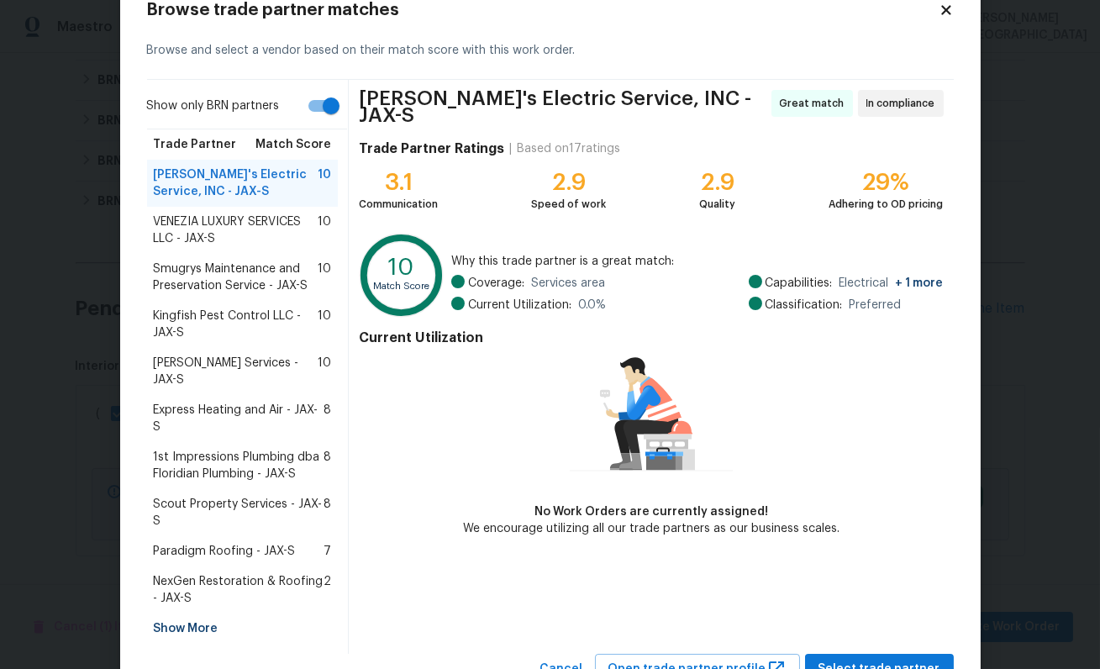
scroll to position [59, 0]
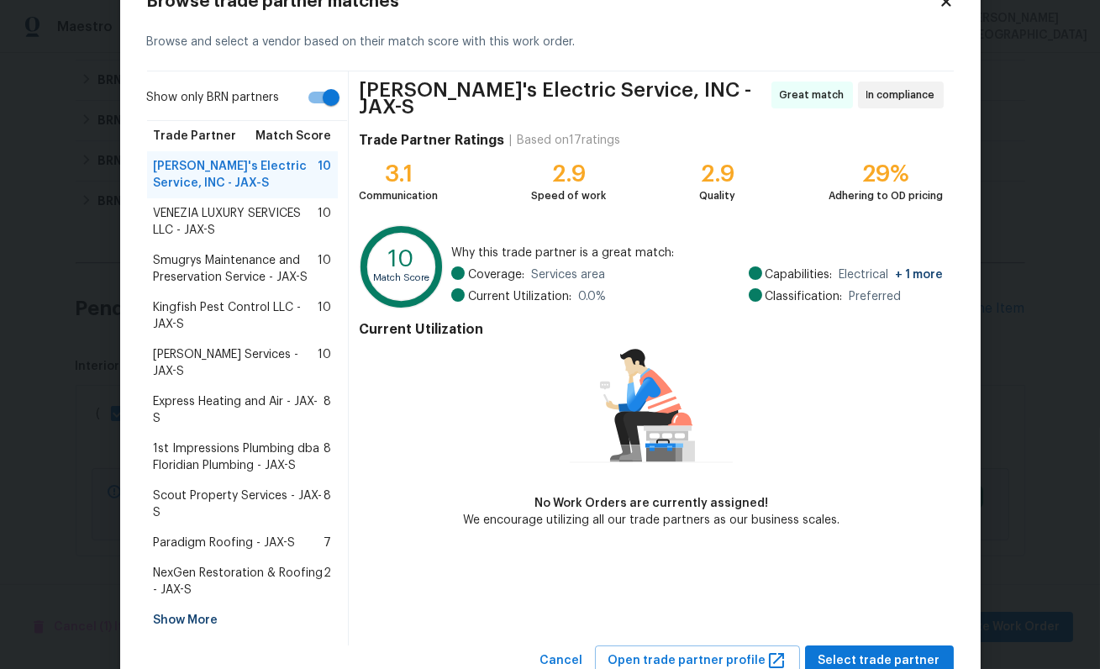
click at [206, 488] on span "Scout Property Services - JAX-S" at bounding box center [239, 505] width 171 height 34
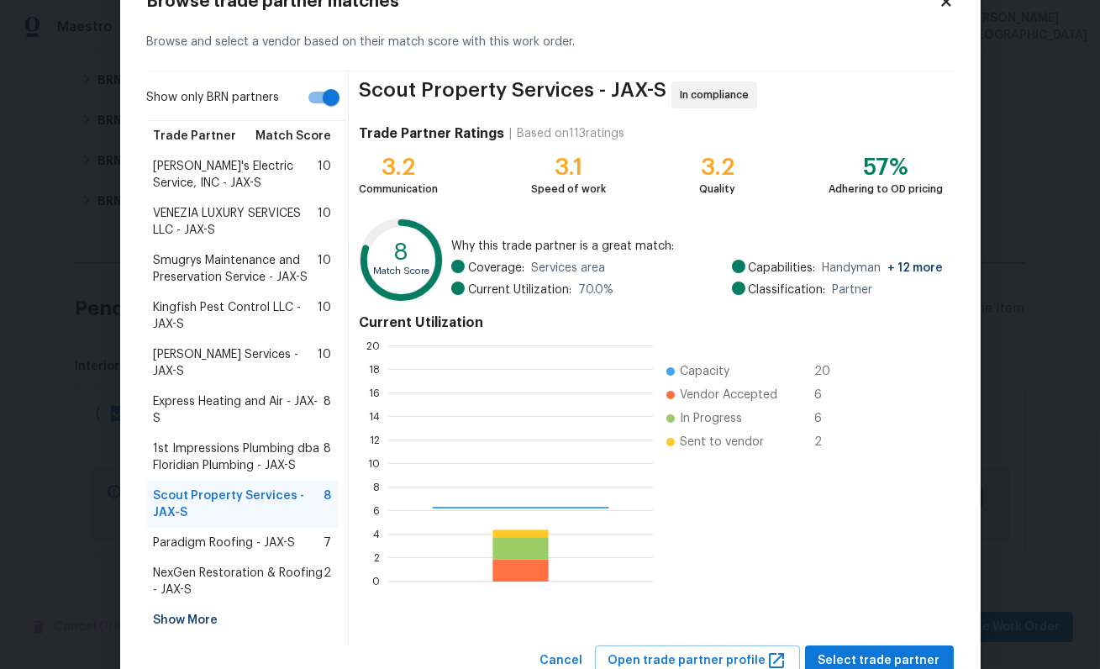
scroll to position [235, 265]
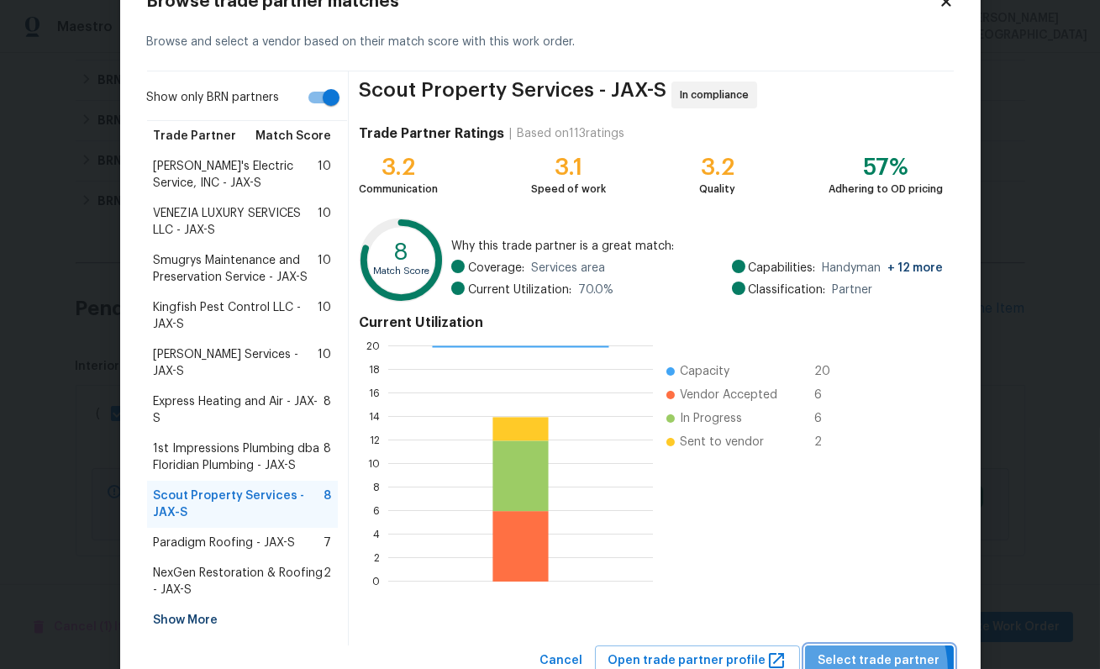
click at [852, 654] on button "Select trade partner" at bounding box center [879, 661] width 149 height 31
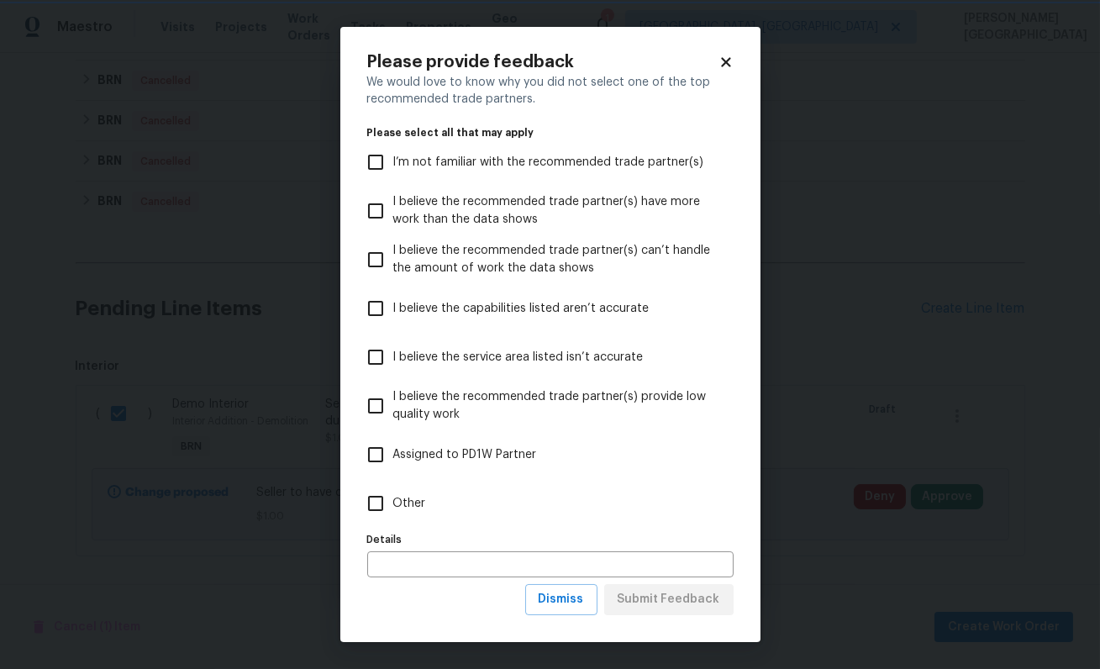
scroll to position [0, 0]
click at [577, 609] on span "Dismiss" at bounding box center [561, 599] width 45 height 21
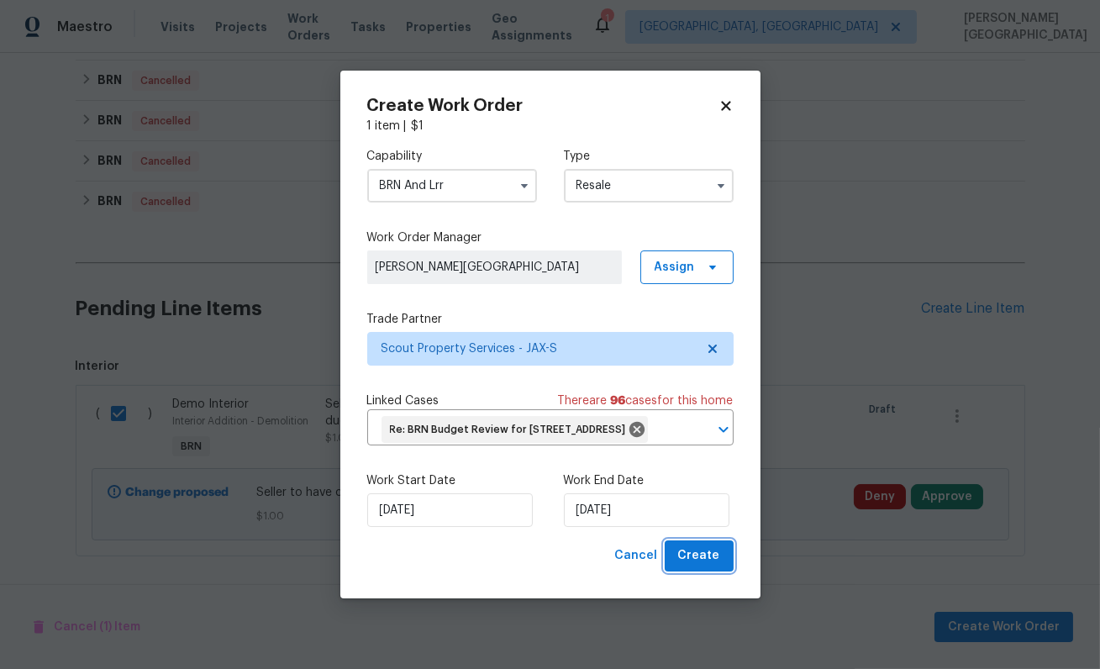
click at [706, 567] on span "Create" at bounding box center [699, 556] width 42 height 21
checkbox input "false"
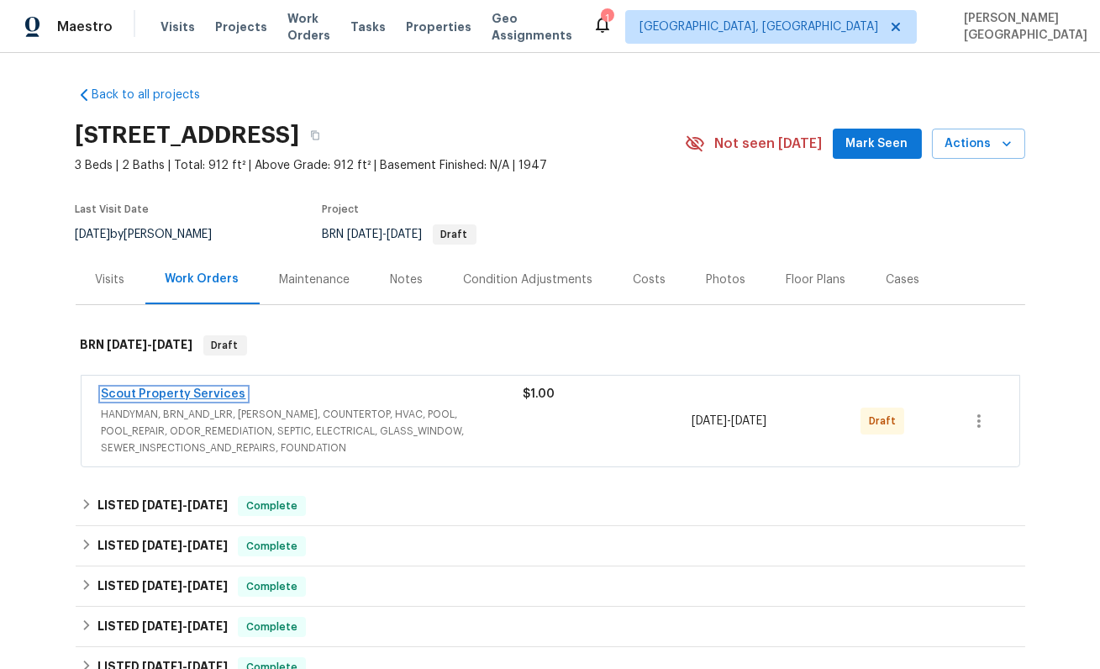
click at [183, 390] on link "Scout Property Services" at bounding box center [174, 394] width 145 height 12
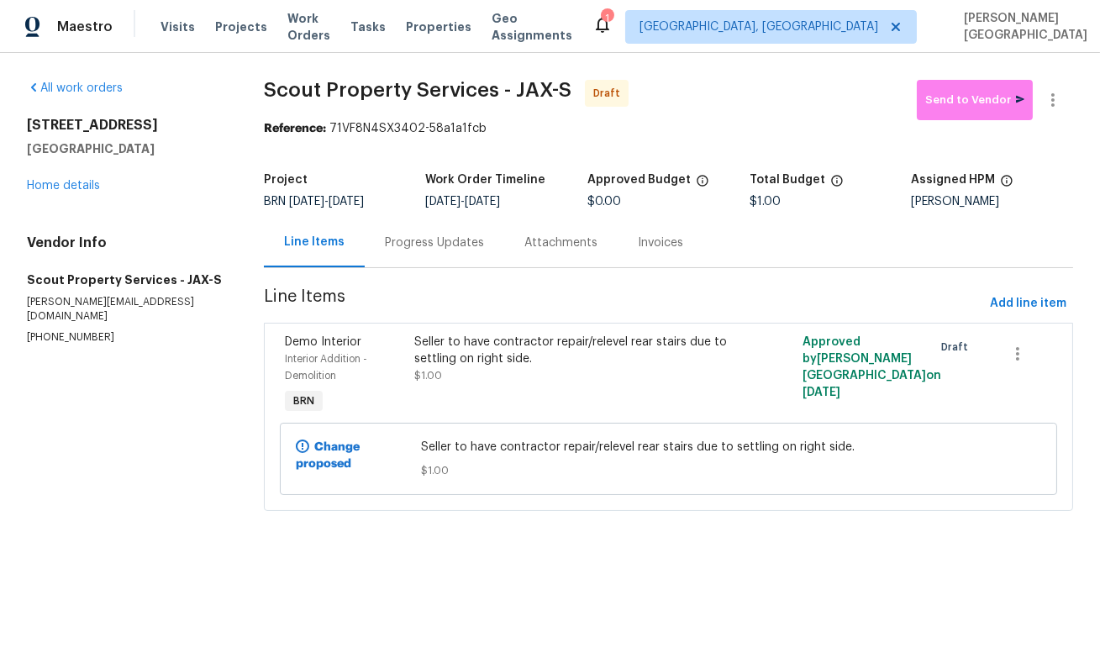
click at [417, 254] on div "Progress Updates" at bounding box center [435, 243] width 140 height 50
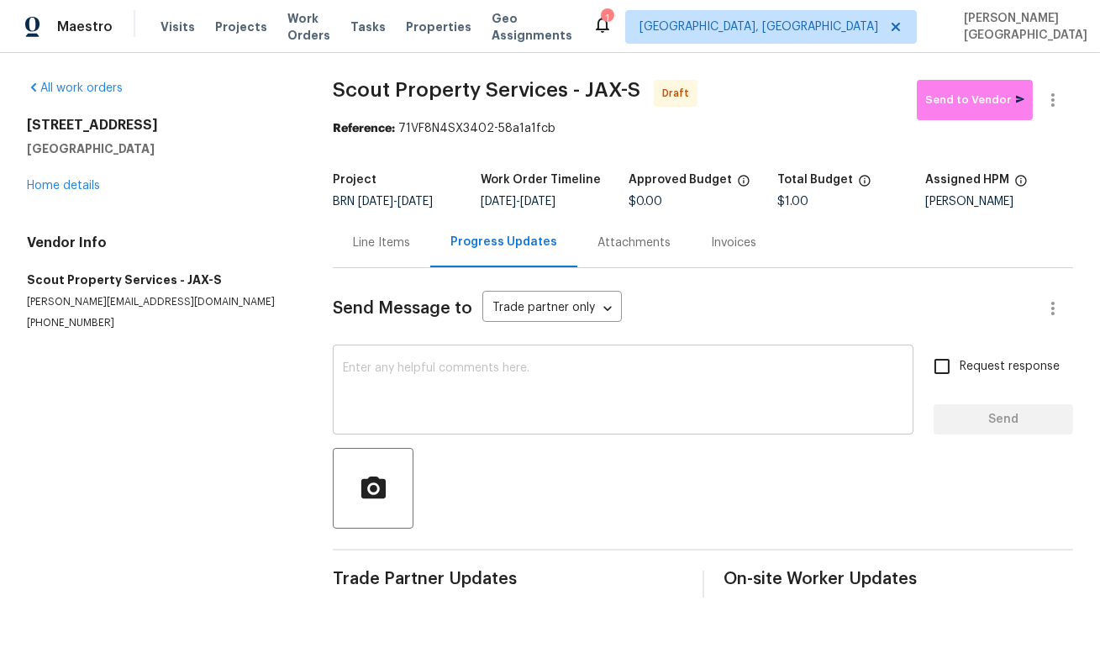
click at [387, 382] on textarea at bounding box center [623, 391] width 561 height 59
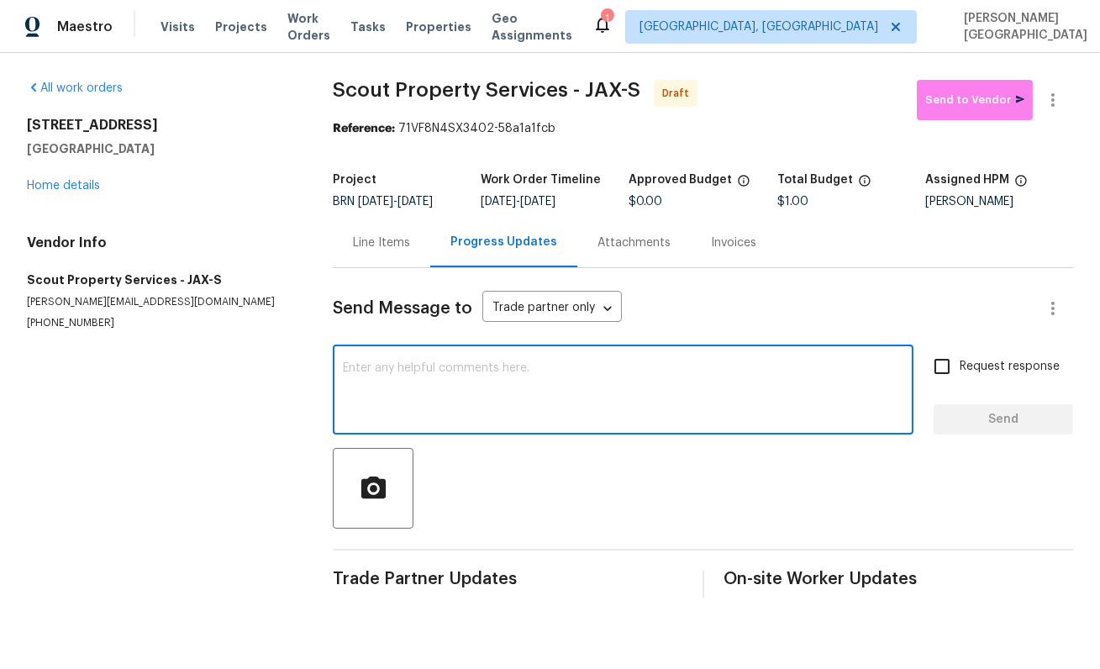
paste textarea "Can you please provide a statement on your company letterhead confirming that t…"
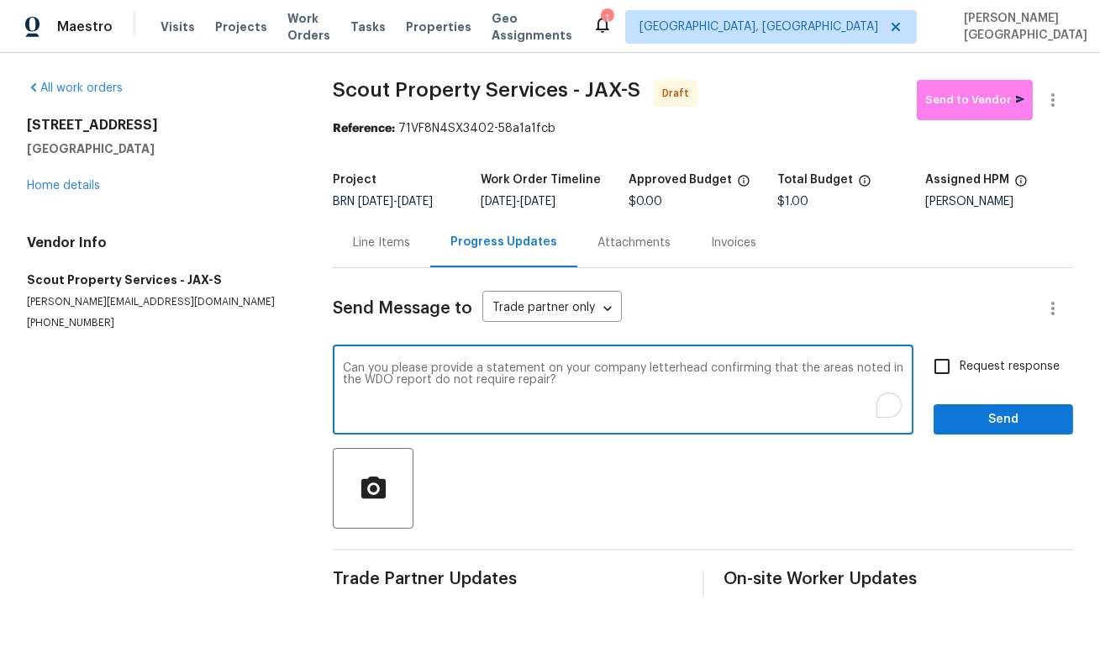
type textarea "Can you please provide a statement on your company letterhead confirming that t…"
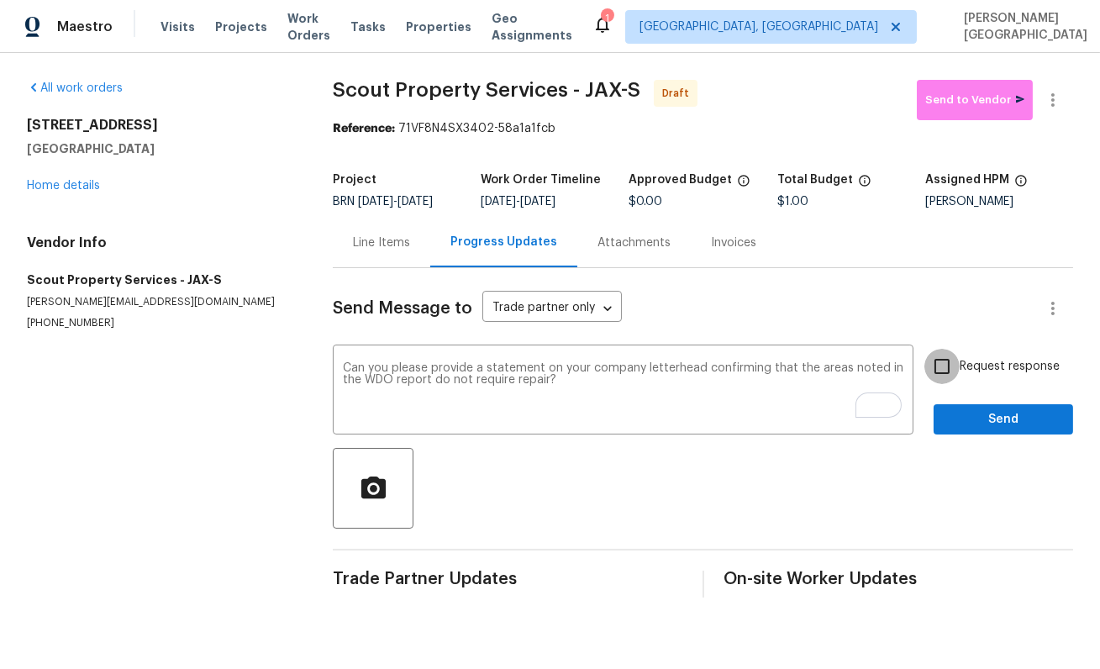
click at [958, 384] on input "Request response" at bounding box center [942, 366] width 35 height 35
checkbox input "true"
click at [960, 425] on span "Send" at bounding box center [1003, 419] width 113 height 21
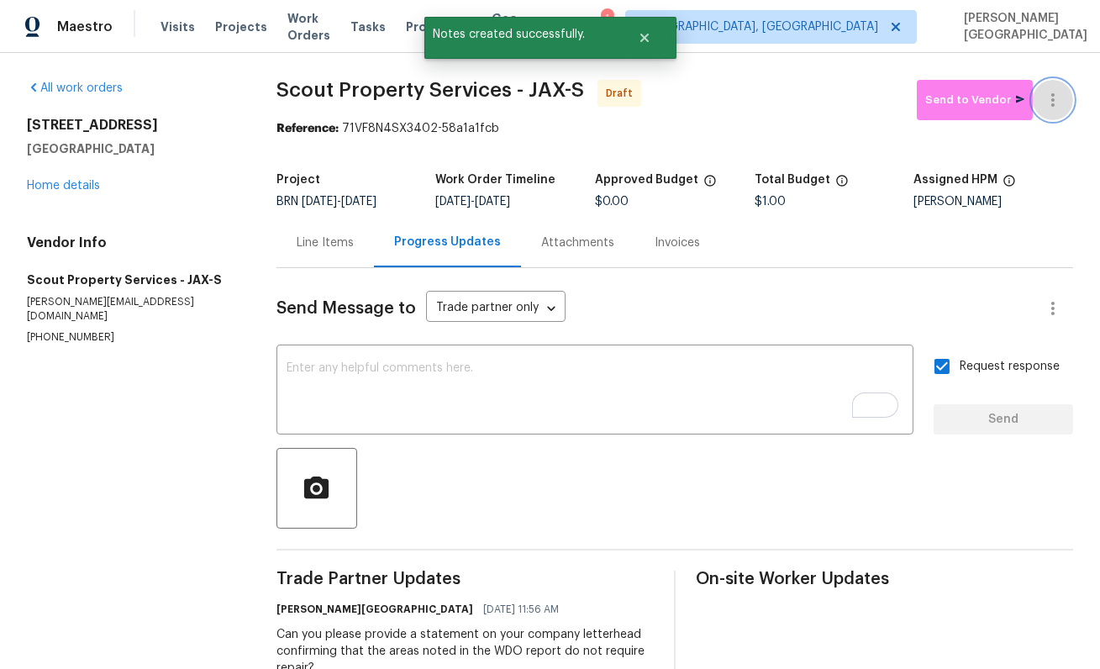
click at [1056, 82] on button "button" at bounding box center [1053, 100] width 40 height 40
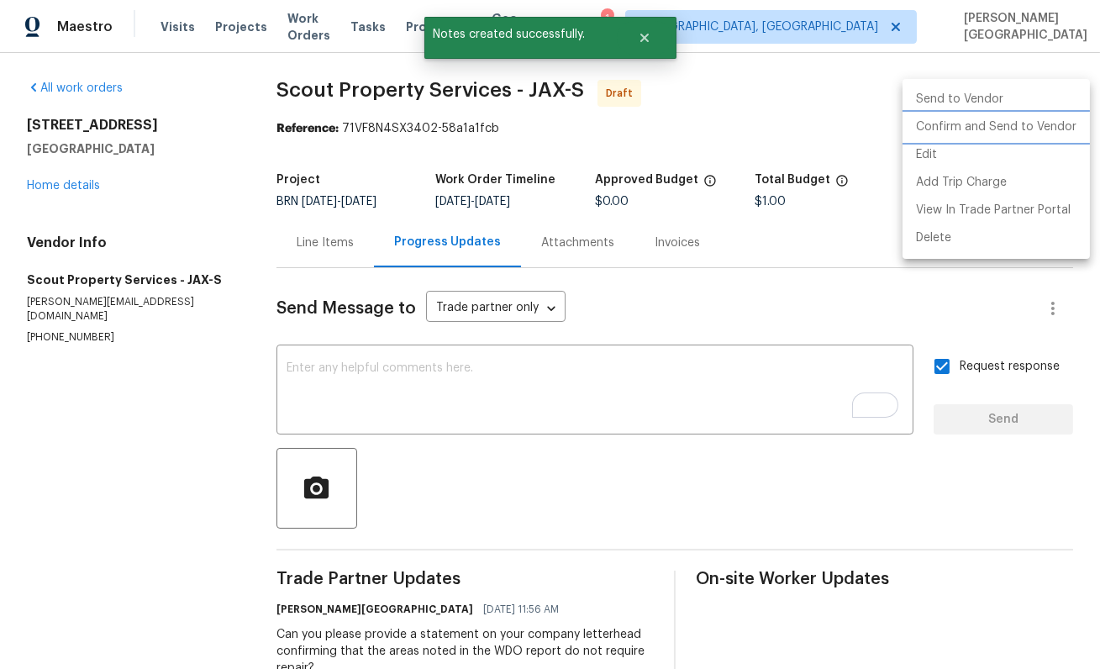
click at [1021, 132] on li "Confirm and Send to Vendor" at bounding box center [996, 127] width 187 height 28
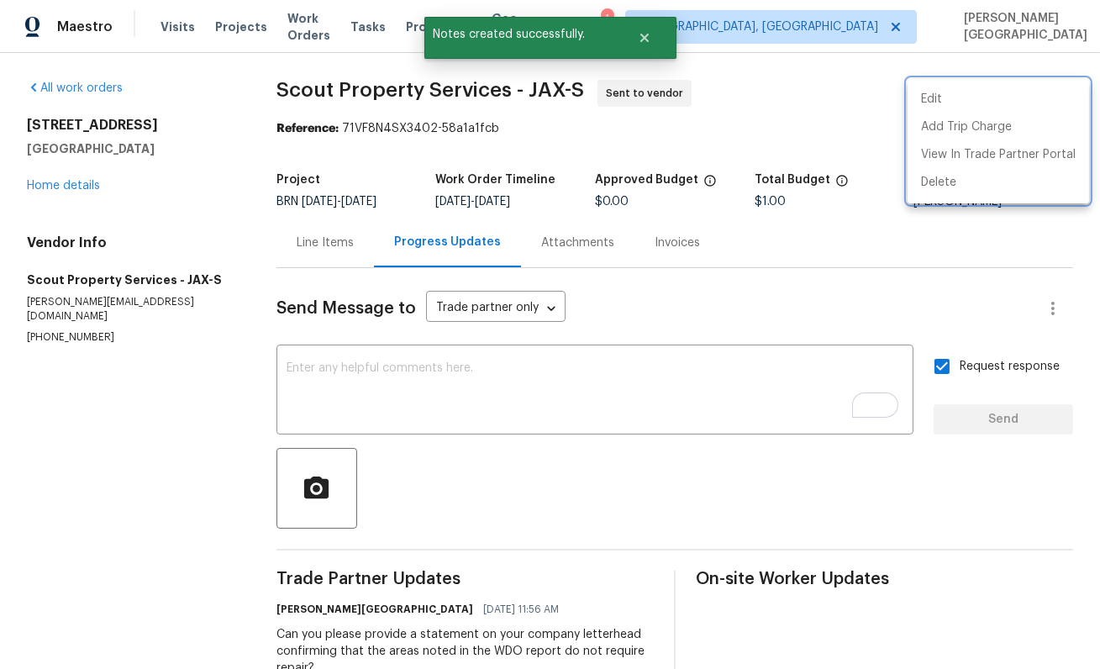
click at [86, 180] on div at bounding box center [550, 334] width 1100 height 669
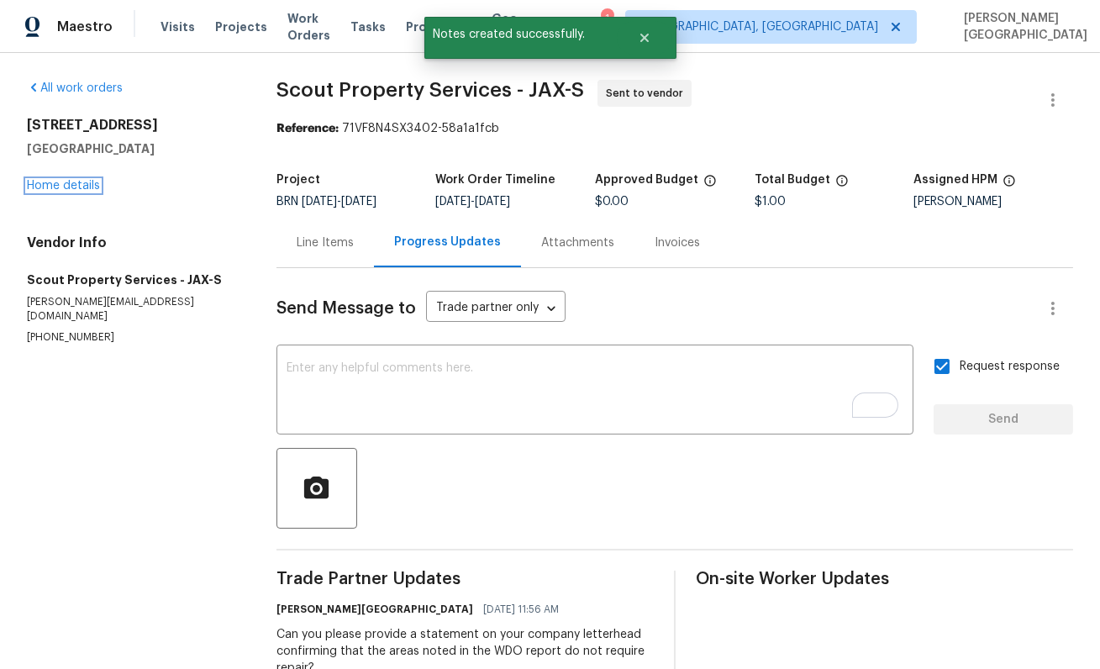
click at [86, 182] on link "Home details" at bounding box center [63, 186] width 73 height 12
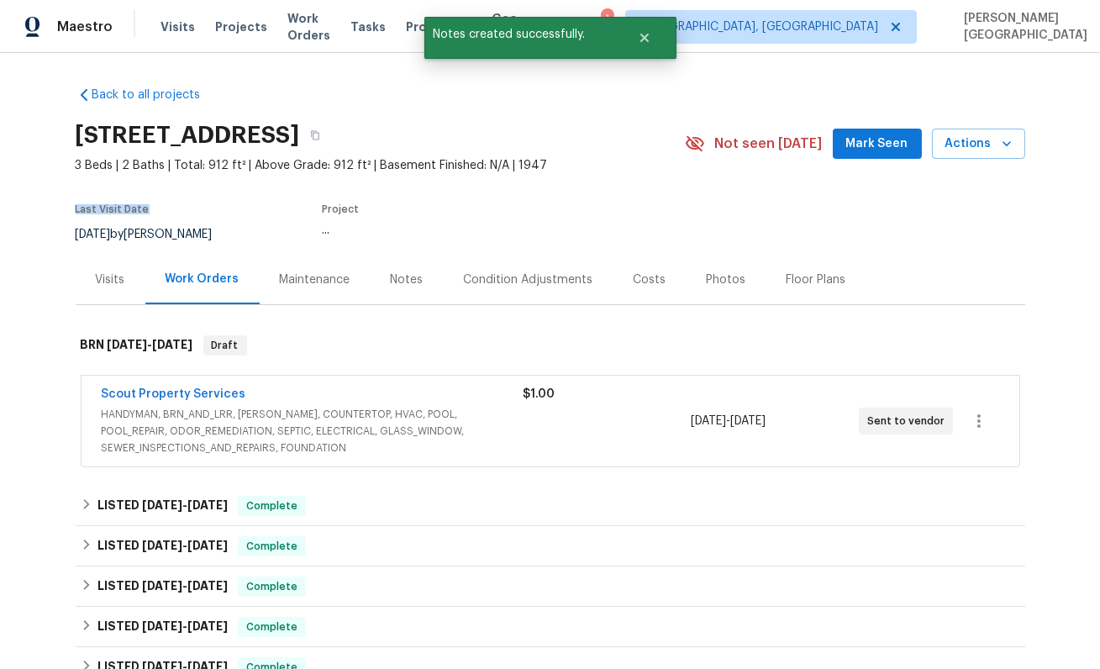
click at [86, 182] on section "[STREET_ADDRESS] 3 Beds | 2 Baths | Total: 912 ft² | Above Grade: 912 ft² | Bas…" at bounding box center [551, 183] width 950 height 141
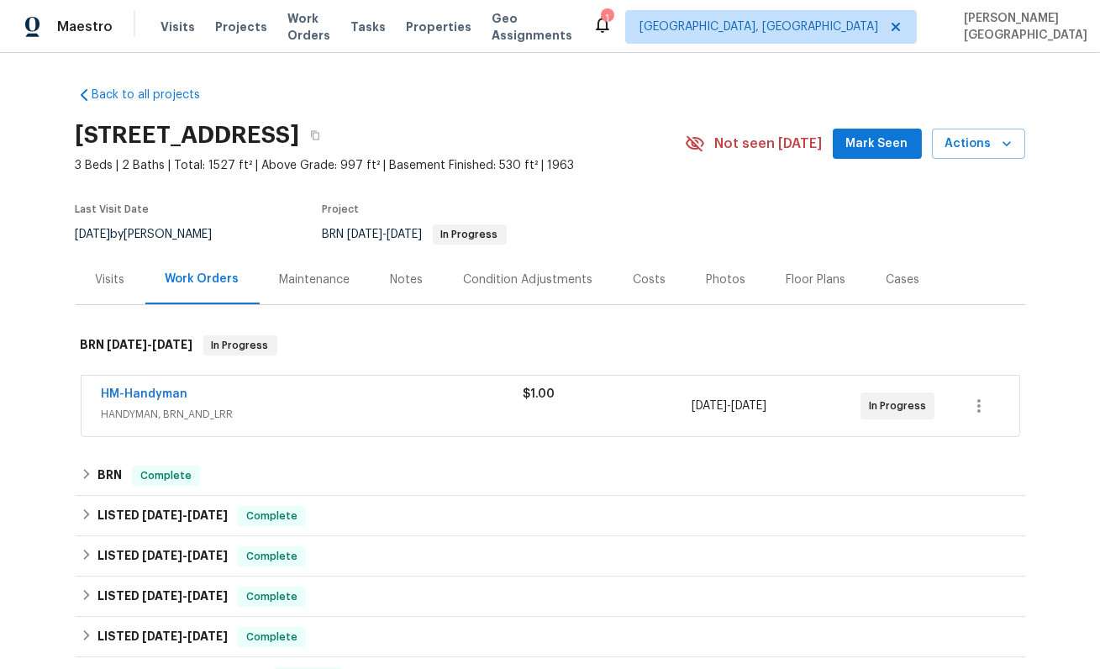
click at [144, 387] on span "HM-Handyman" at bounding box center [145, 394] width 87 height 17
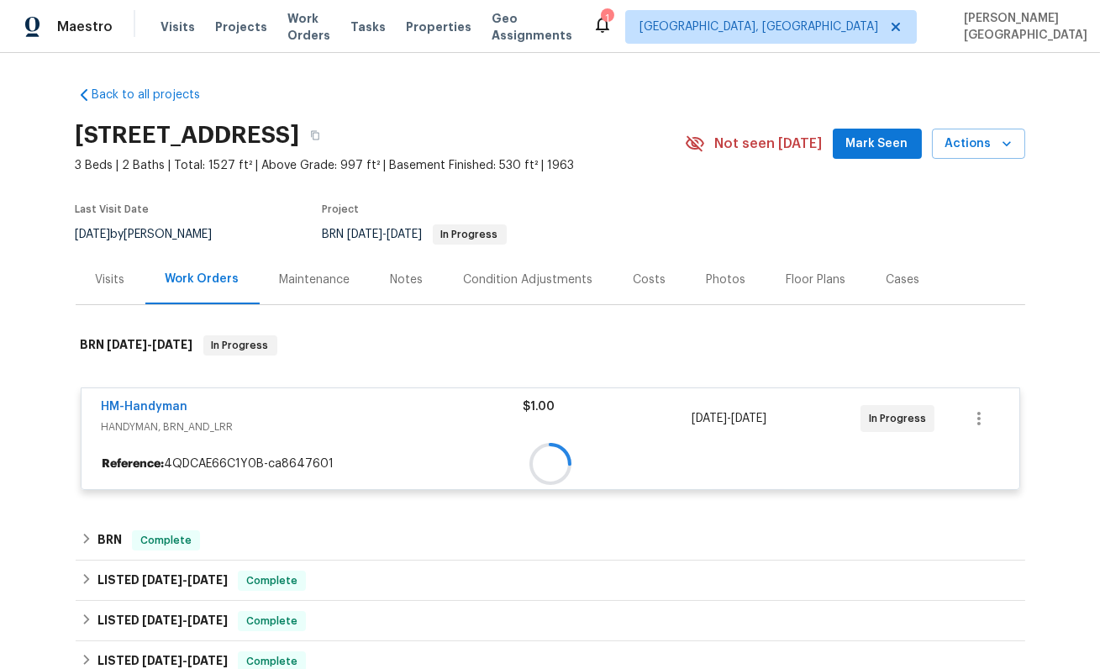
click at [152, 449] on div at bounding box center [551, 464] width 938 height 30
click at [153, 408] on div at bounding box center [551, 413] width 950 height 188
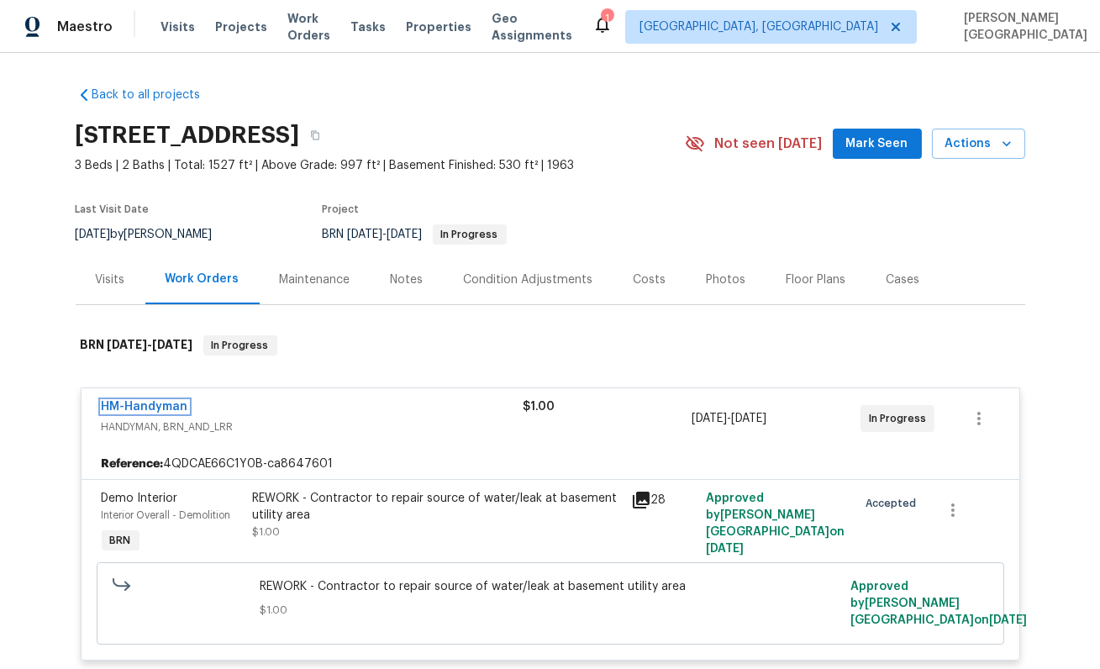
click at [153, 408] on link "HM-Handyman" at bounding box center [145, 407] width 87 height 12
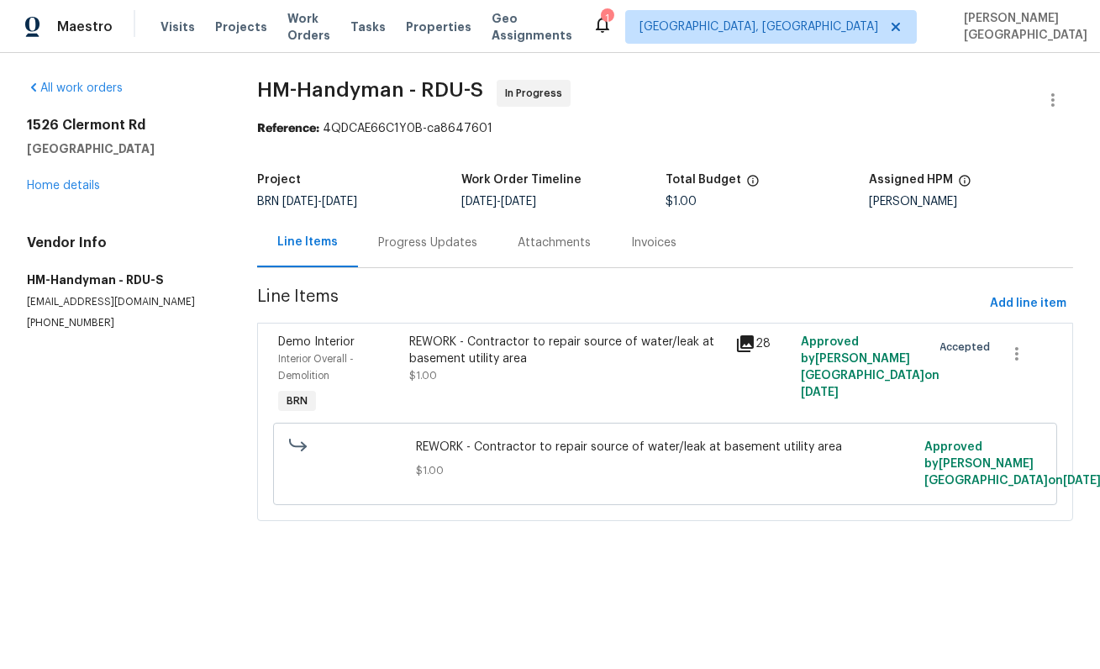
click at [417, 257] on div "Progress Updates" at bounding box center [428, 243] width 140 height 50
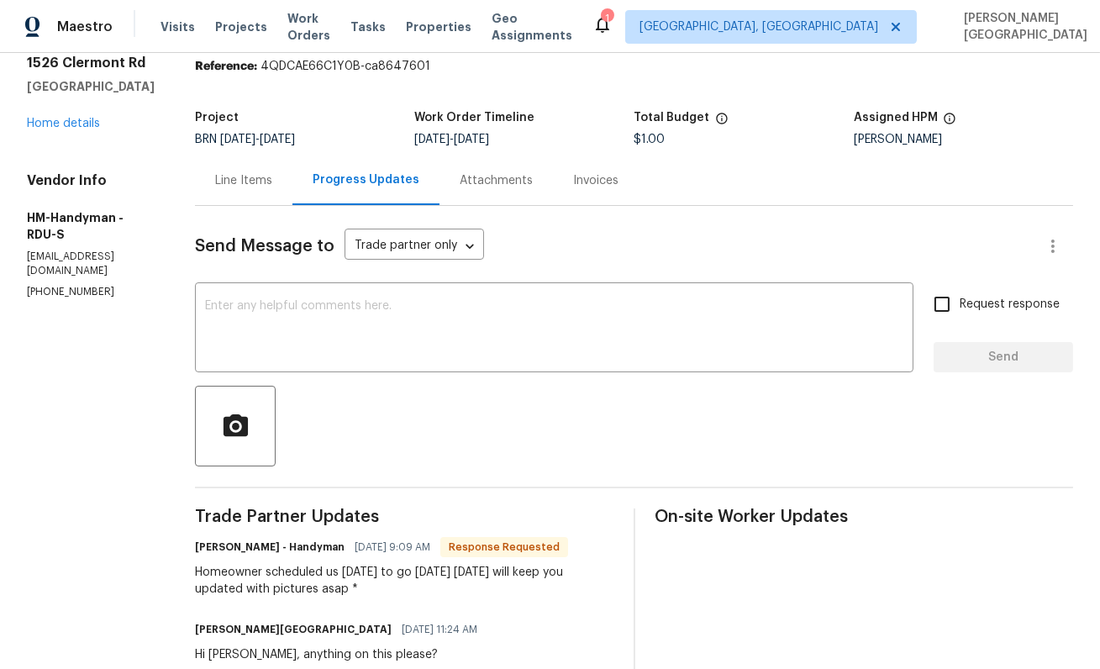
scroll to position [72, 0]
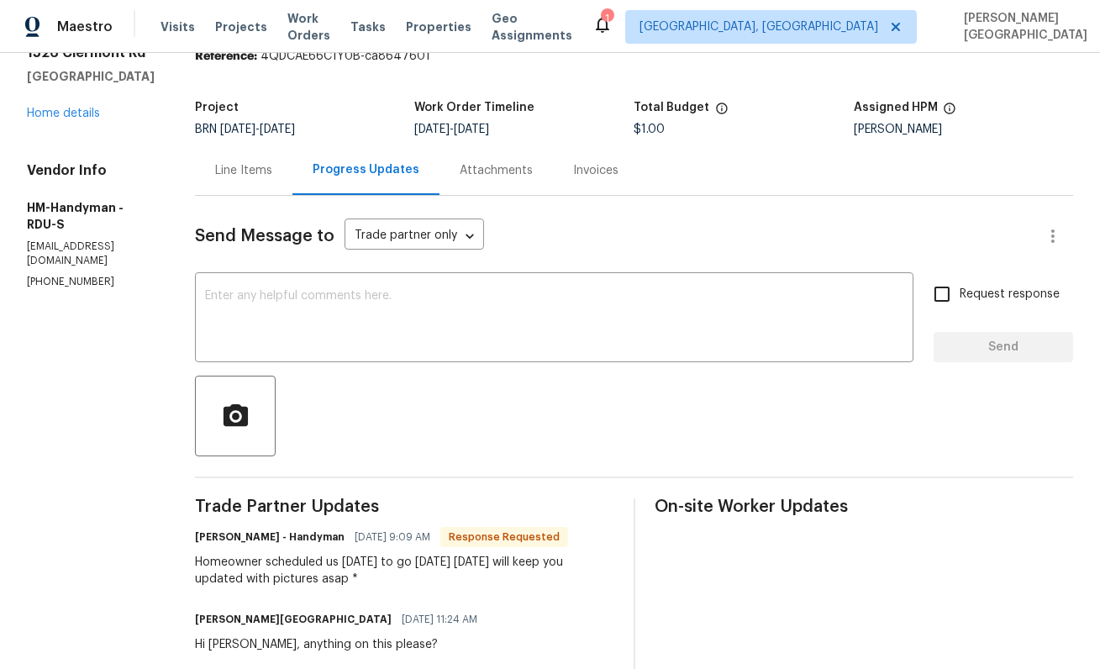
click at [274, 567] on div "Homeowner scheduled us [DATE] to go [DATE] [DATE] will keep you updated with pi…" at bounding box center [404, 571] width 419 height 34
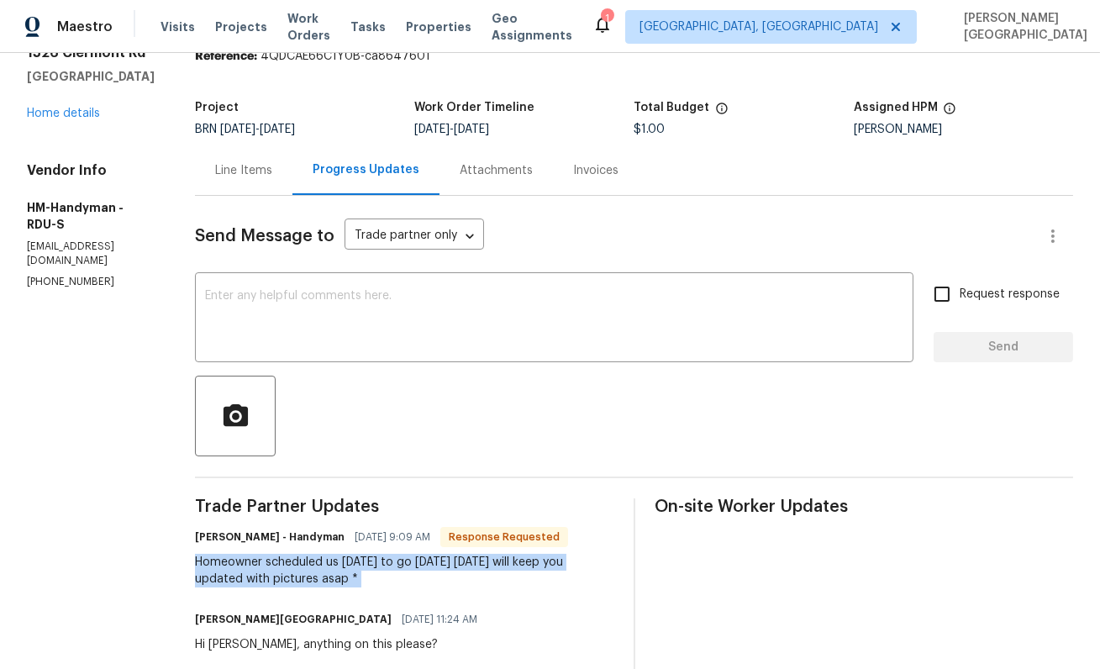
click at [274, 567] on div "Homeowner scheduled us [DATE] to go [DATE] [DATE] will keep you updated with pi…" at bounding box center [404, 571] width 419 height 34
copy div "Homeowner scheduled us [DATE] to go [DATE] [DATE] will keep you updated with pi…"
click at [266, 321] on textarea at bounding box center [554, 319] width 699 height 59
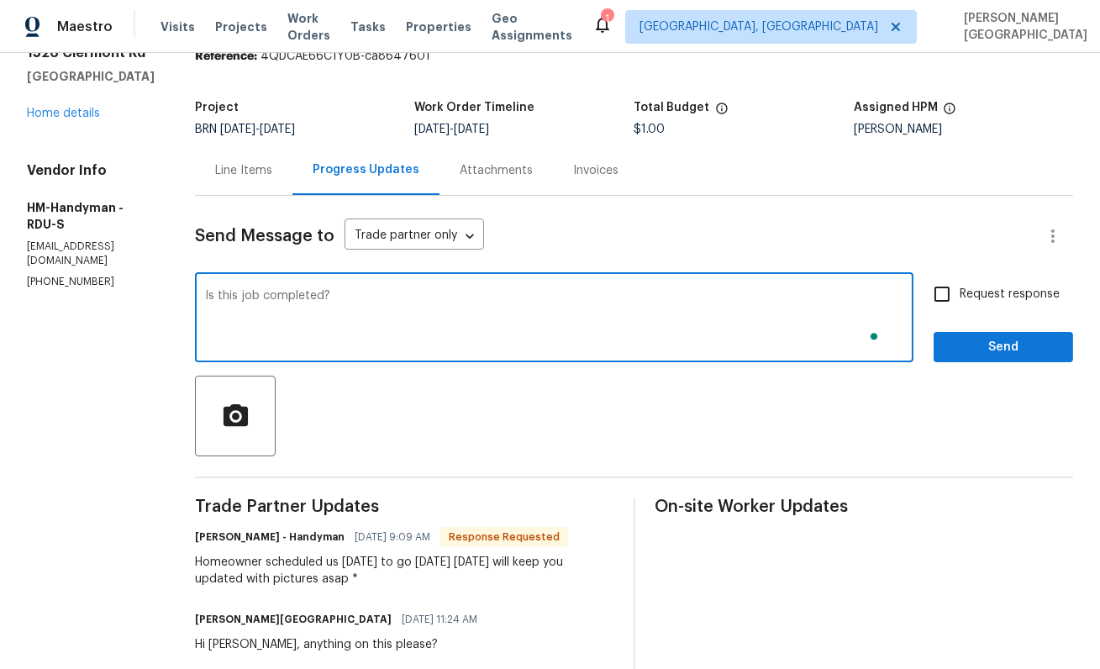
type textarea "Is this job completed?"
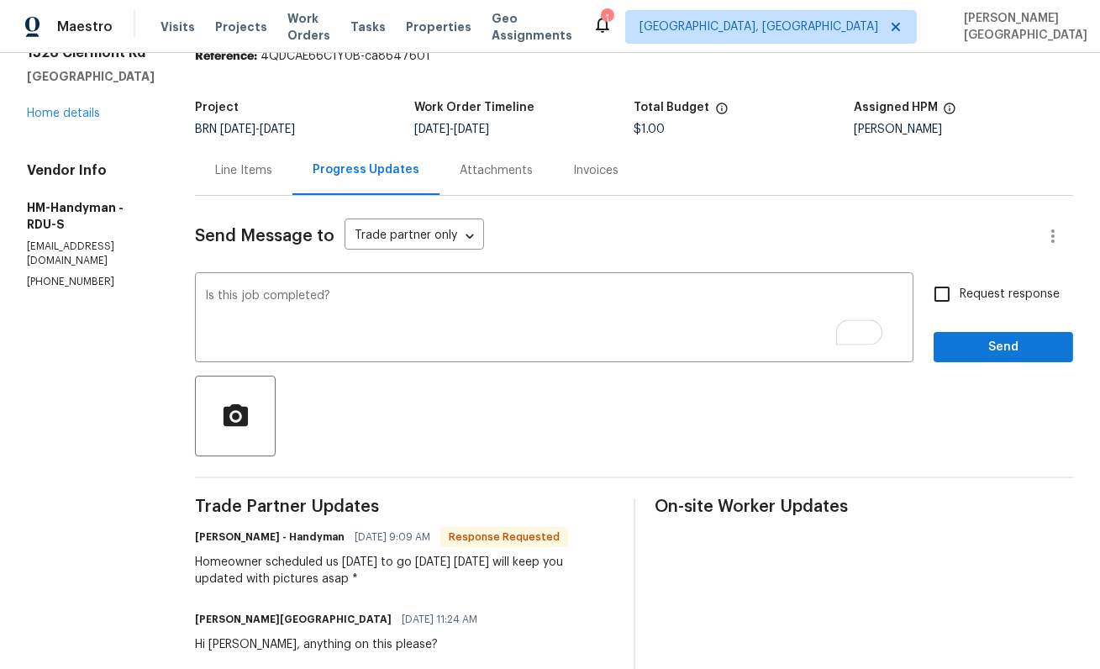
click at [973, 297] on span "Request response" at bounding box center [1010, 295] width 100 height 18
click at [960, 297] on input "Request response" at bounding box center [942, 294] width 35 height 35
checkbox input "true"
click at [973, 334] on button "Send" at bounding box center [1004, 347] width 140 height 31
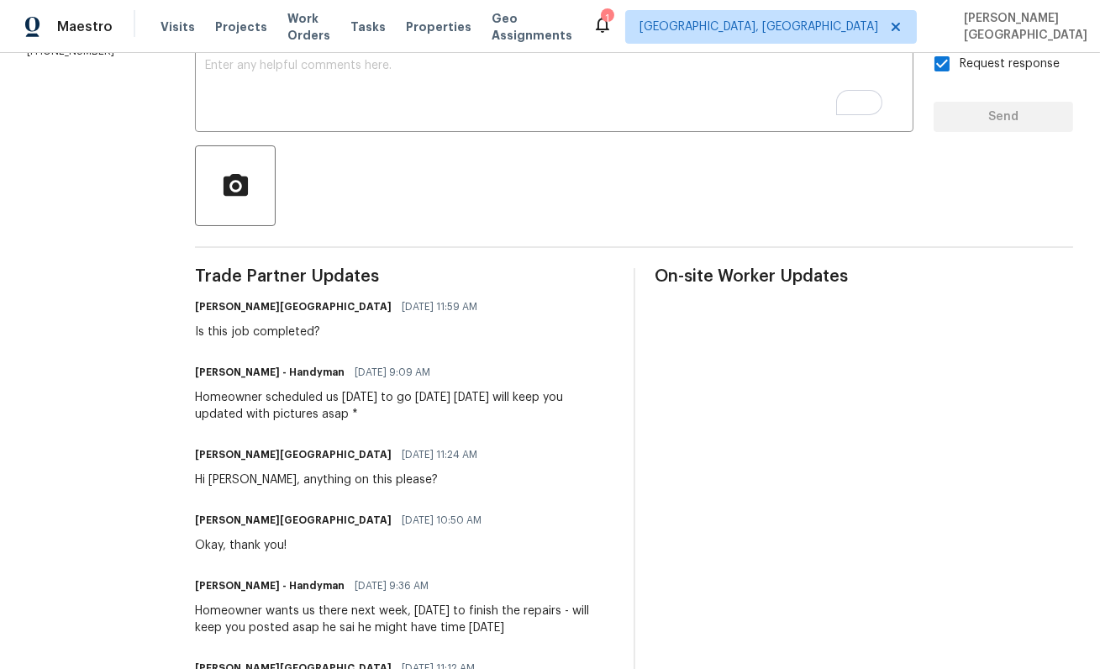
scroll to position [340, 0]
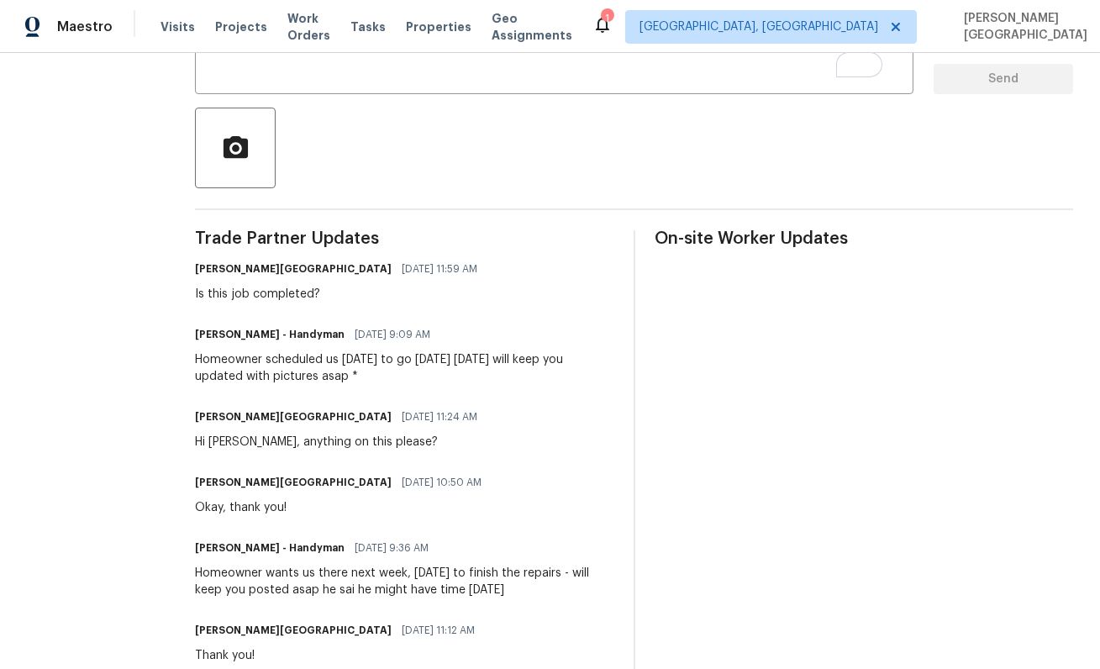
click at [251, 359] on div "Homeowner scheduled us [DATE] to go [DATE] [DATE] will keep you updated with pi…" at bounding box center [404, 368] width 419 height 34
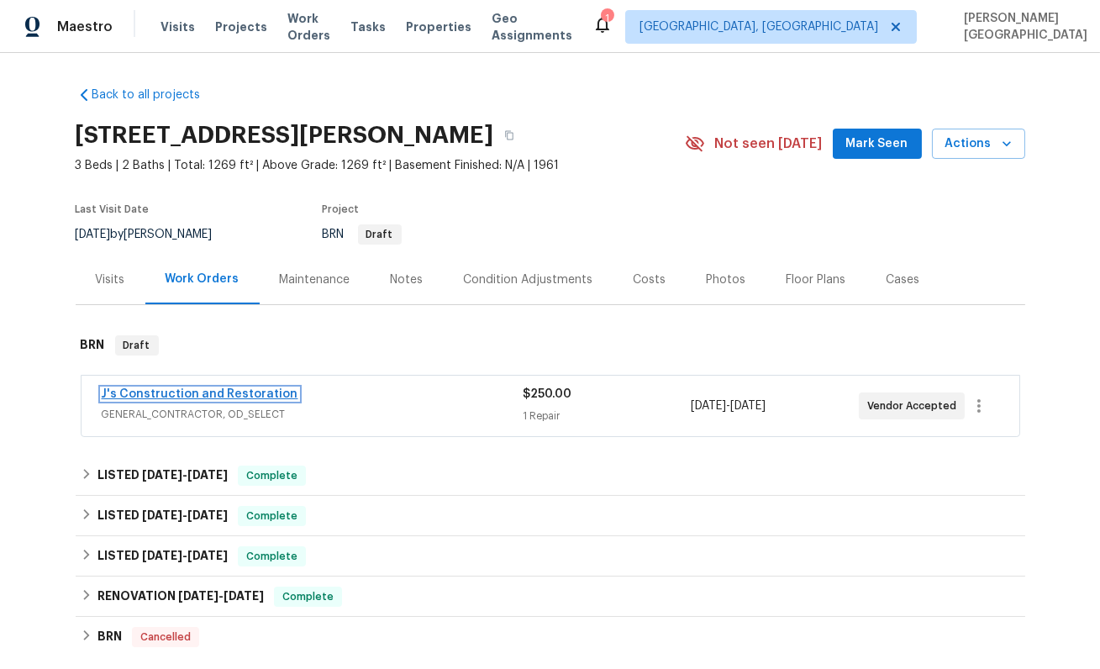
click at [209, 390] on link "J's Construction and Restoration" at bounding box center [200, 394] width 197 height 12
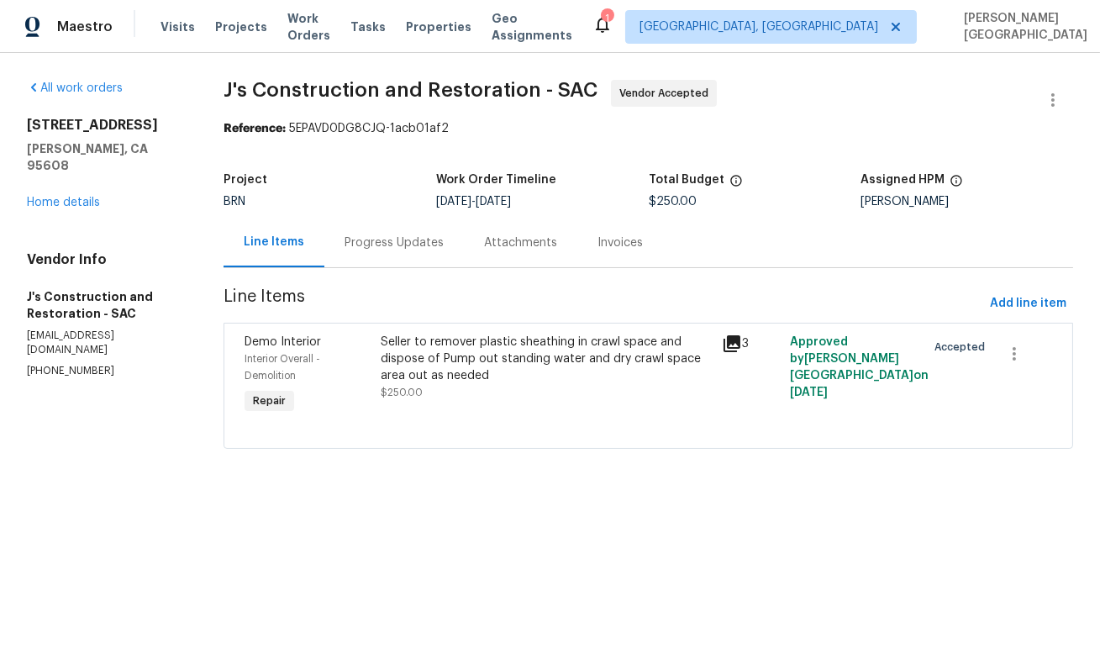
click at [404, 254] on div "Progress Updates" at bounding box center [394, 243] width 140 height 50
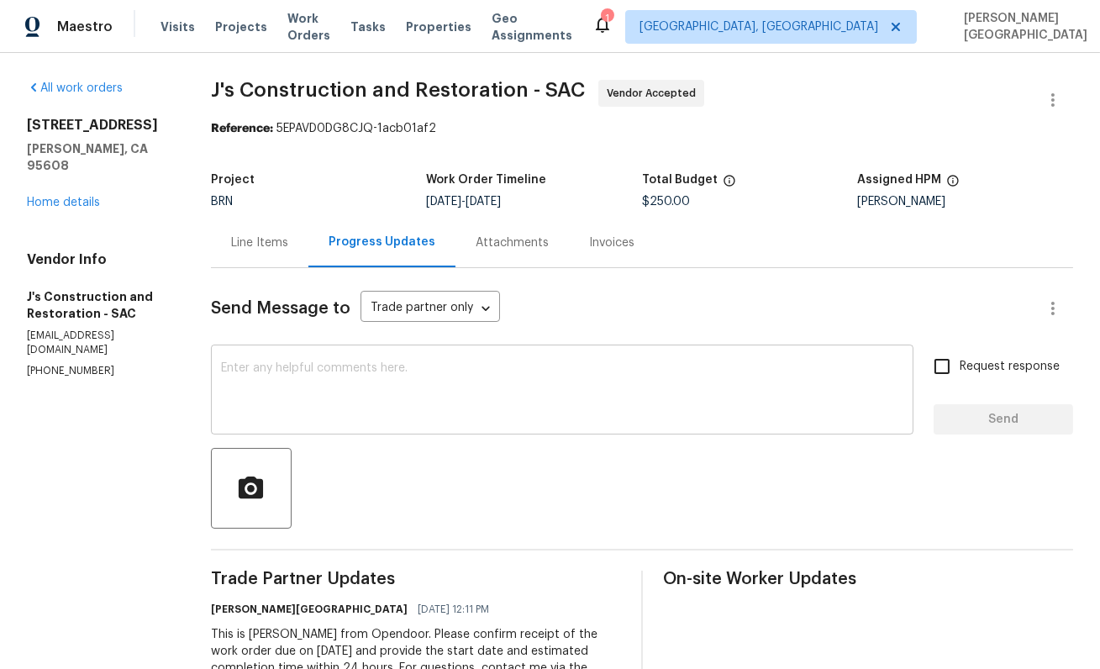
click at [403, 388] on textarea at bounding box center [562, 391] width 683 height 59
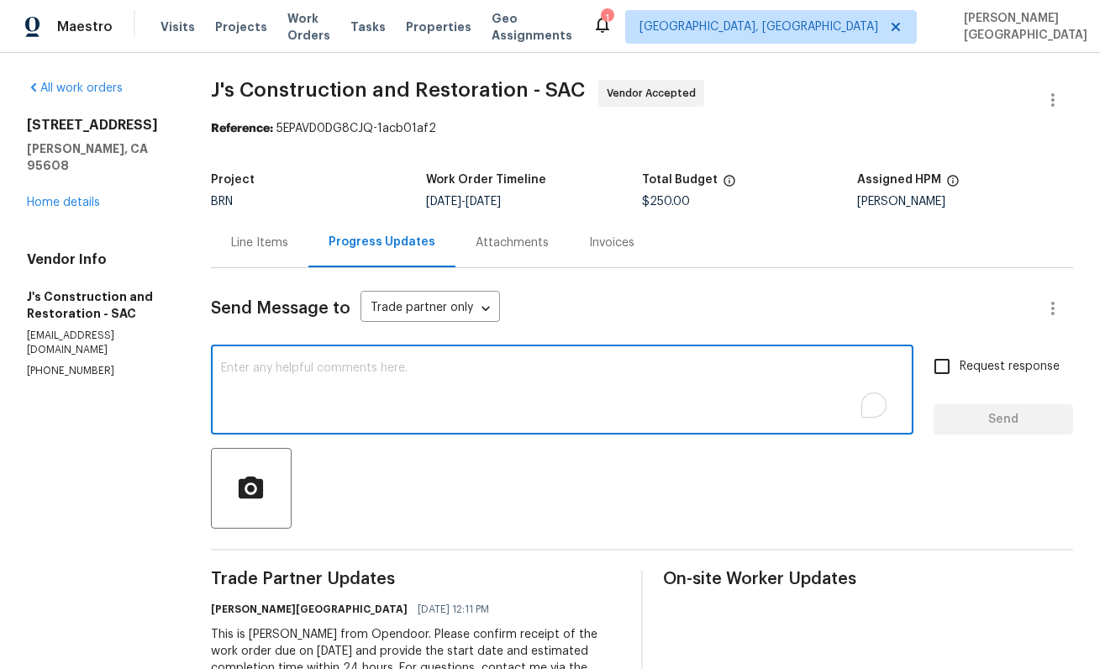
paste textarea "Thank you for accepting the WO. Could you please update on the timeline?"
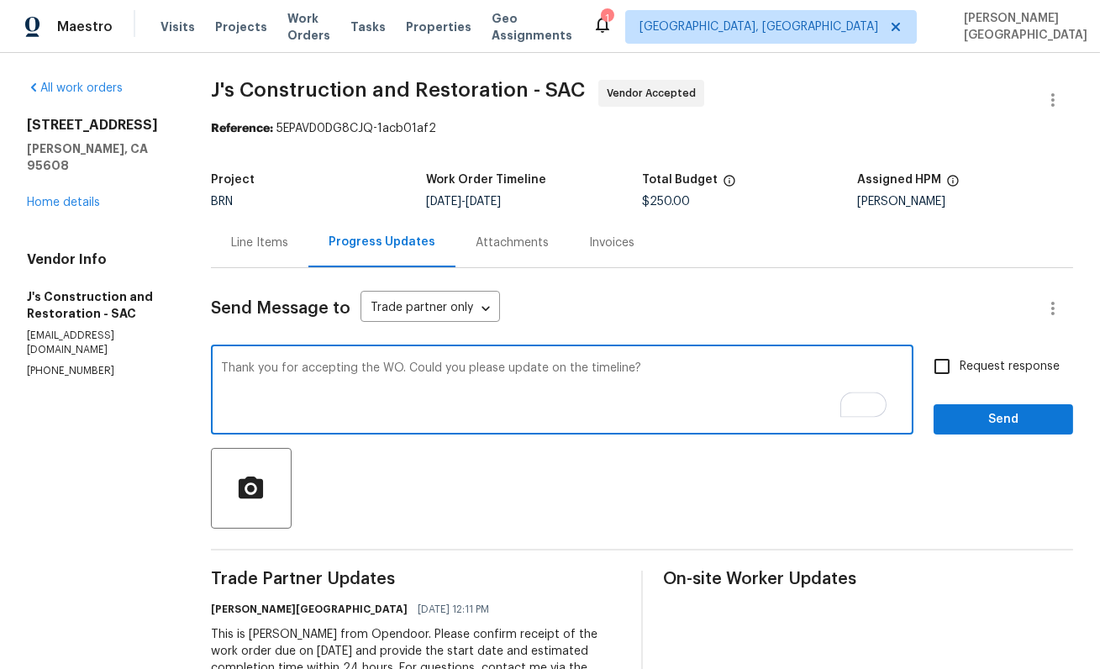
type textarea "Thank you for accepting the WO. Could you please update on the timeline?"
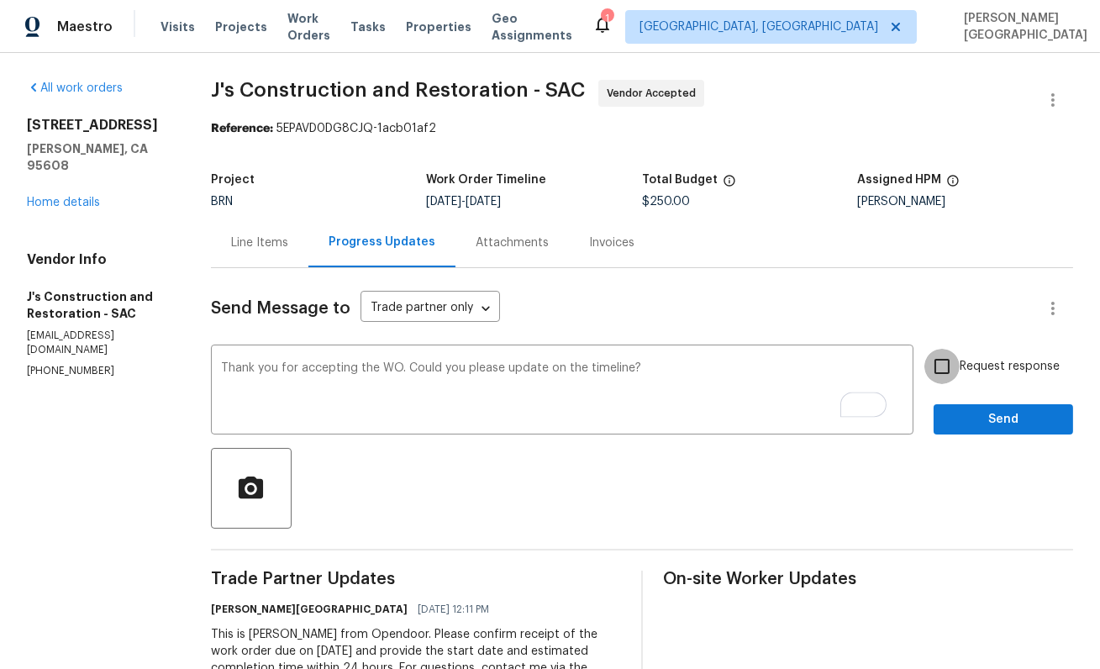
click at [942, 381] on input "Request response" at bounding box center [942, 366] width 35 height 35
checkbox input "true"
click at [952, 411] on span "Send" at bounding box center [1003, 419] width 113 height 21
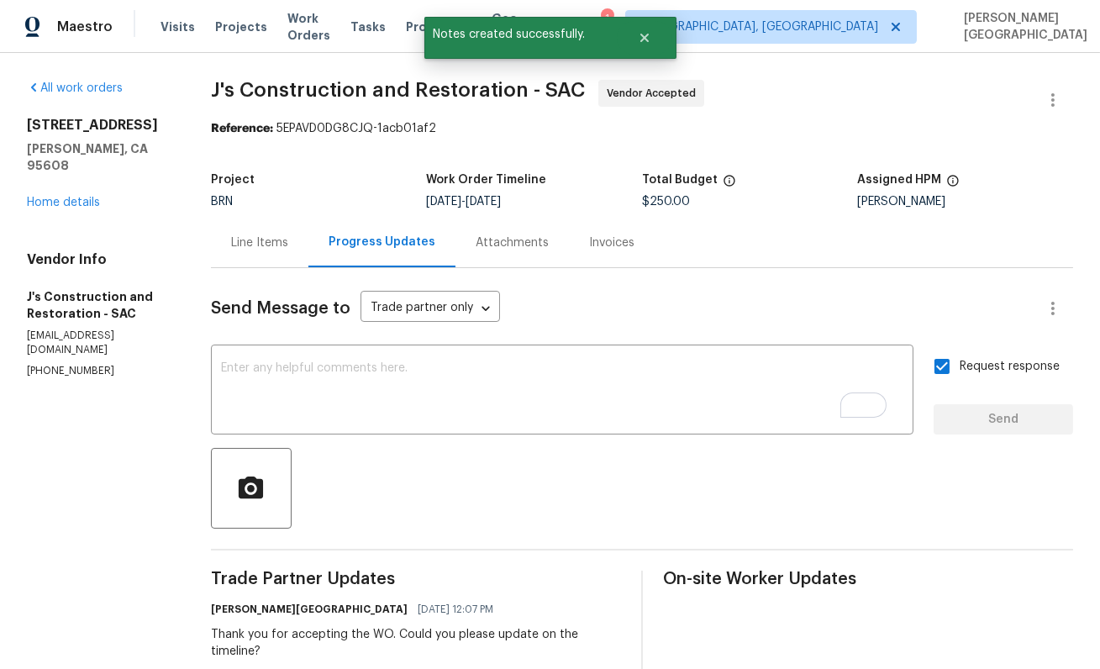
click at [233, 84] on span "J's Construction and Restoration - SAC" at bounding box center [398, 90] width 374 height 20
click at [323, 87] on span "J's Construction and Restoration - SAC" at bounding box center [398, 90] width 374 height 20
copy span "J's Construction"
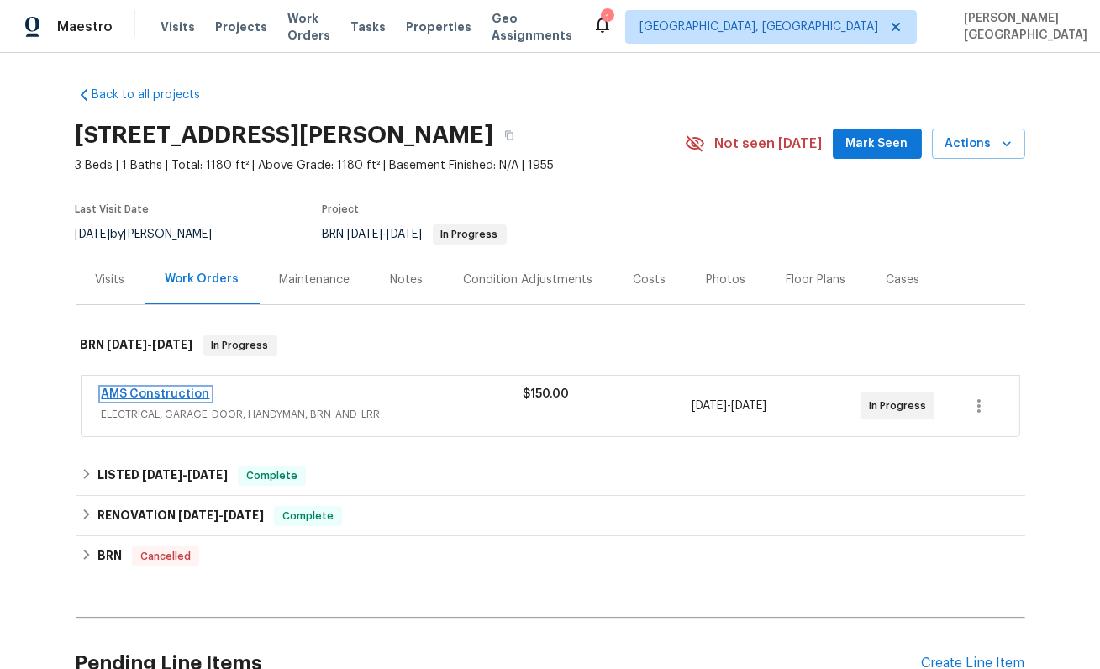
click at [162, 395] on link "AMS Construction" at bounding box center [156, 394] width 108 height 12
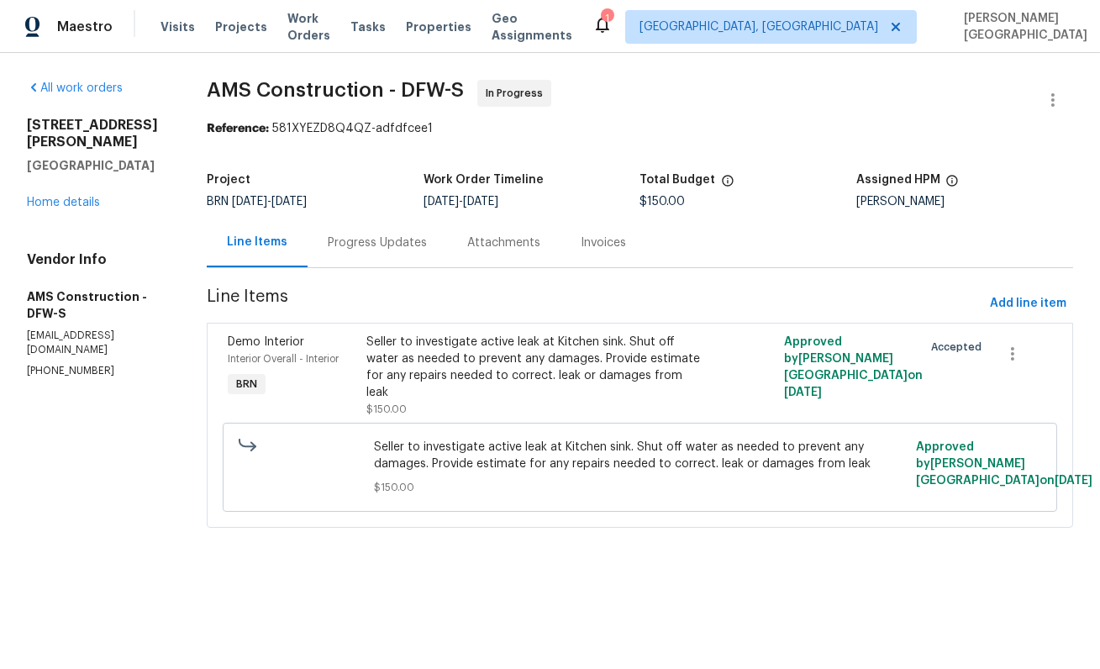
click at [342, 250] on div "Progress Updates" at bounding box center [377, 243] width 99 height 17
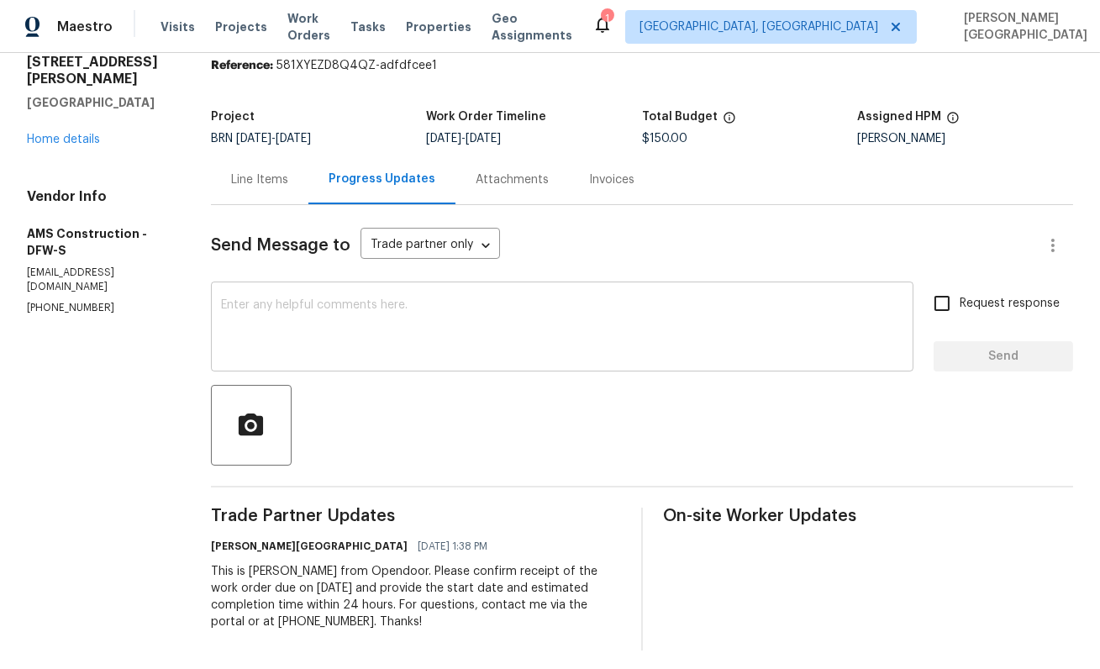
scroll to position [71, 0]
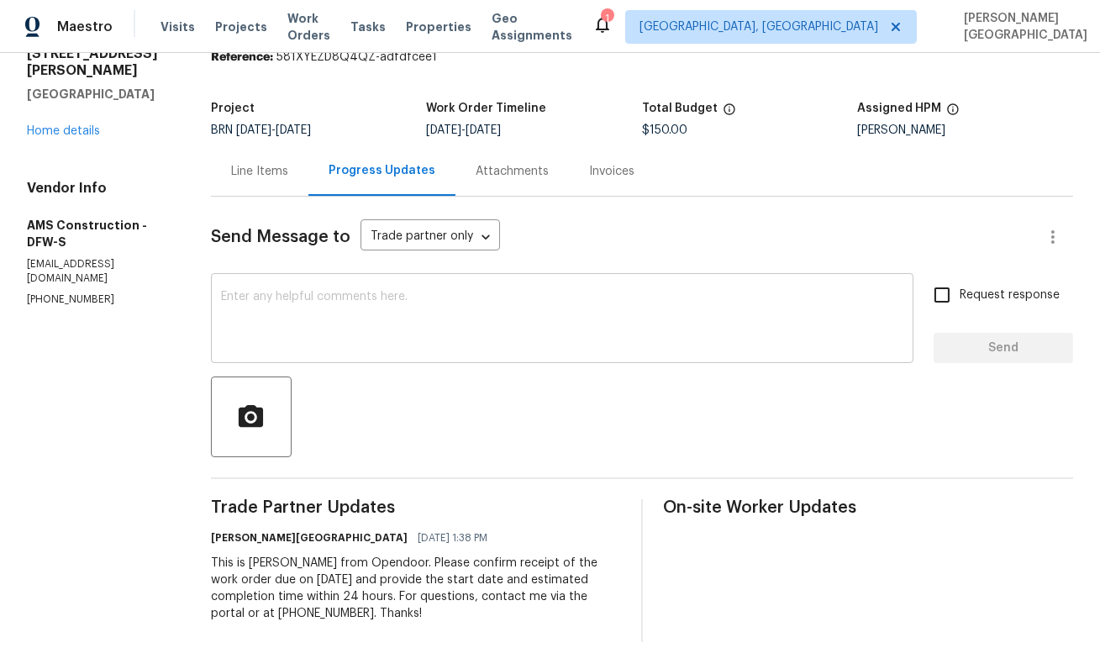
click at [662, 321] on textarea at bounding box center [562, 320] width 683 height 59
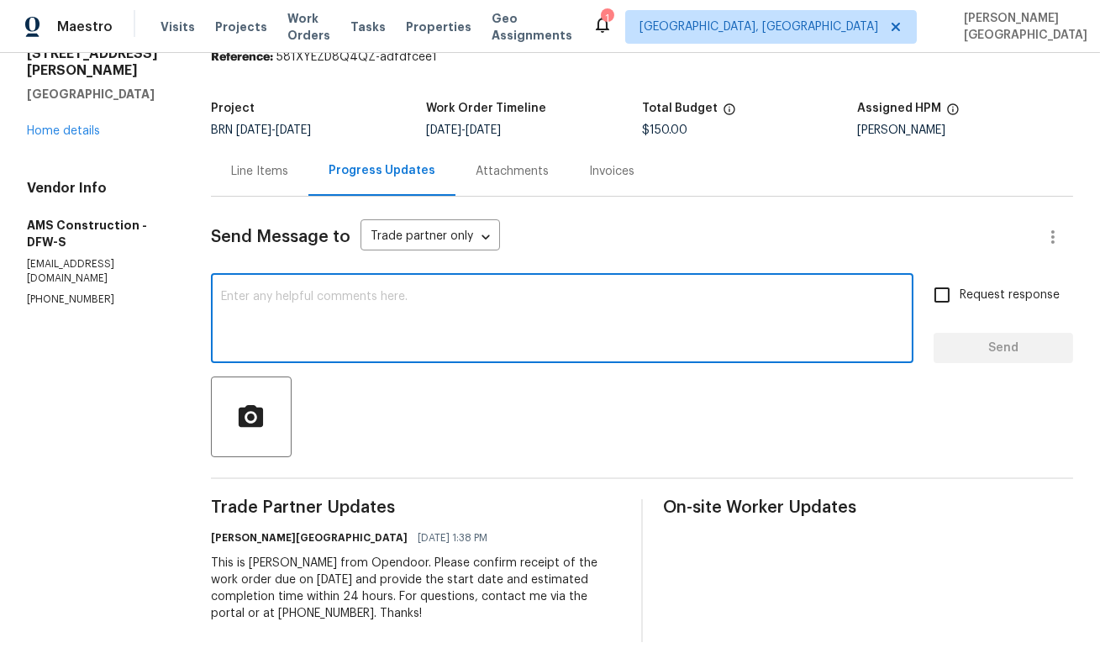
paste textarea "Thank you for accepting the WO. Could you please update on the timeline?"
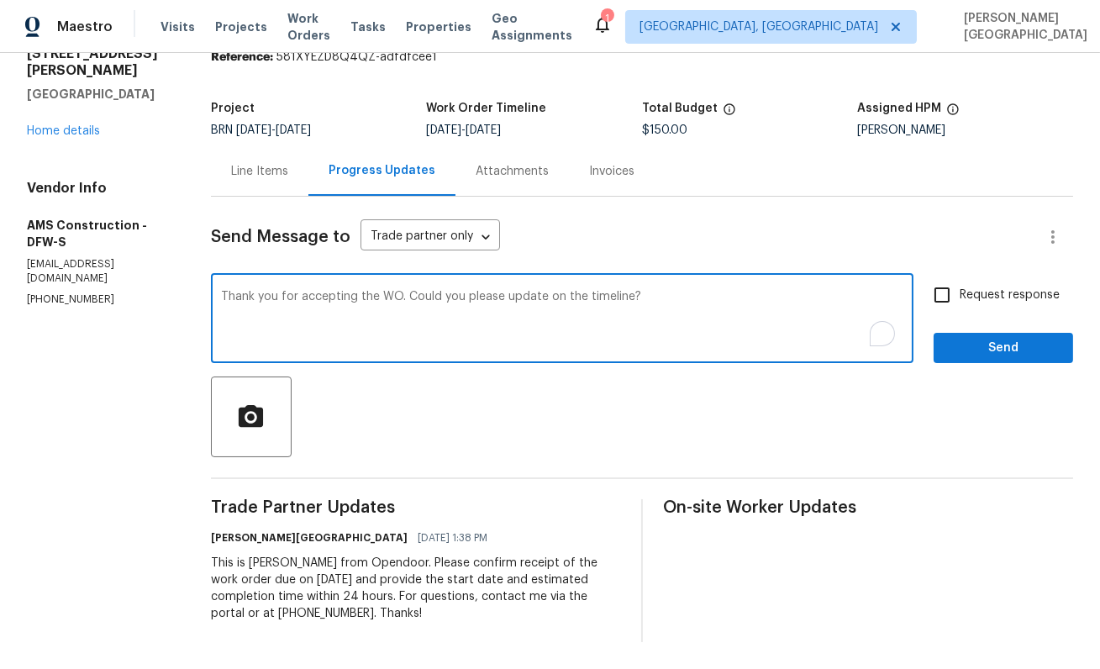
type textarea "Thank you for accepting the WO. Could you please update on the timeline?"
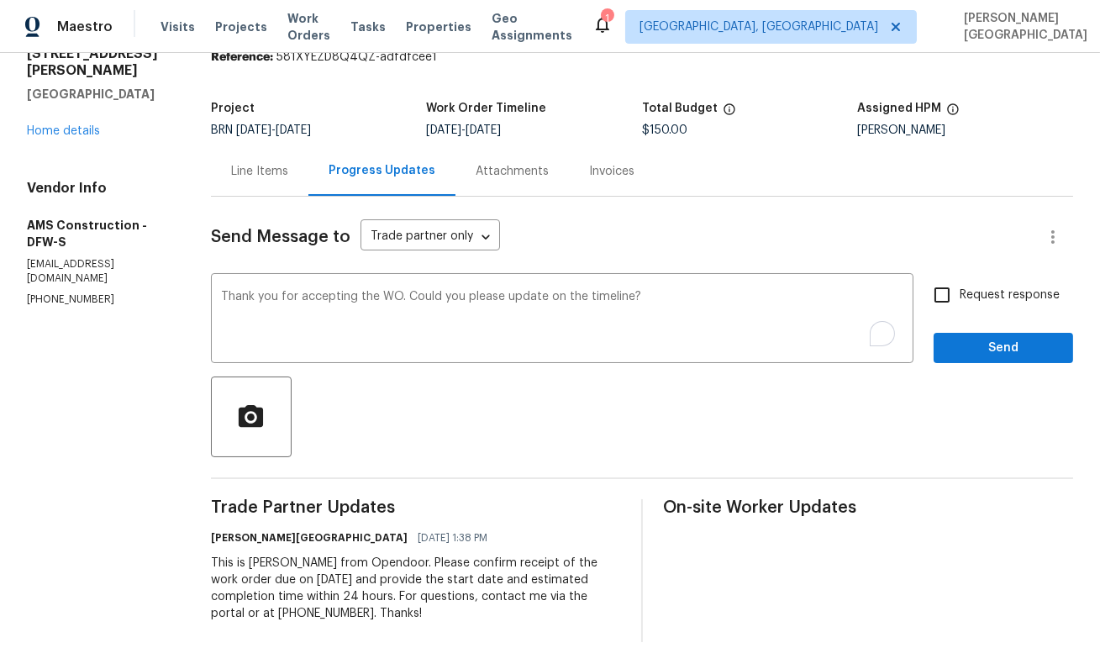
click at [973, 293] on span "Request response" at bounding box center [1010, 296] width 100 height 18
click at [960, 293] on input "Request response" at bounding box center [942, 294] width 35 height 35
checkbox input "true"
click at [972, 346] on span "Send" at bounding box center [1003, 348] width 113 height 21
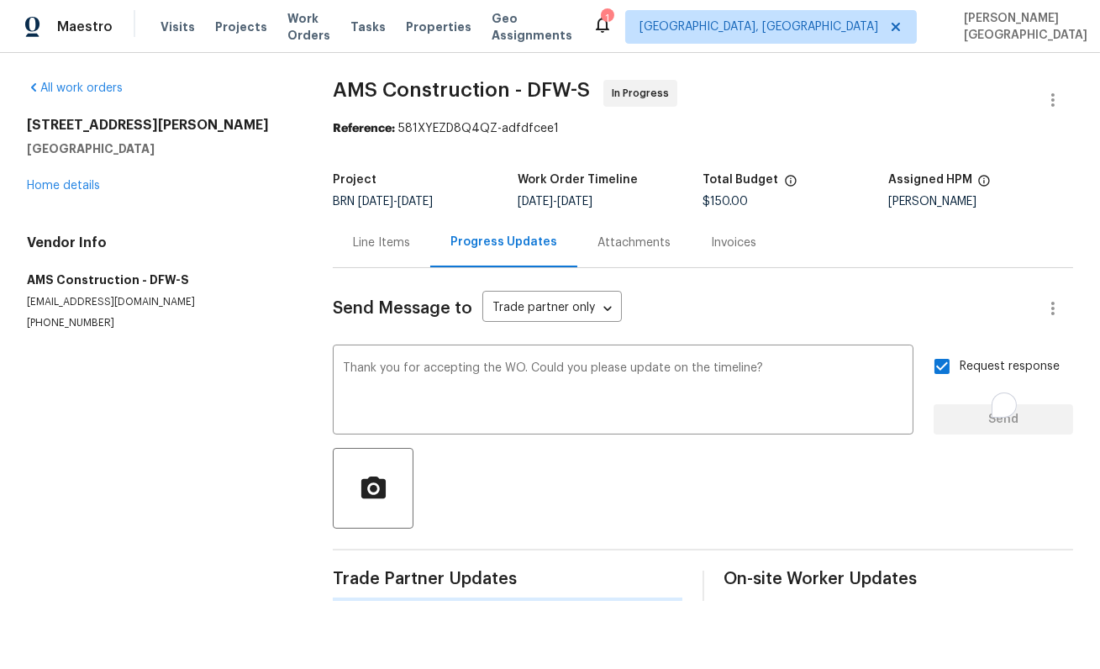
scroll to position [0, 0]
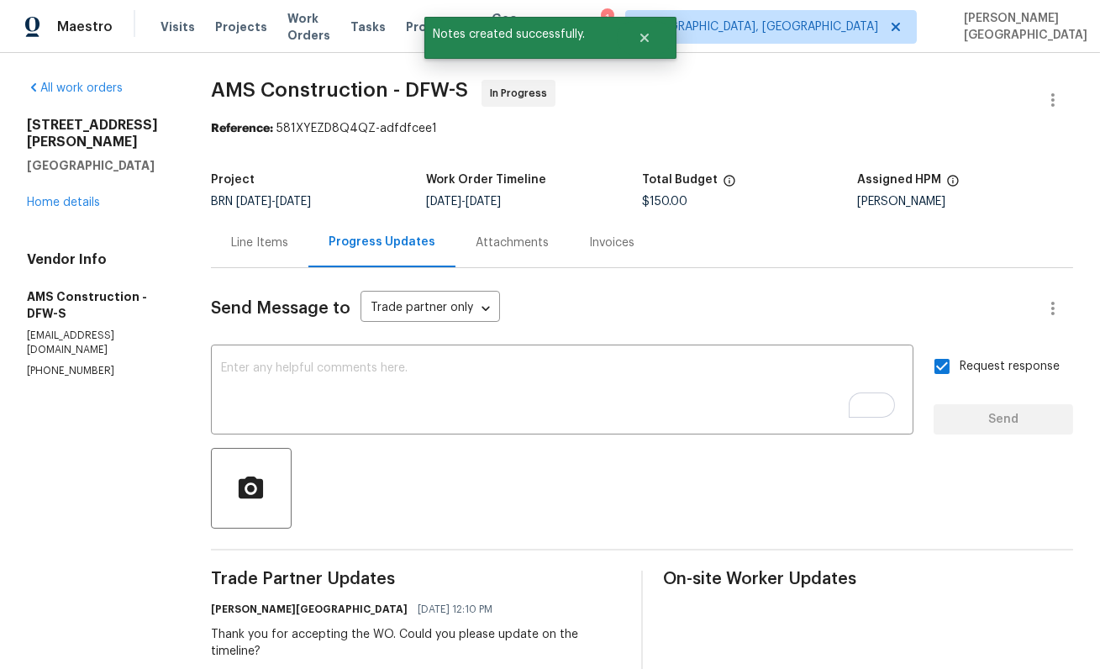
click at [241, 96] on span "AMS Construction - DFW-S" at bounding box center [339, 90] width 257 height 20
click at [310, 96] on span "AMS Construction - DFW-S" at bounding box center [339, 90] width 257 height 20
copy span "AMS Construction"
